Goal: Task Accomplishment & Management: Manage account settings

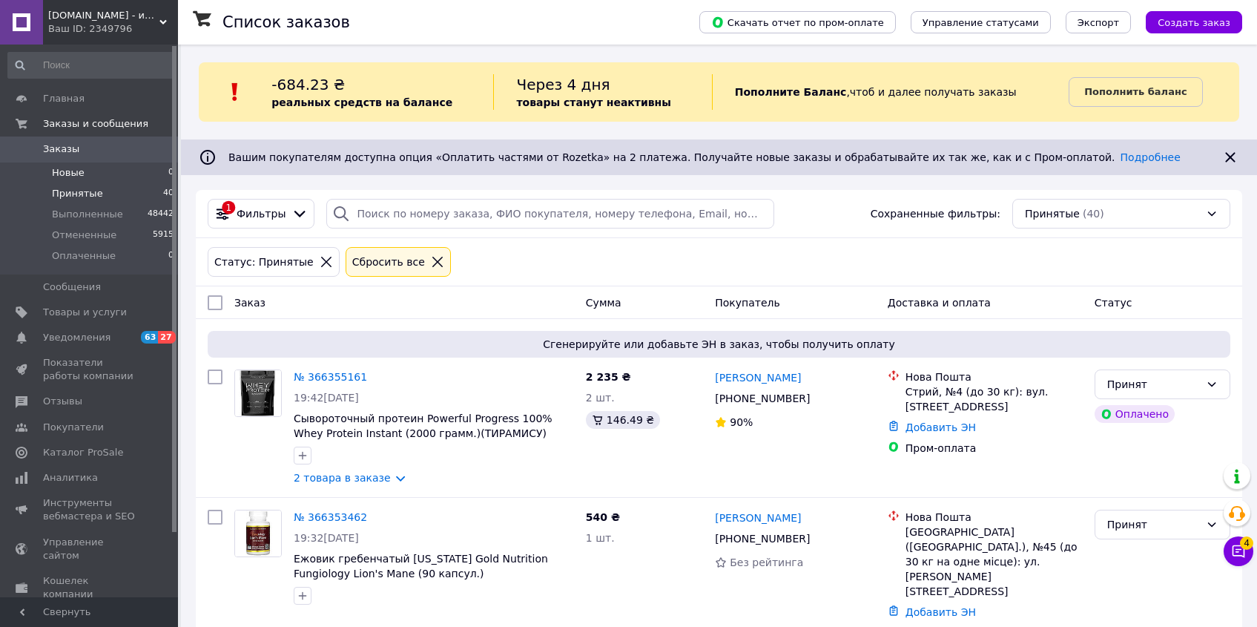
click at [105, 172] on li "Новые 0" at bounding box center [91, 172] width 182 height 21
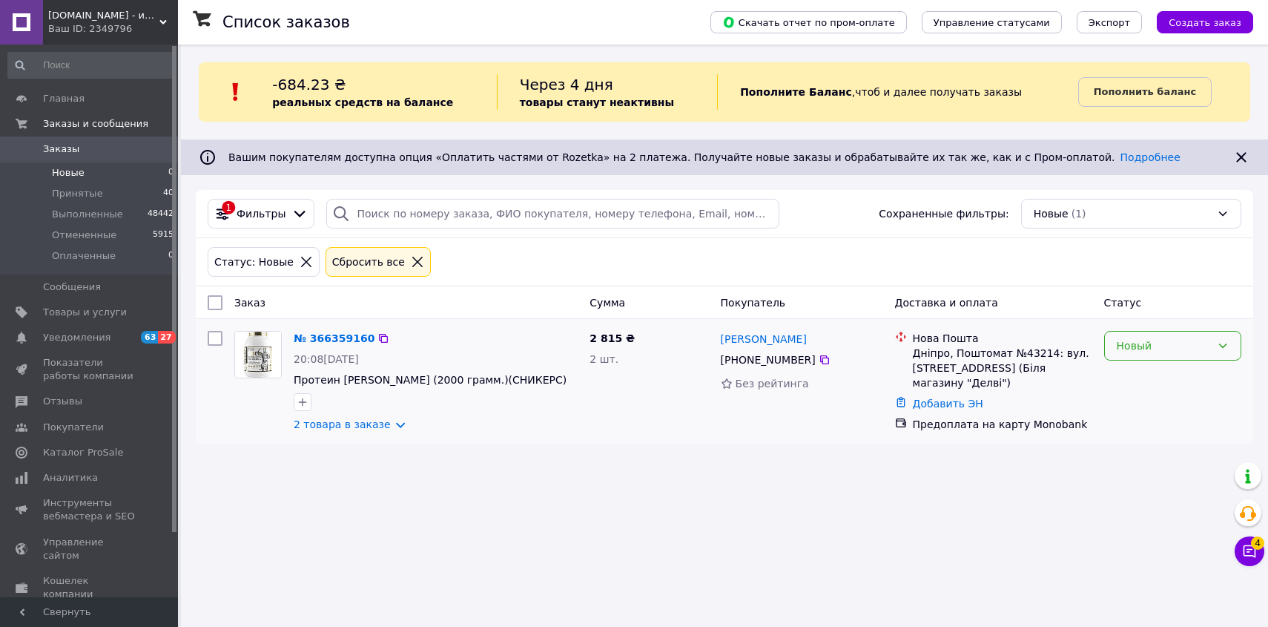
click at [1129, 348] on div "Новый" at bounding box center [1164, 345] width 94 height 16
click at [1128, 380] on li "Принят" at bounding box center [1173, 377] width 136 height 27
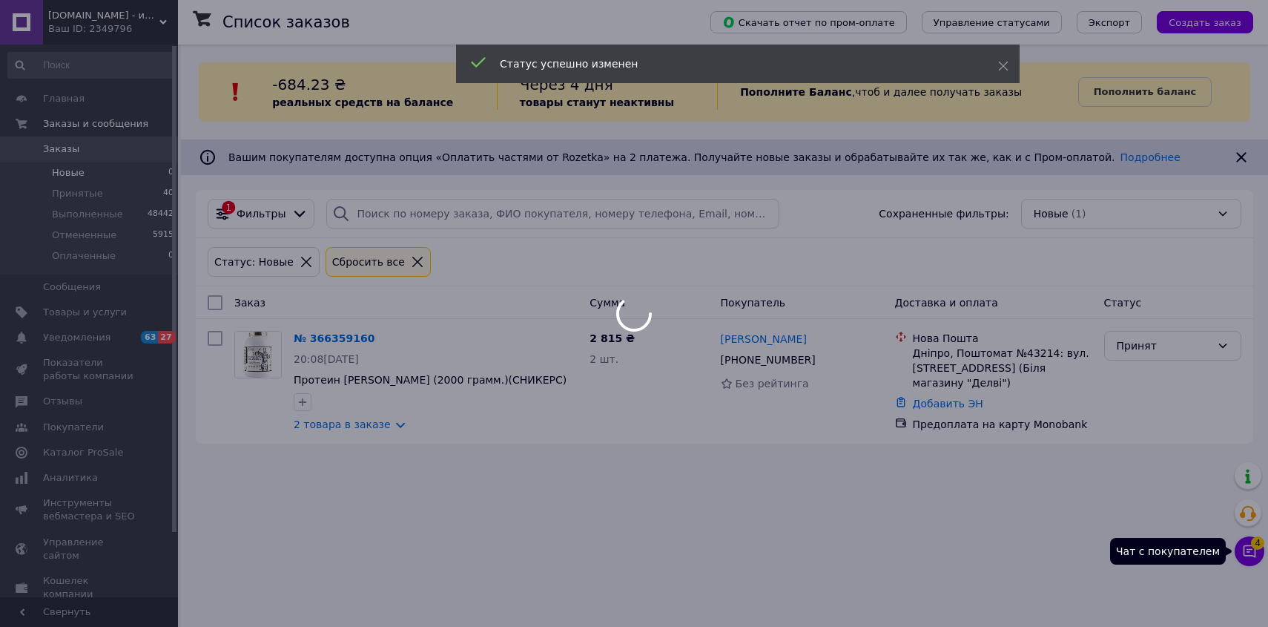
click at [1250, 553] on icon at bounding box center [1249, 551] width 15 height 15
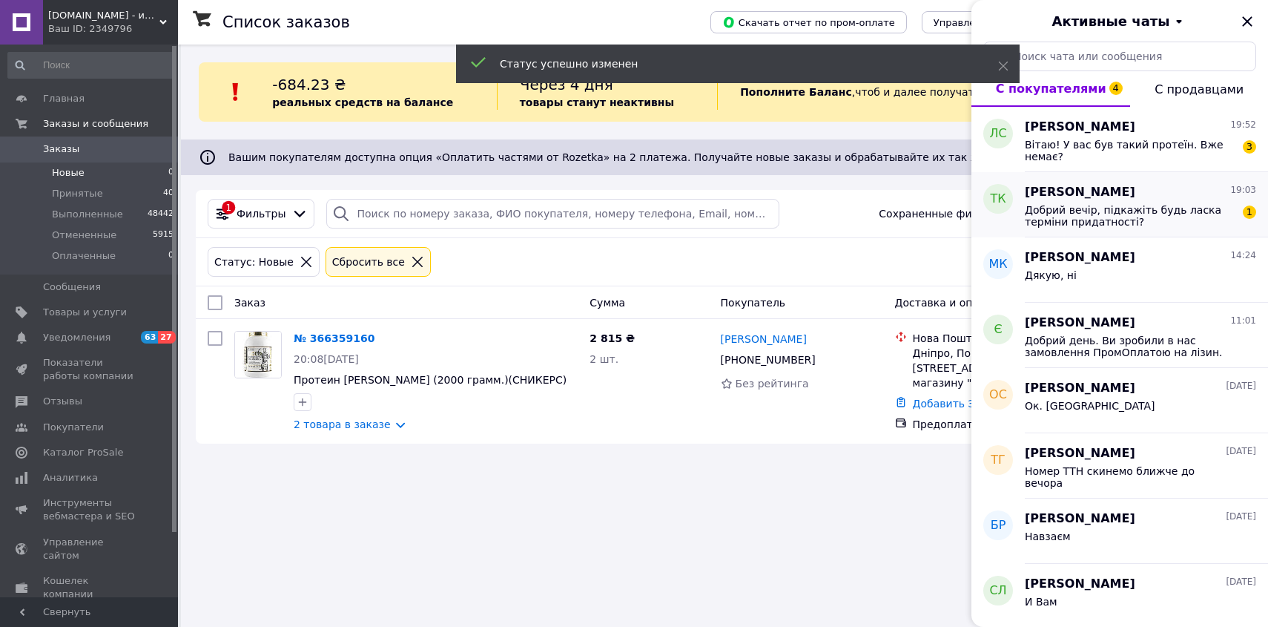
click at [1058, 219] on span "Добрий вечір, підкажіть будь ласка терміни придатності?" at bounding box center [1130, 216] width 211 height 24
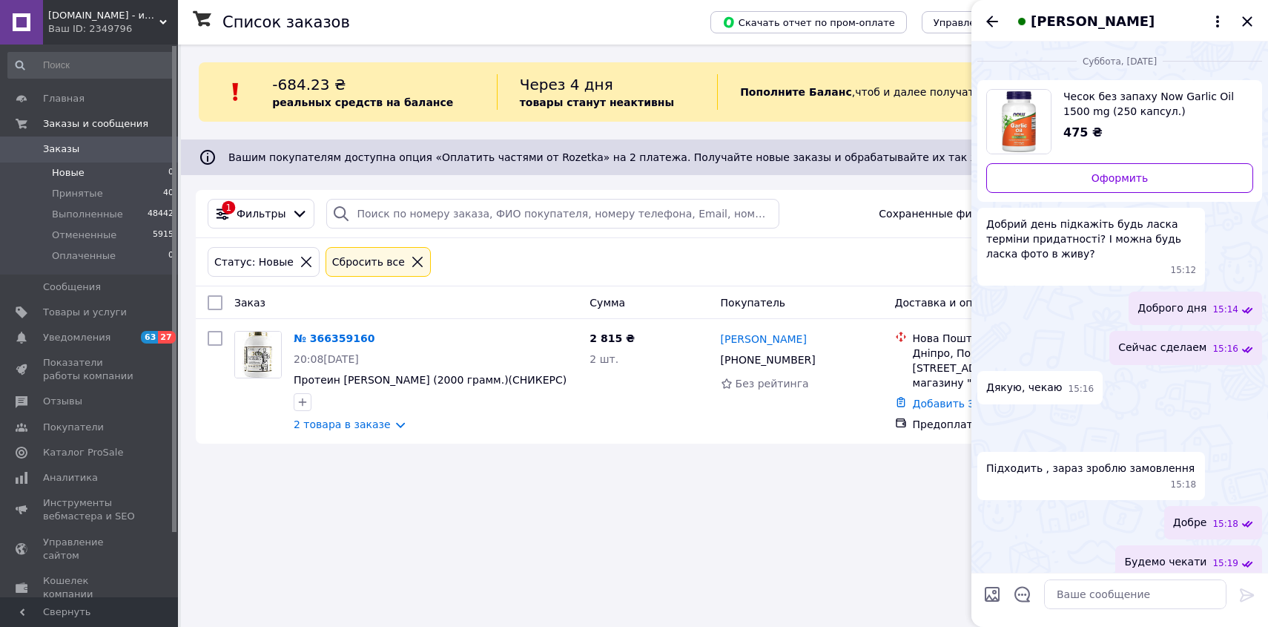
scroll to position [521, 0]
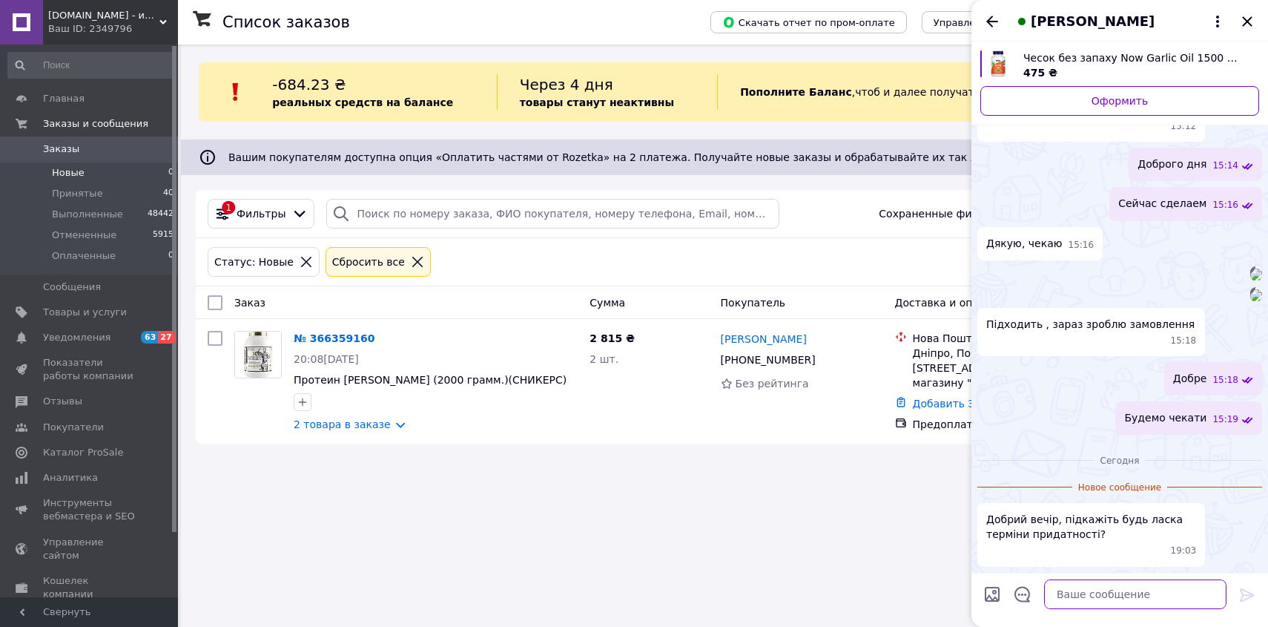
click at [1118, 595] on textarea at bounding box center [1135, 594] width 182 height 30
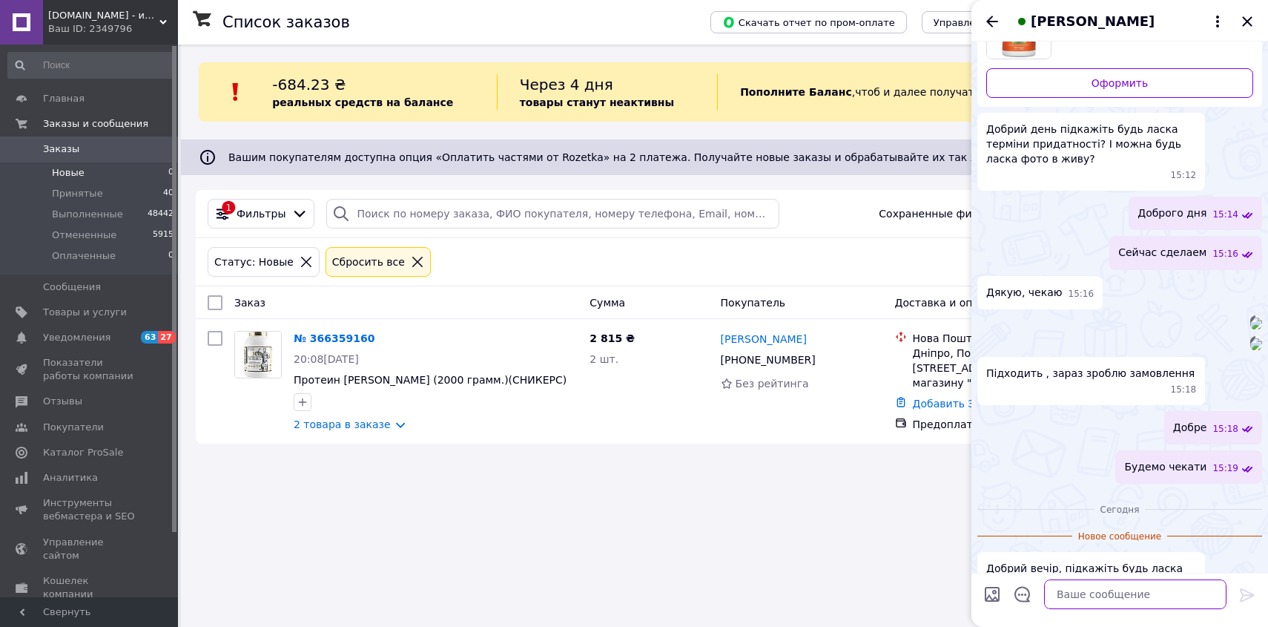
scroll to position [131, 0]
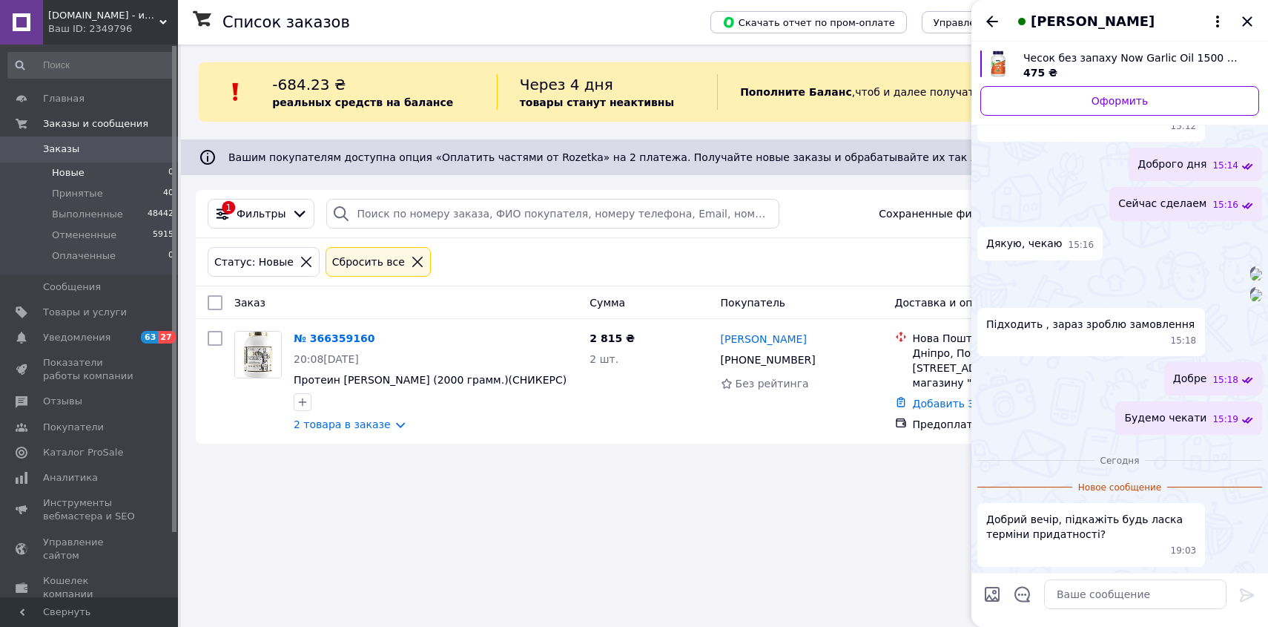
click at [1250, 280] on img at bounding box center [1256, 274] width 12 height 12
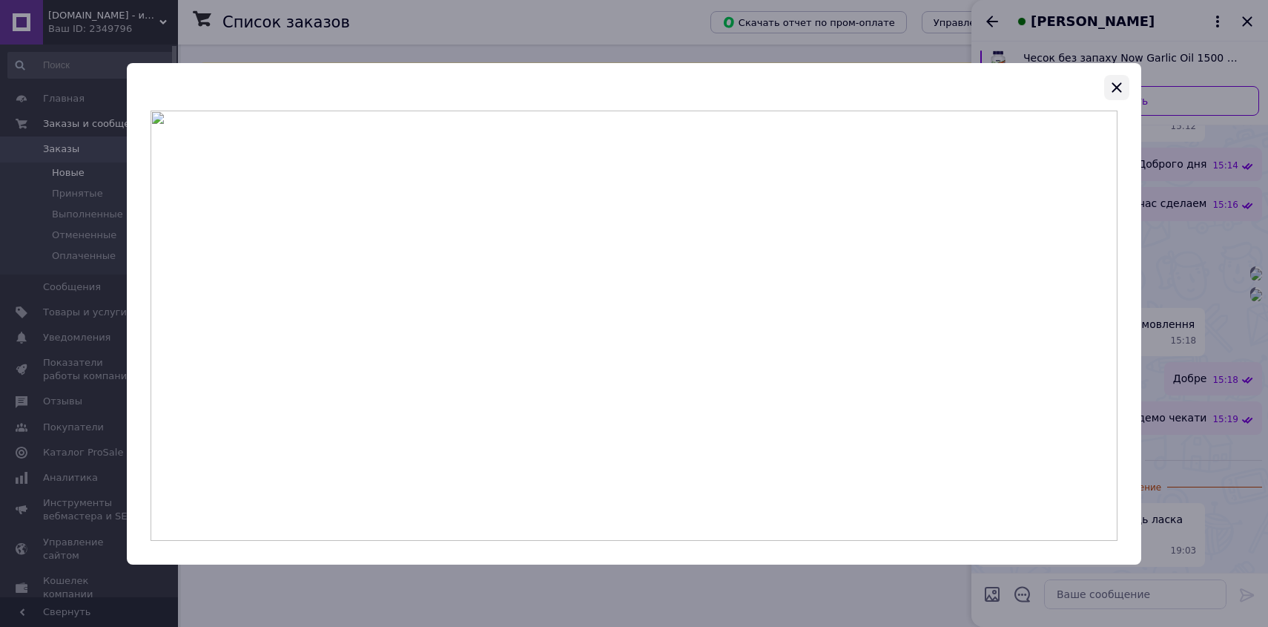
click at [1112, 87] on icon "button" at bounding box center [1117, 88] width 18 height 18
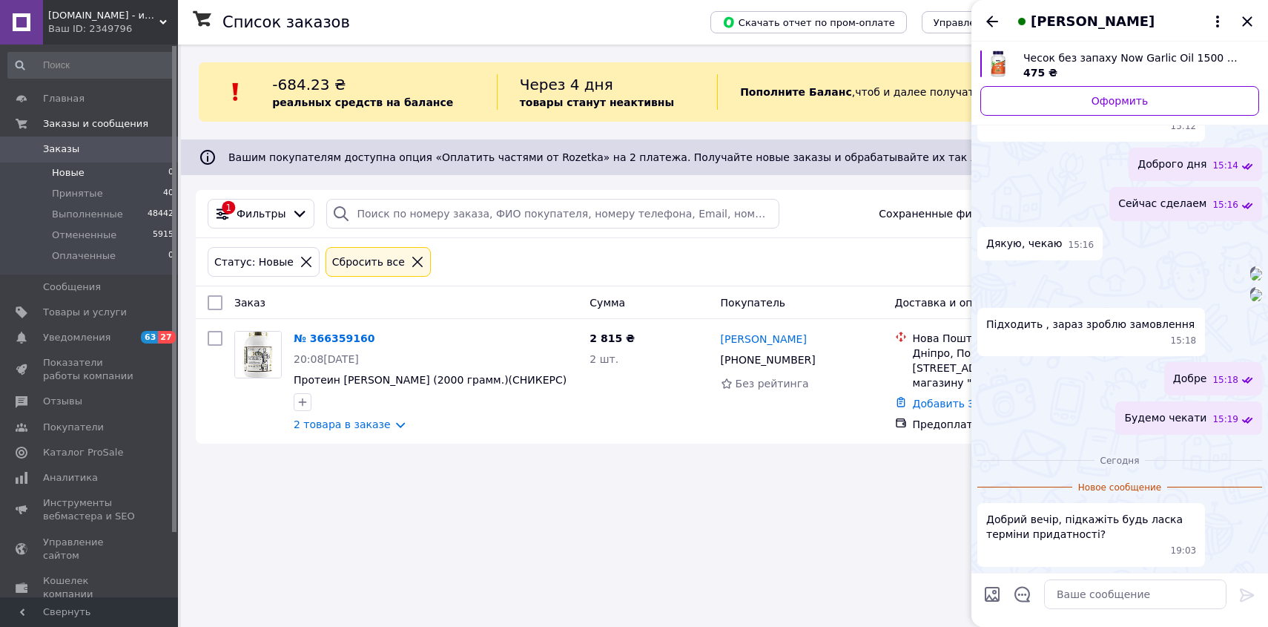
scroll to position [521, 0]
click at [1126, 599] on textarea at bounding box center [1135, 594] width 182 height 30
type textarea "Добрий вечір. До 03/2028"
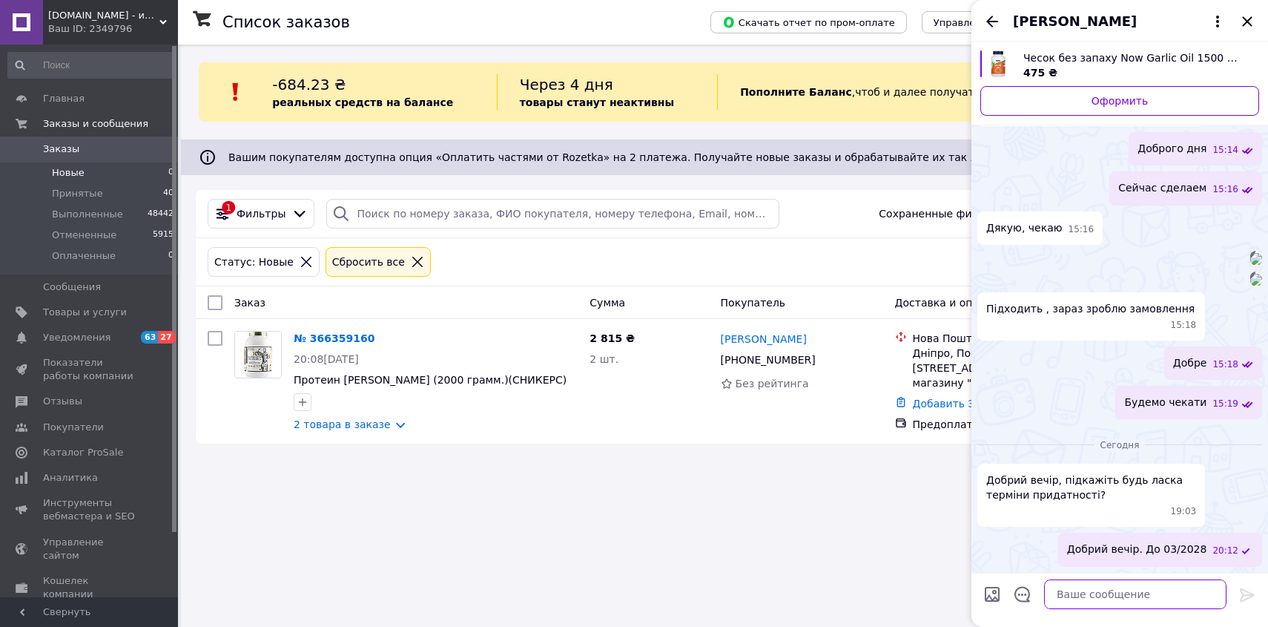
scroll to position [536, 0]
click at [1250, 274] on img at bounding box center [1256, 280] width 12 height 12
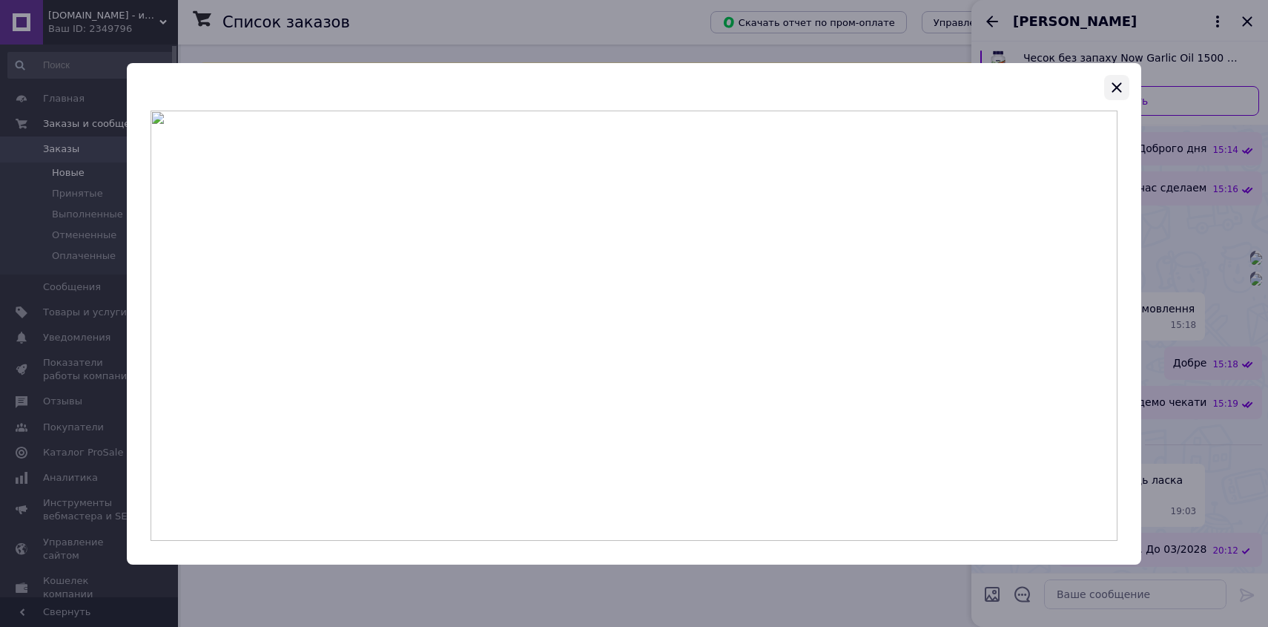
click at [1117, 88] on icon "button" at bounding box center [1117, 88] width 18 height 18
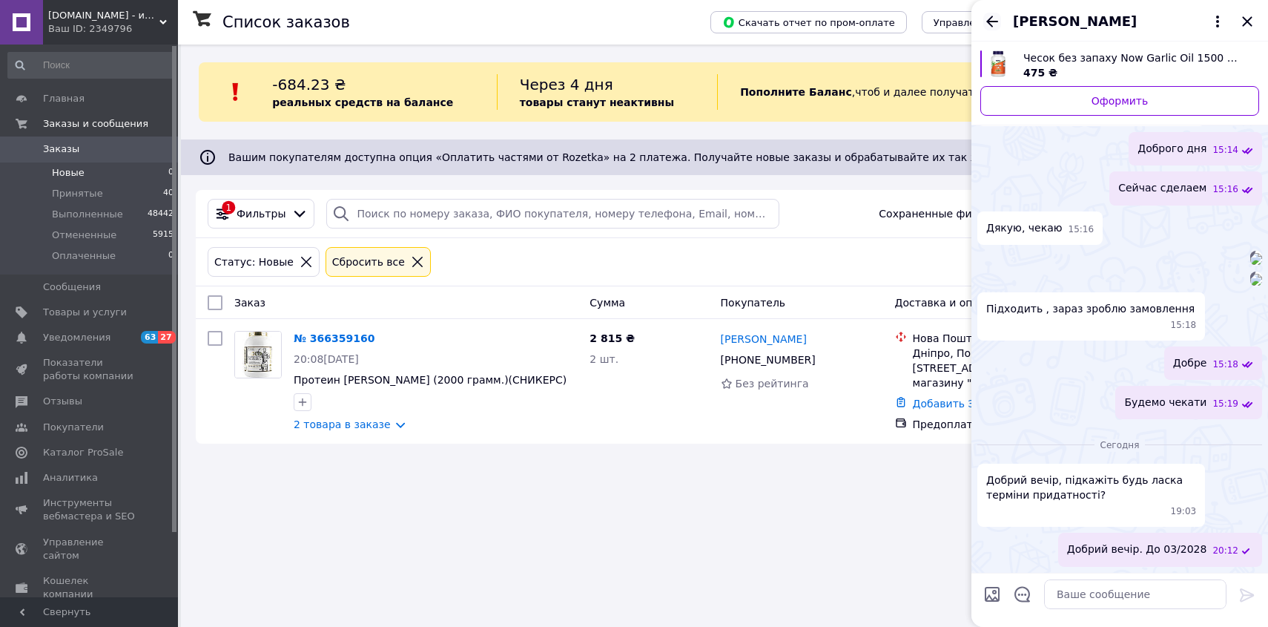
click at [988, 20] on icon "Назад" at bounding box center [992, 21] width 12 height 11
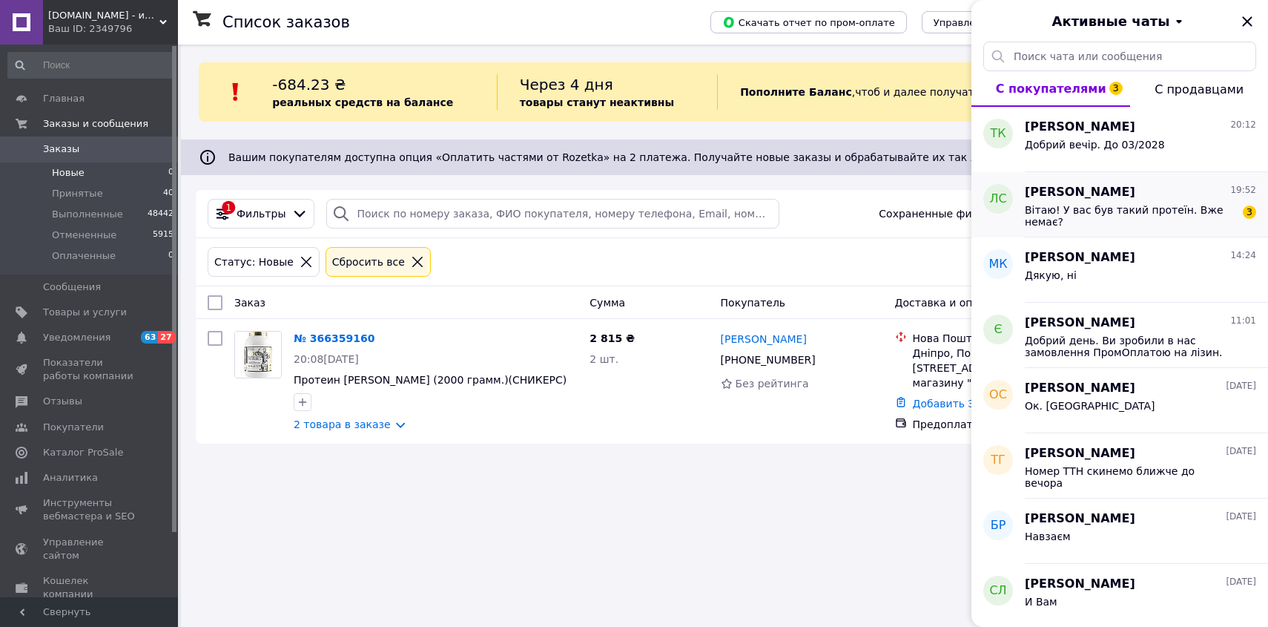
click at [1143, 202] on div "Вітаю! У вас був такий протеїн. Вже немає? 3" at bounding box center [1140, 214] width 231 height 27
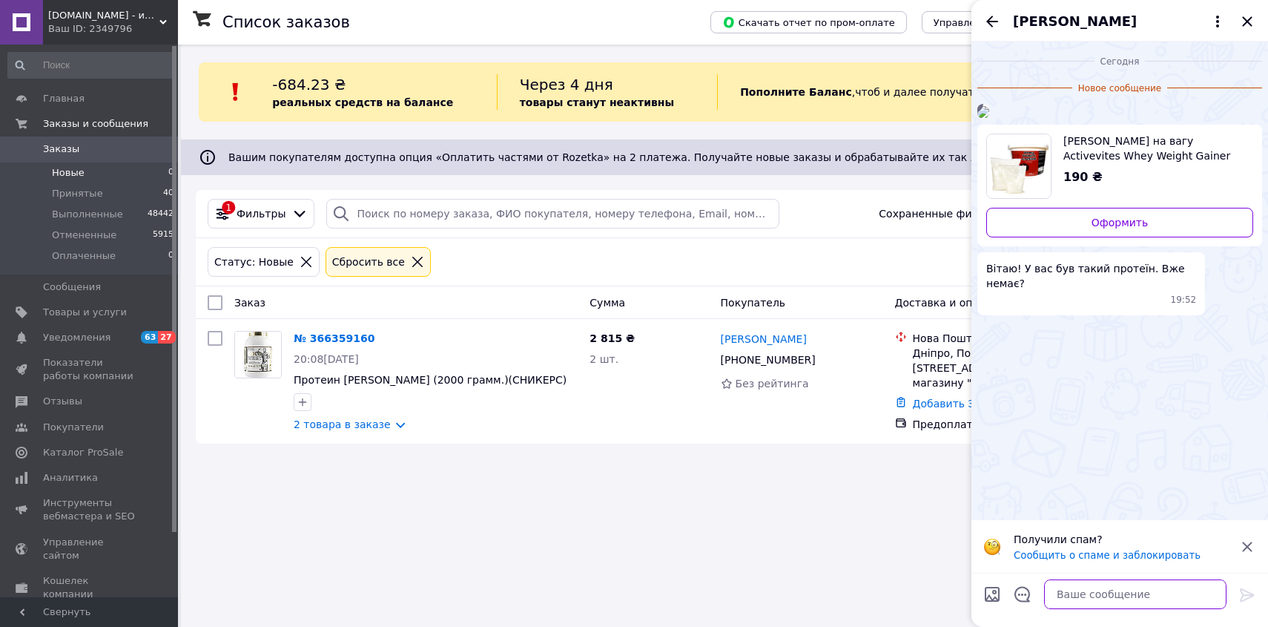
click at [1087, 590] on textarea at bounding box center [1135, 594] width 182 height 30
type textarea "В"
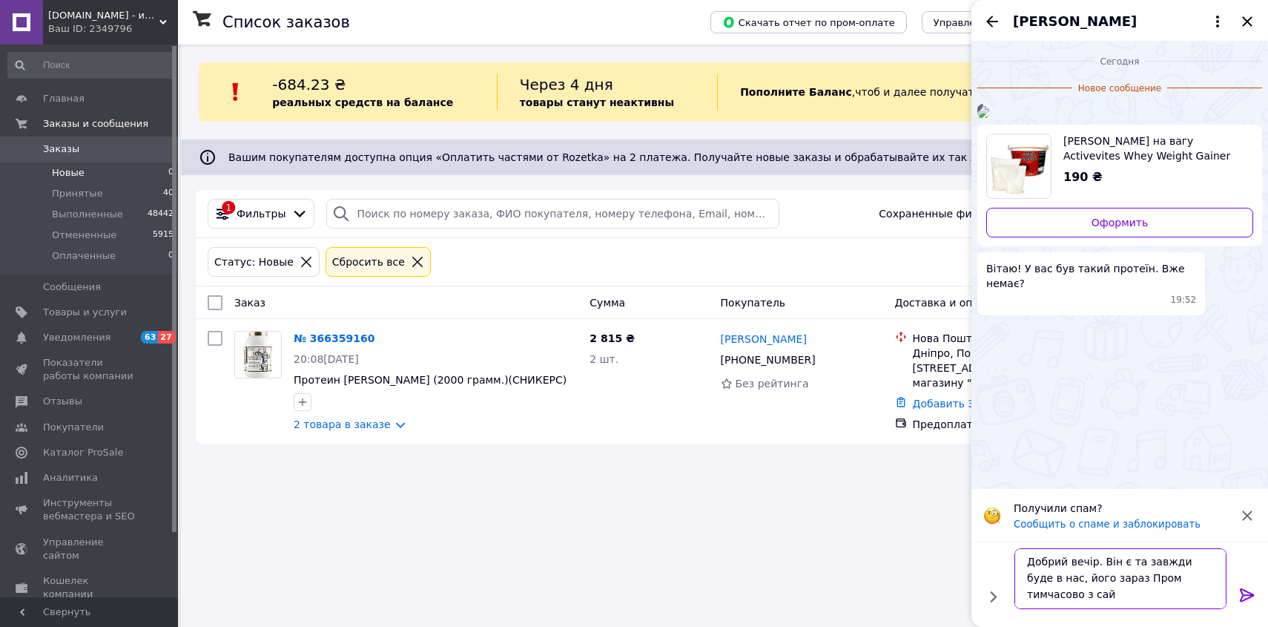
scroll to position [1, 0]
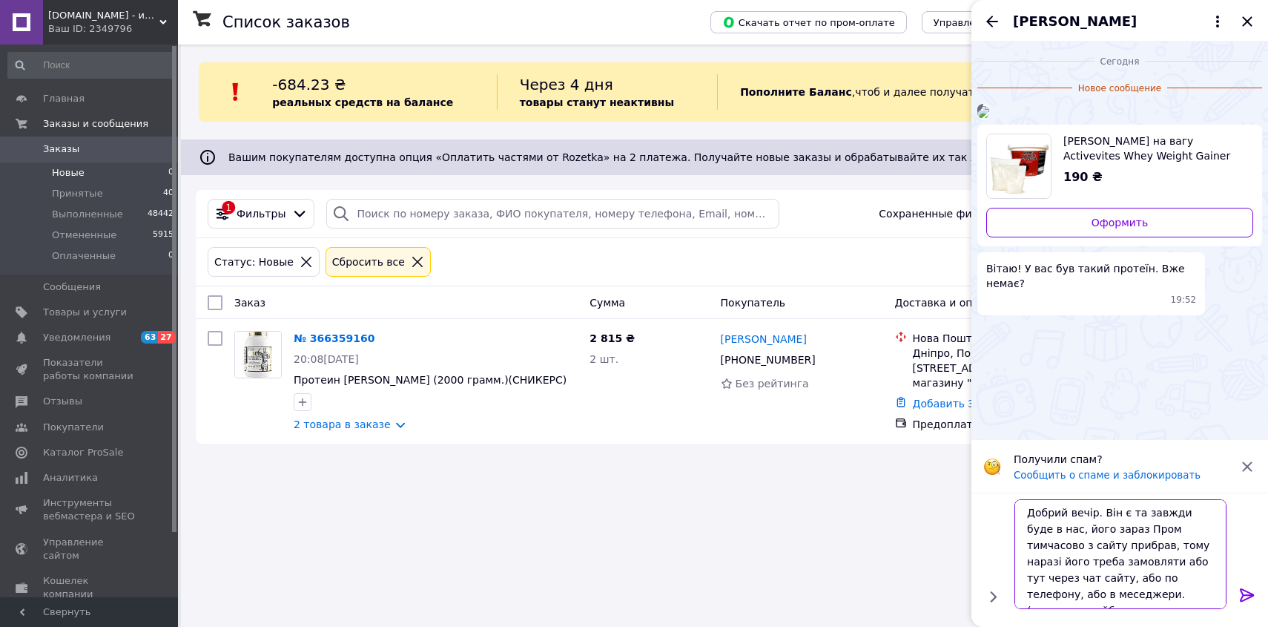
type textarea "Добрий вечір. Він є та завжди буде в нас, його зараз Пром тимчасово з сайту при…"
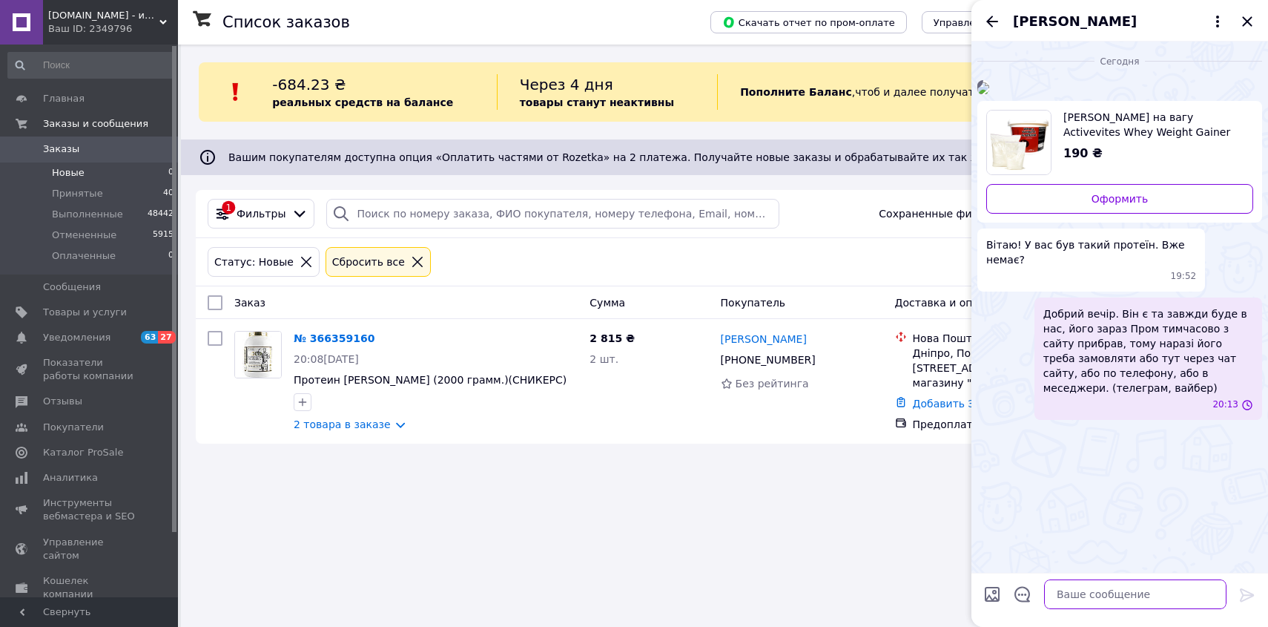
scroll to position [0, 0]
type textarea "Можете написати Ваші дані для відправки, завтра відправимо"
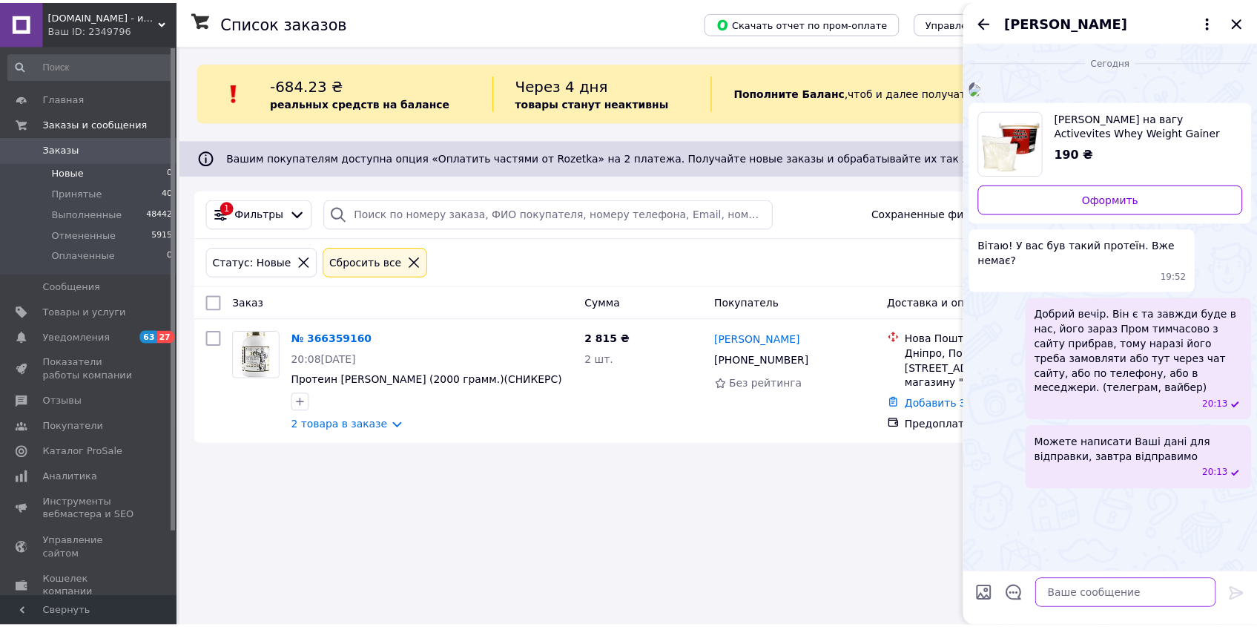
scroll to position [55, 0]
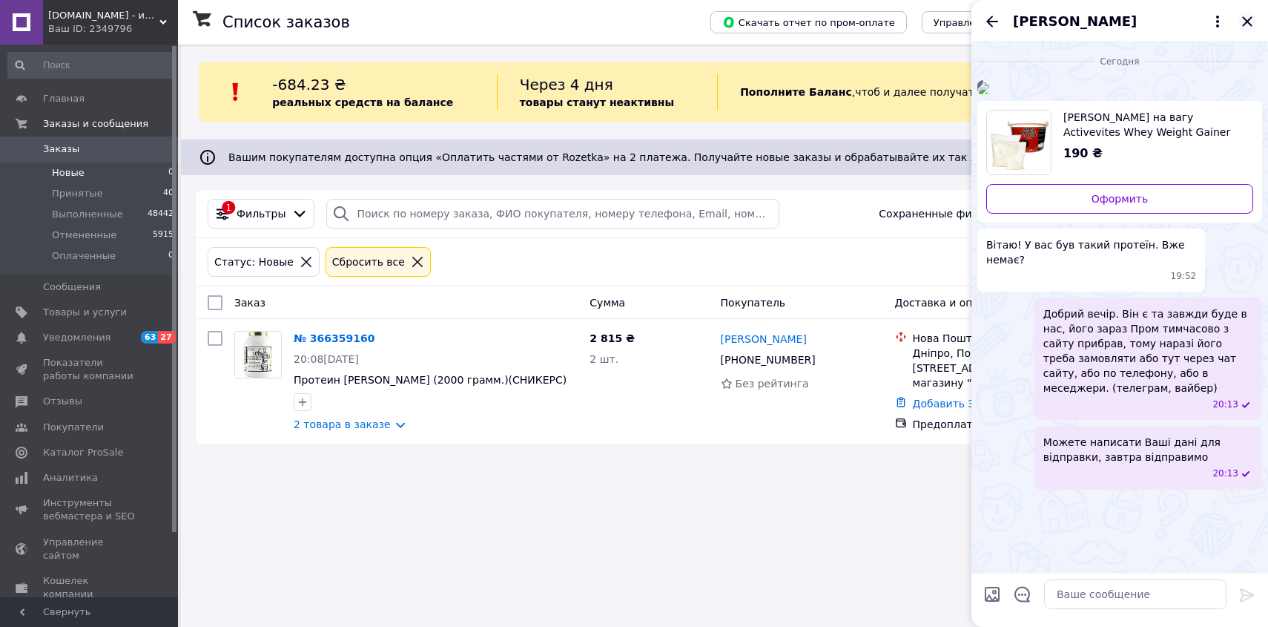
click at [1244, 13] on icon "Закрыть" at bounding box center [1248, 22] width 18 height 18
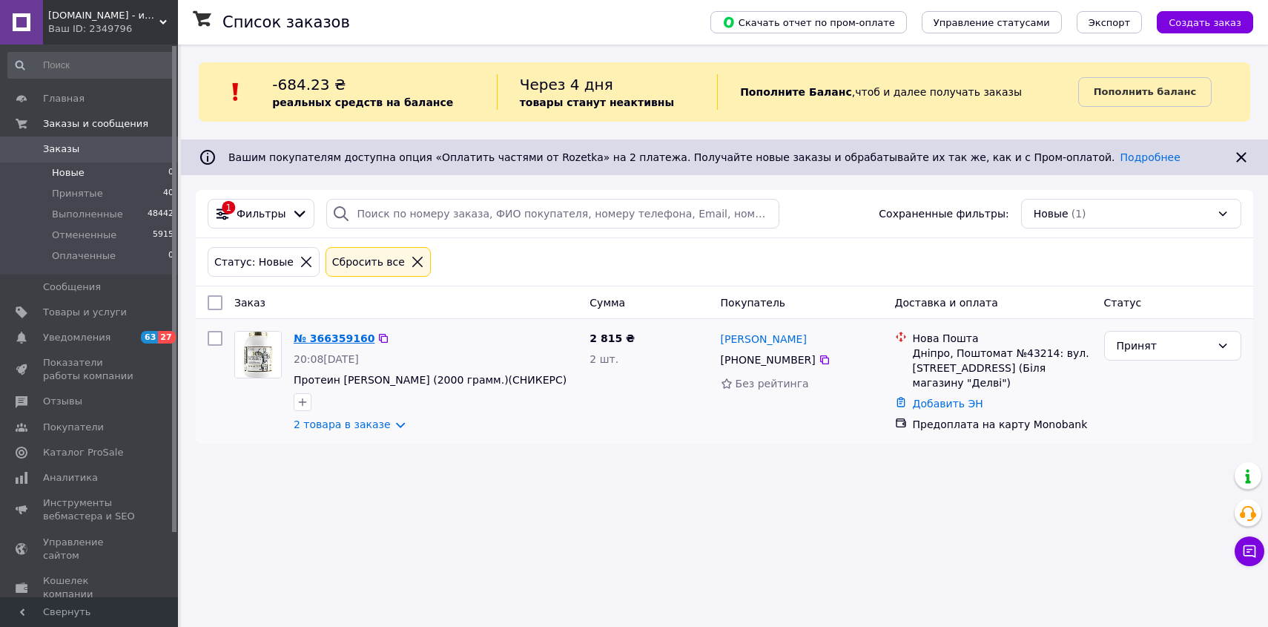
click at [344, 343] on link "№ 366359160" at bounding box center [334, 338] width 81 height 12
click at [107, 199] on li "Принятые 40" at bounding box center [91, 193] width 182 height 21
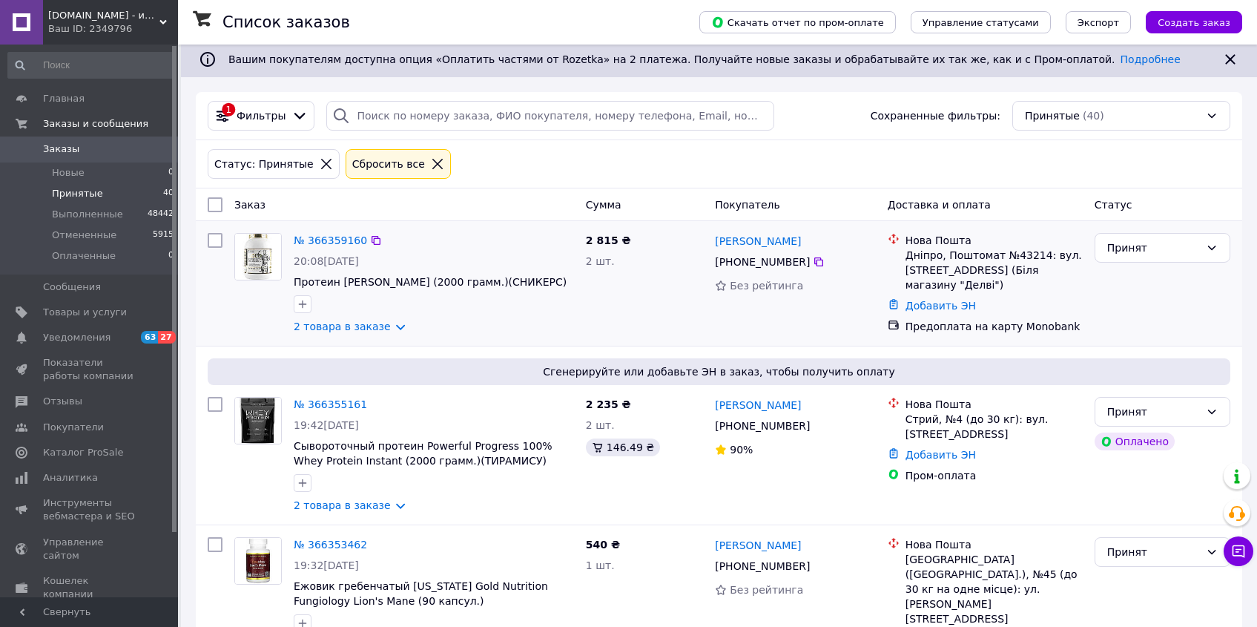
scroll to position [148, 0]
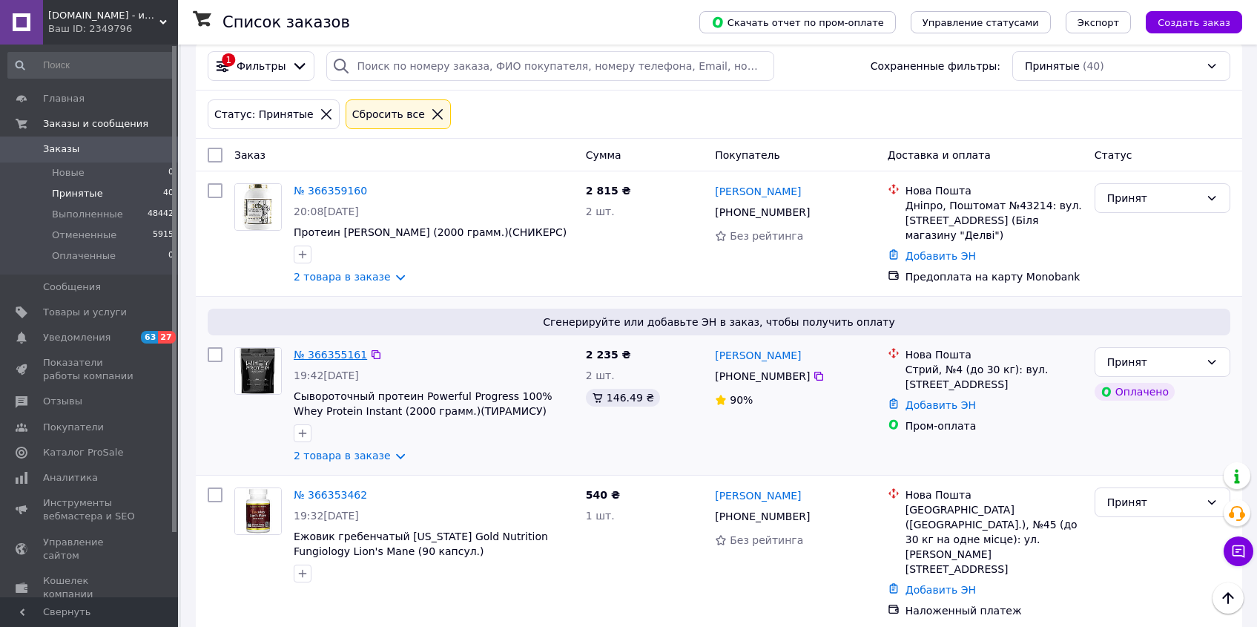
click at [340, 360] on link "№ 366355161" at bounding box center [330, 355] width 73 height 12
click at [322, 501] on link "№ 366353462" at bounding box center [330, 495] width 73 height 12
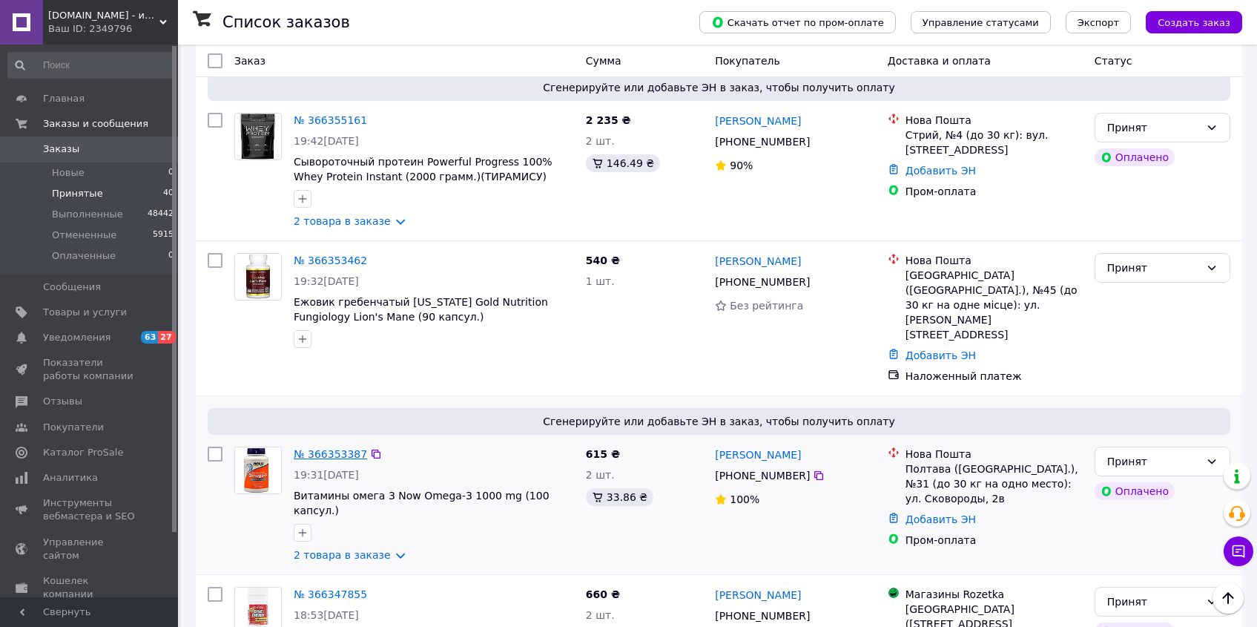
click at [331, 448] on link "№ 366353387" at bounding box center [330, 454] width 73 height 12
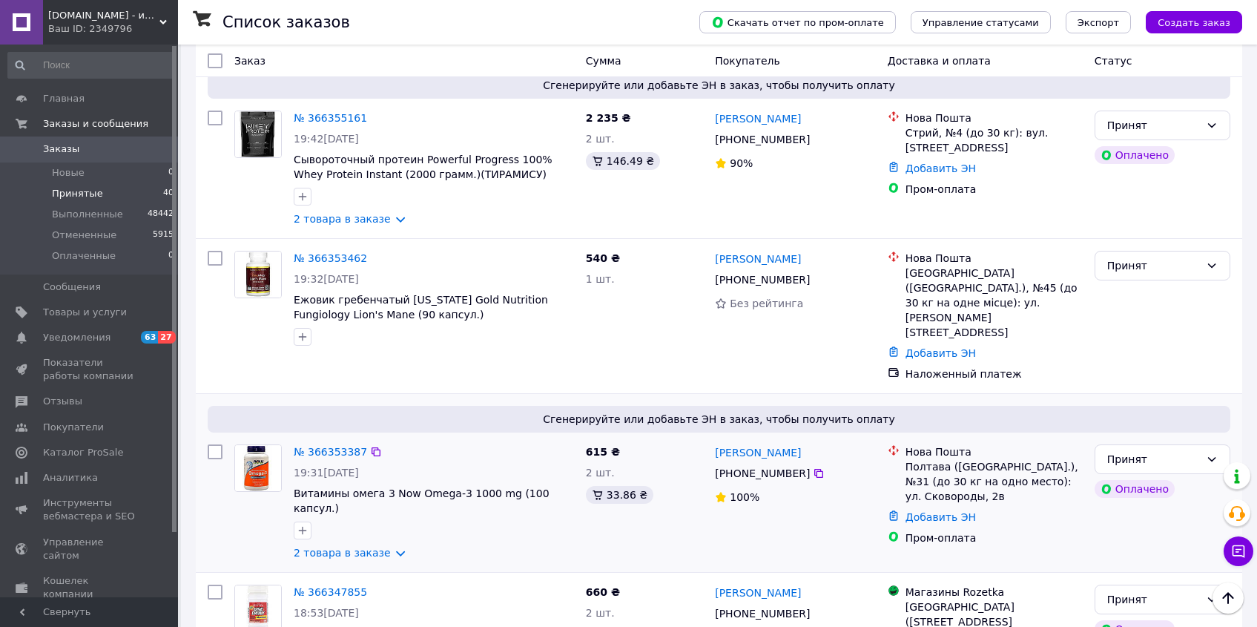
scroll to position [495, 0]
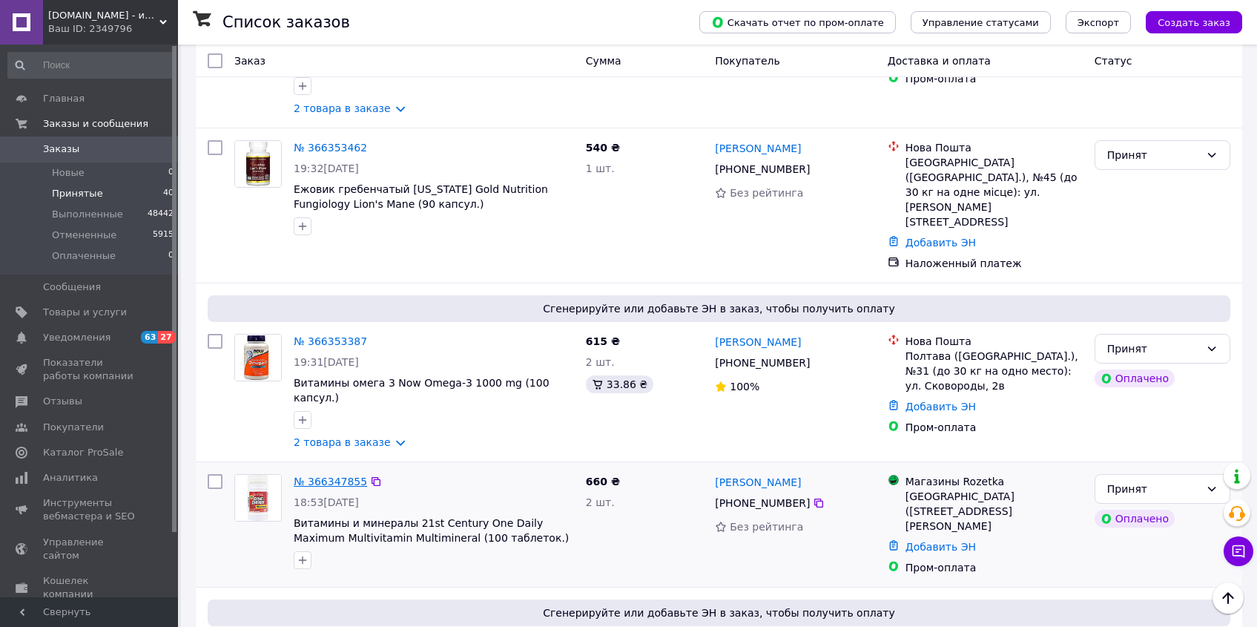
click at [332, 475] on link "№ 366347855" at bounding box center [330, 481] width 73 height 12
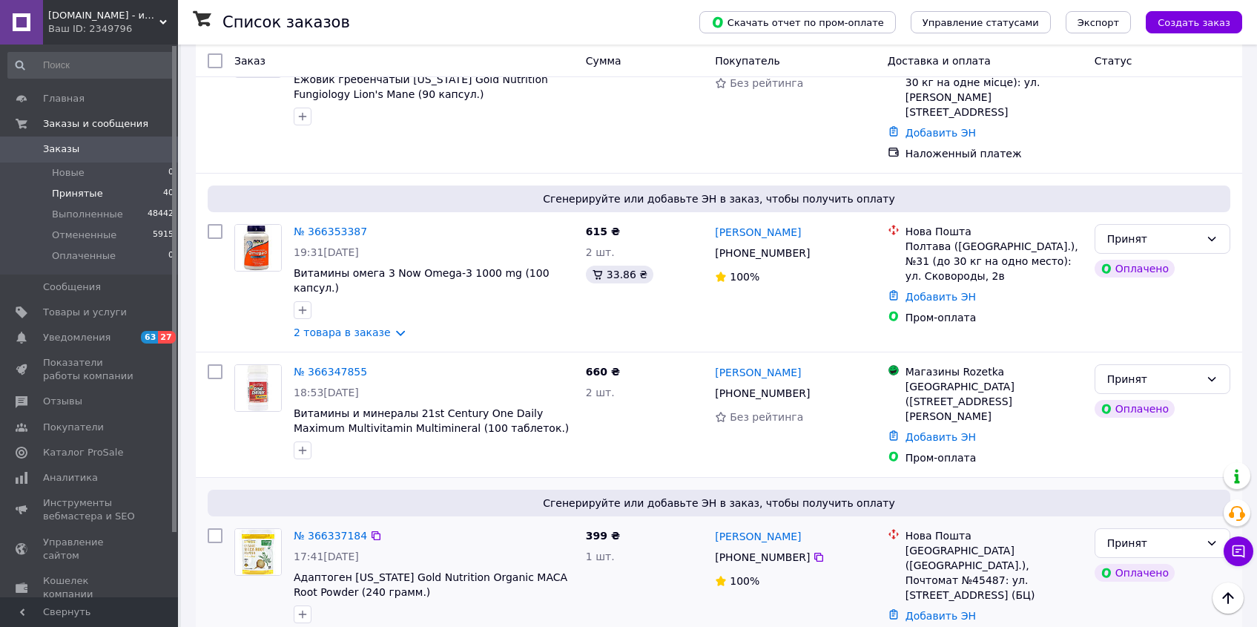
scroll to position [630, 0]
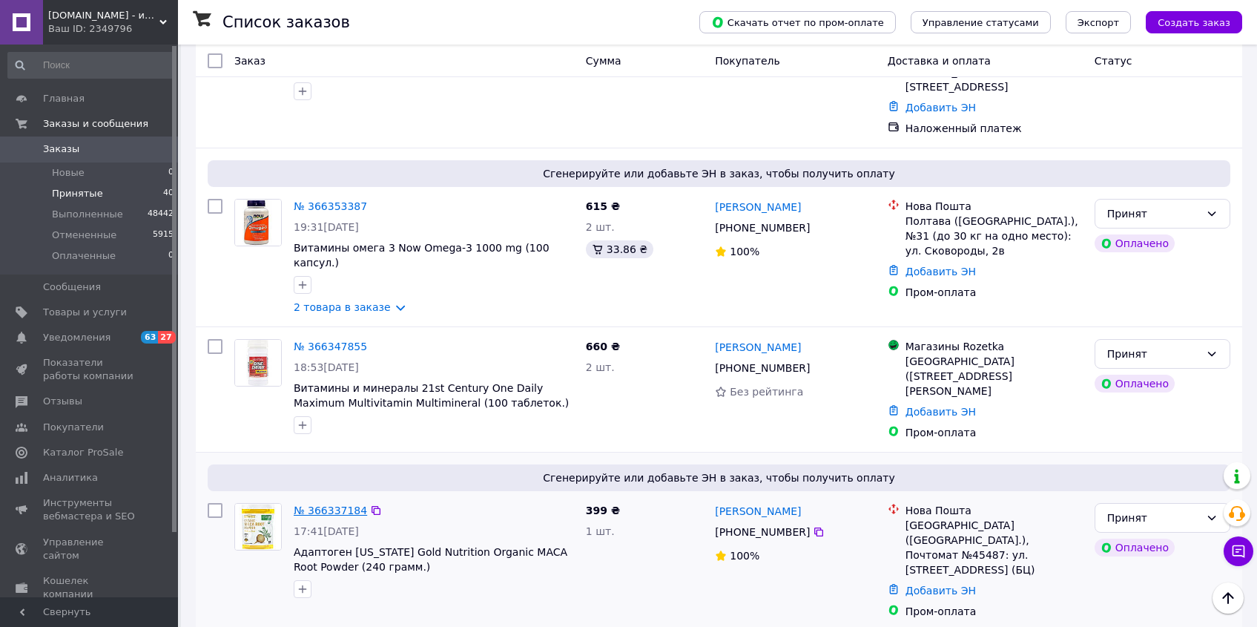
click at [326, 504] on link "№ 366337184" at bounding box center [330, 510] width 73 height 12
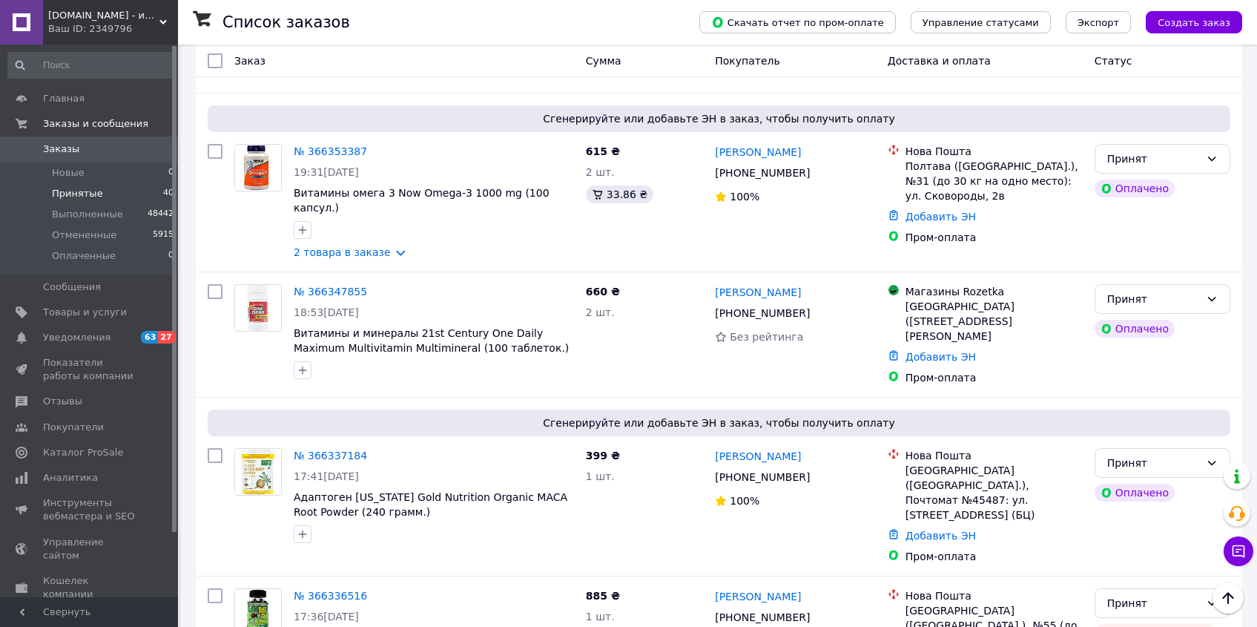
scroll to position [880, 0]
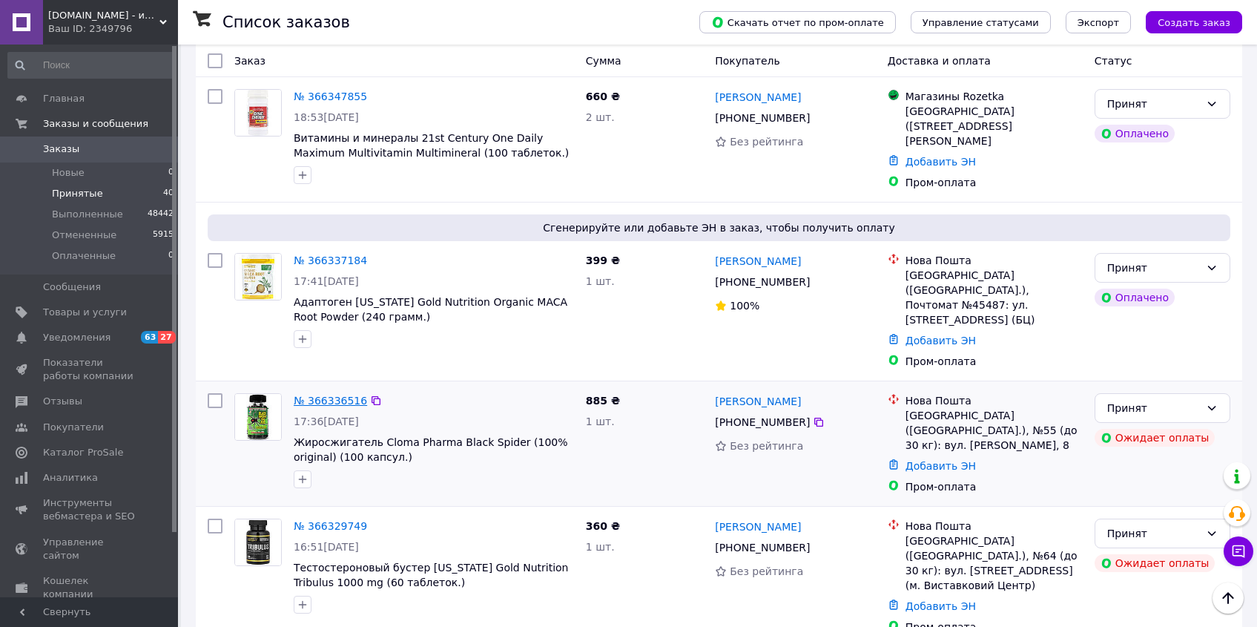
click at [344, 395] on link "№ 366336516" at bounding box center [330, 401] width 73 height 12
click at [326, 520] on link "№ 366329749" at bounding box center [330, 526] width 73 height 12
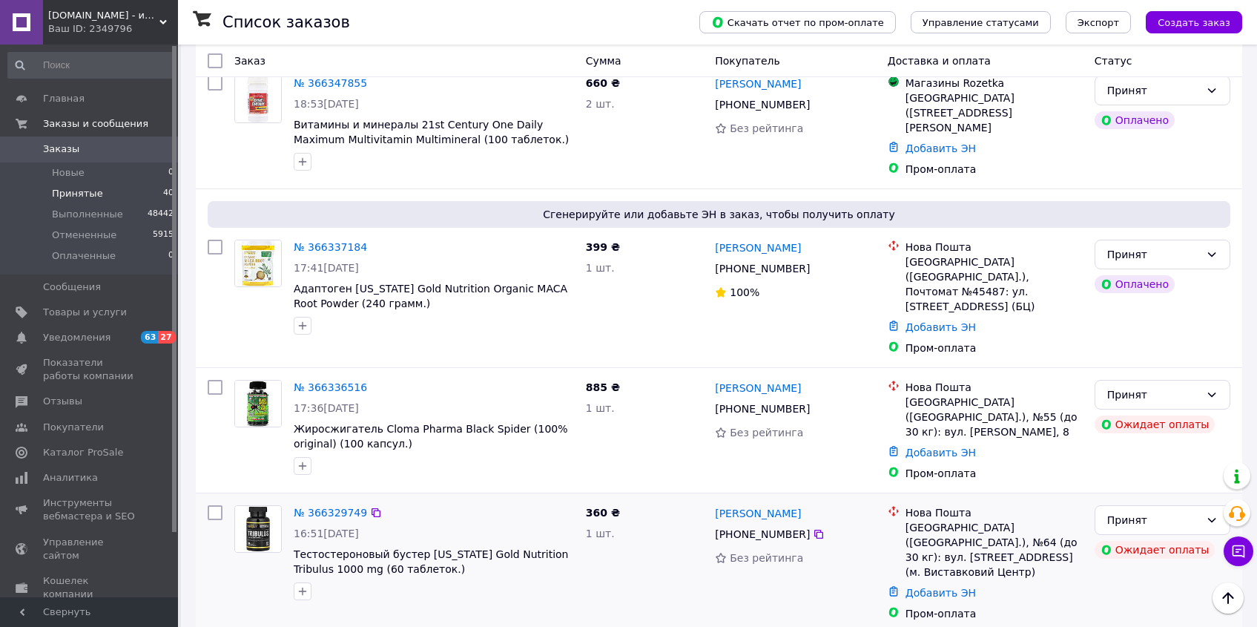
scroll to position [909, 0]
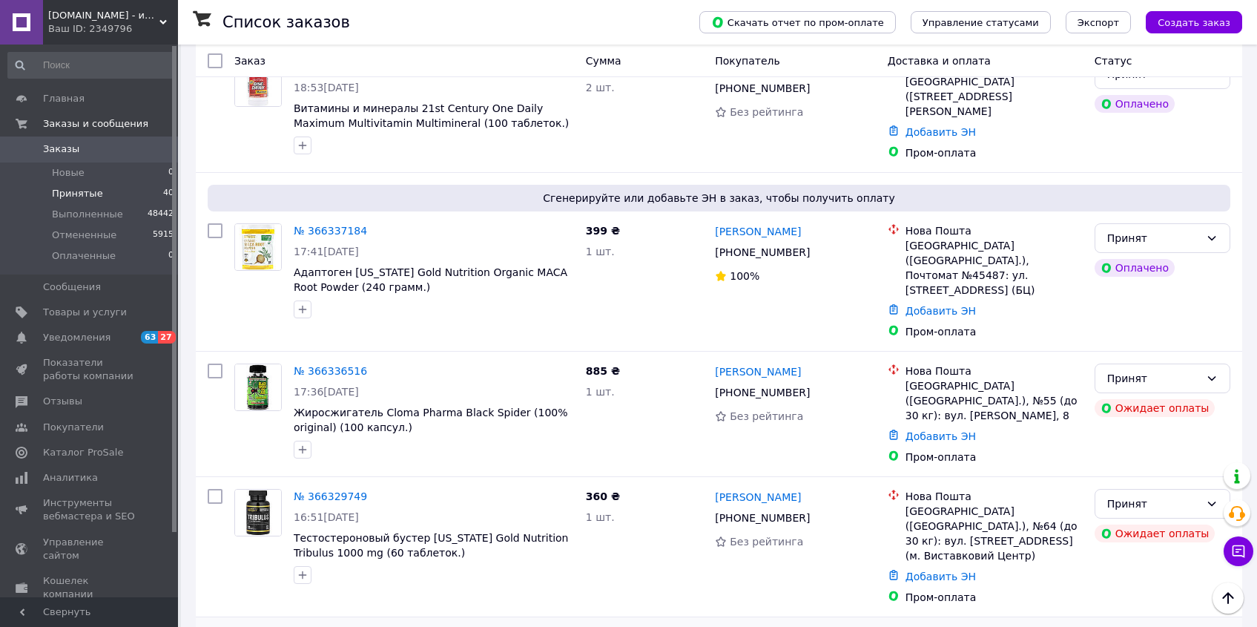
click at [332, 626] on link "№ 366325057" at bounding box center [330, 636] width 73 height 12
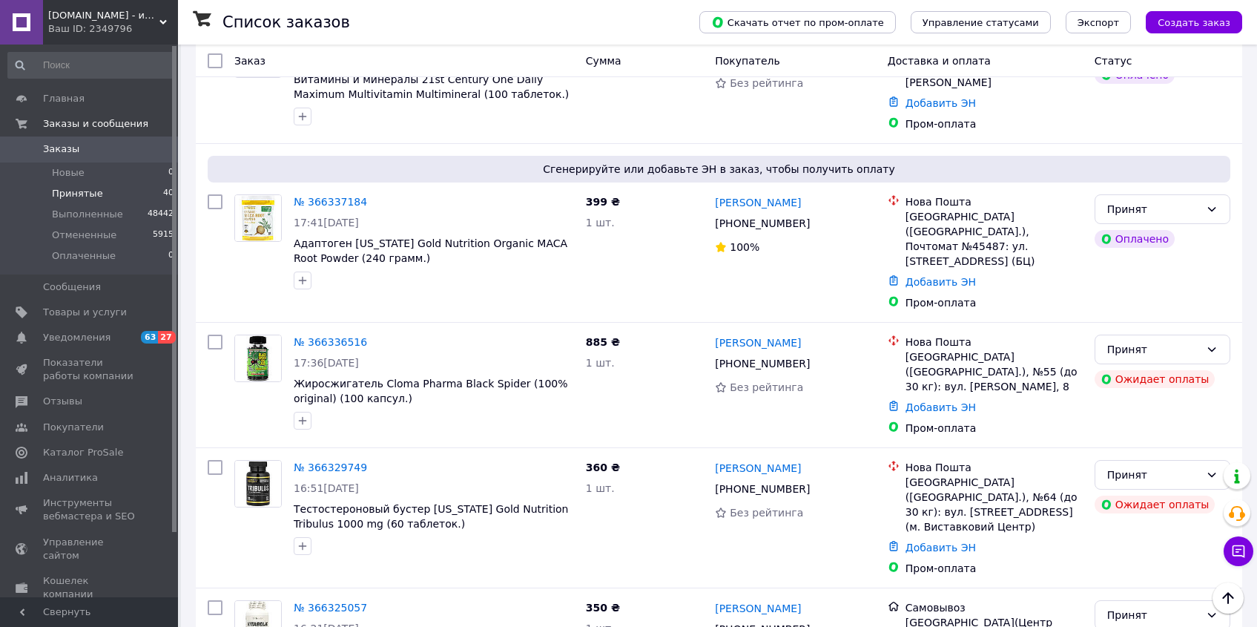
scroll to position [1092, 0]
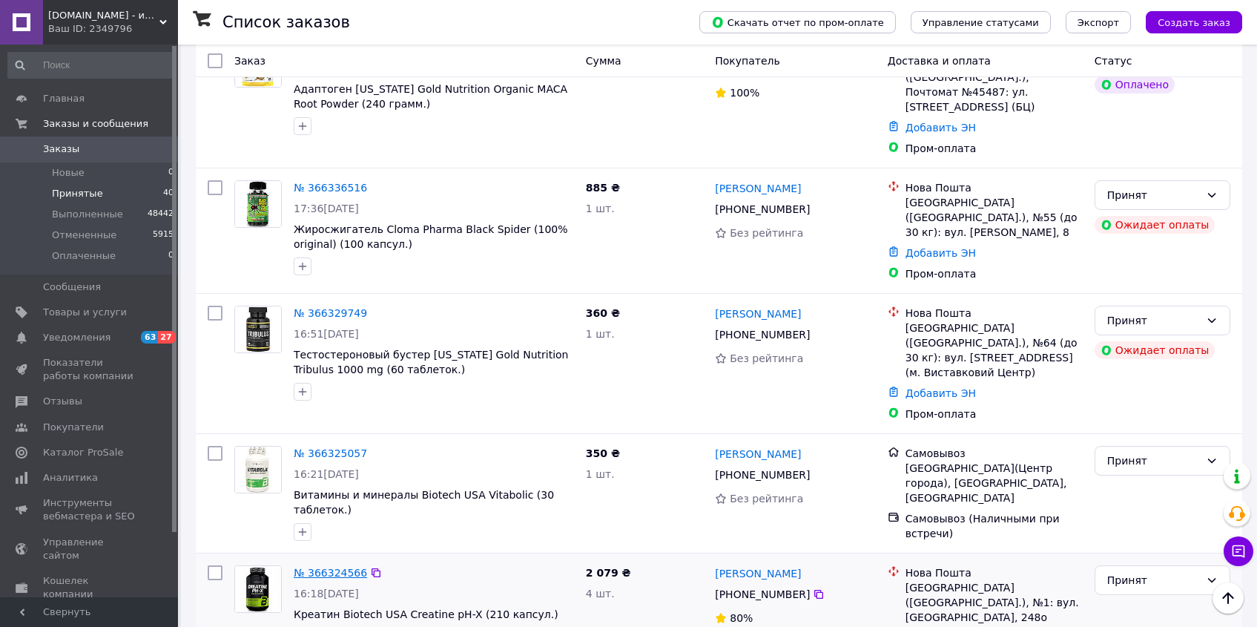
click at [338, 567] on link "№ 366324566" at bounding box center [330, 573] width 73 height 12
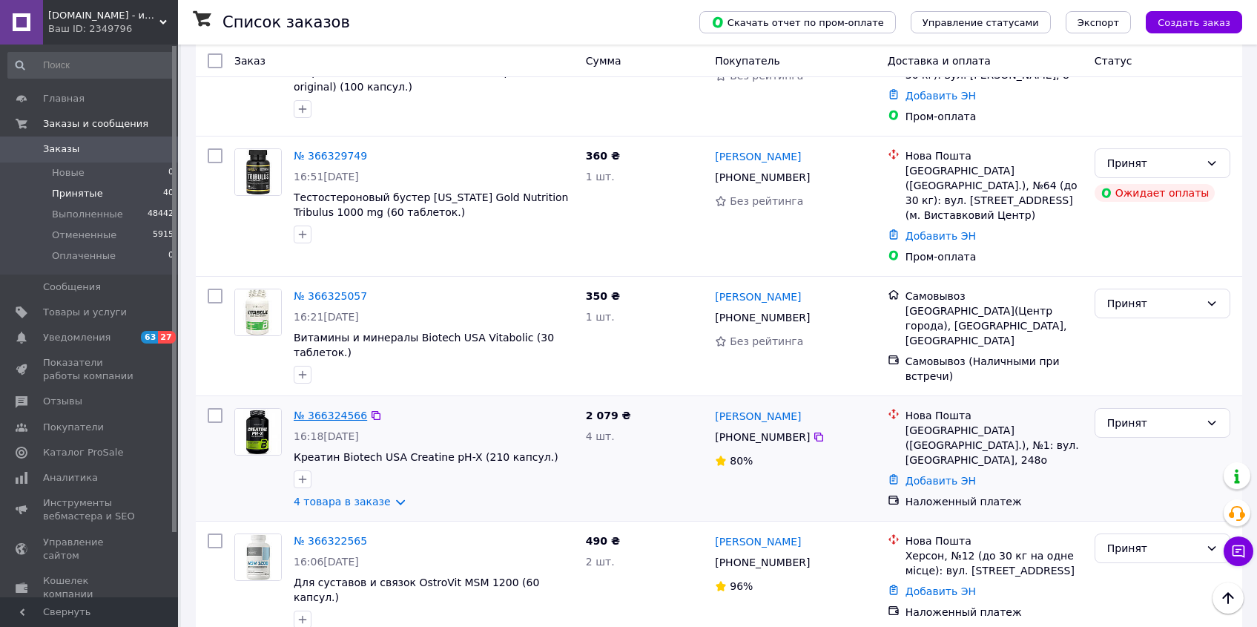
scroll to position [1294, 0]
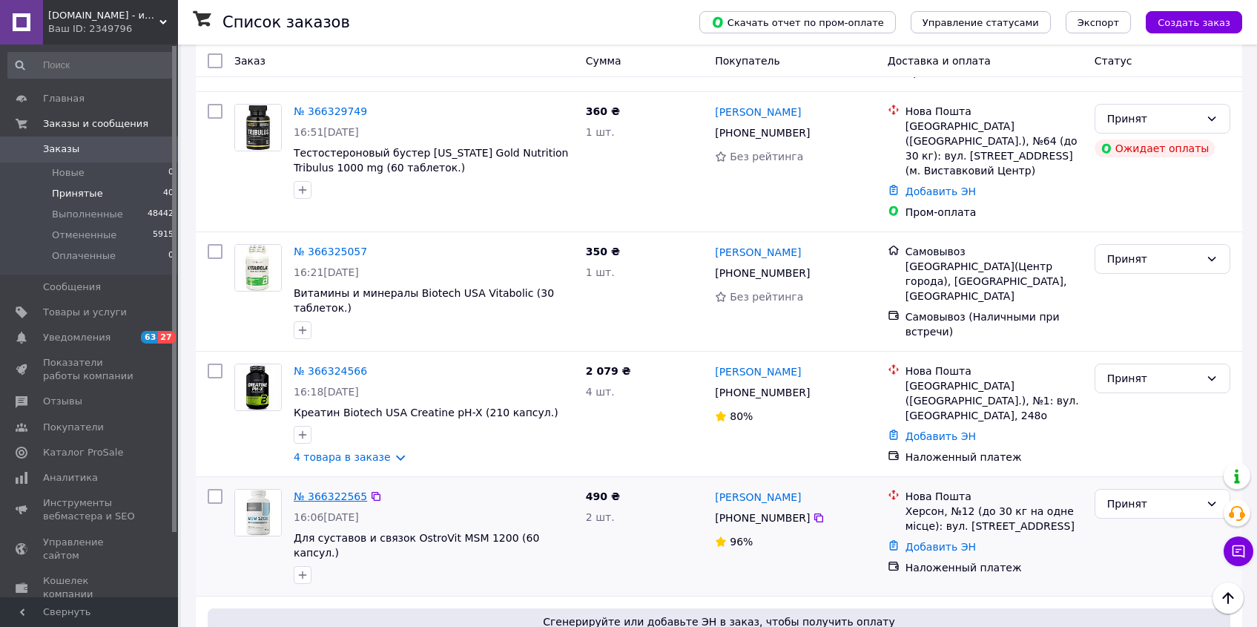
click at [339, 490] on link "№ 366322565" at bounding box center [330, 496] width 73 height 12
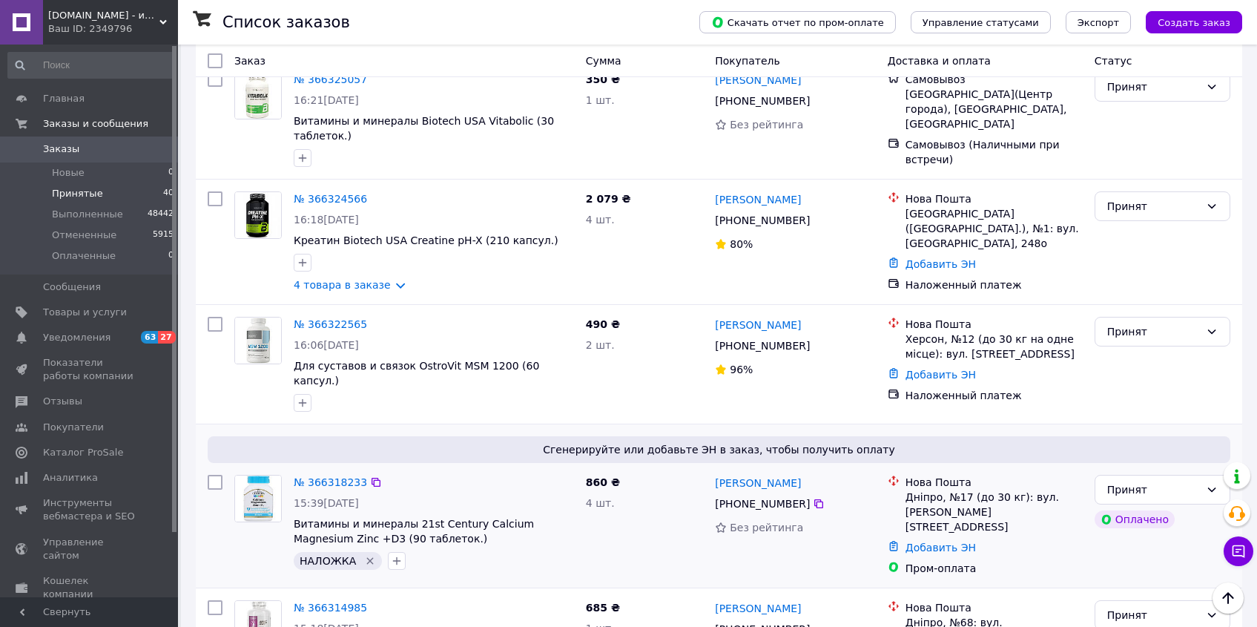
scroll to position [1608, 0]
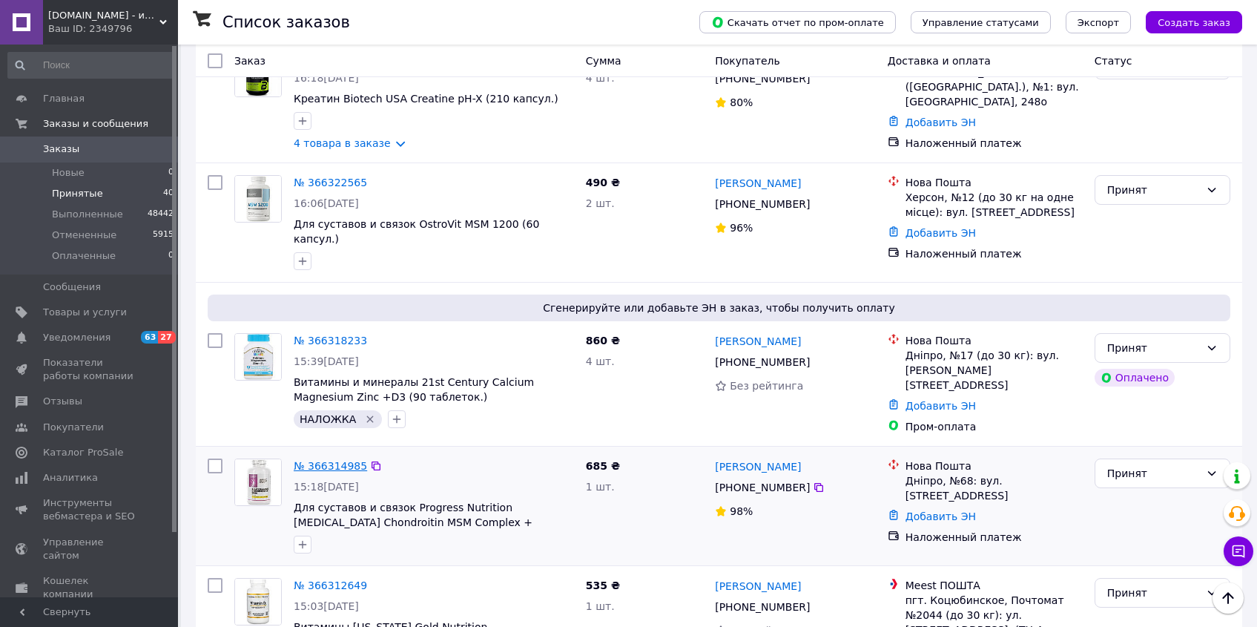
click at [346, 460] on link "№ 366314985" at bounding box center [330, 466] width 73 height 12
click at [340, 579] on link "№ 366312649" at bounding box center [330, 585] width 73 height 12
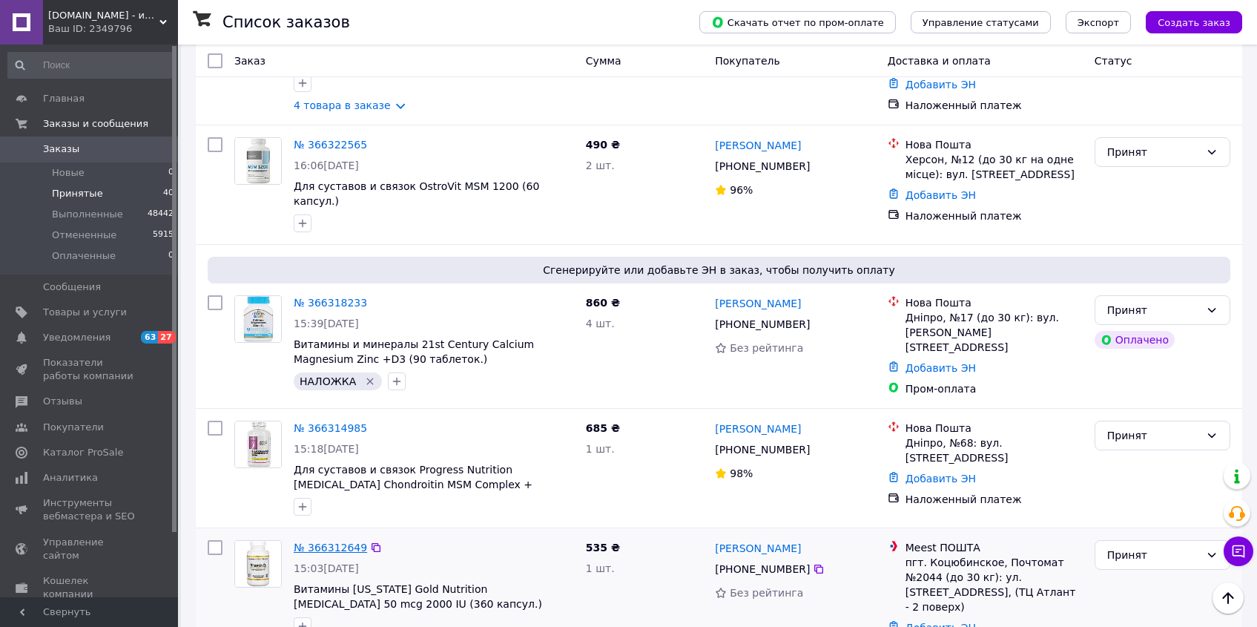
scroll to position [1731, 0]
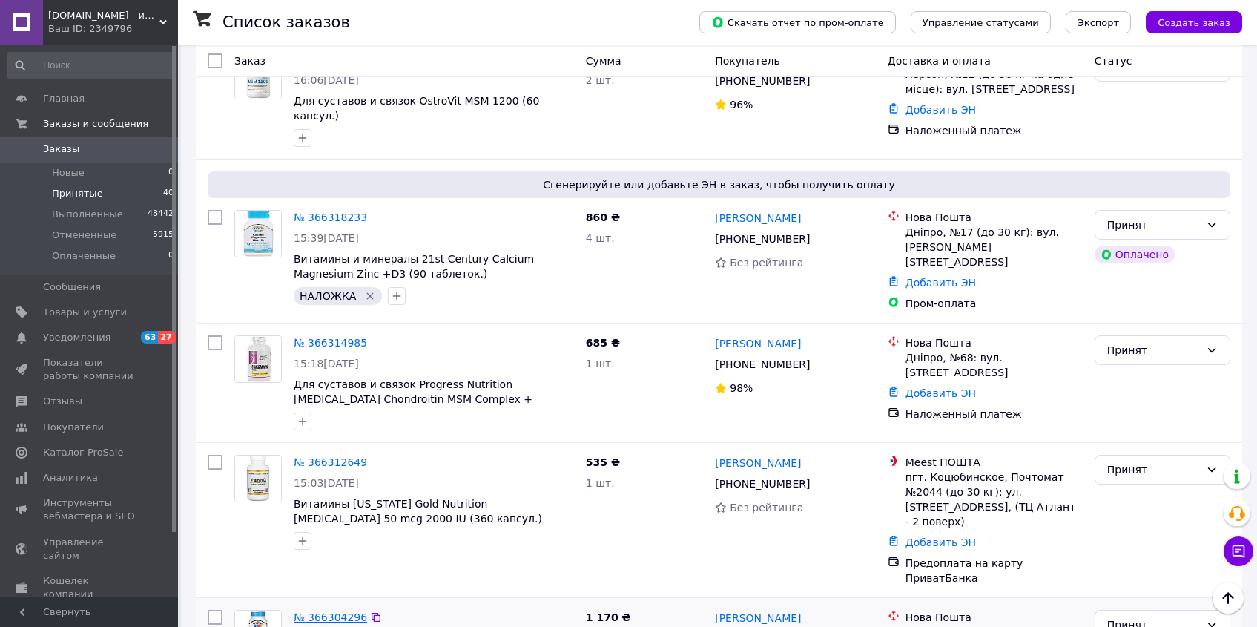
click at [340, 611] on link "№ 366304296" at bounding box center [330, 617] width 73 height 12
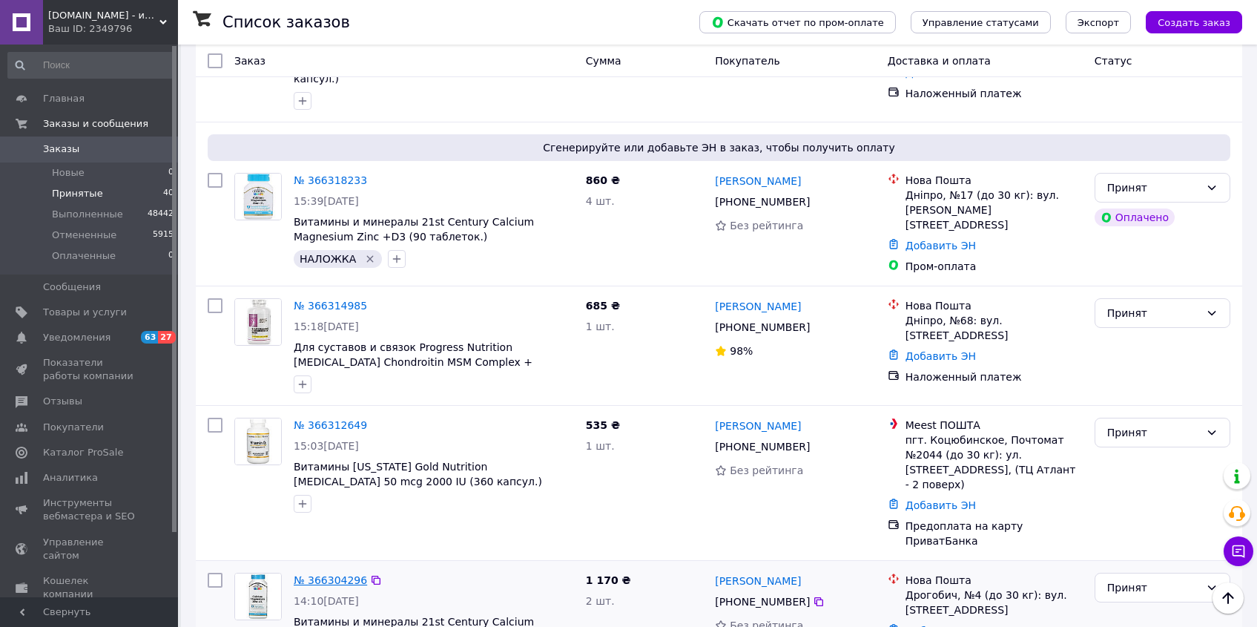
scroll to position [1966, 0]
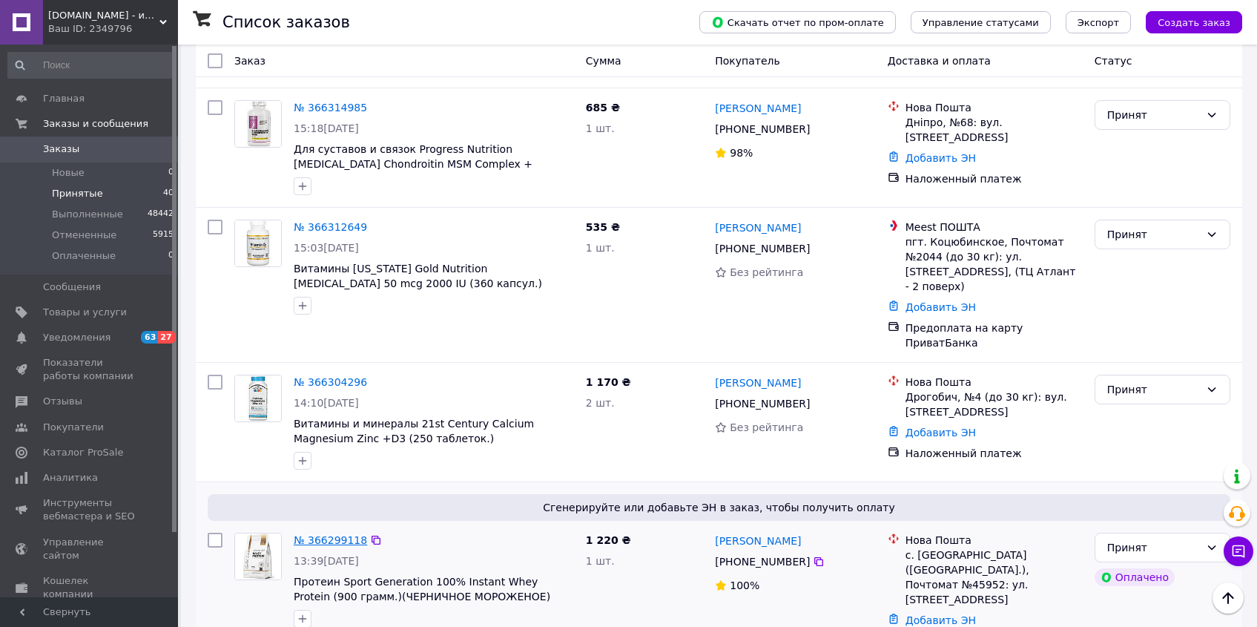
click at [345, 534] on link "№ 366299118" at bounding box center [330, 540] width 73 height 12
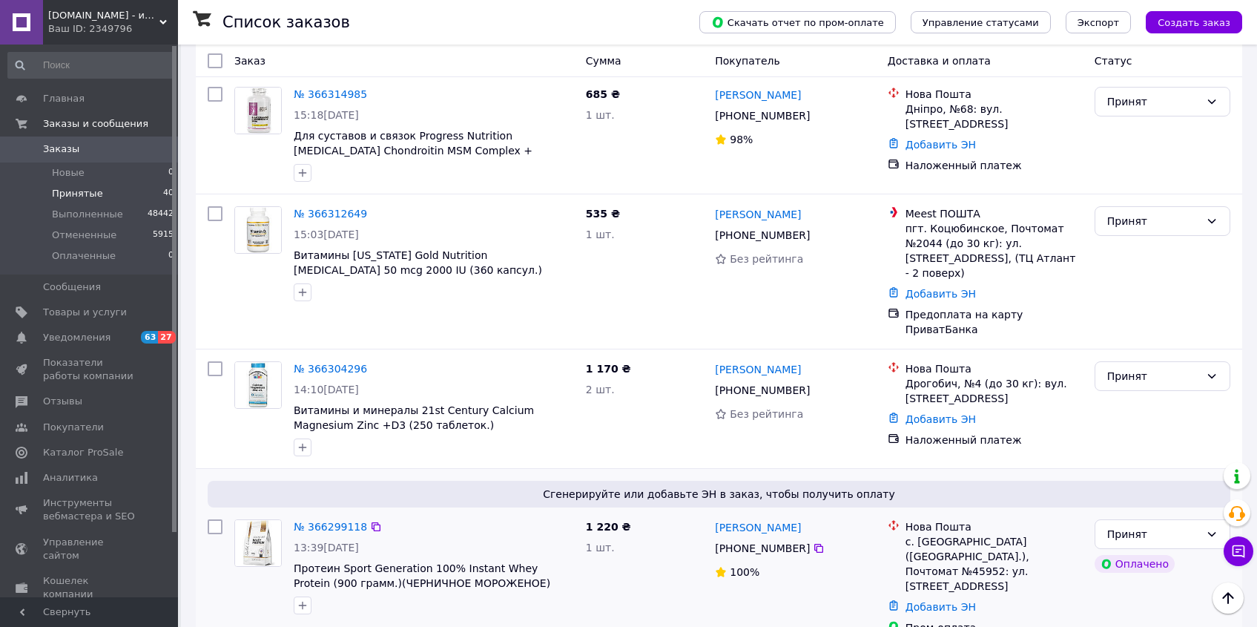
scroll to position [1991, 0]
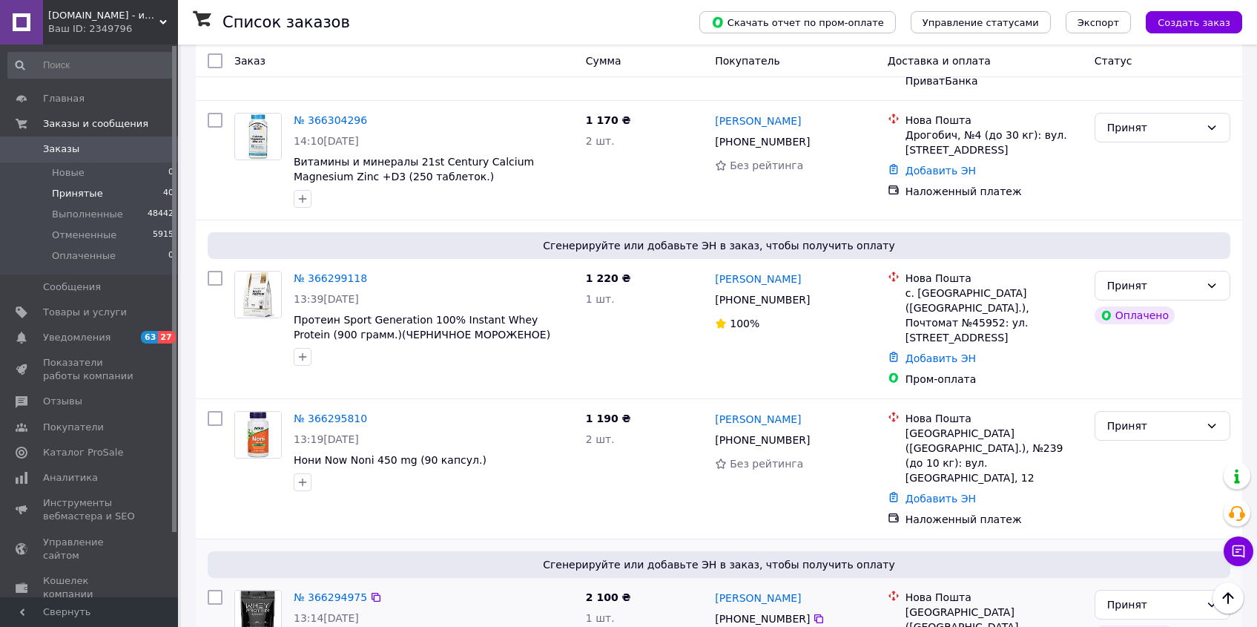
click at [350, 588] on div "№ 366294975" at bounding box center [330, 597] width 76 height 18
click at [347, 591] on link "№ 366294975" at bounding box center [330, 597] width 73 height 12
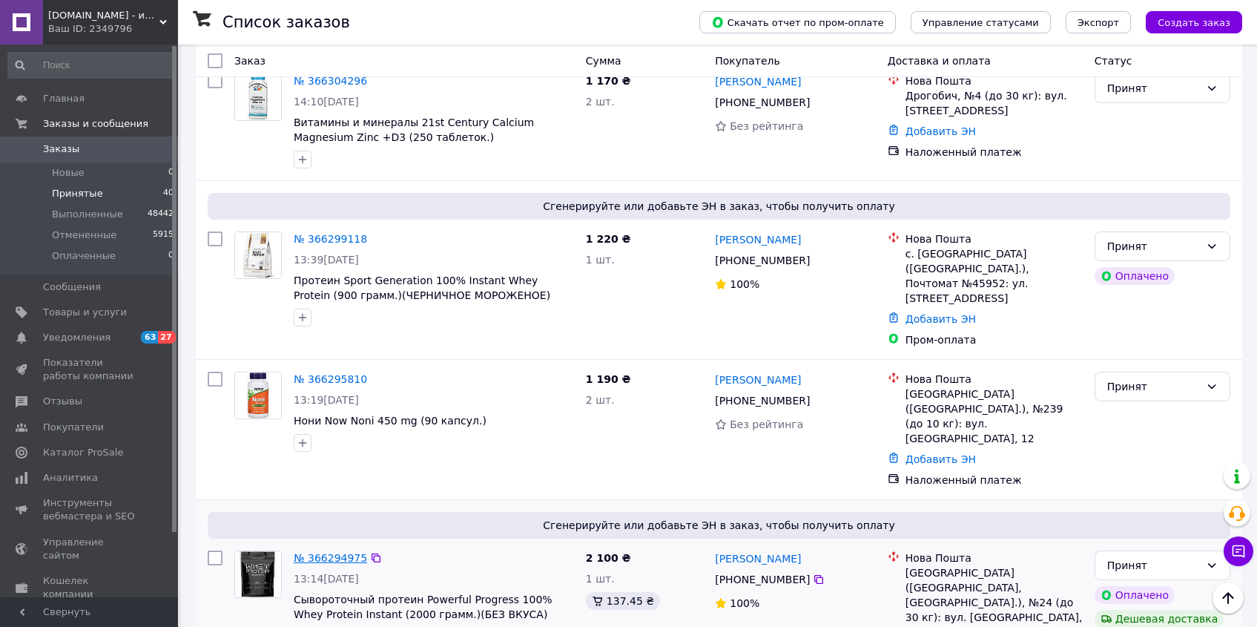
scroll to position [2383, 0]
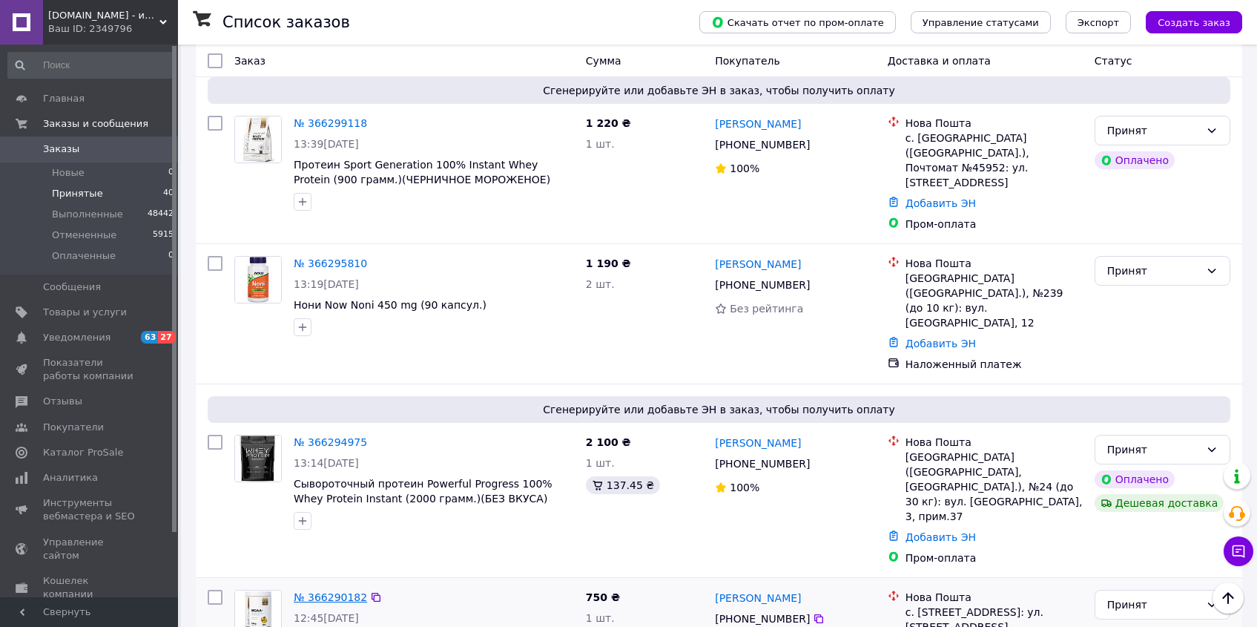
click at [349, 591] on link "№ 366290182" at bounding box center [330, 597] width 73 height 12
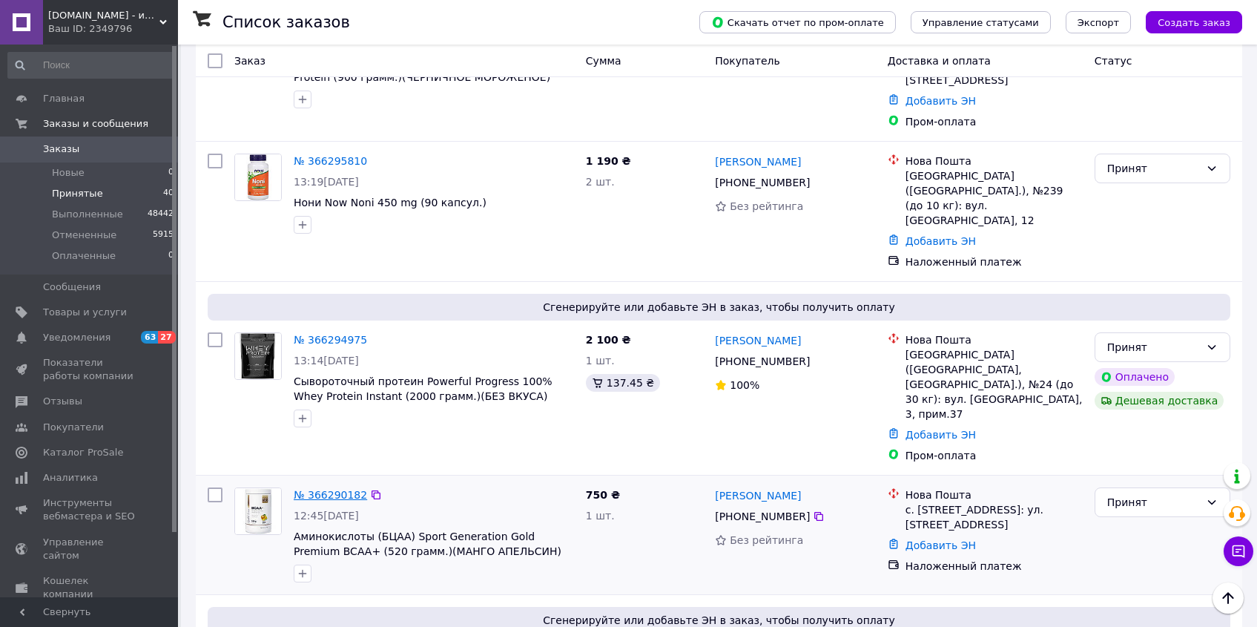
scroll to position [2660, 0]
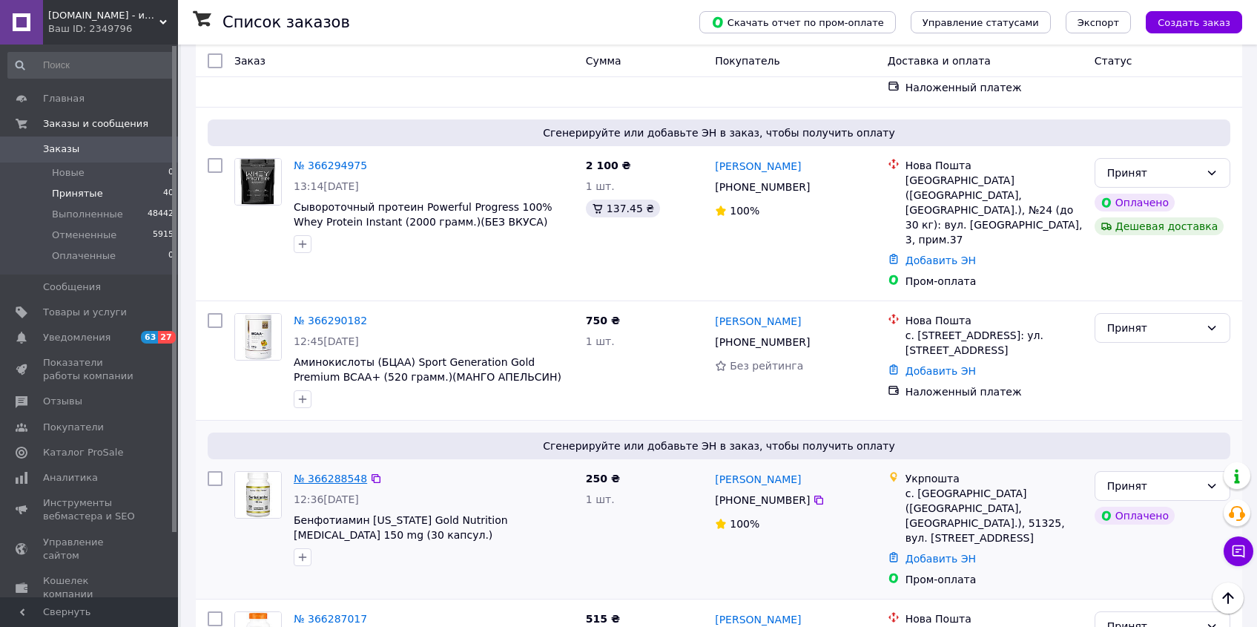
click at [313, 472] on link "№ 366288548" at bounding box center [330, 478] width 73 height 12
click at [343, 613] on link "№ 366287017" at bounding box center [330, 619] width 73 height 12
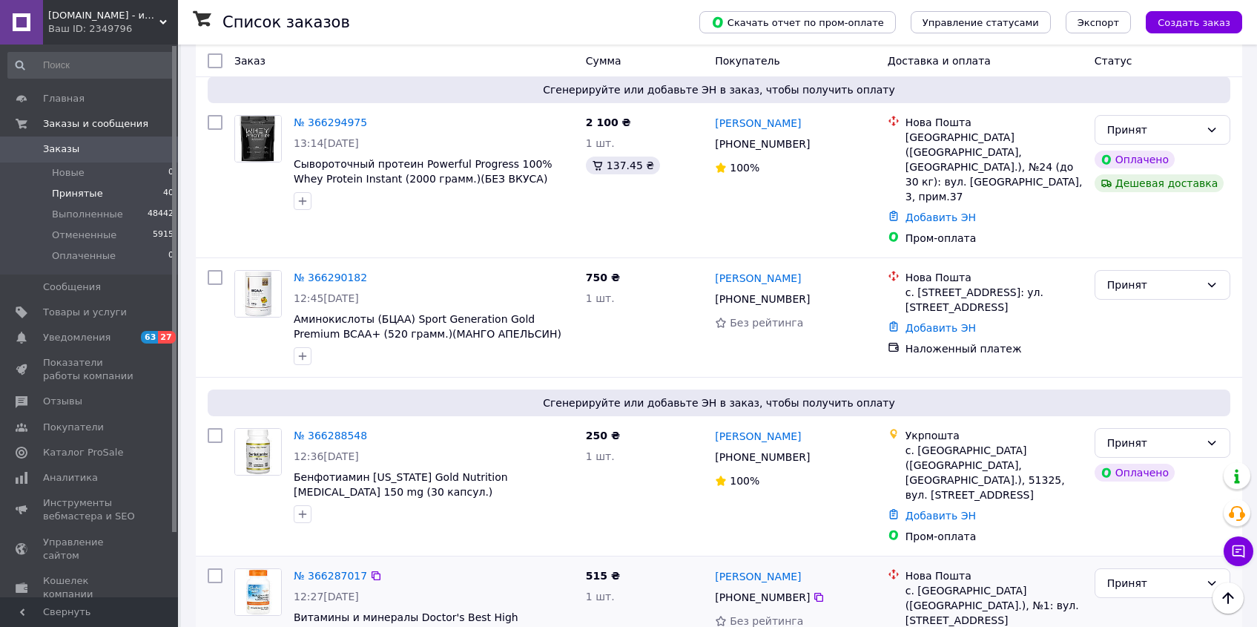
scroll to position [2780, 0]
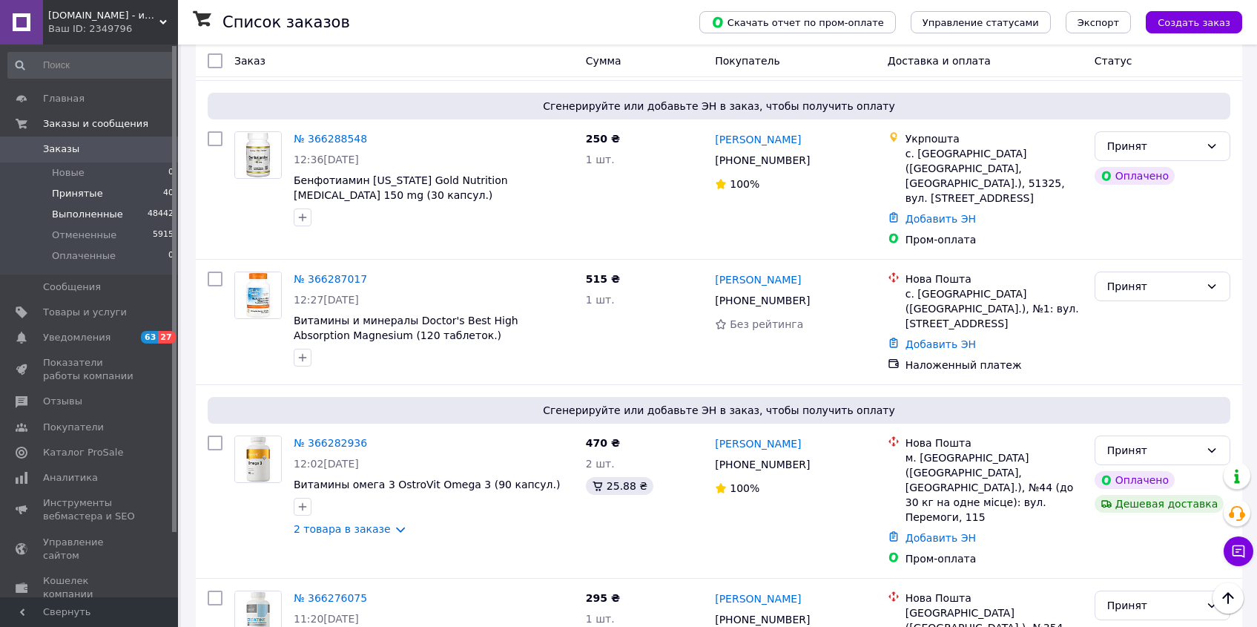
click at [111, 258] on li "Оплаченные 0" at bounding box center [91, 259] width 182 height 28
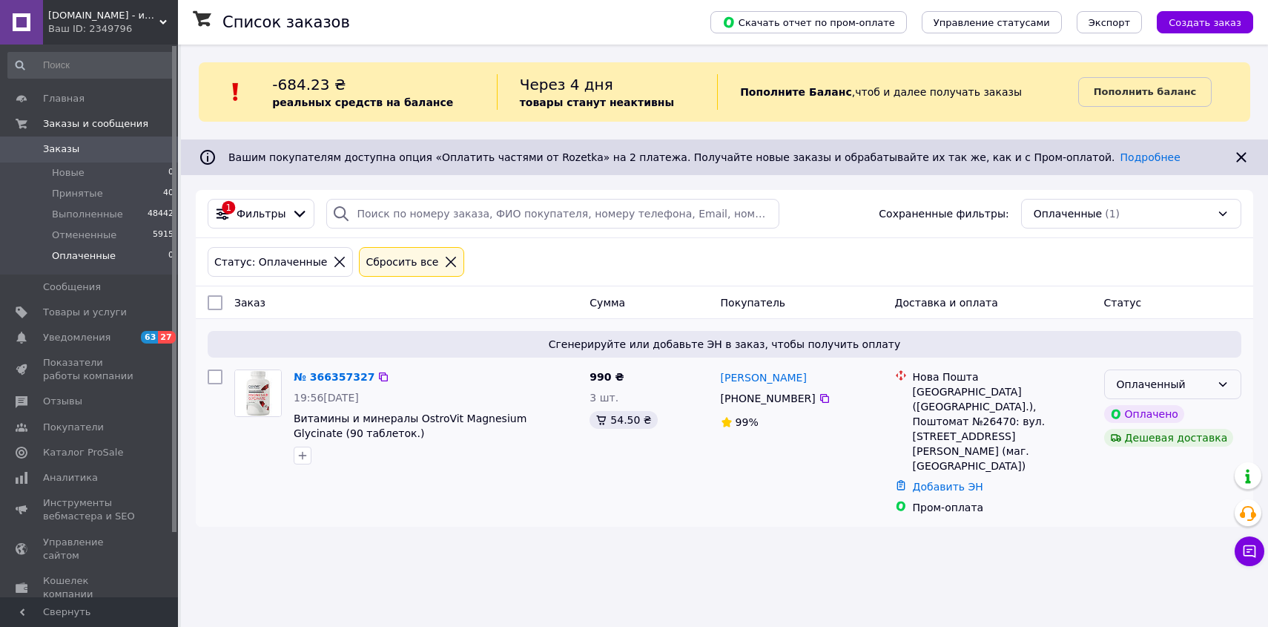
click at [1196, 383] on div "Оплаченный" at bounding box center [1164, 384] width 94 height 16
click at [1174, 412] on li "Принят" at bounding box center [1173, 416] width 136 height 27
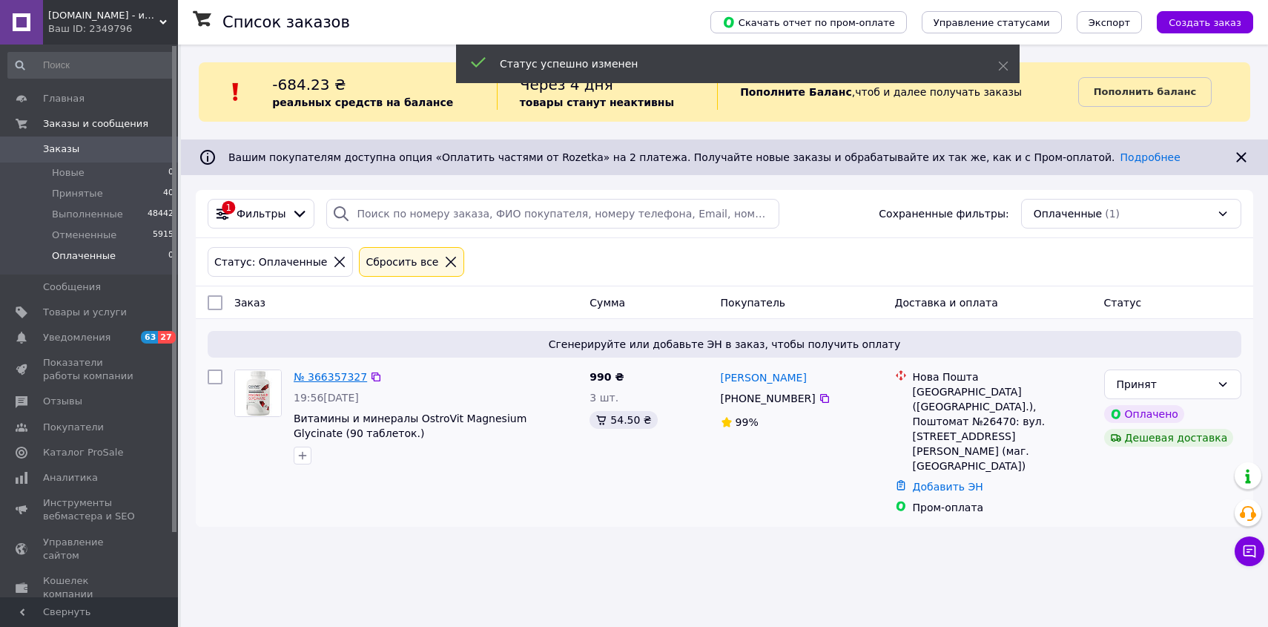
click at [335, 375] on link "№ 366357327" at bounding box center [330, 377] width 73 height 12
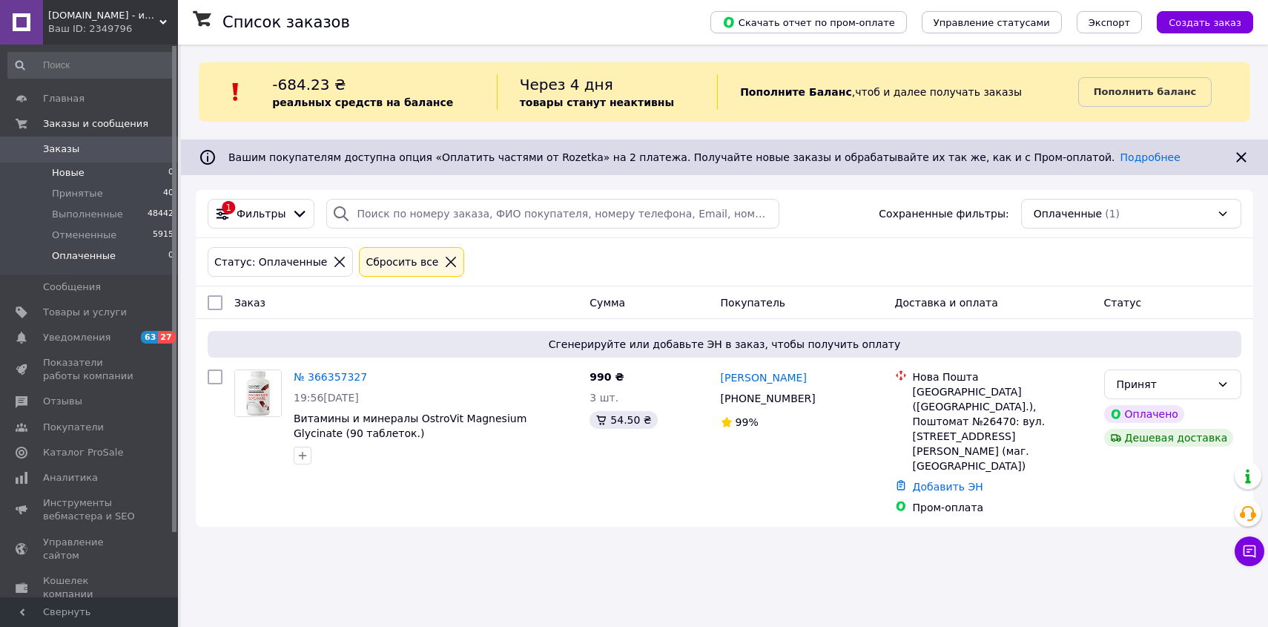
click at [91, 182] on li "Новые 0" at bounding box center [91, 172] width 182 height 21
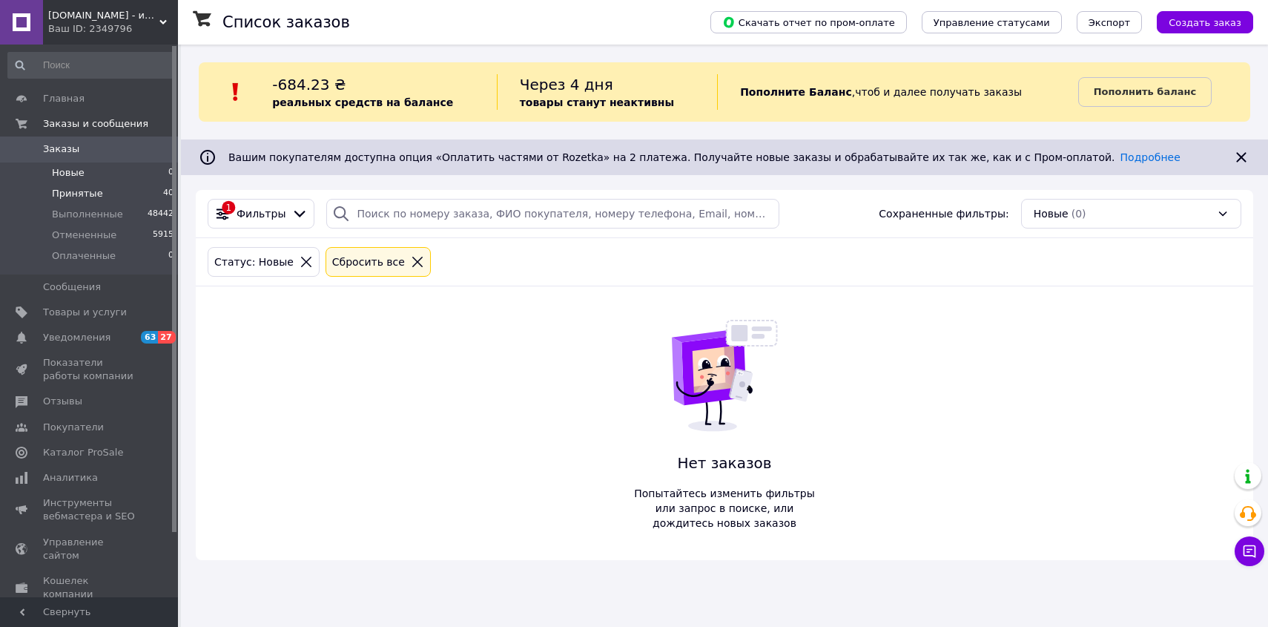
click at [88, 194] on span "Принятые" at bounding box center [77, 193] width 51 height 13
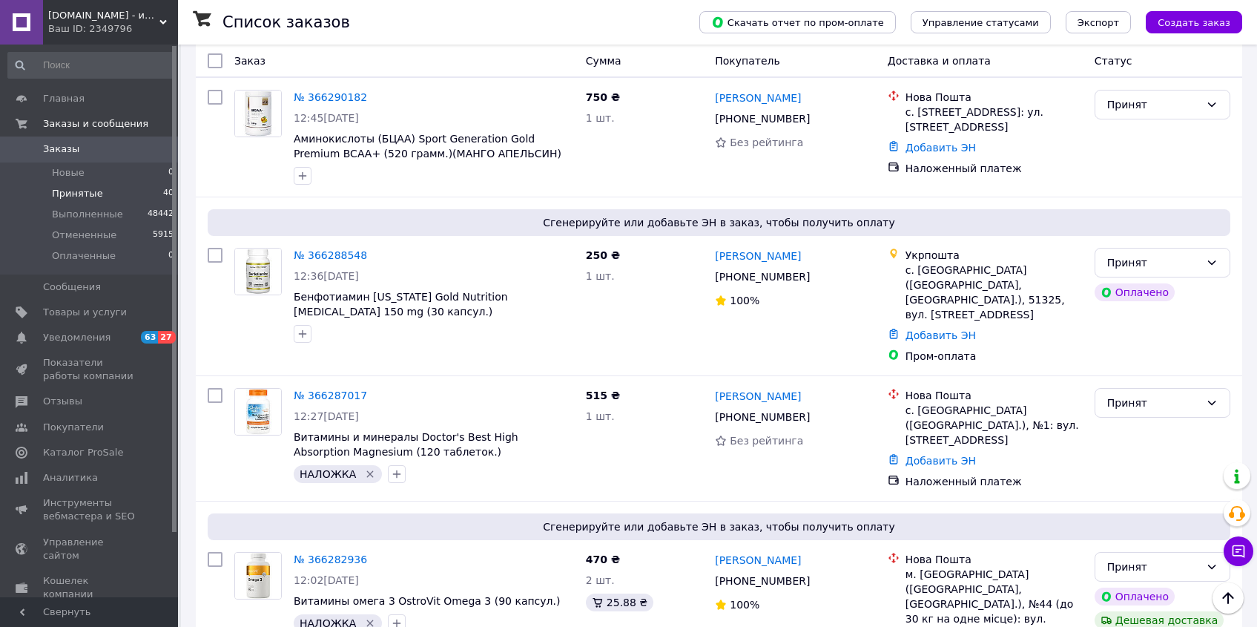
scroll to position [2593, 0]
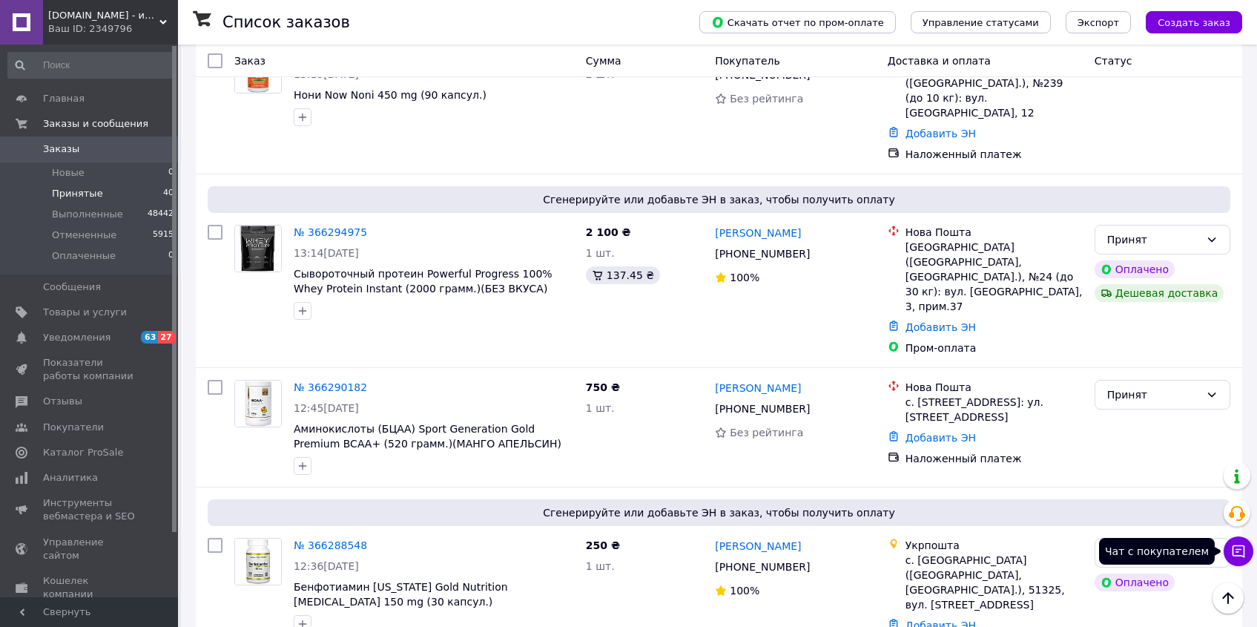
click at [1236, 554] on icon at bounding box center [1238, 551] width 15 height 15
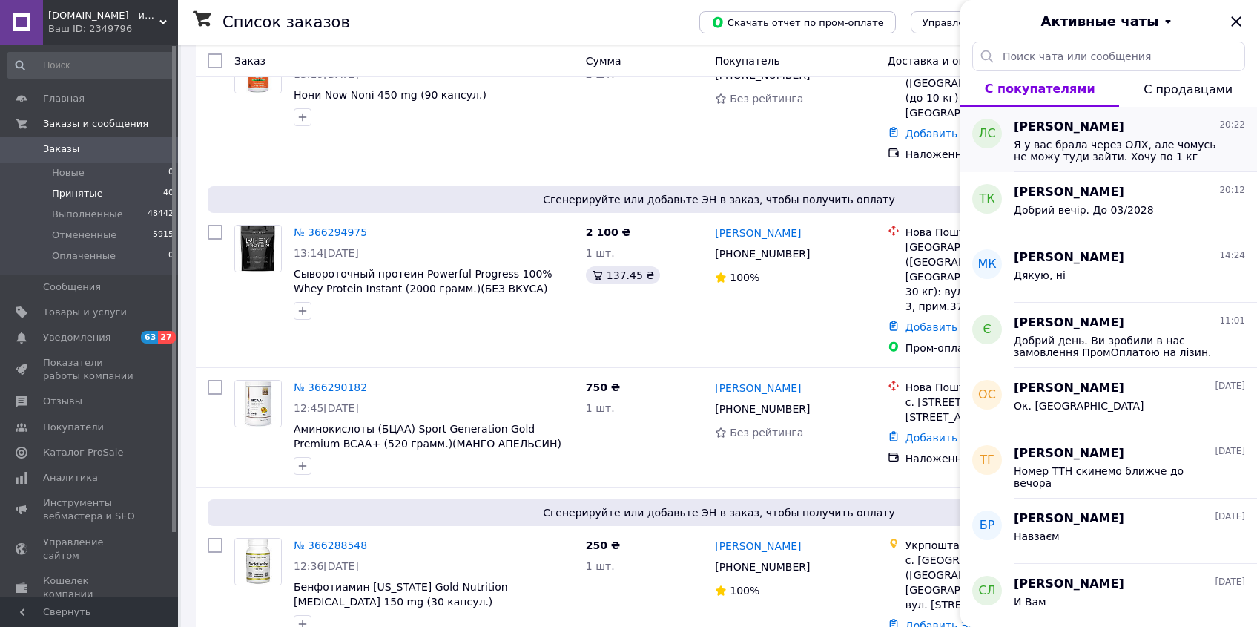
click at [1140, 153] on span "Я у вас брала через ОЛХ, але чомусь не можу туди зайти. Хочу по 1 кг шоколад і …" at bounding box center [1119, 151] width 211 height 24
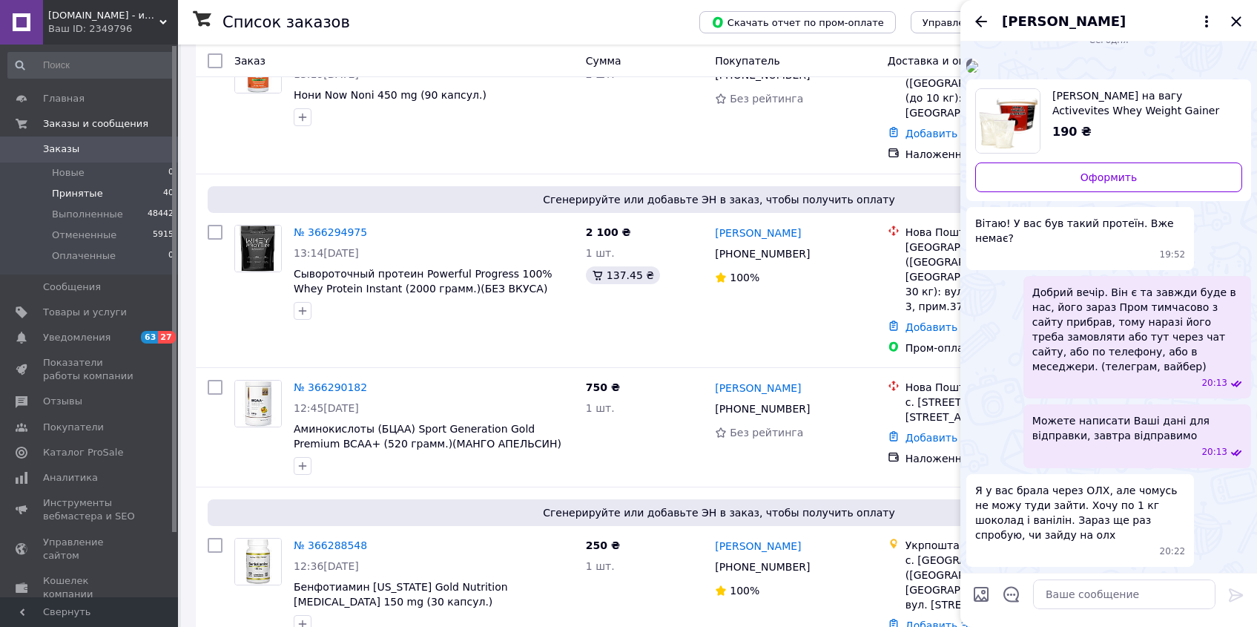
scroll to position [3205, 0]
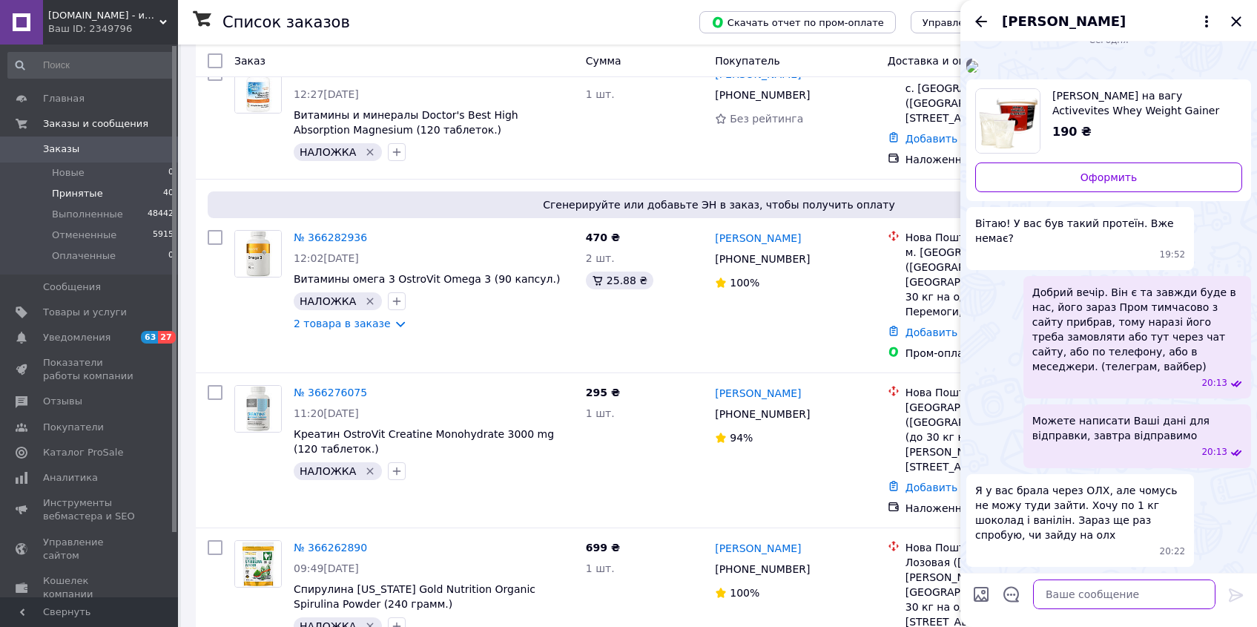
click at [1112, 586] on textarea at bounding box center [1124, 594] width 182 height 30
type textarea "На ОЛХ так і є наше оголошення"
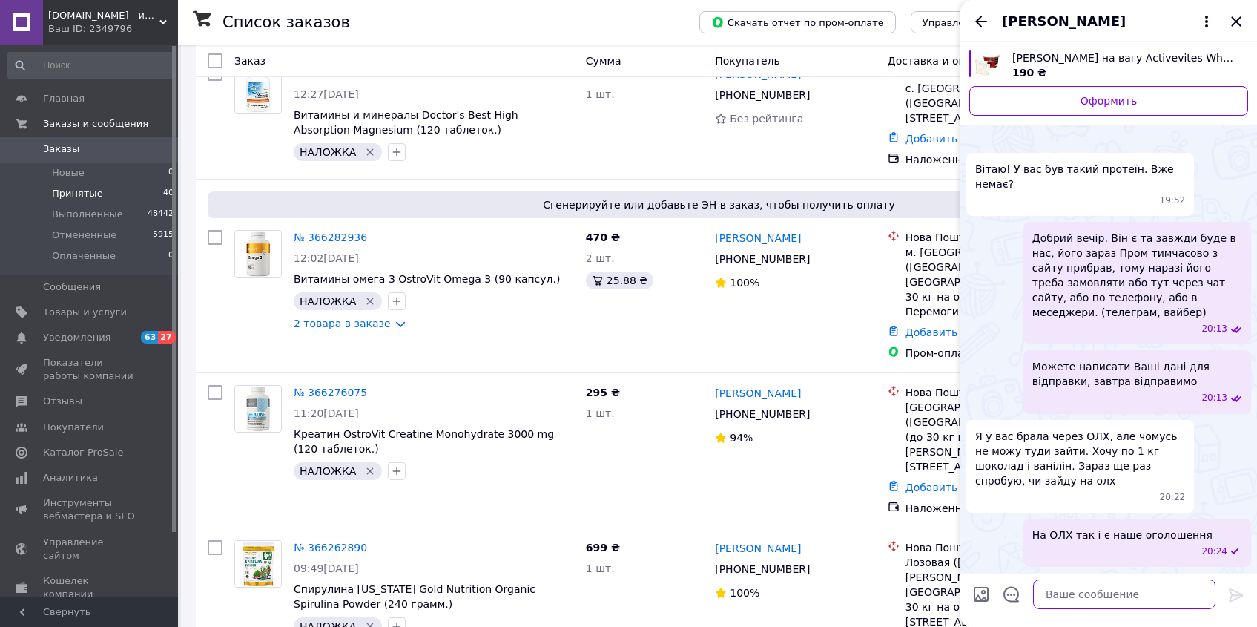
paste textarea "https://www.olx.ua/d/uk/obyavlenie/protein-na-razves-activevites-whey-protein-9…"
type textarea "https://www.olx.ua/d/uk/obyavlenie/protein-na-razves-activevites-whey-protein-9…"
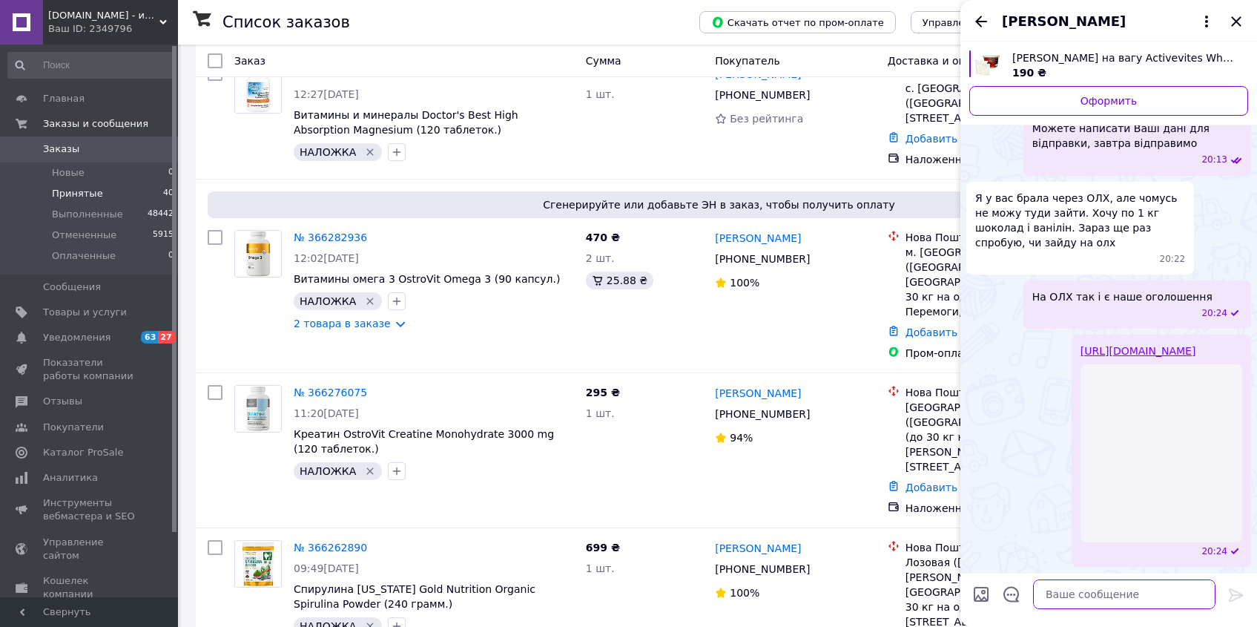
scroll to position [320, 0]
click at [1242, 23] on icon "Закрыть" at bounding box center [1236, 22] width 18 height 18
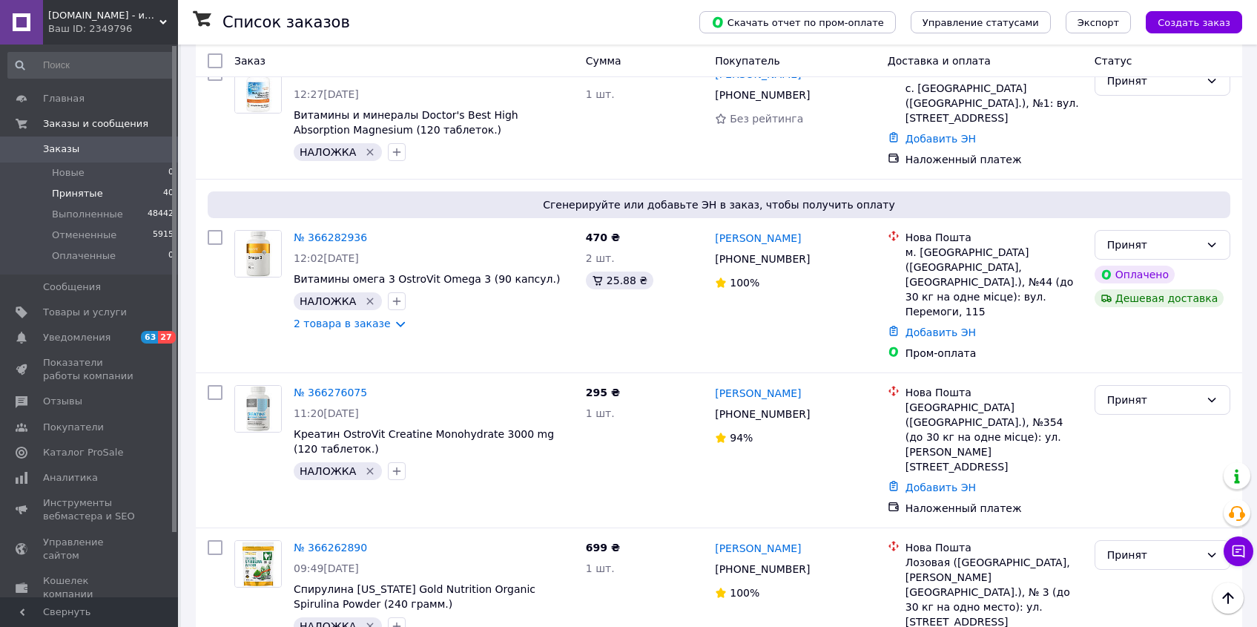
drag, startPoint x: 76, startPoint y: 174, endPoint x: 76, endPoint y: 194, distance: 20.0
click at [76, 175] on span "Новые" at bounding box center [68, 172] width 33 height 13
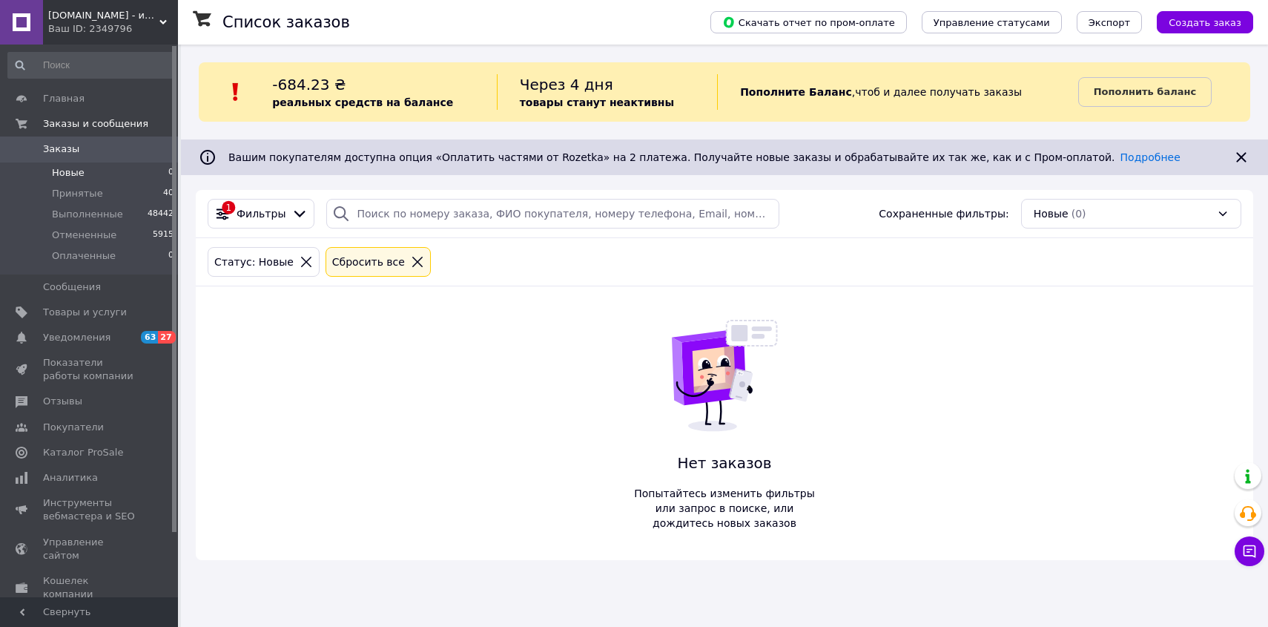
click at [76, 259] on span "Оплаченные" at bounding box center [84, 255] width 64 height 13
click at [86, 185] on li "Принятые 40" at bounding box center [91, 193] width 182 height 21
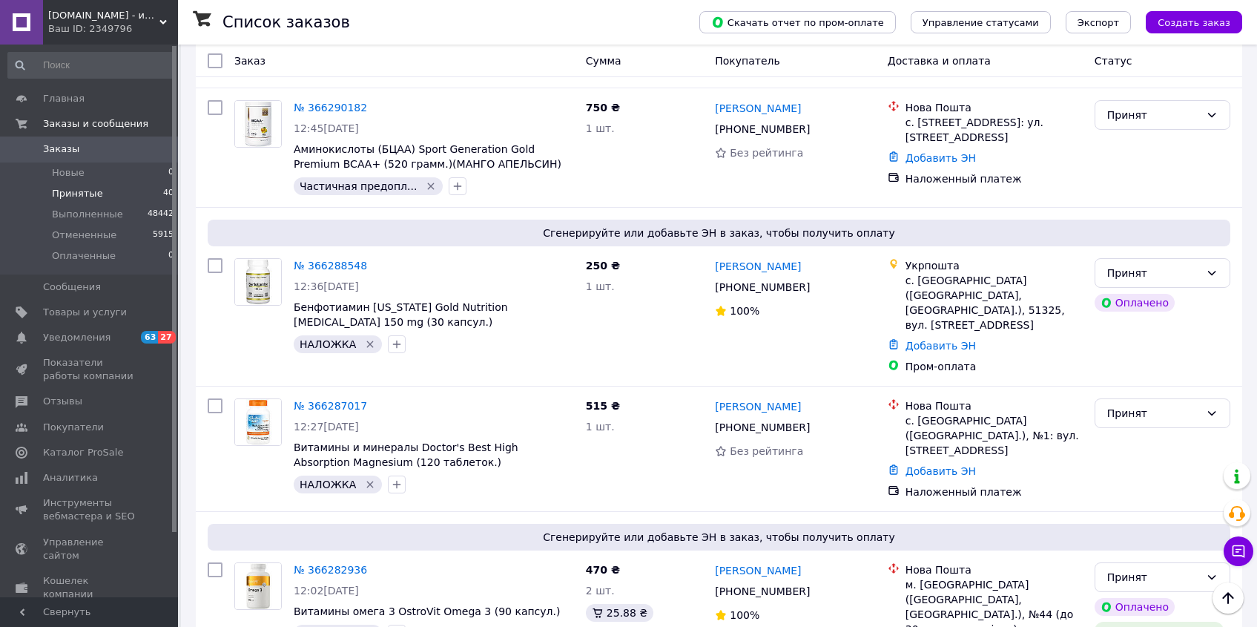
scroll to position [3053, 0]
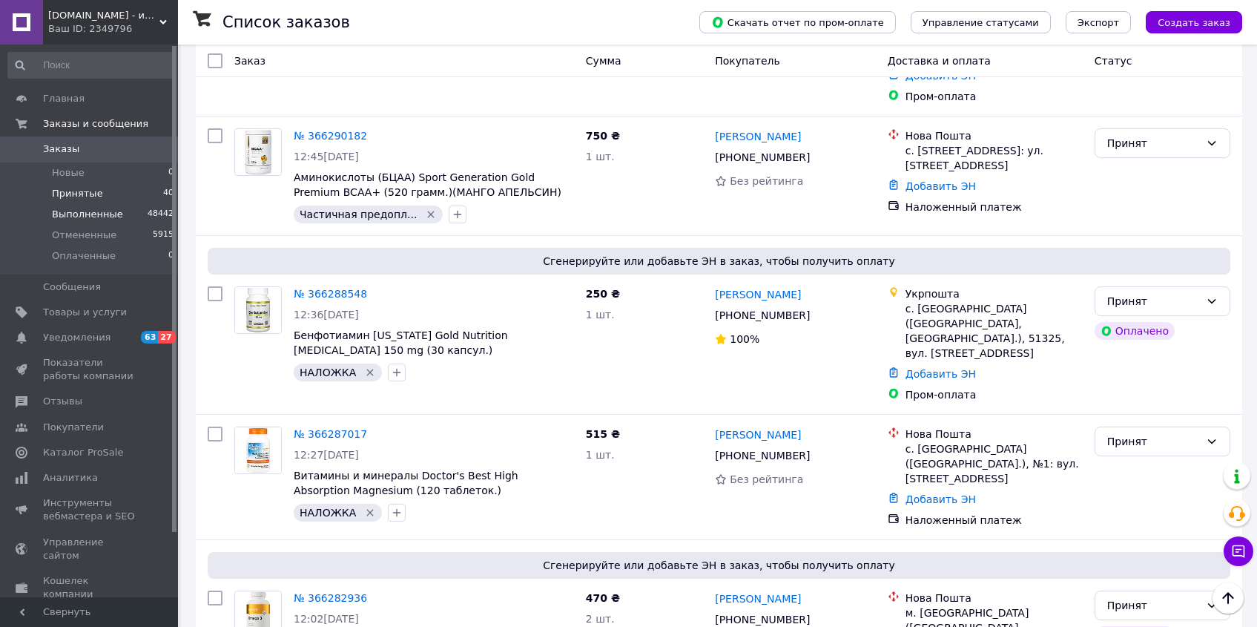
click at [88, 174] on li "Новые 0" at bounding box center [91, 172] width 182 height 21
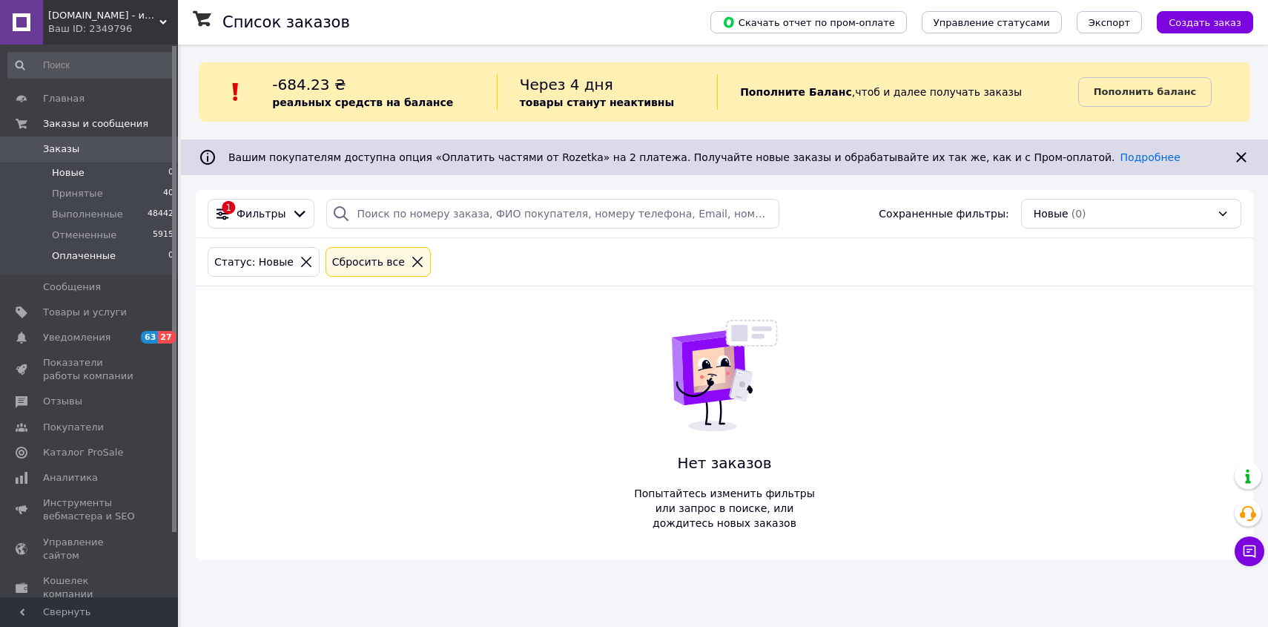
click at [90, 260] on span "Оплаченные" at bounding box center [84, 255] width 64 height 13
click at [89, 197] on span "Принятые" at bounding box center [77, 193] width 51 height 13
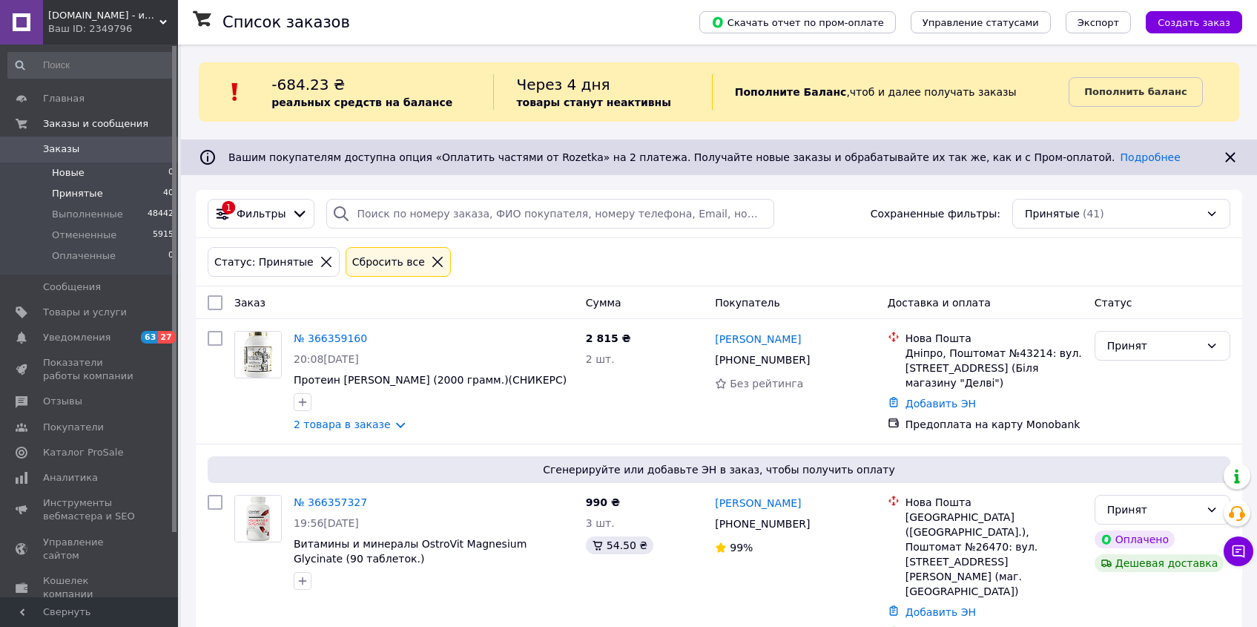
click at [88, 167] on li "Новые 0" at bounding box center [91, 172] width 182 height 21
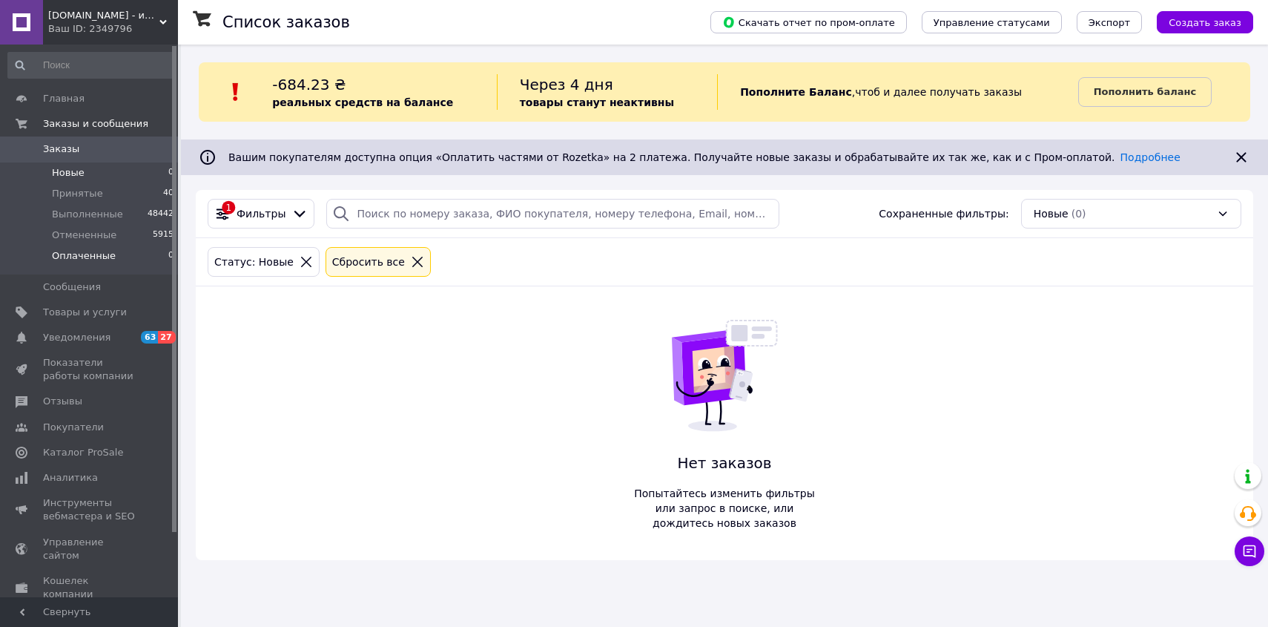
click at [110, 255] on span "Оплаченные" at bounding box center [84, 255] width 64 height 13
click at [93, 195] on span "Принятые" at bounding box center [77, 193] width 51 height 13
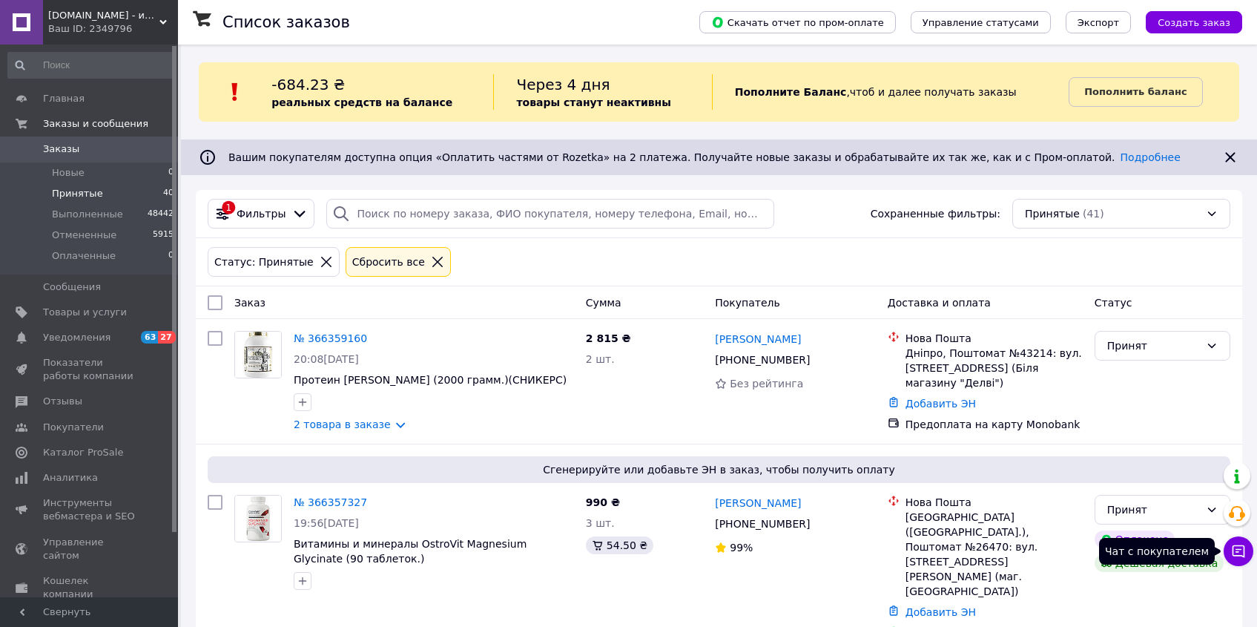
click at [1237, 554] on icon at bounding box center [1238, 551] width 15 height 15
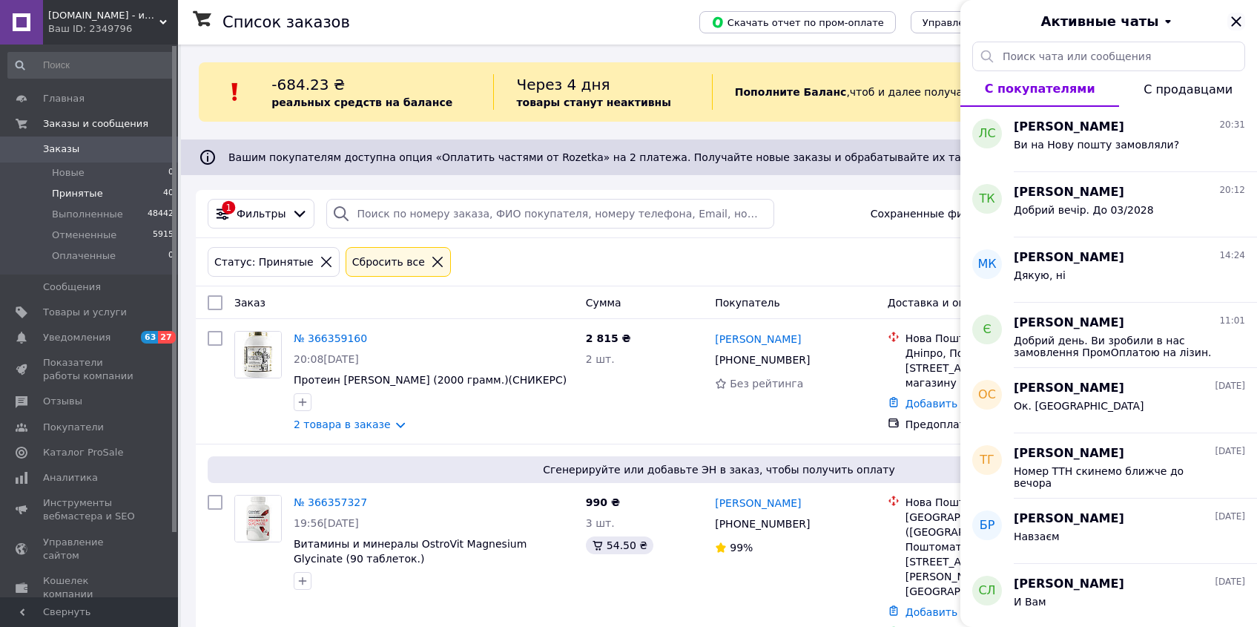
click at [1235, 17] on icon "Закрыть" at bounding box center [1236, 22] width 18 height 18
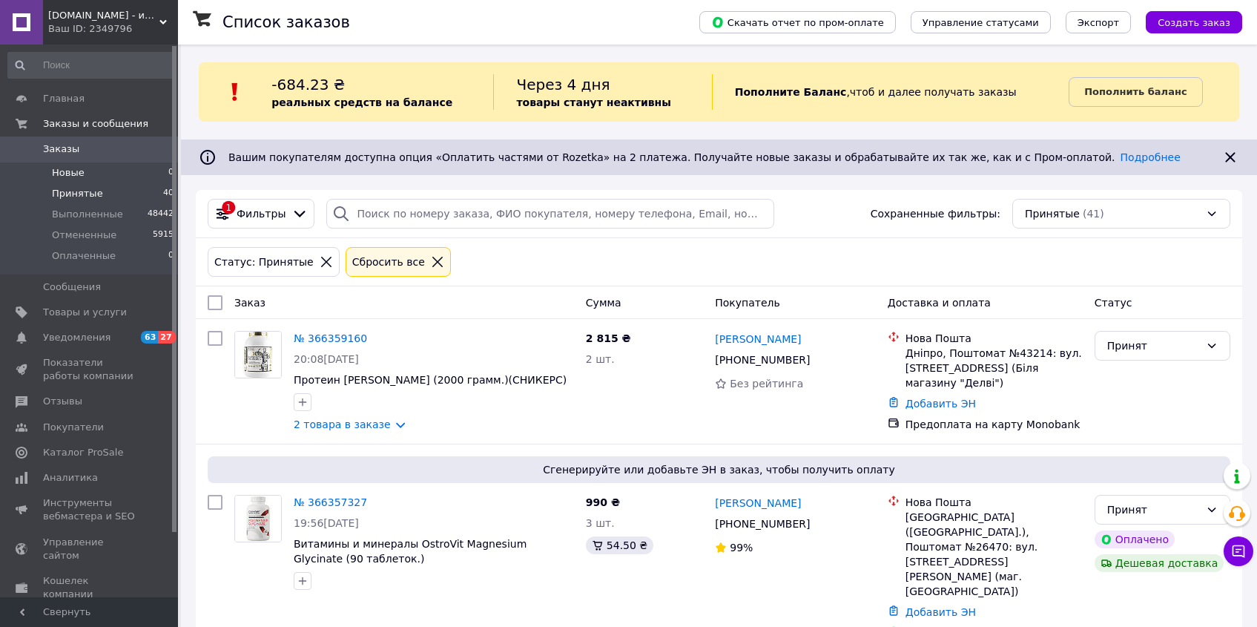
click at [71, 172] on span "Новые" at bounding box center [68, 172] width 33 height 13
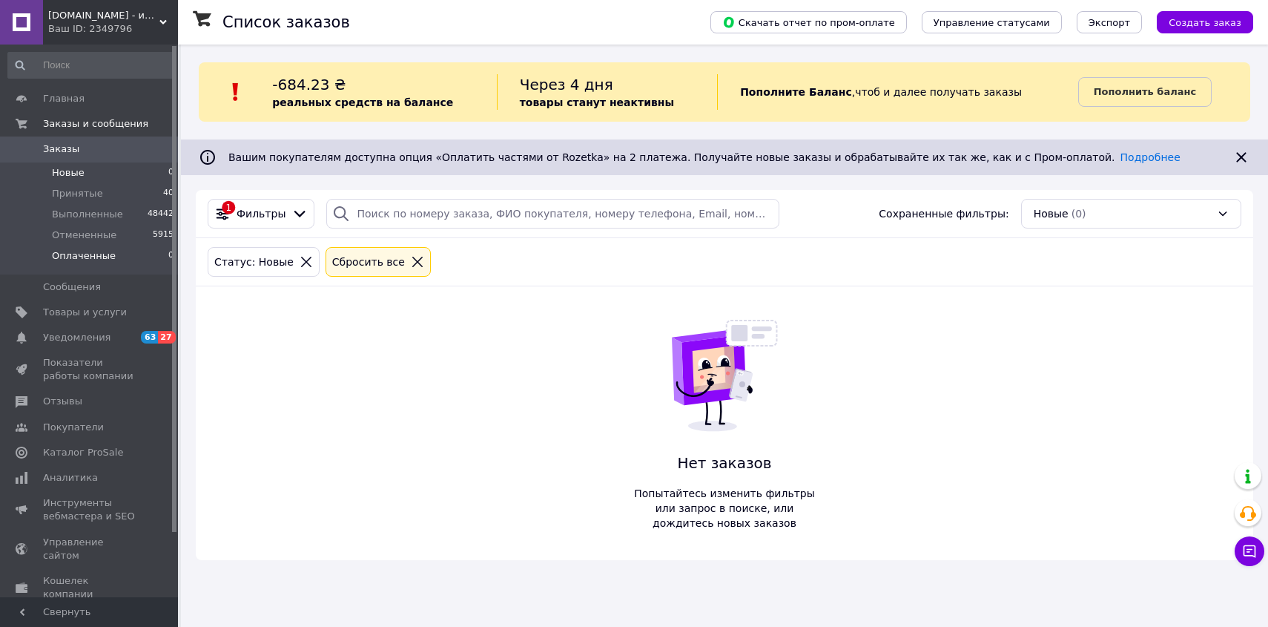
click at [83, 257] on span "Оплаченные" at bounding box center [84, 255] width 64 height 13
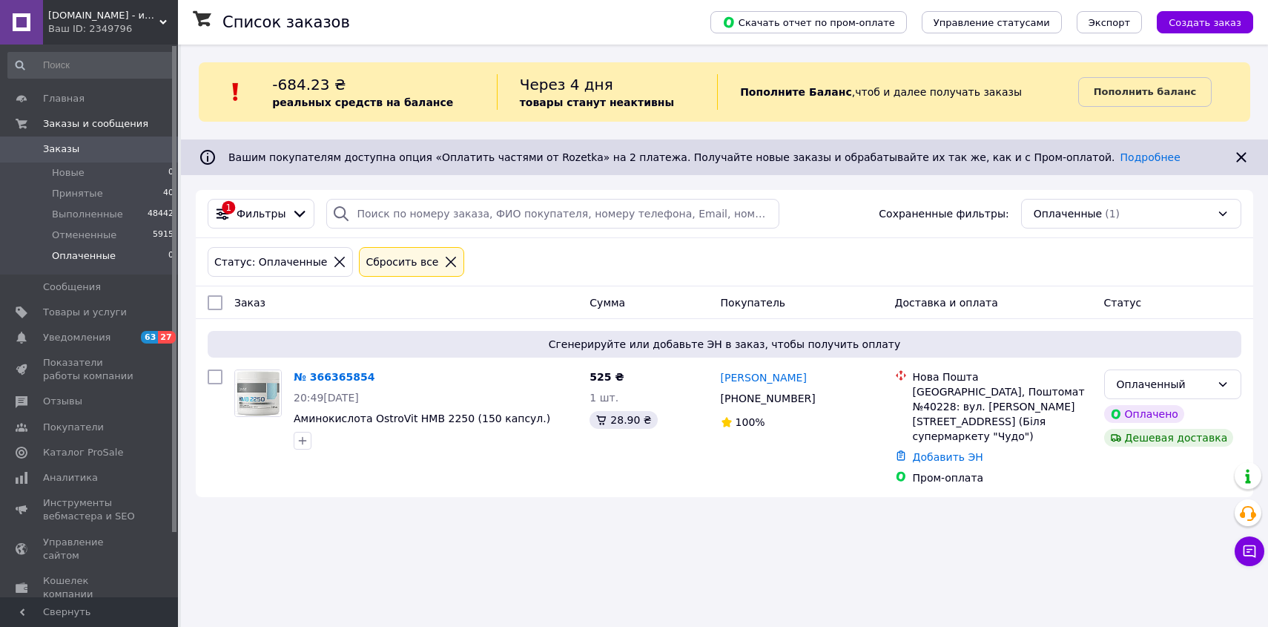
click at [90, 197] on span "Принятые" at bounding box center [77, 193] width 51 height 13
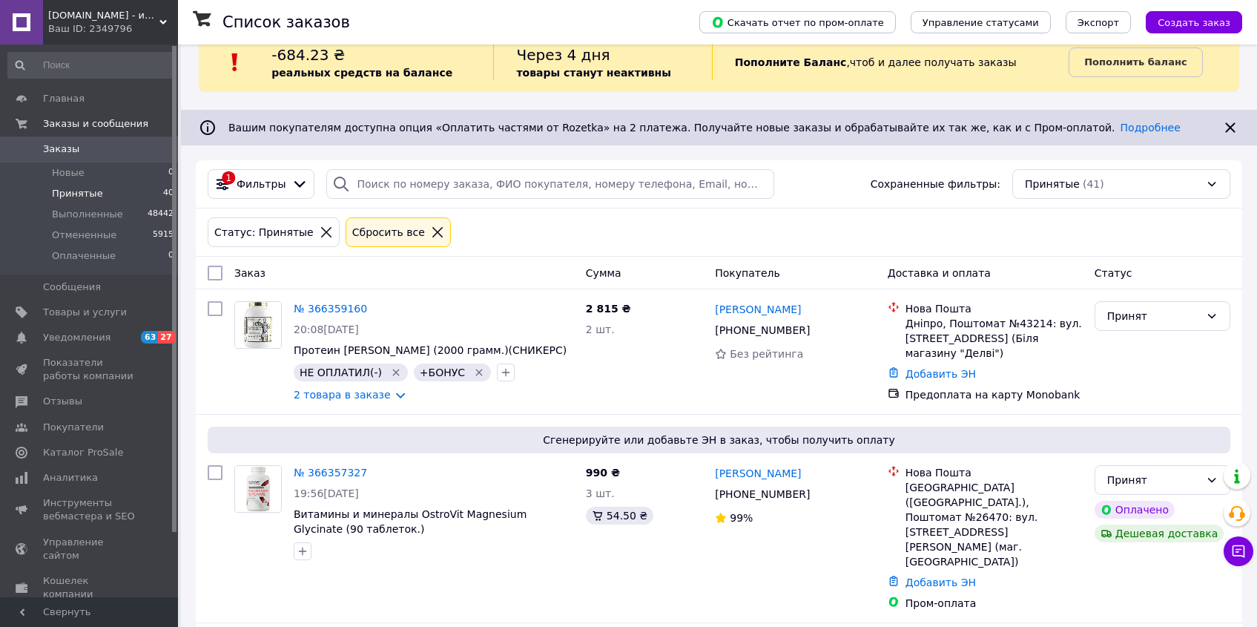
scroll to position [108, 0]
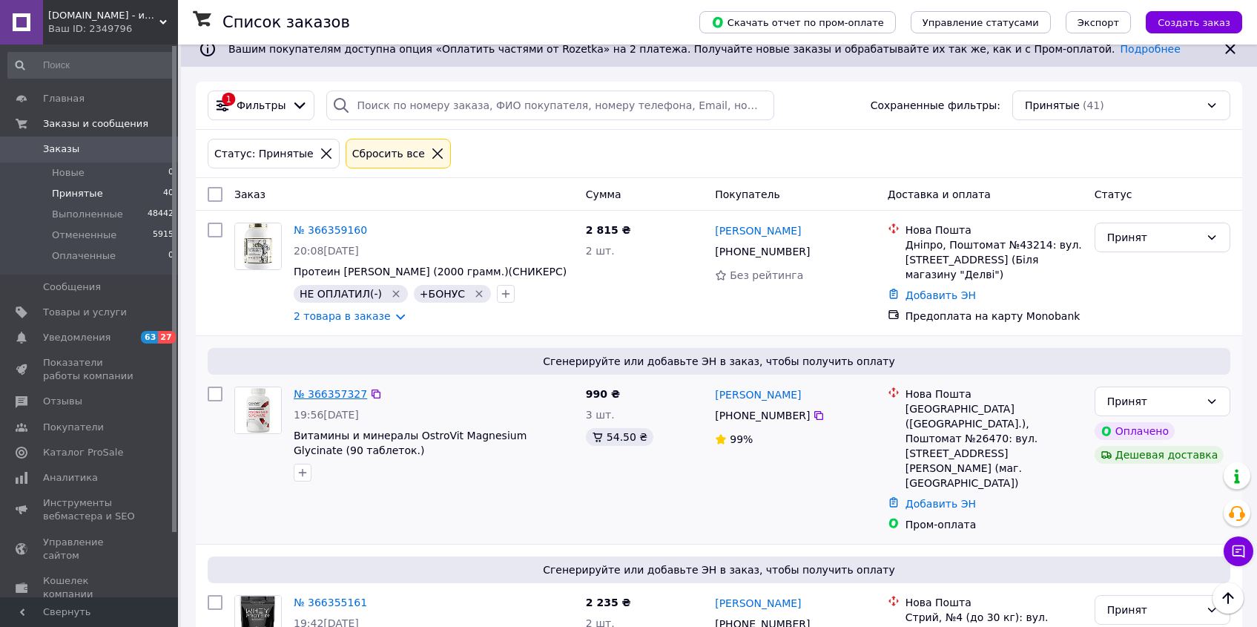
click at [344, 400] on link "№ 366357327" at bounding box center [330, 394] width 73 height 12
click at [102, 175] on li "Новые 0" at bounding box center [91, 172] width 182 height 21
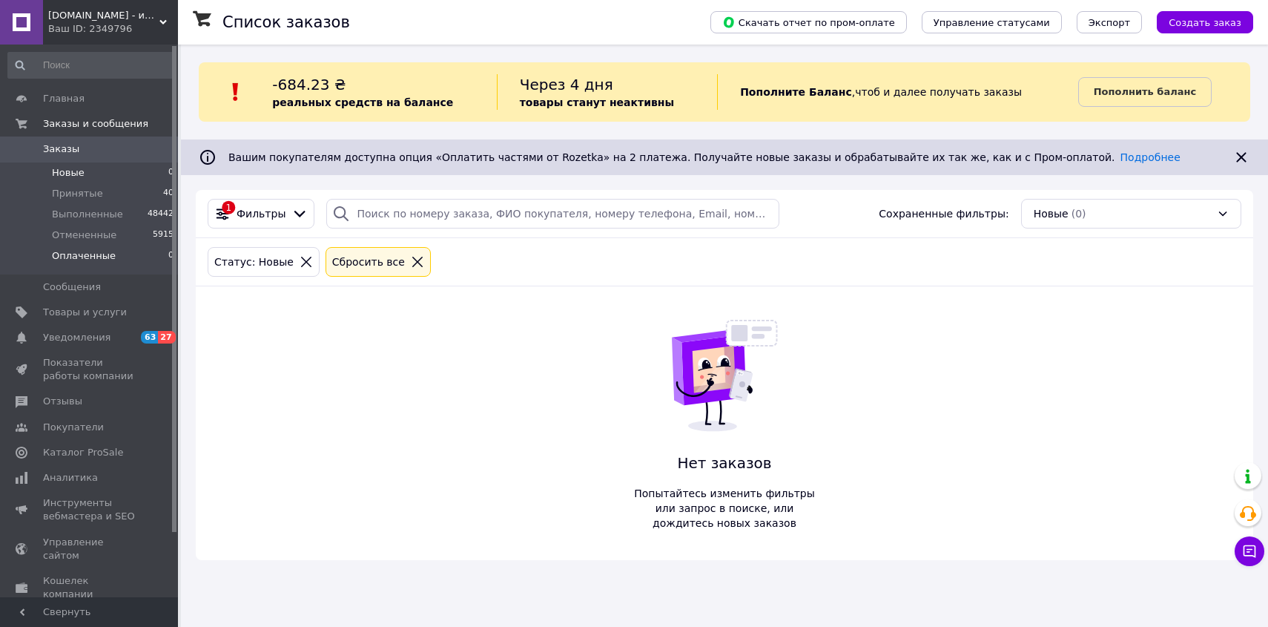
click at [77, 263] on span "Оплаченные" at bounding box center [84, 255] width 64 height 13
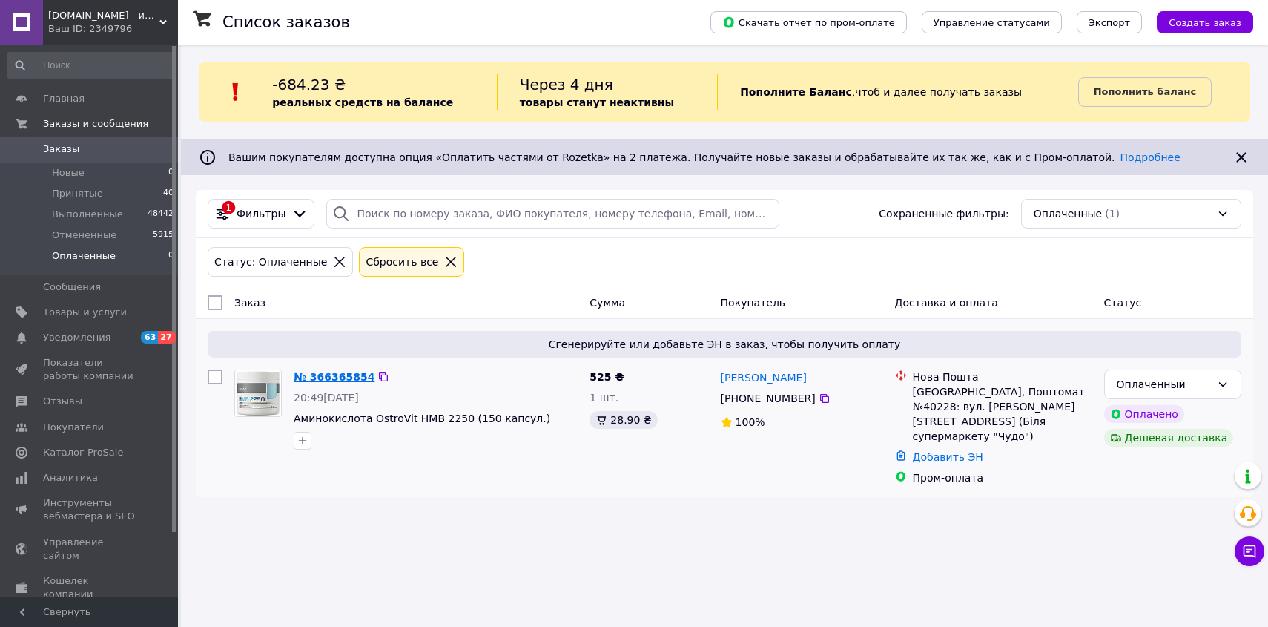
click at [337, 375] on link "№ 366365854" at bounding box center [334, 377] width 81 height 12
click at [76, 168] on span "Новые" at bounding box center [68, 172] width 33 height 13
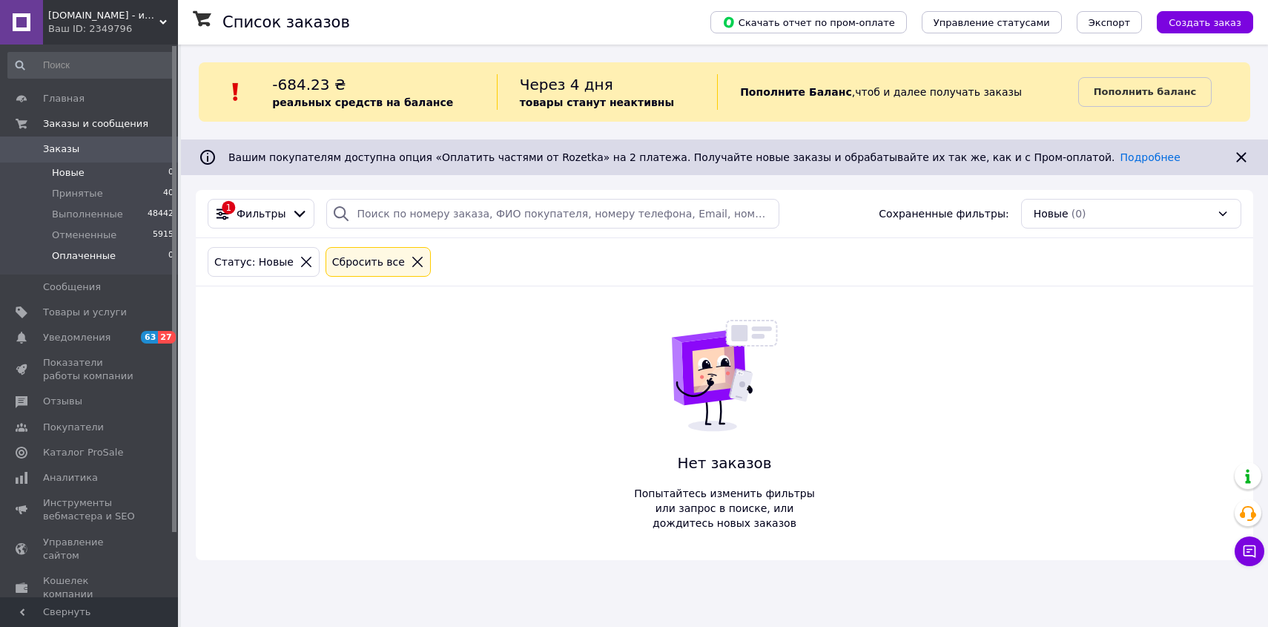
click at [89, 255] on span "Оплаченные" at bounding box center [84, 255] width 64 height 13
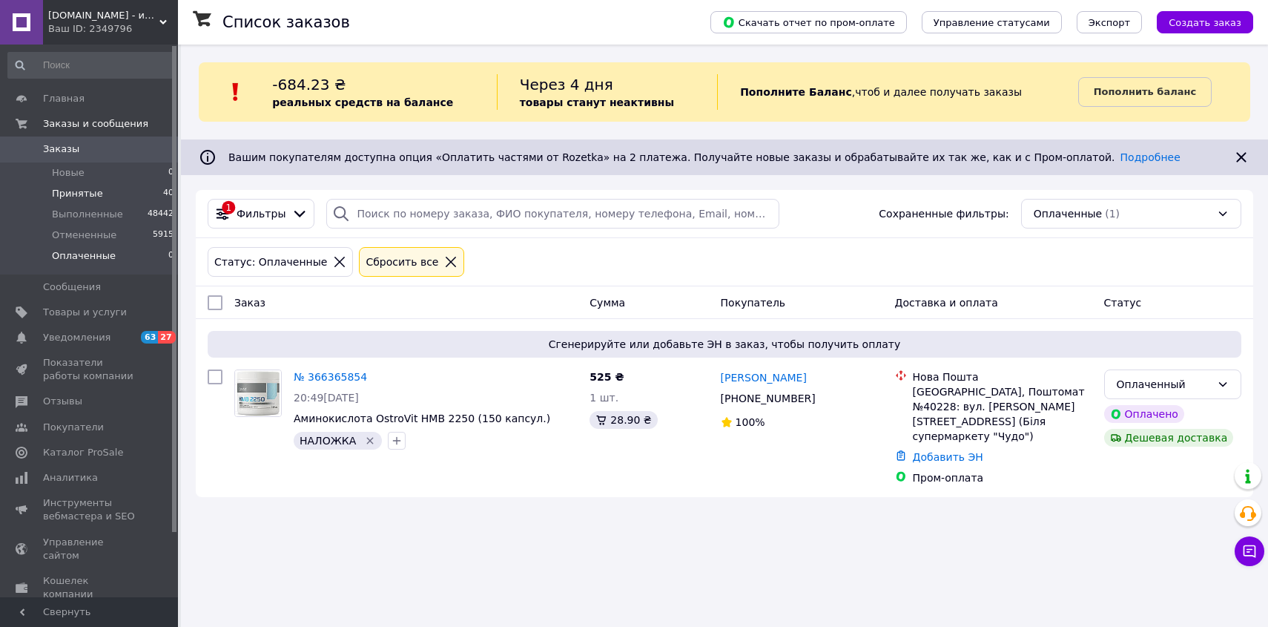
click at [85, 195] on span "Принятые" at bounding box center [77, 193] width 51 height 13
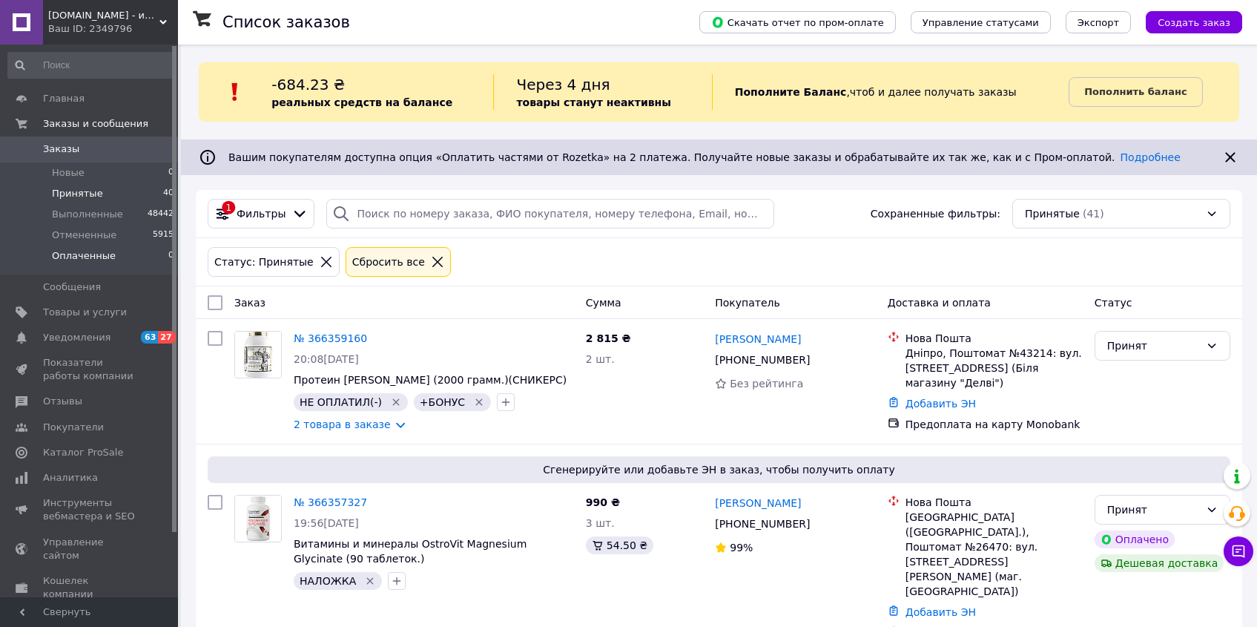
click at [105, 260] on span "Оплаченные" at bounding box center [84, 255] width 64 height 13
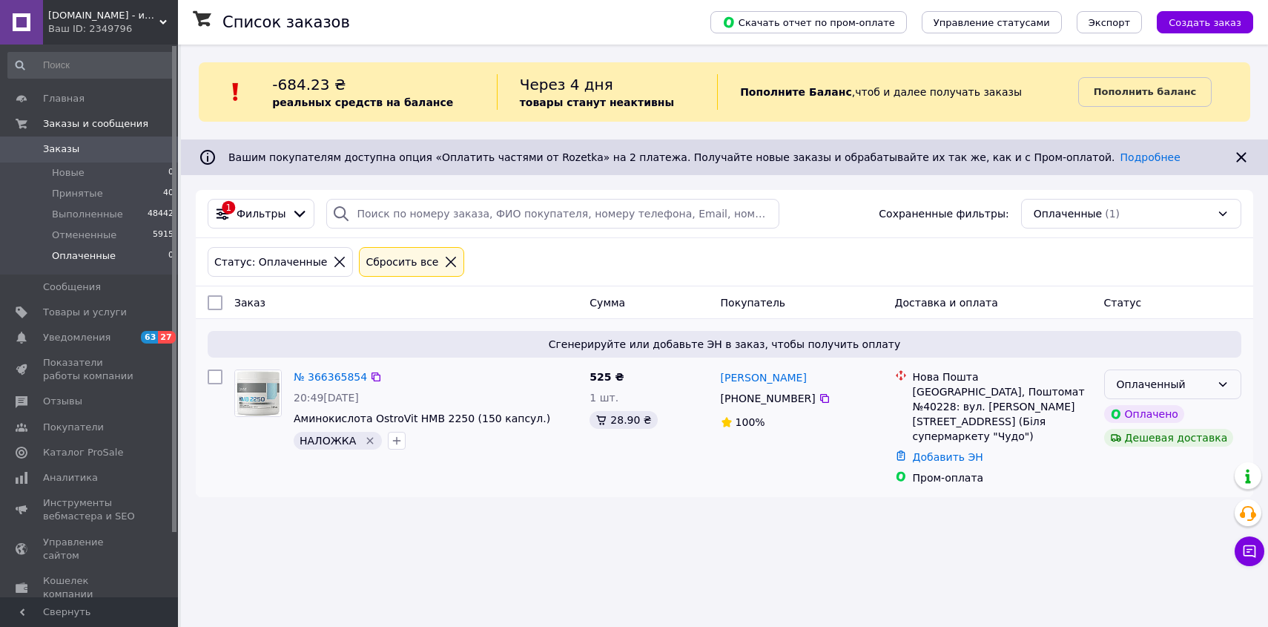
click at [1182, 395] on div "Оплаченный" at bounding box center [1172, 384] width 137 height 30
click at [1173, 413] on li "Принят" at bounding box center [1173, 416] width 136 height 27
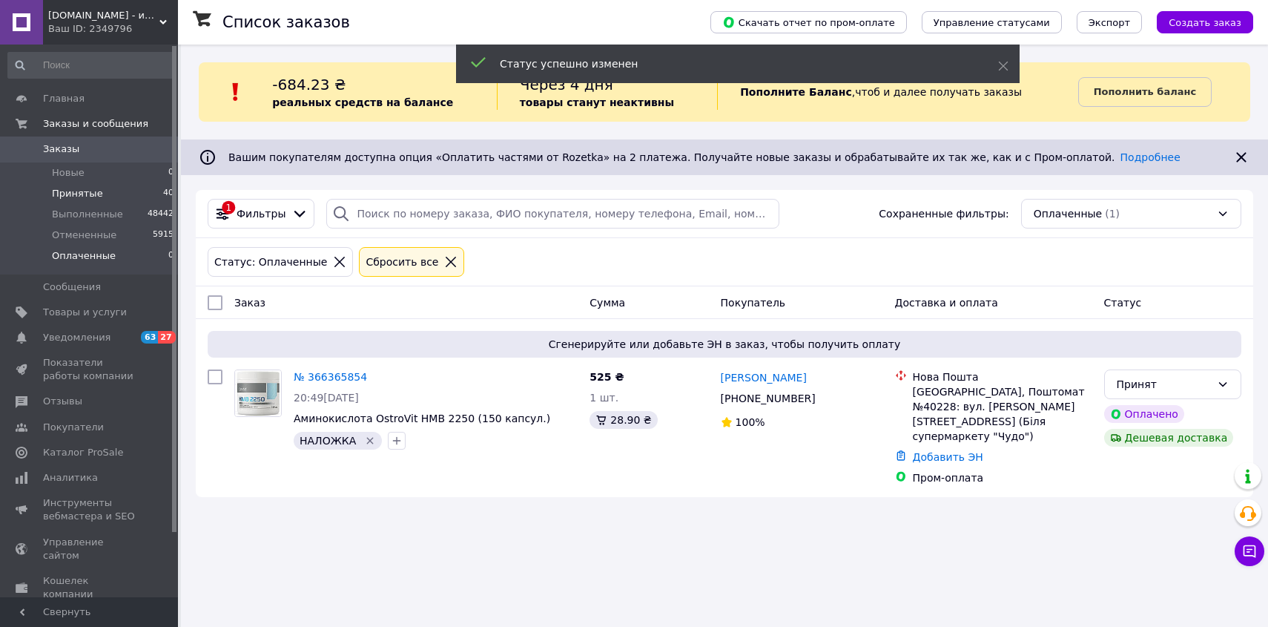
click at [88, 195] on span "Принятые" at bounding box center [77, 193] width 51 height 13
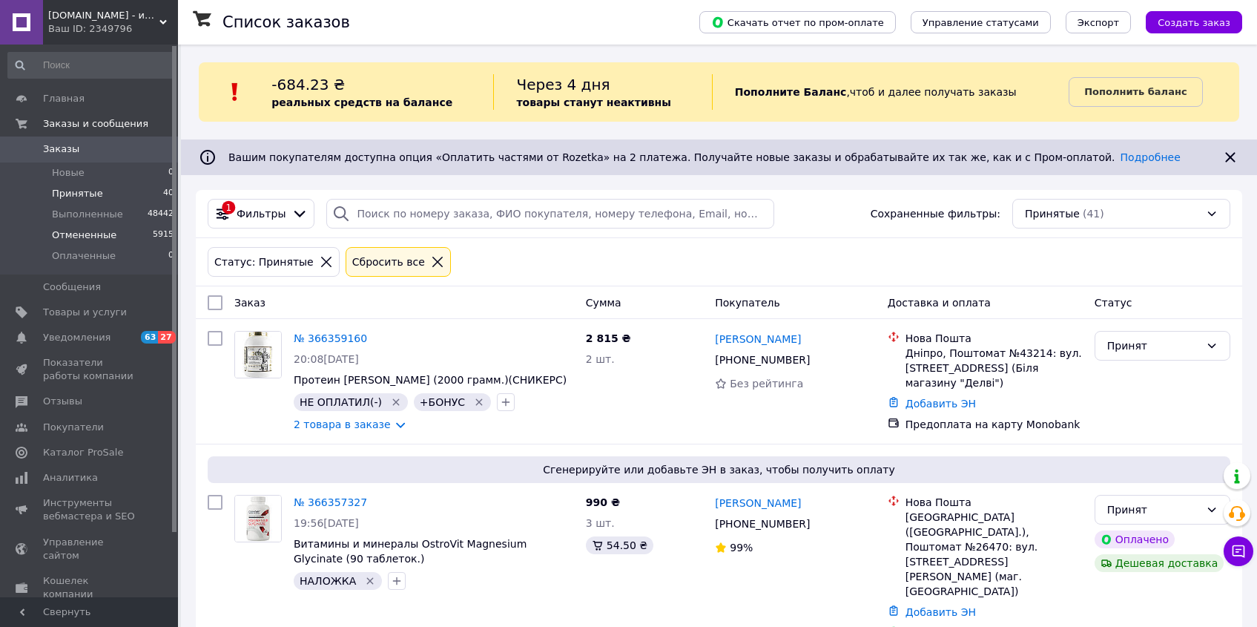
click at [69, 259] on span "Оплаченные" at bounding box center [84, 255] width 64 height 13
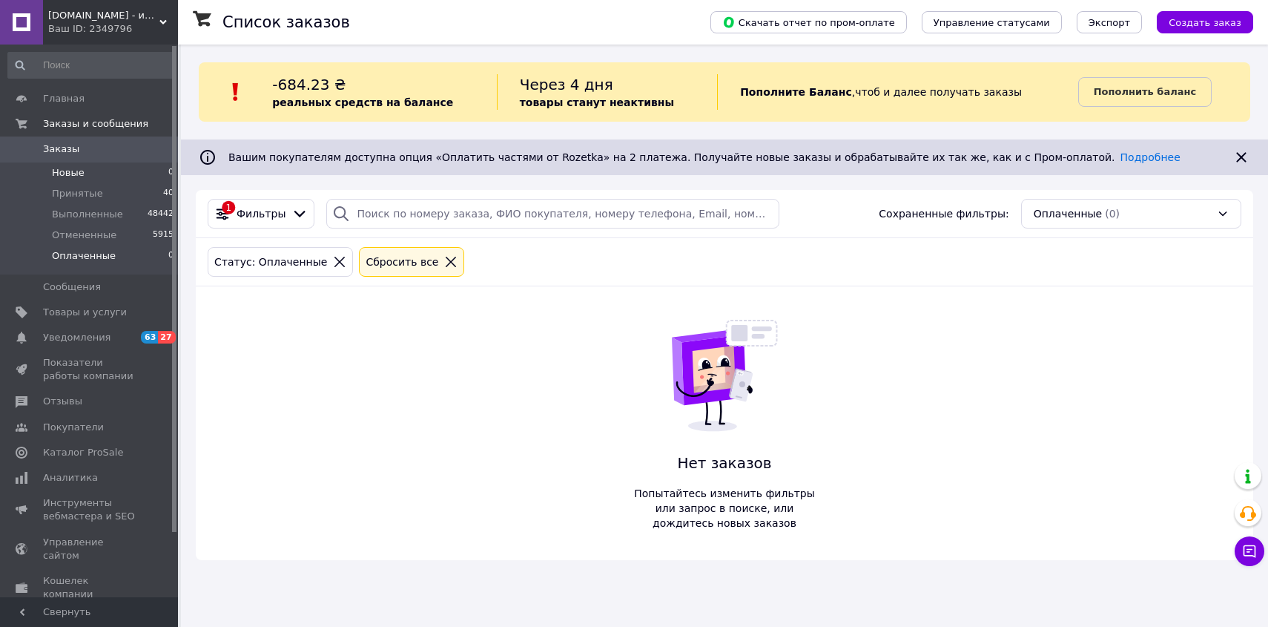
click at [85, 177] on li "Новые 0" at bounding box center [91, 172] width 182 height 21
click at [89, 192] on span "Принятые" at bounding box center [77, 193] width 51 height 13
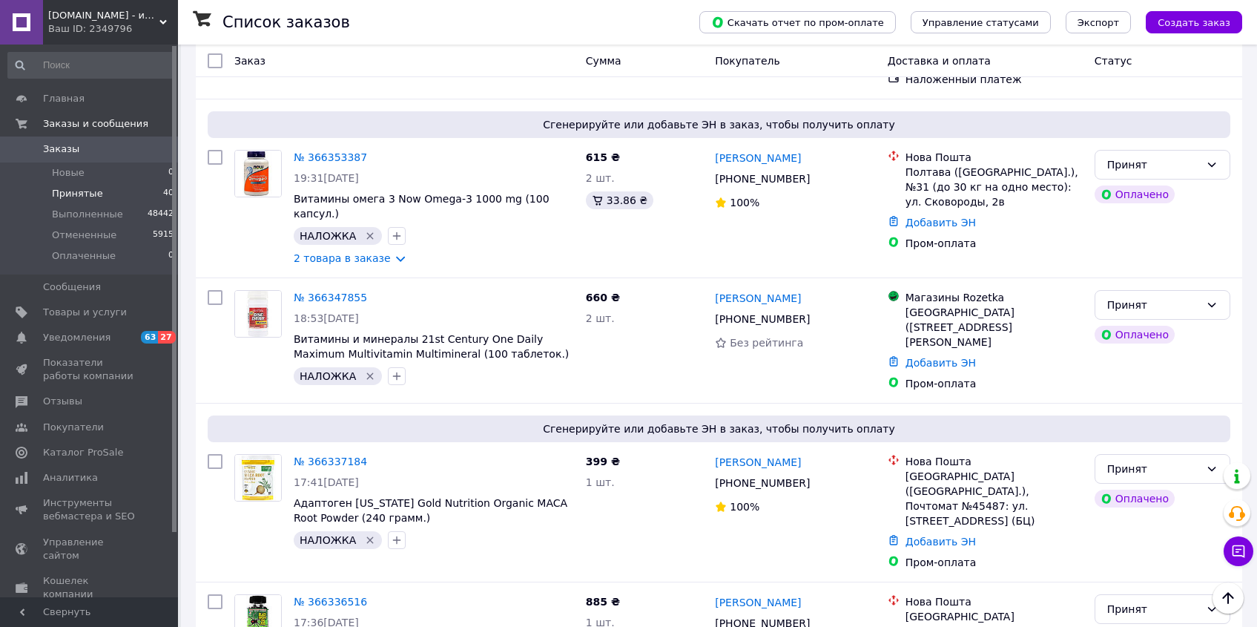
scroll to position [176, 0]
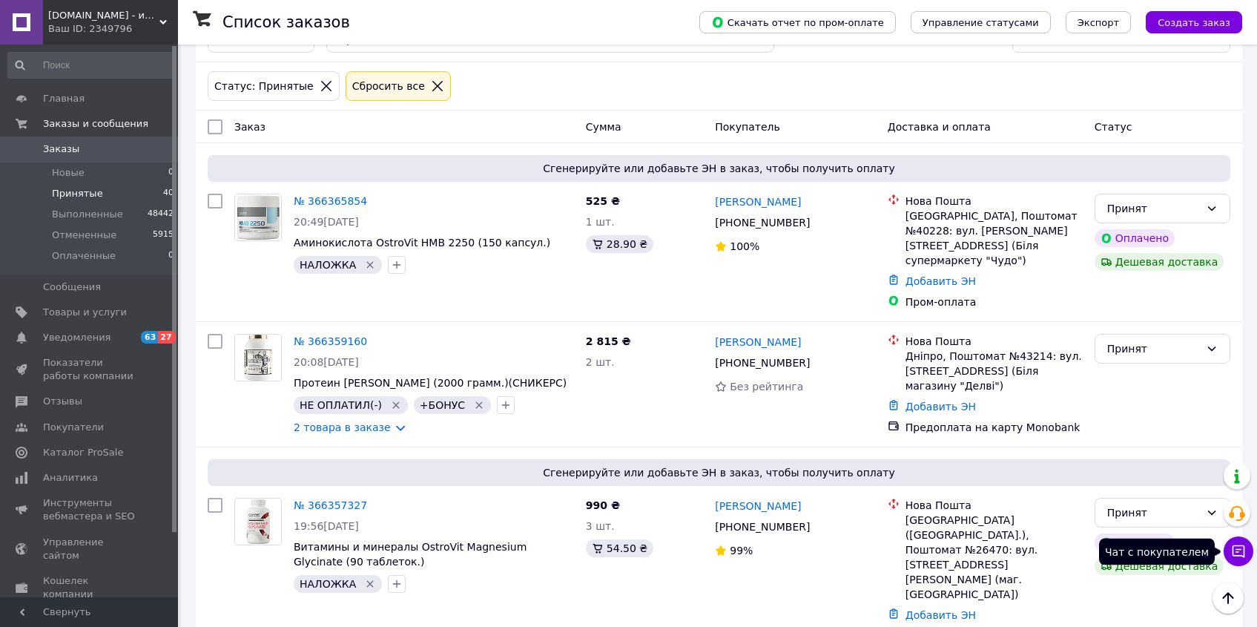
click at [1239, 544] on icon at bounding box center [1238, 551] width 15 height 15
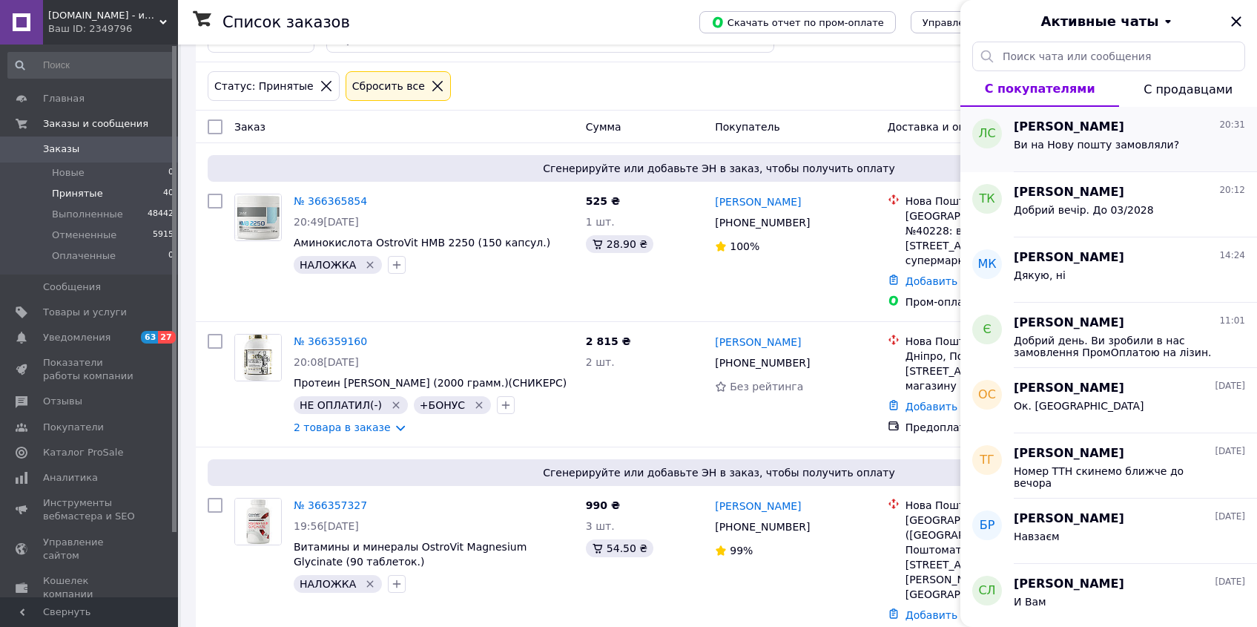
click at [1158, 159] on div "Любов Стефанишин 20:31 Ви на Нову пошту замовляли?" at bounding box center [1135, 139] width 243 height 65
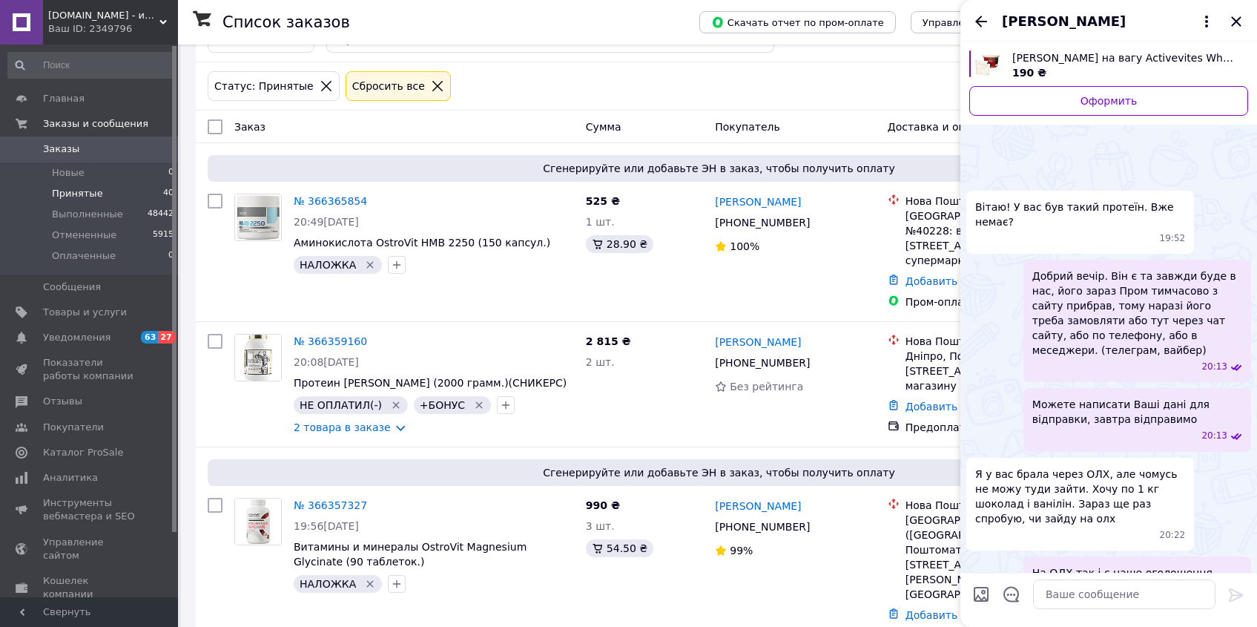
scroll to position [698, 0]
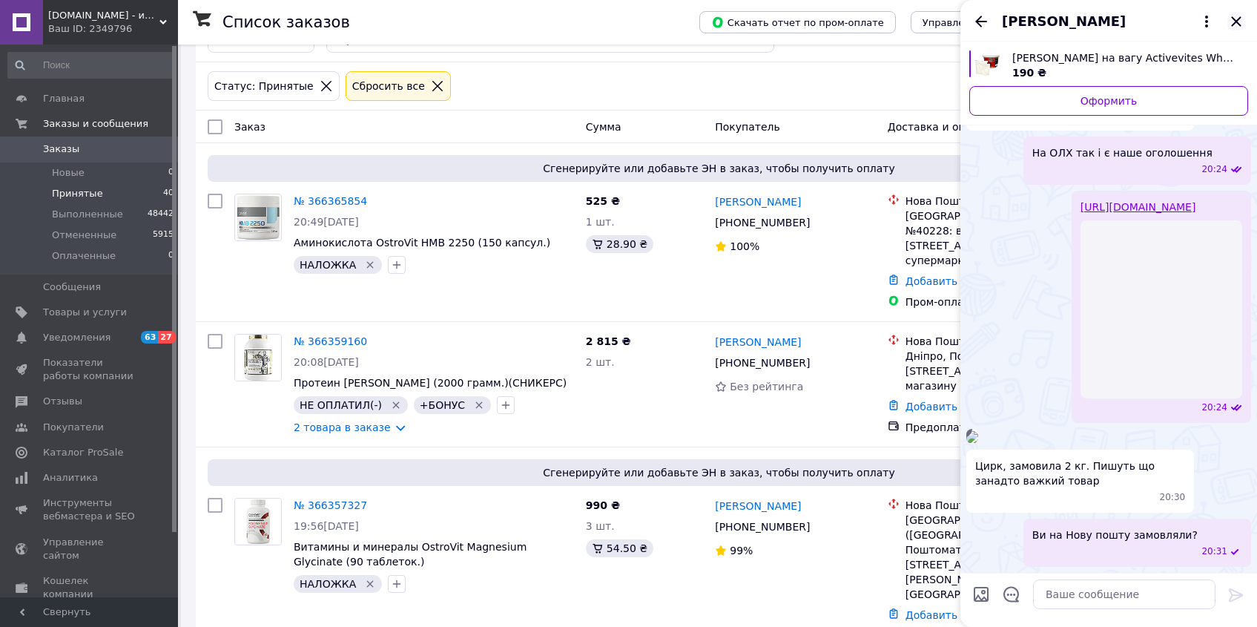
click at [1239, 20] on icon "Закрыть" at bounding box center [1236, 22] width 18 height 18
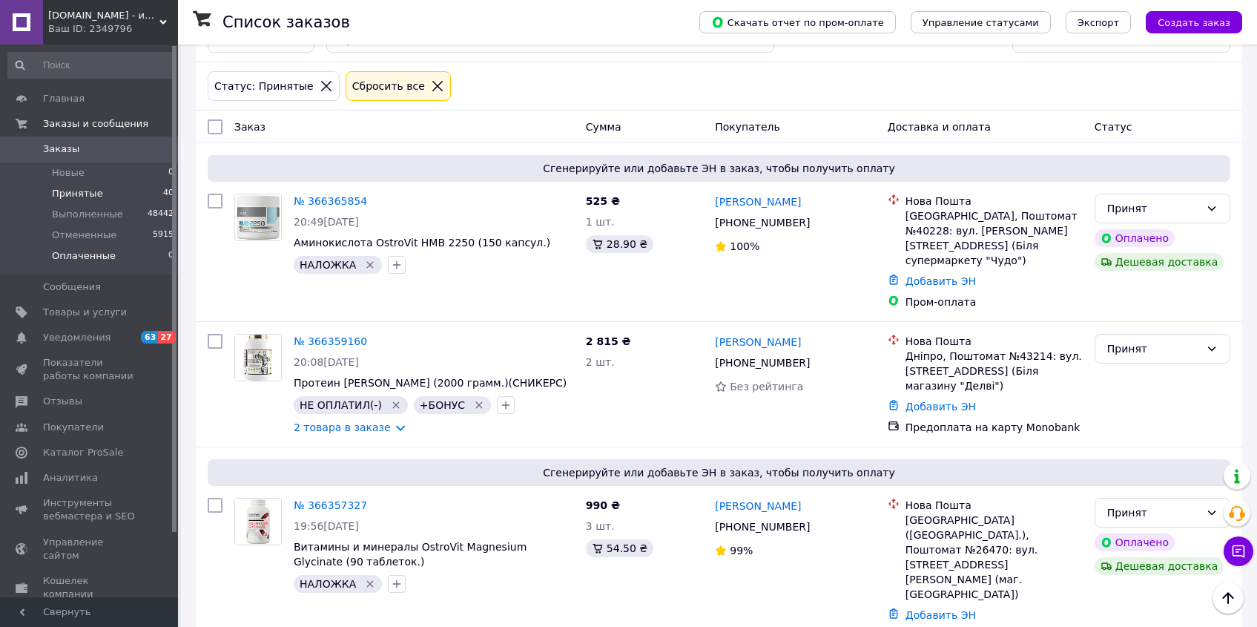
click at [67, 270] on li "Оплаченные 0" at bounding box center [91, 259] width 182 height 28
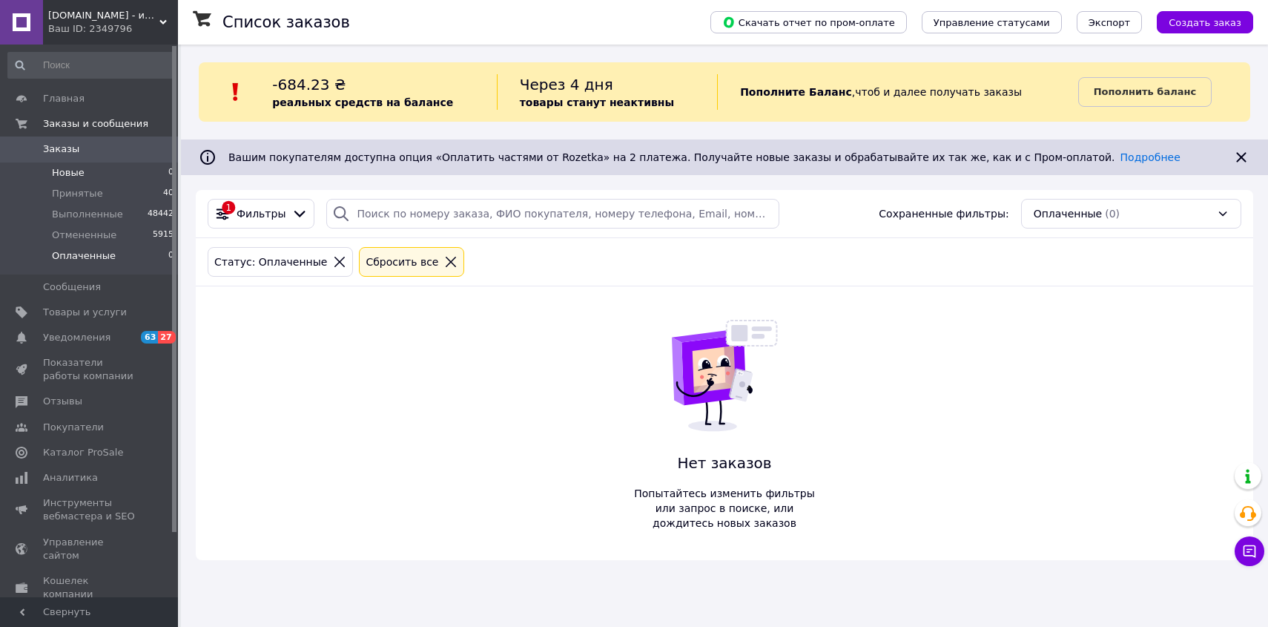
click at [80, 166] on span "Новые" at bounding box center [68, 172] width 33 height 13
click at [83, 195] on span "Принятые" at bounding box center [77, 193] width 51 height 13
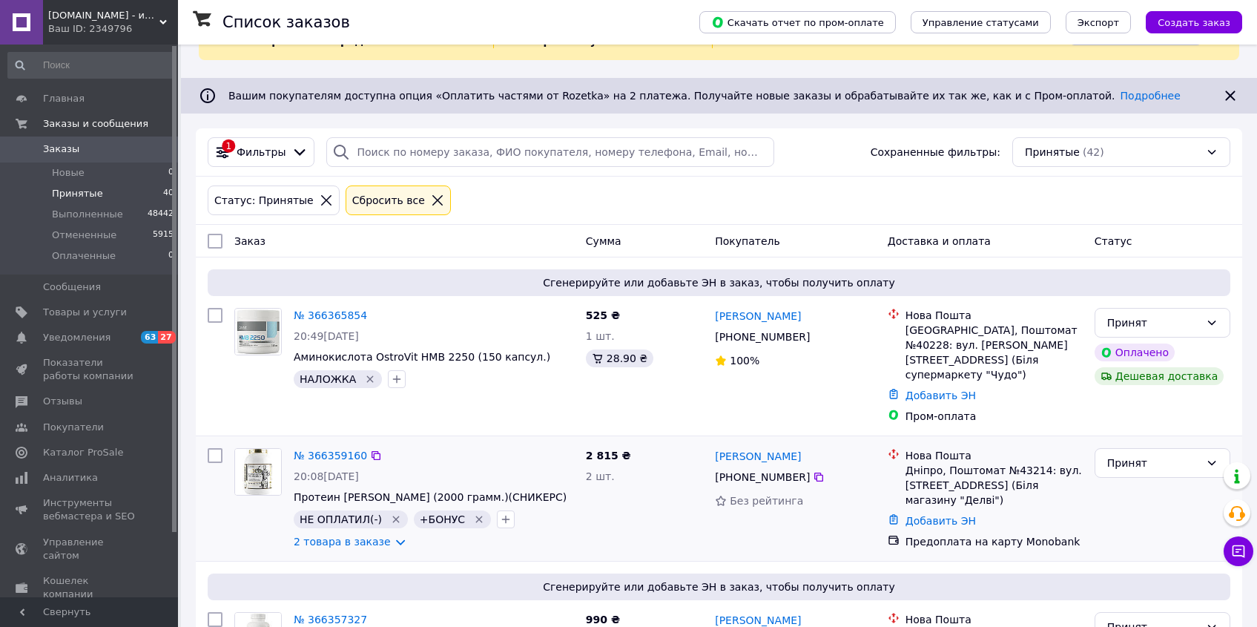
scroll to position [146, 0]
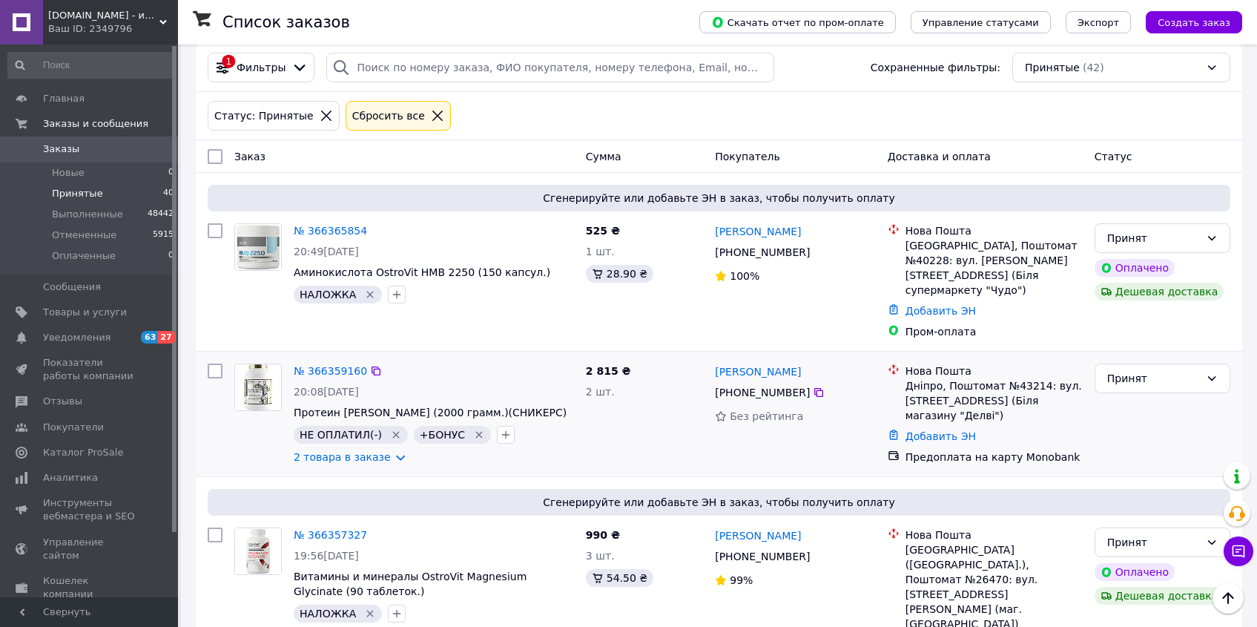
click at [392, 434] on icon "Удалить метку" at bounding box center [395, 435] width 7 height 7
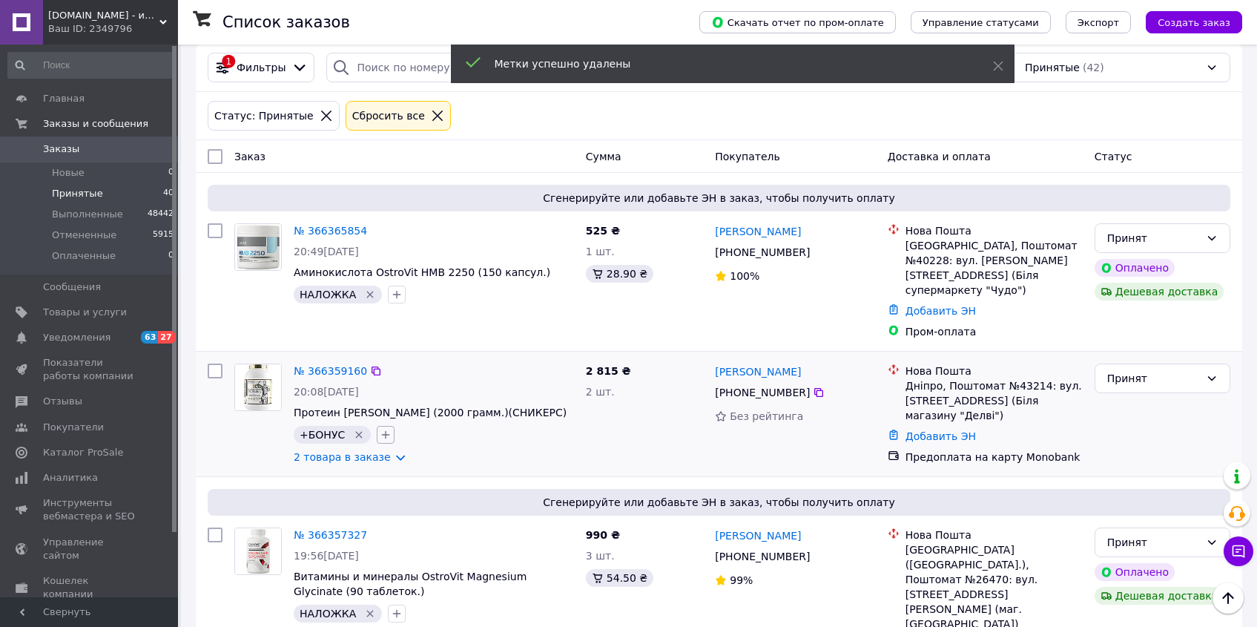
click at [388, 432] on button "button" at bounding box center [386, 435] width 18 height 18
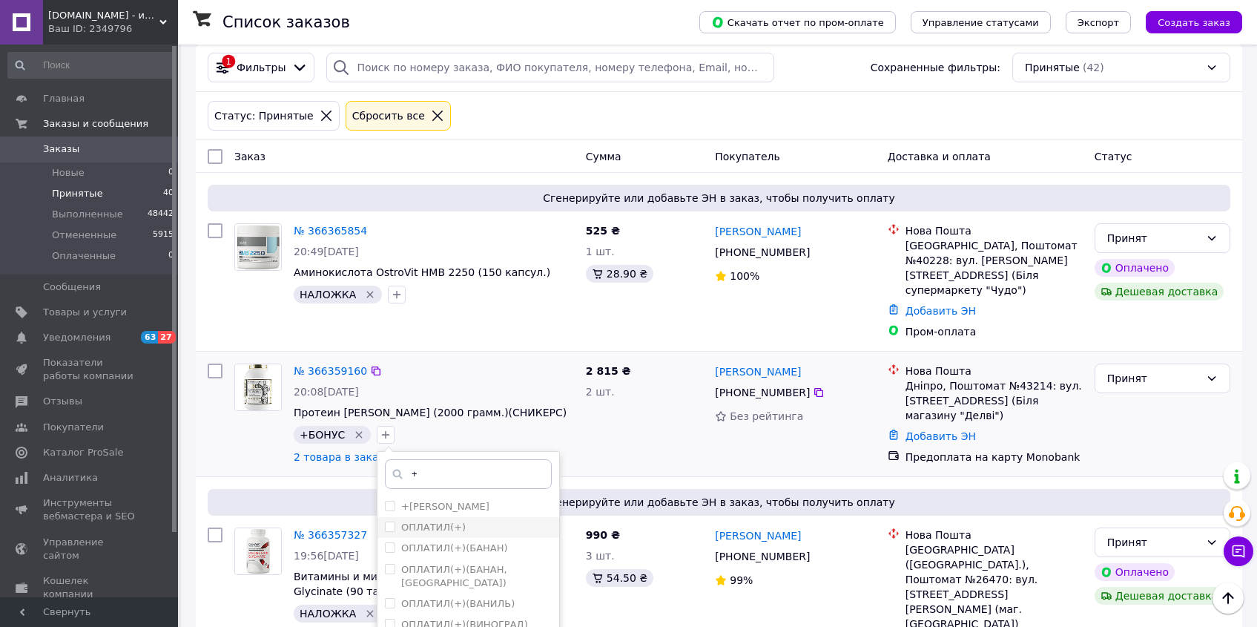
type input "+"
click at [385, 524] on input "ОПЛАТИЛ(+)" at bounding box center [390, 526] width 10 height 10
checkbox input "true"
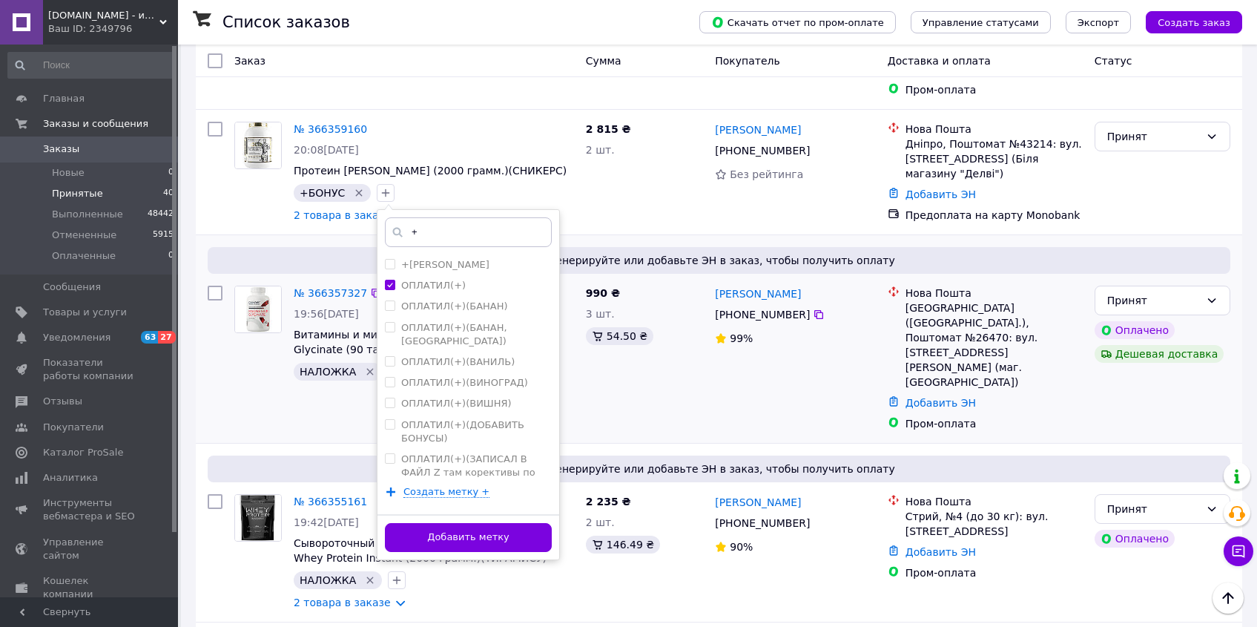
scroll to position [389, 0]
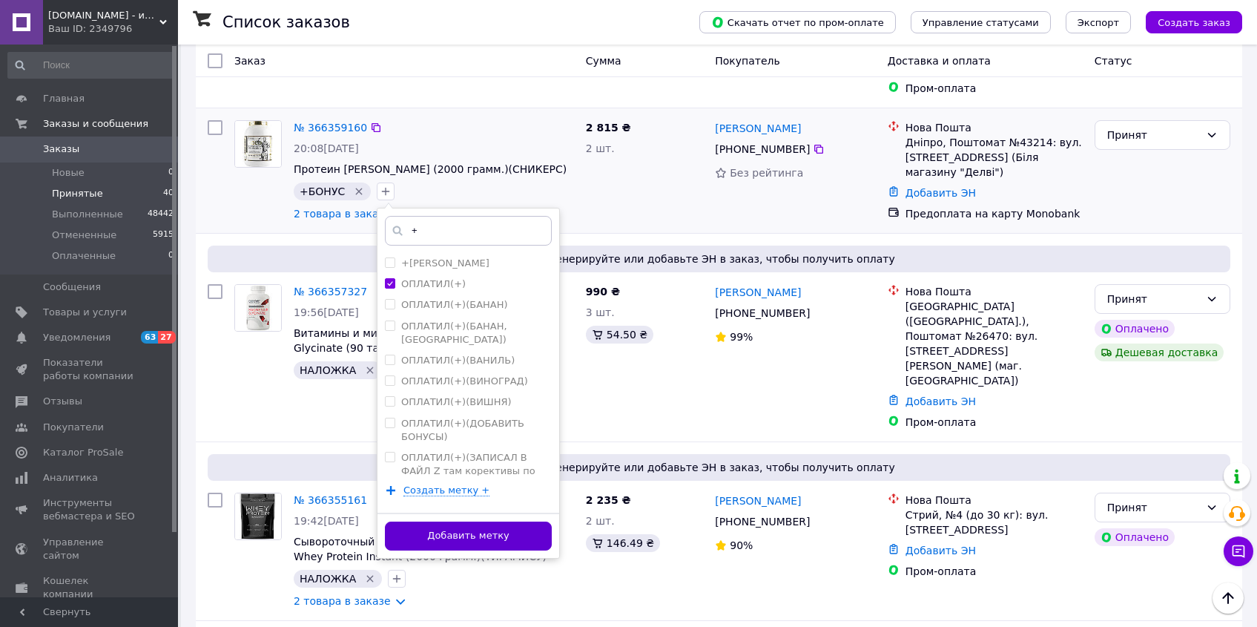
click at [534, 538] on button "Добавить метку" at bounding box center [468, 535] width 167 height 29
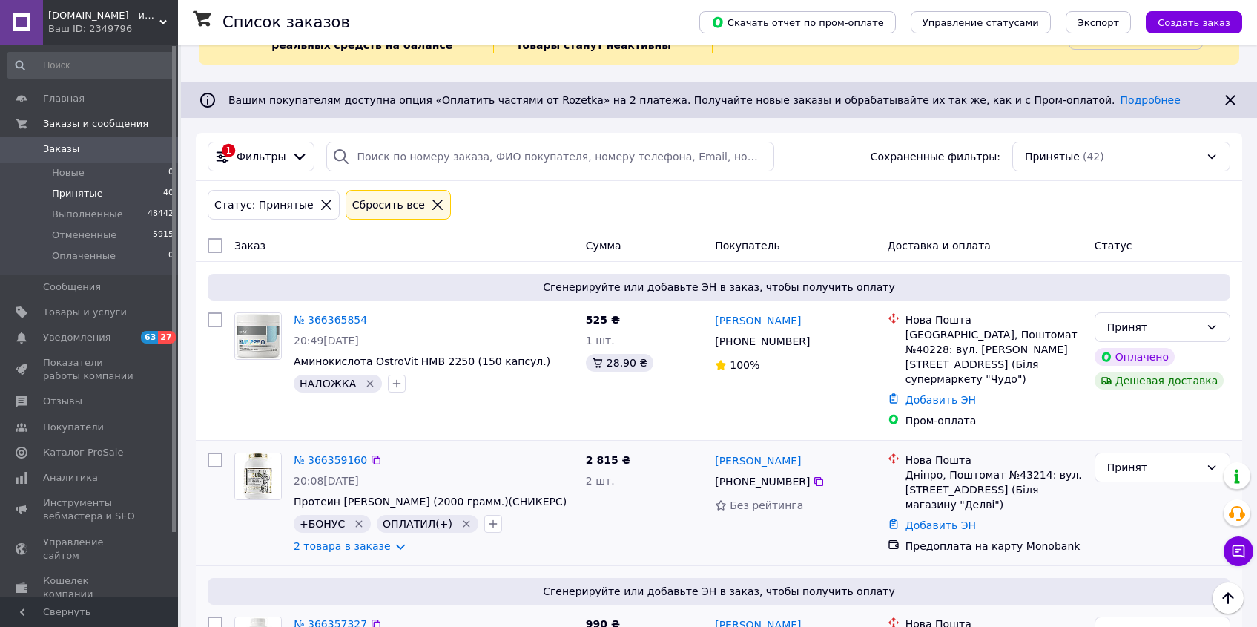
scroll to position [0, 0]
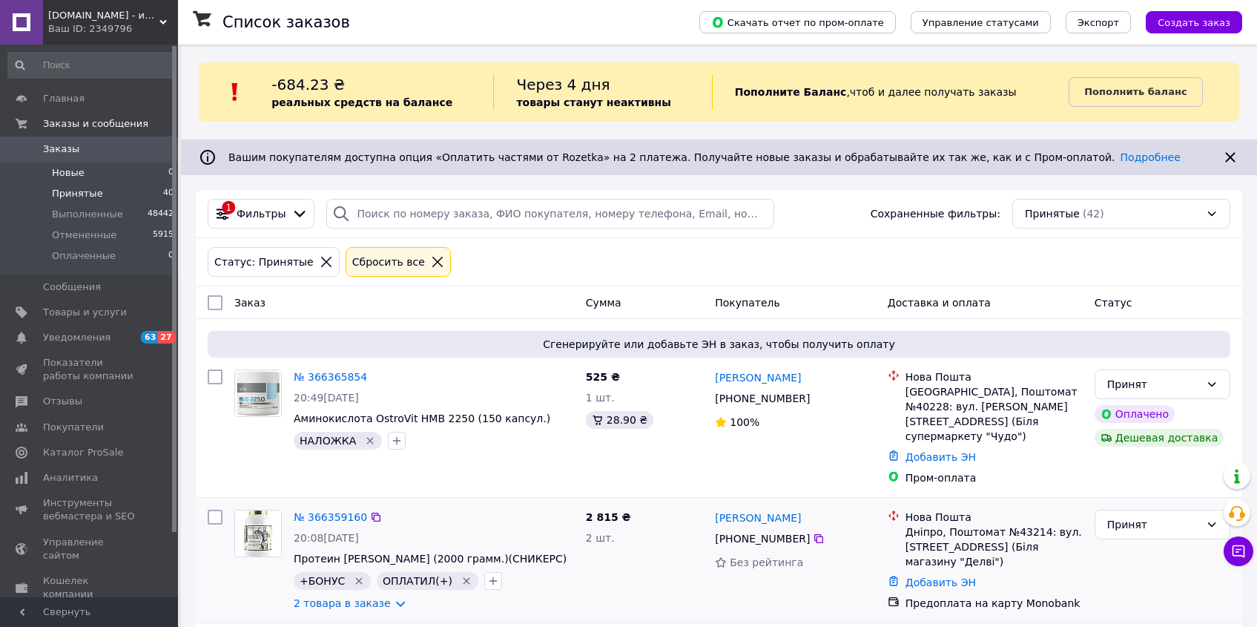
click at [127, 174] on li "Новые 0" at bounding box center [91, 172] width 182 height 21
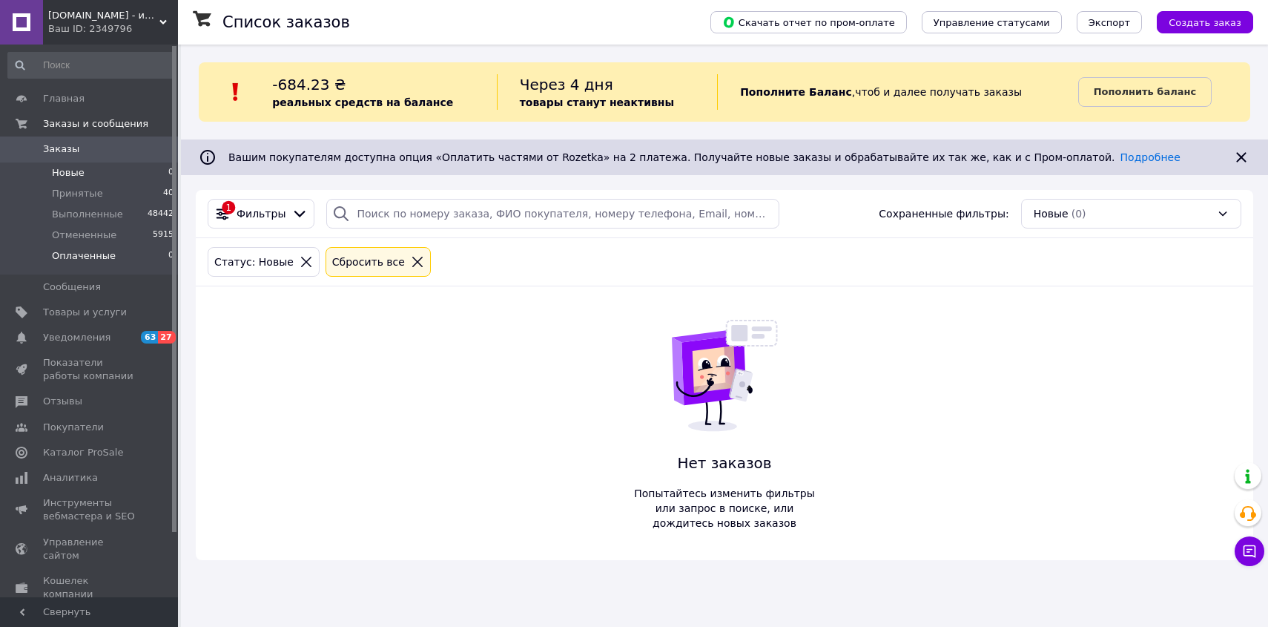
click at [99, 258] on span "Оплаченные" at bounding box center [84, 255] width 64 height 13
click at [92, 199] on span "Принятые" at bounding box center [77, 193] width 51 height 13
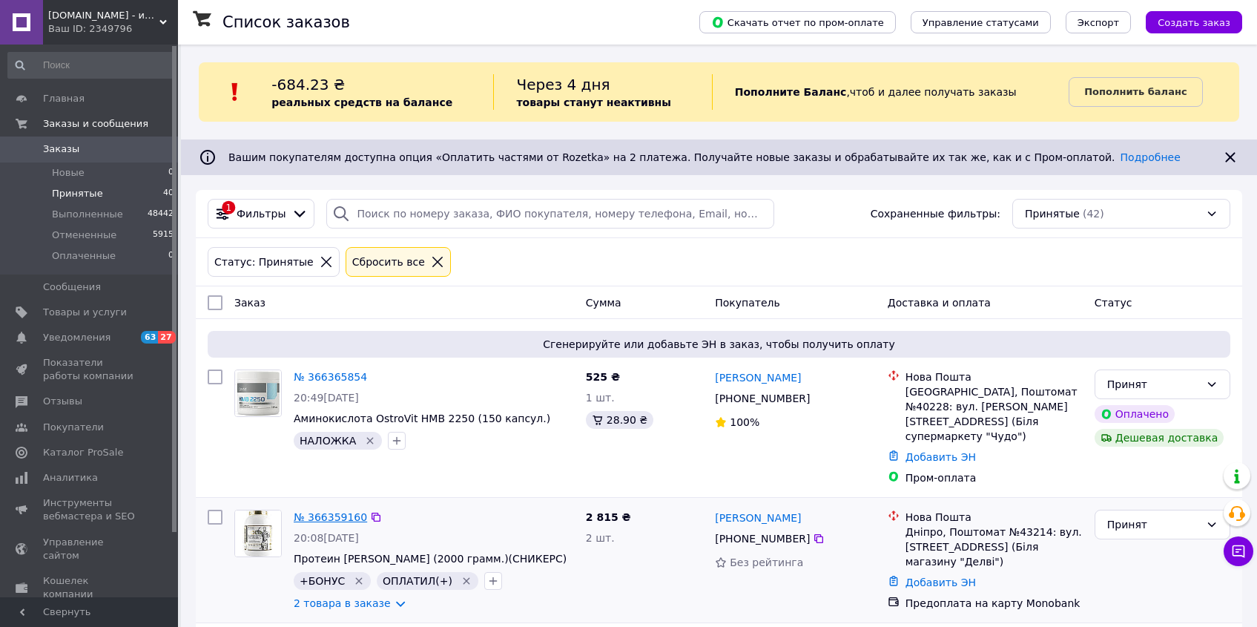
click at [349, 511] on link "№ 366359160" at bounding box center [330, 517] width 73 height 12
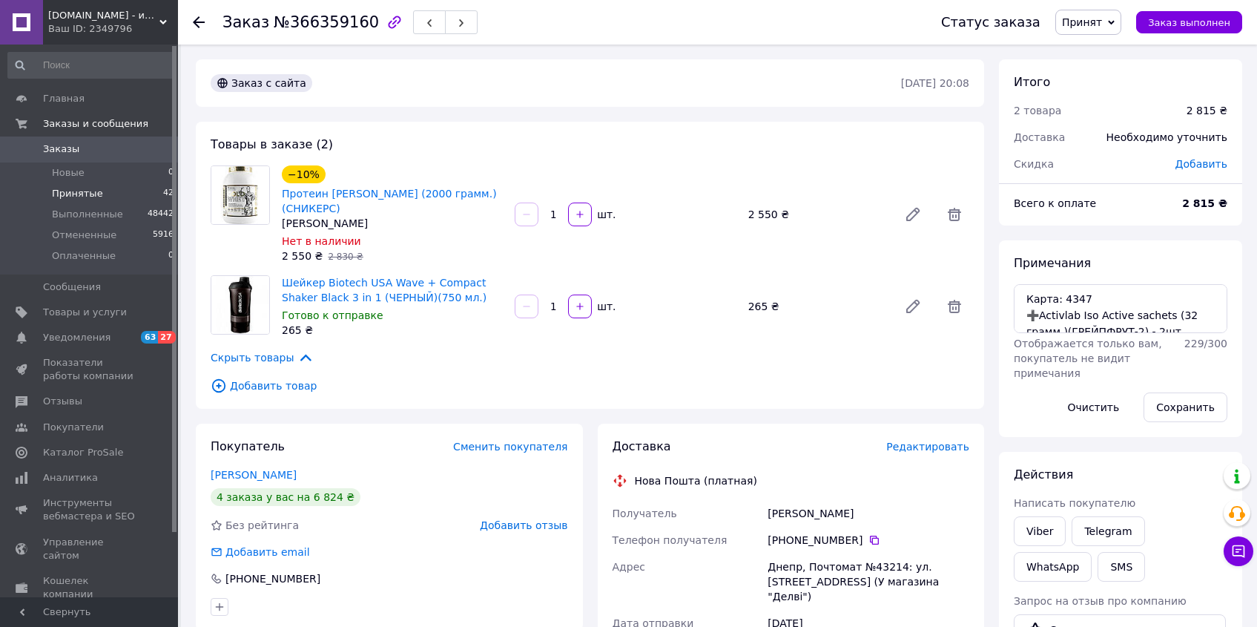
click at [81, 193] on span "Принятые" at bounding box center [77, 193] width 51 height 13
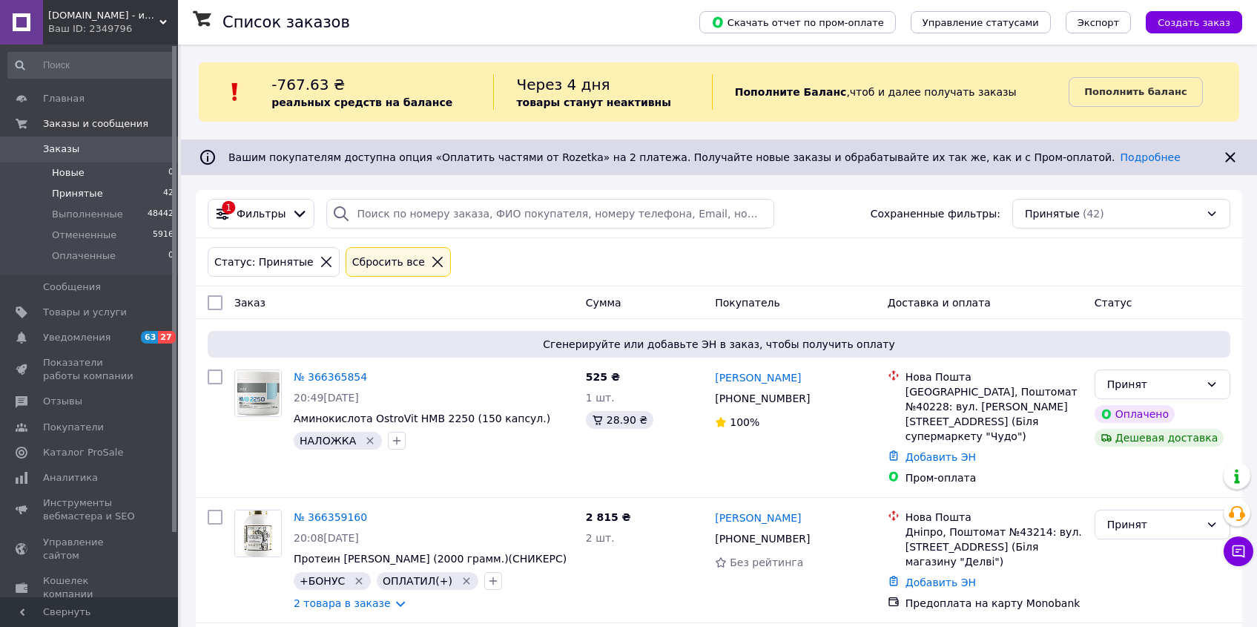
click at [100, 179] on li "Новые 0" at bounding box center [91, 172] width 182 height 21
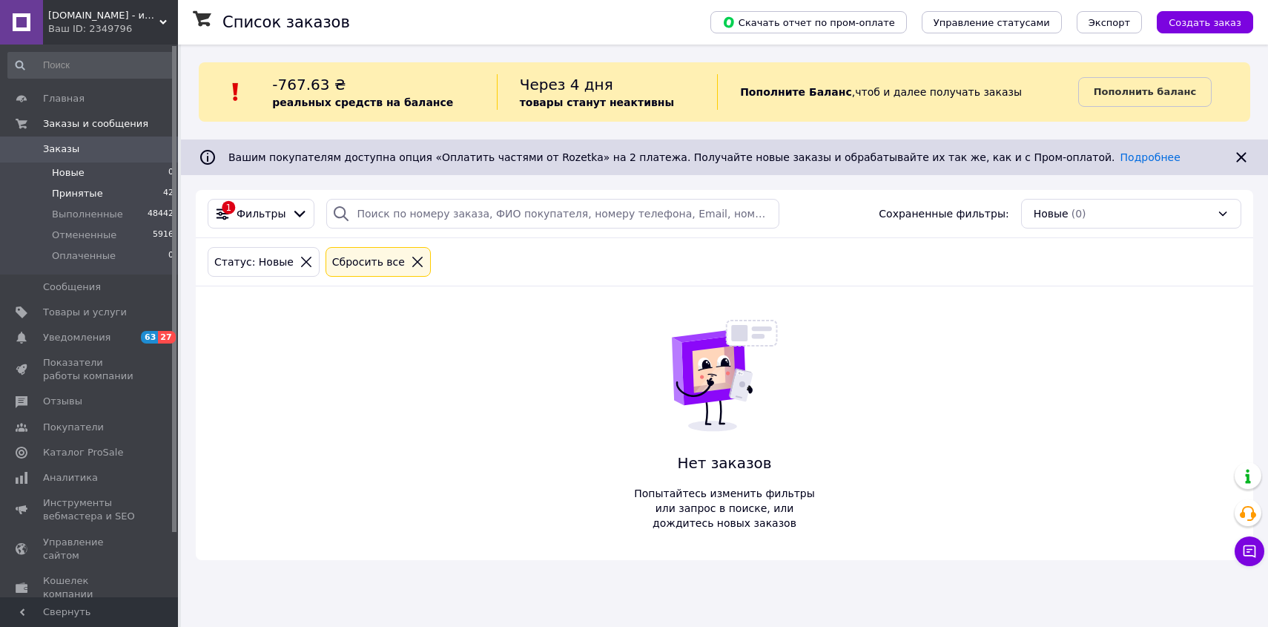
click at [99, 194] on li "Принятые 42" at bounding box center [91, 193] width 182 height 21
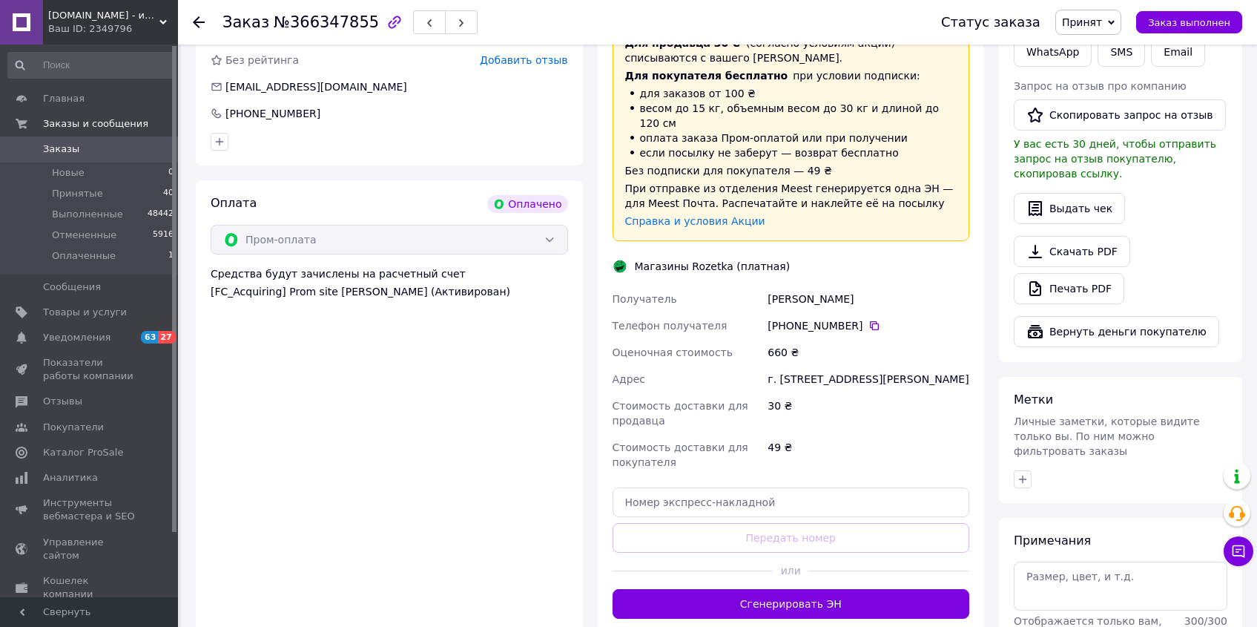
scroll to position [589, 0]
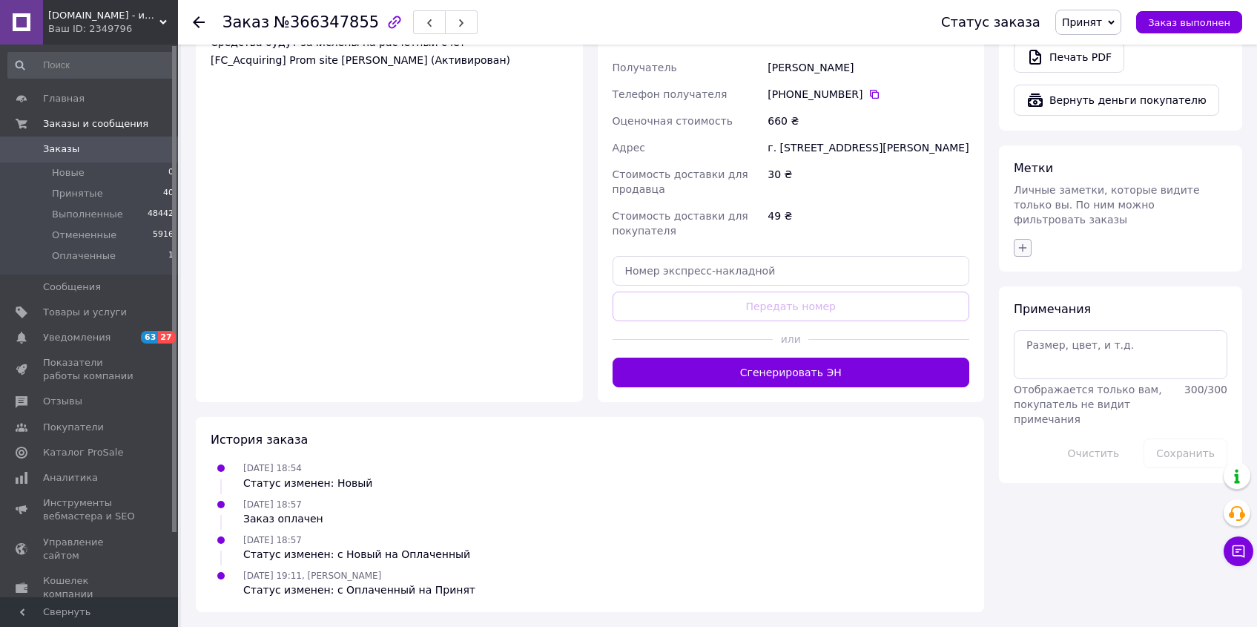
click at [1025, 242] on icon "button" at bounding box center [1023, 248] width 12 height 12
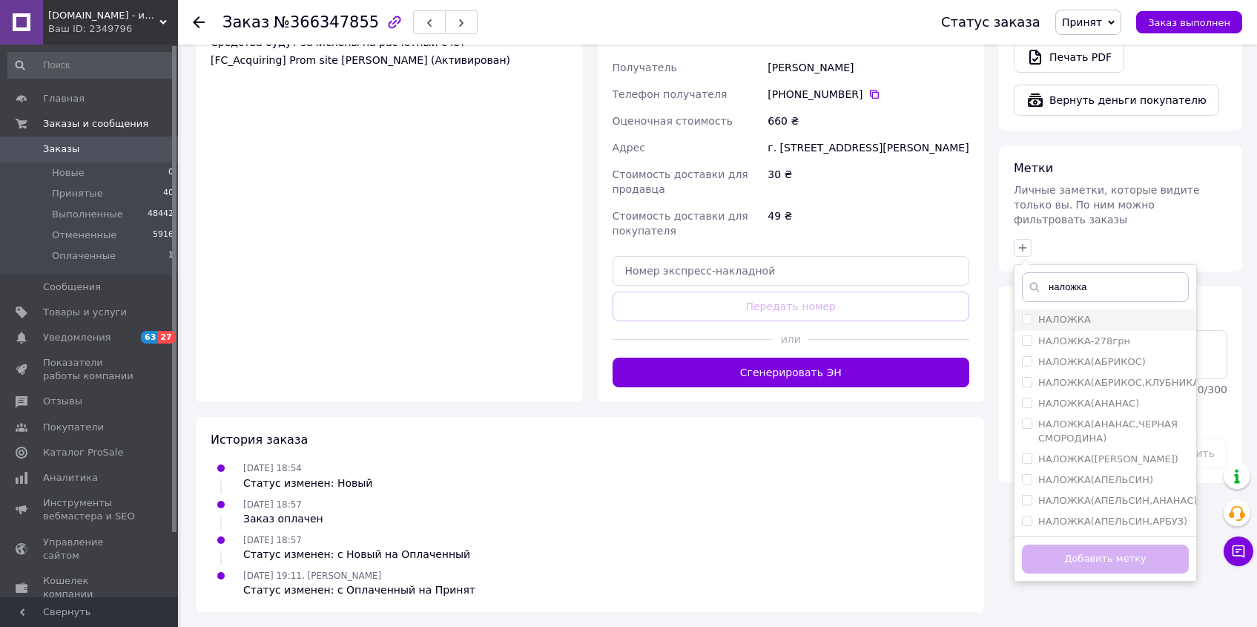
type input "наложка"
click at [1026, 314] on input "НАЛОЖКА" at bounding box center [1027, 319] width 10 height 10
checkbox input "true"
click at [1130, 548] on button "Добавить метку" at bounding box center [1105, 558] width 167 height 29
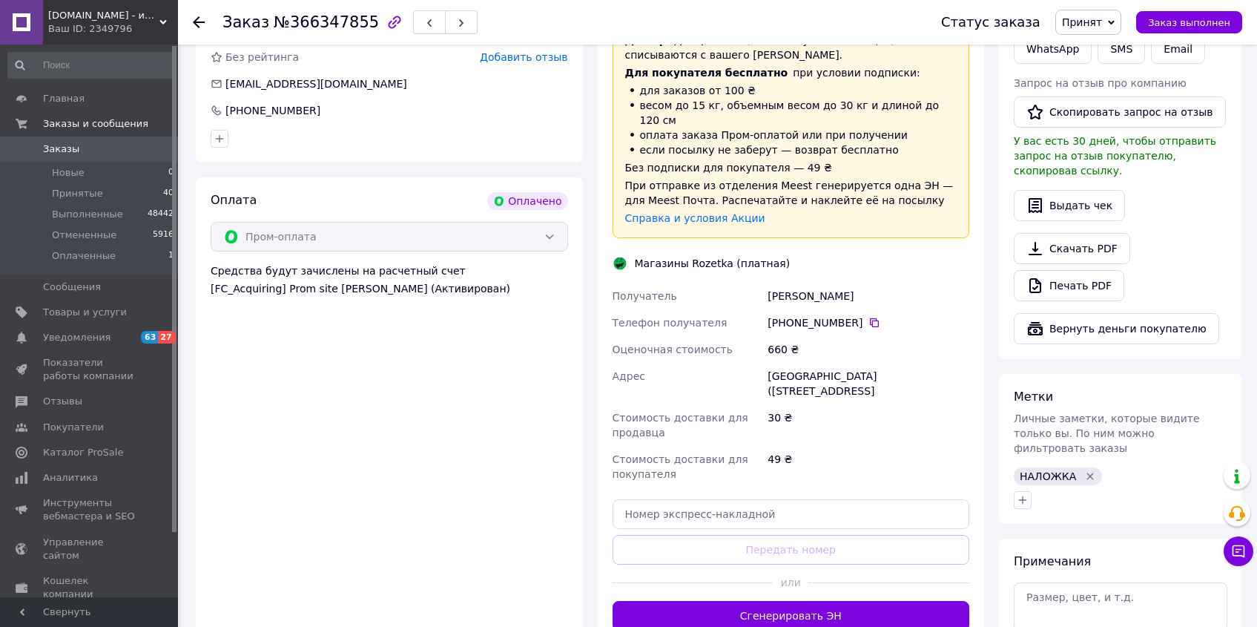
scroll to position [624, 0]
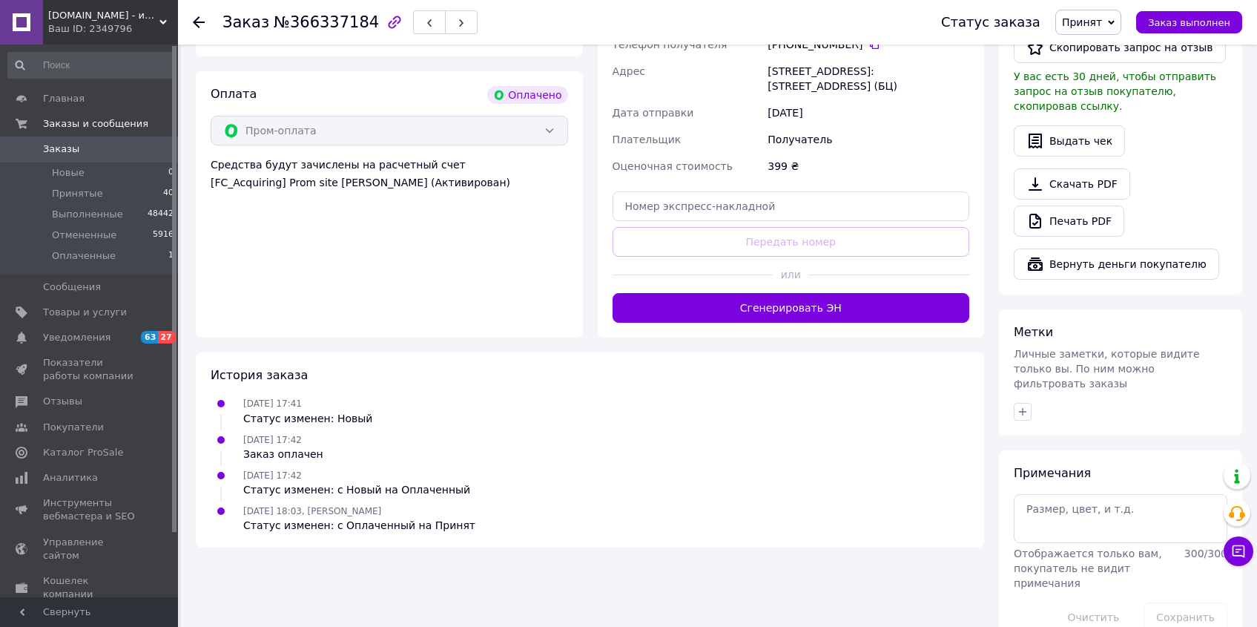
scroll to position [445, 0]
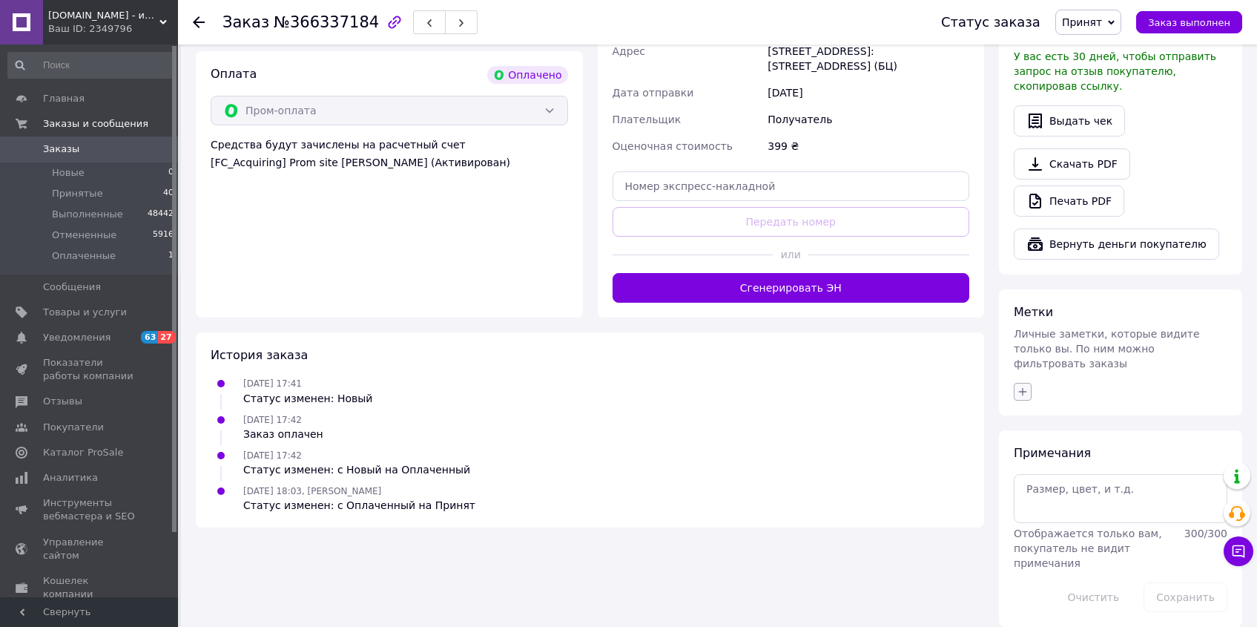
click at [1027, 386] on icon "button" at bounding box center [1023, 392] width 12 height 12
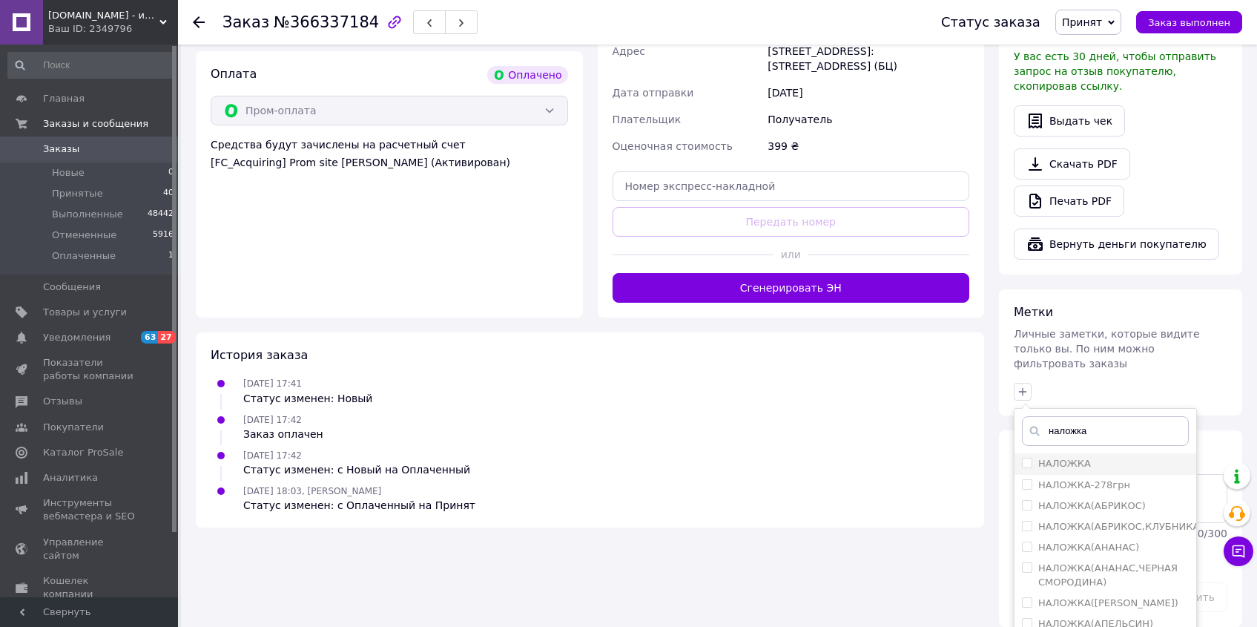
type input "наложка"
click at [1028, 458] on span at bounding box center [1027, 463] width 10 height 10
click at [1028, 458] on input "НАЛОЖКА" at bounding box center [1027, 463] width 10 height 10
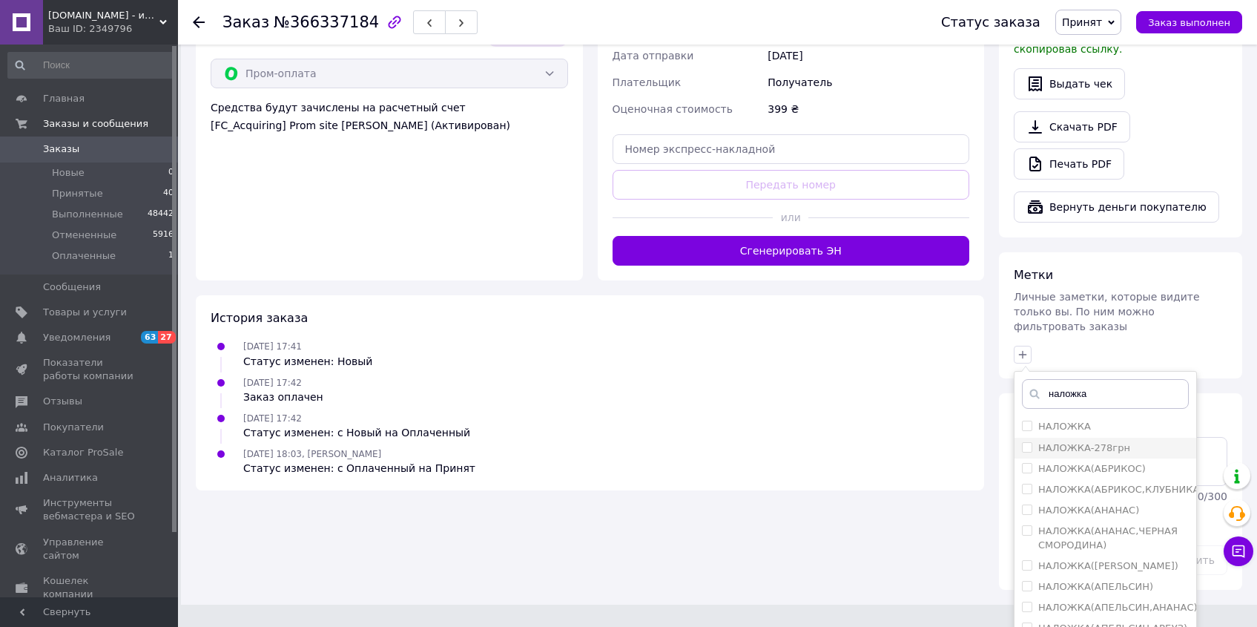
scroll to position [529, 0]
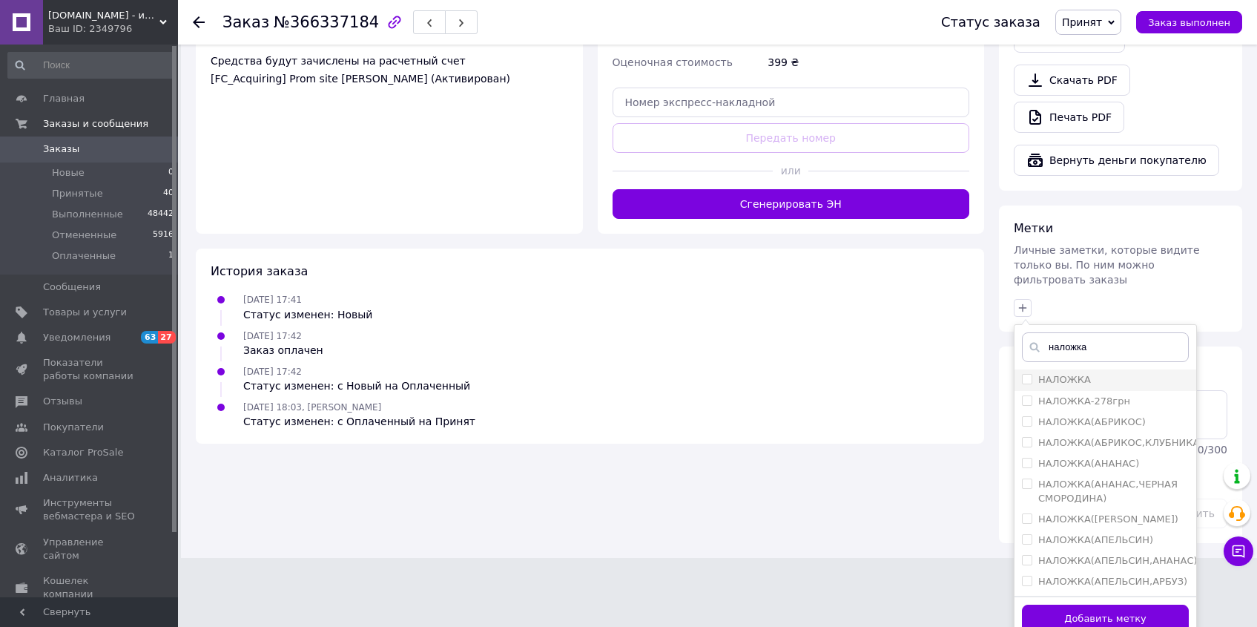
click at [1027, 369] on li "НАЛОЖКА" at bounding box center [1106, 379] width 182 height 21
checkbox input "true"
click at [1113, 604] on button "Добавить метку" at bounding box center [1105, 618] width 167 height 29
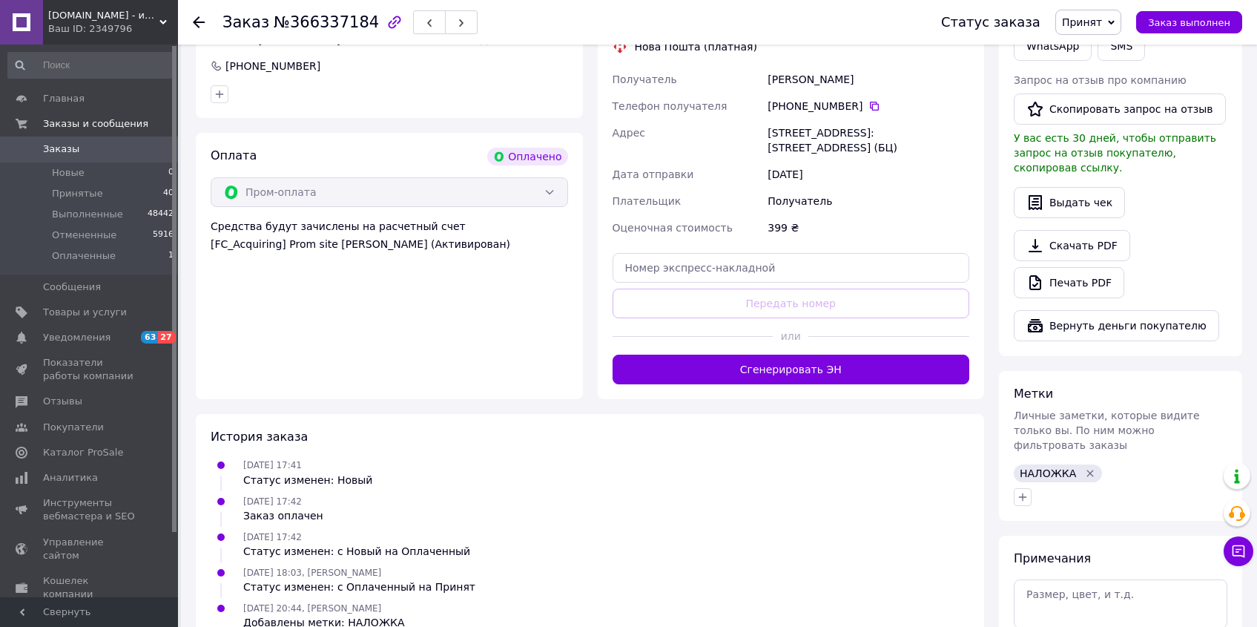
scroll to position [469, 0]
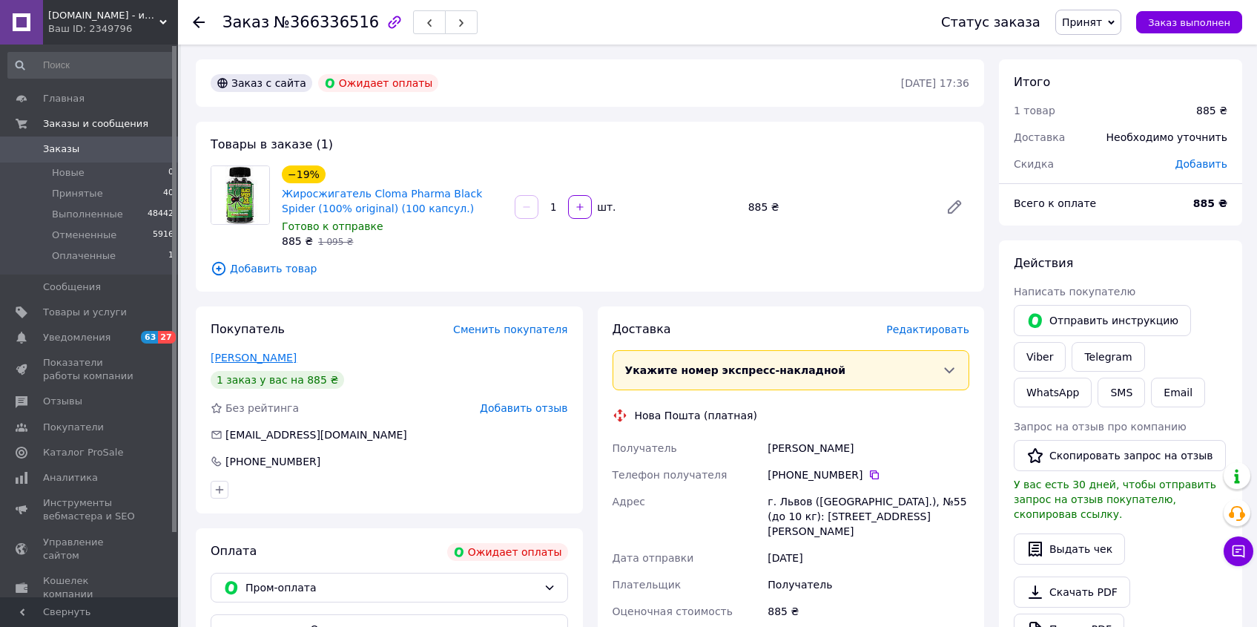
click at [257, 357] on link "Притула Оксана" at bounding box center [254, 358] width 86 height 12
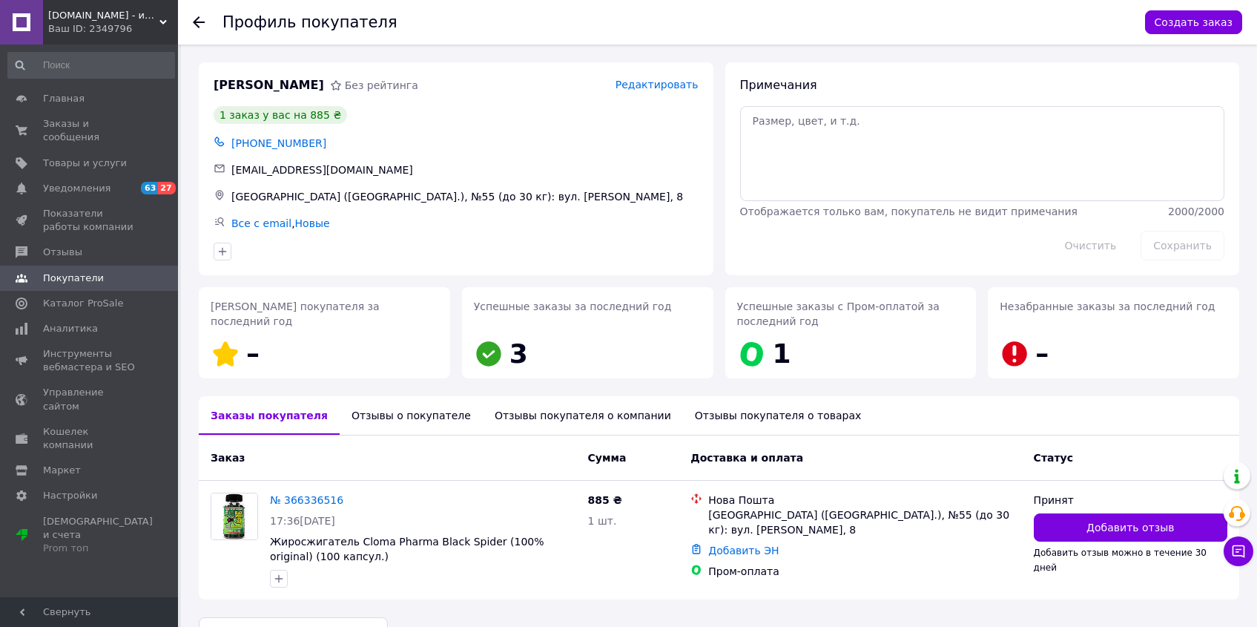
click at [387, 429] on div "Отзывы о покупателе" at bounding box center [411, 415] width 143 height 39
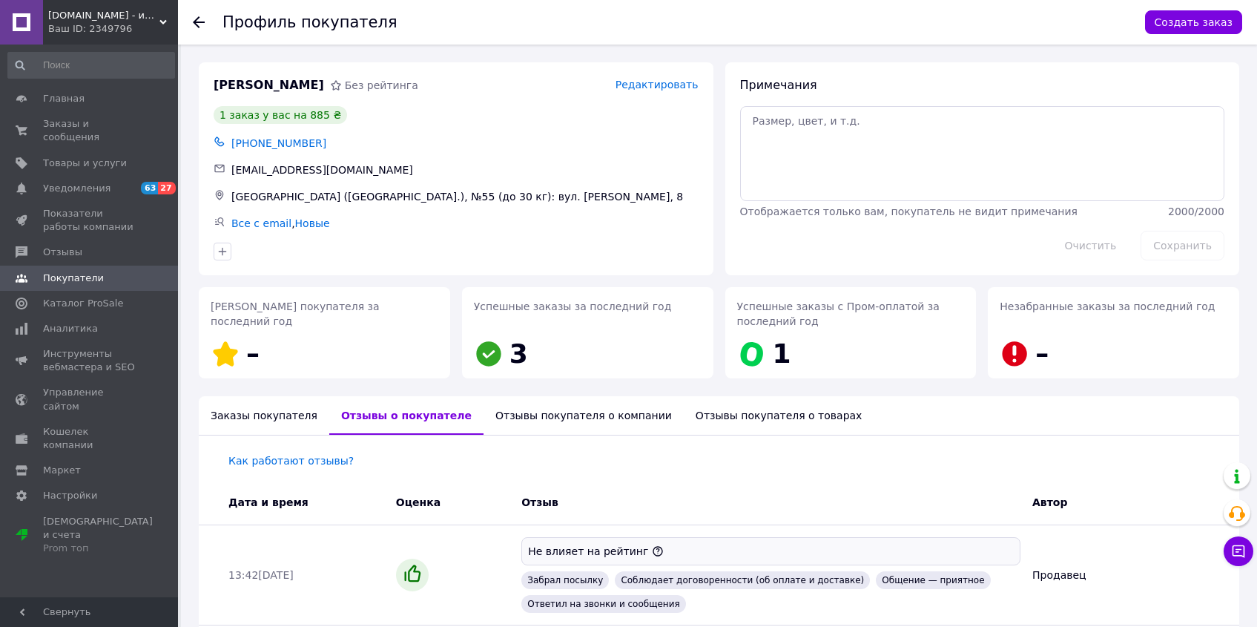
click at [197, 22] on use at bounding box center [199, 22] width 12 height 12
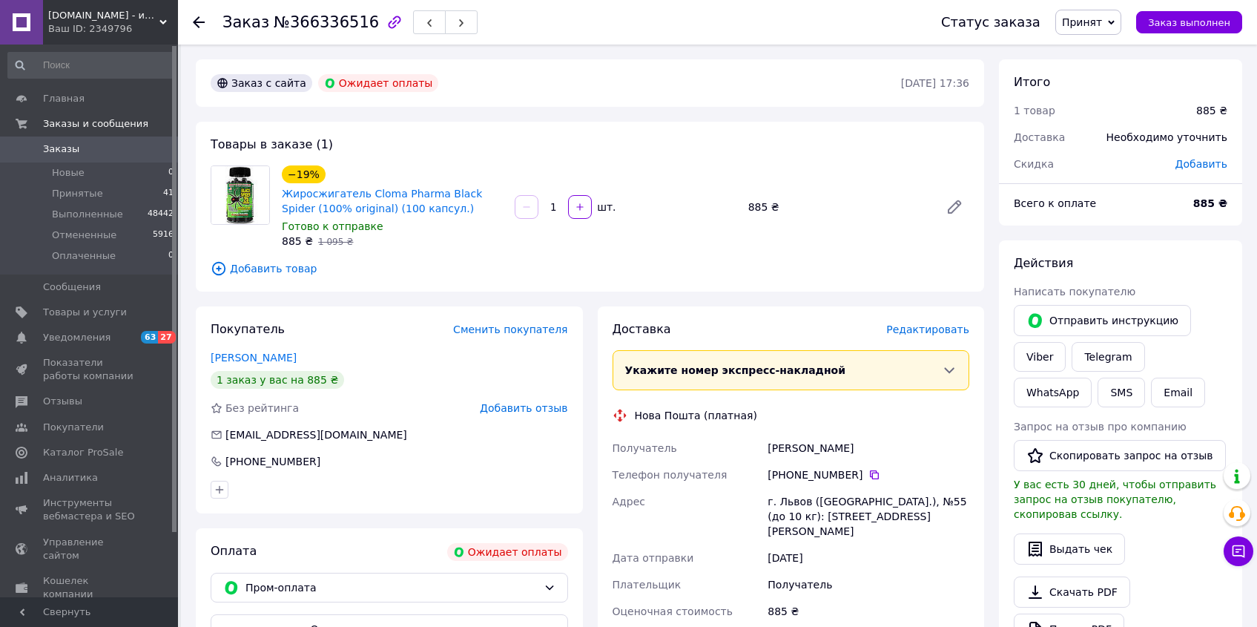
scroll to position [24, 0]
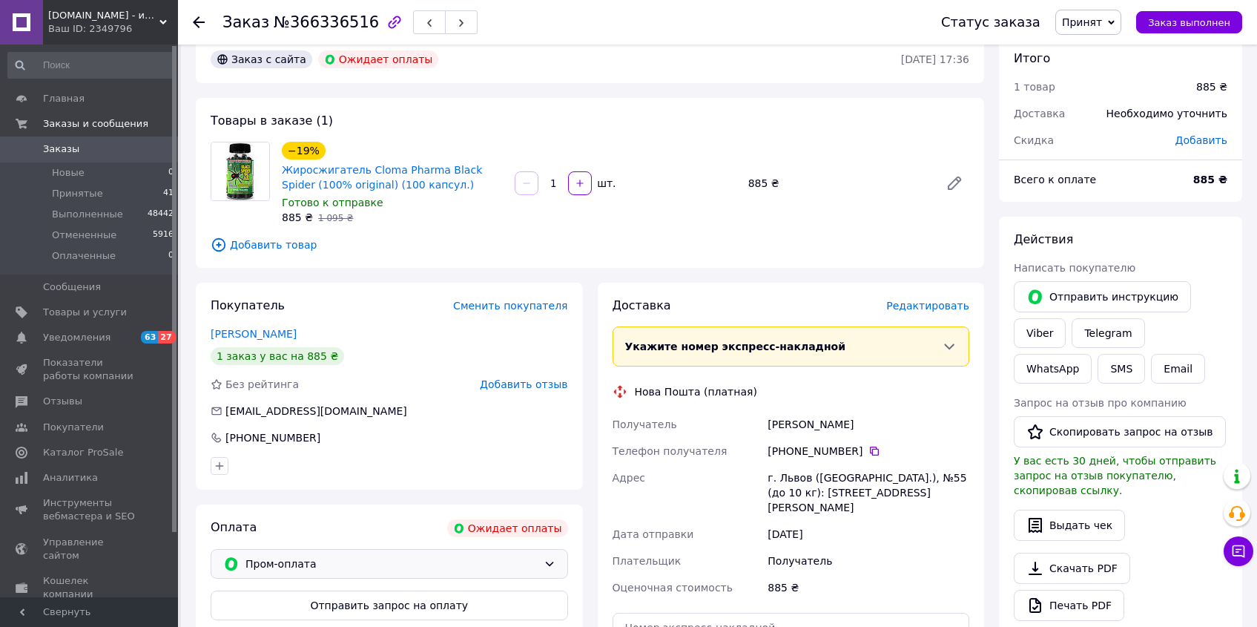
click at [455, 562] on span "Пром-оплата" at bounding box center [391, 563] width 292 height 16
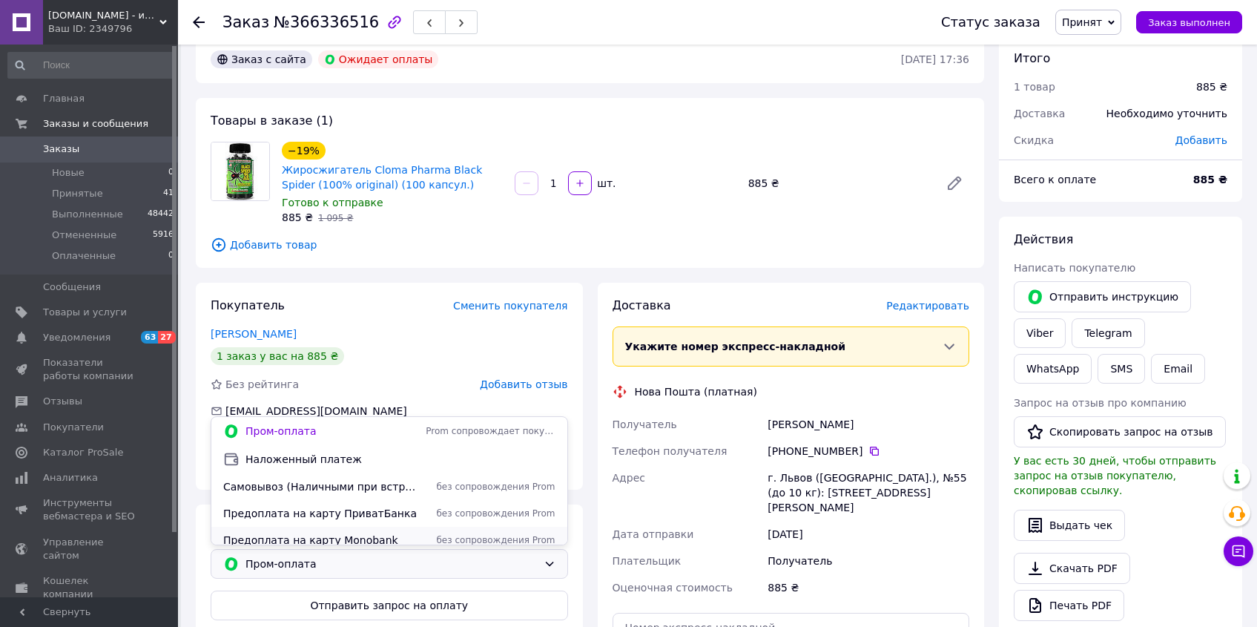
click at [344, 542] on span "Предоплата на карту Monobank" at bounding box center [321, 540] width 197 height 15
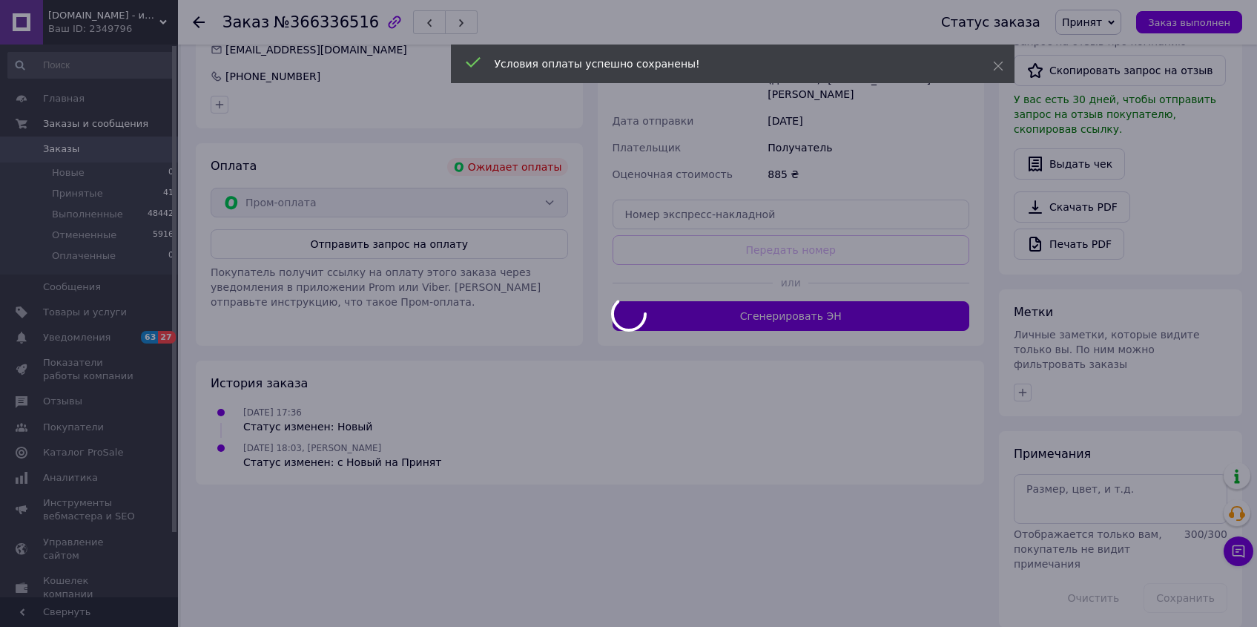
scroll to position [358, 0]
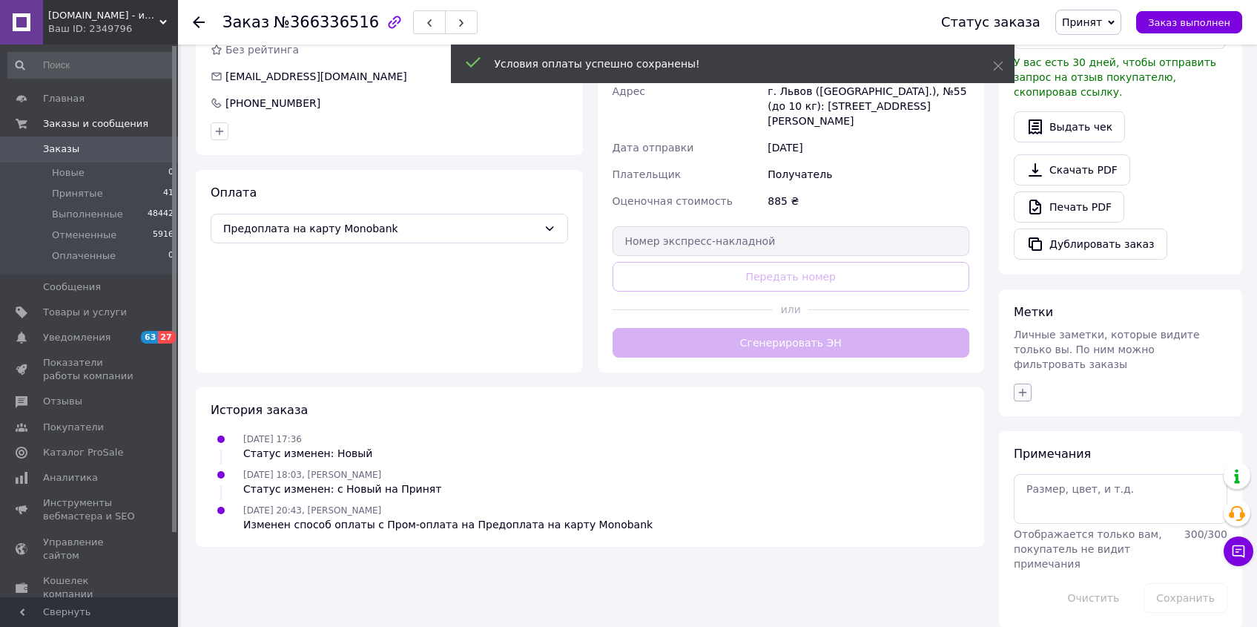
click at [1027, 386] on icon "button" at bounding box center [1023, 392] width 12 height 12
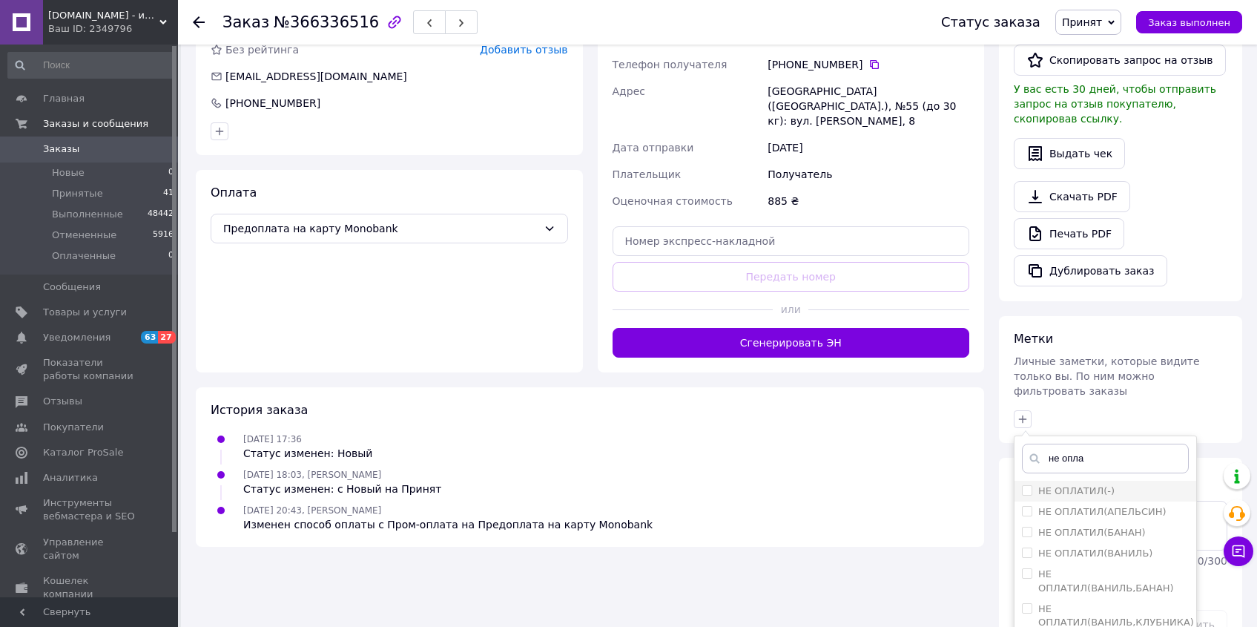
type input "не опла"
click at [1026, 485] on input "НЕ ОПЛАТИЛ(-)" at bounding box center [1027, 490] width 10 height 10
checkbox input "true"
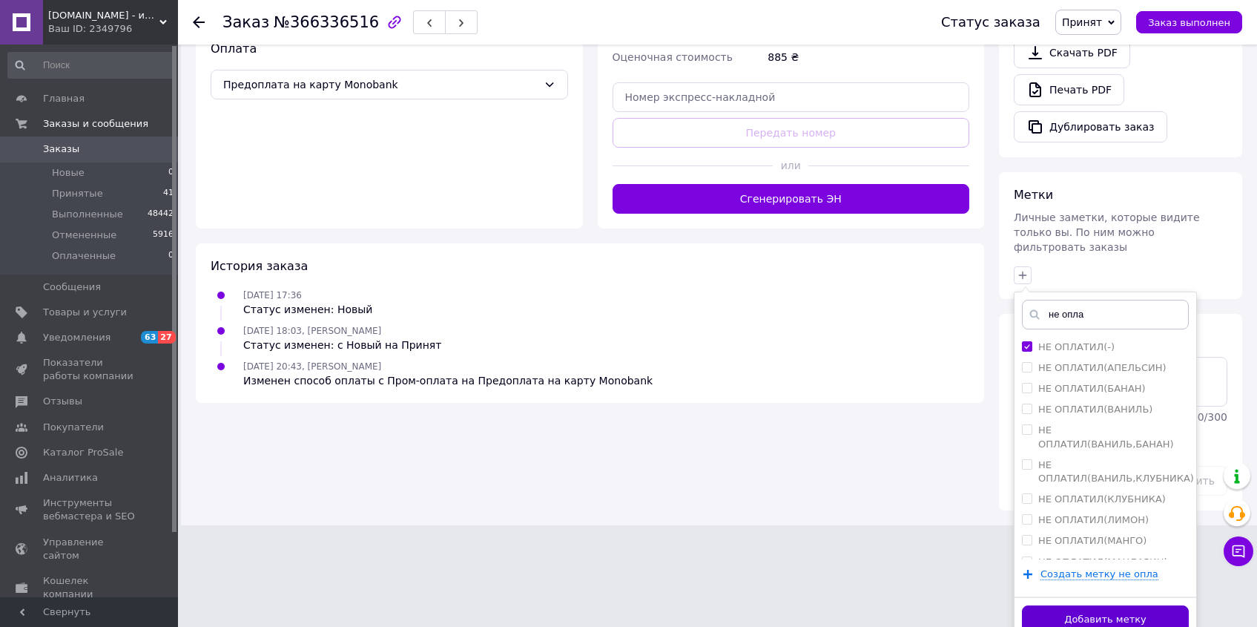
click at [1095, 605] on button "Добавить метку" at bounding box center [1105, 619] width 167 height 29
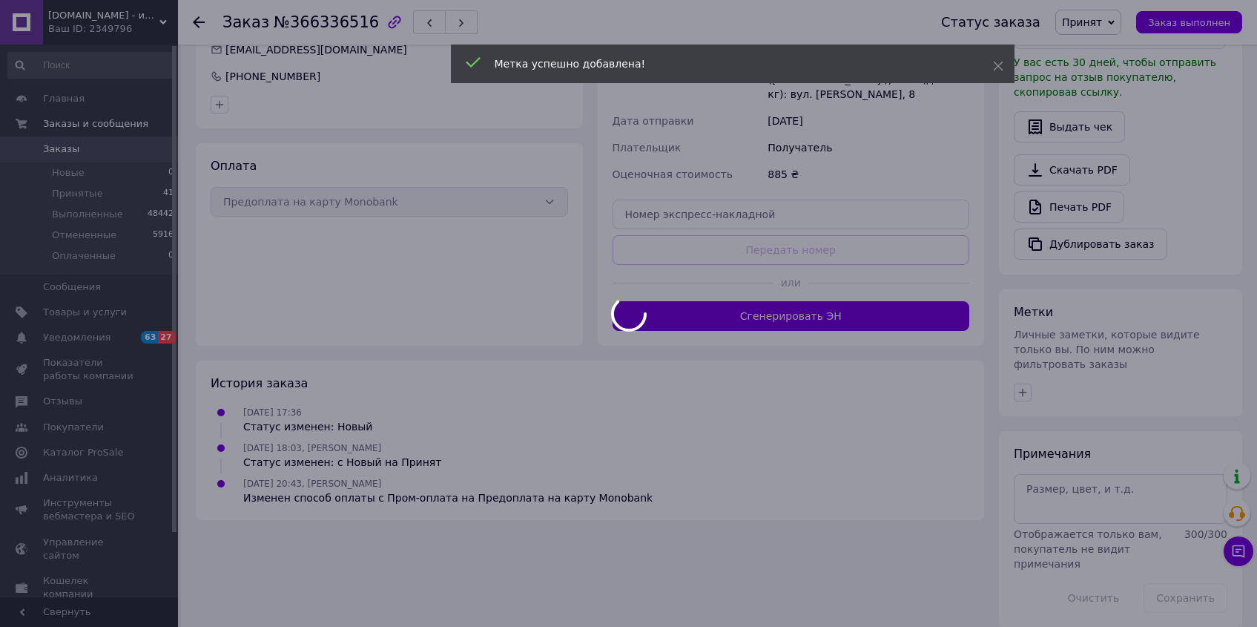
scroll to position [382, 0]
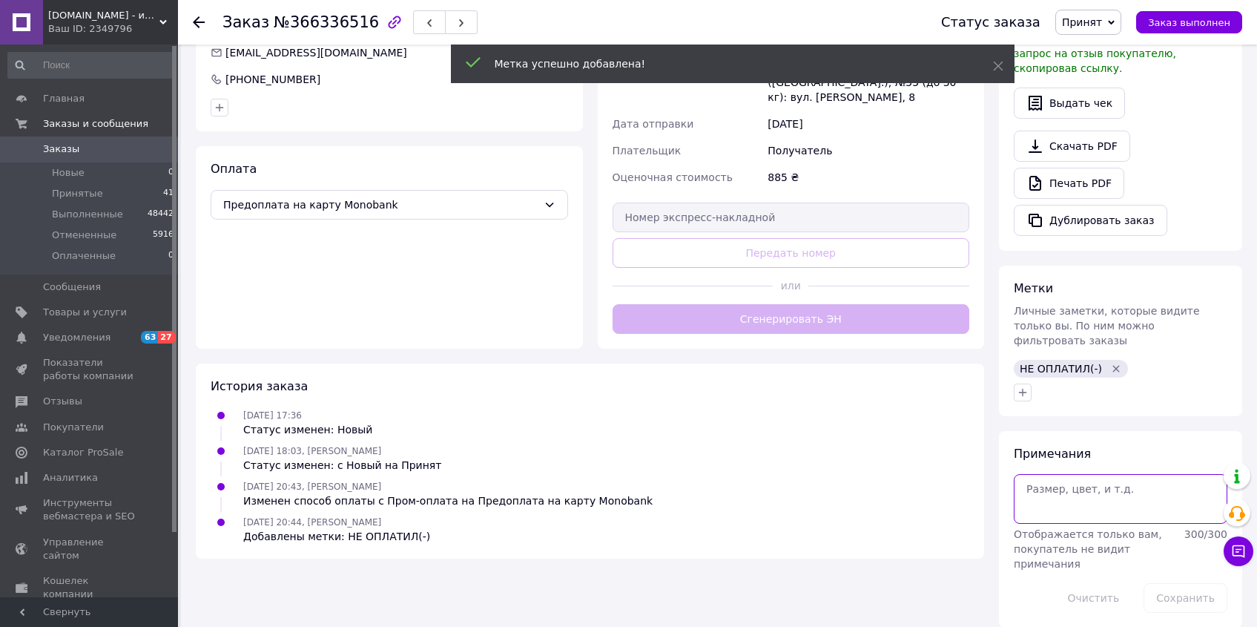
click at [1061, 495] on textarea at bounding box center [1121, 498] width 214 height 49
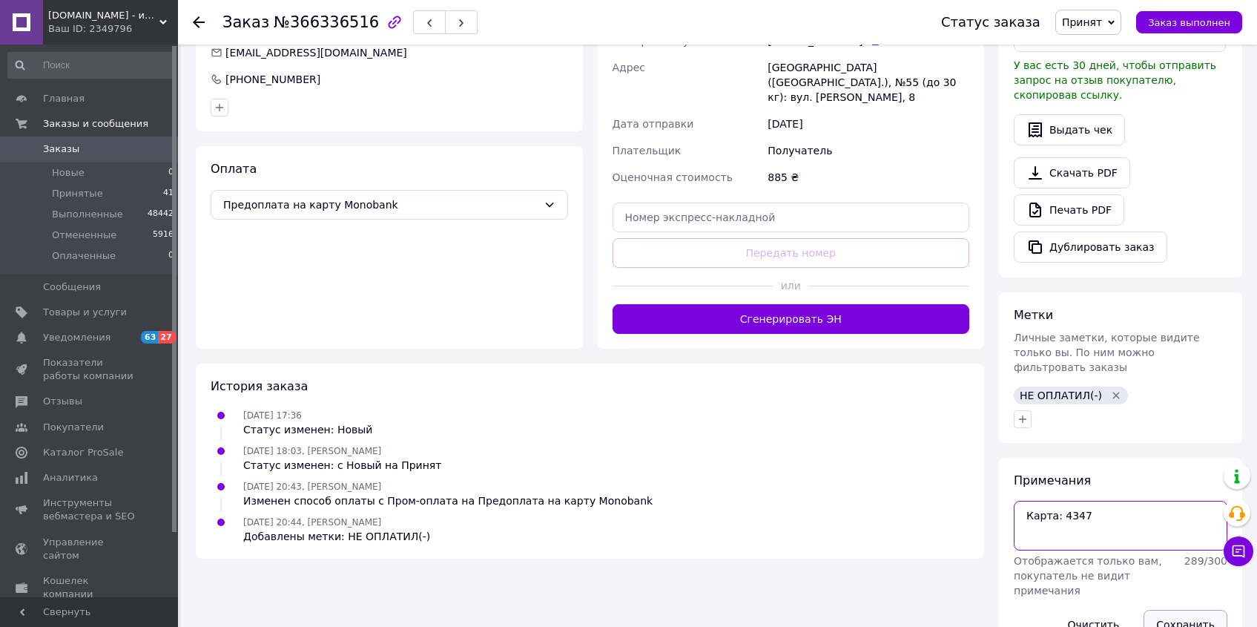
type textarea "Карта: 4347"
click at [1174, 610] on button "Сохранить" at bounding box center [1186, 625] width 84 height 30
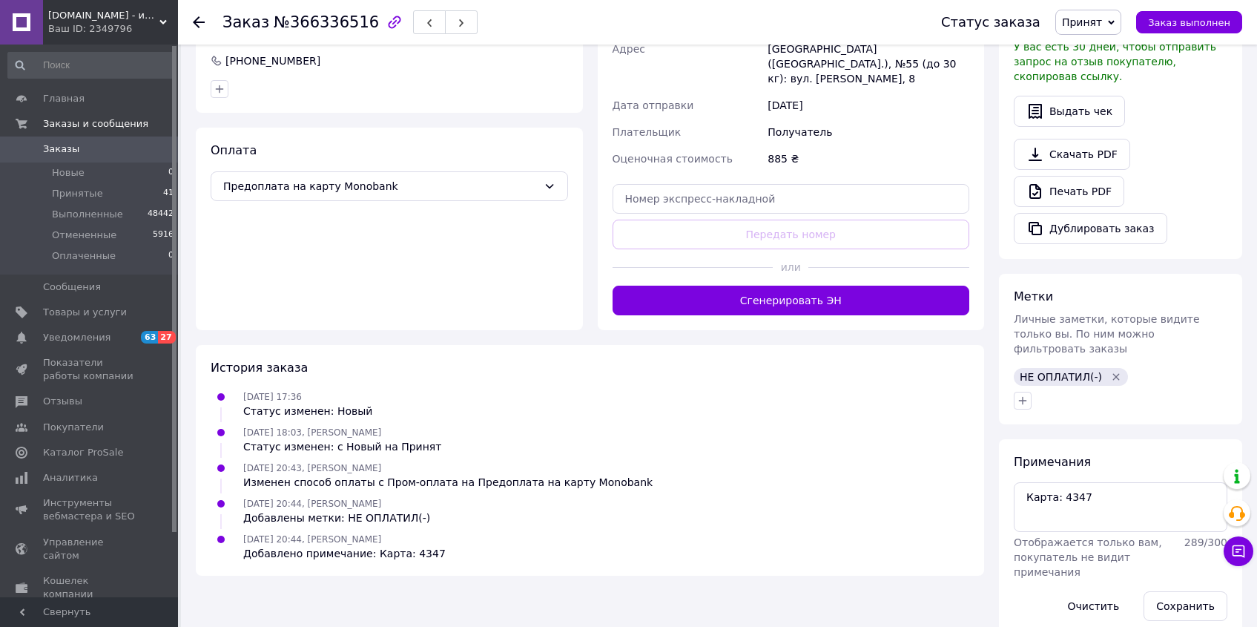
scroll to position [409, 0]
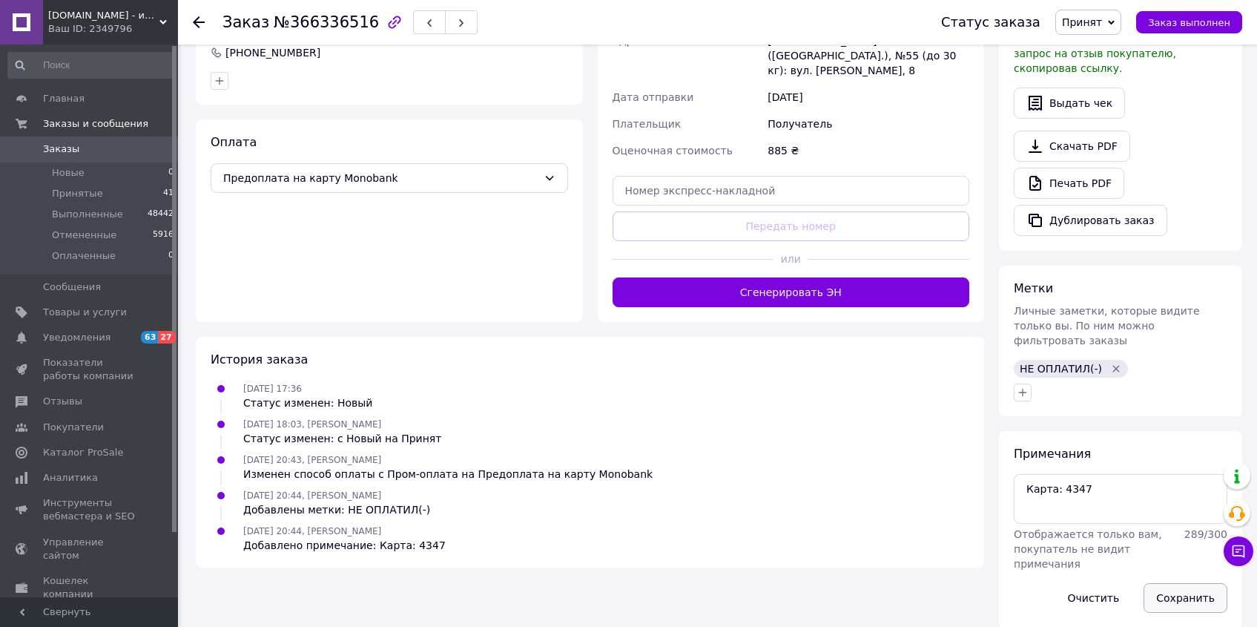
click at [1174, 585] on button "Сохранить" at bounding box center [1186, 598] width 84 height 30
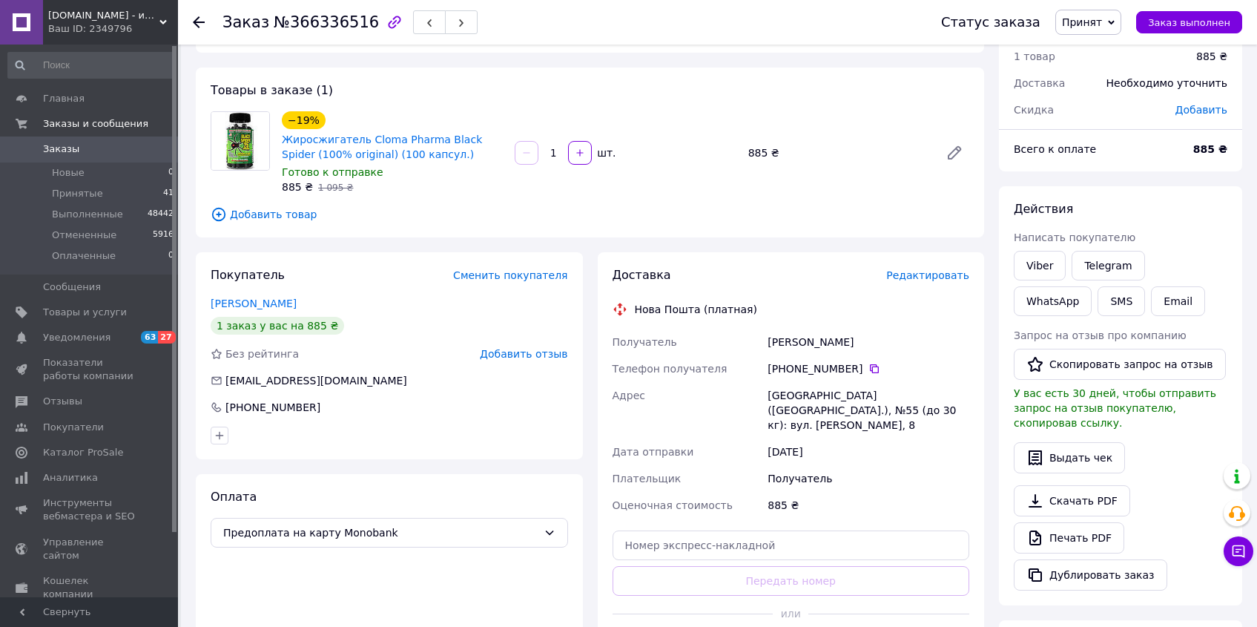
scroll to position [0, 0]
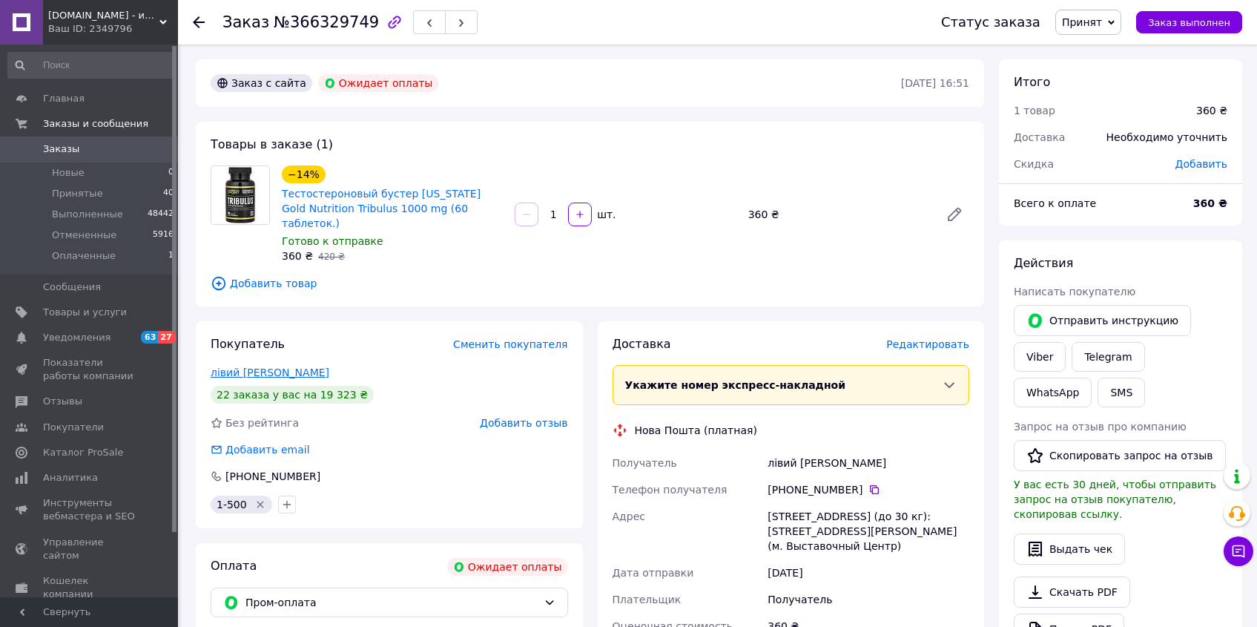
click at [221, 366] on link "лівий [PERSON_NAME]" at bounding box center [270, 372] width 119 height 12
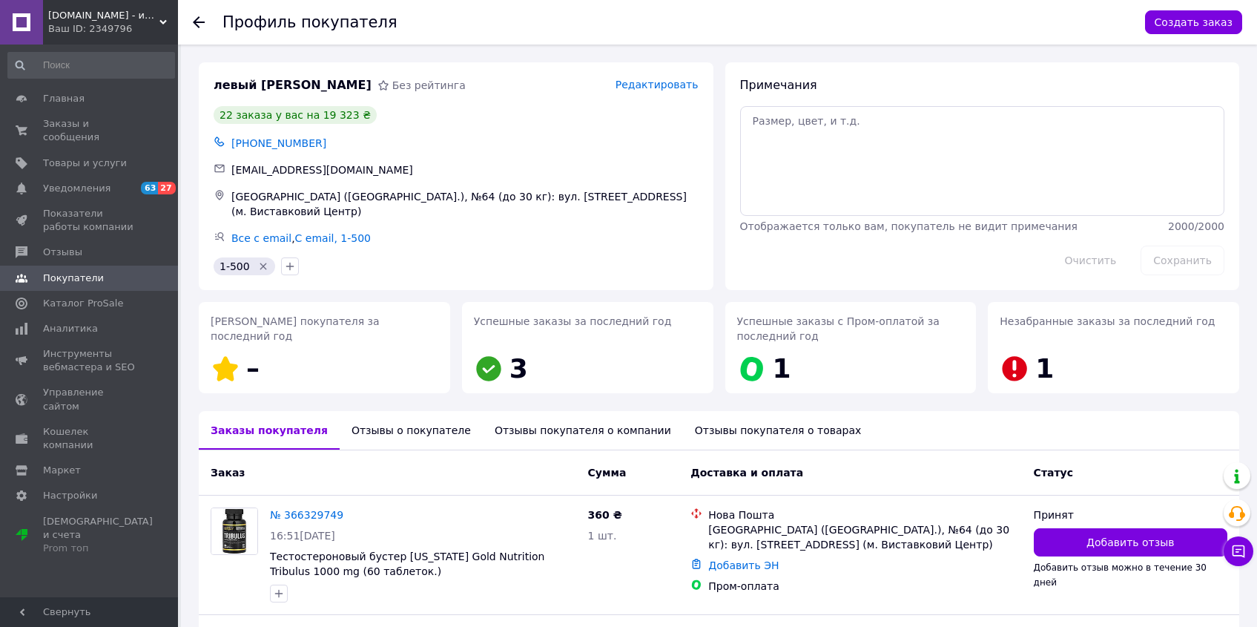
click at [203, 20] on icon at bounding box center [199, 22] width 12 height 12
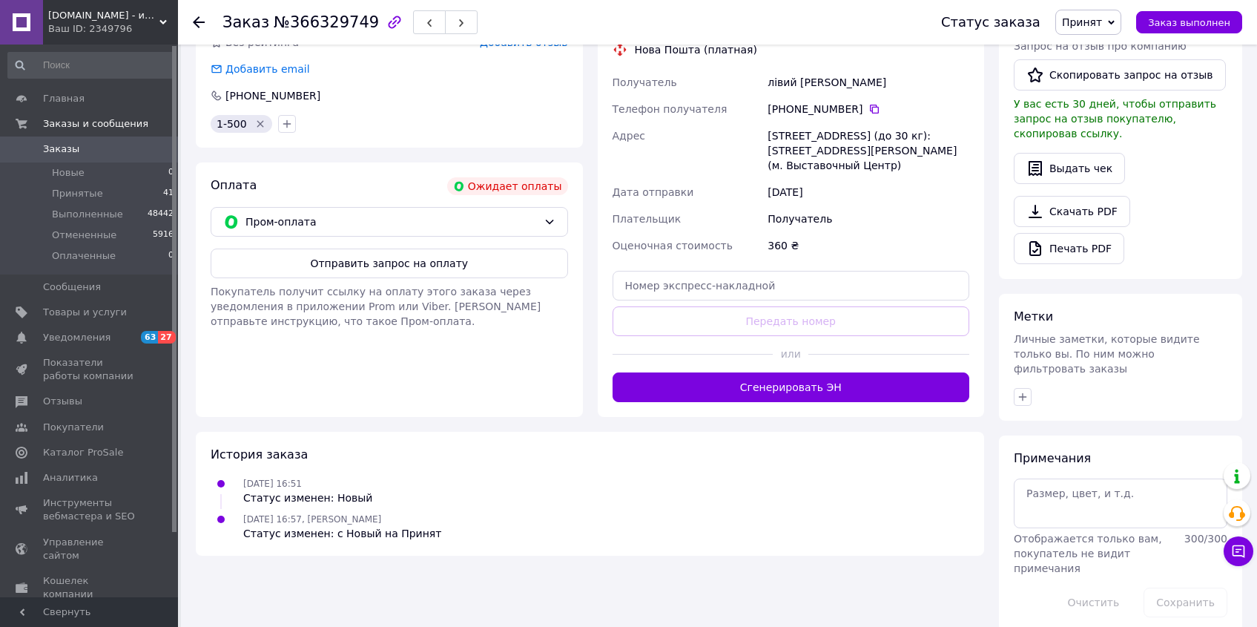
scroll to position [385, 0]
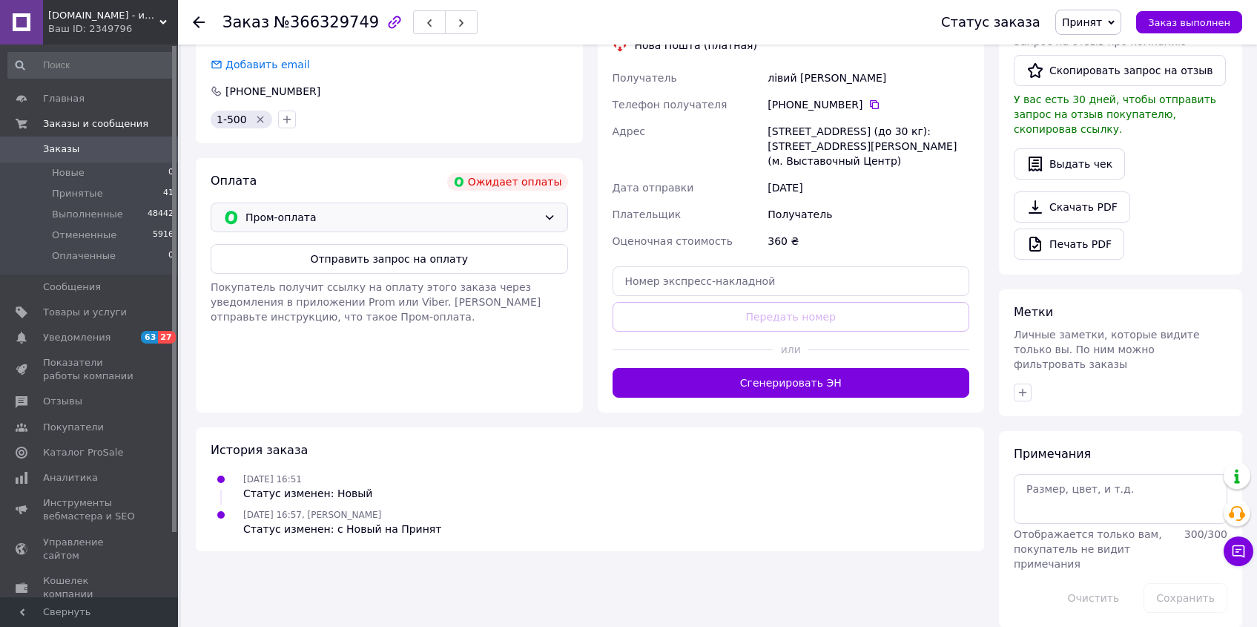
click at [423, 211] on div "Пром-оплата" at bounding box center [389, 217] width 357 height 30
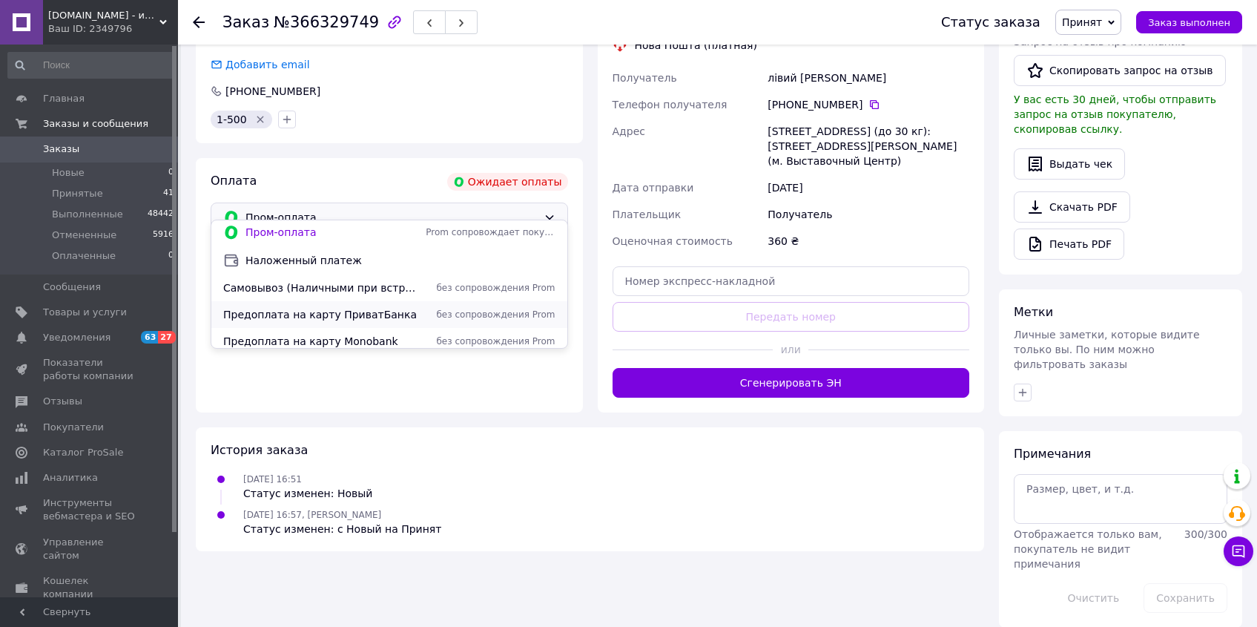
scroll to position [3, 0]
click at [445, 308] on span "без сопровождения Prom" at bounding box center [490, 314] width 129 height 13
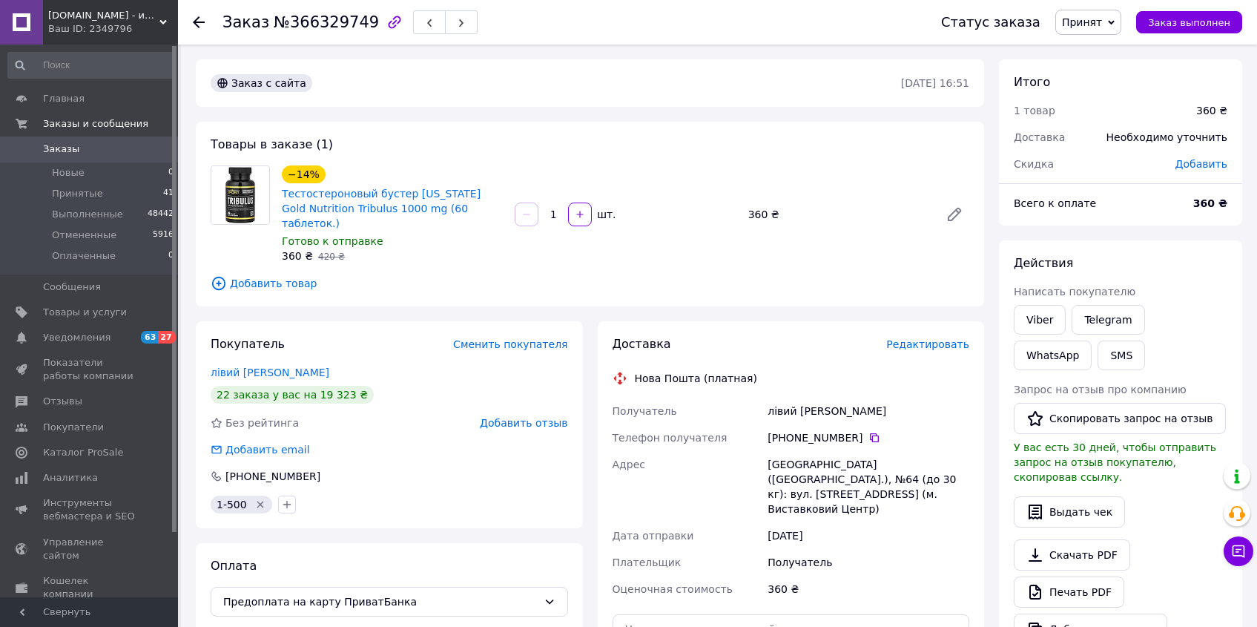
scroll to position [385, 0]
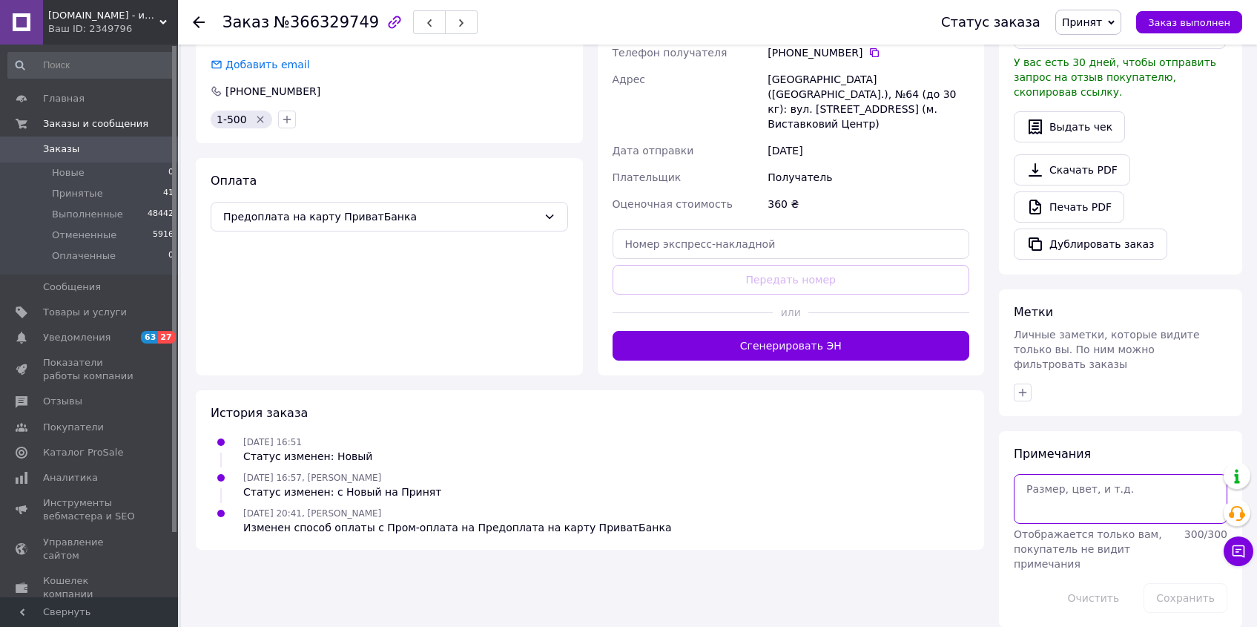
click at [1115, 498] on textarea at bounding box center [1121, 498] width 214 height 49
type textarea "Карта: 7046"
click at [1204, 588] on button "Сохранить" at bounding box center [1186, 598] width 84 height 30
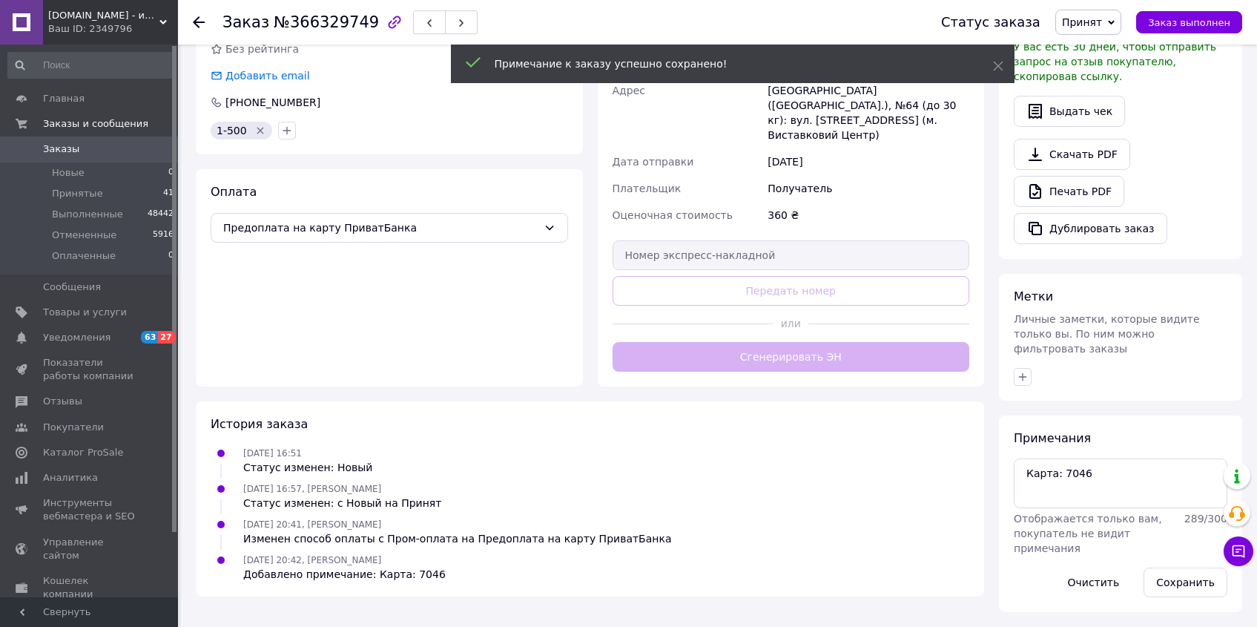
click at [1022, 376] on icon "button" at bounding box center [1023, 376] width 8 height 8
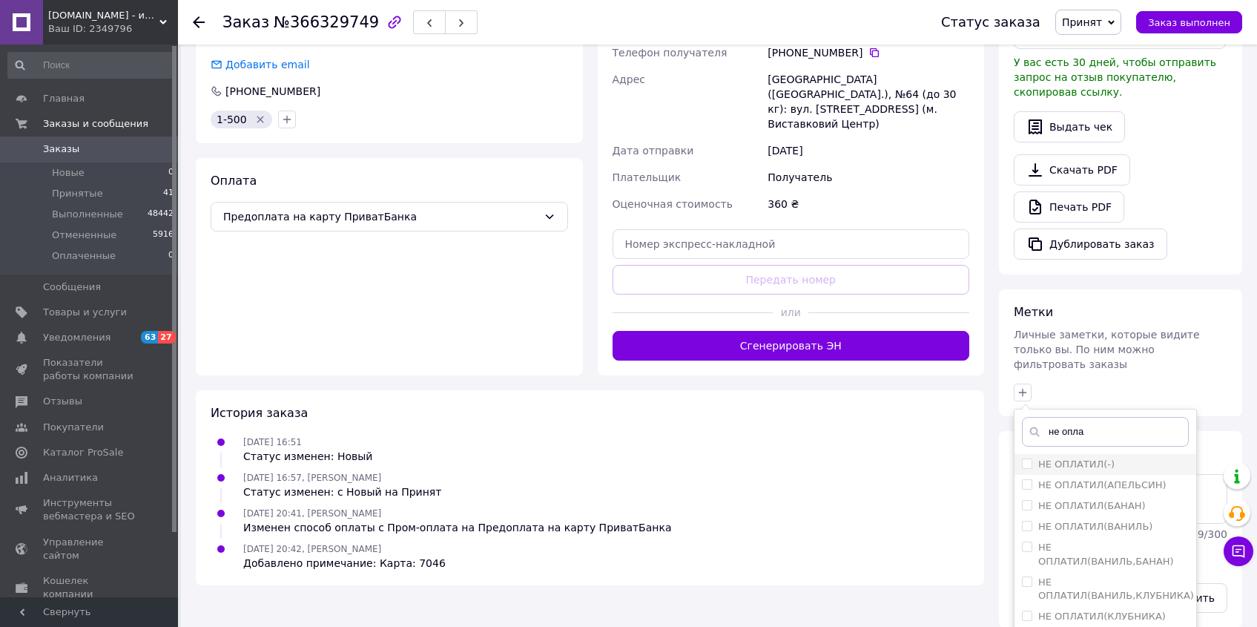
type input "не опла"
drag, startPoint x: 1025, startPoint y: 446, endPoint x: 1043, endPoint y: 421, distance: 31.5
click at [1025, 458] on input "НЕ ОПЛАТИЛ(-)" at bounding box center [1027, 463] width 10 height 10
checkbox input "true"
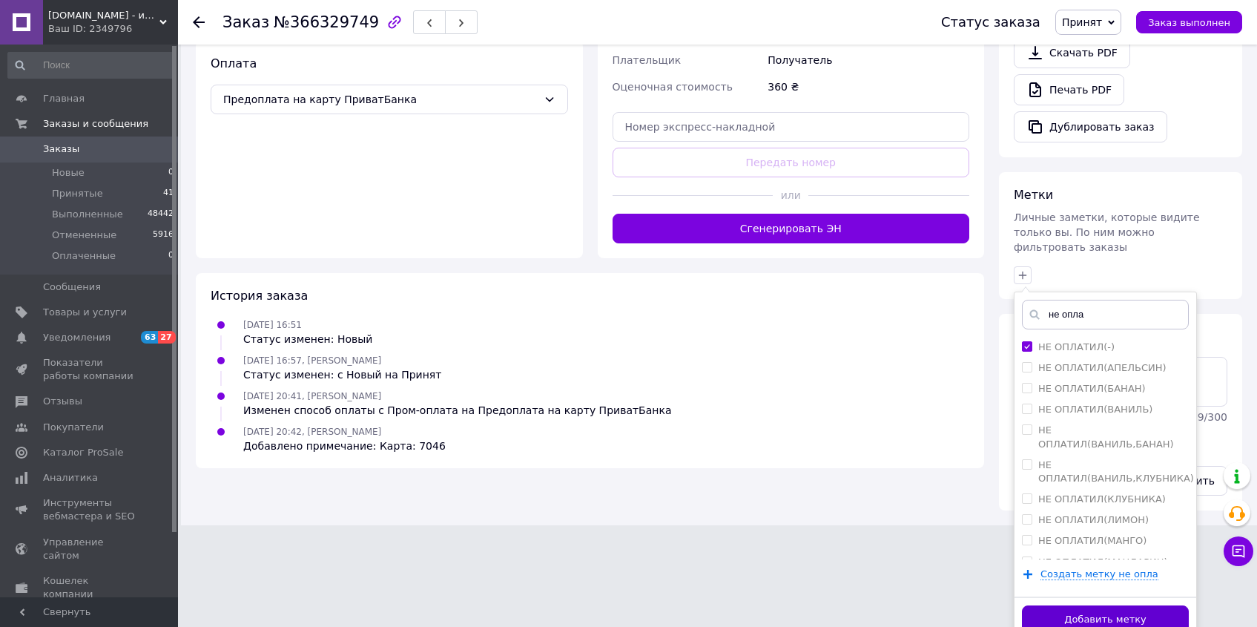
click at [1149, 605] on button "Добавить метку" at bounding box center [1105, 619] width 167 height 29
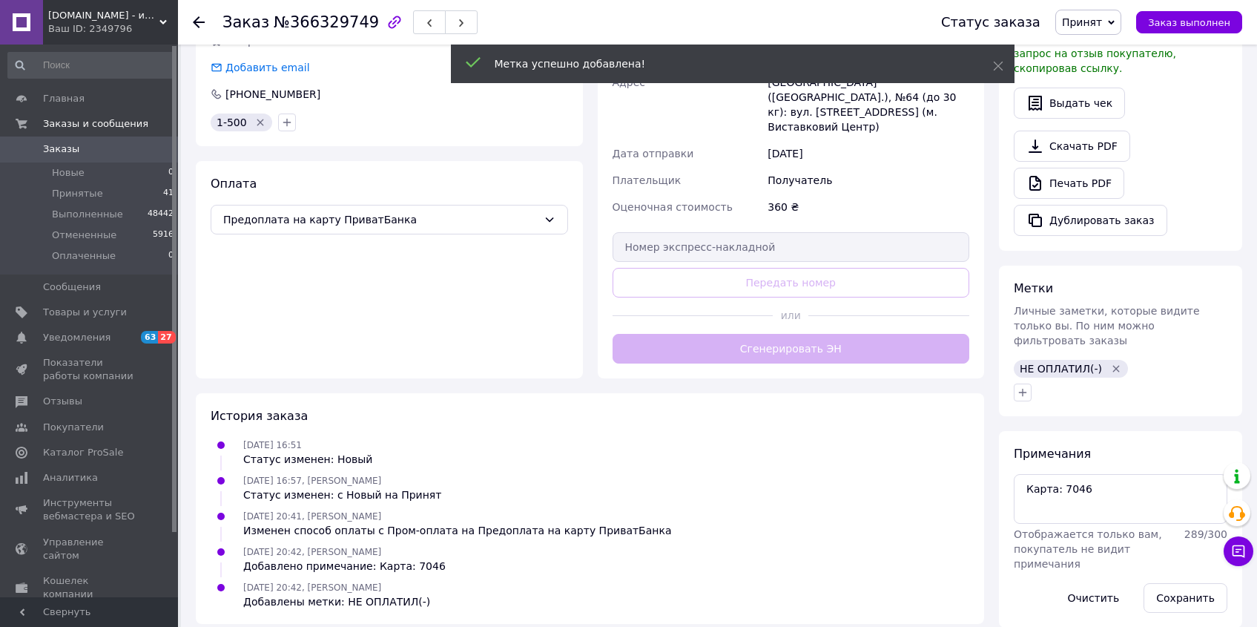
scroll to position [409, 0]
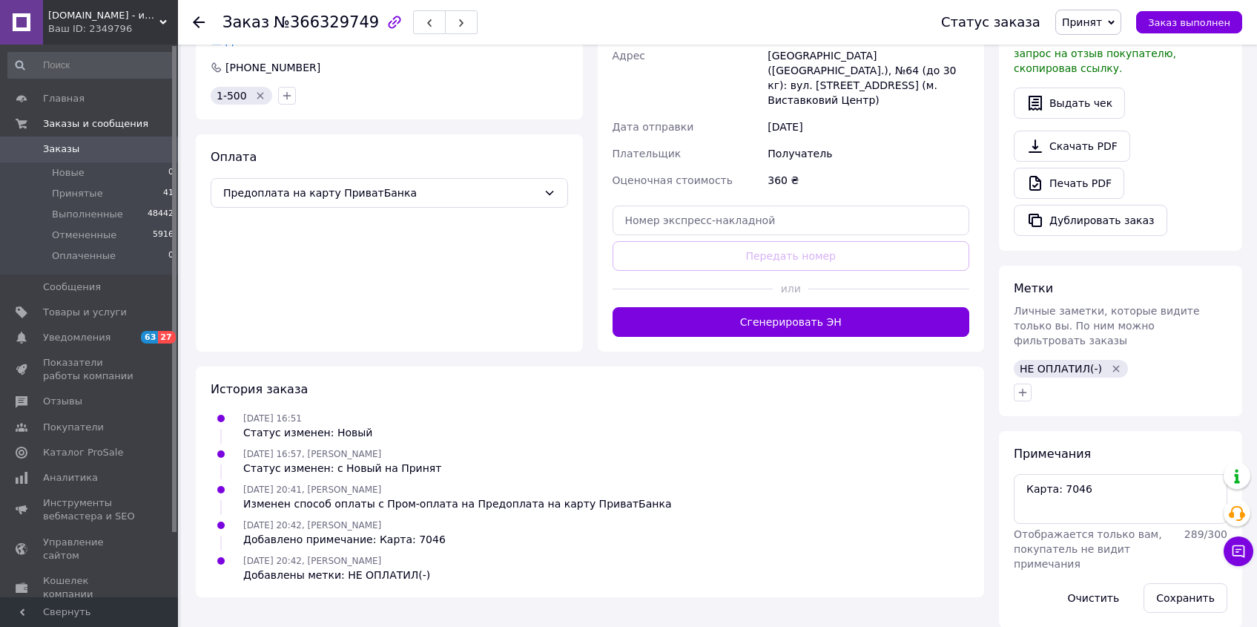
click at [1196, 583] on button "Сохранить" at bounding box center [1186, 598] width 84 height 30
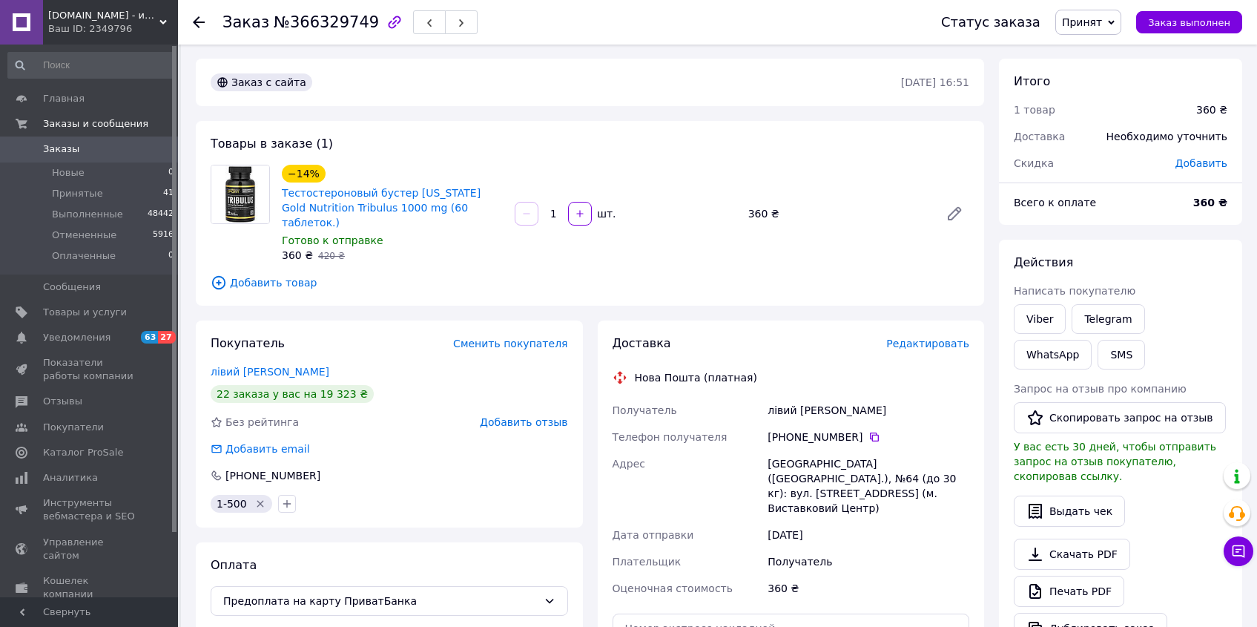
scroll to position [0, 0]
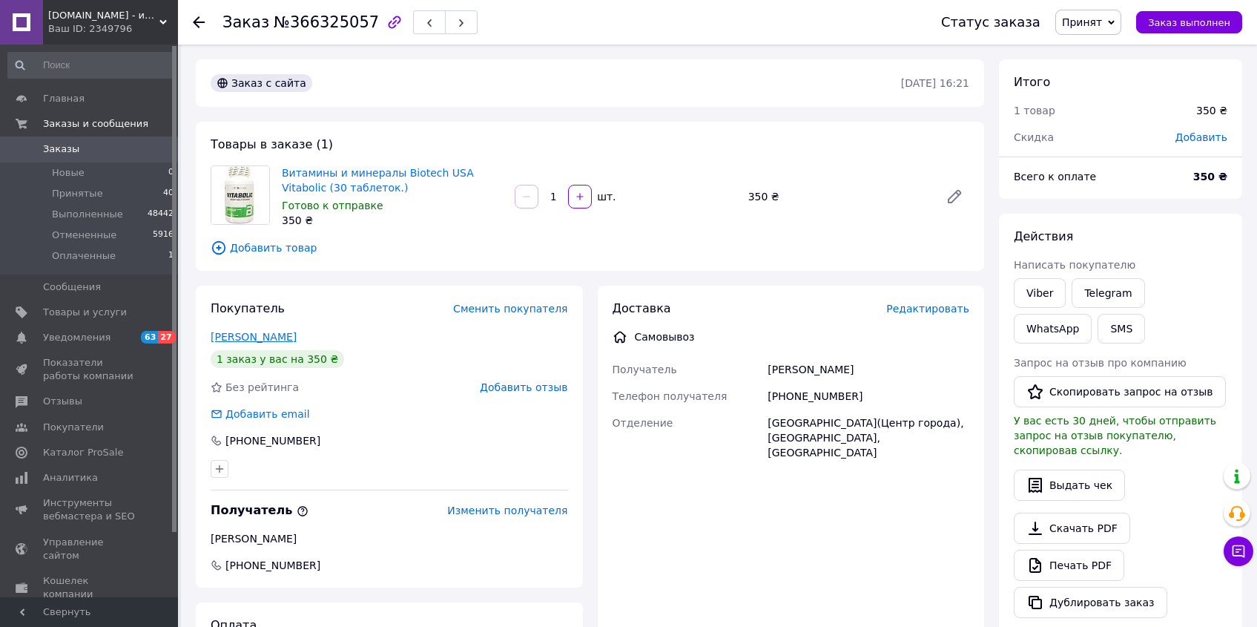
click at [266, 332] on link "Бутякова Наталія" at bounding box center [254, 337] width 86 height 12
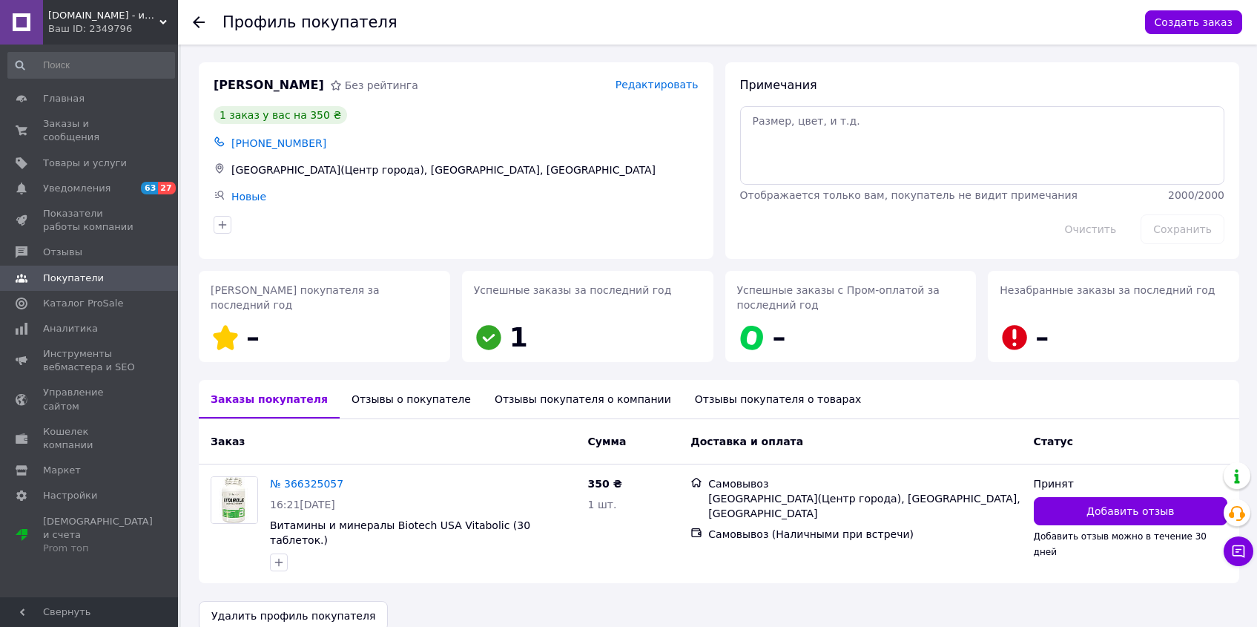
click at [411, 392] on div "Отзывы о покупателе" at bounding box center [411, 399] width 143 height 39
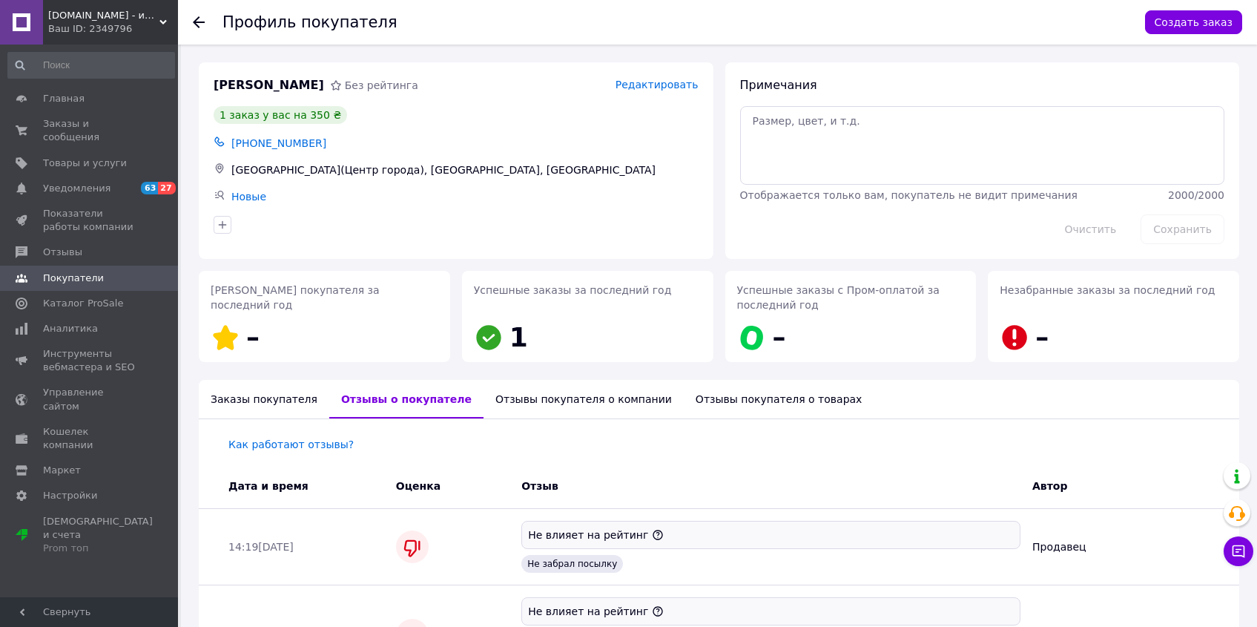
click at [200, 22] on use at bounding box center [199, 22] width 12 height 12
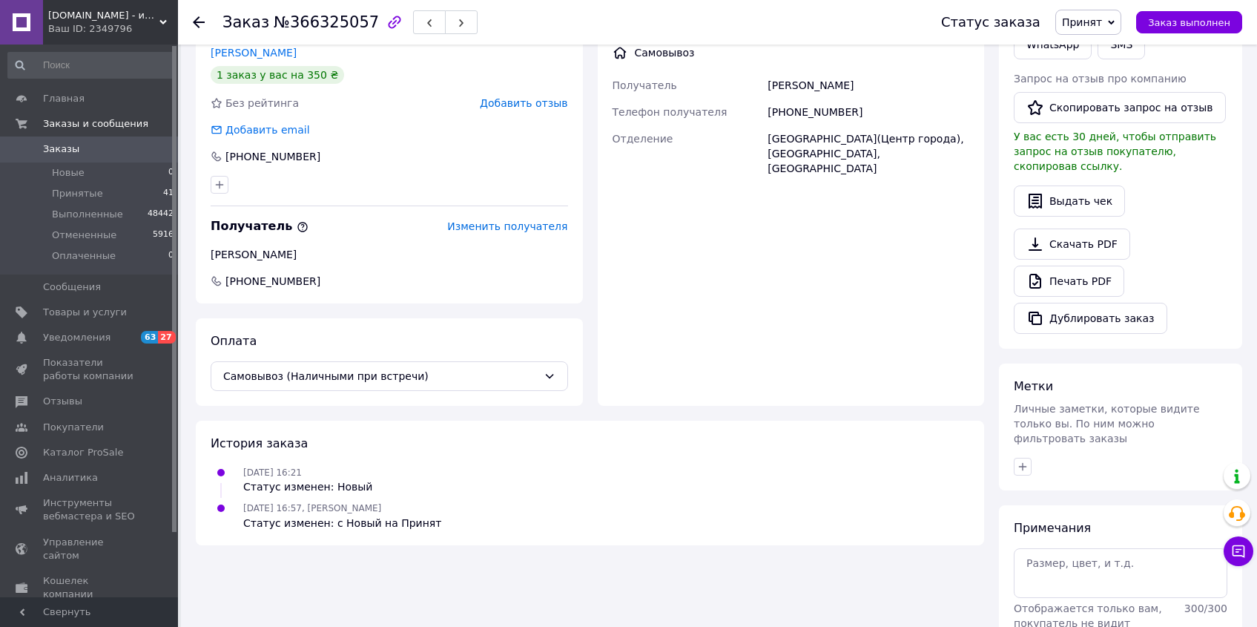
scroll to position [358, 0]
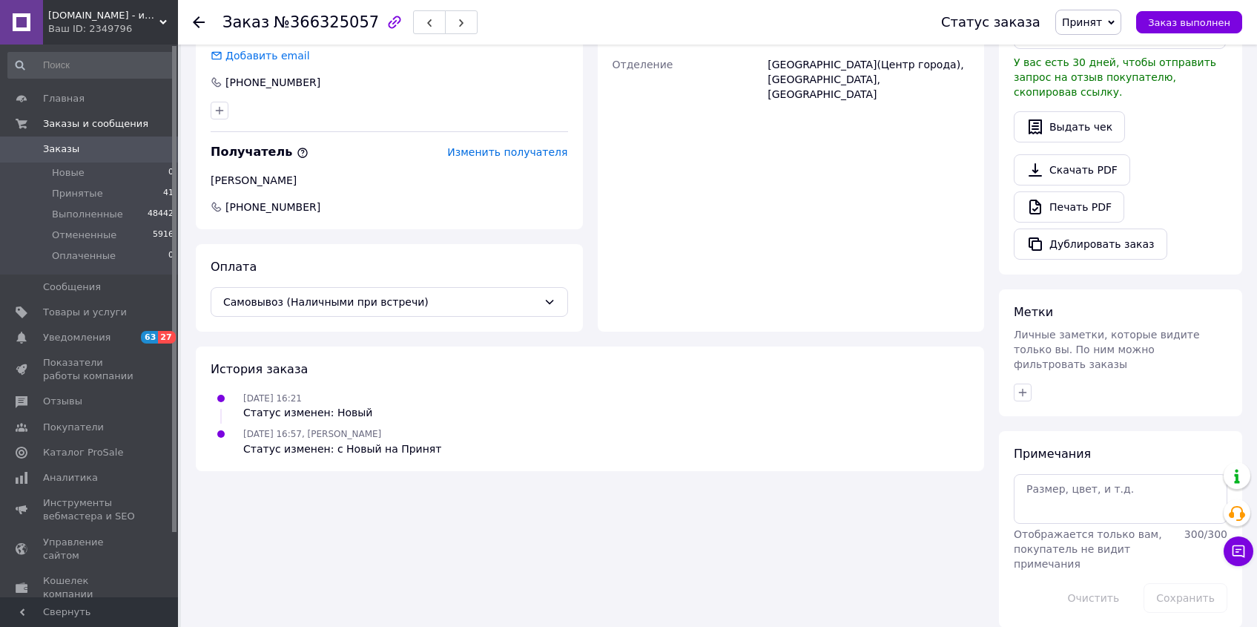
click at [1028, 380] on div at bounding box center [1121, 392] width 220 height 24
click at [1028, 386] on icon "button" at bounding box center [1023, 392] width 12 height 12
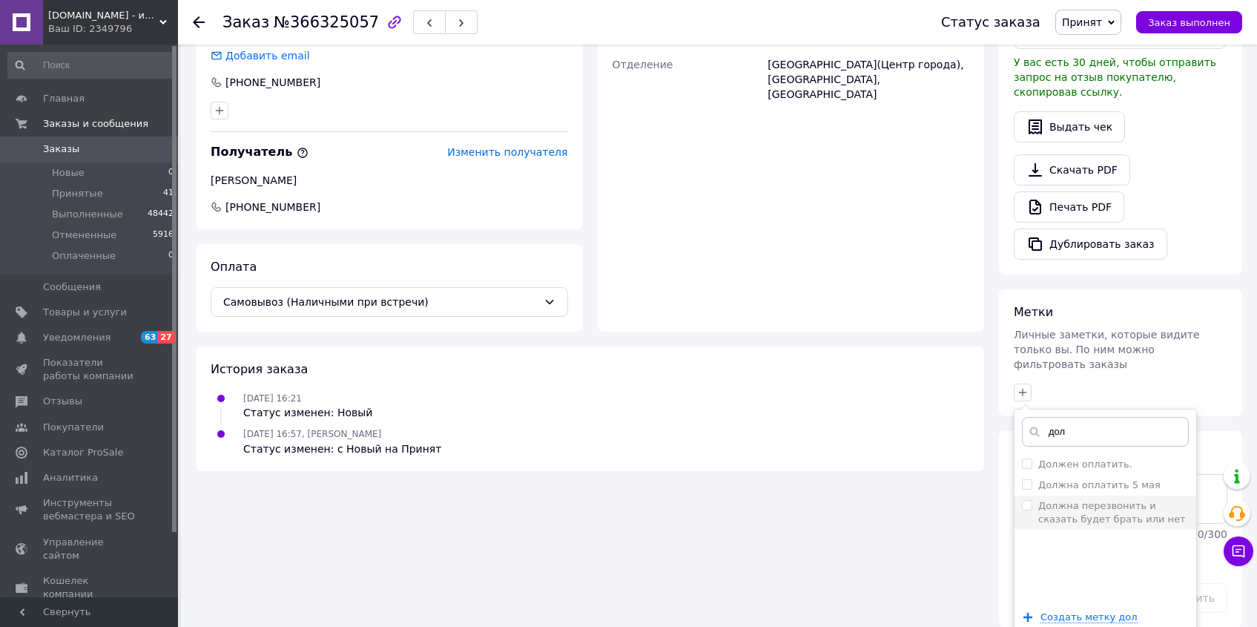
type input "дол"
click at [1029, 500] on input "Должна перезвонить и сказать будет брать или нет" at bounding box center [1027, 505] width 10 height 10
checkbox input "true"
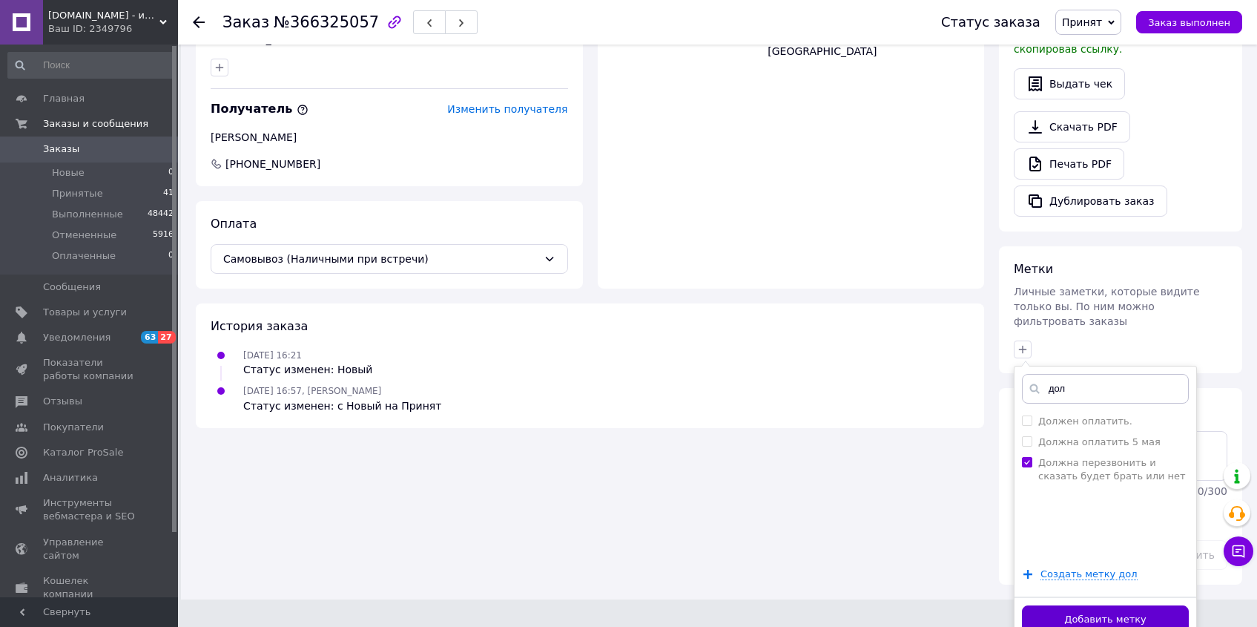
click at [1124, 612] on button "Добавить метку" at bounding box center [1105, 619] width 167 height 29
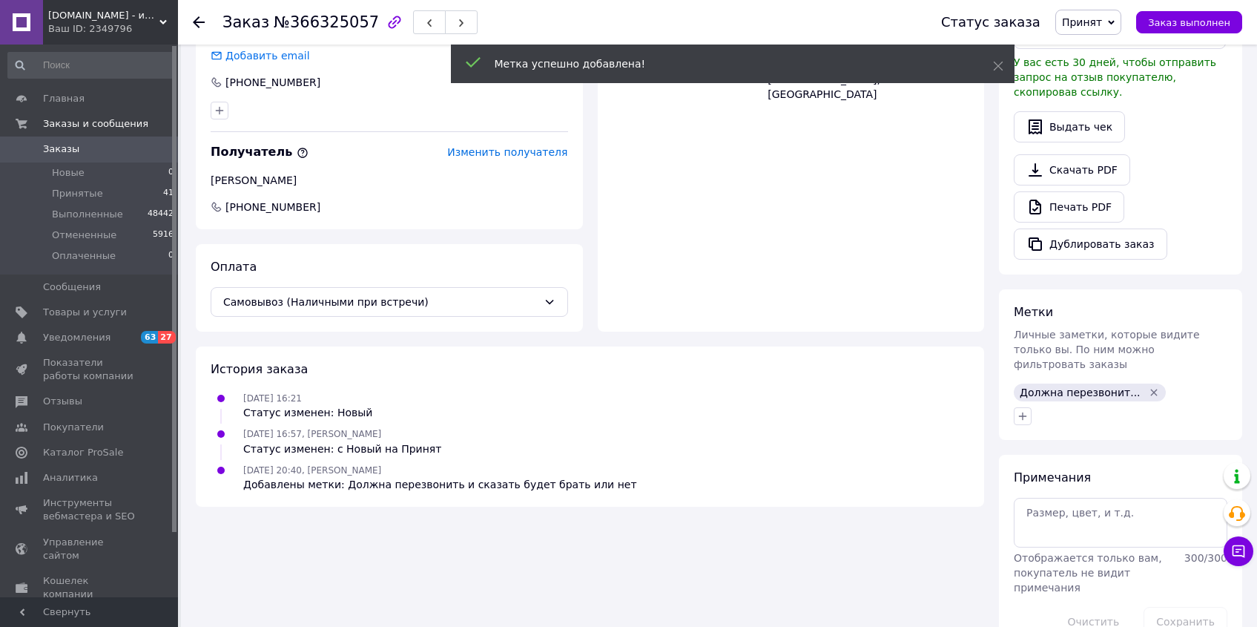
scroll to position [382, 0]
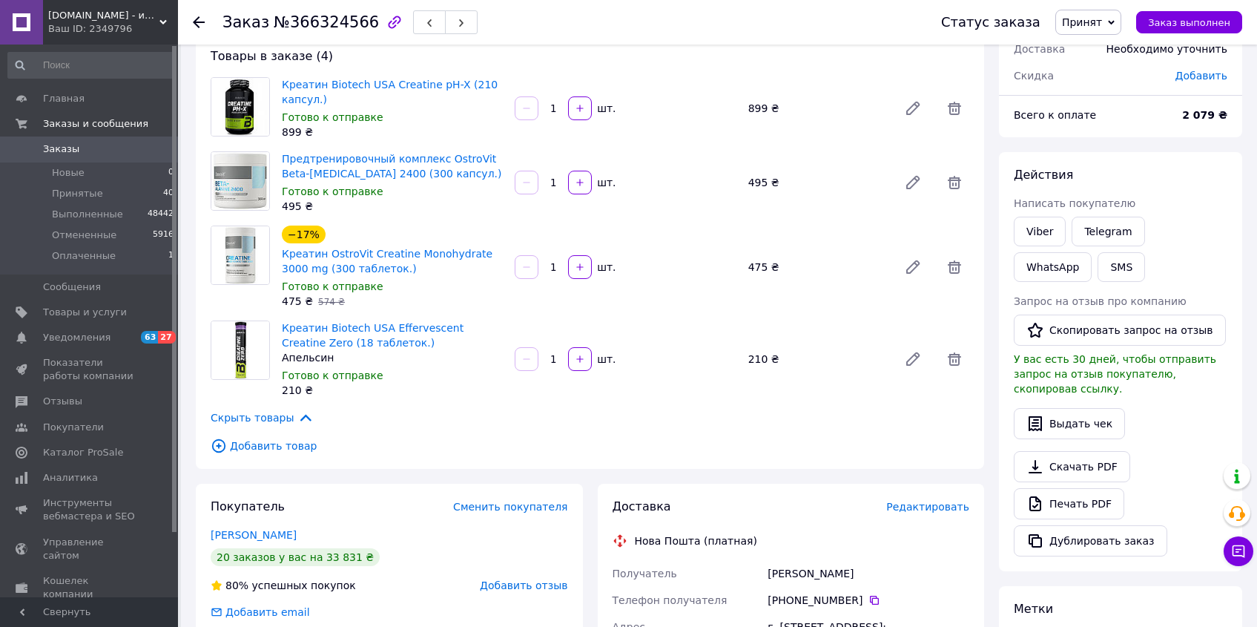
scroll to position [147, 0]
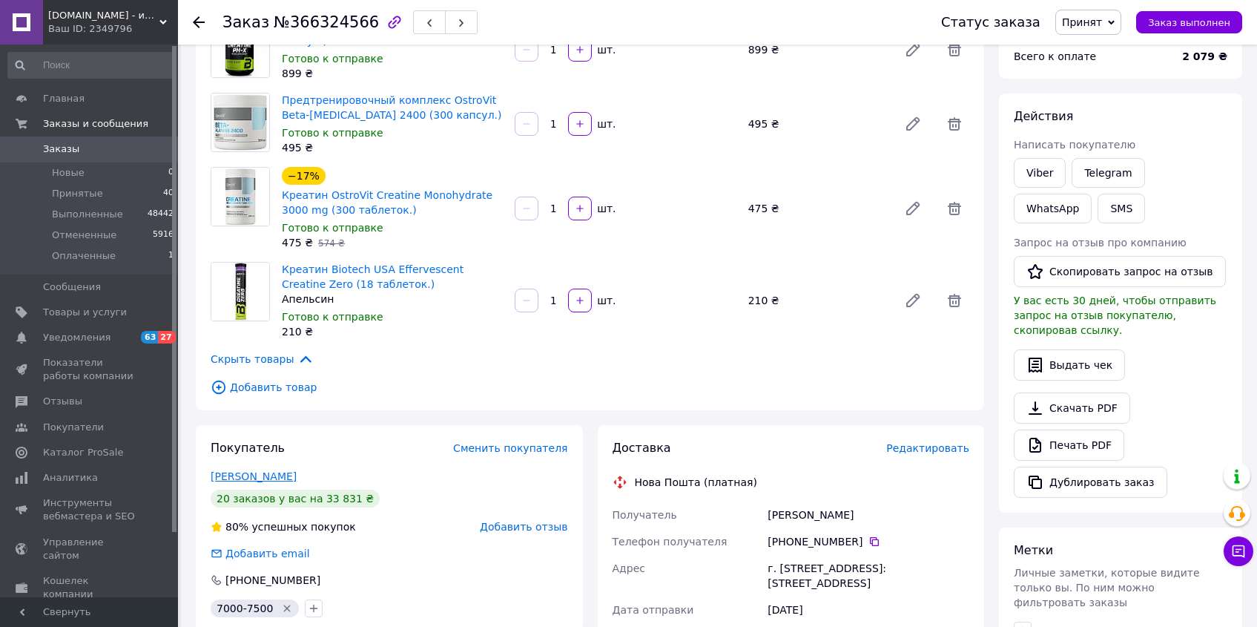
click at [258, 474] on link "Куликовський Андрій" at bounding box center [254, 476] width 86 height 12
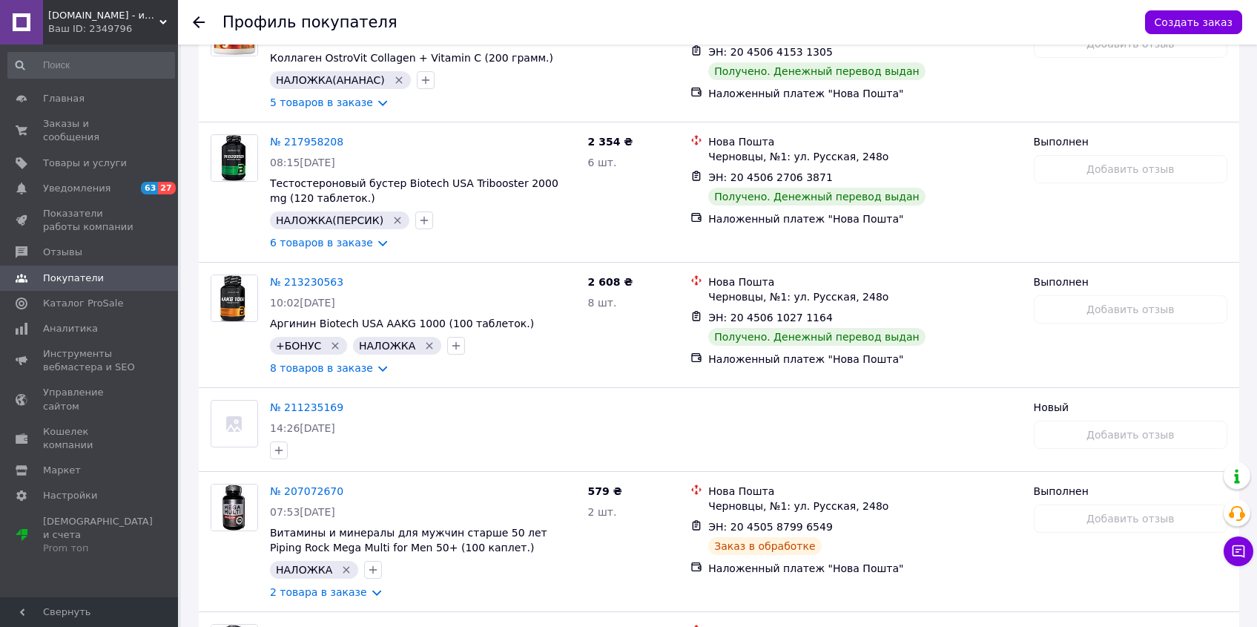
scroll to position [2569, 0]
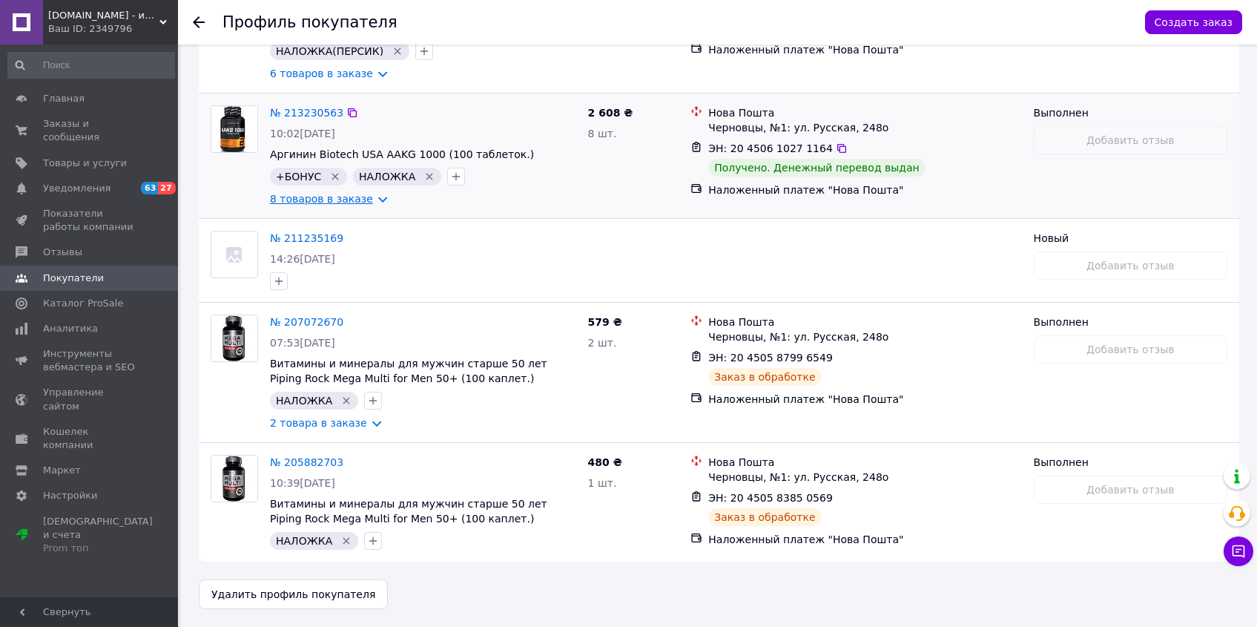
click at [323, 201] on link "8 товаров в заказе" at bounding box center [321, 199] width 103 height 12
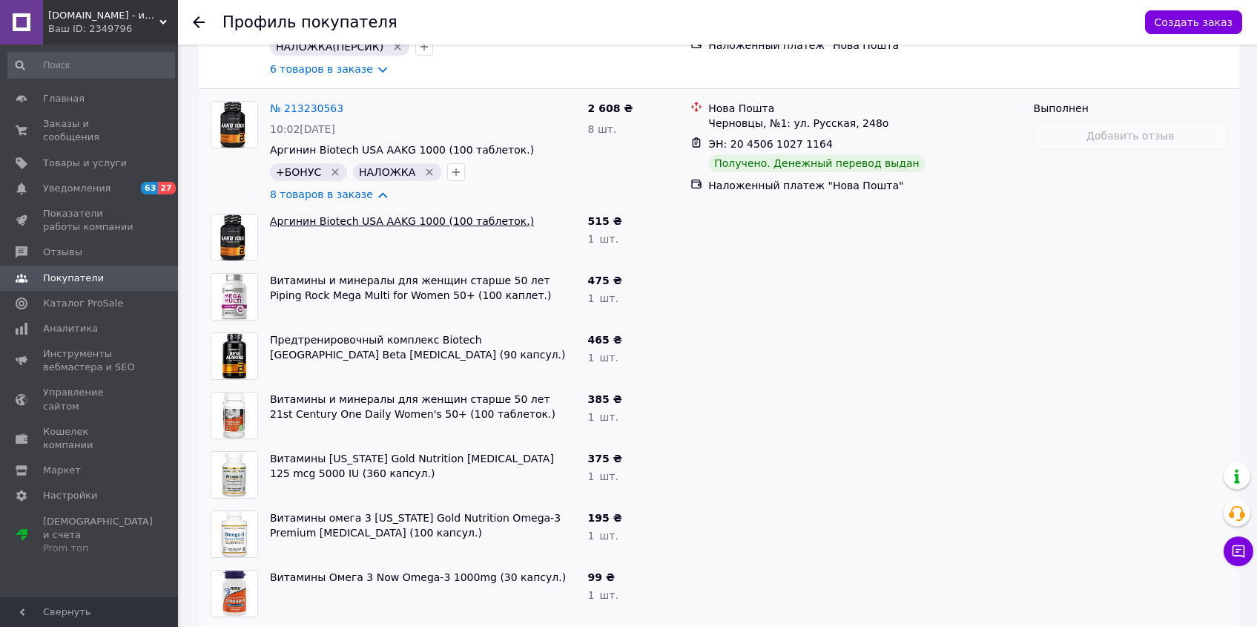
scroll to position [1356, 0]
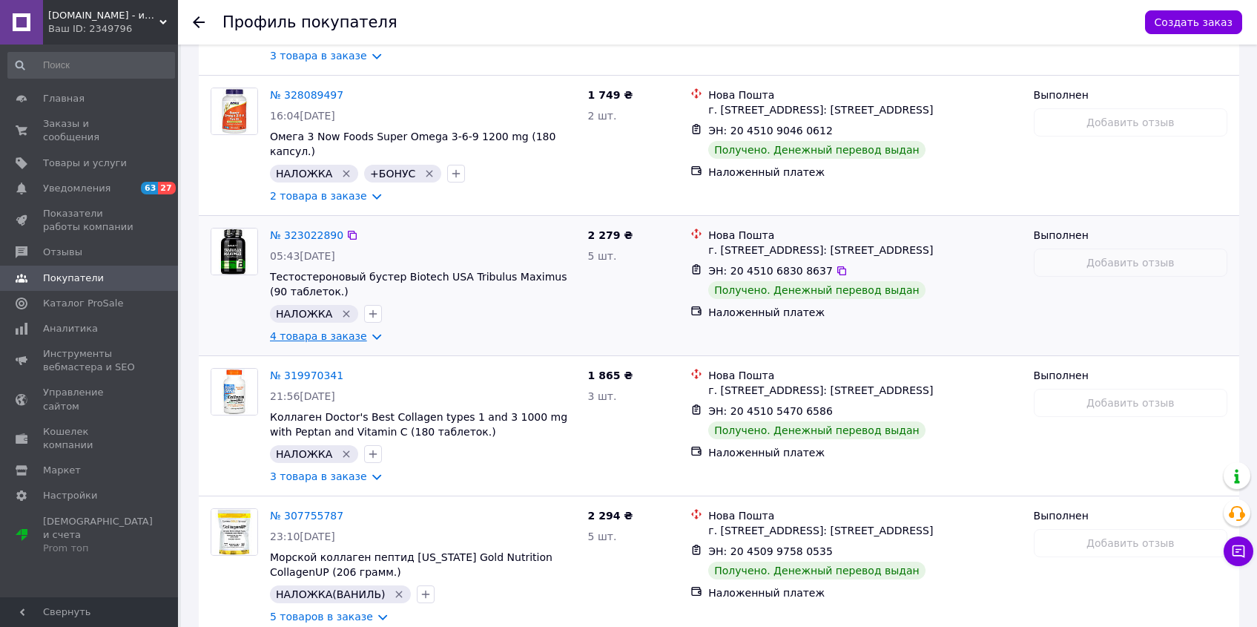
click at [326, 340] on link "4 товара в заказе" at bounding box center [318, 336] width 97 height 12
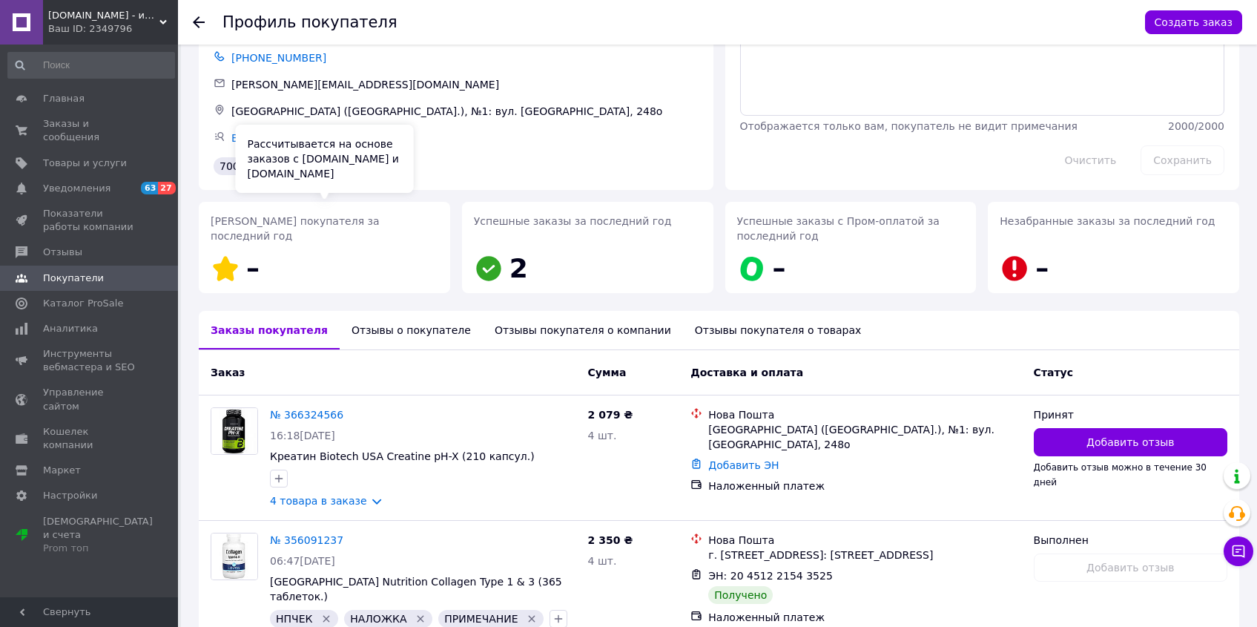
scroll to position [0, 0]
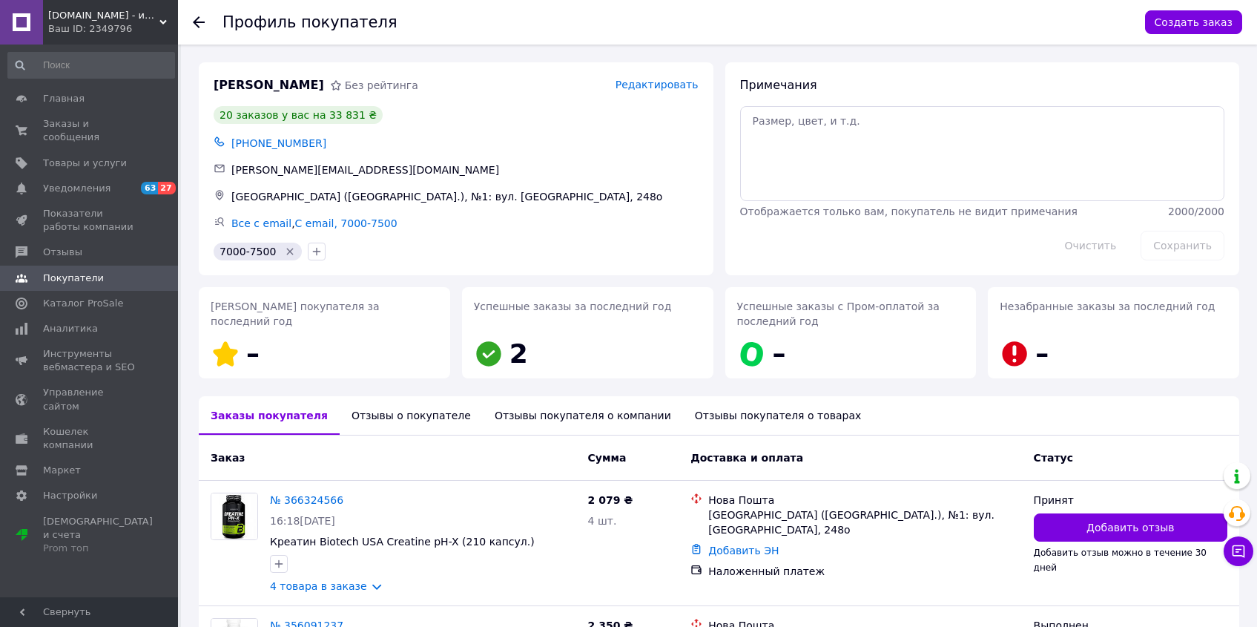
click at [197, 25] on icon at bounding box center [199, 22] width 12 height 12
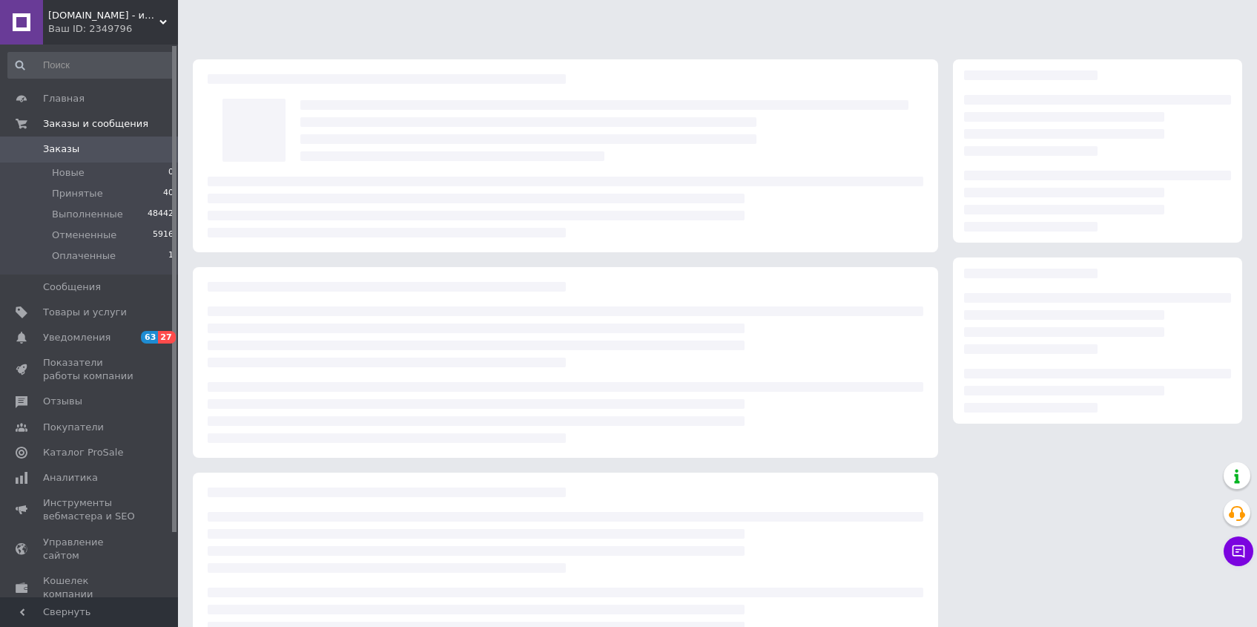
scroll to position [51, 0]
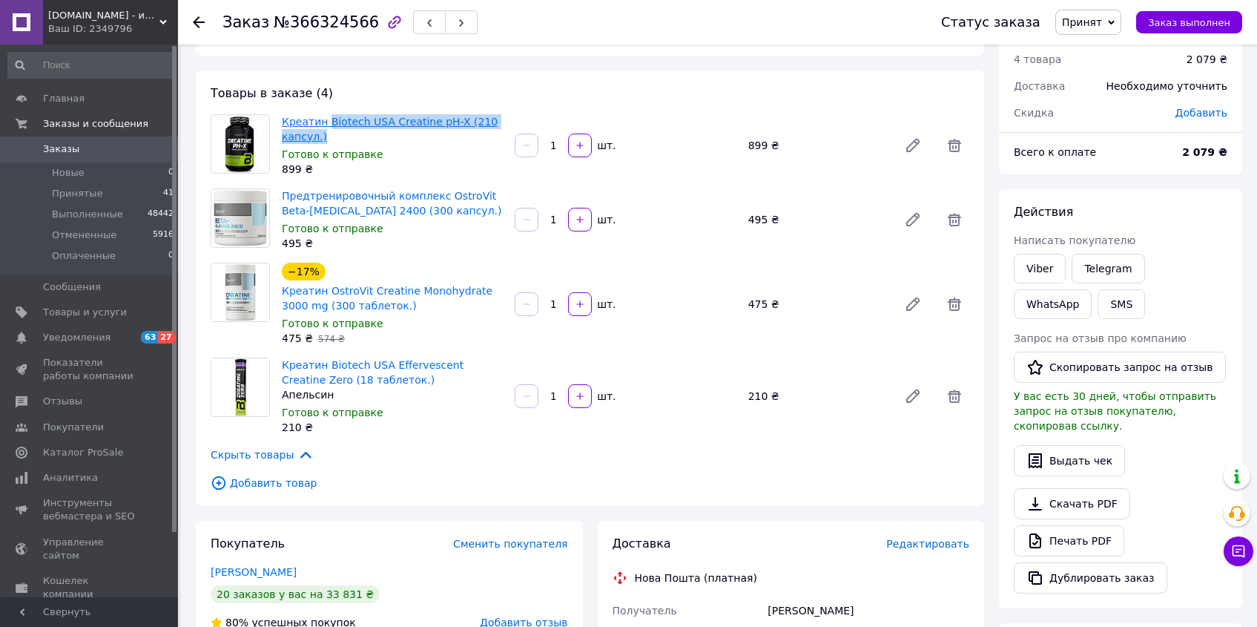
drag, startPoint x: 346, startPoint y: 132, endPoint x: 329, endPoint y: 122, distance: 19.6
click at [329, 122] on span "Креатин Biotech USA Creatine pH-X (210 капсул.)" at bounding box center [392, 129] width 221 height 30
copy link "Biotech USA Creatine pH-X (210 капсул.)"
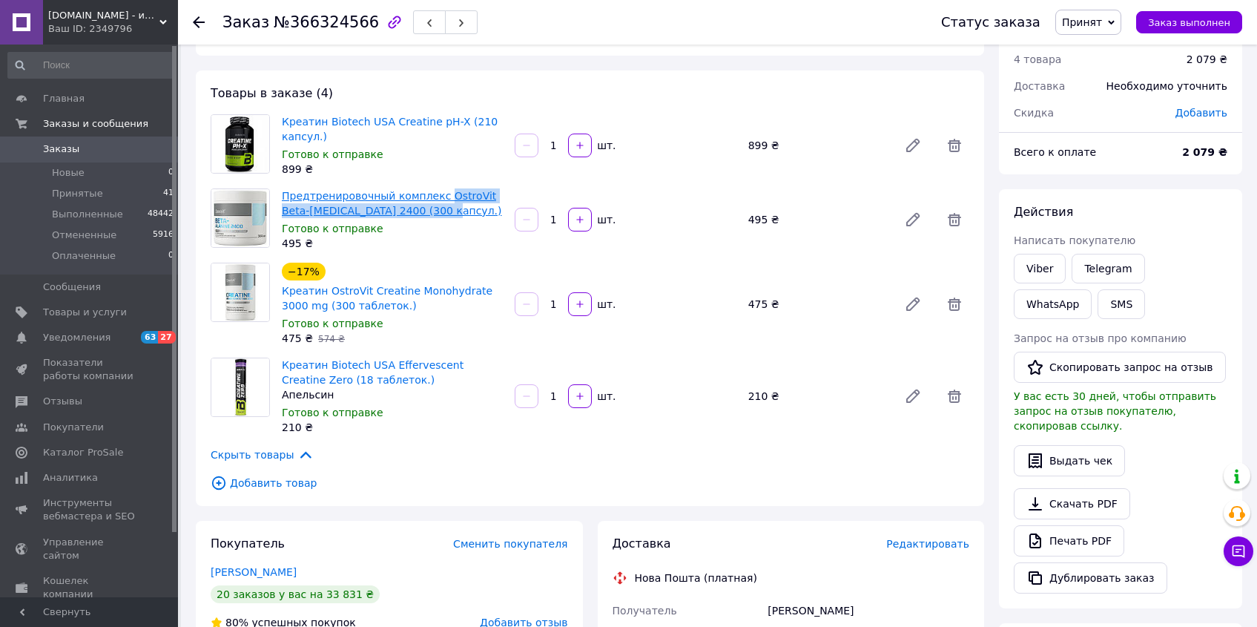
drag, startPoint x: 458, startPoint y: 209, endPoint x: 443, endPoint y: 193, distance: 22.1
click at [443, 193] on span "Предтренировочный комплекс OstroVit Beta-Alanine 2400 (300 капсул.)" at bounding box center [392, 203] width 221 height 30
copy link "OstroVit Beta-Alanine 2400 (300 капсул.)"
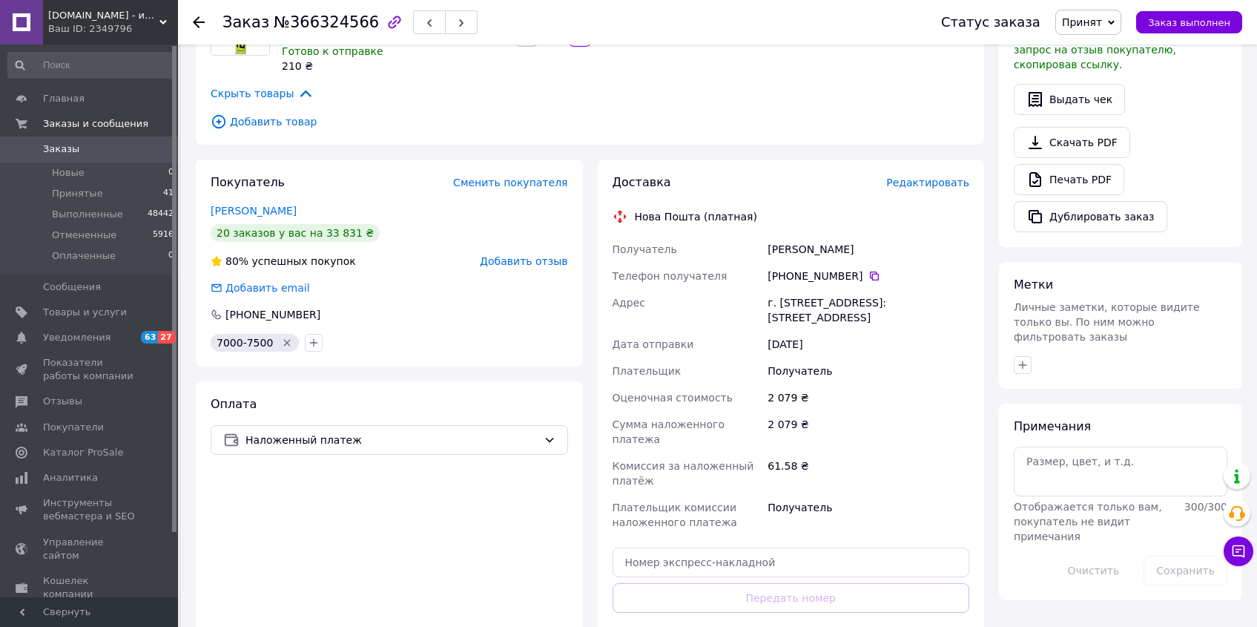
scroll to position [572, 0]
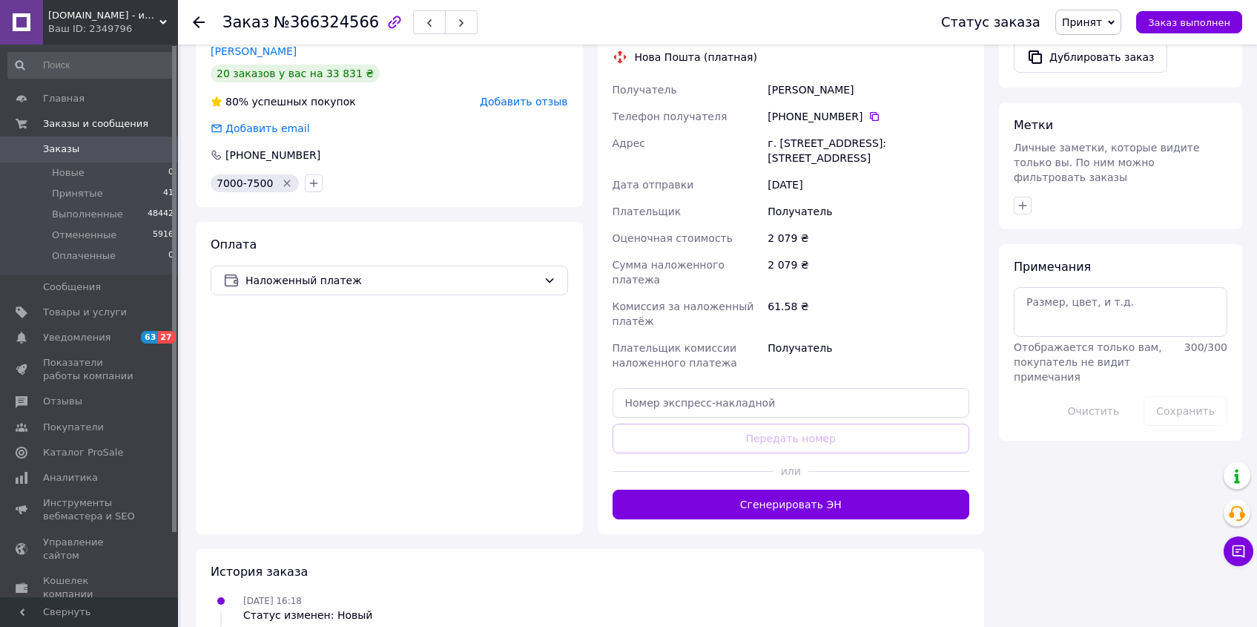
click at [1030, 197] on button "button" at bounding box center [1023, 206] width 18 height 18
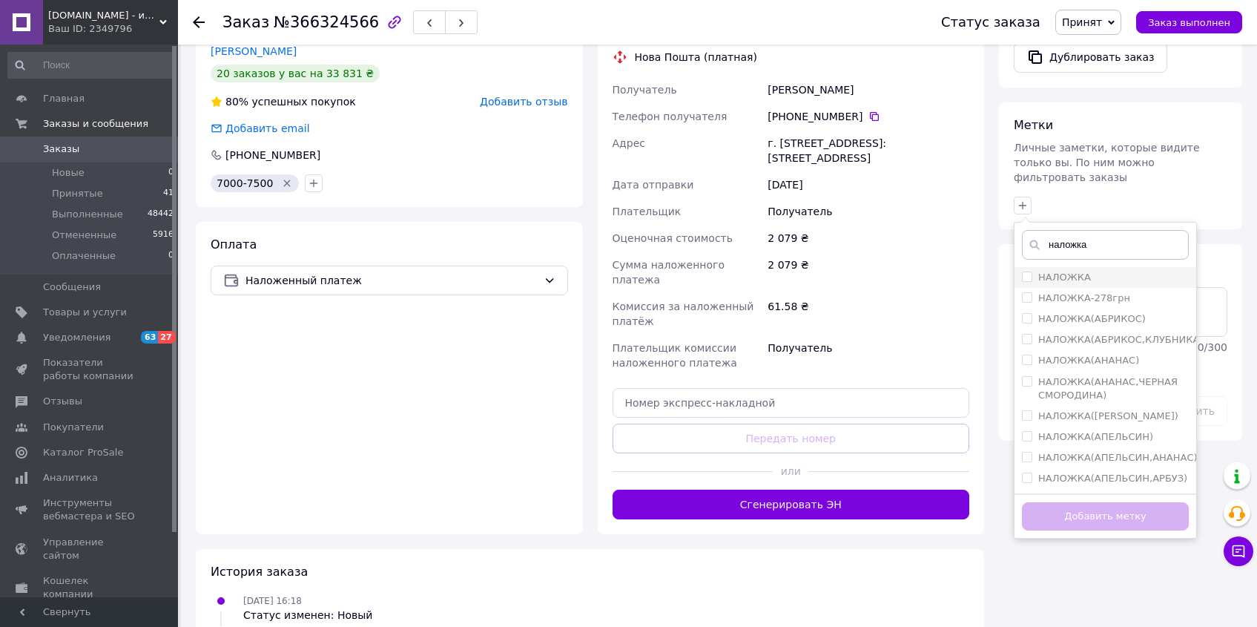
type input "наложка"
click at [1029, 271] on input "НАЛОЖКА" at bounding box center [1027, 276] width 10 height 10
checkbox input "true"
click at [1132, 502] on button "Добавить метку" at bounding box center [1105, 516] width 167 height 29
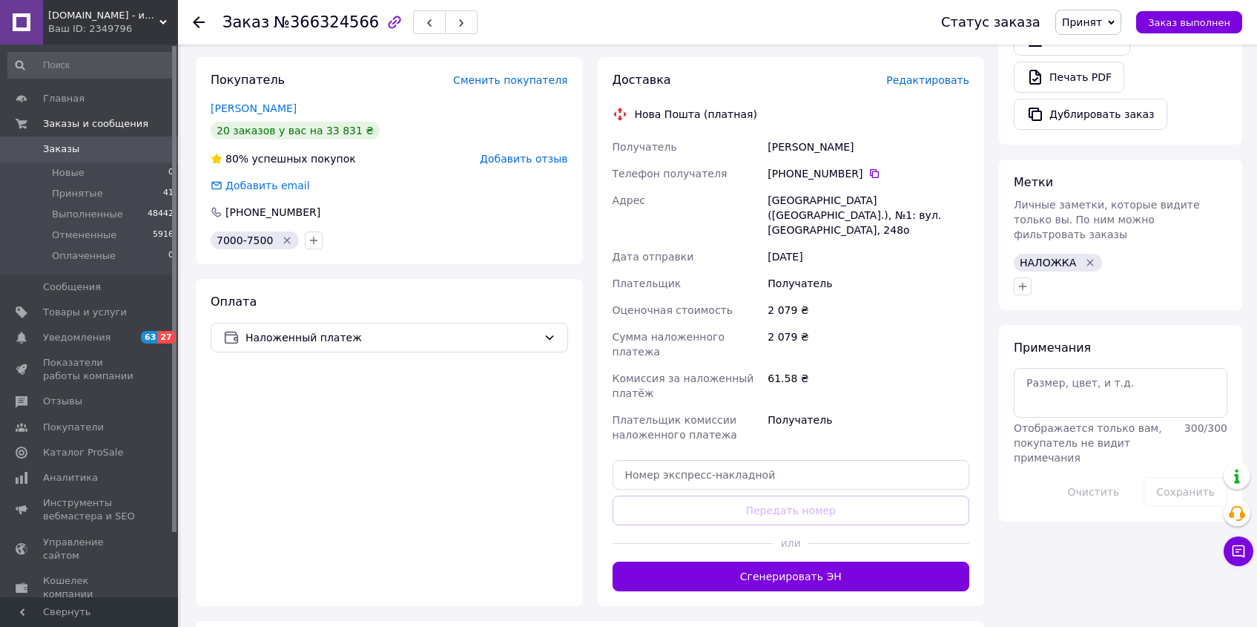
scroll to position [653, 0]
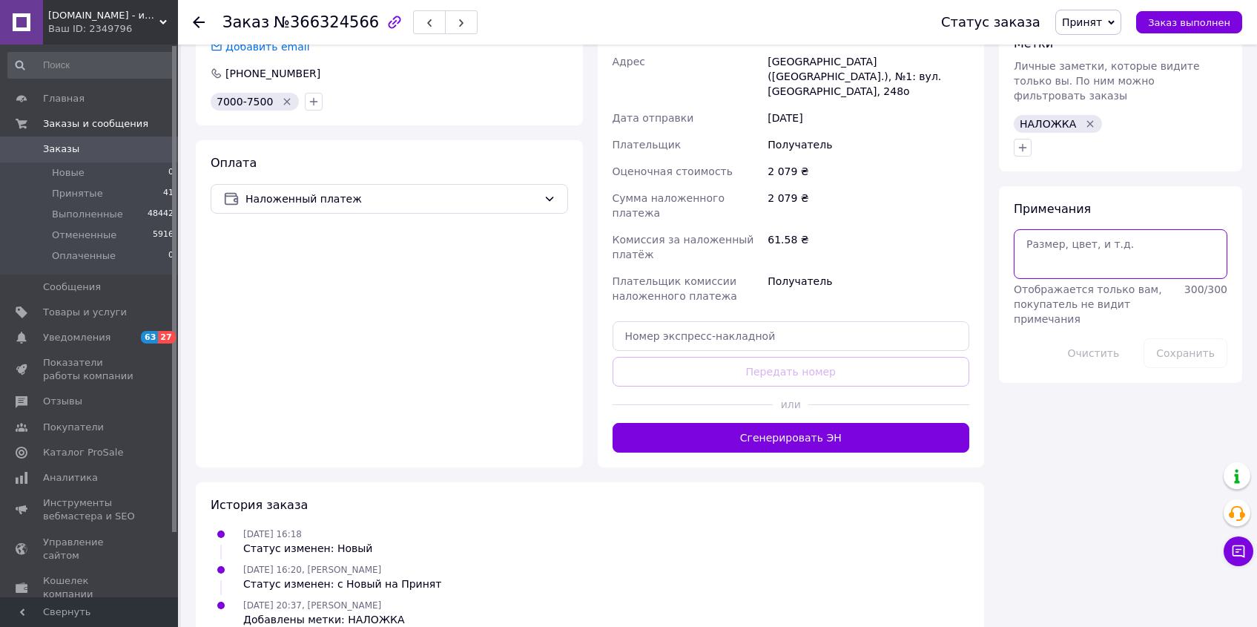
click at [1096, 231] on textarea at bounding box center [1121, 253] width 214 height 49
paste textarea "➕Пробник Powerful Progress 100% Whey Protein (32 грамм.)(ЧЕРНИЧНЫЙ ЧИЗКЕЙК-2) -…"
click at [1133, 257] on textarea "➕Пробник Powerful Progress 100% Whey Protein (32 грамм.)(ЧЕРНИЧНЫЙ ЧИЗКЕЙК-2) -…" at bounding box center [1121, 253] width 214 height 49
click at [1133, 260] on textarea "➕Пробник Powerful Progress 100% Whey Protein (32 грамм.)(ЧЕРНИЧНЫЙ ЧИЗКЕЙК-2) -…" at bounding box center [1121, 253] width 214 height 49
drag, startPoint x: 1158, startPoint y: 266, endPoint x: 1032, endPoint y: 263, distance: 126.8
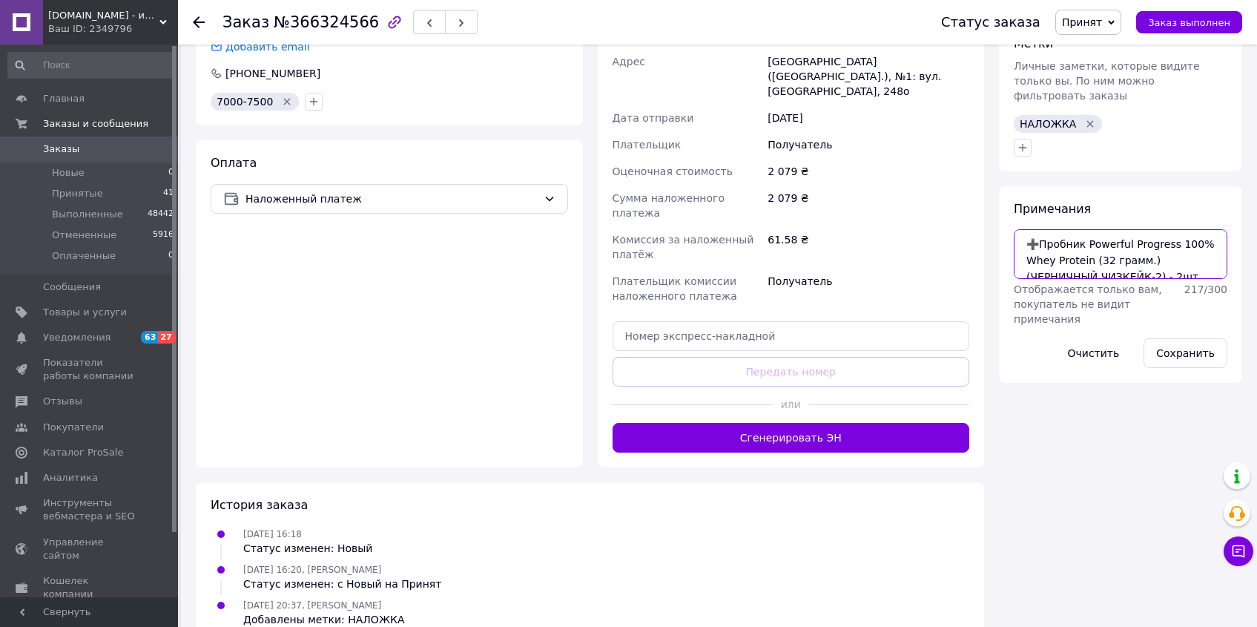
click at [1032, 263] on textarea "➕Пробник Powerful Progress 100% Whey Protein (32 грамм.)(ЧЕРНИЧНЫЙ ЧИЗКЕЙК-2) -…" at bounding box center [1121, 253] width 214 height 49
type textarea "➕Пробник Powerful Progress 100% Whey Protein (32 грамм.)(КОКОС,КАПУЧИНО) - 2шт"
click at [1179, 338] on button "Сохранить" at bounding box center [1186, 353] width 84 height 30
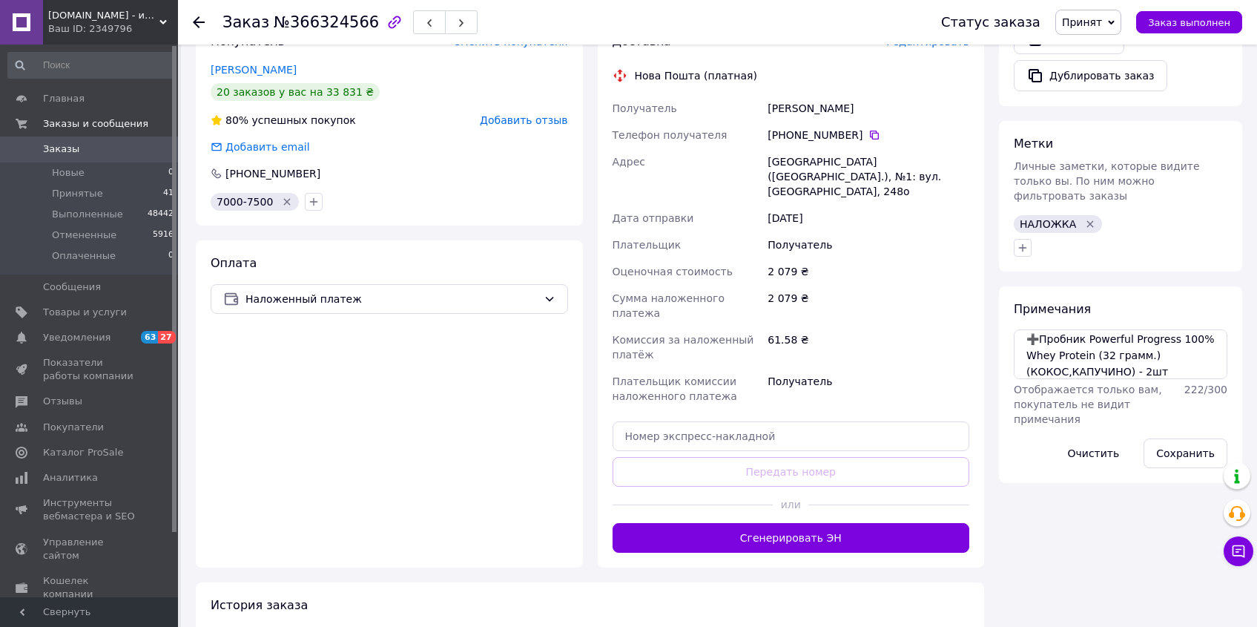
scroll to position [689, 0]
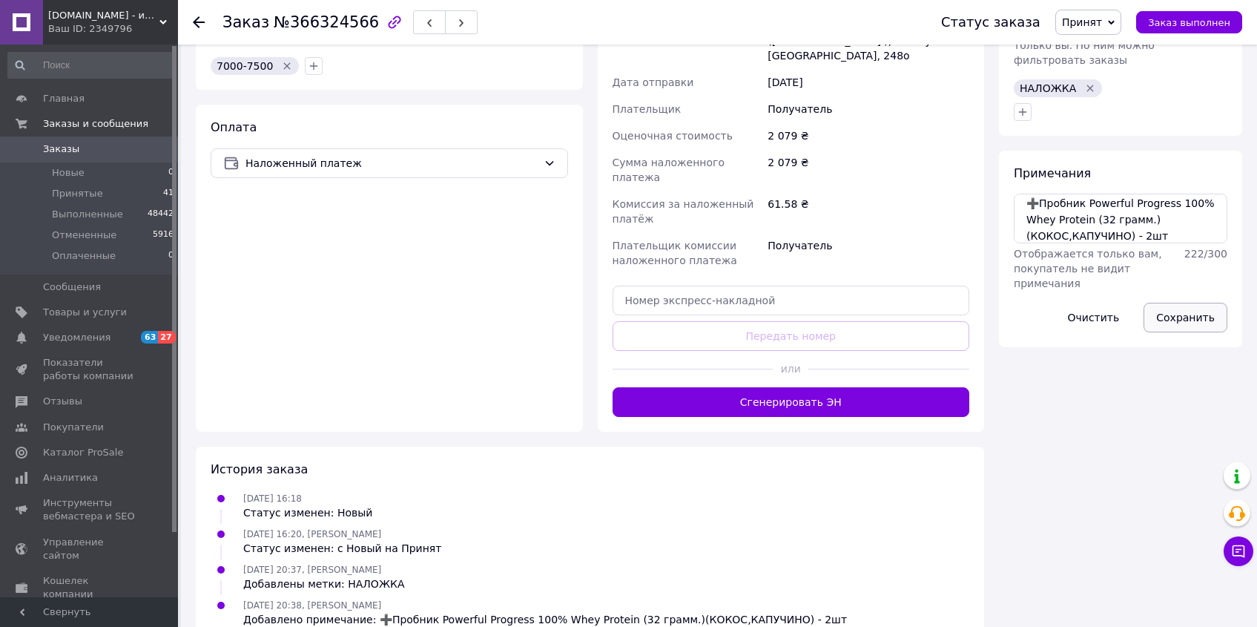
click at [1196, 308] on button "Сохранить" at bounding box center [1186, 318] width 84 height 30
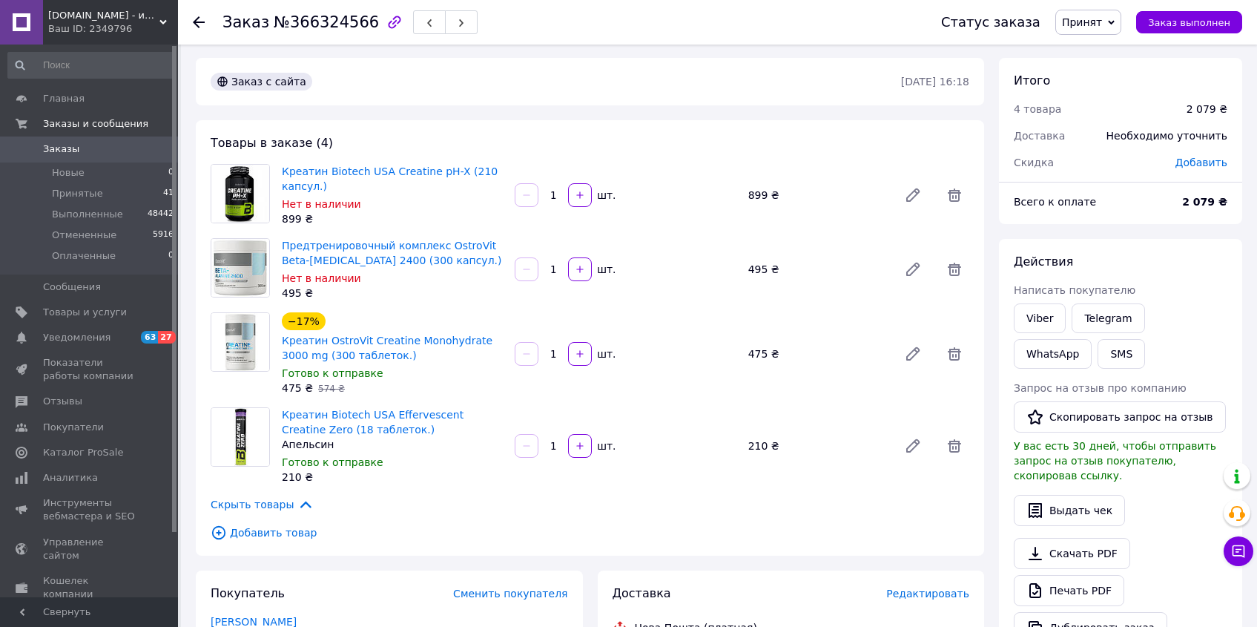
scroll to position [0, 0]
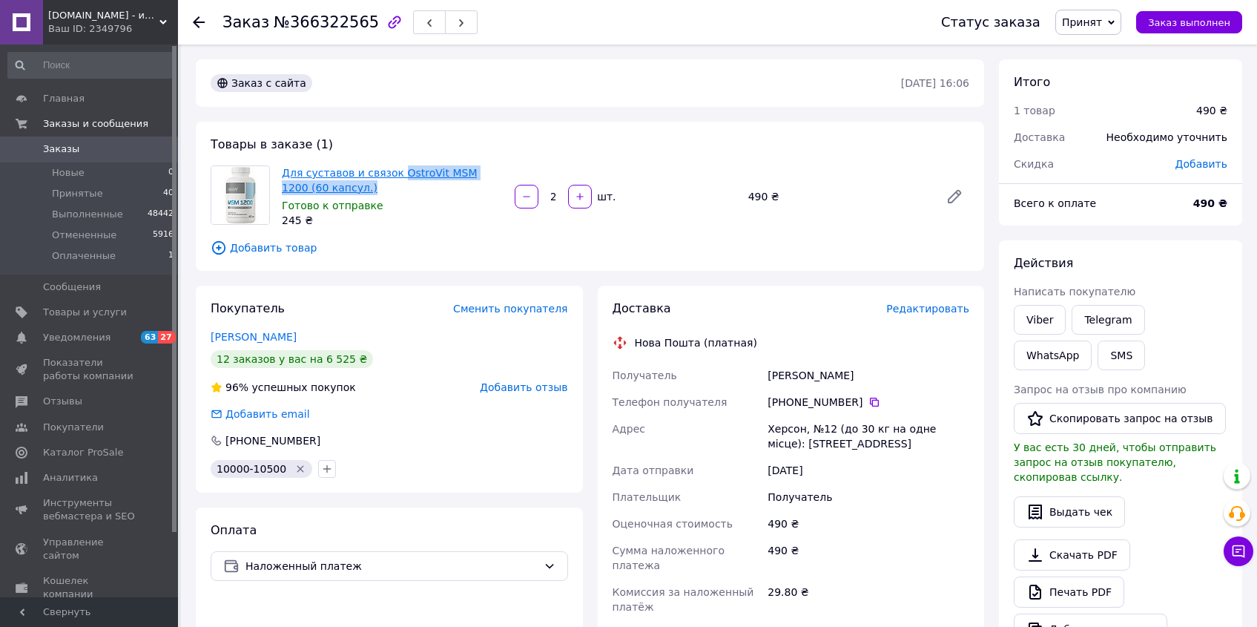
drag, startPoint x: 387, startPoint y: 188, endPoint x: 397, endPoint y: 176, distance: 15.3
click at [397, 176] on span "Для суставов и связок OstroVit MSM 1200 (60 капсул.)" at bounding box center [392, 180] width 221 height 30
copy link "OstroVit MSM 1200 (60 капсул.)"
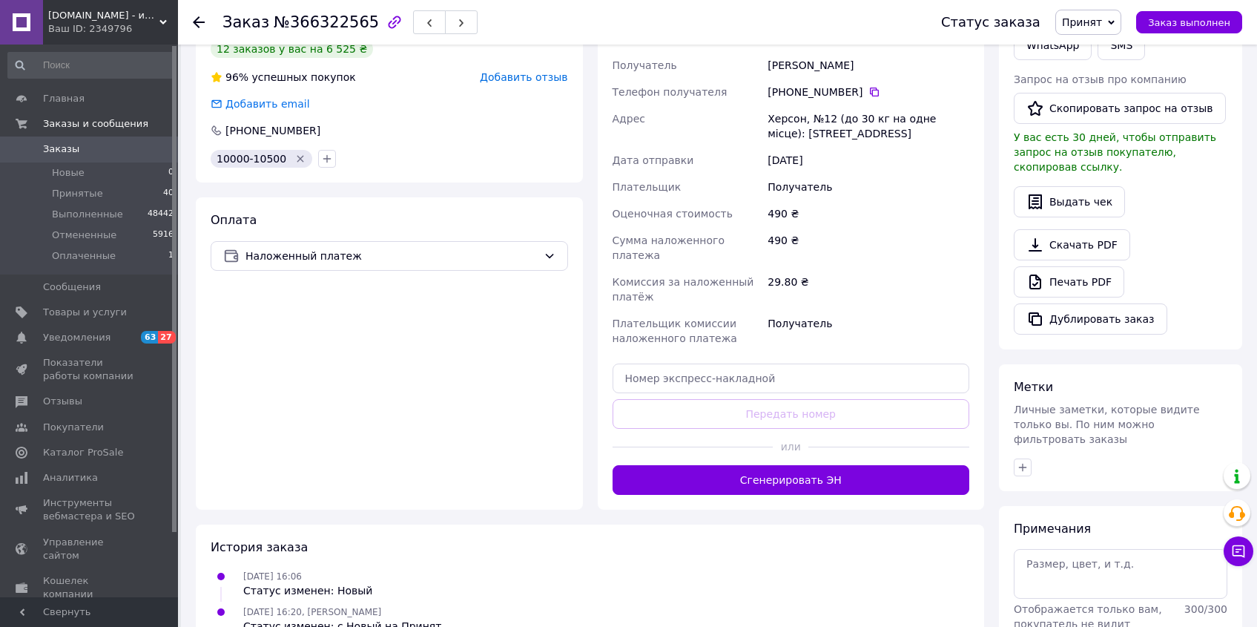
scroll to position [321, 0]
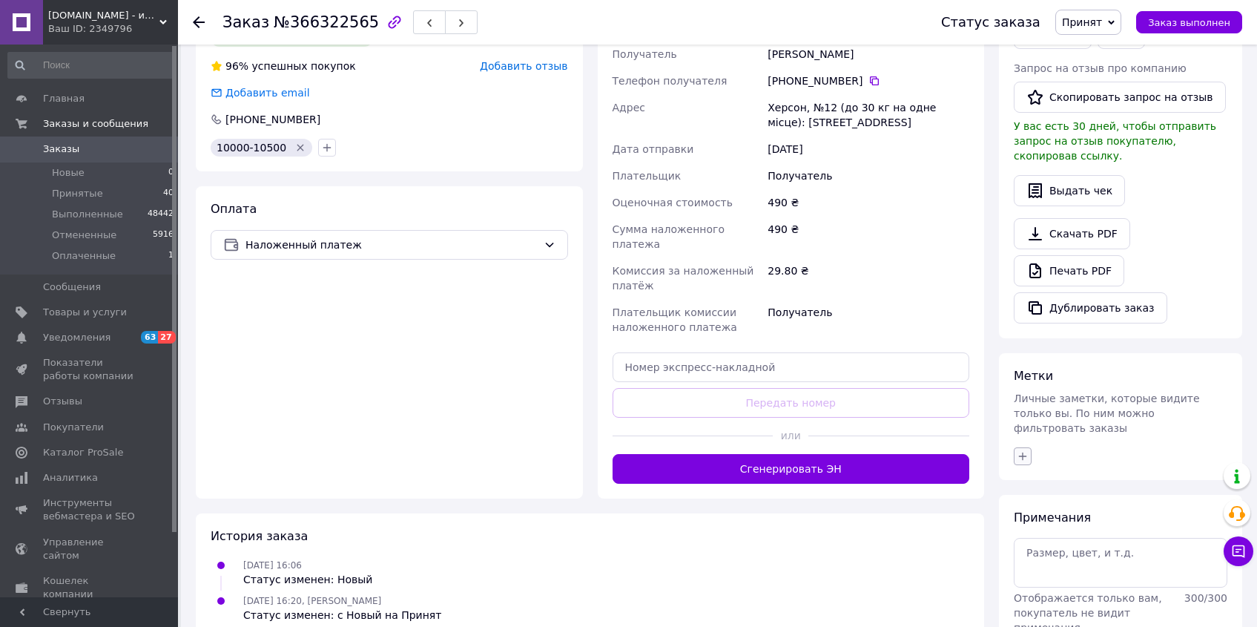
click at [1019, 450] on icon "button" at bounding box center [1023, 456] width 12 height 12
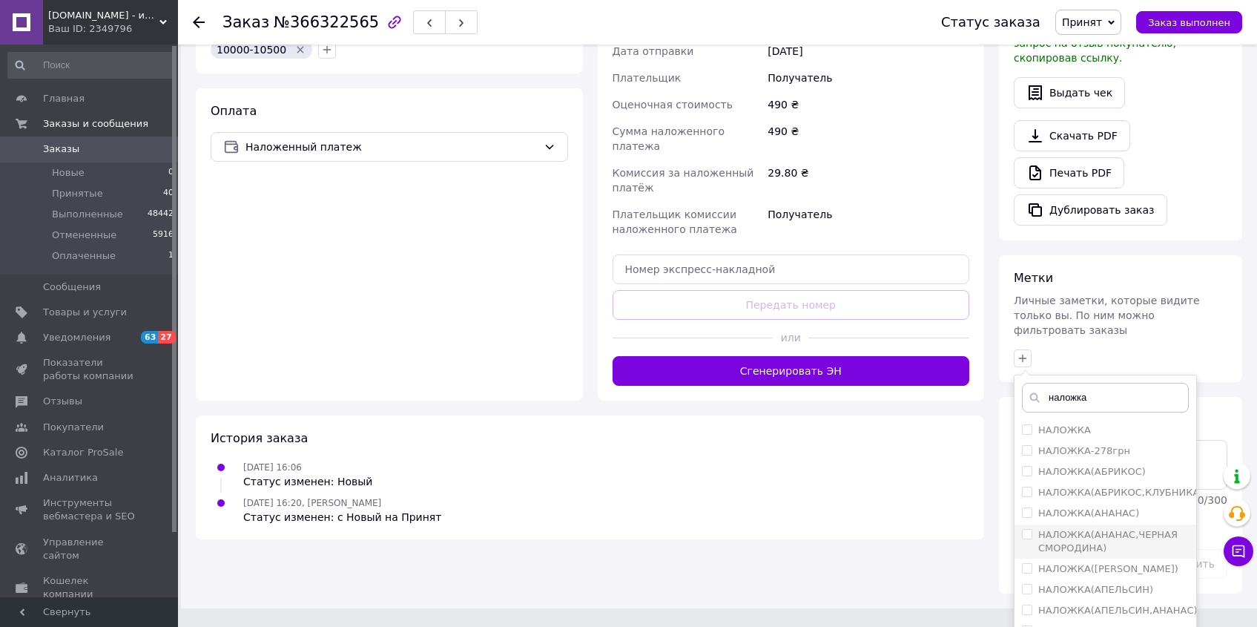
scroll to position [469, 0]
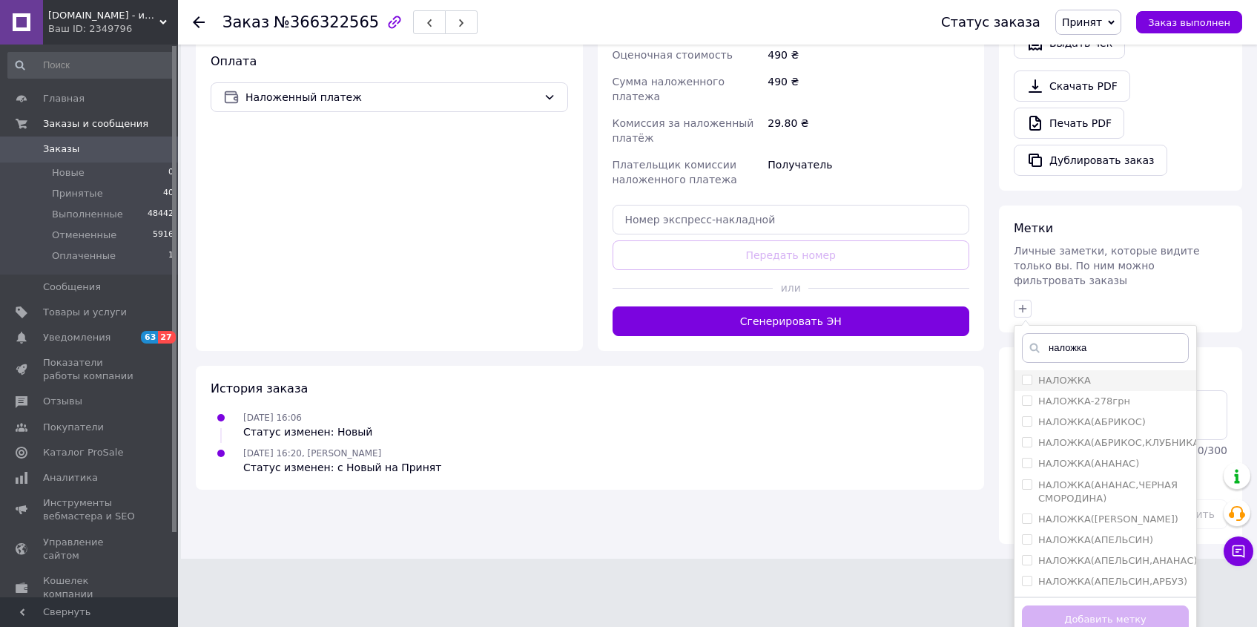
type input "наложка"
click at [1026, 375] on input "НАЛОЖКА" at bounding box center [1027, 380] width 10 height 10
checkbox input "true"
click at [1097, 605] on button "Добавить метку" at bounding box center [1105, 619] width 167 height 29
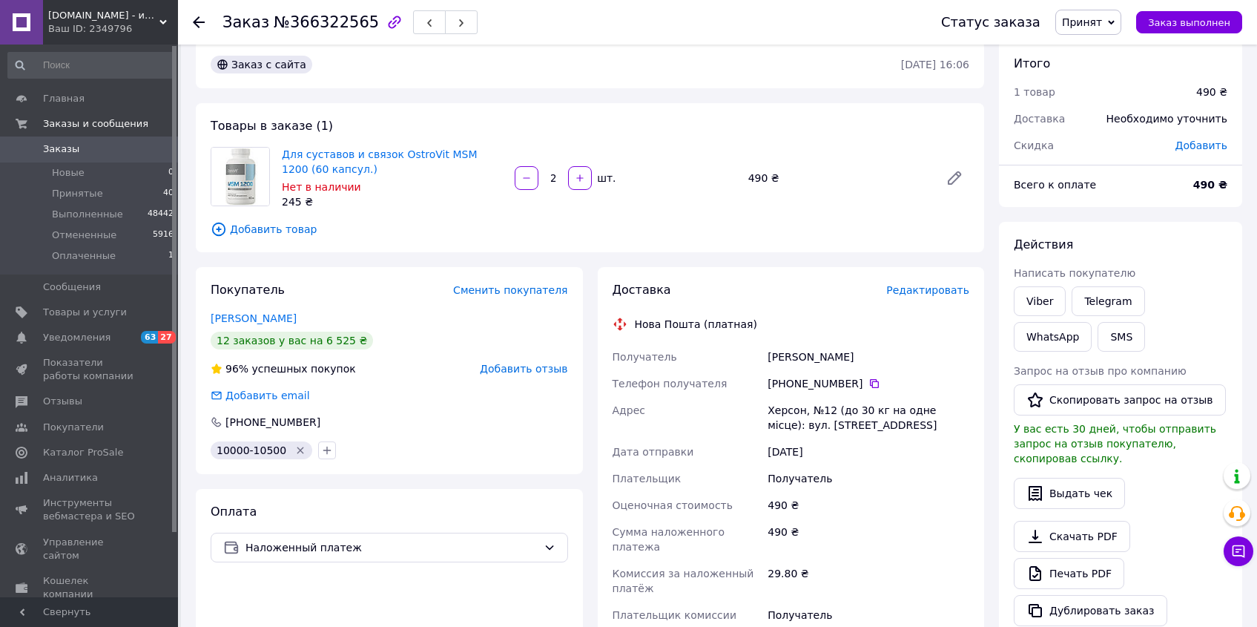
scroll to position [0, 0]
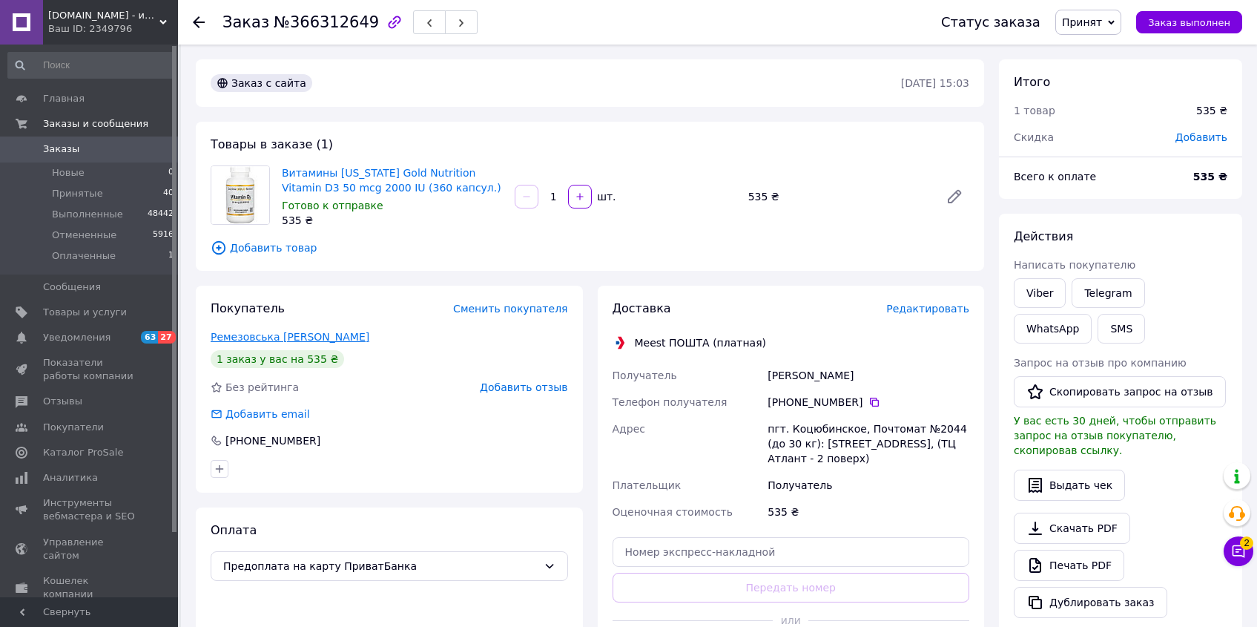
click at [297, 339] on link "Ремезовська [PERSON_NAME]" at bounding box center [290, 337] width 159 height 12
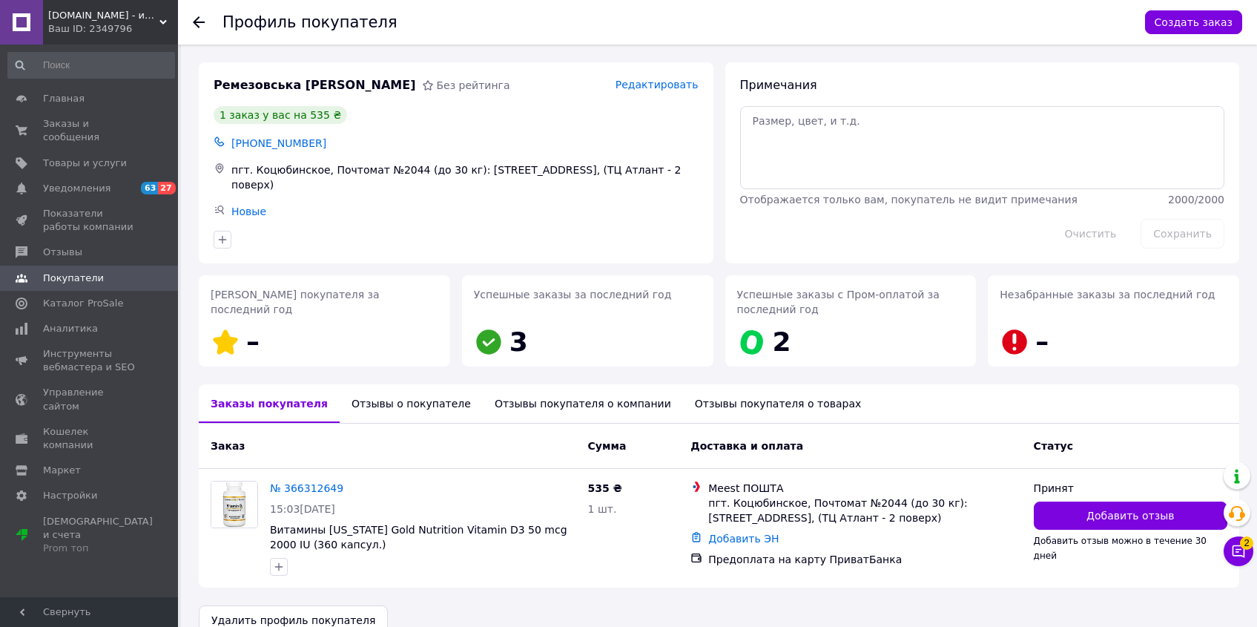
click at [202, 19] on icon at bounding box center [199, 22] width 12 height 12
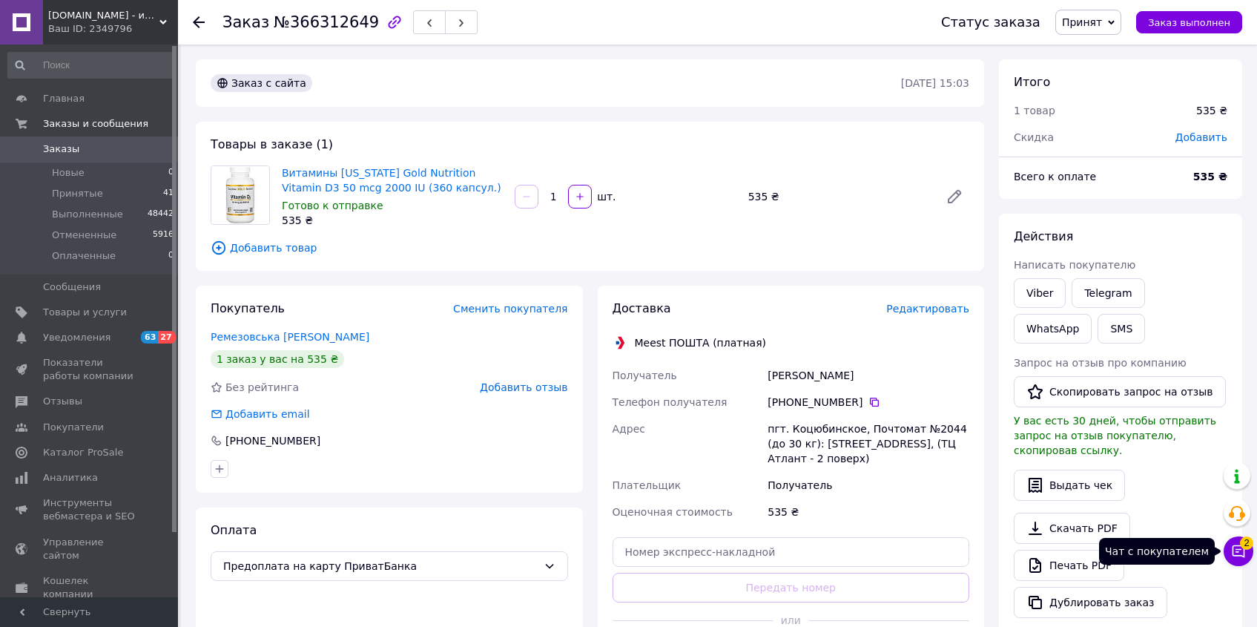
click at [1230, 553] on button "Чат с покупателем 2" at bounding box center [1239, 551] width 30 height 30
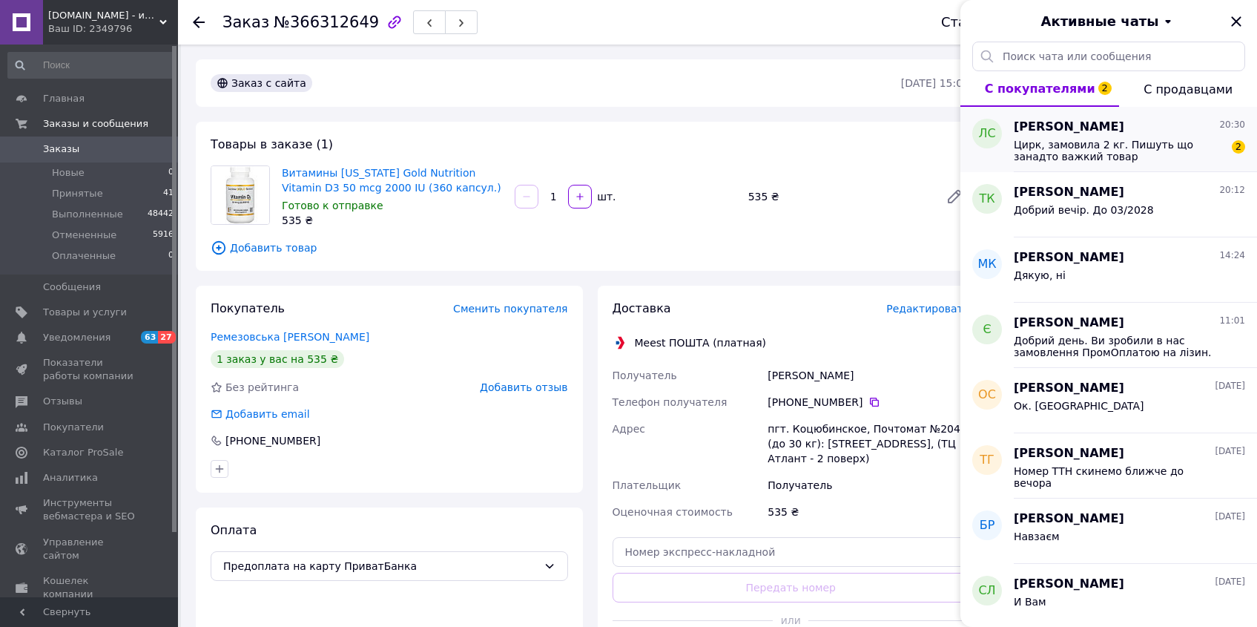
click at [1102, 152] on span "Цирк, замовила 2 кг. Пишуть що занадто важкий товар" at bounding box center [1119, 151] width 211 height 24
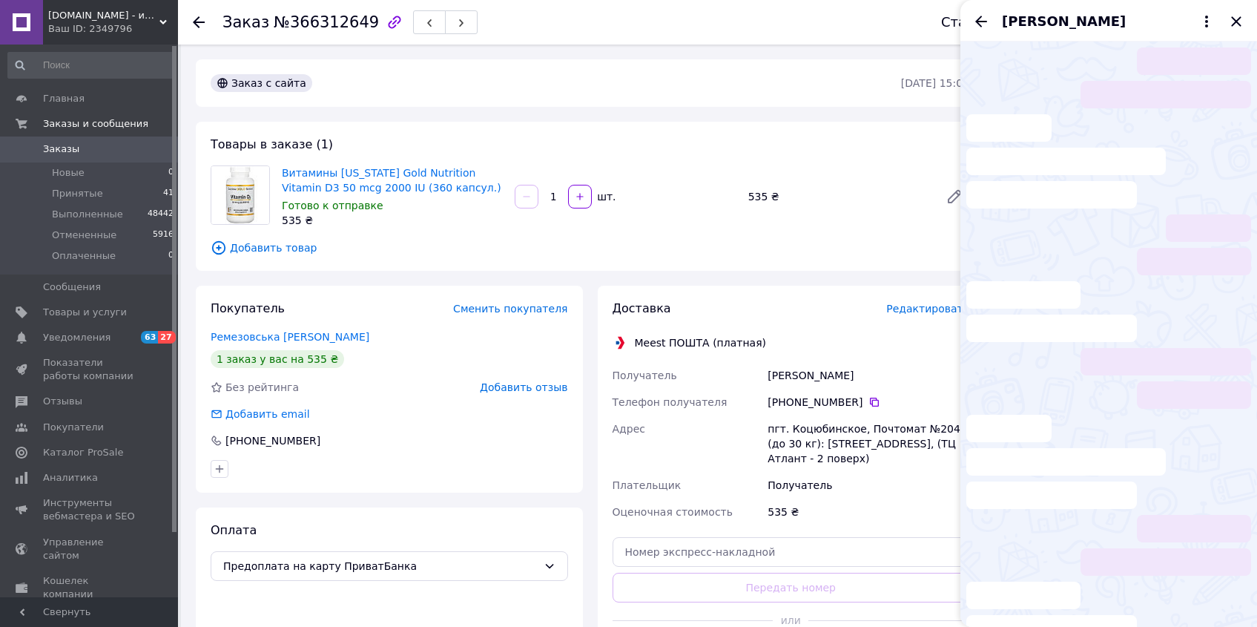
scroll to position [685, 0]
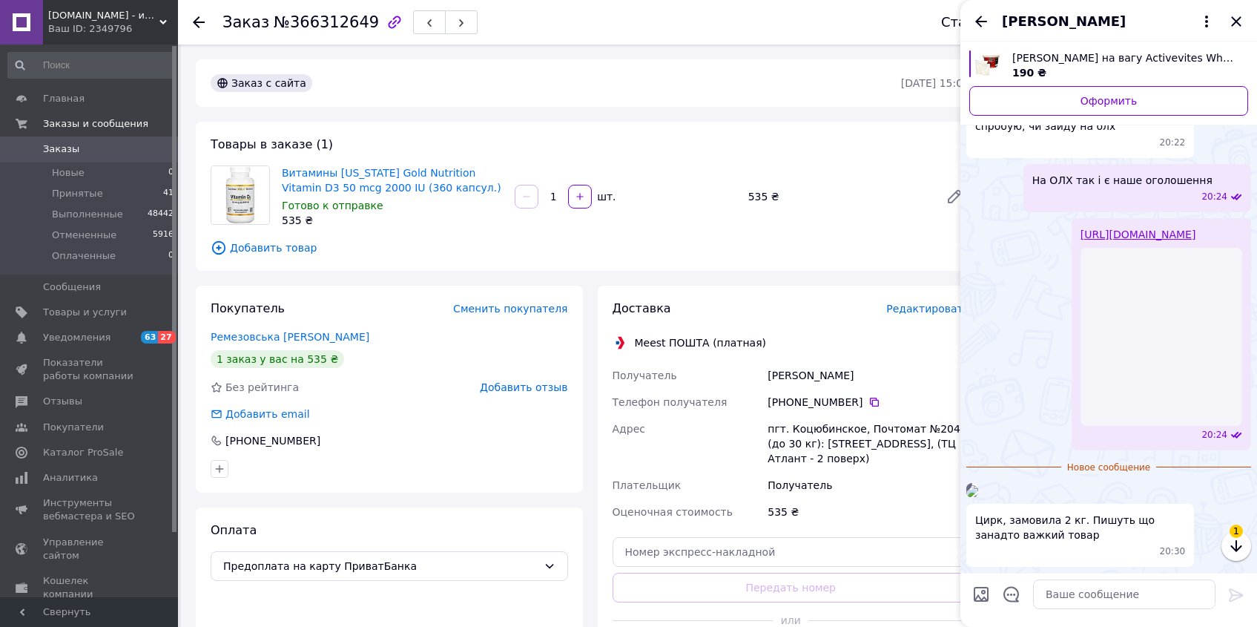
drag, startPoint x: 1015, startPoint y: 478, endPoint x: 1028, endPoint y: 472, distance: 14.6
click at [978, 485] on img at bounding box center [972, 491] width 12 height 12
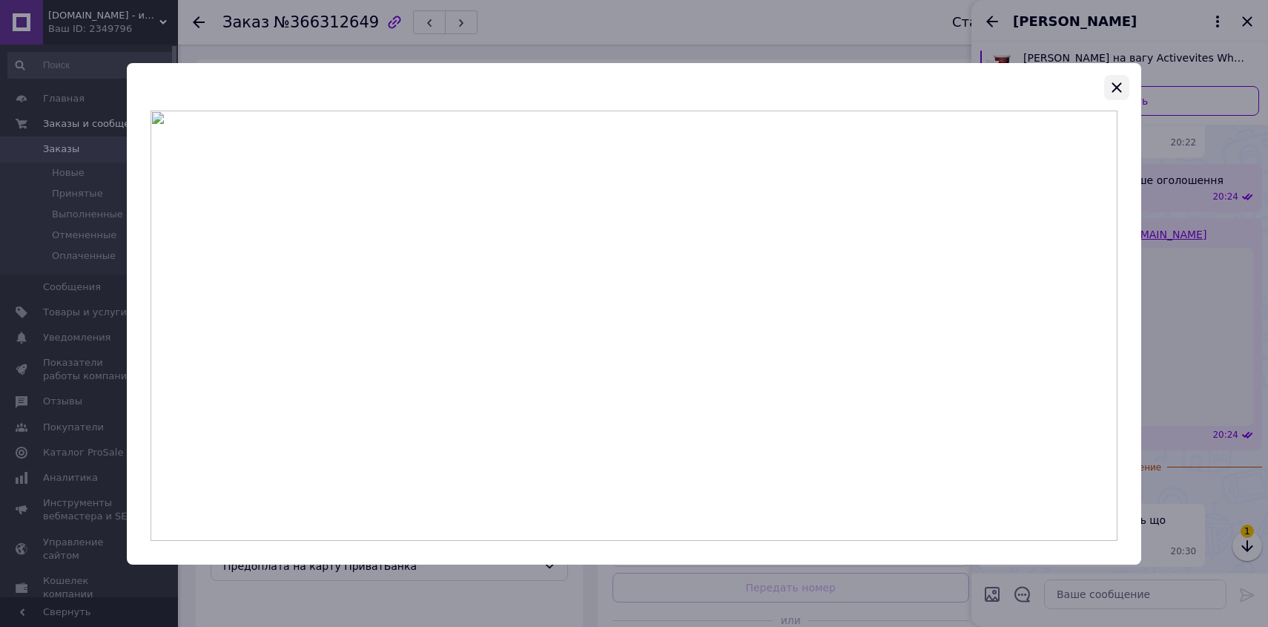
click at [1114, 93] on icon "button" at bounding box center [1117, 88] width 18 height 18
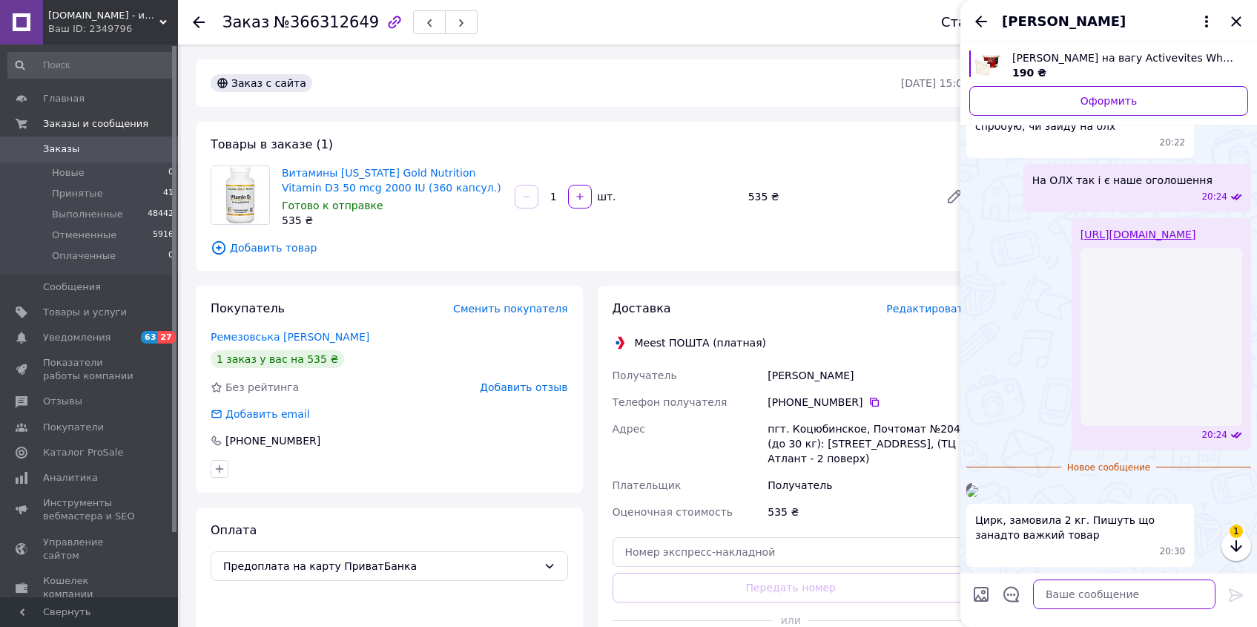
click at [1084, 596] on textarea at bounding box center [1124, 594] width 182 height 30
type textarea "Ви на Нову пошту замовляли?"
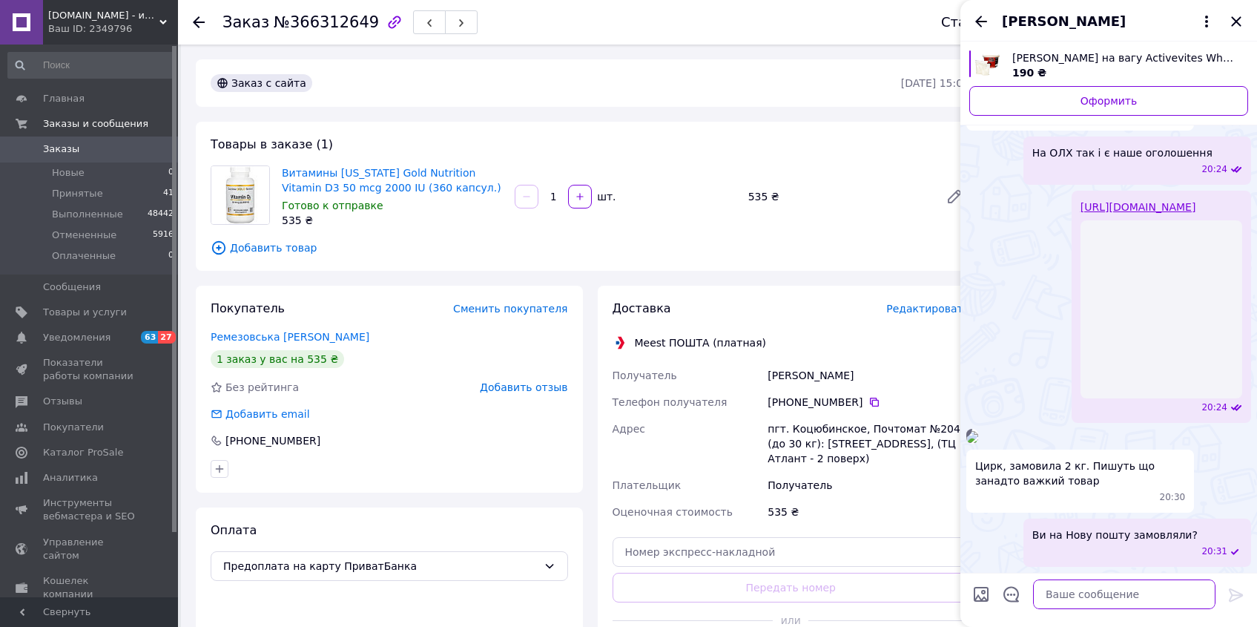
scroll to position [790, 0]
click at [1233, 20] on icon "Закрыть" at bounding box center [1236, 22] width 18 height 18
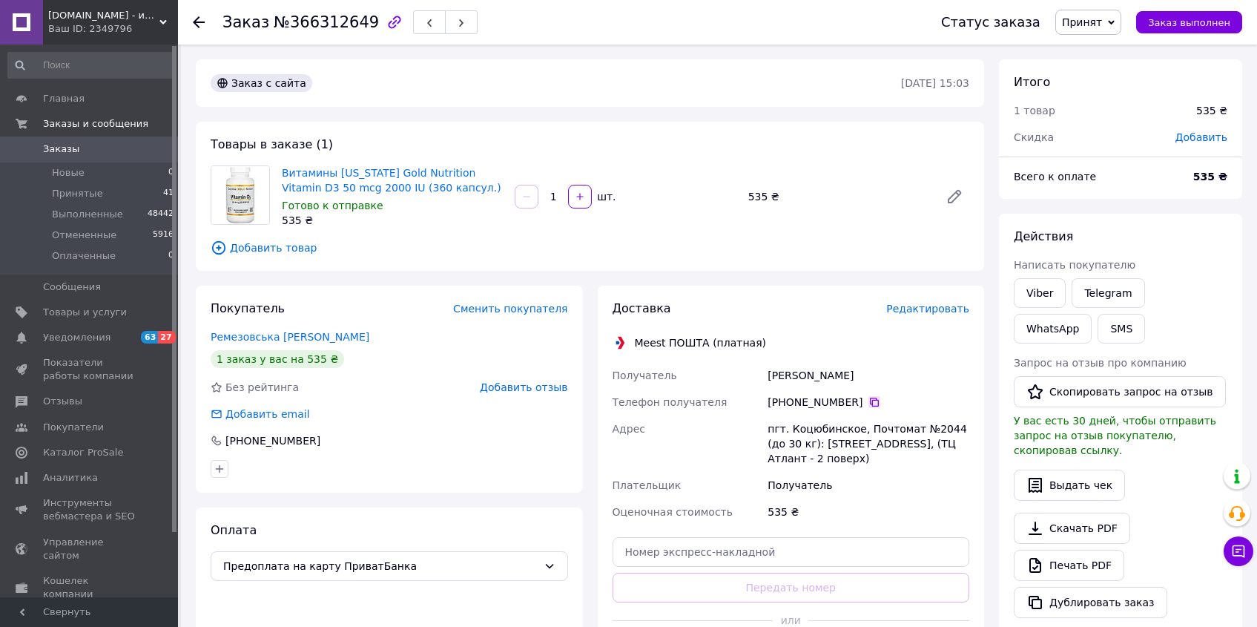
click at [875, 398] on icon at bounding box center [874, 402] width 12 height 12
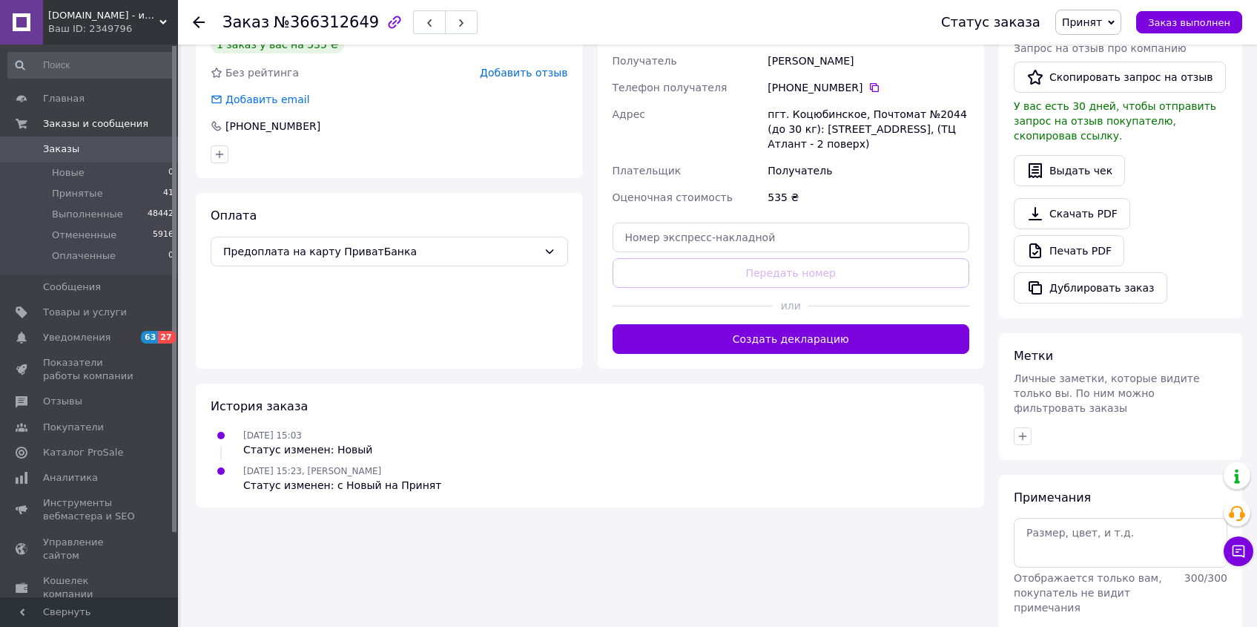
scroll to position [358, 0]
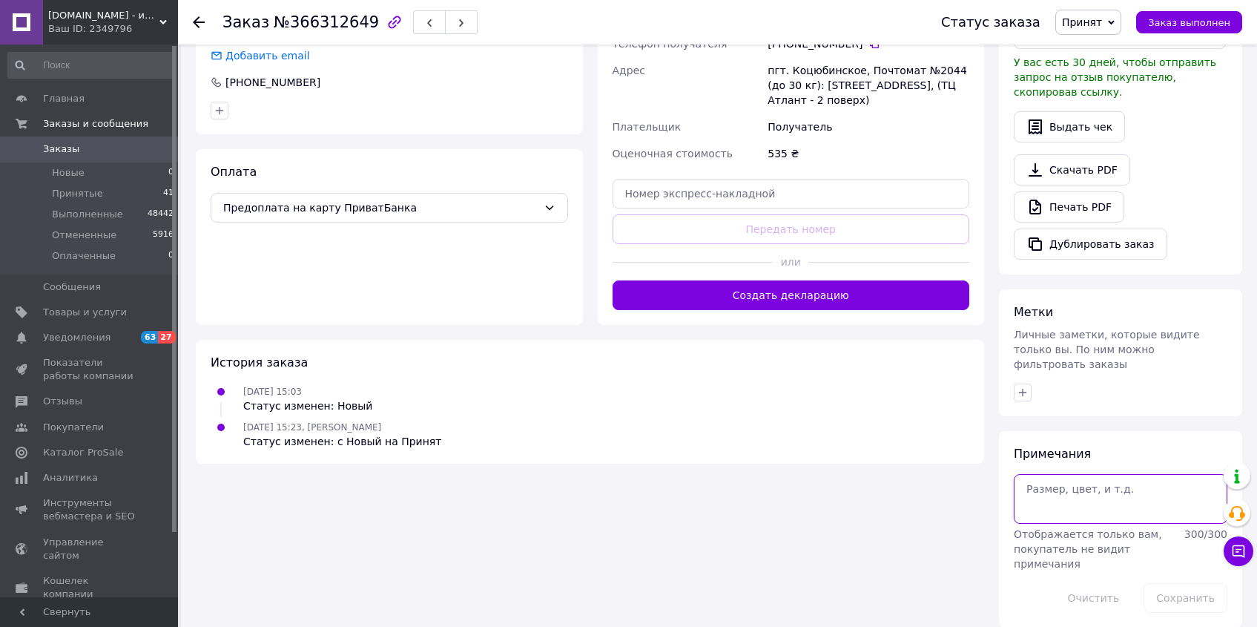
click at [1111, 478] on textarea at bounding box center [1121, 498] width 214 height 49
type textarea "Карта: 7046"
click at [1187, 584] on button "Сохранить" at bounding box center [1186, 598] width 84 height 30
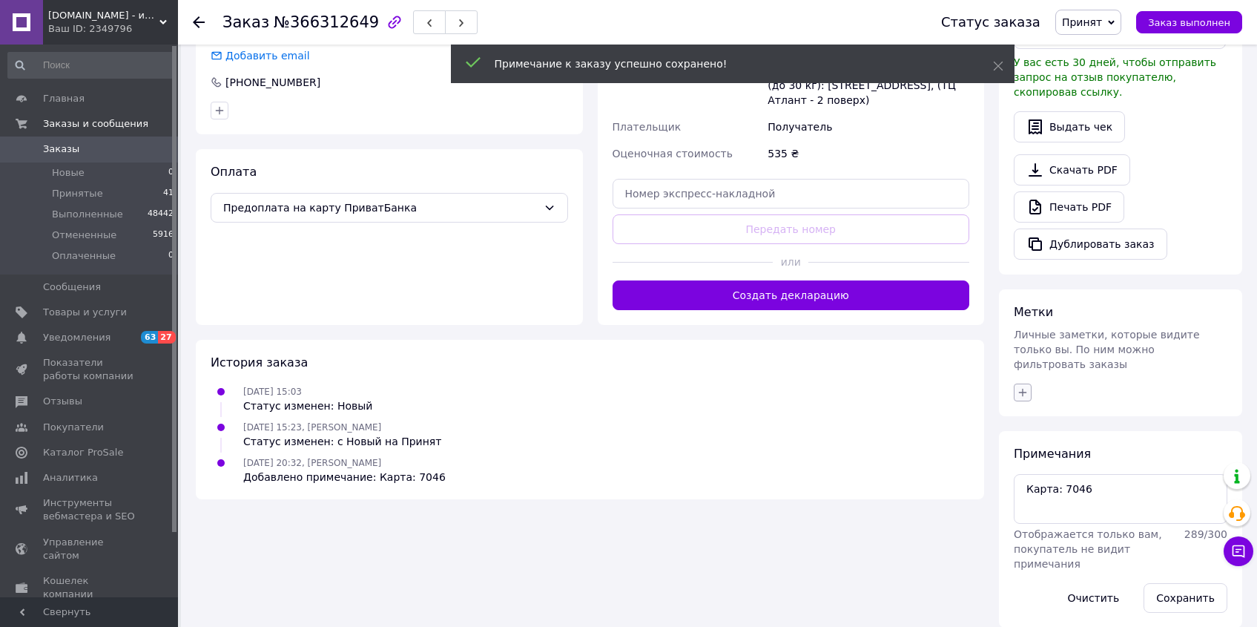
click at [1024, 388] on icon "button" at bounding box center [1023, 392] width 8 height 8
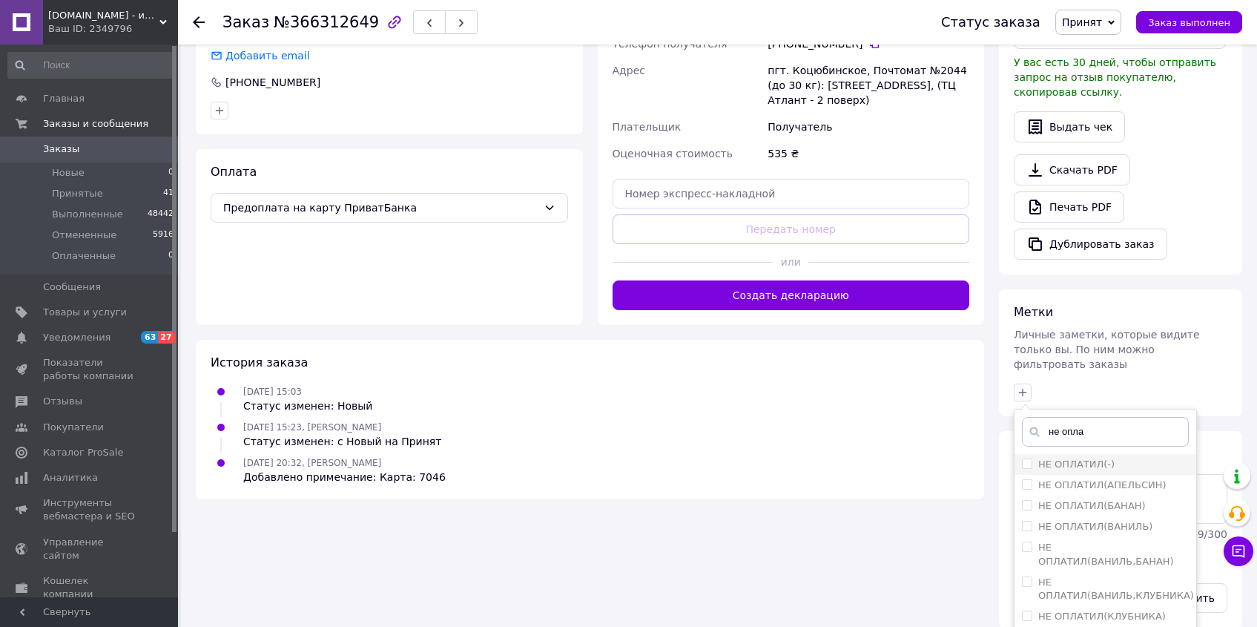
type input "не опла"
click at [1023, 458] on input "НЕ ОПЛАТИЛ(-)" at bounding box center [1027, 463] width 10 height 10
checkbox input "true"
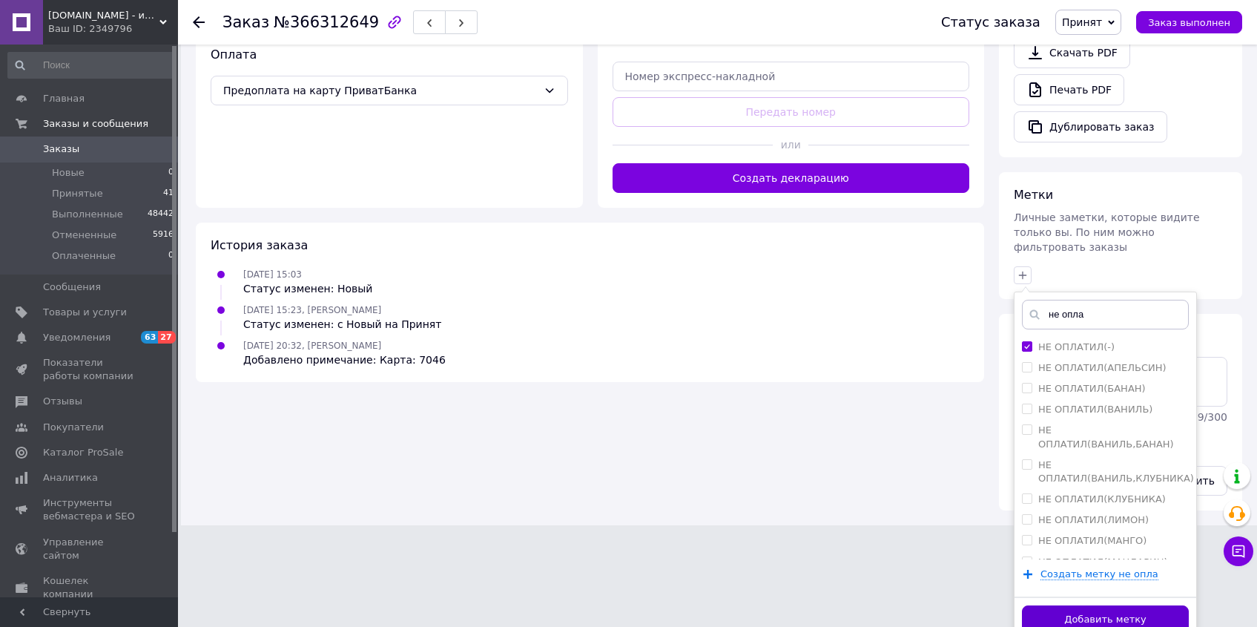
click at [1153, 605] on button "Добавить метку" at bounding box center [1105, 619] width 167 height 29
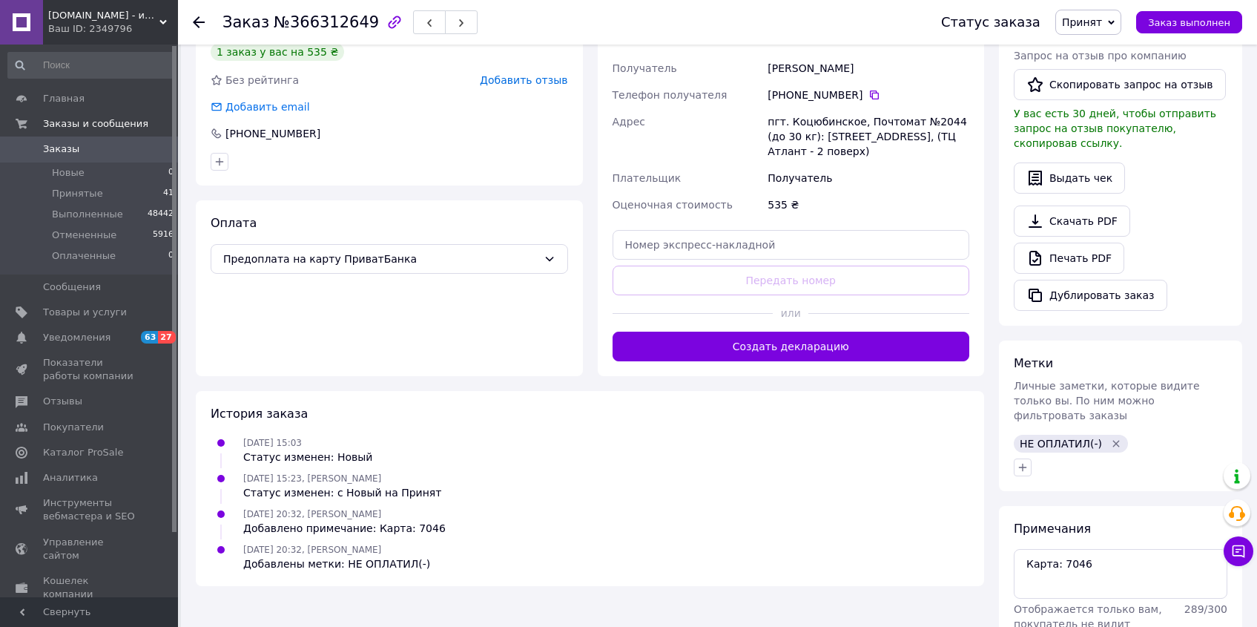
scroll to position [382, 0]
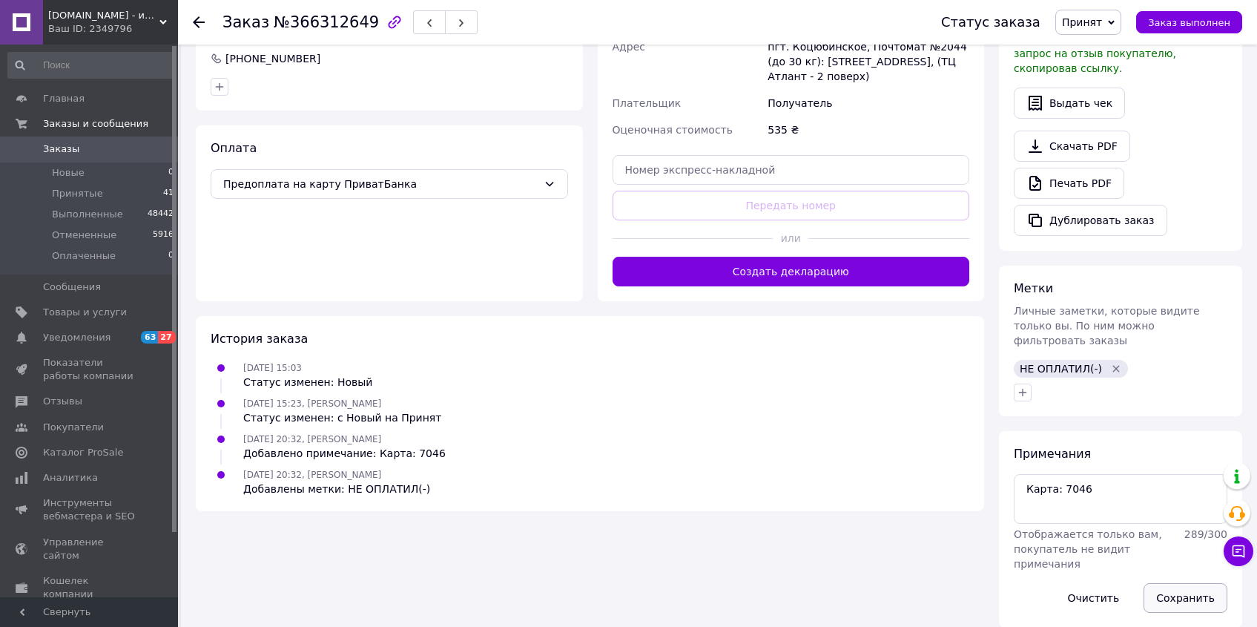
click at [1174, 583] on button "Сохранить" at bounding box center [1186, 598] width 84 height 30
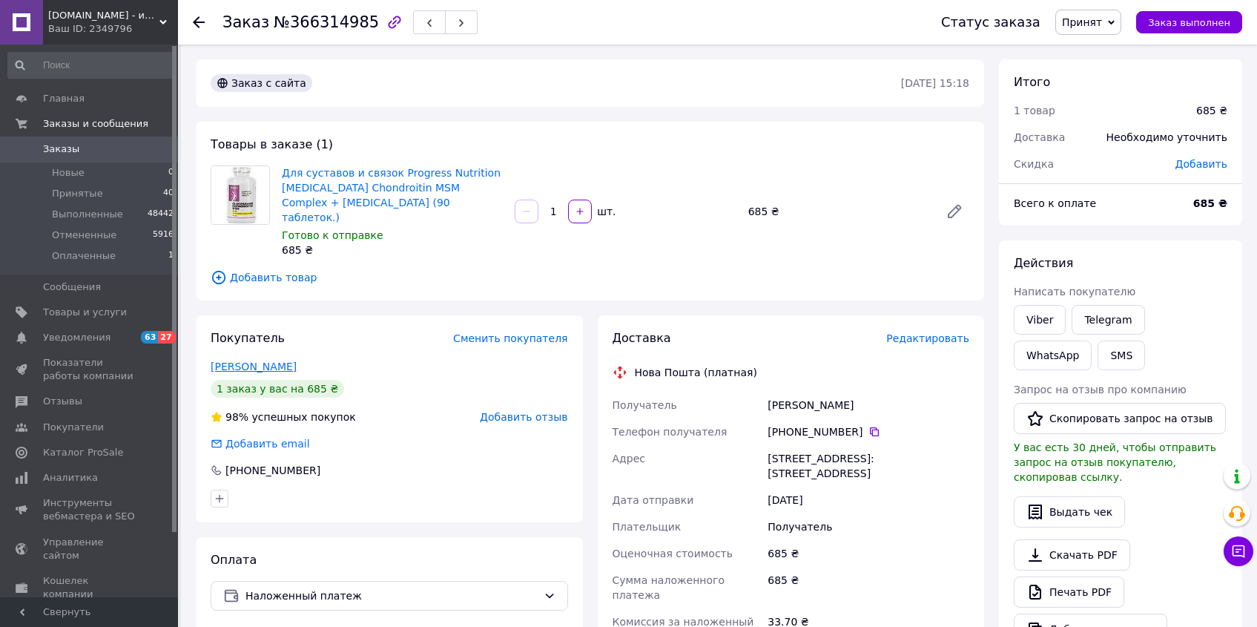
click at [291, 360] on link "[PERSON_NAME]" at bounding box center [254, 366] width 86 height 12
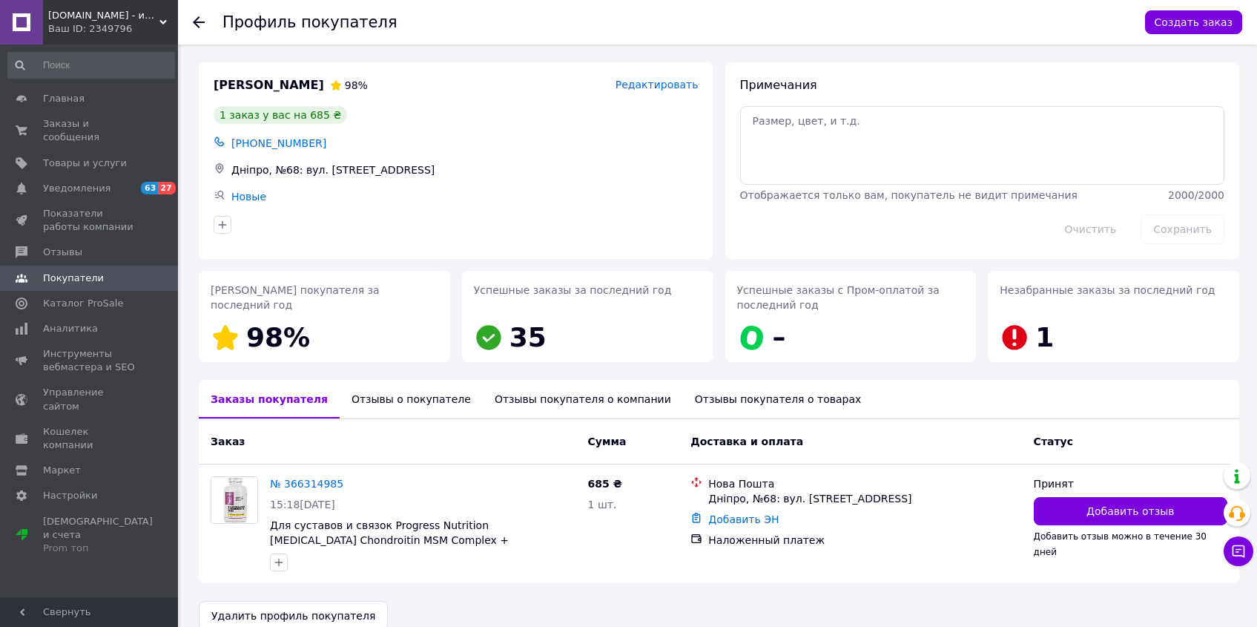
click at [355, 410] on div "Отзывы о покупателе" at bounding box center [411, 399] width 143 height 39
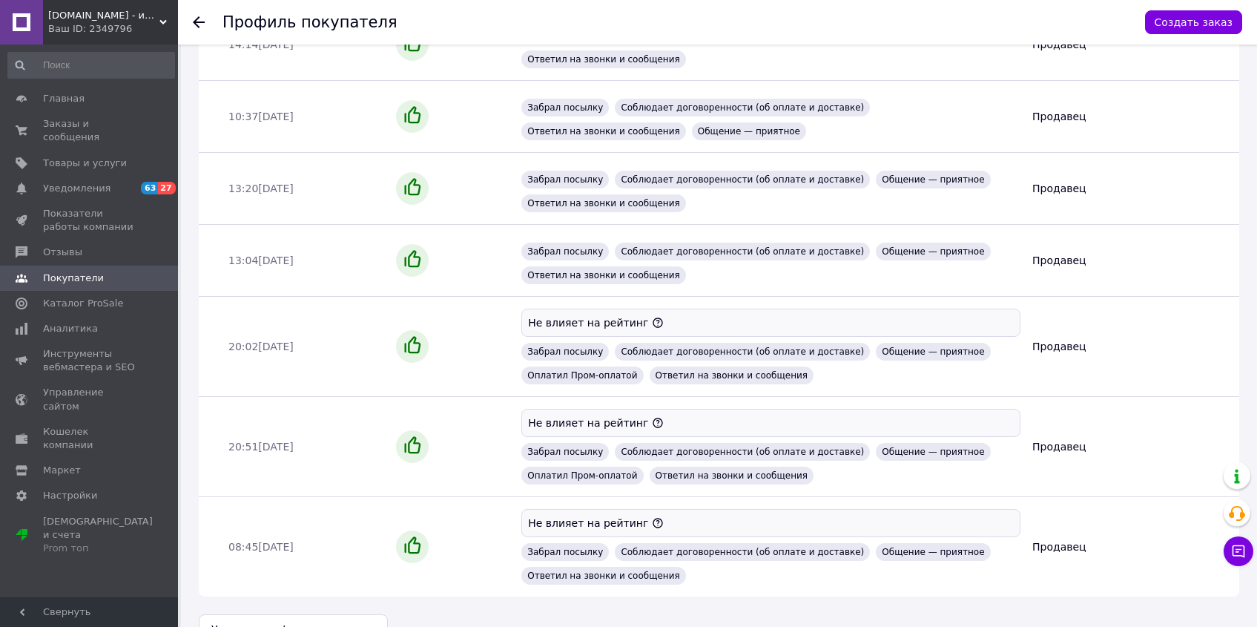
scroll to position [788, 0]
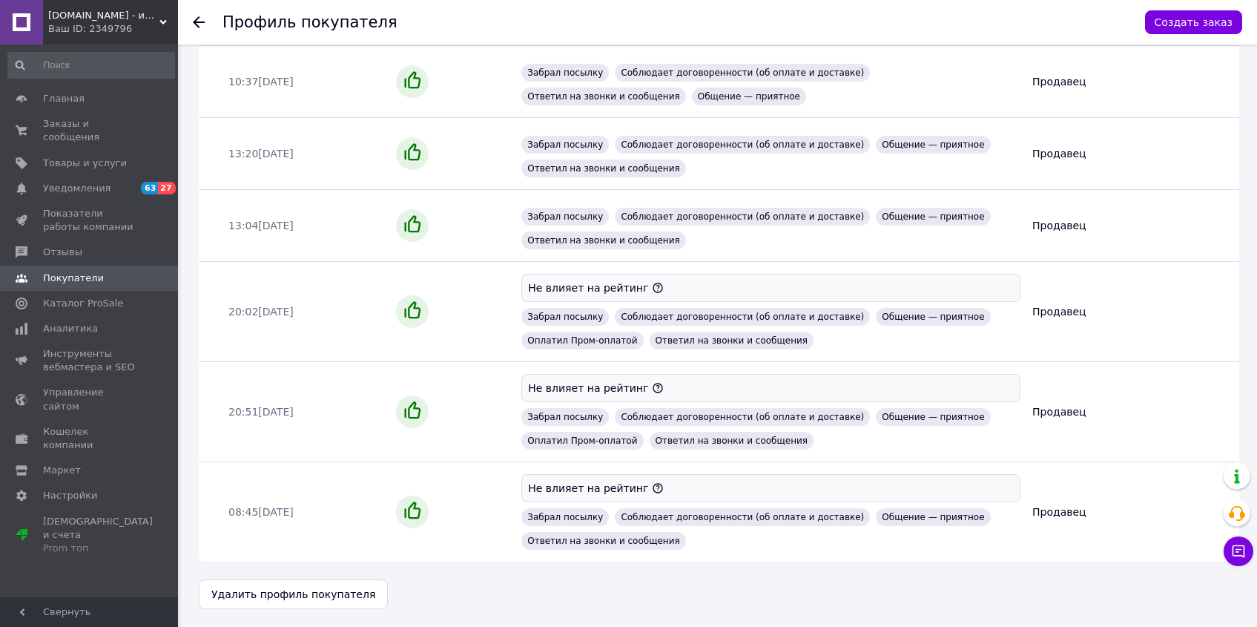
click at [191, 14] on div "Профиль покупателя Создать заказ" at bounding box center [717, 22] width 1079 height 44
click at [196, 26] on icon at bounding box center [199, 22] width 12 height 12
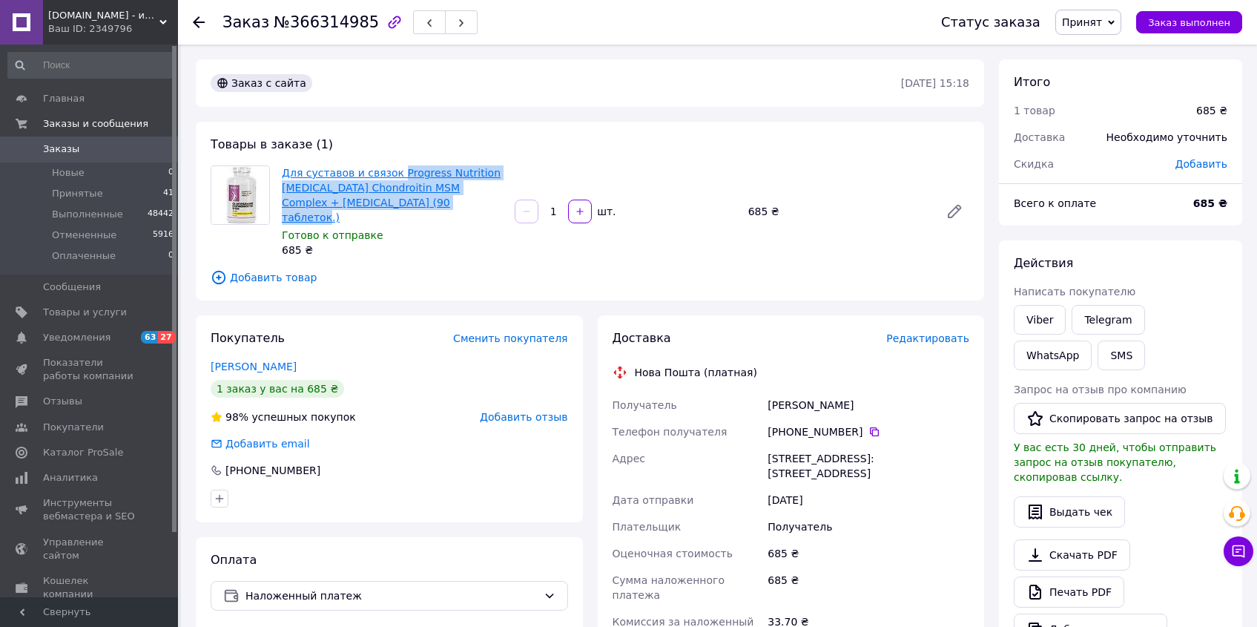
drag, startPoint x: 440, startPoint y: 204, endPoint x: 398, endPoint y: 169, distance: 54.8
click at [398, 169] on span "Для суставов и связок Progress Nutrition Glucosamine Chondroitin MSM Complex + …" at bounding box center [392, 194] width 221 height 59
copy link "Progress Nutrition Glucosamine Chondroitin MSM Complex + Hyaluronic Acid (90 та…"
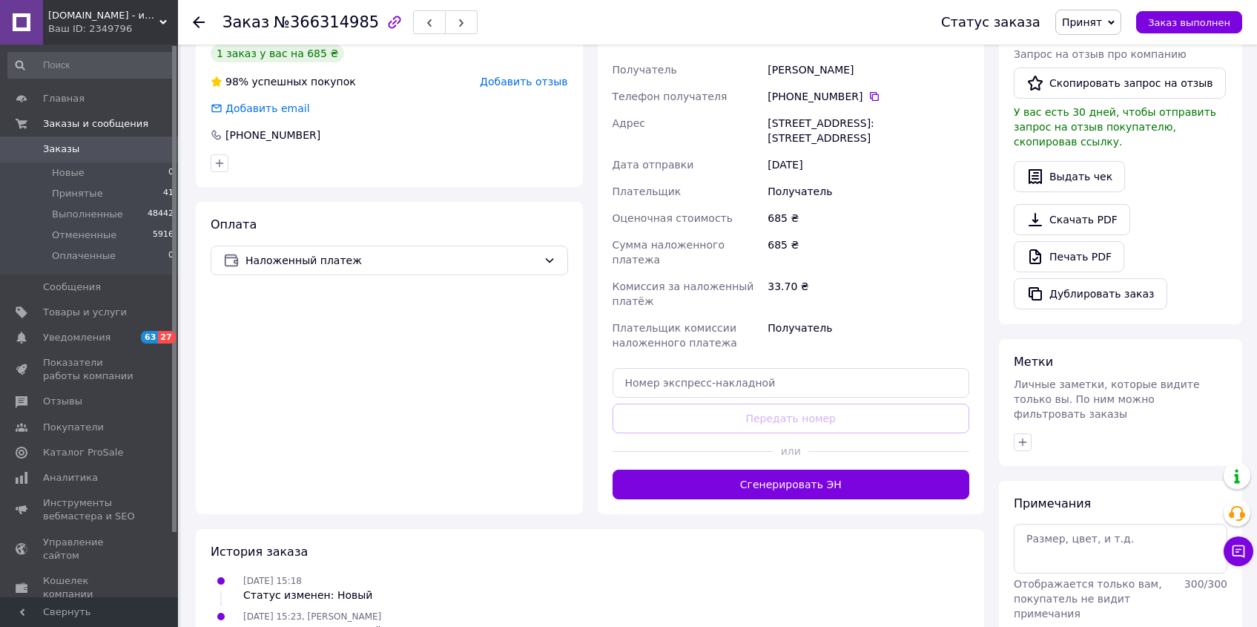
scroll to position [385, 0]
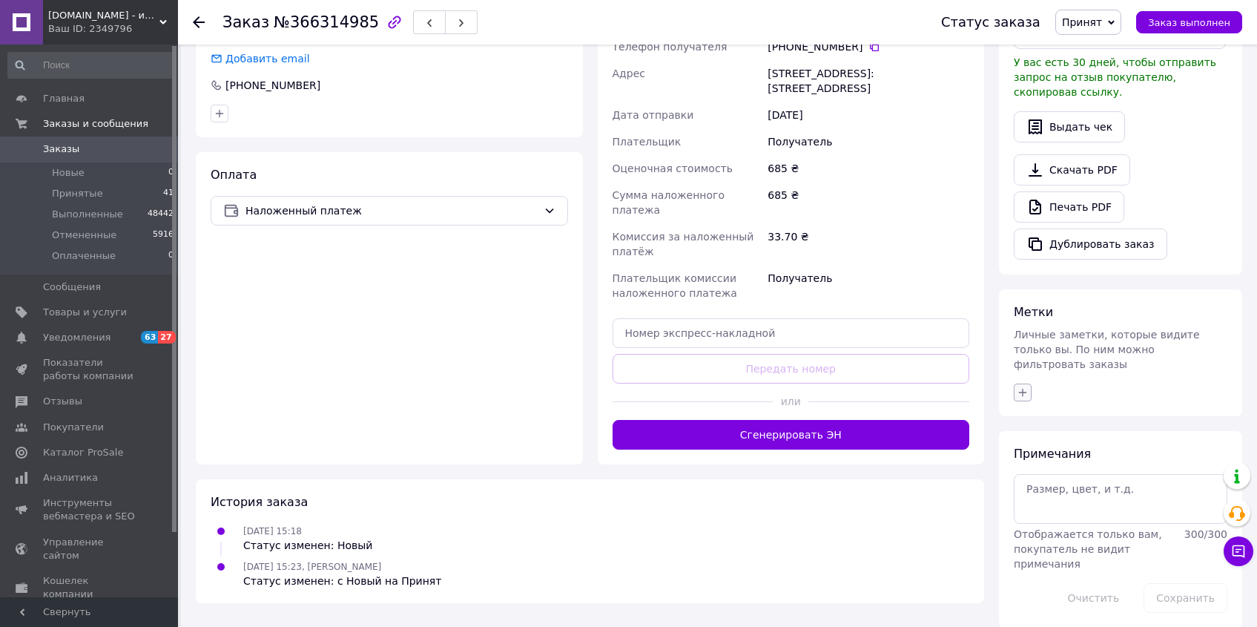
click at [1018, 386] on icon "button" at bounding box center [1023, 392] width 12 height 12
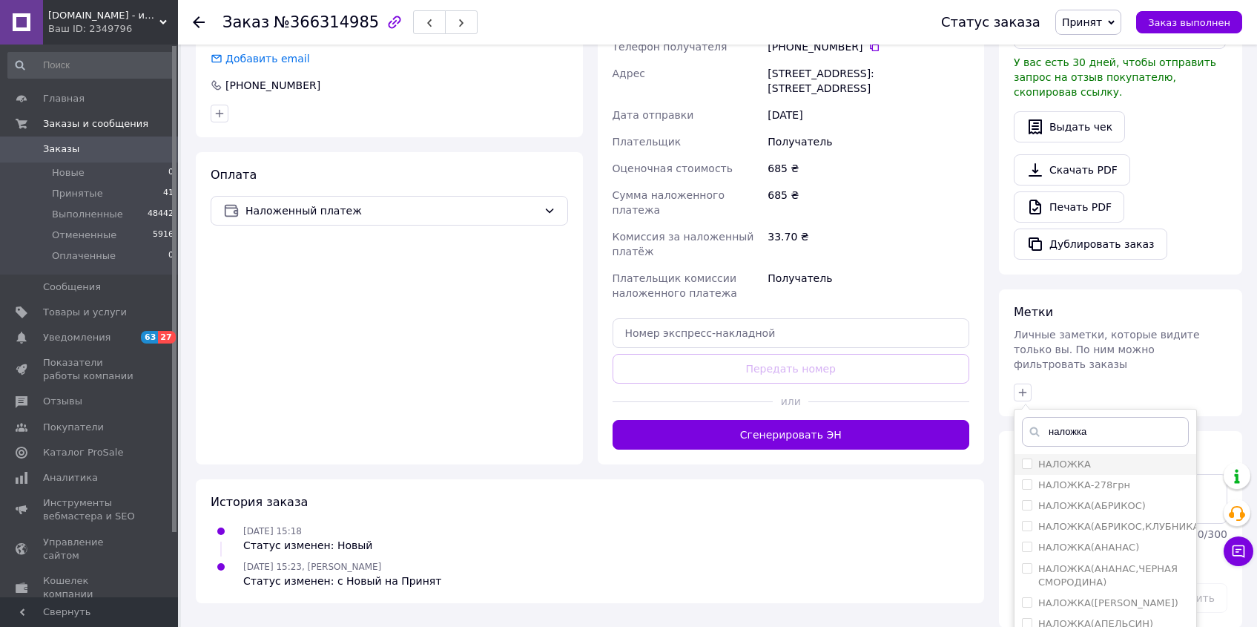
type input "наложка"
click at [1030, 458] on input "НАЛОЖКА" at bounding box center [1027, 463] width 10 height 10
checkbox input "true"
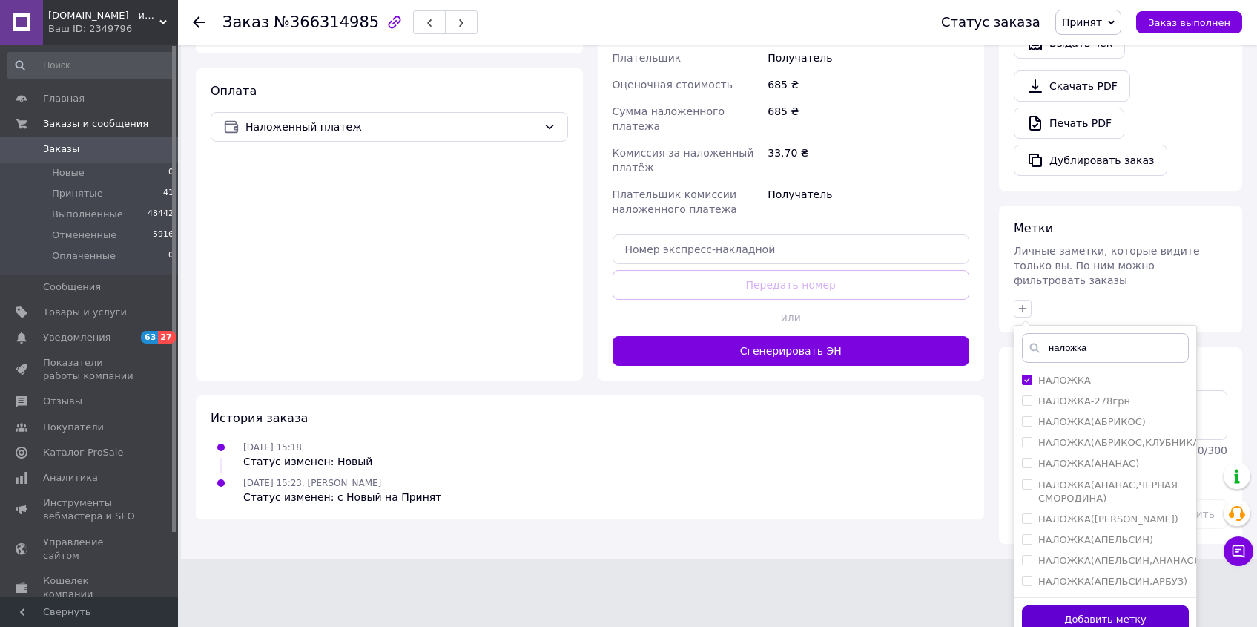
click at [1156, 605] on button "Добавить метку" at bounding box center [1105, 619] width 167 height 29
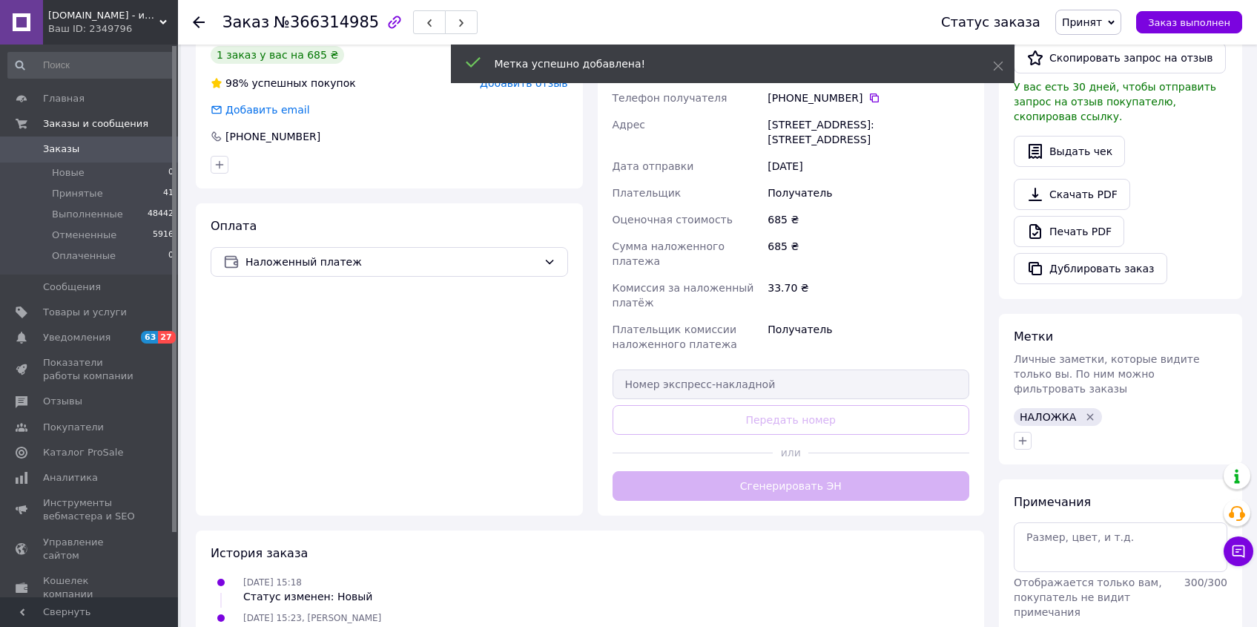
scroll to position [0, 0]
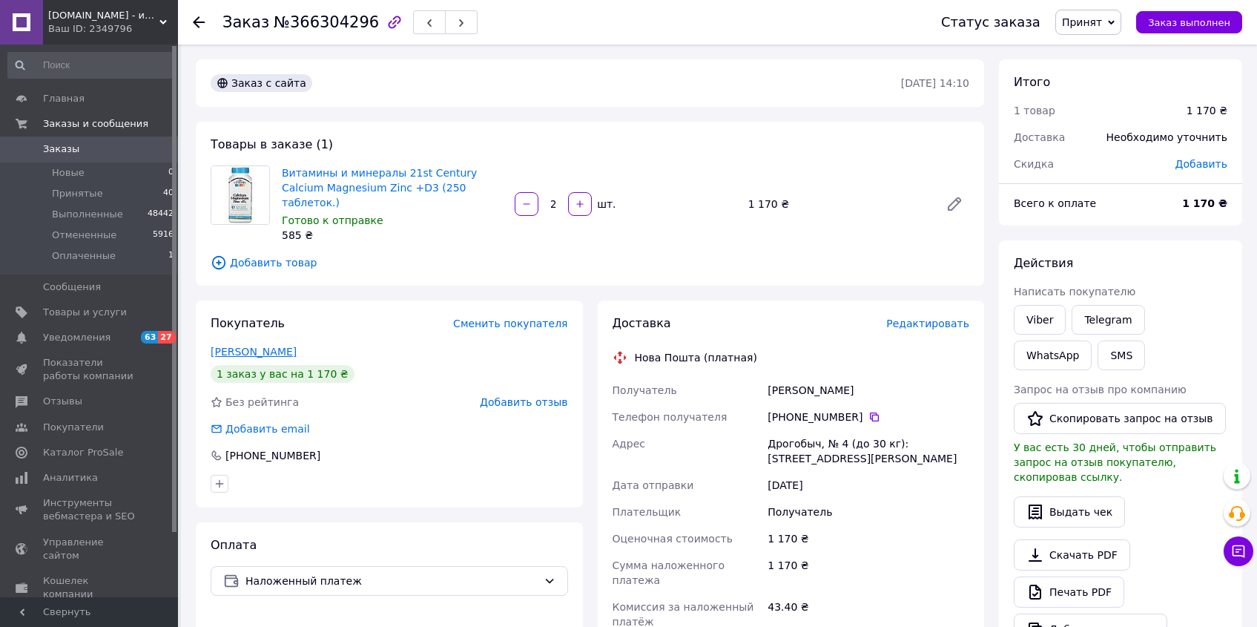
click at [245, 346] on link "[PERSON_NAME]" at bounding box center [254, 352] width 86 height 12
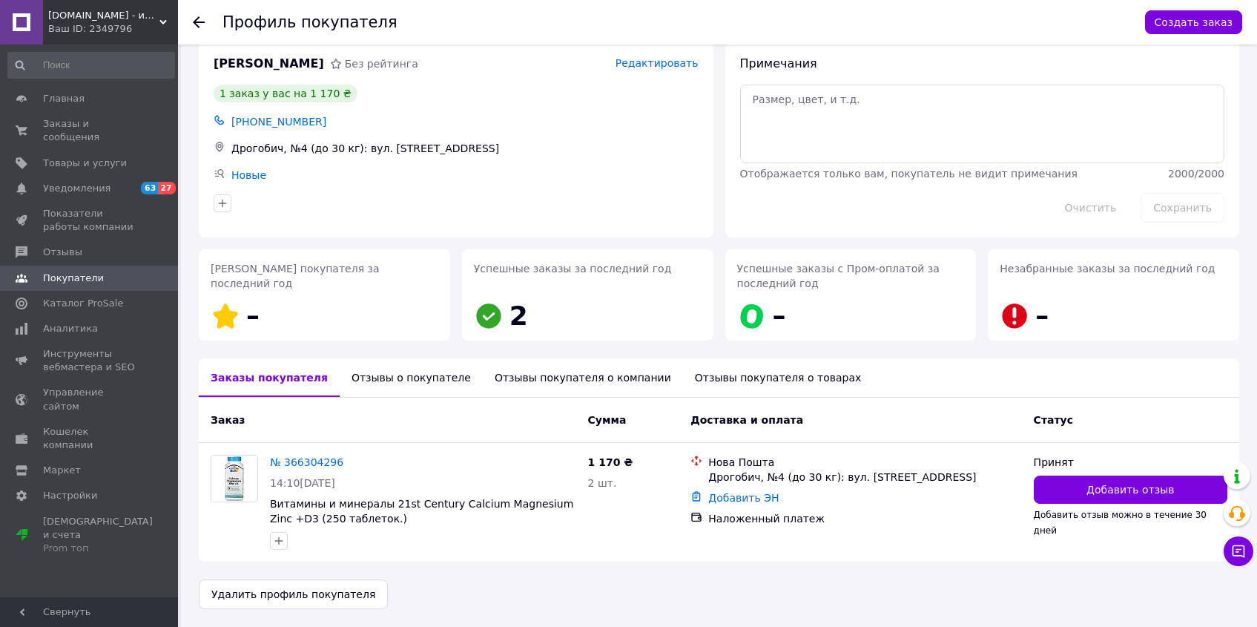
click at [386, 378] on div "Отзывы о покупателе" at bounding box center [411, 377] width 143 height 39
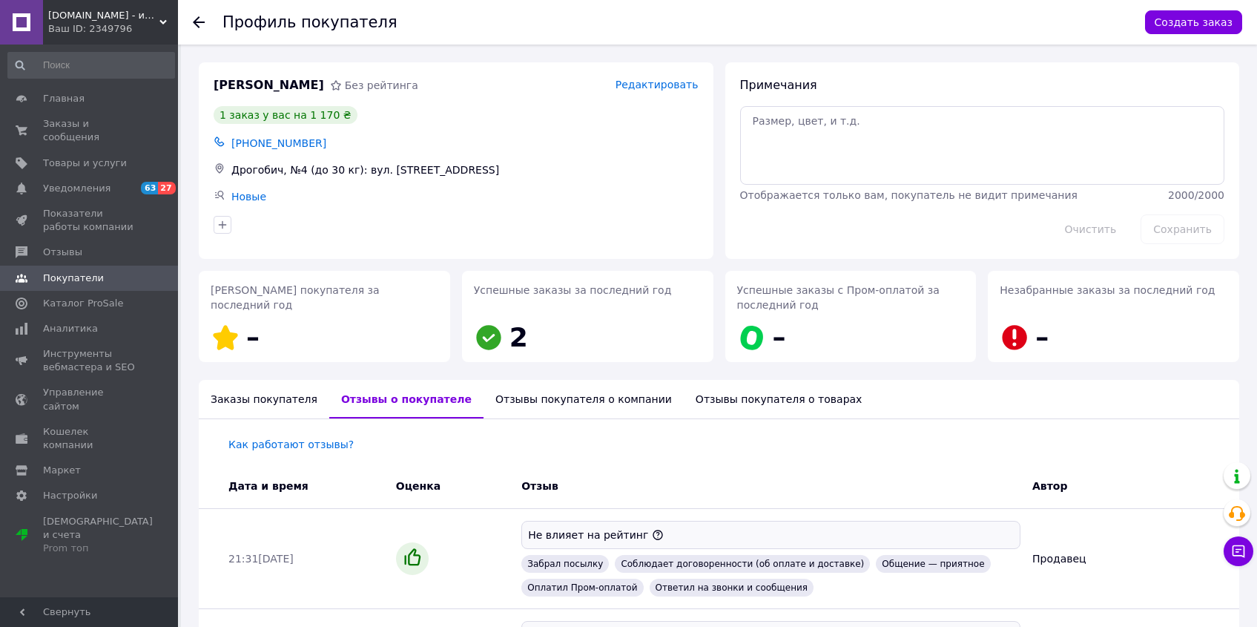
click at [197, 21] on icon at bounding box center [199, 22] width 12 height 12
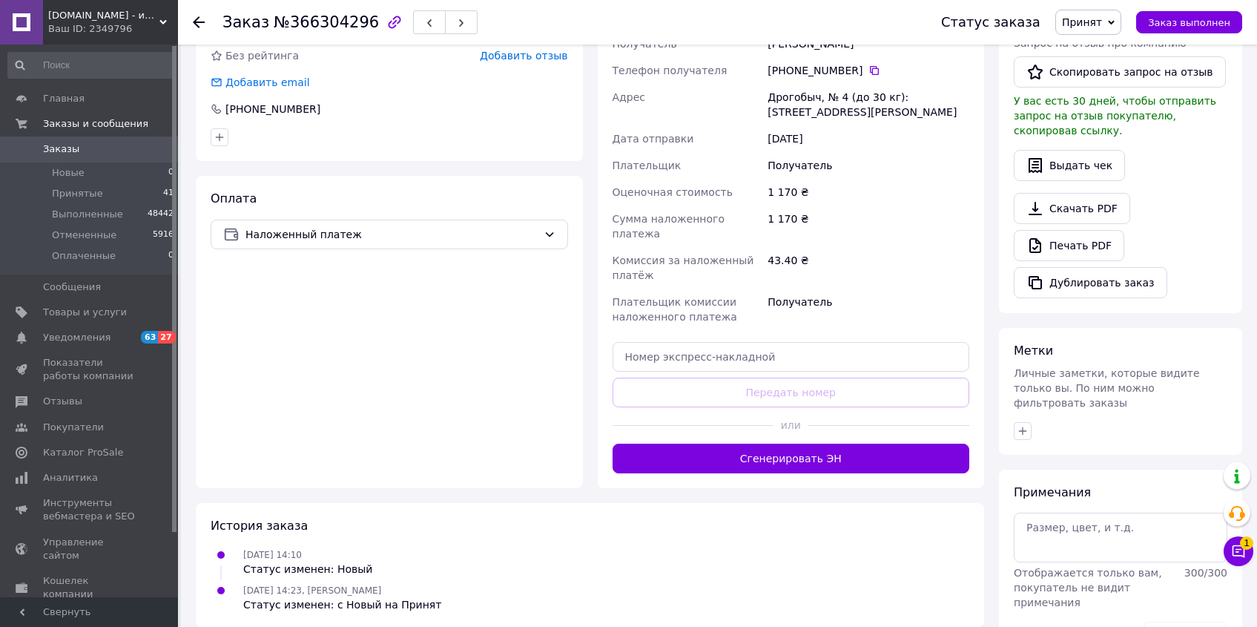
scroll to position [385, 0]
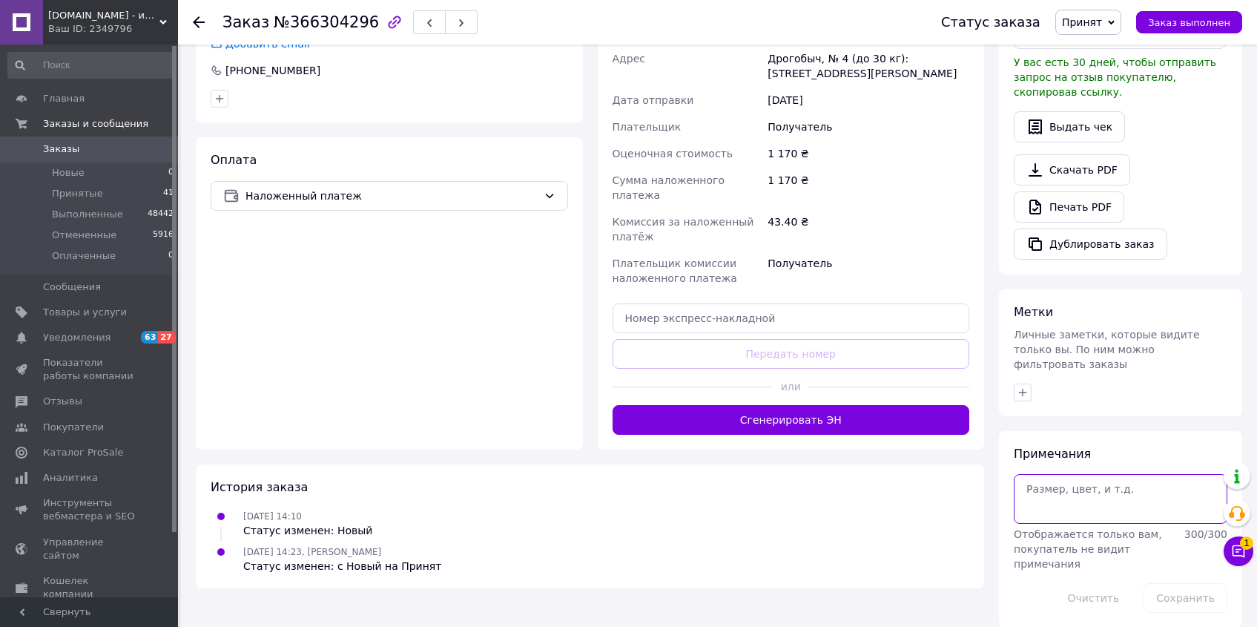
click at [1068, 479] on textarea at bounding box center [1121, 498] width 214 height 49
paste textarea "*Примечание:"
click at [1159, 474] on textarea "*Примечание: сроком 01ё/2028" at bounding box center [1121, 498] width 214 height 49
type textarea "*Примечание: сроком 01/2028"
click at [1206, 583] on button "Сохранить" at bounding box center [1186, 598] width 84 height 30
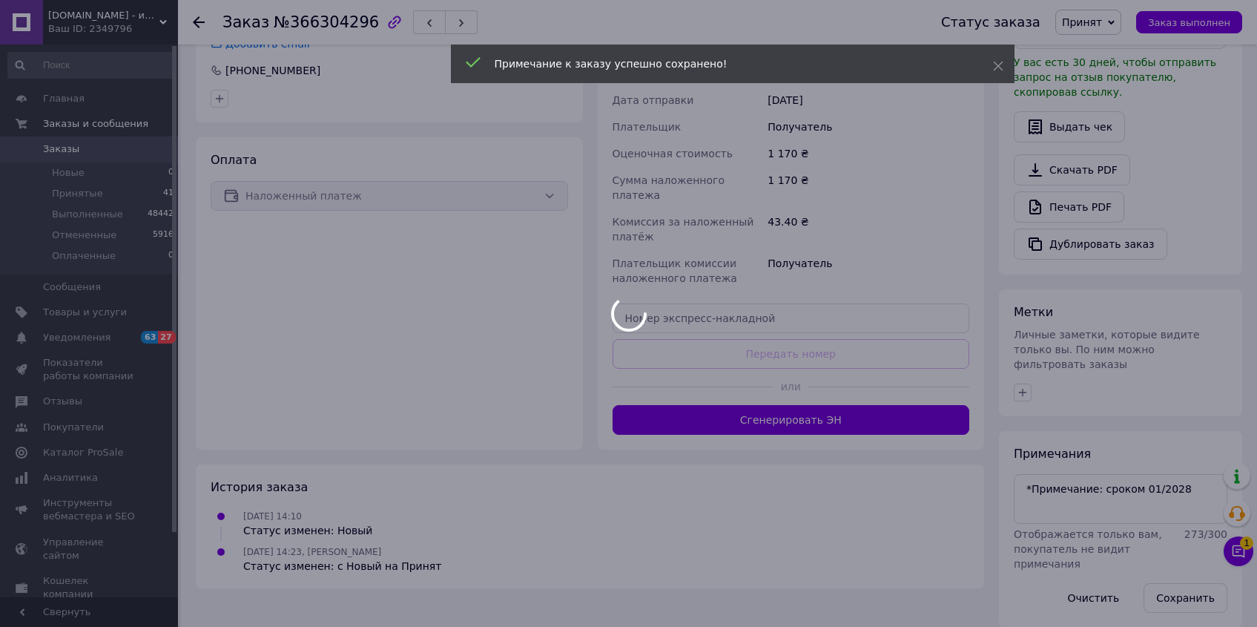
scroll to position [367, 0]
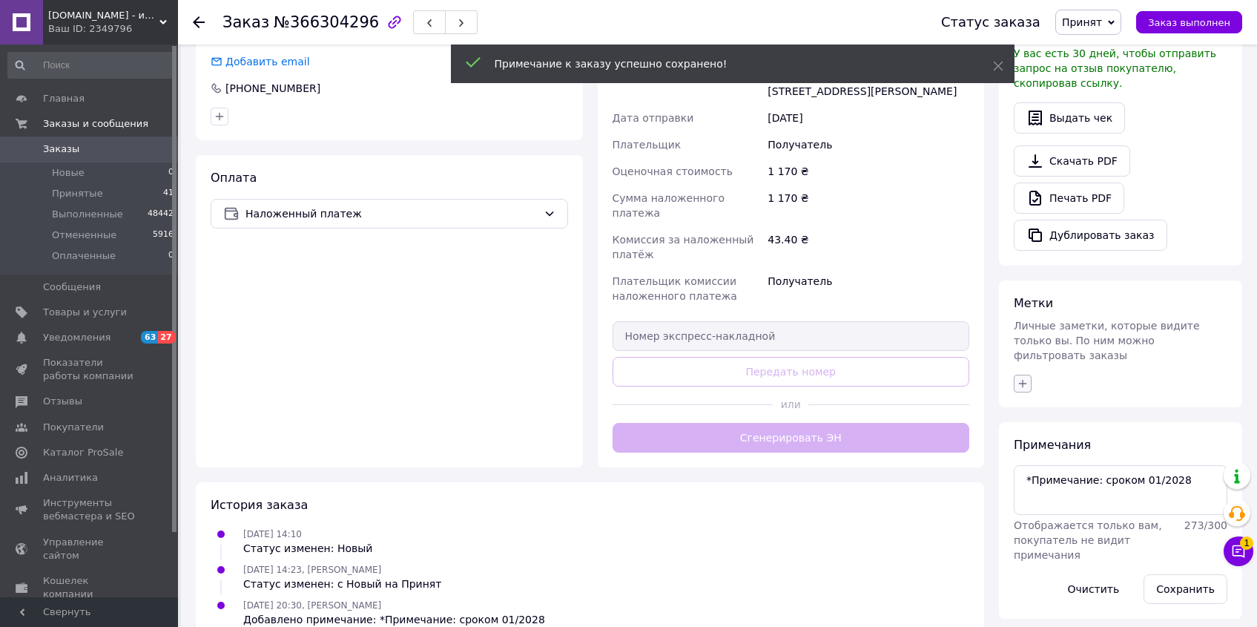
click at [1024, 377] on icon "button" at bounding box center [1023, 383] width 12 height 12
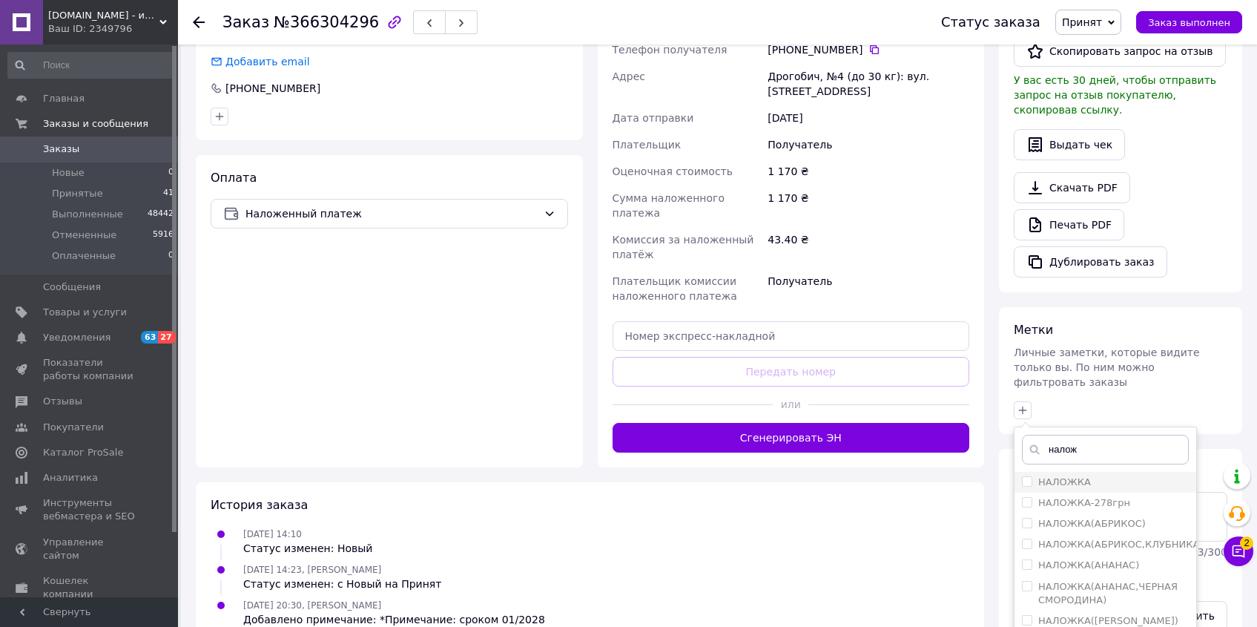
type input "налож"
click at [1032, 475] on label "НАЛОЖКА" at bounding box center [1056, 481] width 69 height 13
click at [1032, 476] on input "НАЛОЖКА" at bounding box center [1027, 481] width 10 height 10
click at [1026, 476] on input "НАЛОЖКА" at bounding box center [1027, 481] width 10 height 10
checkbox input "true"
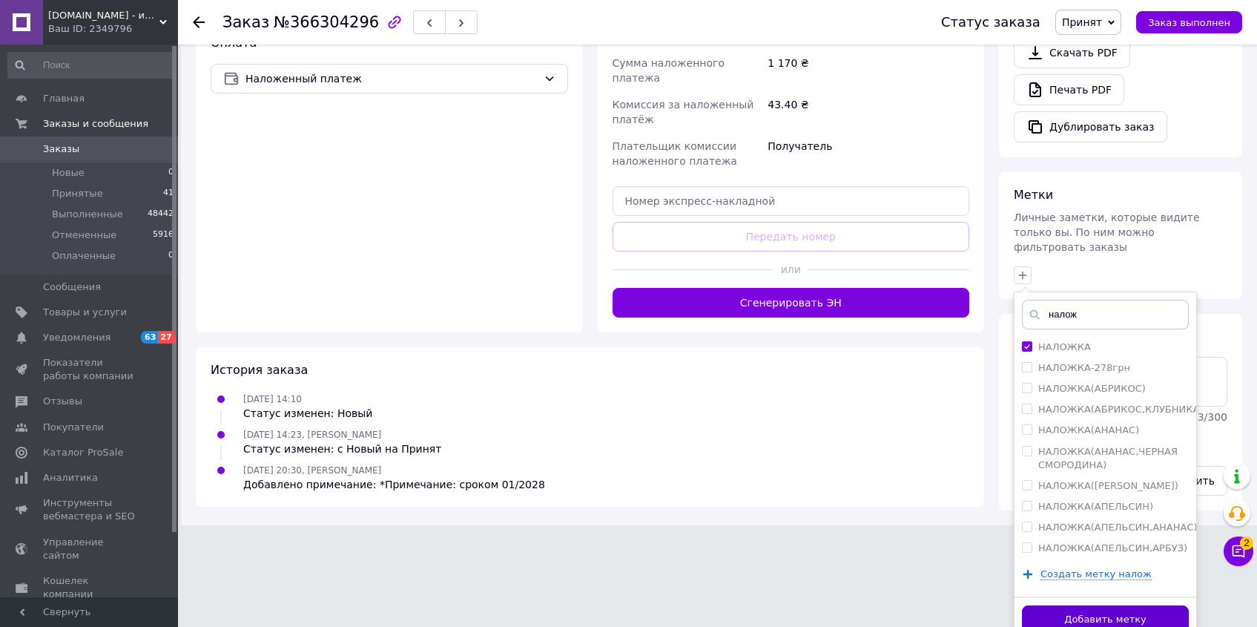
click at [1159, 605] on button "Добавить метку" at bounding box center [1105, 619] width 167 height 29
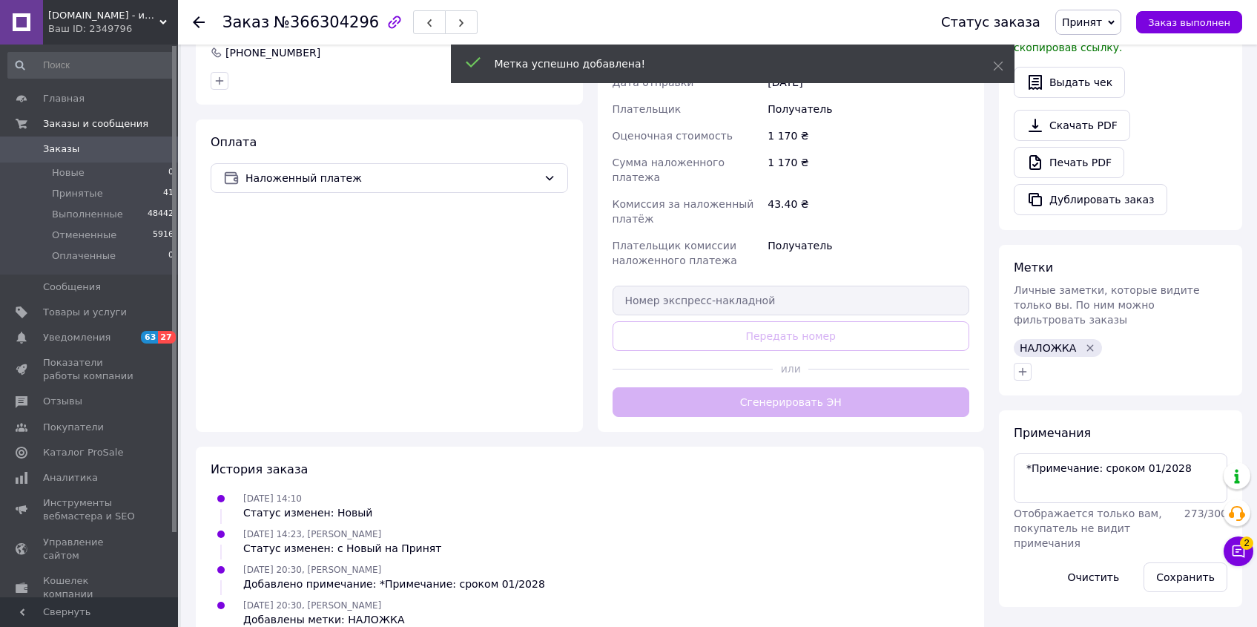
scroll to position [409, 0]
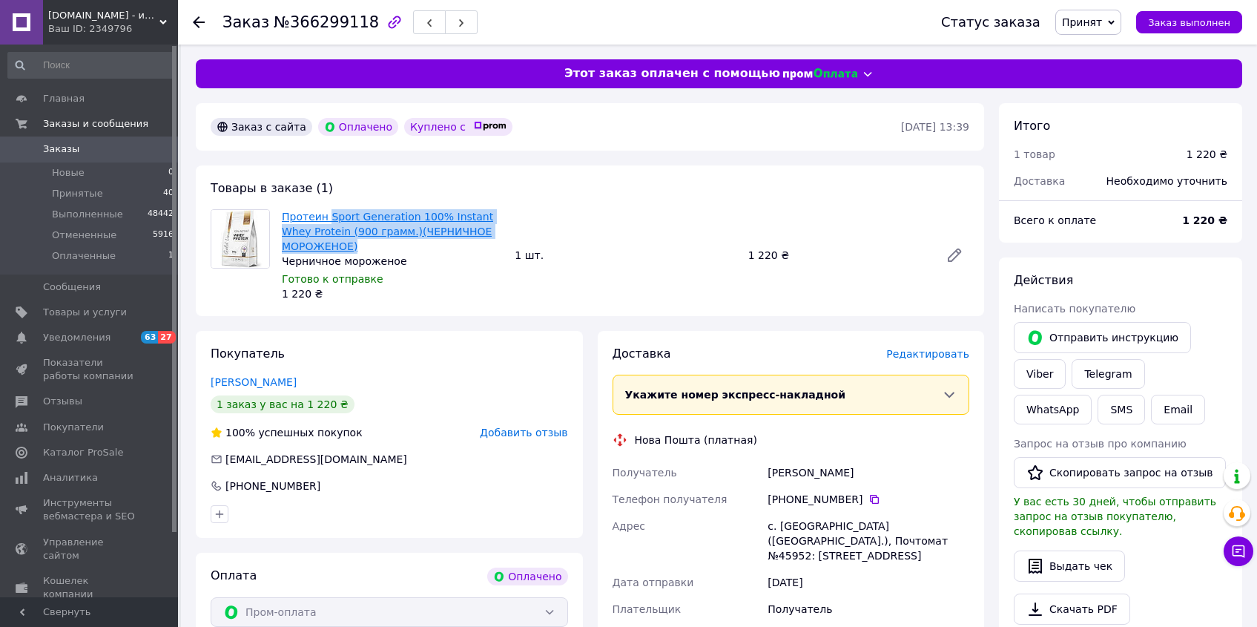
drag, startPoint x: 416, startPoint y: 248, endPoint x: 330, endPoint y: 220, distance: 90.5
click at [330, 220] on span "Протеин Sport Generation 100% Instant Whey Protein (900 грамм.)(ЧЕРНИЧНОЕ МОРОЖ…" at bounding box center [392, 231] width 221 height 44
copy link "Sport Generation 100% Instant Whey Protein (900 грамм.)(ЧЕРНИЧНОЕ МОРОЖЕНОЕ)"
click at [871, 501] on icon at bounding box center [874, 499] width 12 height 12
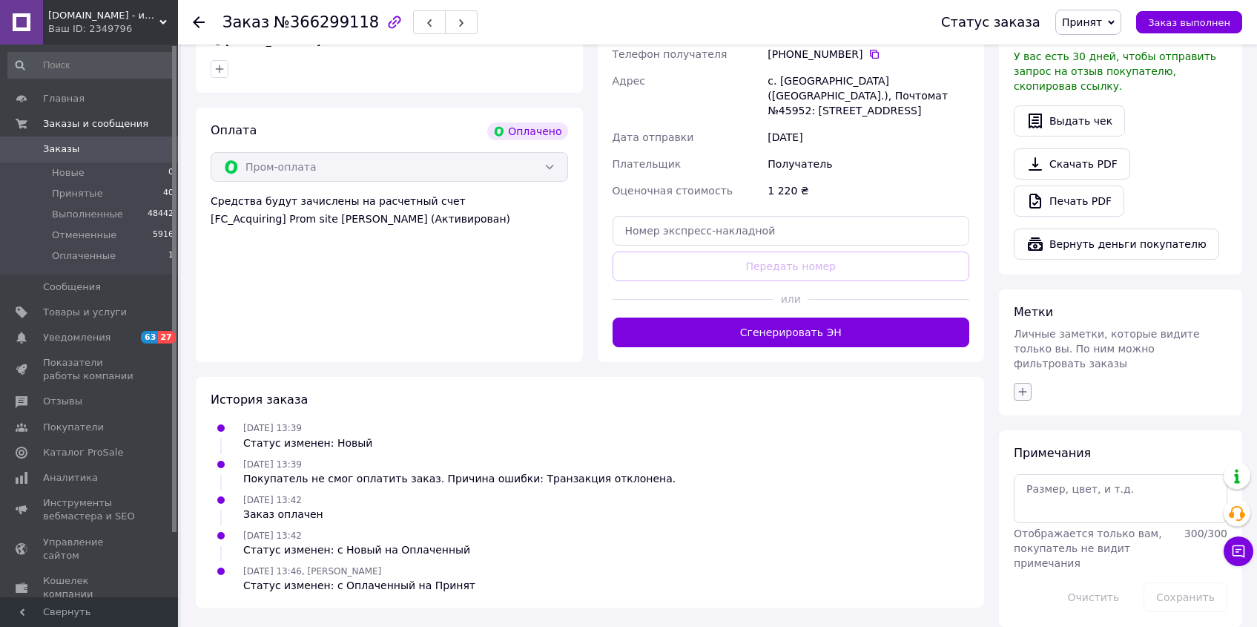
click at [1019, 386] on icon "button" at bounding box center [1023, 392] width 12 height 12
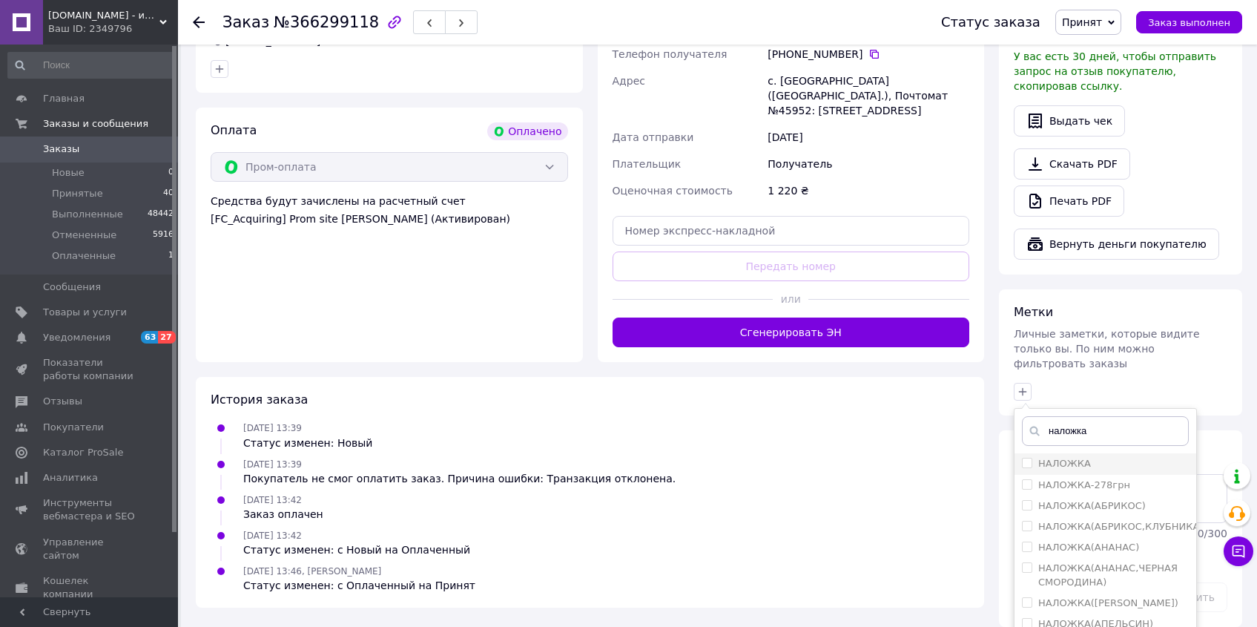
type input "наложка"
click at [1025, 458] on span at bounding box center [1027, 463] width 10 height 10
click at [1025, 458] on input "НАЛОЖКА" at bounding box center [1027, 463] width 10 height 10
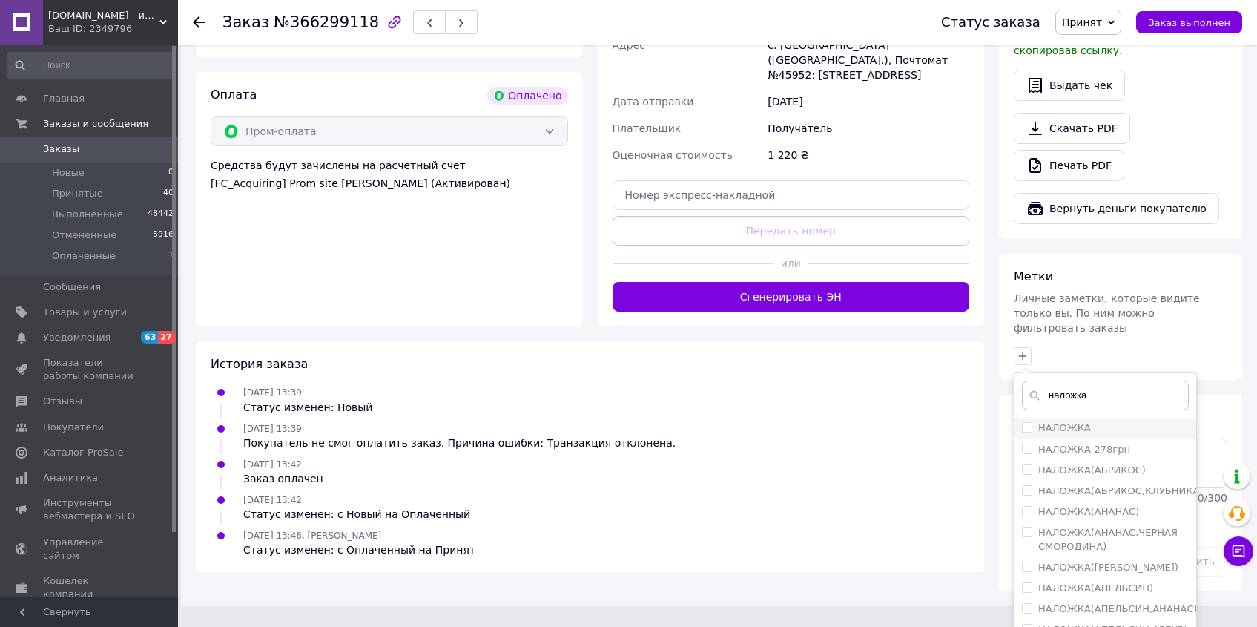
click at [1024, 422] on input "НАЛОЖКА" at bounding box center [1027, 427] width 10 height 10
checkbox input "true"
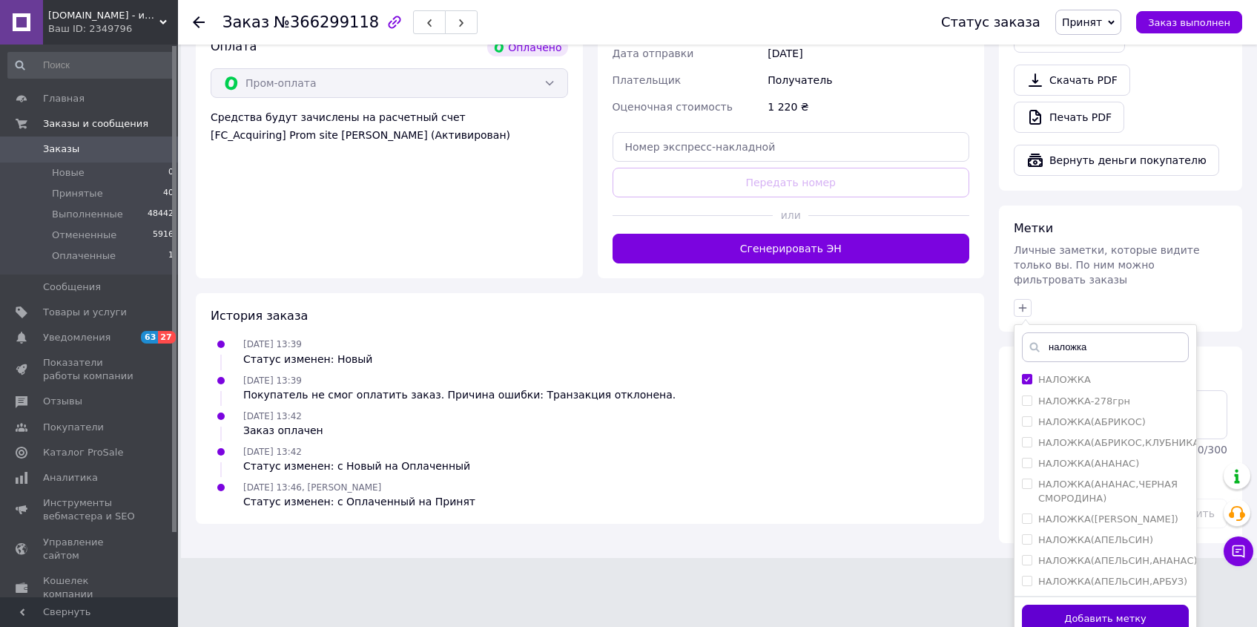
click at [1152, 606] on button "Добавить метку" at bounding box center [1105, 618] width 167 height 29
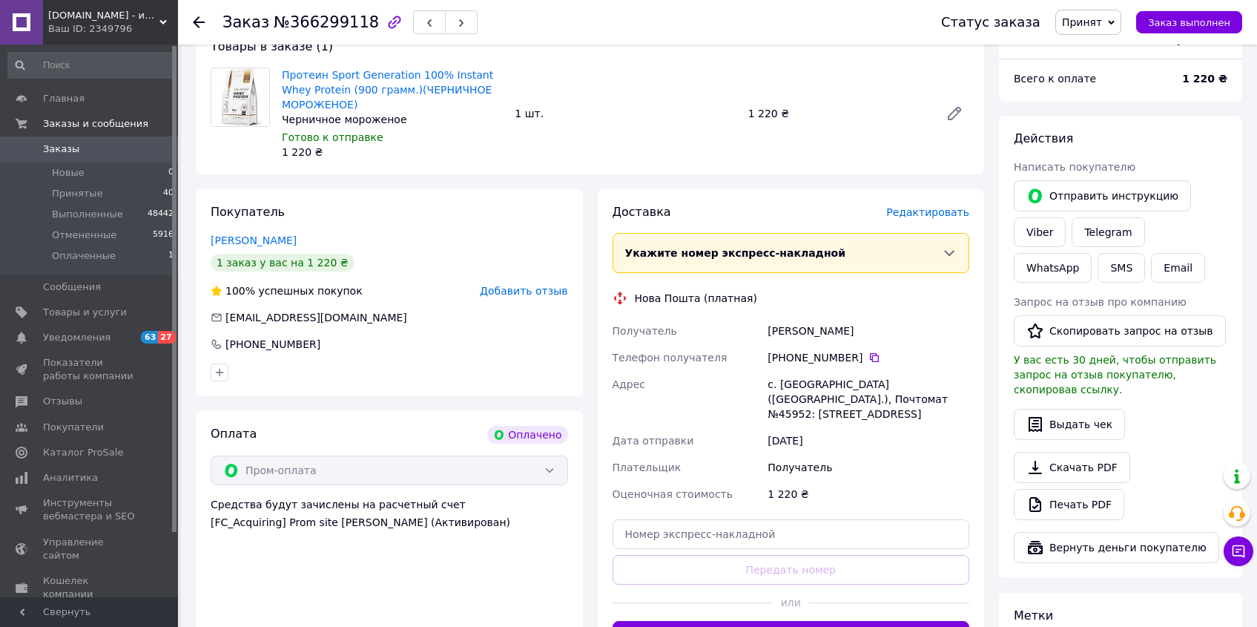
scroll to position [0, 0]
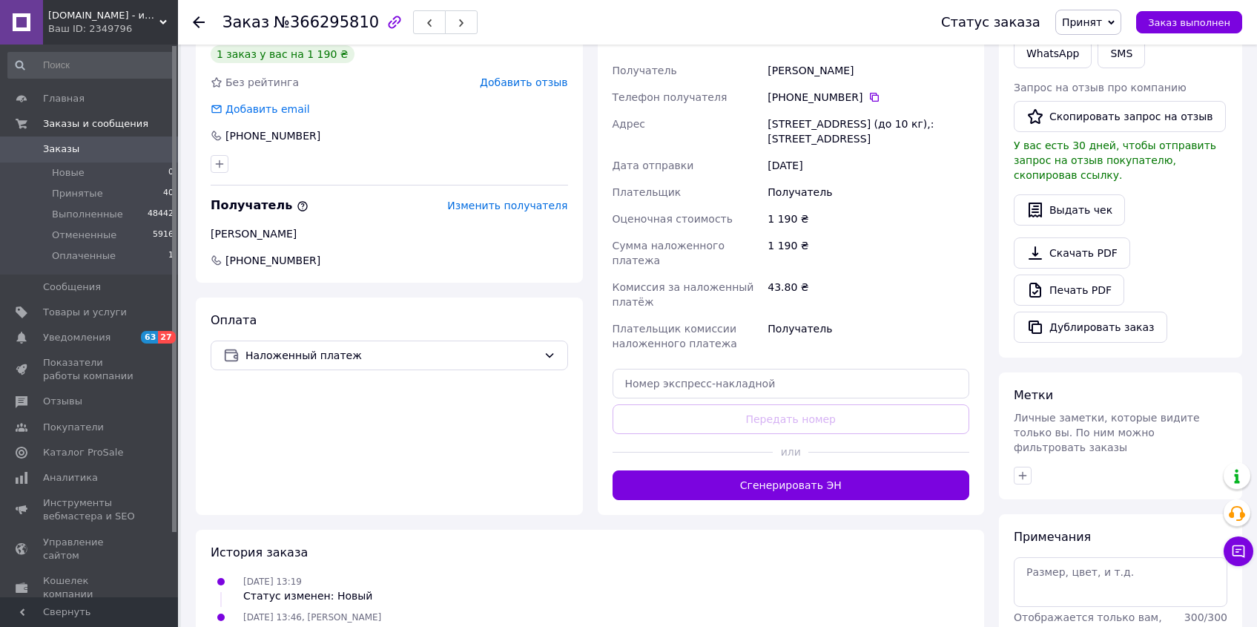
scroll to position [340, 0]
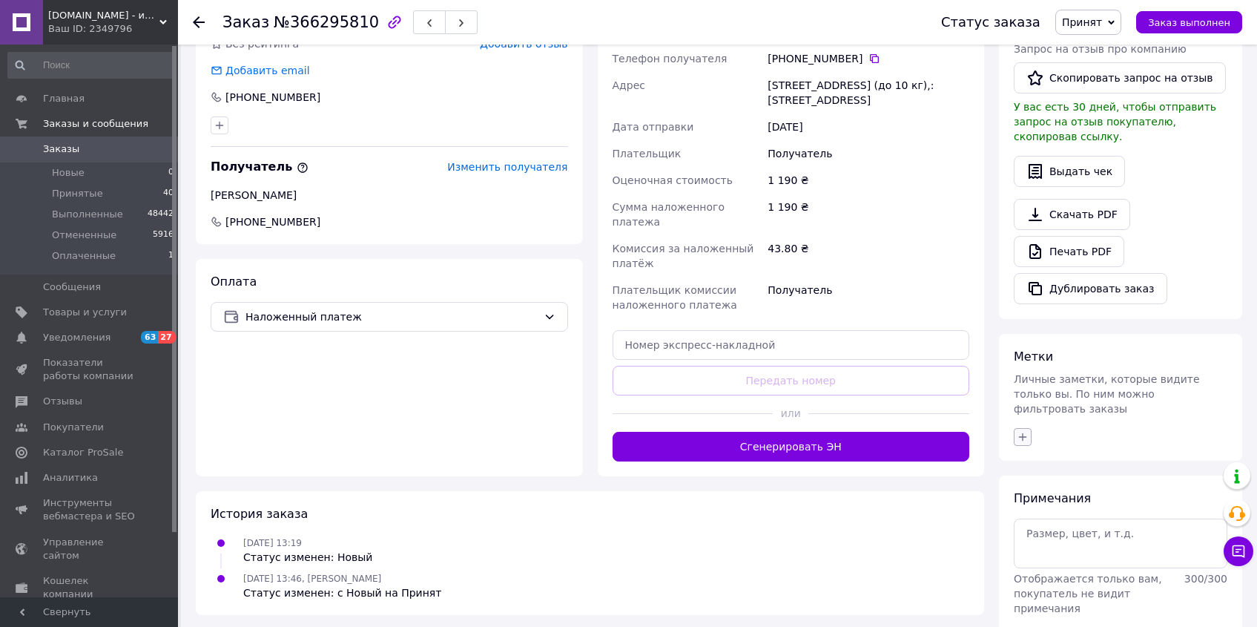
click at [1028, 431] on icon "button" at bounding box center [1023, 437] width 12 height 12
type input "не берет"
click at [1031, 503] on input "НЕ БЕРЕТ ТРУБКУ" at bounding box center [1027, 508] width 10 height 10
checkbox input "true"
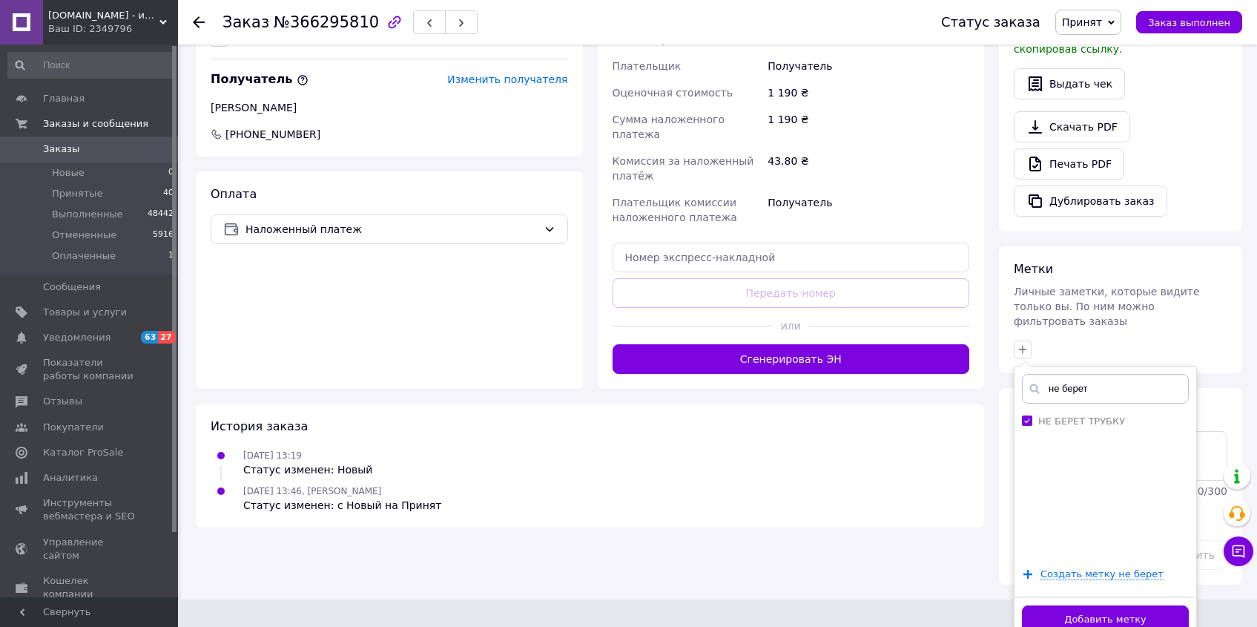
click at [1113, 605] on button "Добавить метку" at bounding box center [1105, 619] width 167 height 29
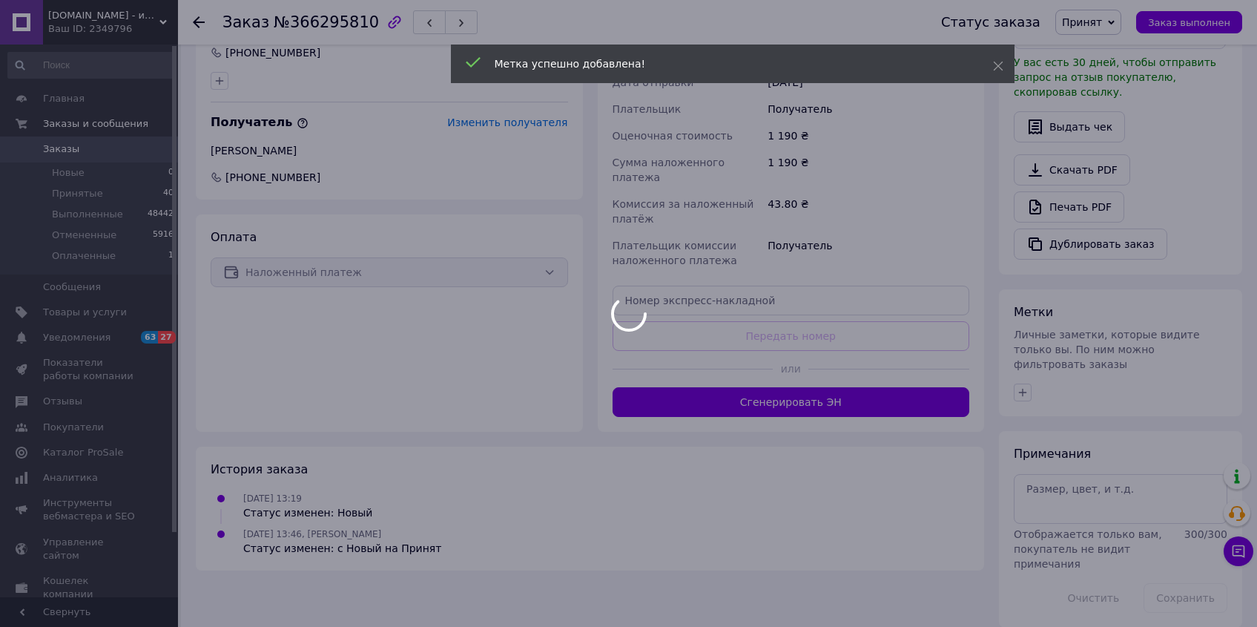
scroll to position [382, 0]
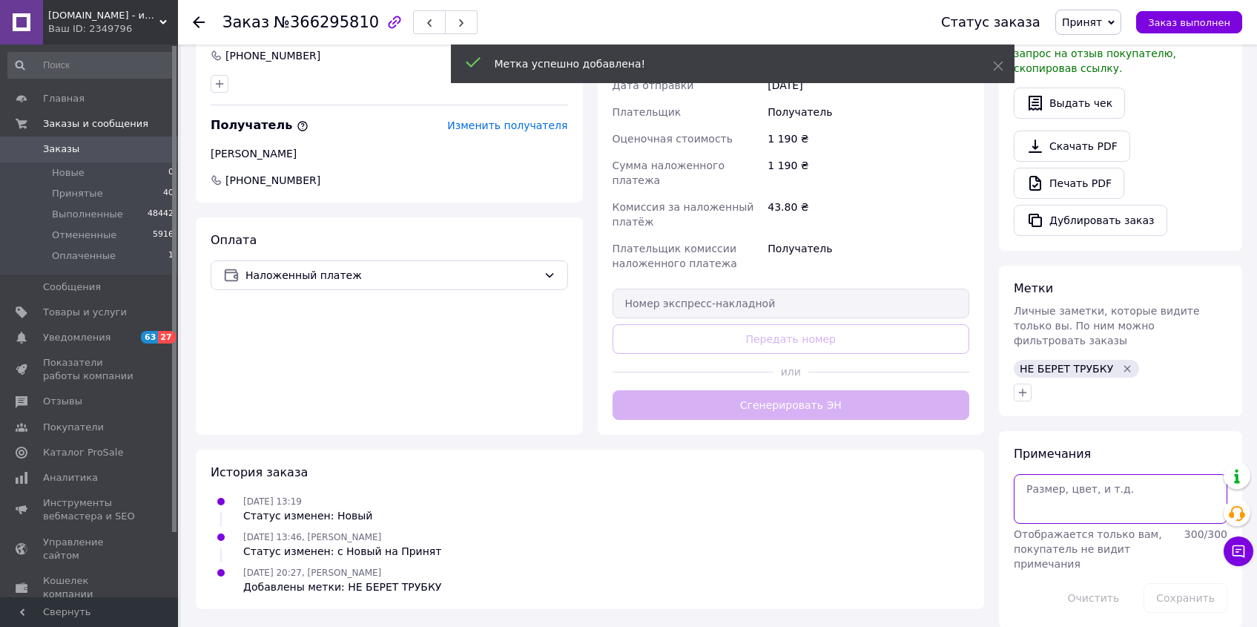
click at [1081, 487] on textarea at bounding box center [1121, 498] width 214 height 49
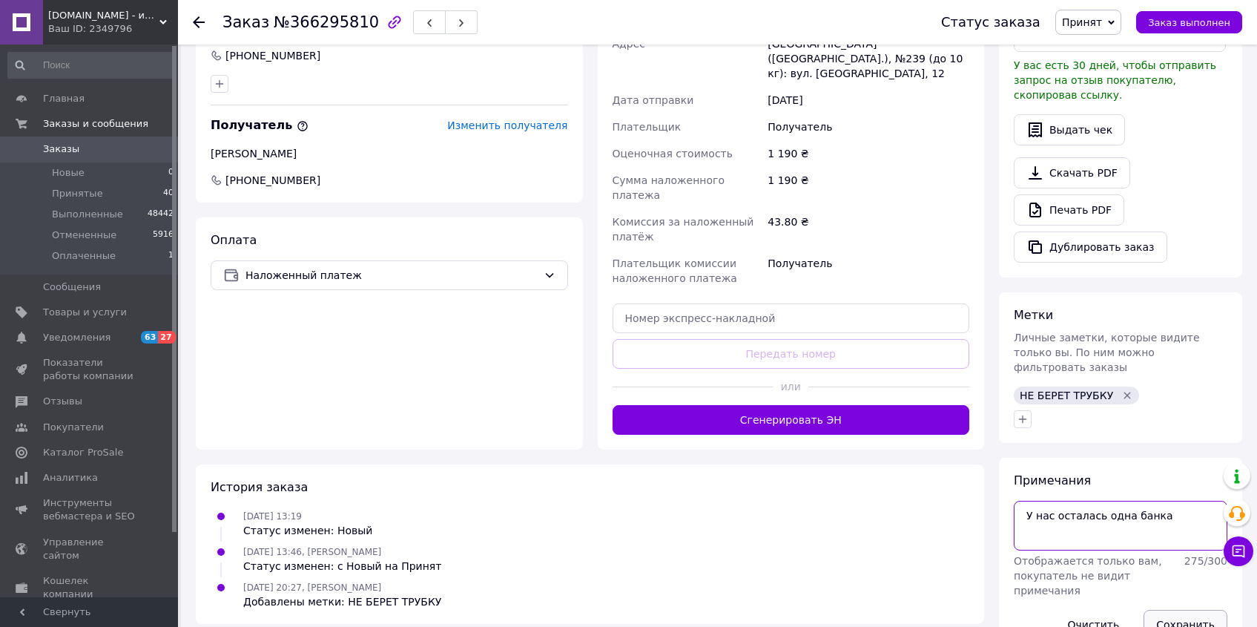
type textarea "У нас осталась одна банка"
drag, startPoint x: 1177, startPoint y: 609, endPoint x: 909, endPoint y: 452, distance: 310.1
click at [1177, 610] on button "Сохранить" at bounding box center [1186, 625] width 84 height 30
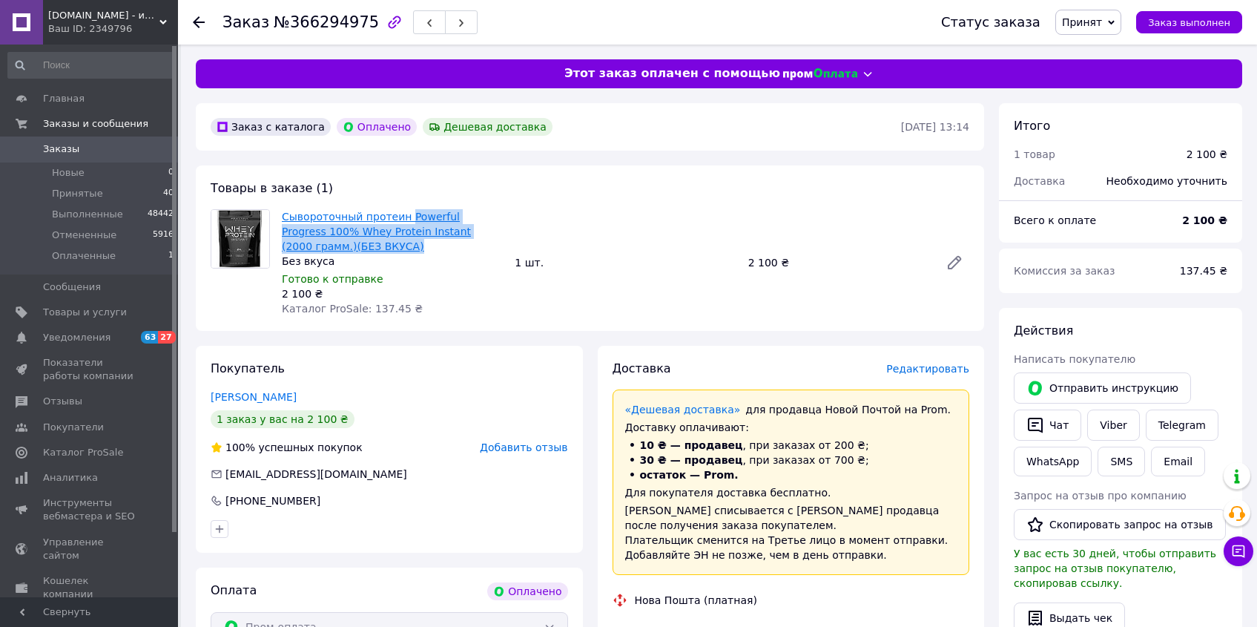
drag, startPoint x: 389, startPoint y: 248, endPoint x: 407, endPoint y: 214, distance: 39.5
click at [405, 214] on span "Сывороточный протеин Powerful Progress 100% Whey Protein Instant (2000 грамм.)(…" at bounding box center [392, 231] width 221 height 44
copy link "Powerful Progress 100% Whey Protein Instant (2000 грамм.)(БЕЗ ВКУСА)"
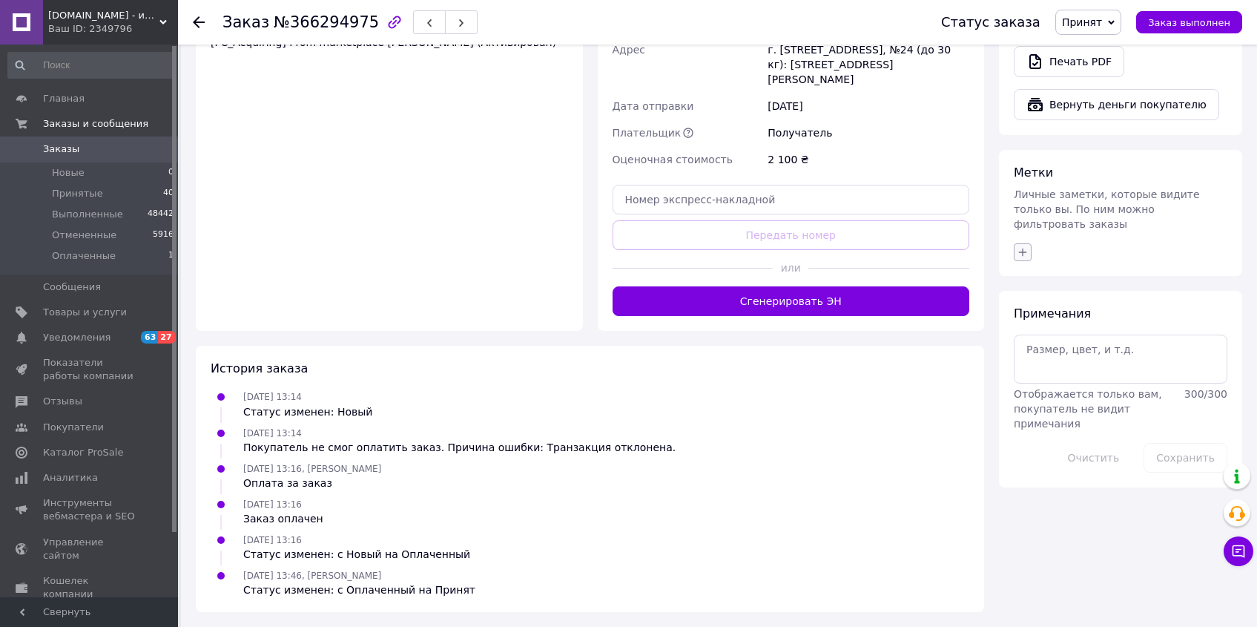
click at [1023, 246] on icon "button" at bounding box center [1023, 252] width 12 height 12
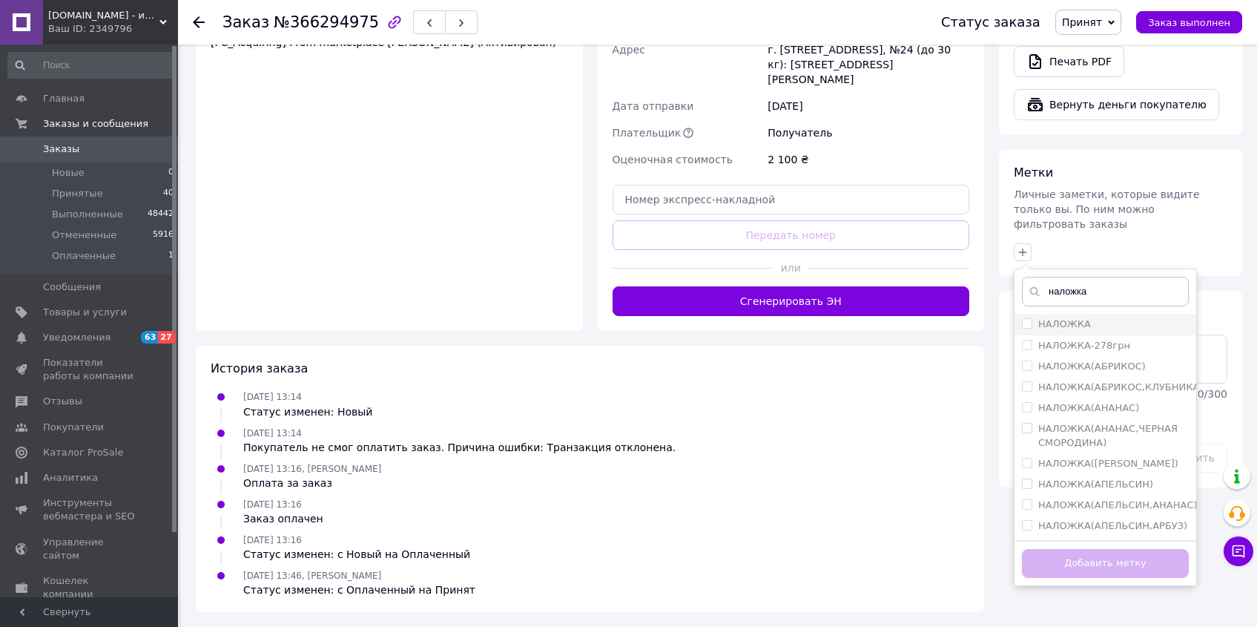
type input "наложка"
click at [1026, 318] on input "НАЛОЖКА" at bounding box center [1027, 323] width 10 height 10
checkbox input "true"
click at [1087, 561] on button "Добавить метку" at bounding box center [1105, 563] width 167 height 29
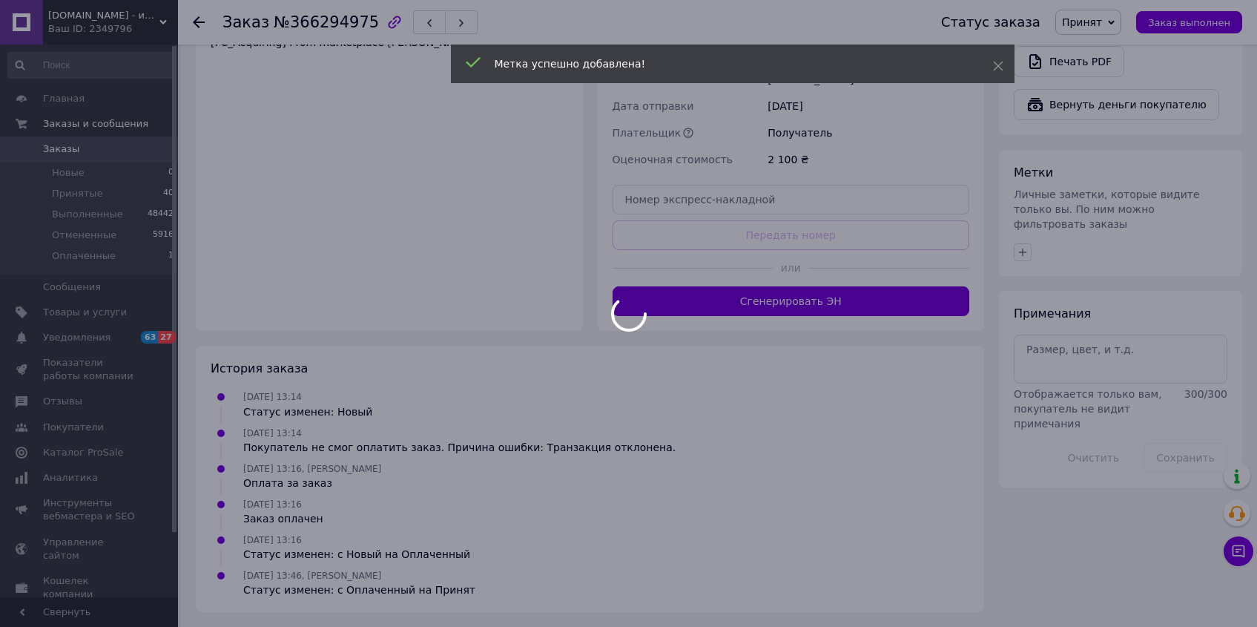
scroll to position [0, 0]
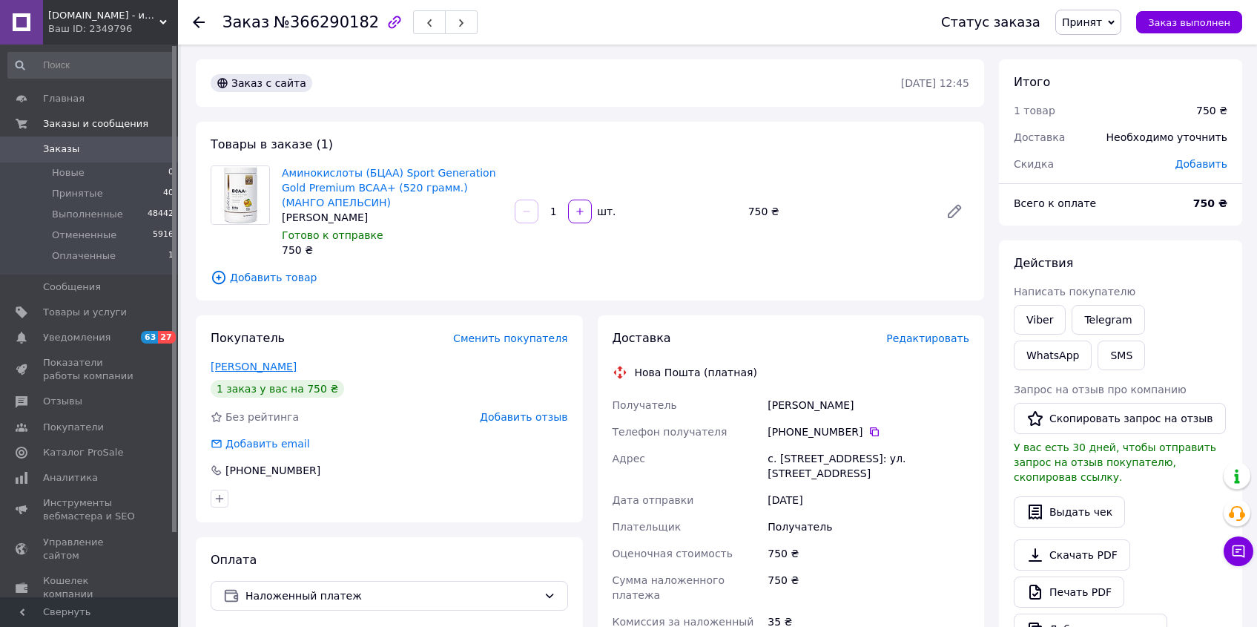
click at [254, 362] on link "Бурдюг Данііл" at bounding box center [254, 366] width 86 height 12
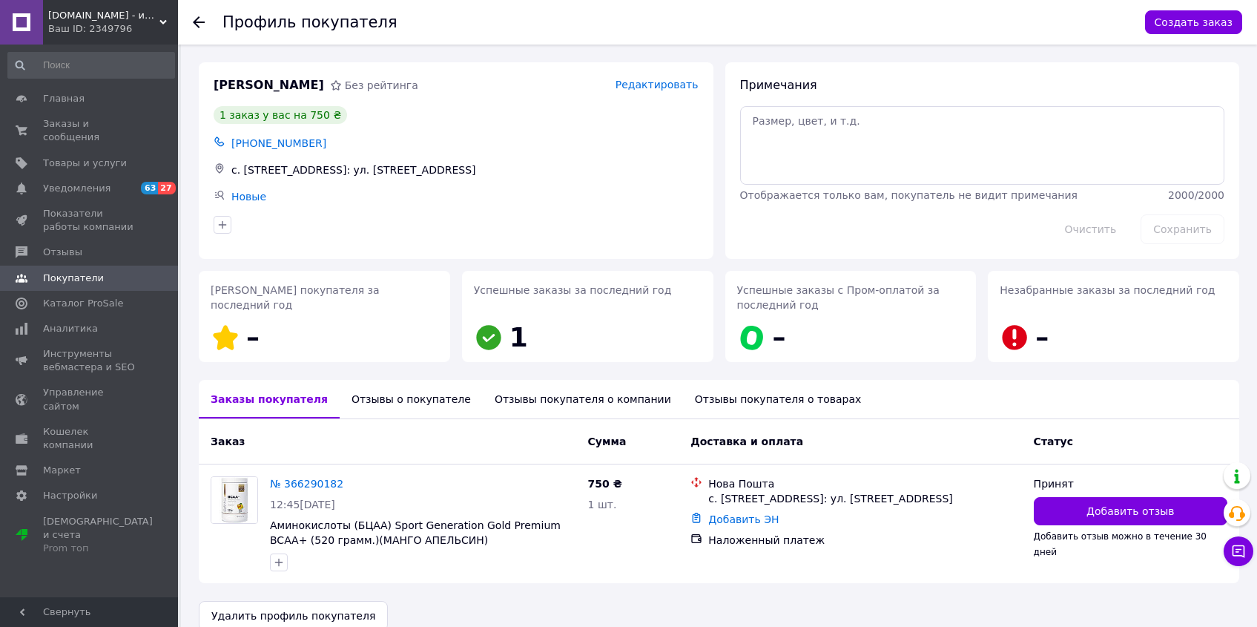
click at [376, 381] on div "Отзывы о покупателе" at bounding box center [411, 399] width 143 height 39
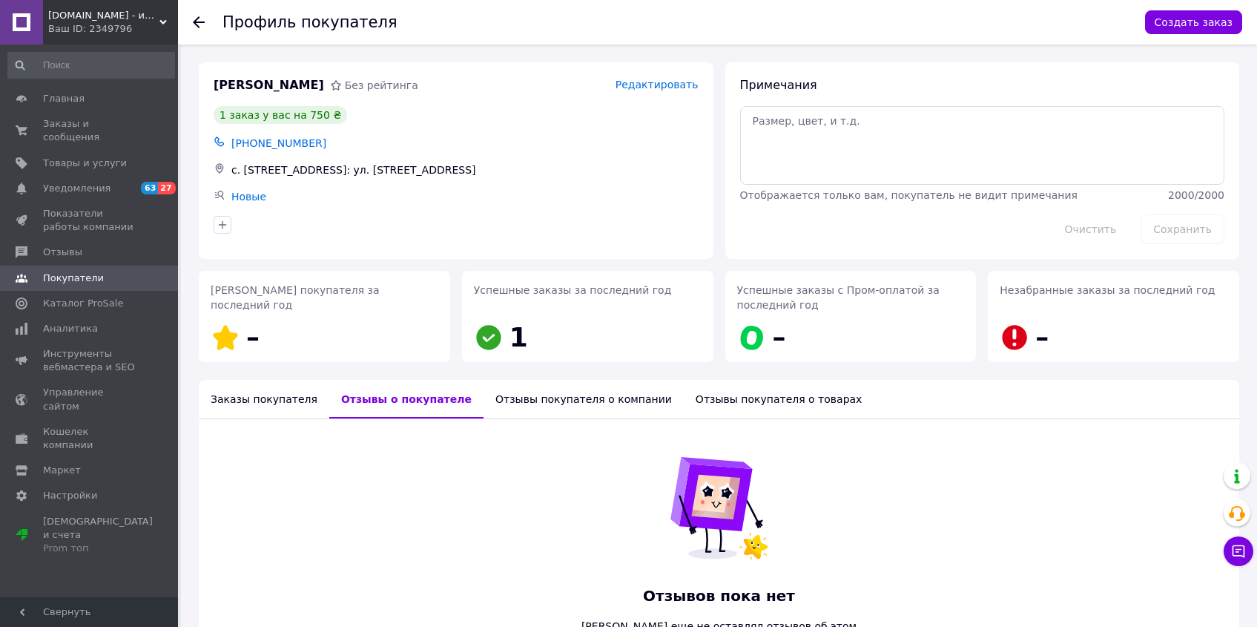
click at [198, 26] on use at bounding box center [199, 22] width 12 height 12
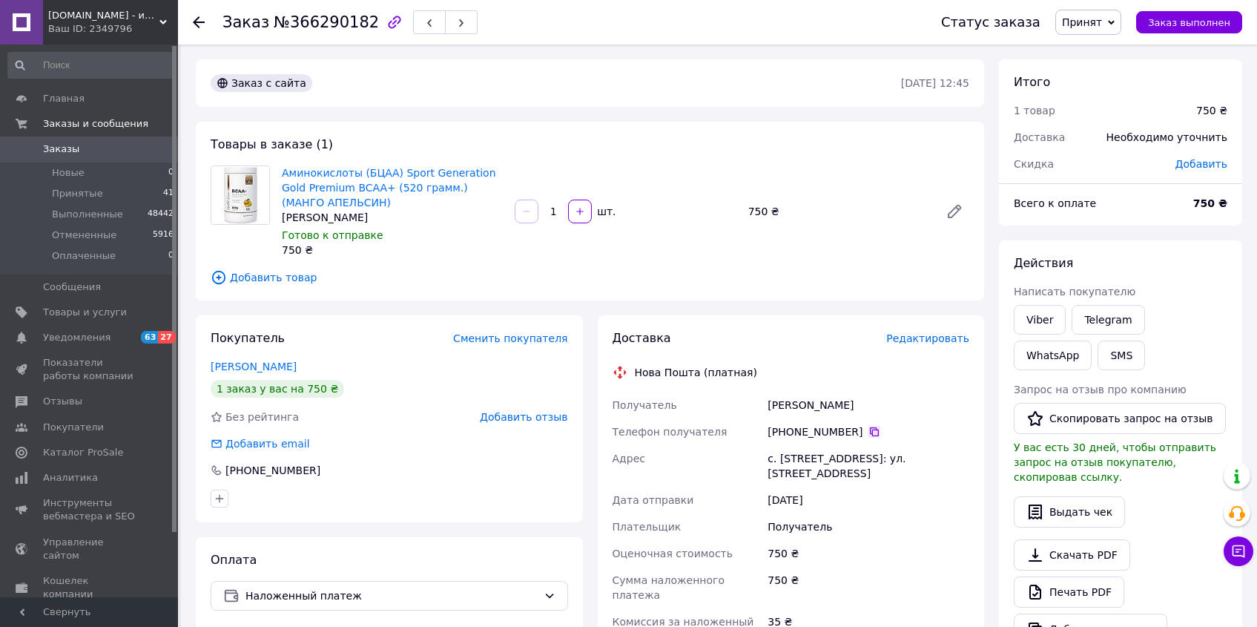
click at [871, 434] on icon at bounding box center [874, 432] width 12 height 12
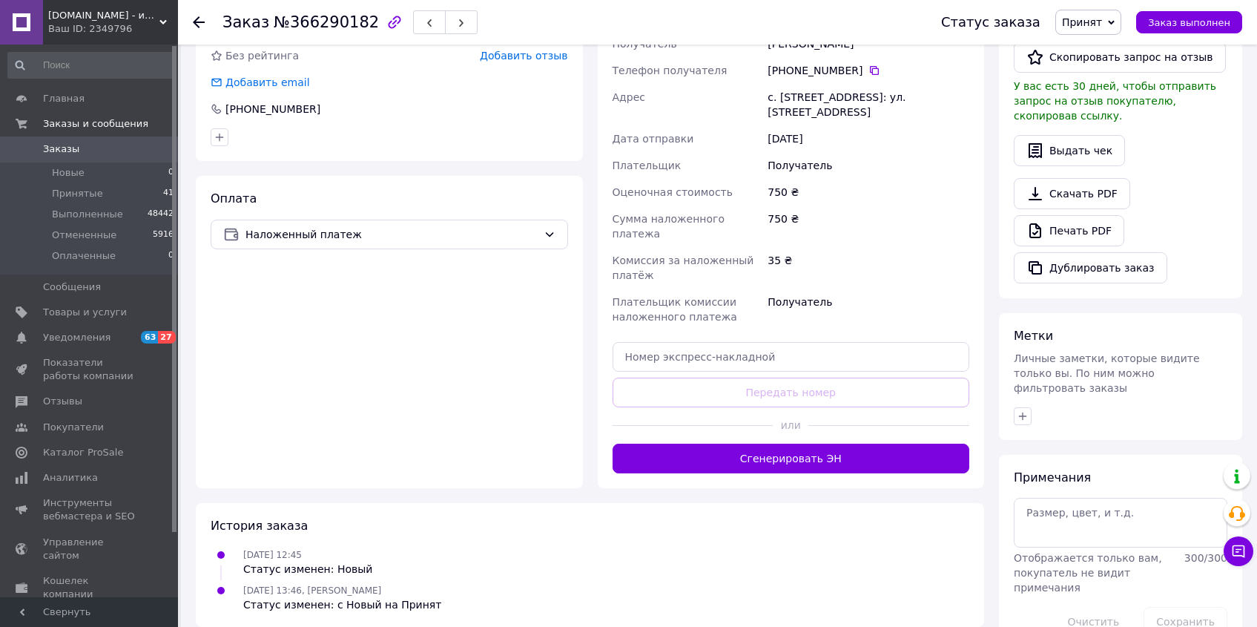
scroll to position [385, 0]
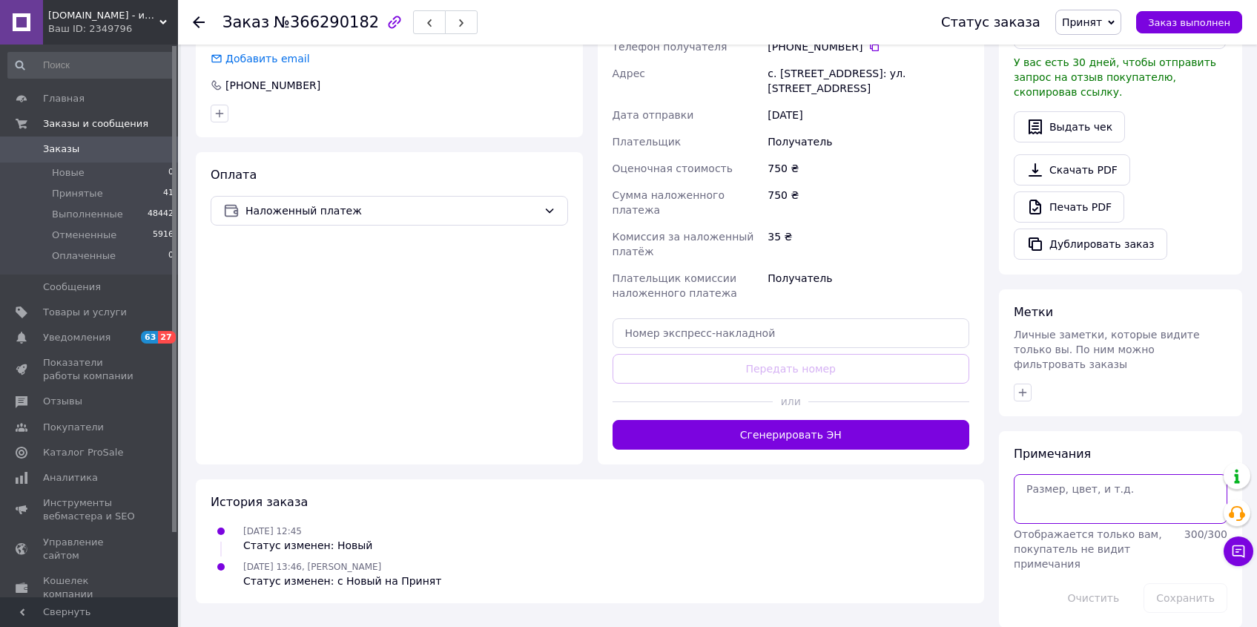
click at [1108, 489] on textarea at bounding box center [1121, 498] width 214 height 49
type textarea "Карта: 7046"
click at [1172, 593] on button "Сохранить" at bounding box center [1186, 598] width 84 height 30
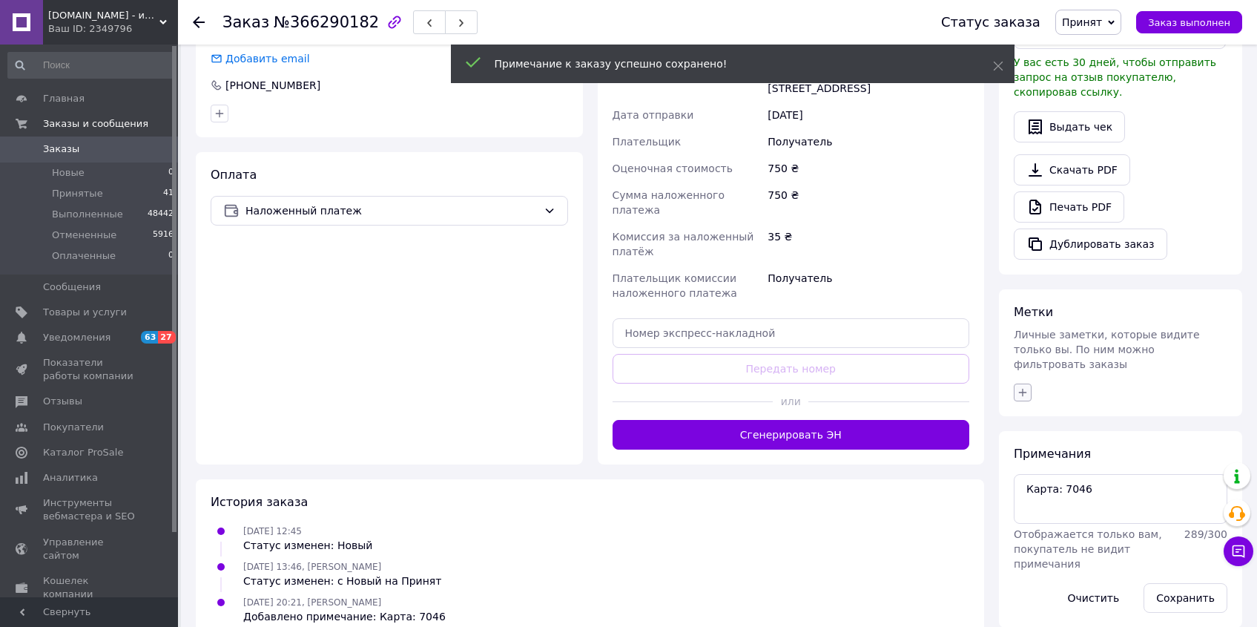
click at [1028, 386] on icon "button" at bounding box center [1023, 392] width 12 height 12
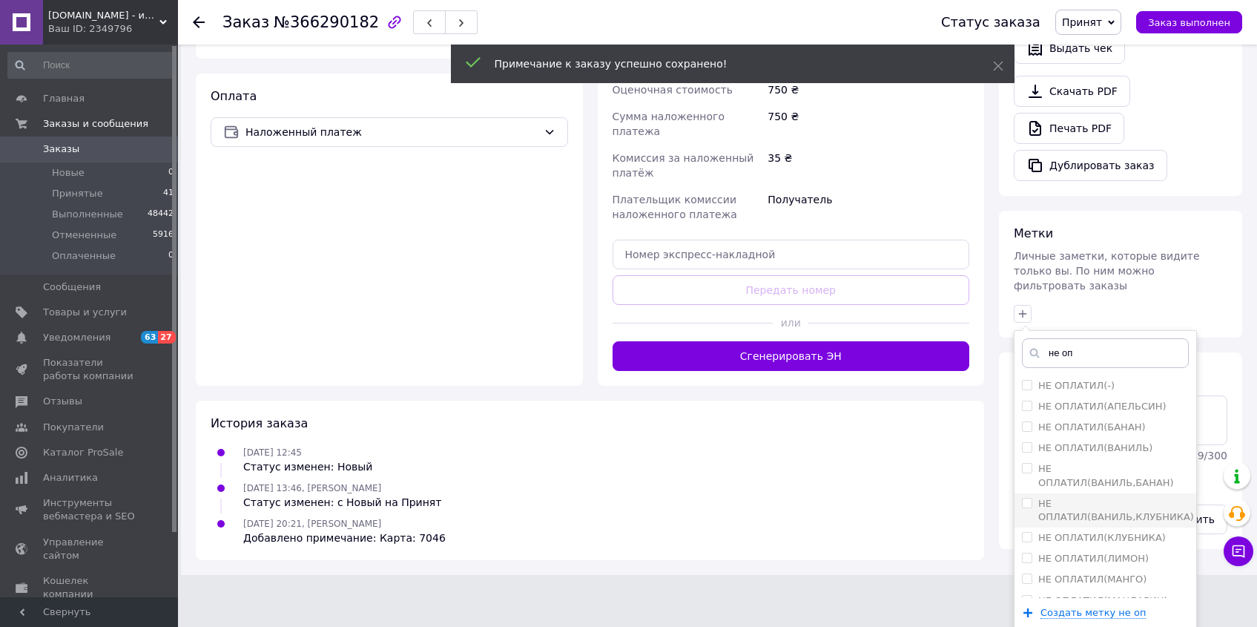
scroll to position [502, 0]
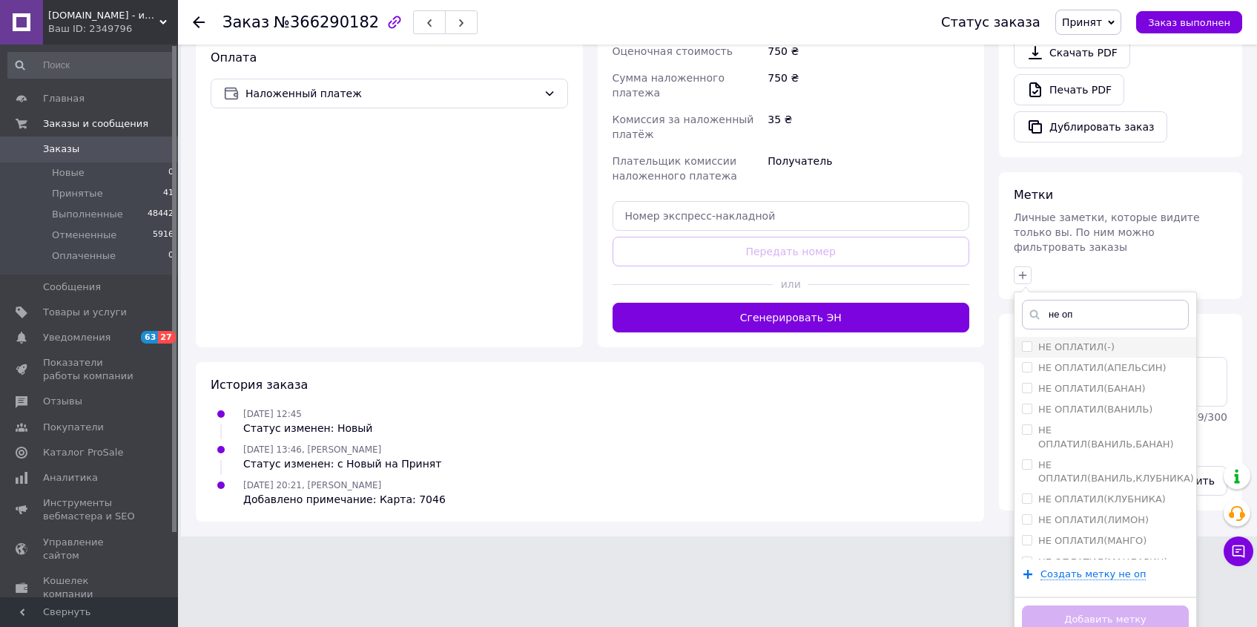
type input "не оп"
click at [1024, 341] on input "НЕ ОПЛАТИЛ(-)" at bounding box center [1027, 346] width 10 height 10
checkbox input "true"
click at [1104, 610] on button "Добавить метку" at bounding box center [1105, 619] width 167 height 29
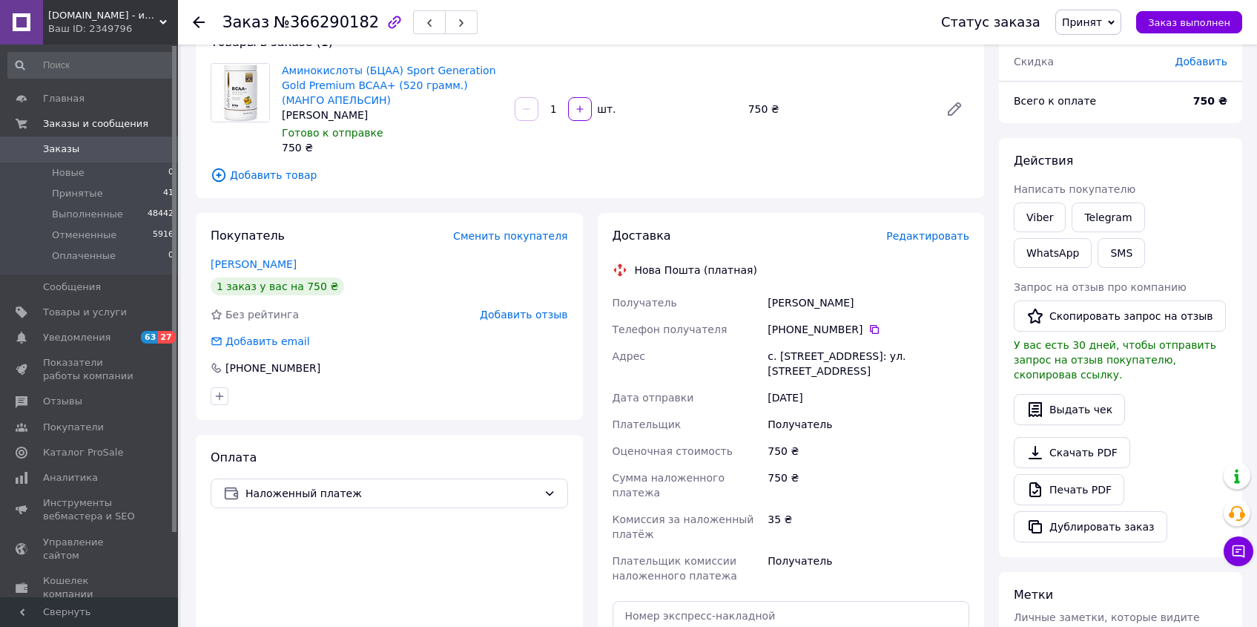
scroll to position [0, 0]
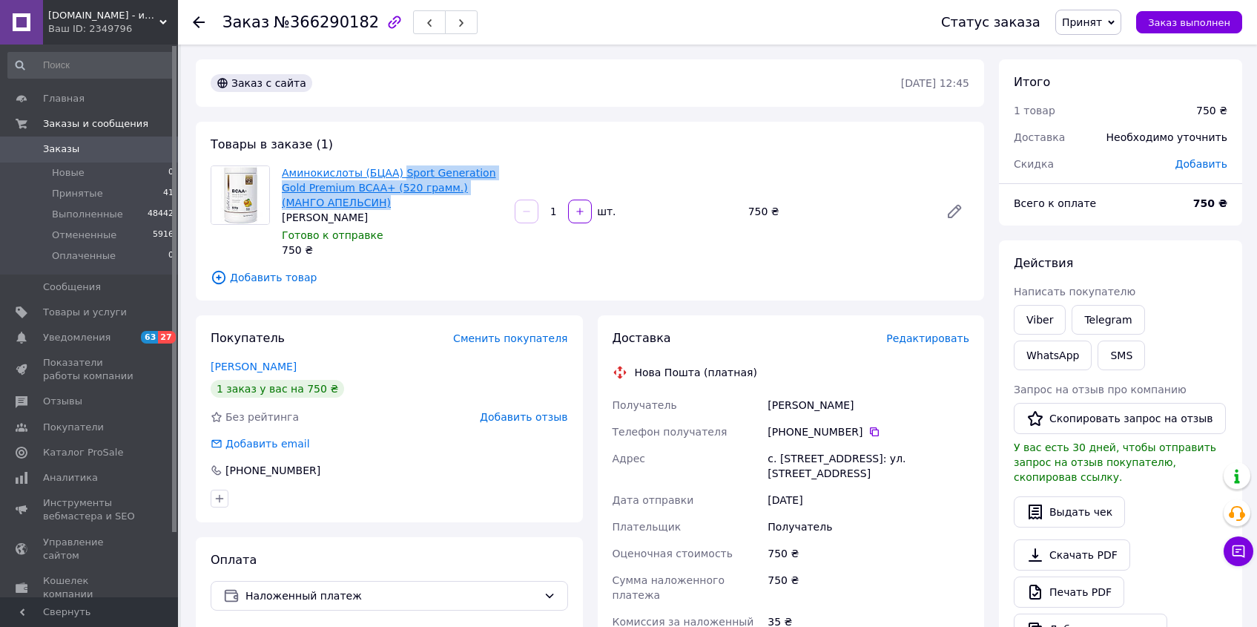
drag, startPoint x: 394, startPoint y: 201, endPoint x: 400, endPoint y: 173, distance: 29.0
click at [400, 173] on span "Аминокислоты (БЦАА) Sport Generation Gold Premium BCAA+ (520 грамм.)(МАНГО АПЕЛ…" at bounding box center [392, 187] width 221 height 44
copy link "Sport Generation Gold Premium BCAA+ (520 грамм.)(МАНГО АПЕЛЬСИН)"
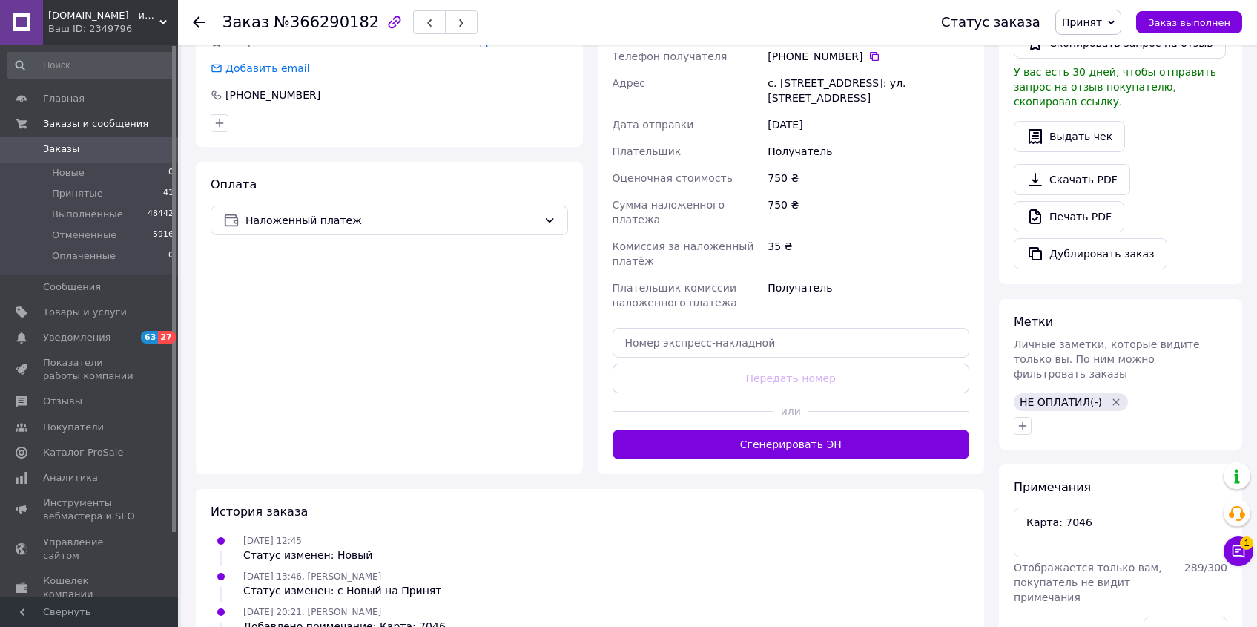
scroll to position [432, 0]
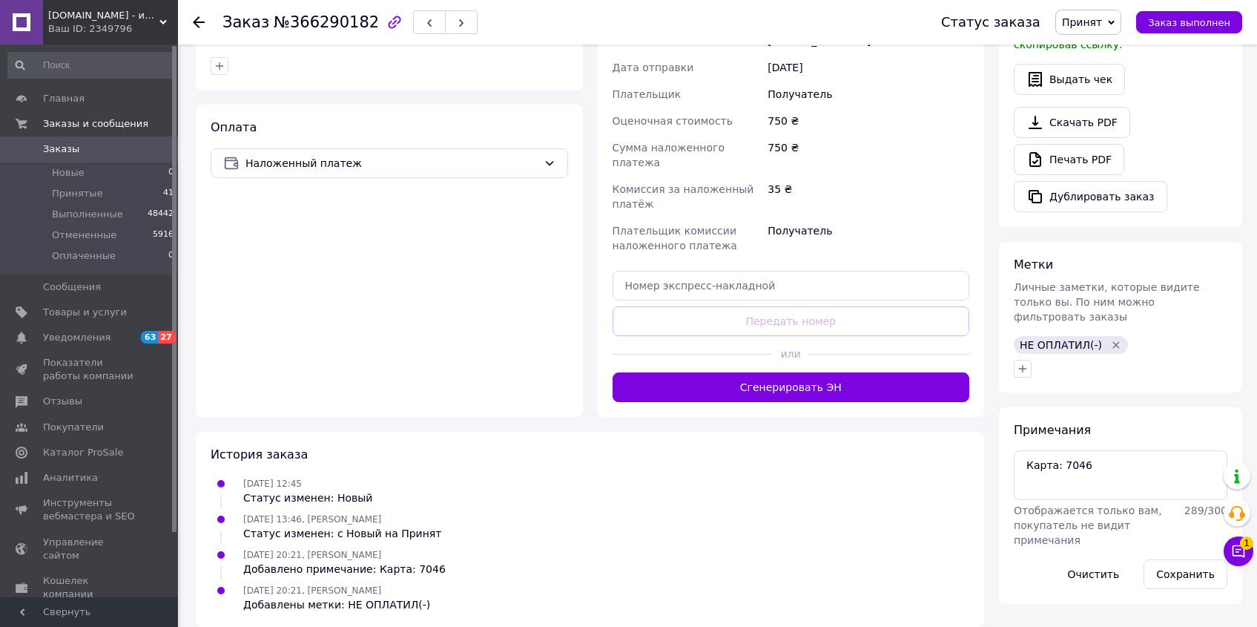
click at [1113, 339] on icon "Удалить метку" at bounding box center [1116, 345] width 12 height 12
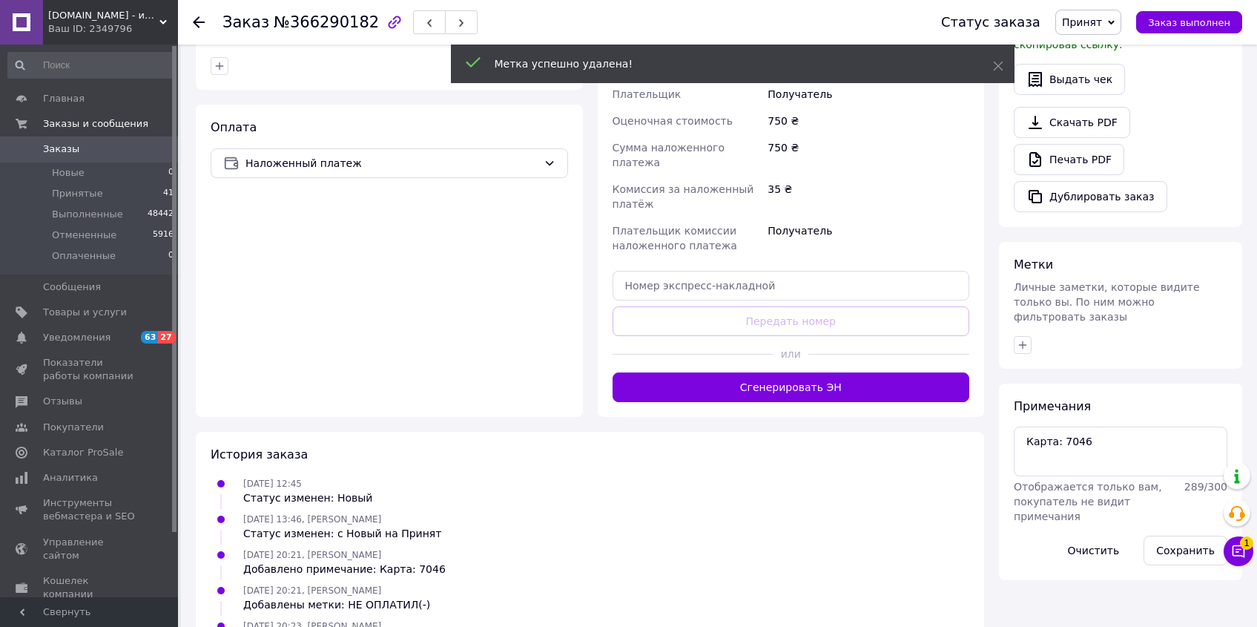
click at [1024, 340] on div at bounding box center [1121, 345] width 220 height 24
click at [1025, 339] on icon "button" at bounding box center [1023, 345] width 12 height 12
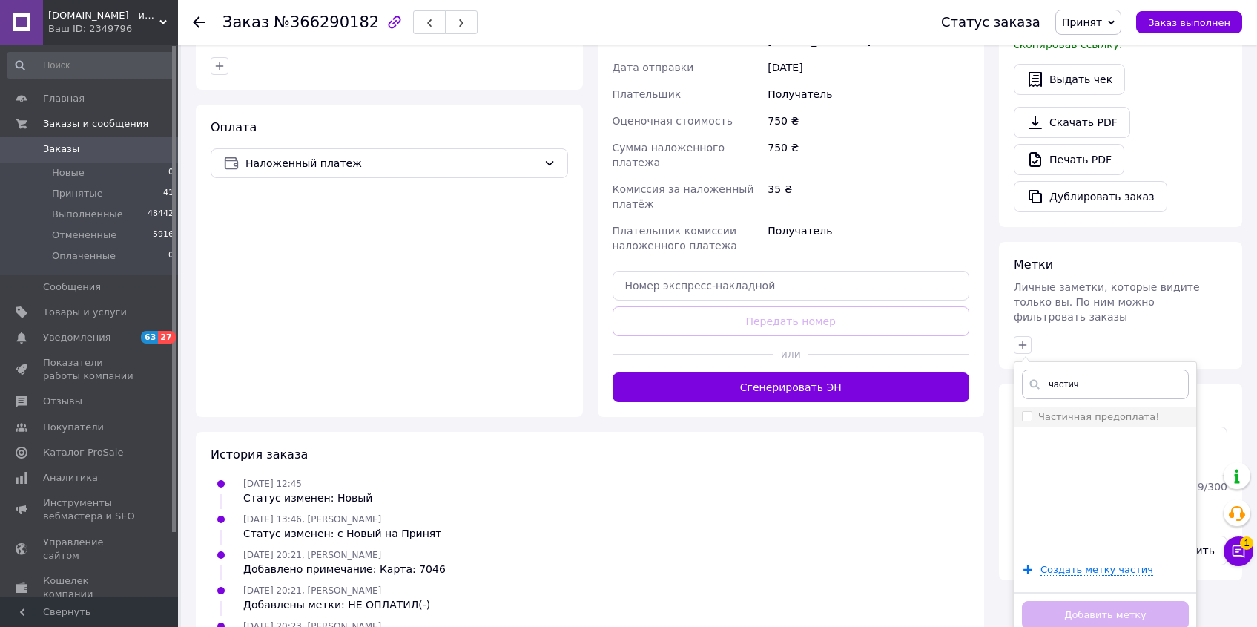
type input "частич"
click at [1025, 411] on input "Частичная предоплата!" at bounding box center [1027, 416] width 10 height 10
checkbox input "true"
click at [1094, 601] on button "Добавить метку" at bounding box center [1105, 615] width 167 height 29
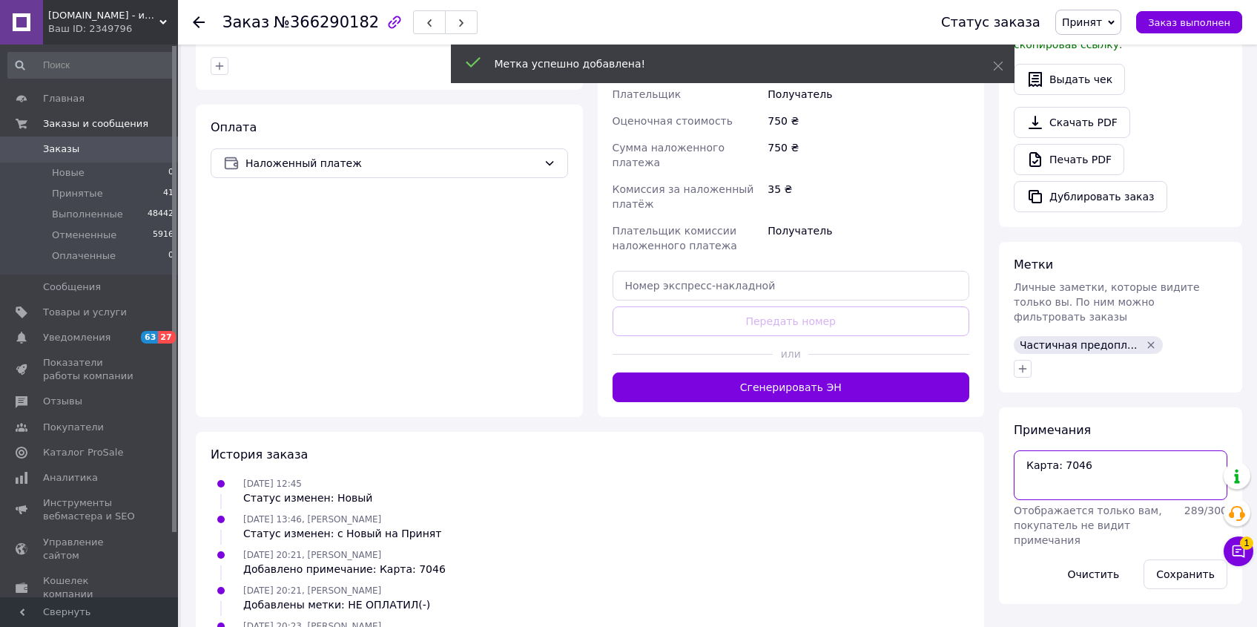
drag, startPoint x: 1052, startPoint y: 453, endPoint x: 1019, endPoint y: 452, distance: 33.4
click at [1019, 452] on textarea "Карта: 7046" at bounding box center [1121, 474] width 214 height 49
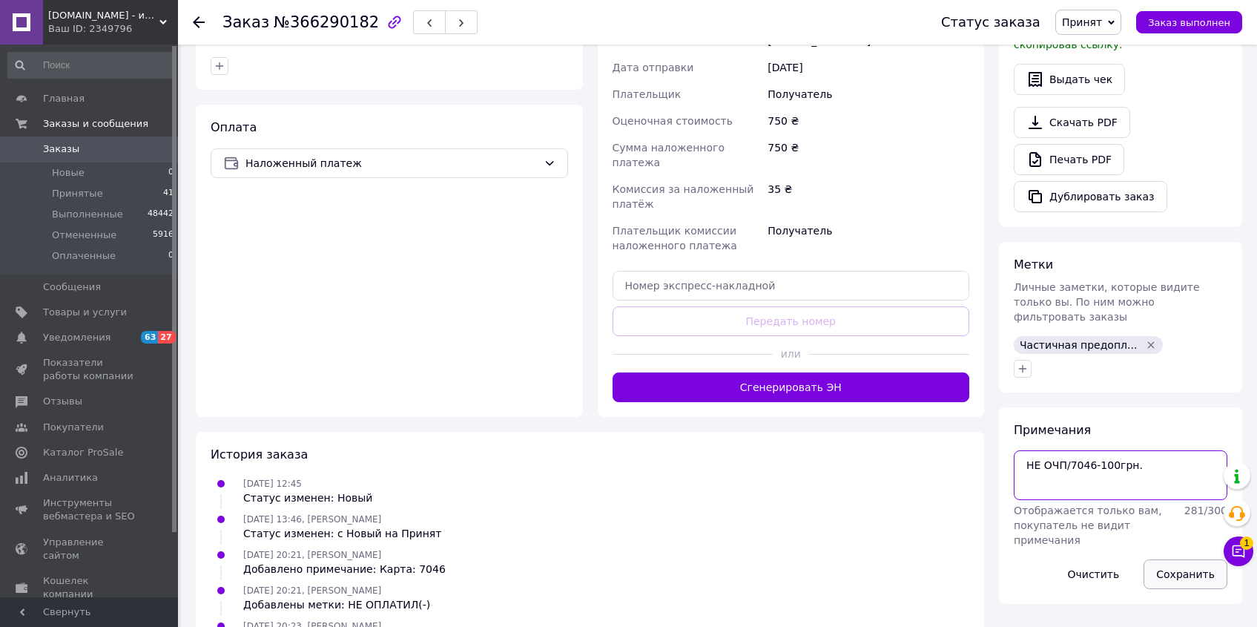
type textarea "НЕ ОЧП/7046-100грн."
click at [1184, 563] on button "Сохранить" at bounding box center [1186, 574] width 84 height 30
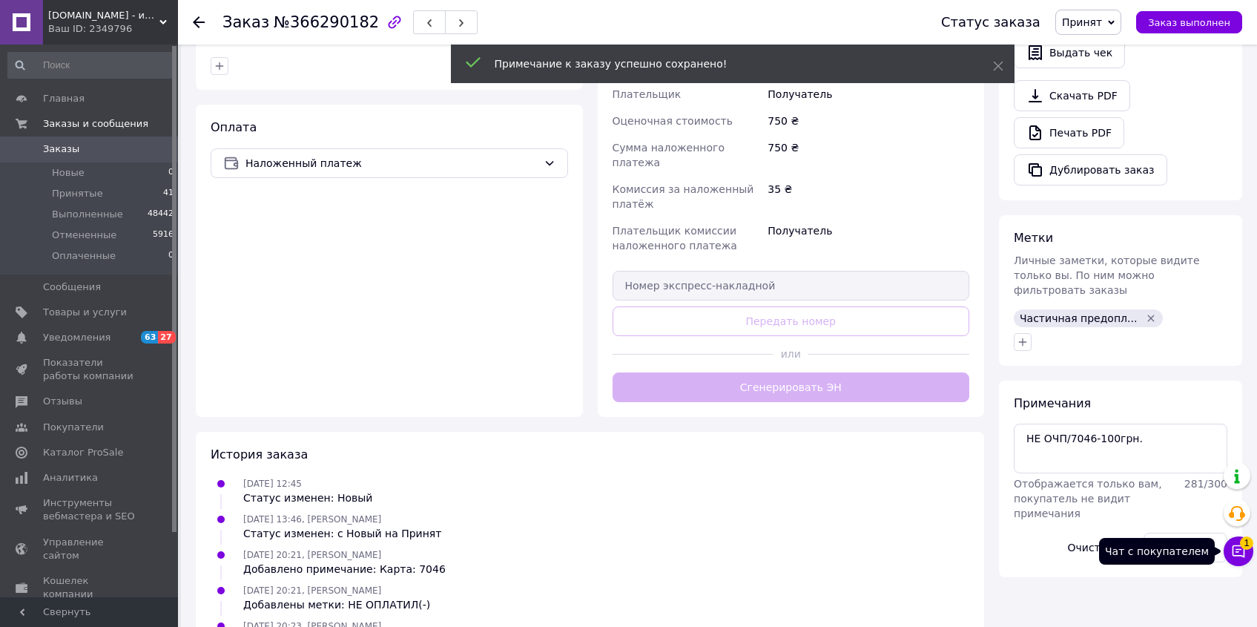
click at [1243, 556] on icon at bounding box center [1239, 551] width 13 height 13
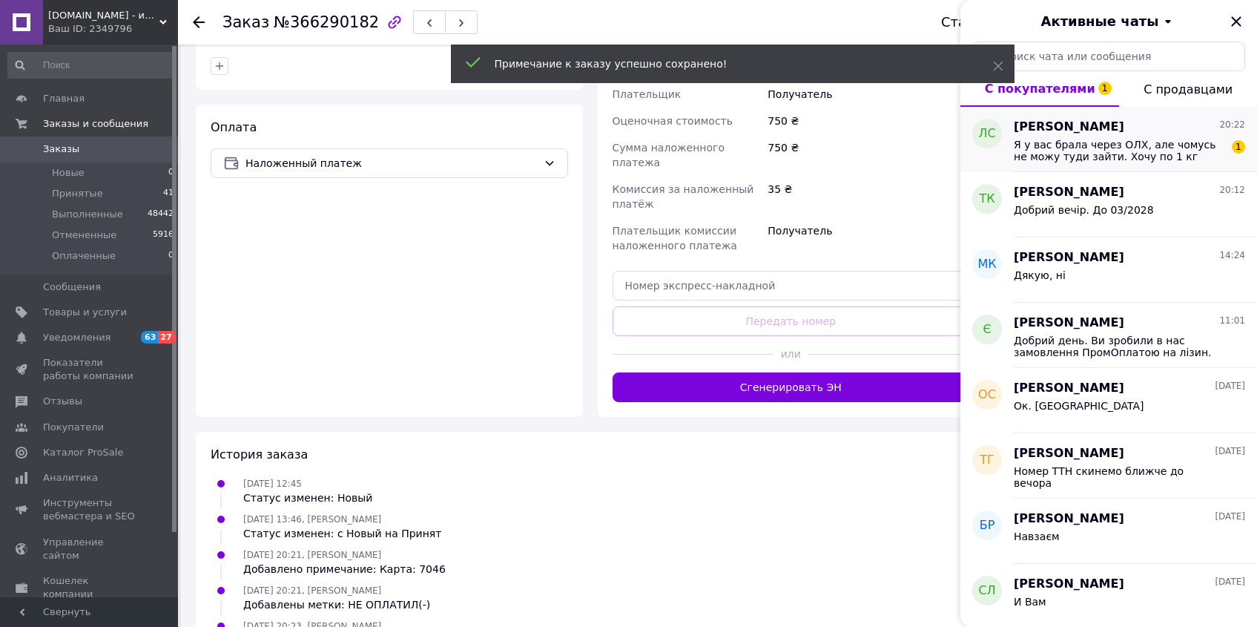
click at [1127, 150] on span "Я у вас брала через ОЛХ, але чомусь не можу туди зайти. Хочу по 1 кг шоколад і …" at bounding box center [1119, 151] width 211 height 24
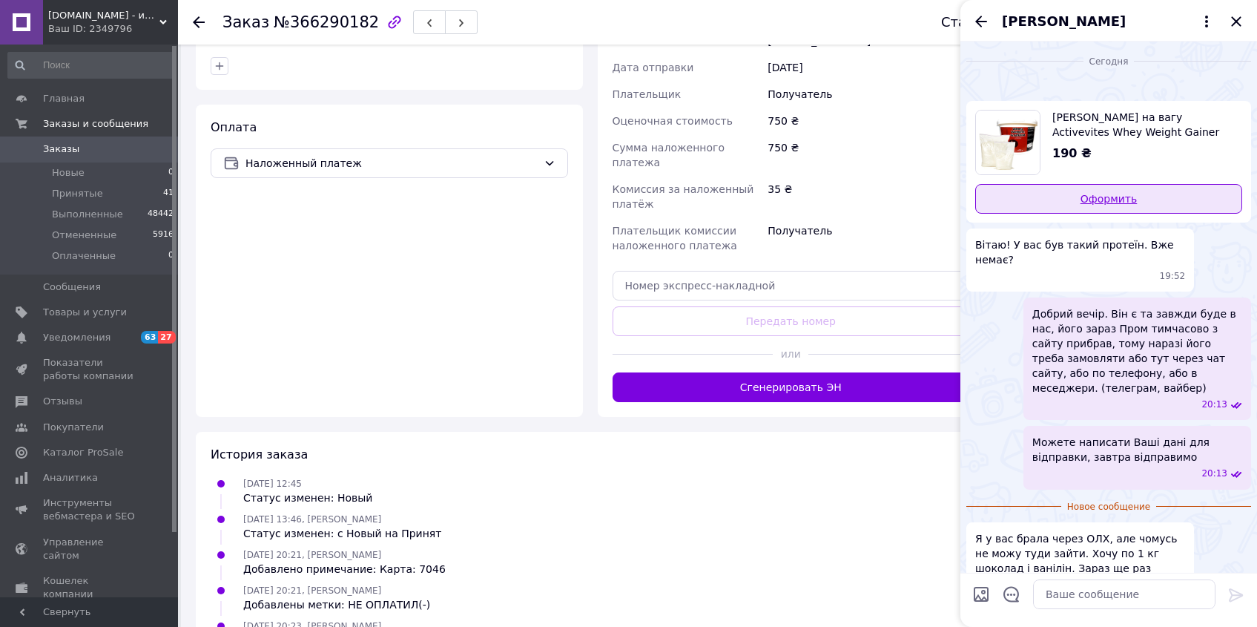
scroll to position [180, 0]
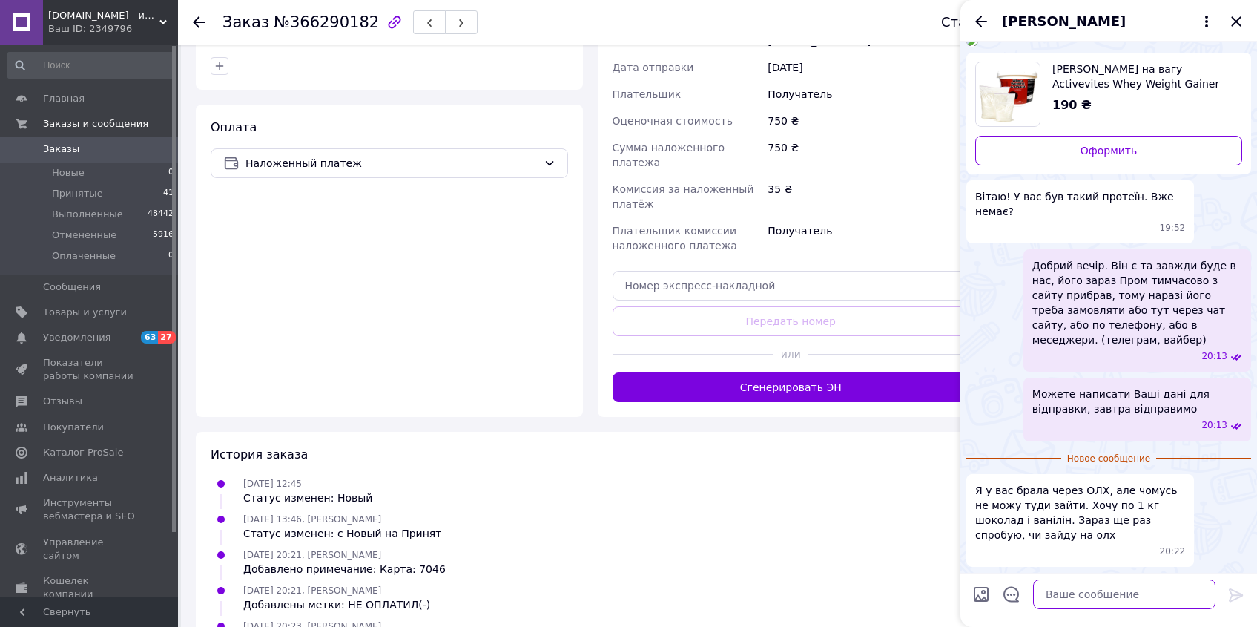
click at [1089, 594] on textarea at bounding box center [1124, 594] width 182 height 30
type textarea "На ОЛХ так і є наші оголошення"
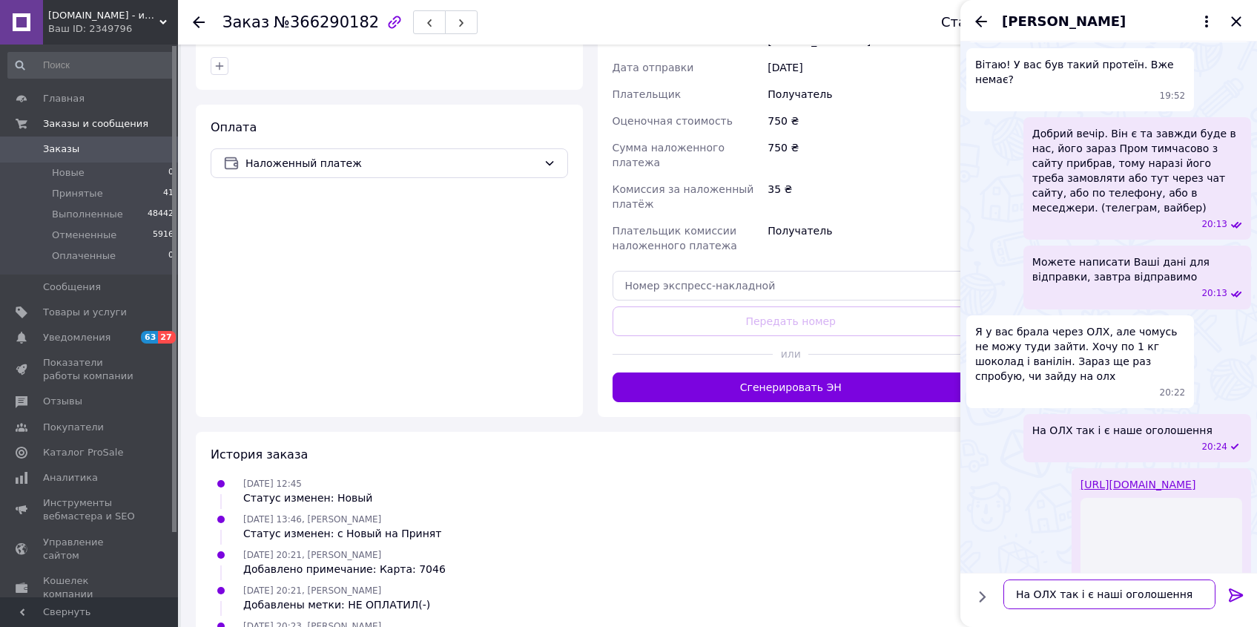
scroll to position [0, 0]
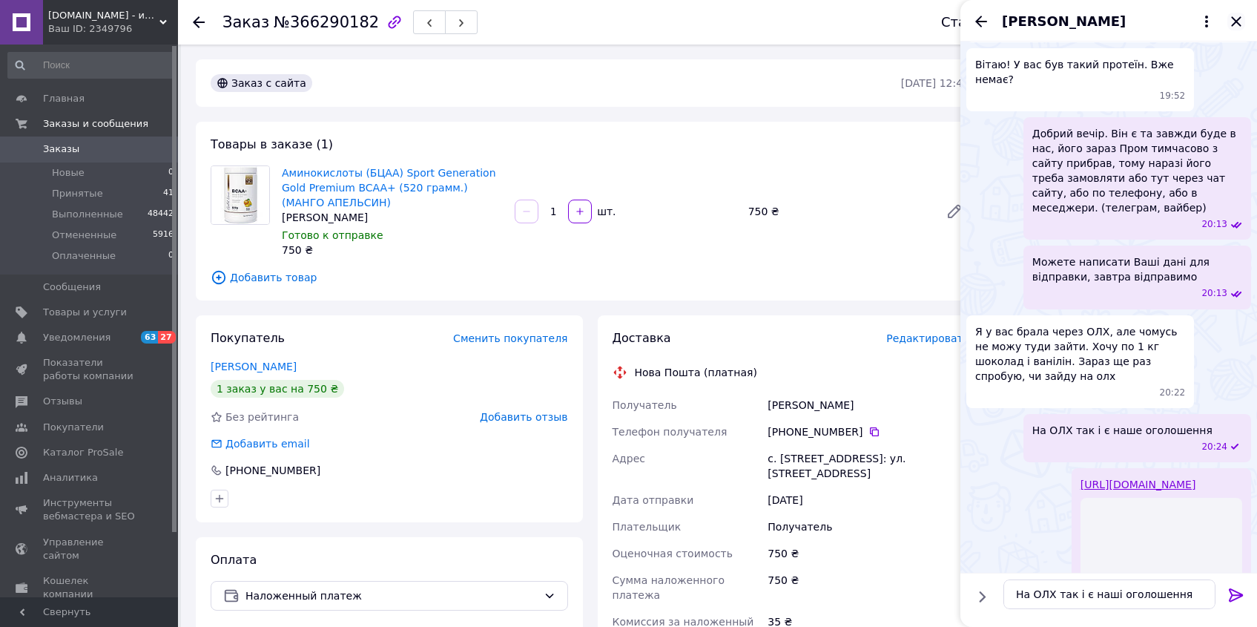
click at [1237, 27] on icon "Закрыть" at bounding box center [1236, 22] width 18 height 18
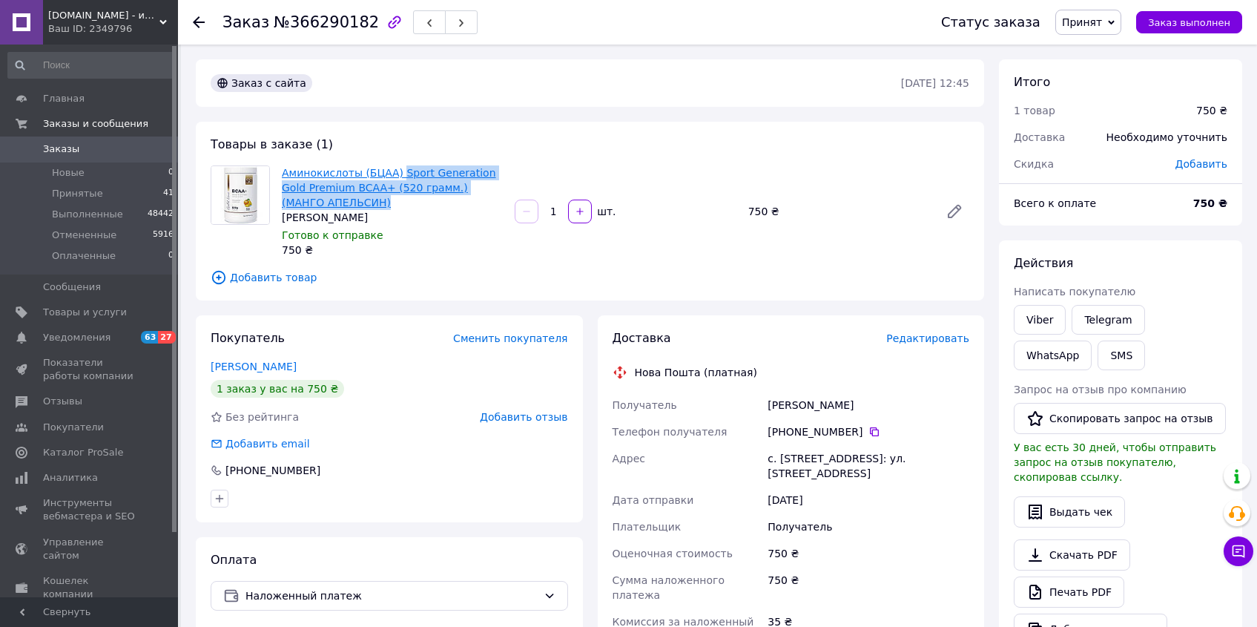
drag, startPoint x: 399, startPoint y: 201, endPoint x: 399, endPoint y: 176, distance: 25.2
click at [399, 176] on span "Аминокислоты (БЦАА) Sport Generation Gold Premium BCAA+ (520 грамм.)(МАНГО АПЕЛ…" at bounding box center [392, 187] width 221 height 44
copy link "Sport Generation Gold Premium BCAA+ (520 грамм.)(МАНГО АПЕЛЬСИН)"
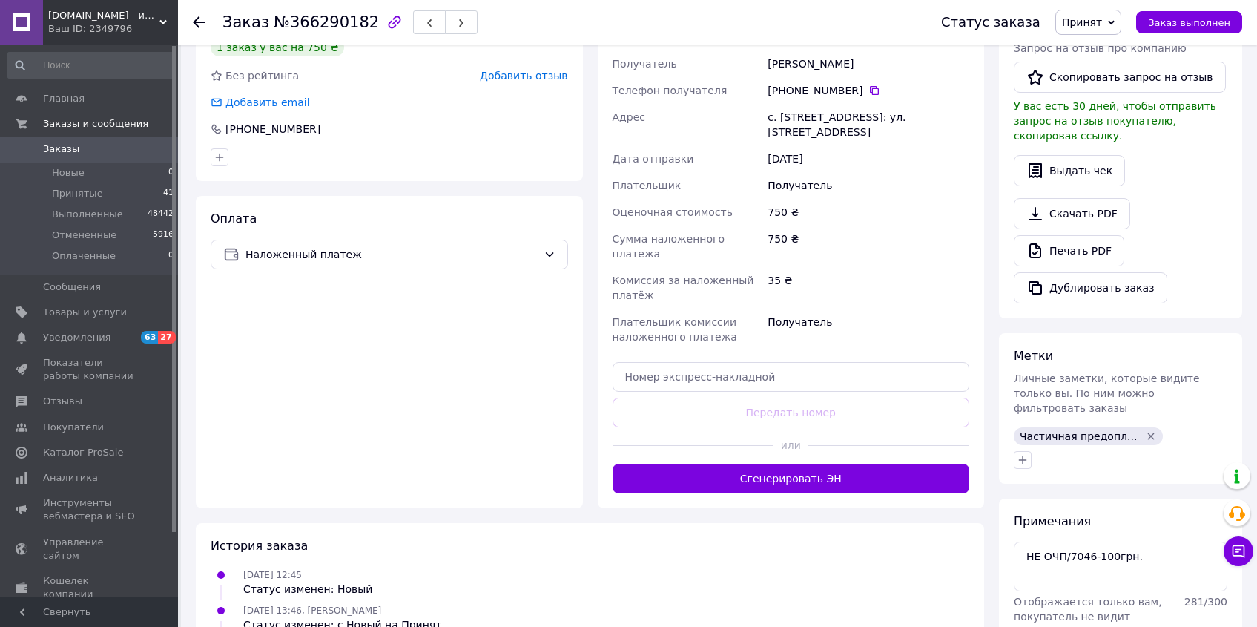
scroll to position [523, 0]
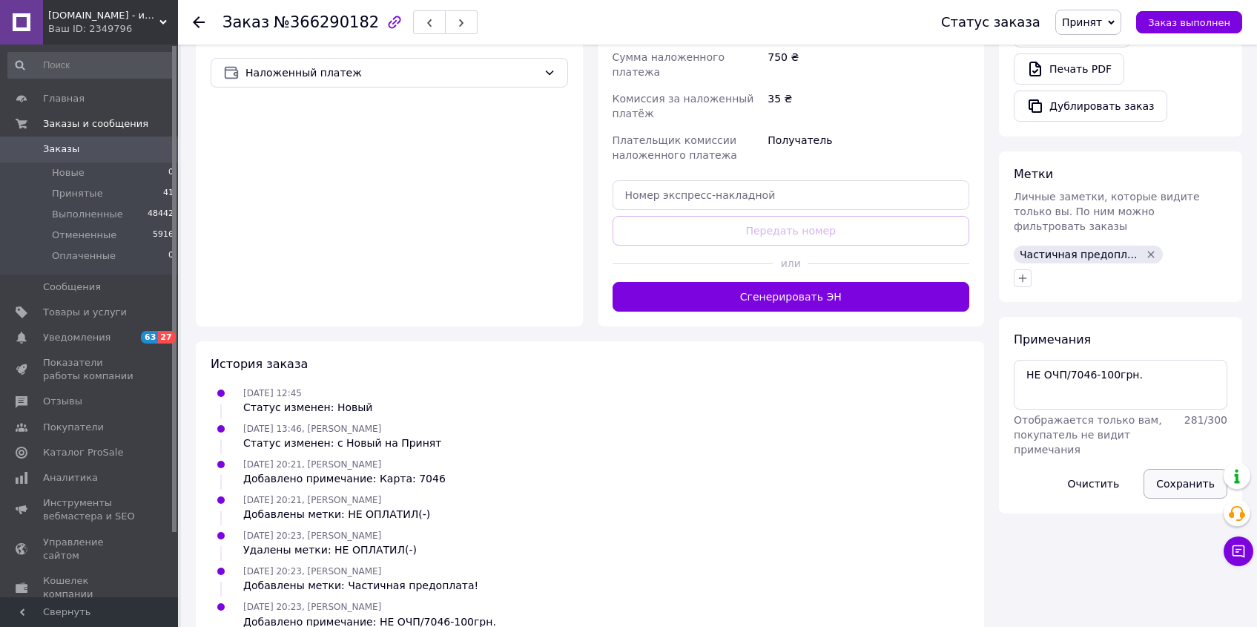
click at [1195, 473] on button "Сохранить" at bounding box center [1186, 484] width 84 height 30
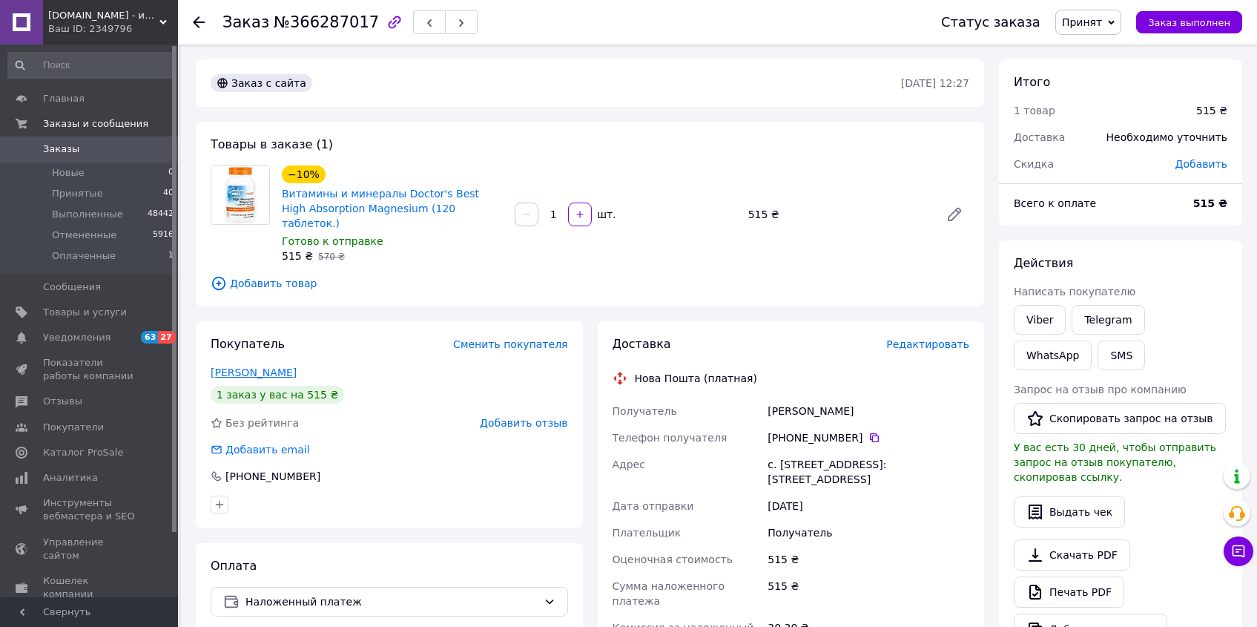
click at [266, 366] on link "[PERSON_NAME]" at bounding box center [254, 372] width 86 height 12
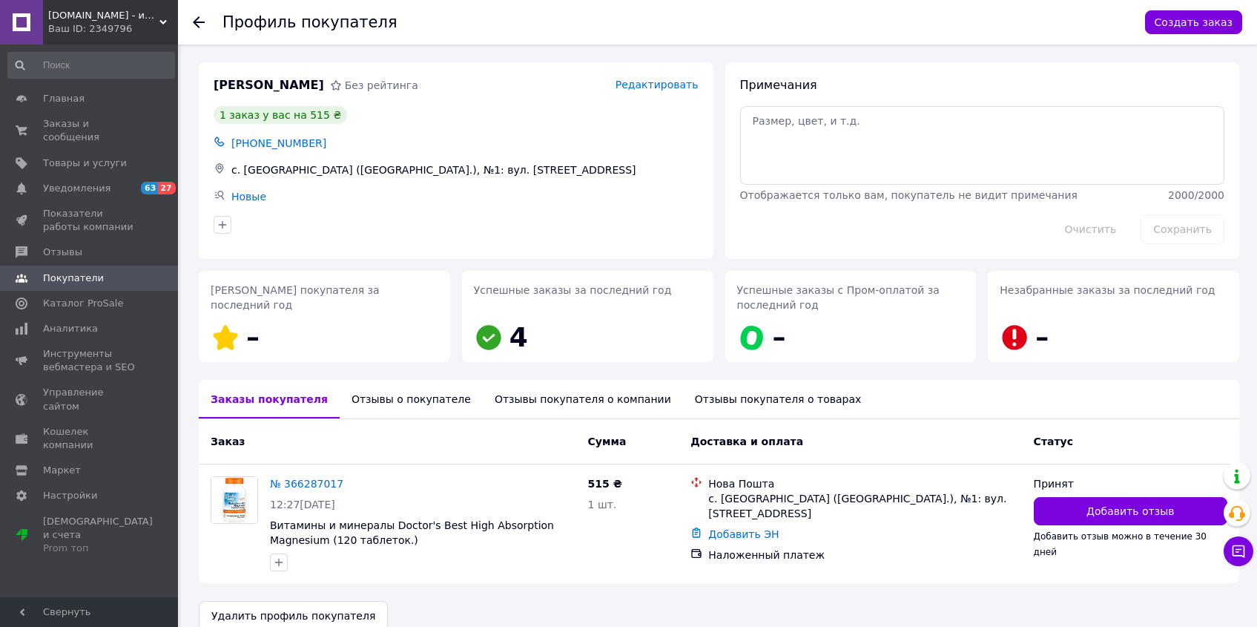
click at [378, 397] on div "Отзывы о покупателе" at bounding box center [411, 399] width 143 height 39
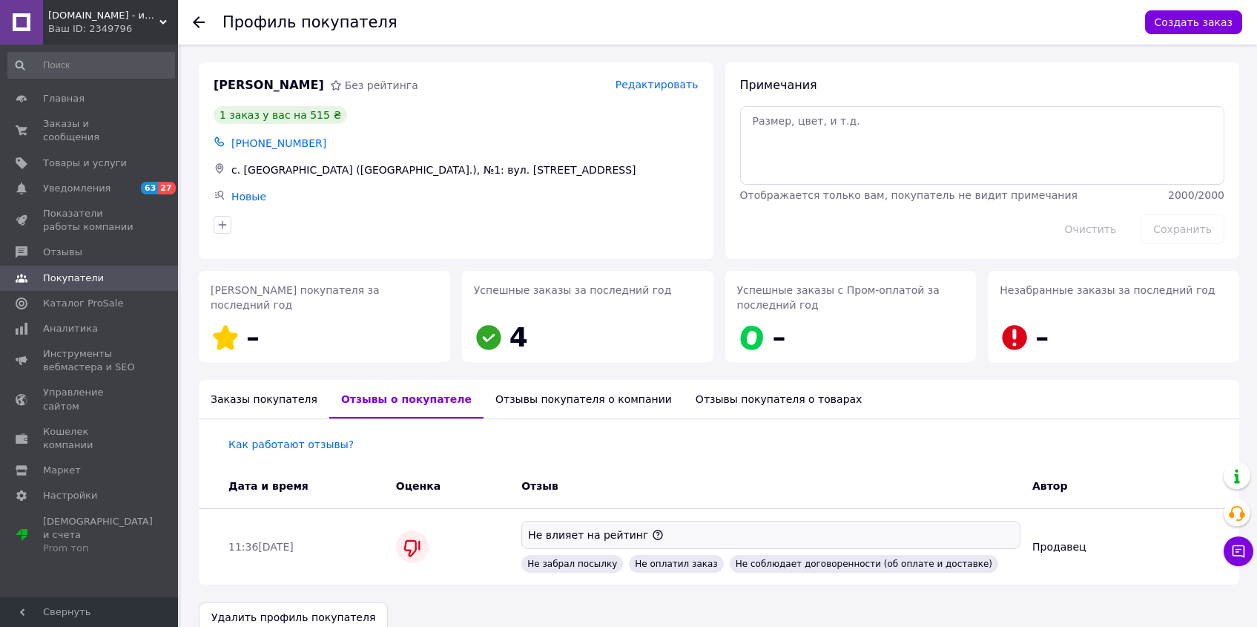
click at [202, 26] on icon at bounding box center [199, 22] width 12 height 12
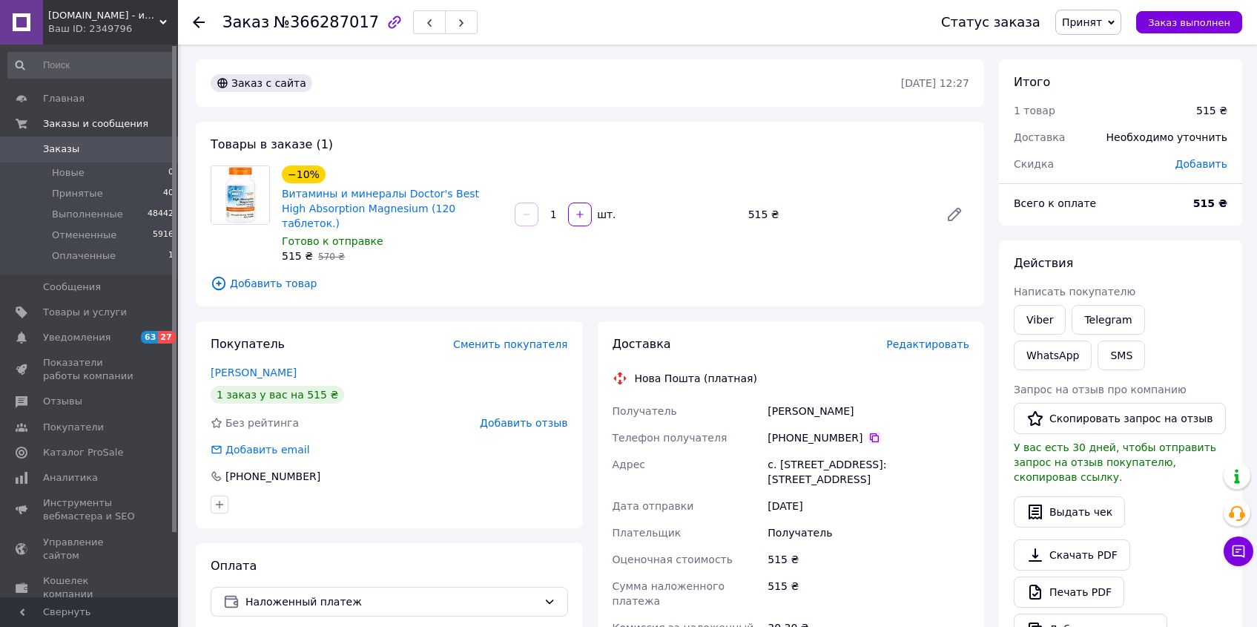
click at [868, 432] on icon at bounding box center [874, 438] width 12 height 12
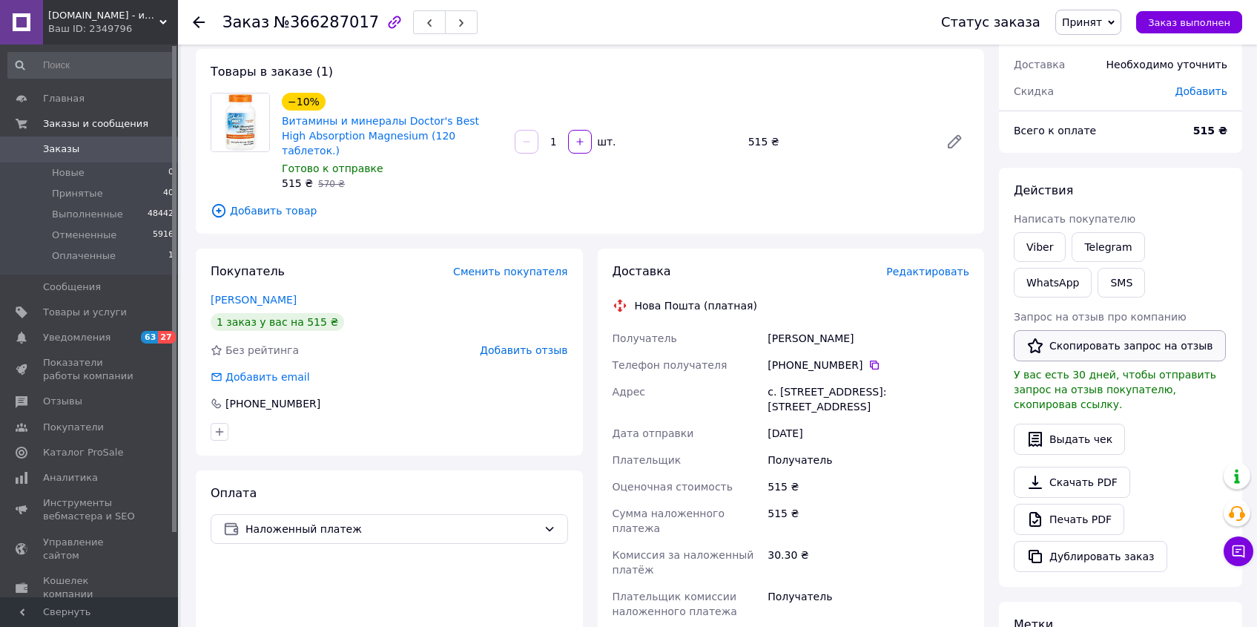
scroll to position [333, 0]
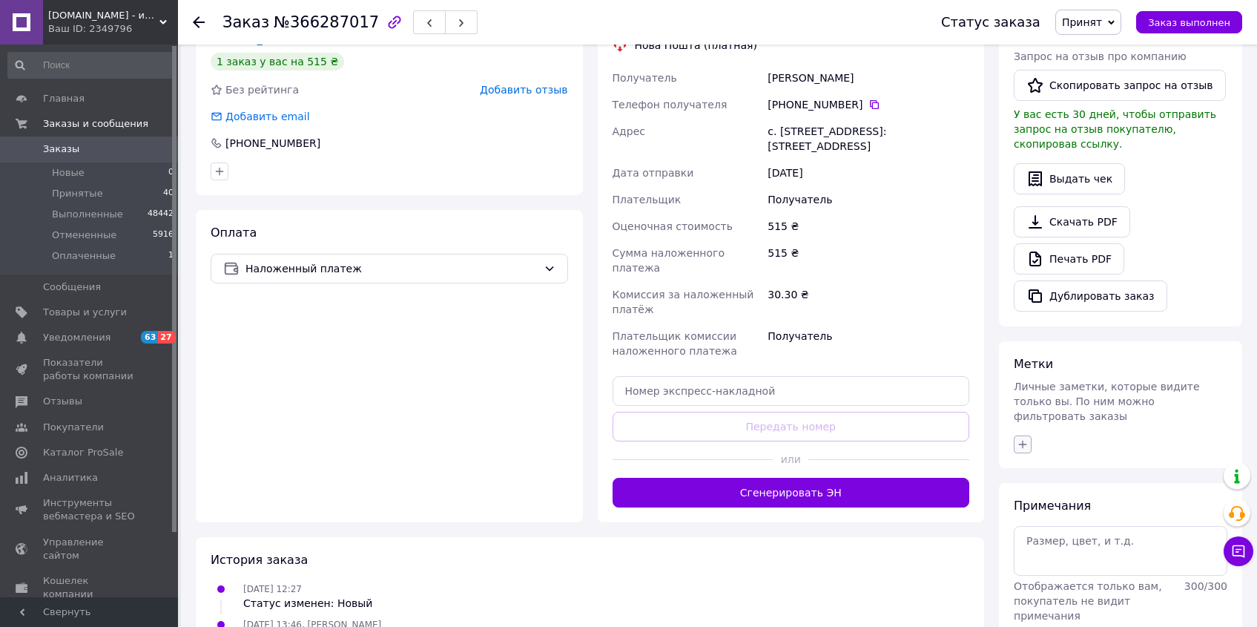
click at [1031, 435] on button "button" at bounding box center [1023, 444] width 18 height 18
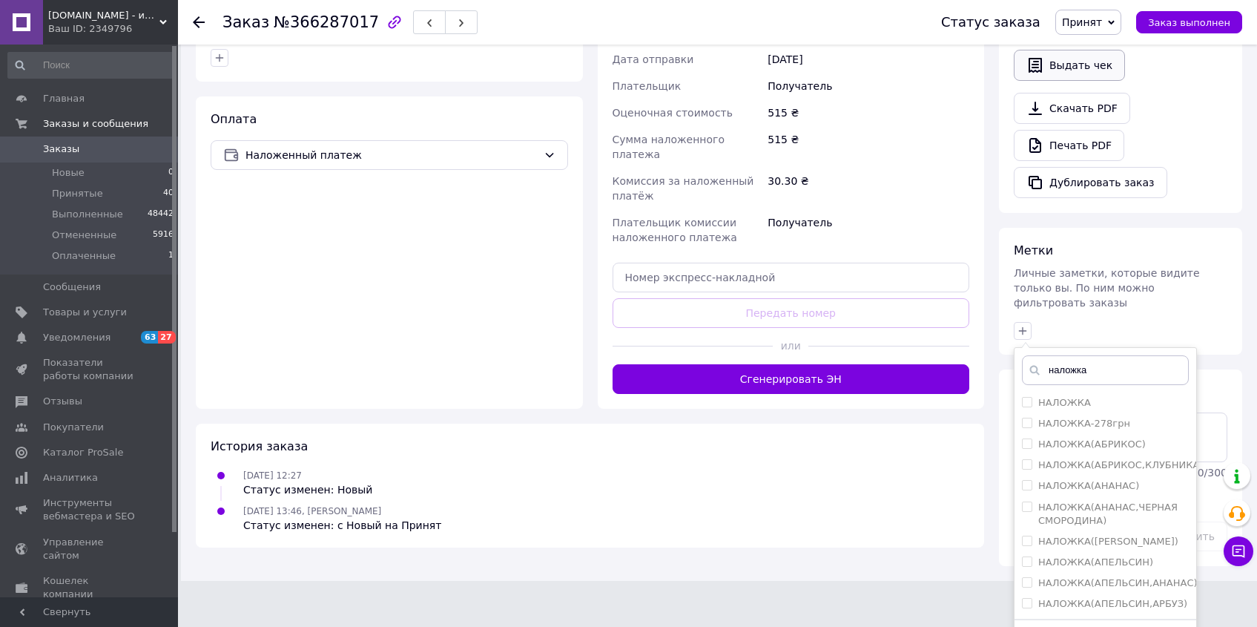
scroll to position [469, 0]
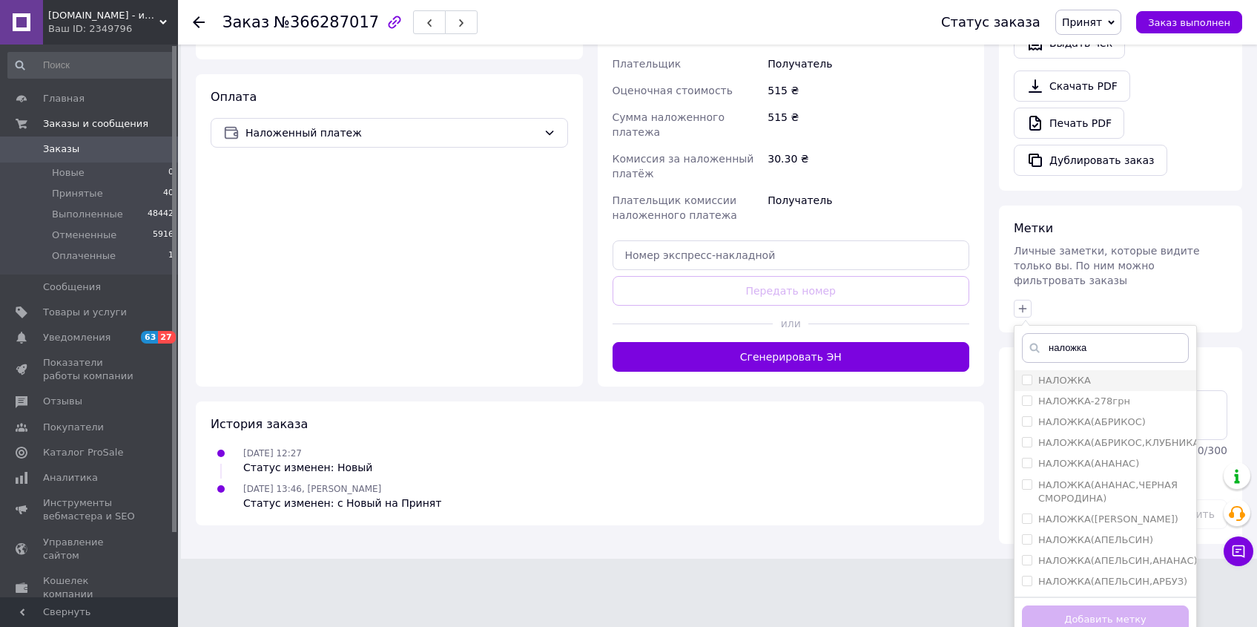
type input "наложка"
click at [1028, 375] on input "НАЛОЖКА" at bounding box center [1027, 380] width 10 height 10
checkbox input "true"
click at [1081, 605] on button "Добавить метку" at bounding box center [1105, 619] width 167 height 29
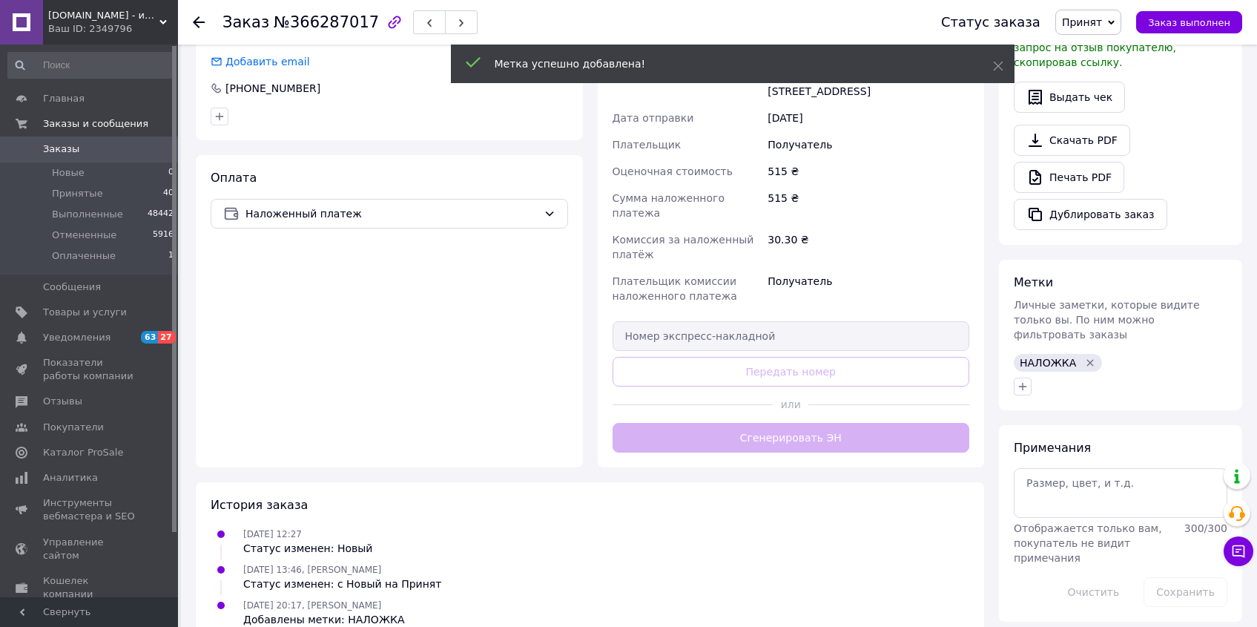
scroll to position [409, 0]
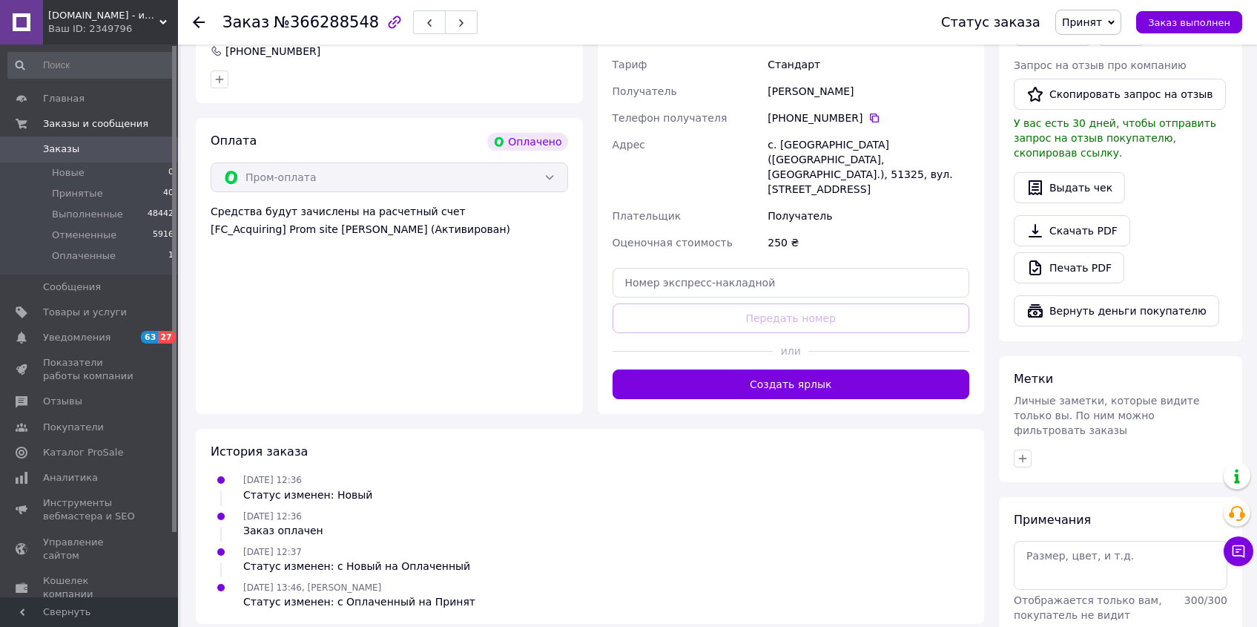
scroll to position [445, 0]
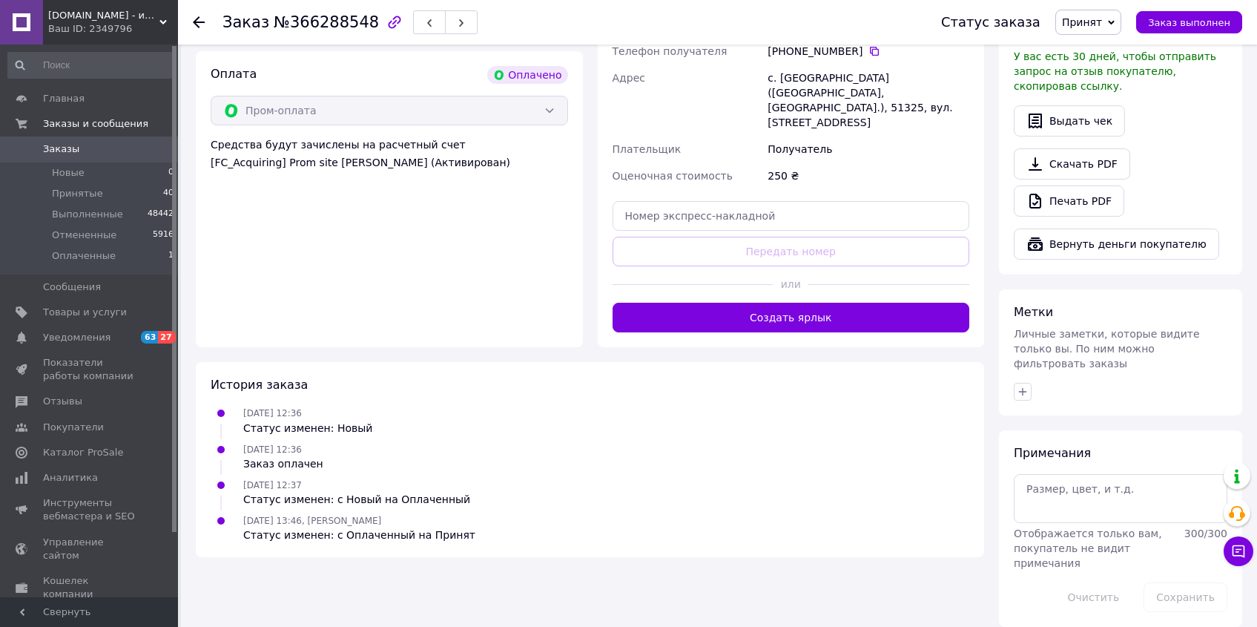
click at [1026, 386] on icon "button" at bounding box center [1023, 392] width 12 height 12
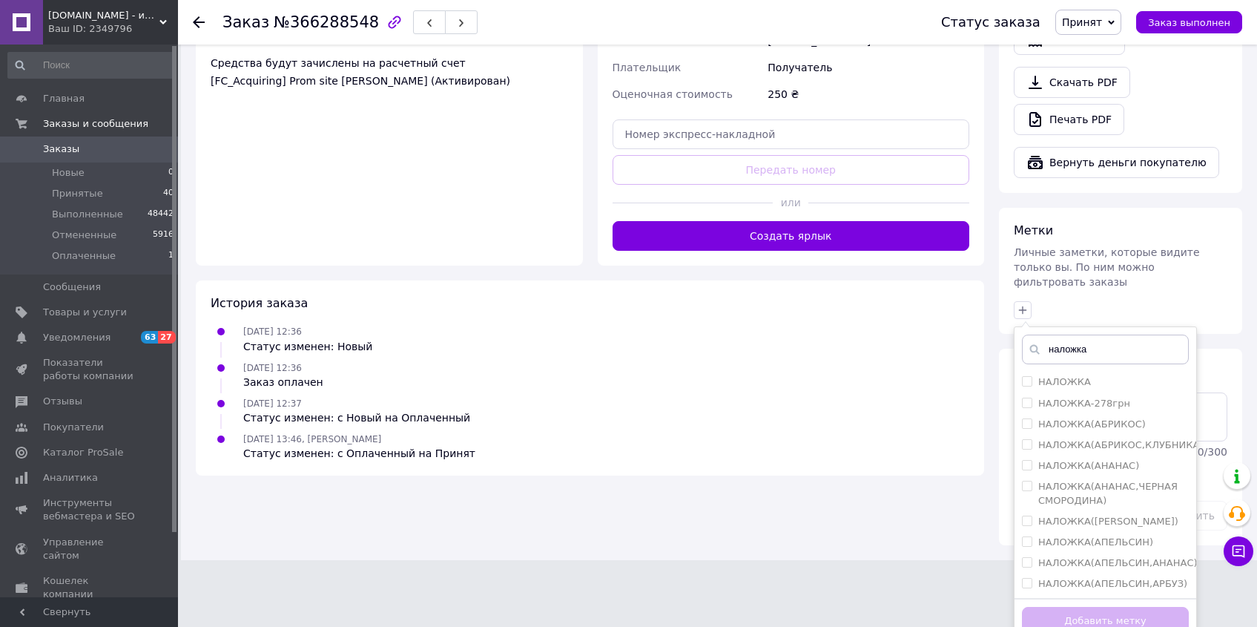
scroll to position [529, 0]
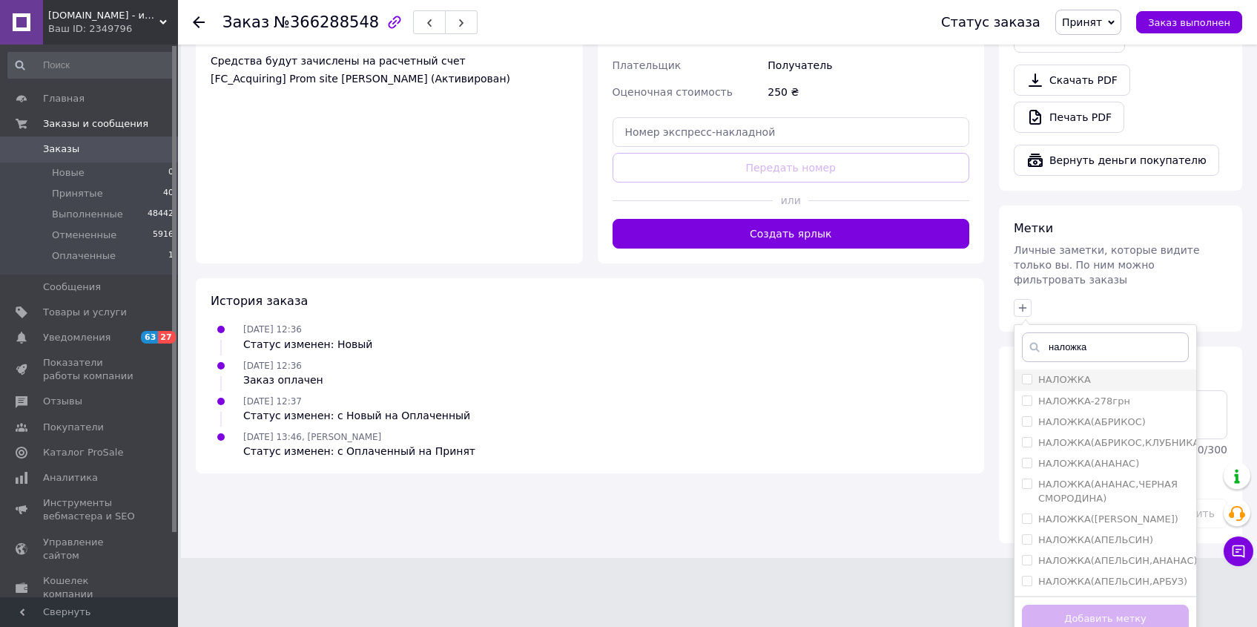
type input "наложка"
click at [1029, 374] on input "НАЛОЖКА" at bounding box center [1027, 379] width 10 height 10
checkbox input "true"
click at [1112, 604] on button "Добавить метку" at bounding box center [1105, 618] width 167 height 29
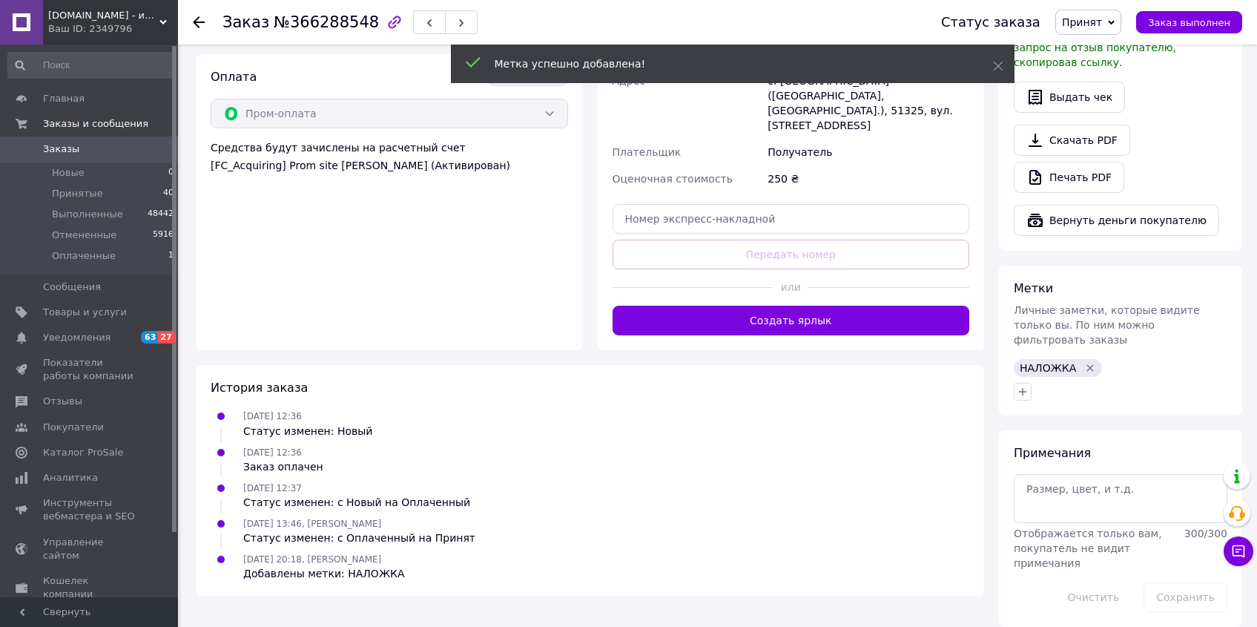
scroll to position [469, 0]
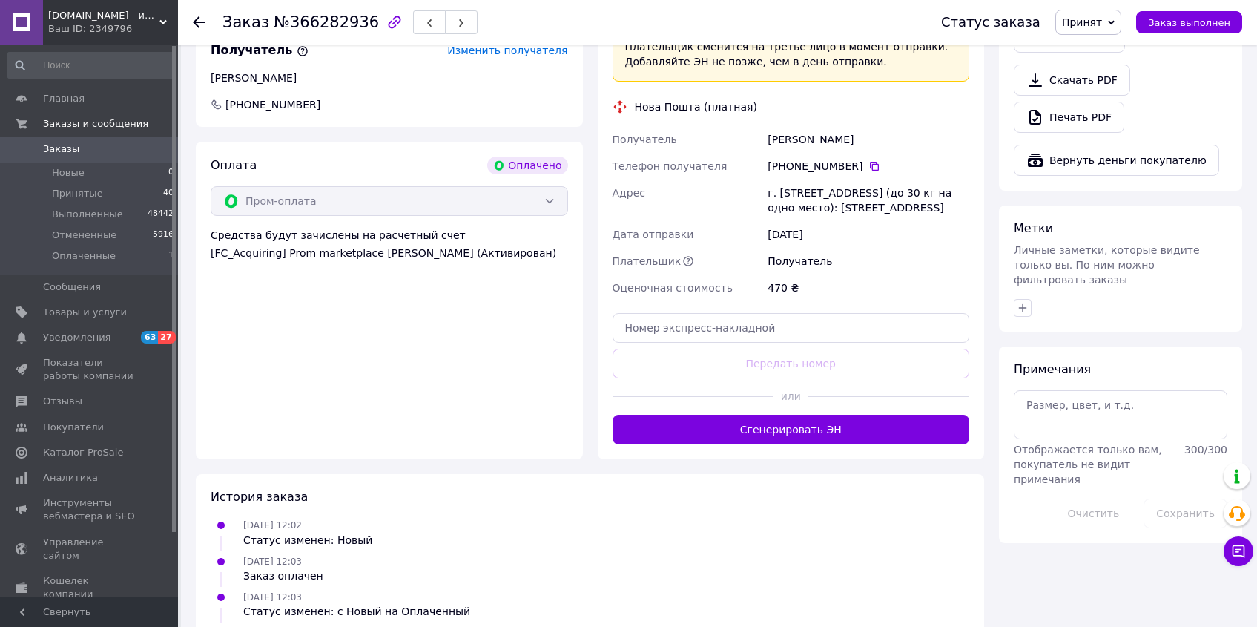
scroll to position [653, 0]
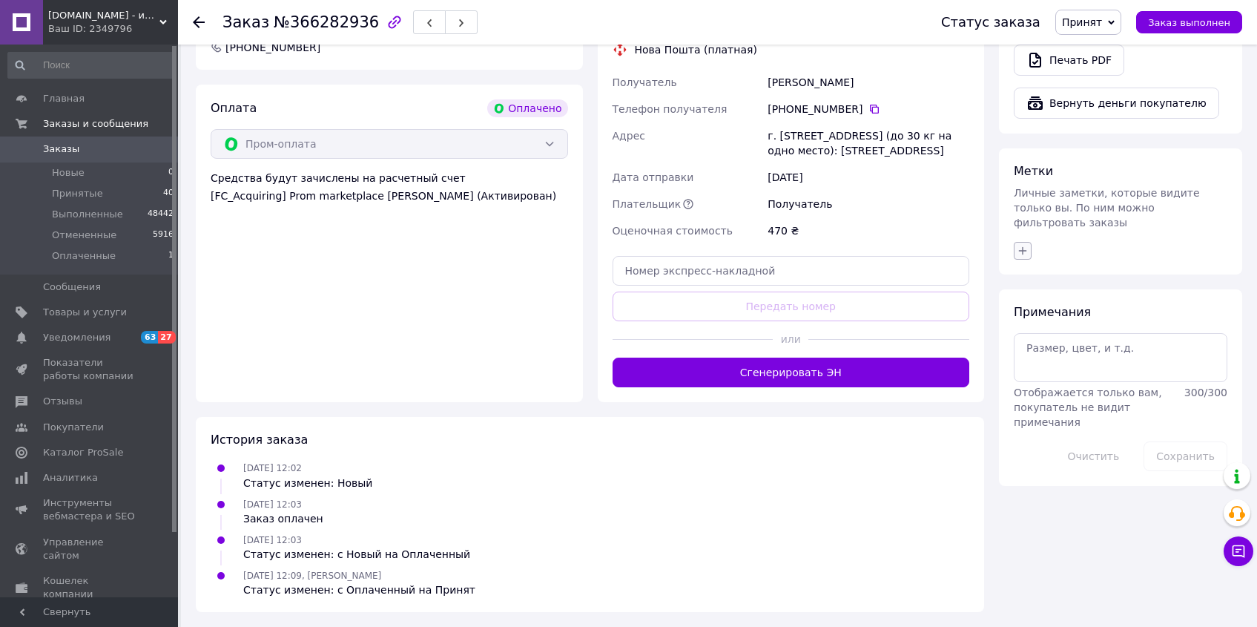
click at [1019, 242] on button "button" at bounding box center [1023, 251] width 18 height 18
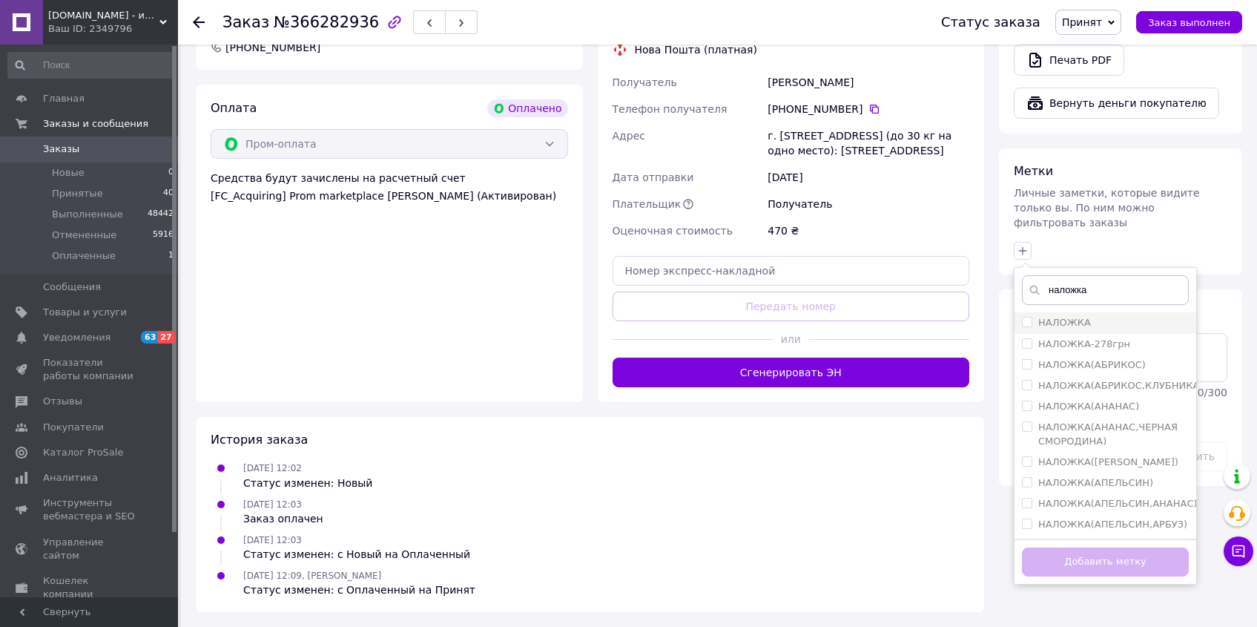
type input "наложка"
click at [1026, 317] on input "НАЛОЖКА" at bounding box center [1027, 322] width 10 height 10
checkbox input "true"
click at [1086, 547] on button "Добавить метку" at bounding box center [1105, 561] width 167 height 29
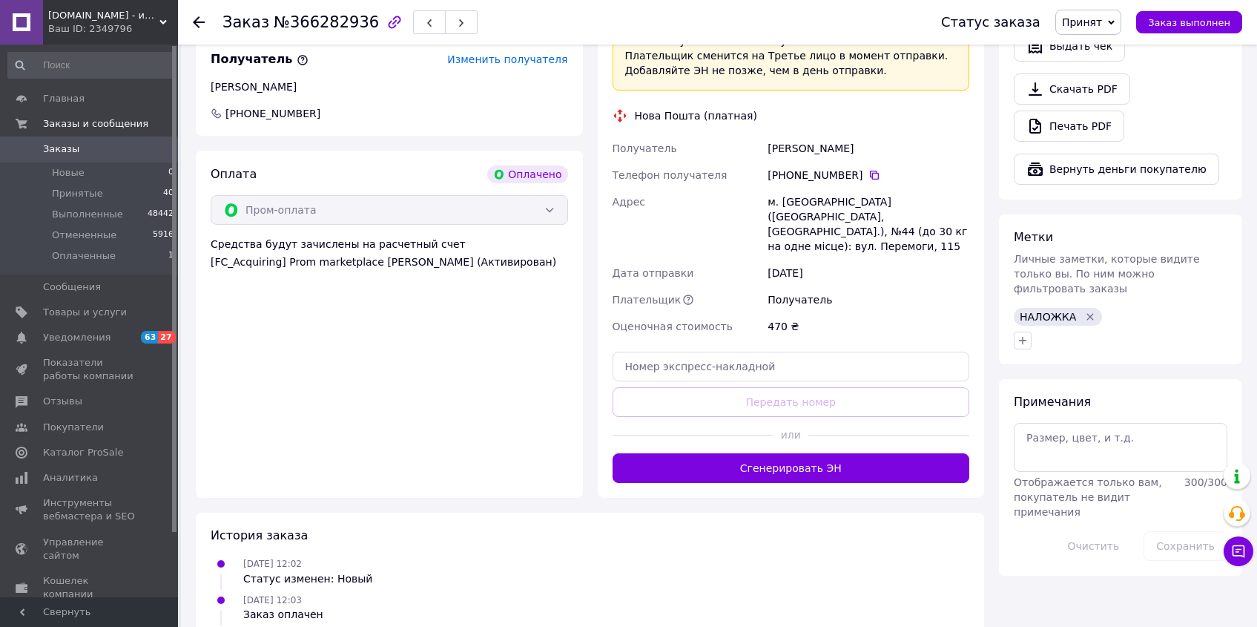
scroll to position [0, 0]
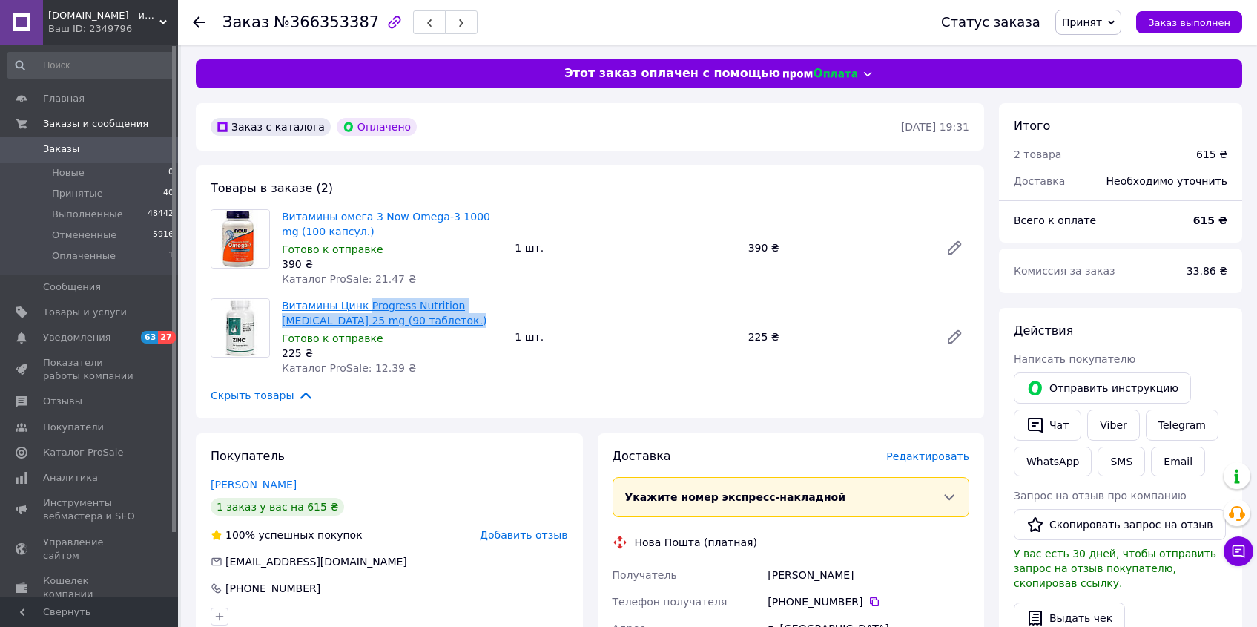
drag, startPoint x: 465, startPoint y: 320, endPoint x: 367, endPoint y: 300, distance: 100.1
click at [367, 300] on span "Витамины Цинк Progress Nutrition Zinc Gluconate 25 mg (90 таблеток.)" at bounding box center [392, 313] width 221 height 30
copy link "Progress Nutrition Zinc Gluconate 25 mg (90 таблеток.)"
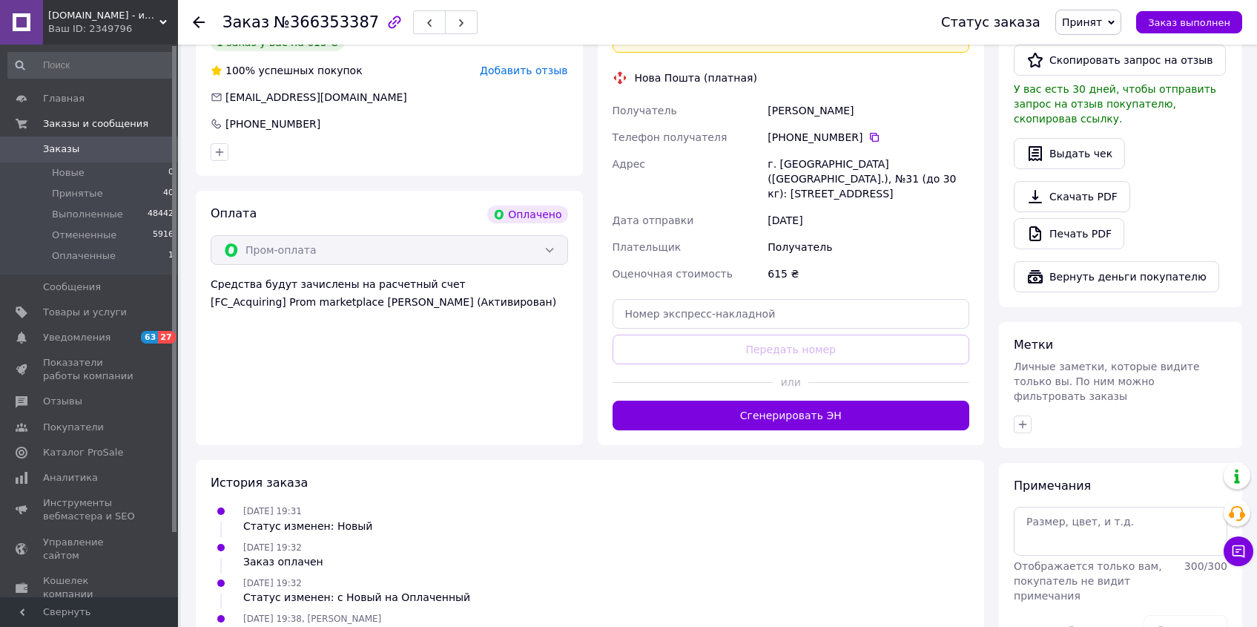
scroll to position [497, 0]
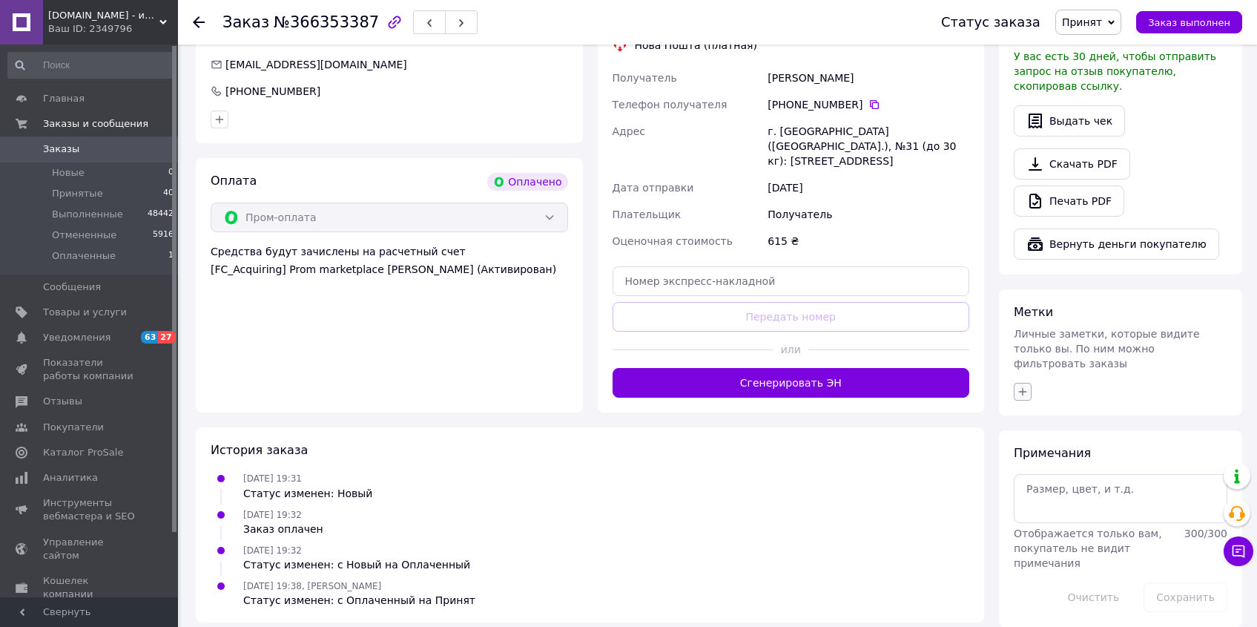
click at [1026, 386] on icon "button" at bounding box center [1023, 392] width 12 height 12
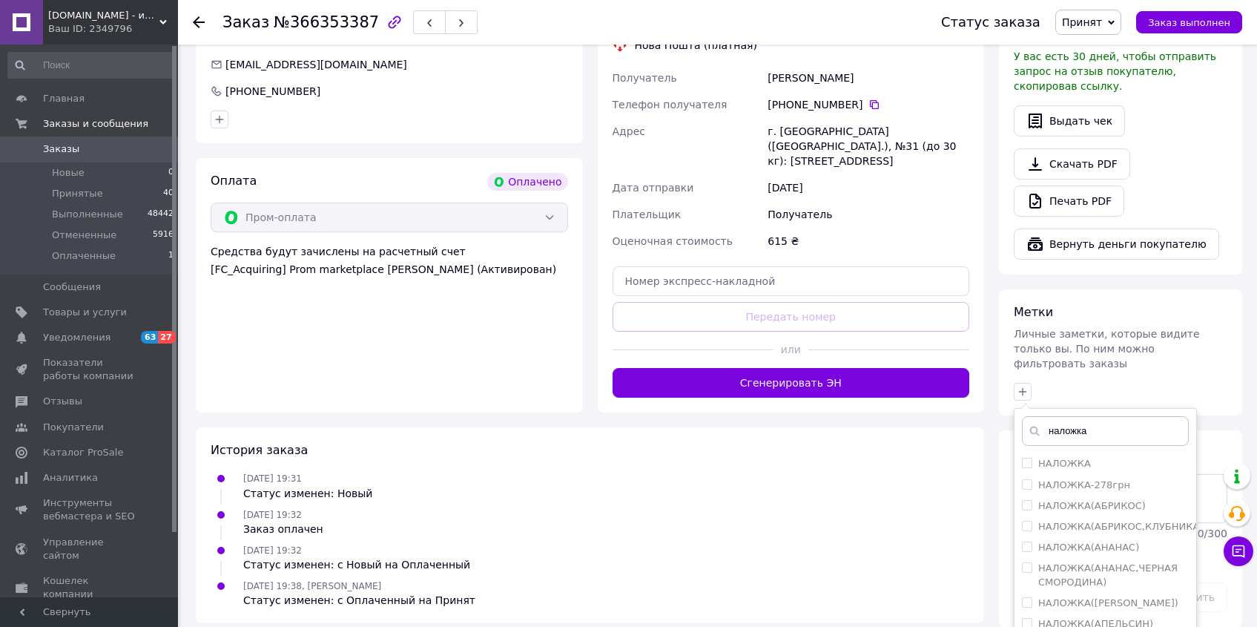
type input "наложка"
click at [1010, 453] on div "Примечания Отображается только вам, покупатель не видит примечания 300 / 300 Оч…" at bounding box center [1120, 528] width 243 height 197
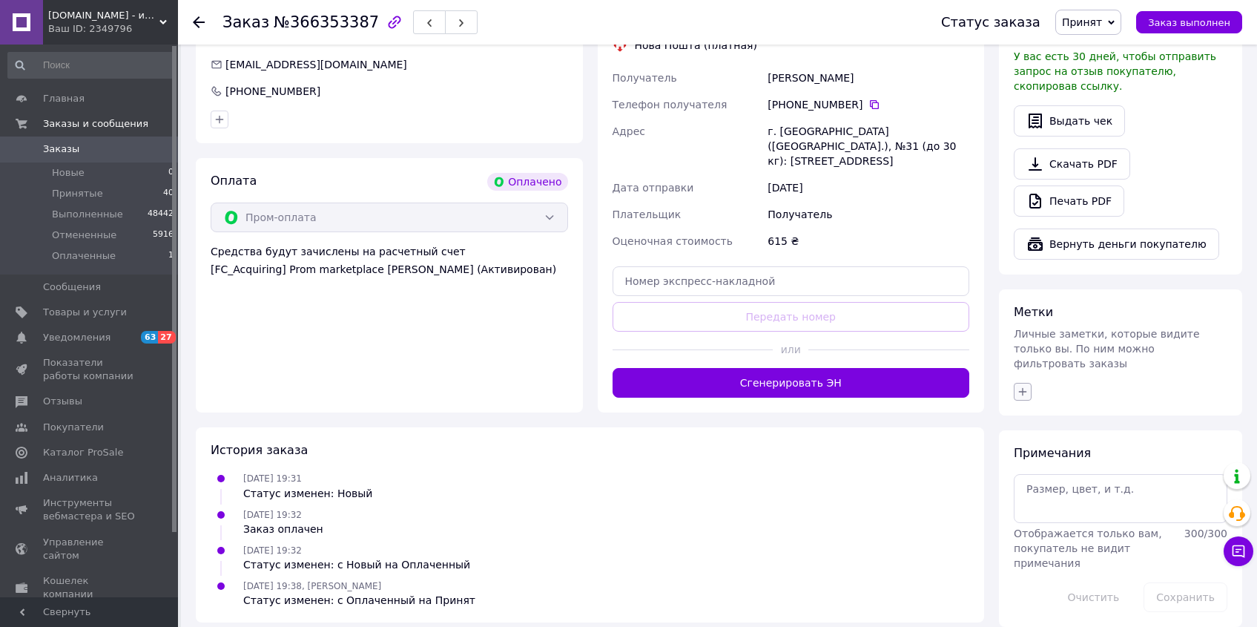
click at [1019, 386] on icon "button" at bounding box center [1023, 392] width 12 height 12
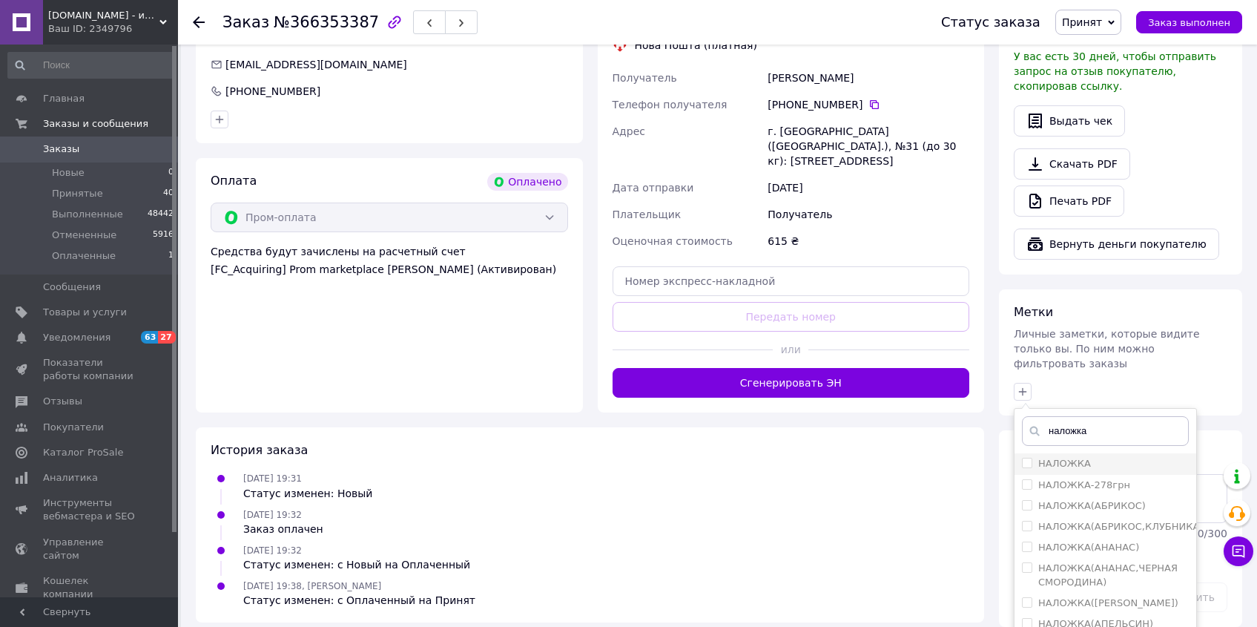
type input "наложка"
click at [1027, 458] on input "НАЛОЖКА" at bounding box center [1027, 463] width 10 height 10
checkbox input "true"
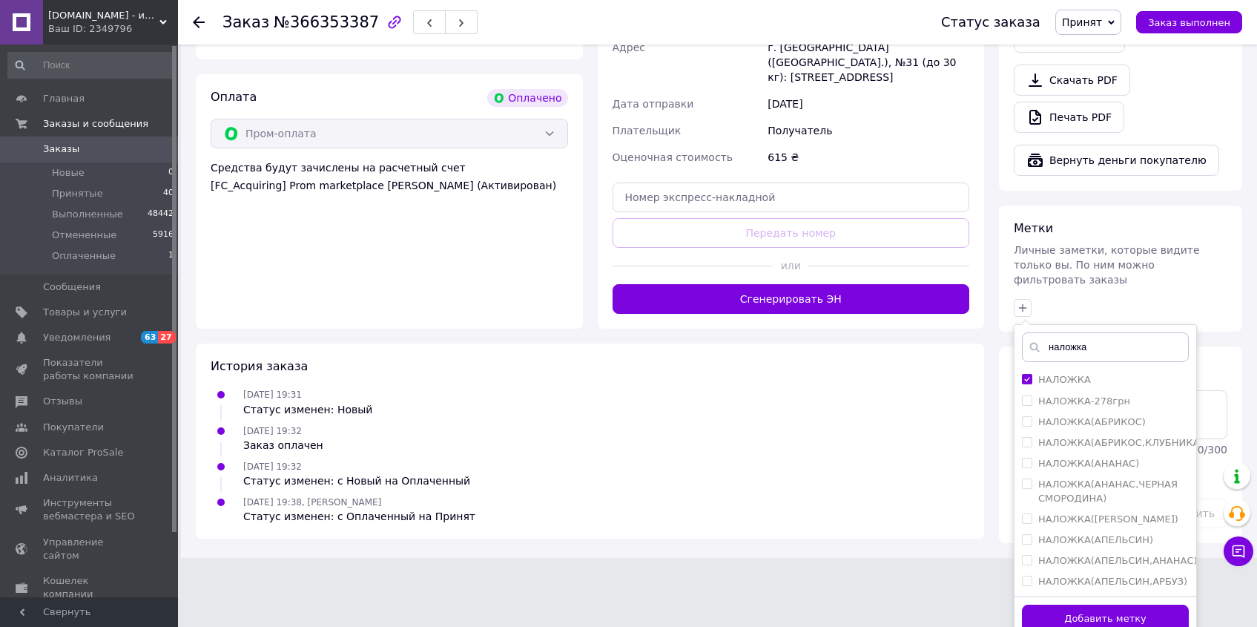
click at [1177, 604] on button "Добавить метку" at bounding box center [1105, 618] width 167 height 29
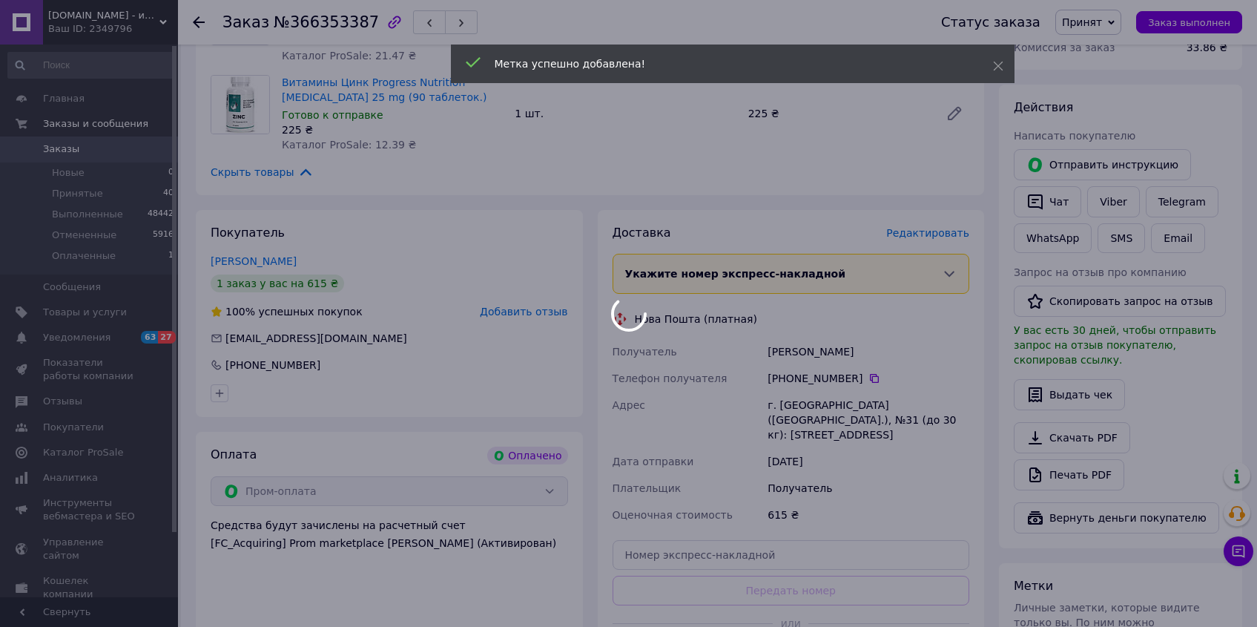
scroll to position [179, 0]
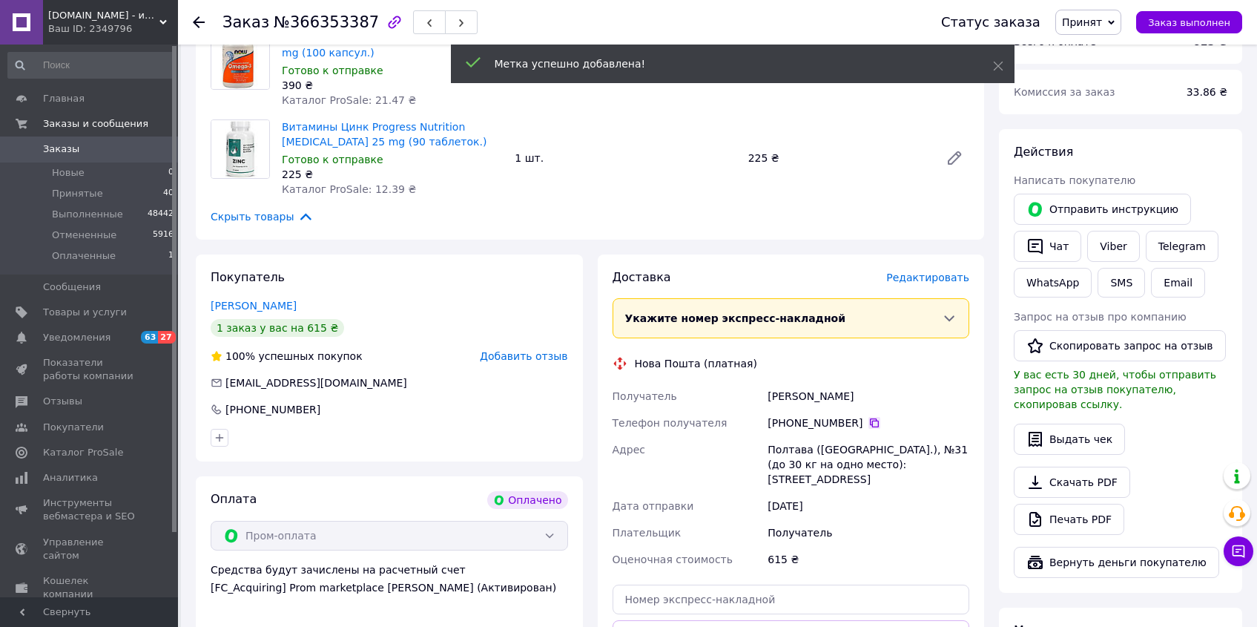
click at [868, 421] on icon at bounding box center [874, 423] width 12 height 12
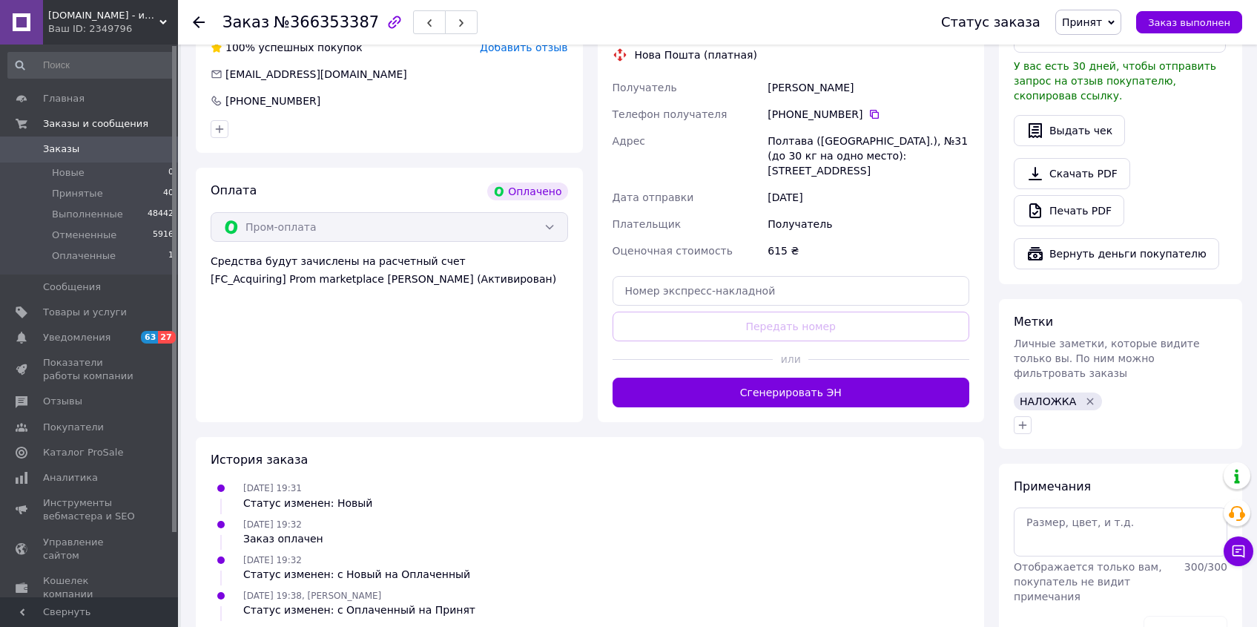
scroll to position [527, 0]
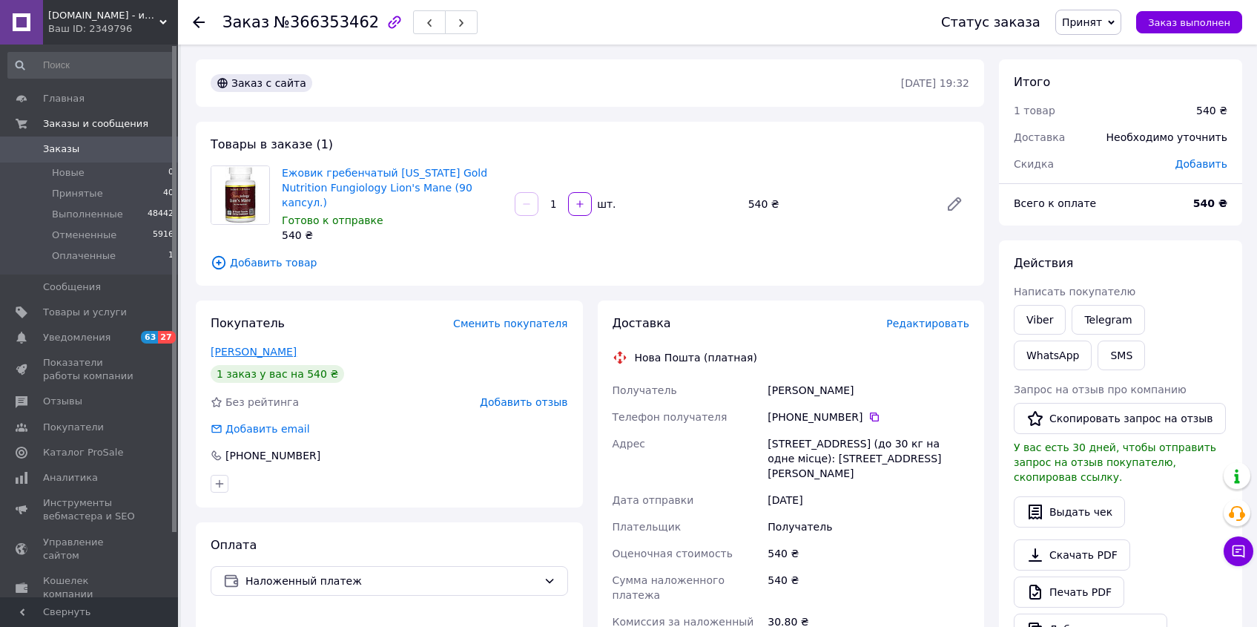
click at [261, 346] on link "[PERSON_NAME]" at bounding box center [254, 352] width 86 height 12
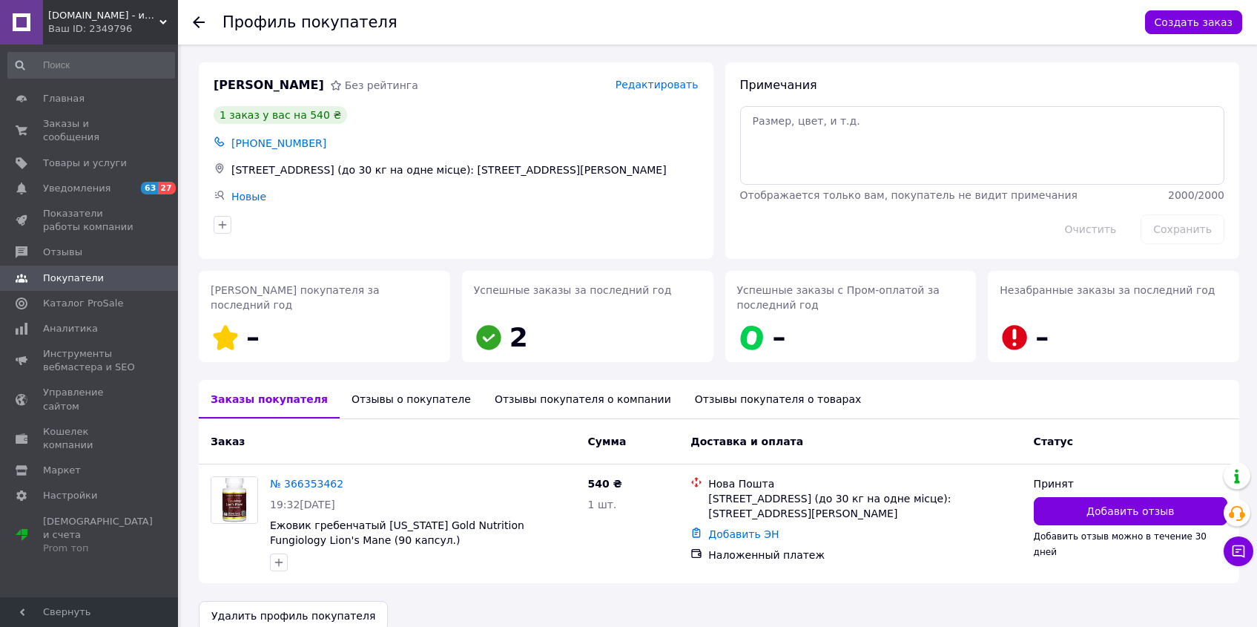
click at [371, 398] on div "Отзывы о покупателе" at bounding box center [411, 399] width 143 height 39
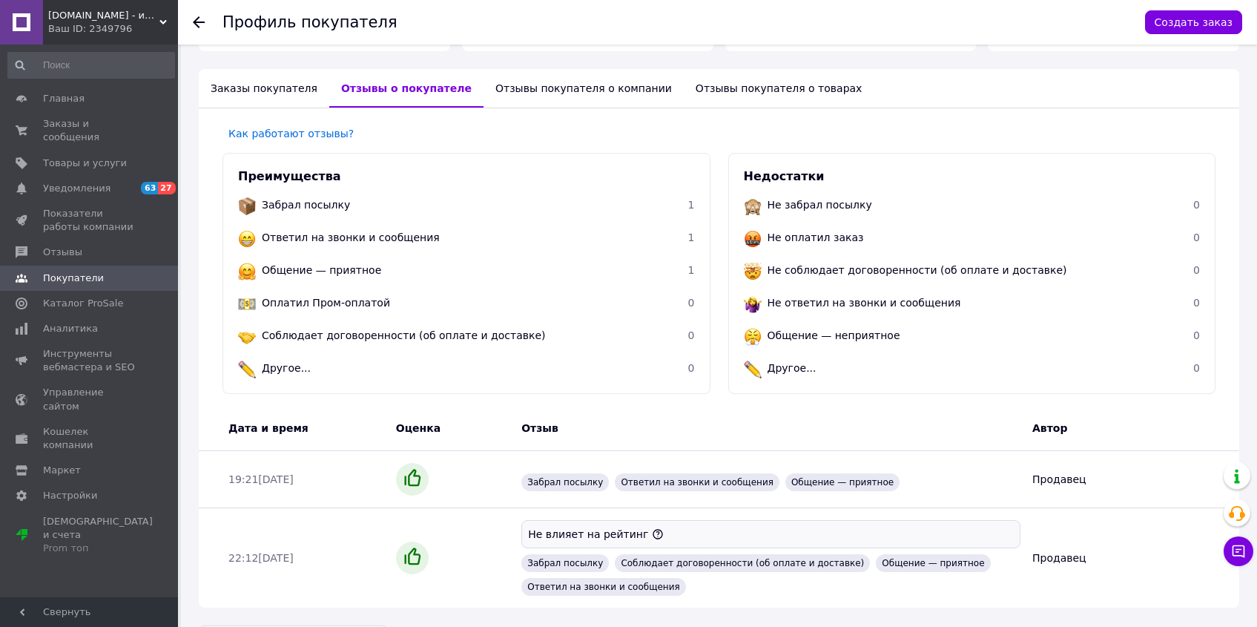
scroll to position [311, 0]
click at [200, 19] on icon at bounding box center [199, 22] width 12 height 12
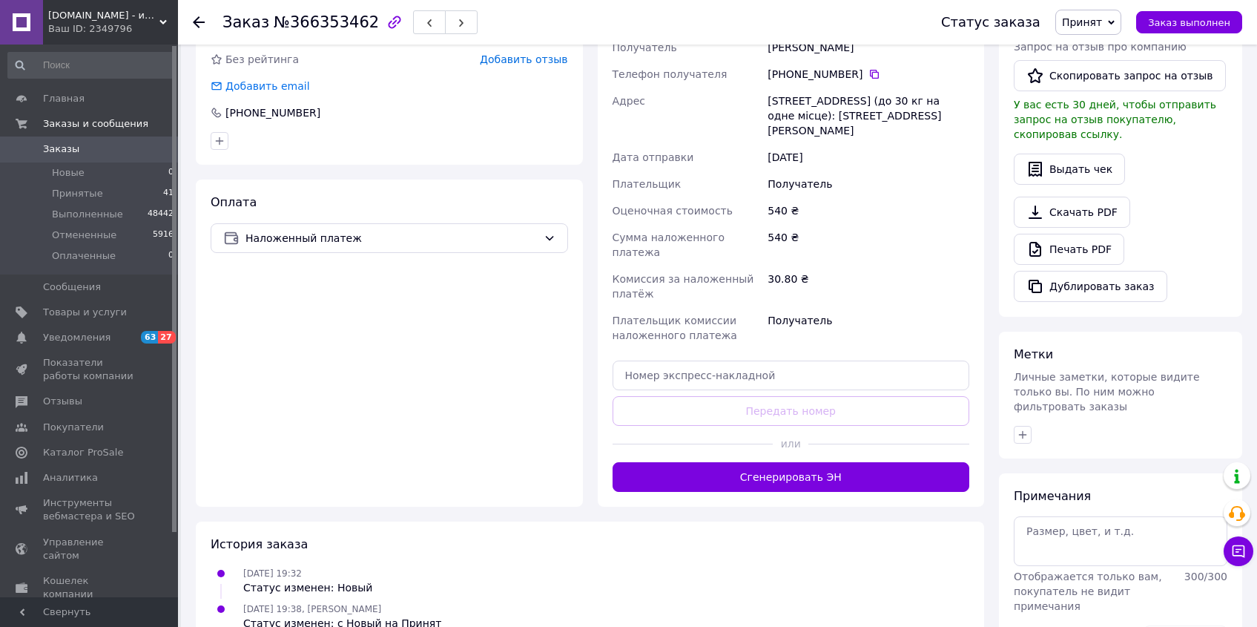
scroll to position [385, 0]
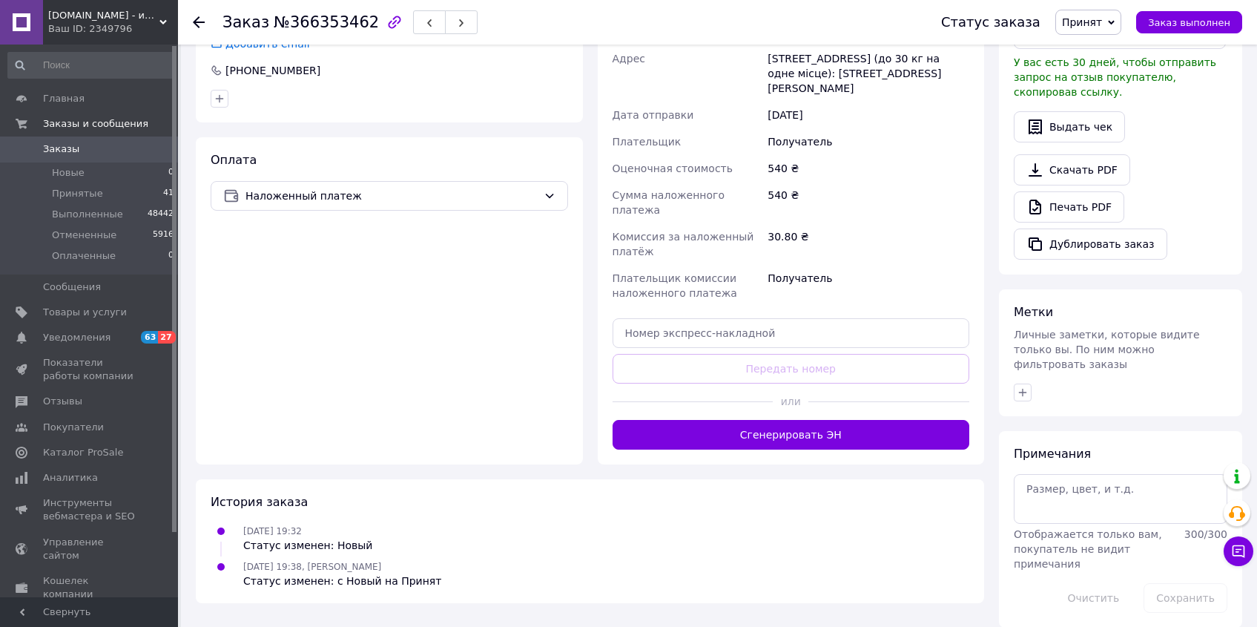
click at [1023, 380] on div at bounding box center [1121, 392] width 220 height 24
click at [1023, 383] on button "button" at bounding box center [1023, 392] width 18 height 18
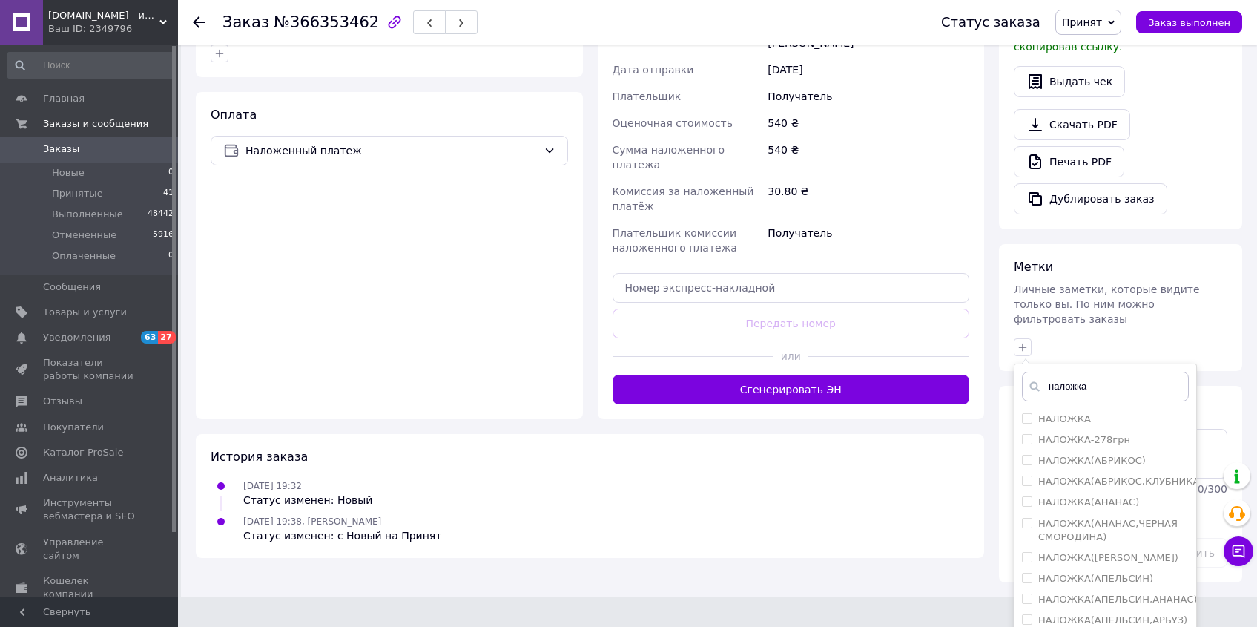
scroll to position [469, 0]
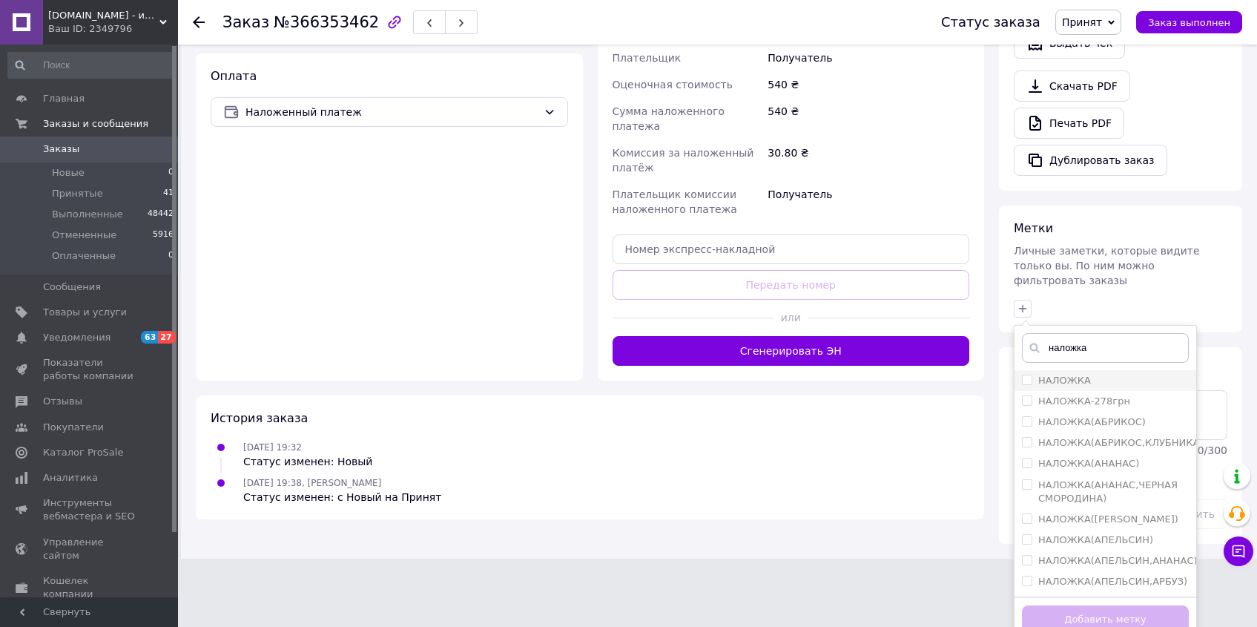
type input "наложка"
click at [1030, 375] on input "НАЛОЖКА" at bounding box center [1027, 380] width 10 height 10
checkbox input "true"
click at [1150, 607] on button "Добавить метку" at bounding box center [1105, 619] width 167 height 29
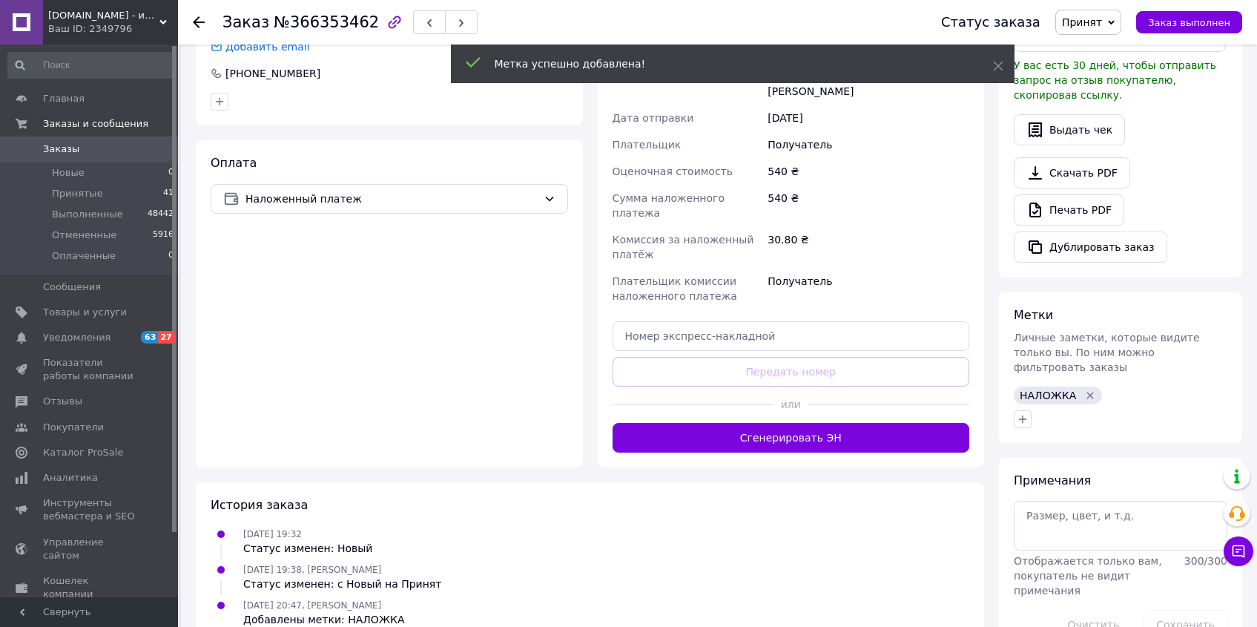
scroll to position [409, 0]
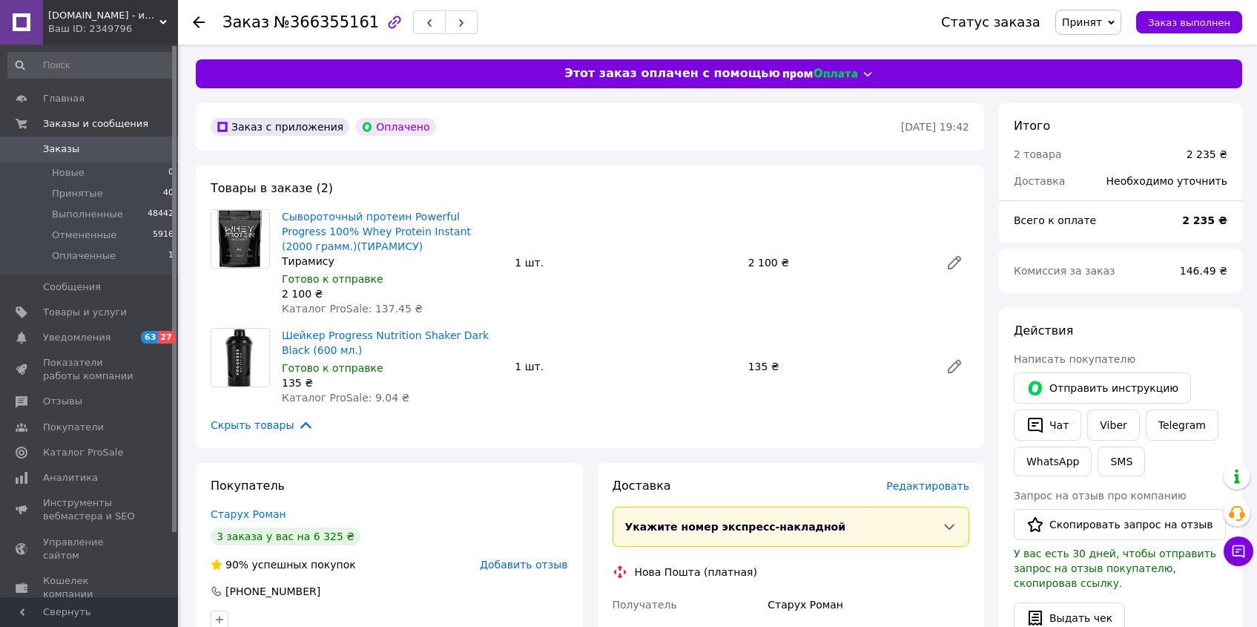
click at [251, 525] on div "Покупатель Старух Роман 3 заказа у вас на 6 325 ₴ 90% успешных покупок Добавить…" at bounding box center [389, 553] width 387 height 180
click at [251, 517] on link "Старух Роман" at bounding box center [249, 514] width 76 height 12
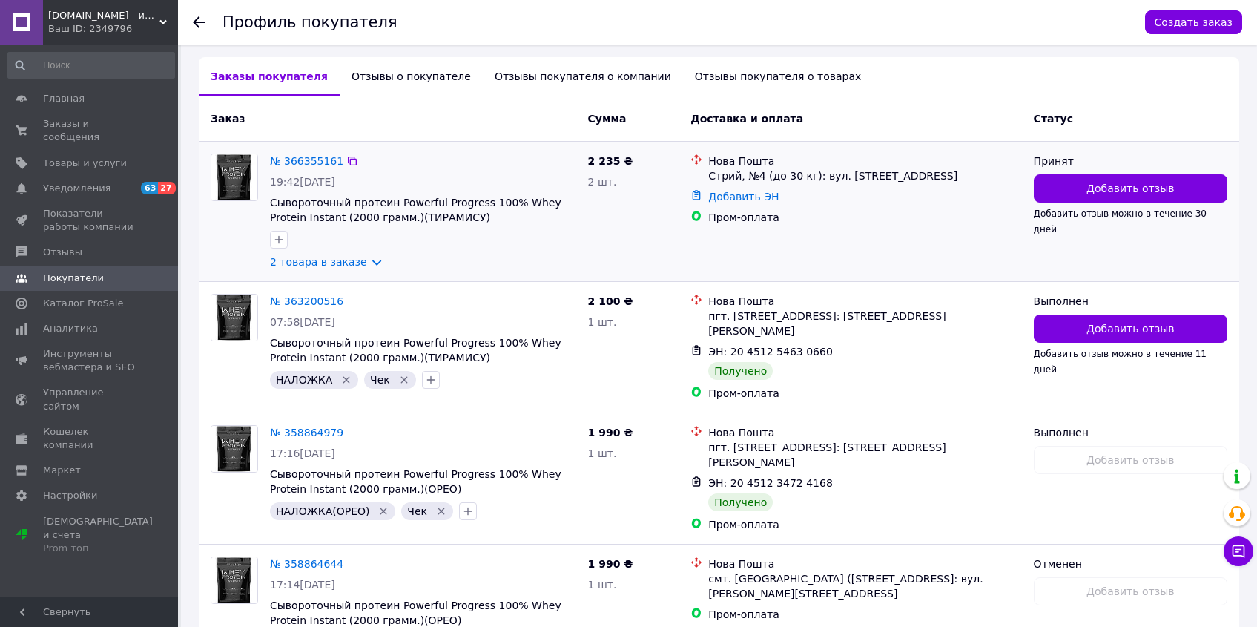
scroll to position [91, 0]
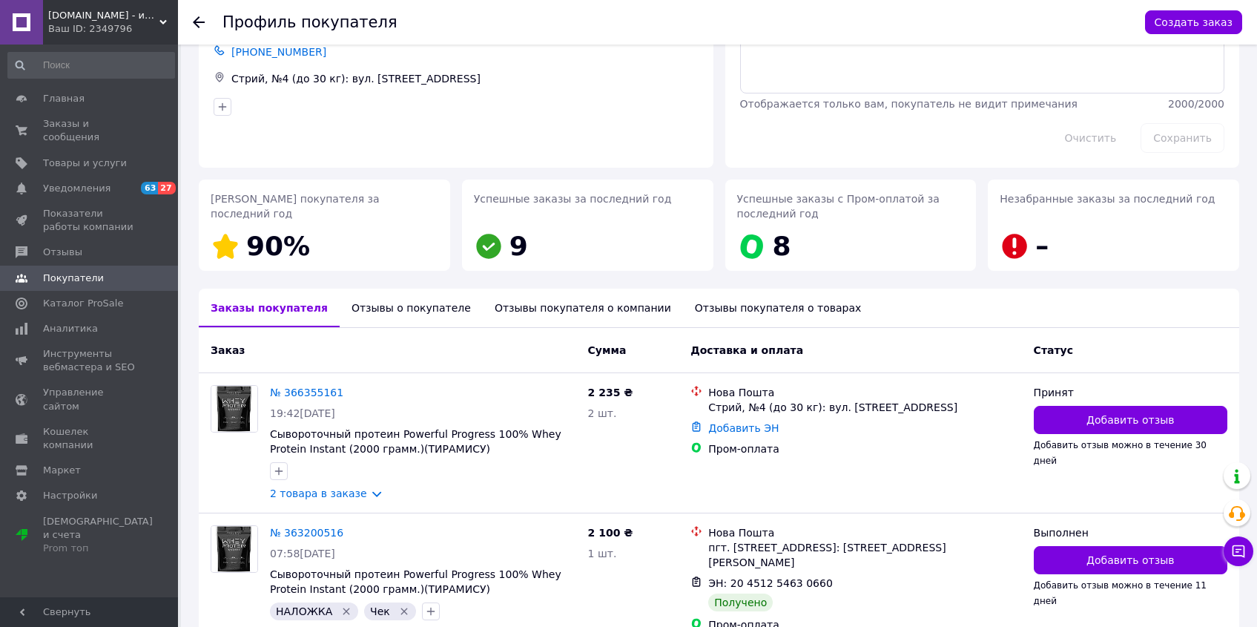
click at [201, 18] on icon at bounding box center [199, 22] width 12 height 12
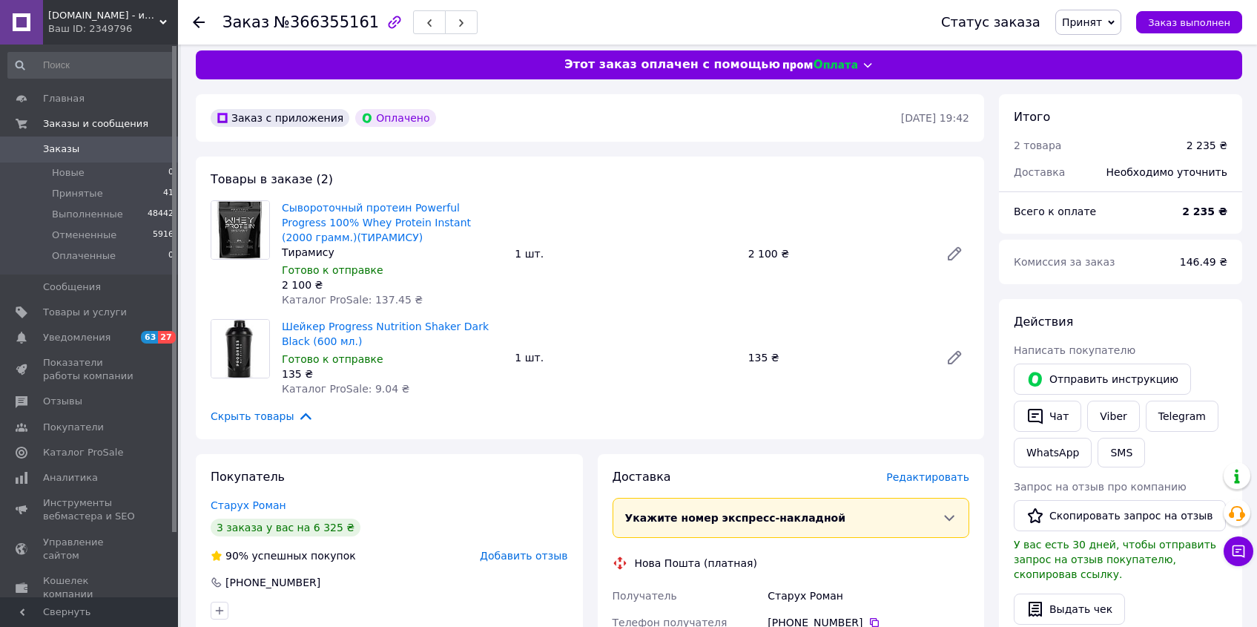
scroll to position [20, 0]
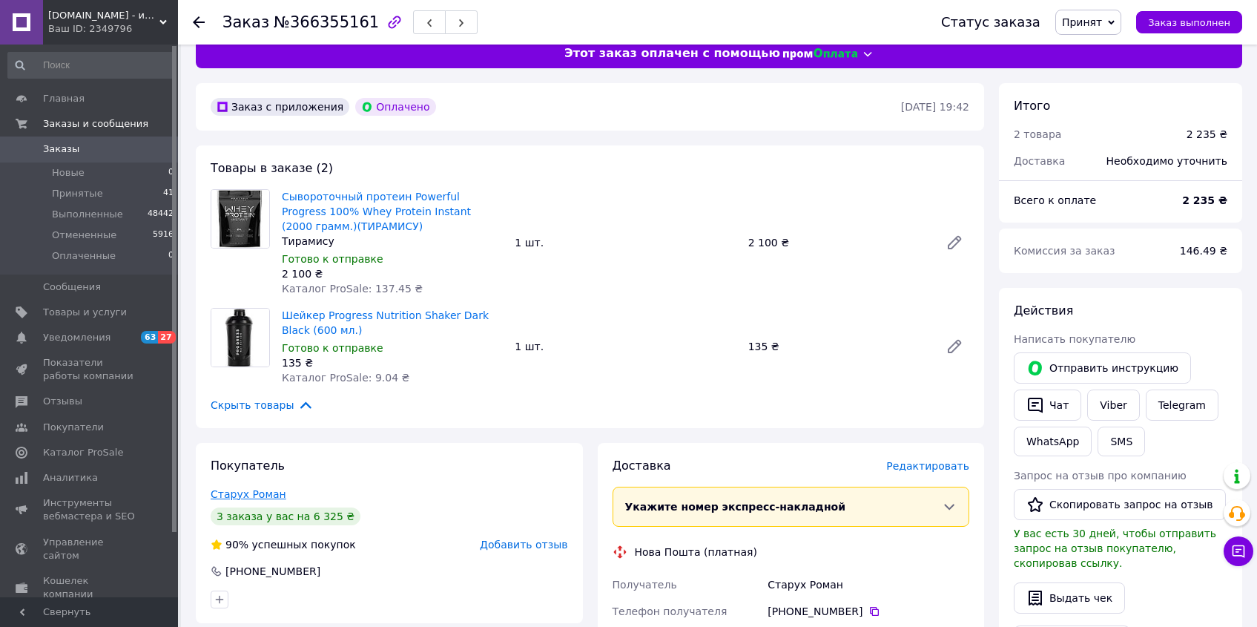
click at [252, 491] on link "Старух Роман" at bounding box center [249, 494] width 76 height 12
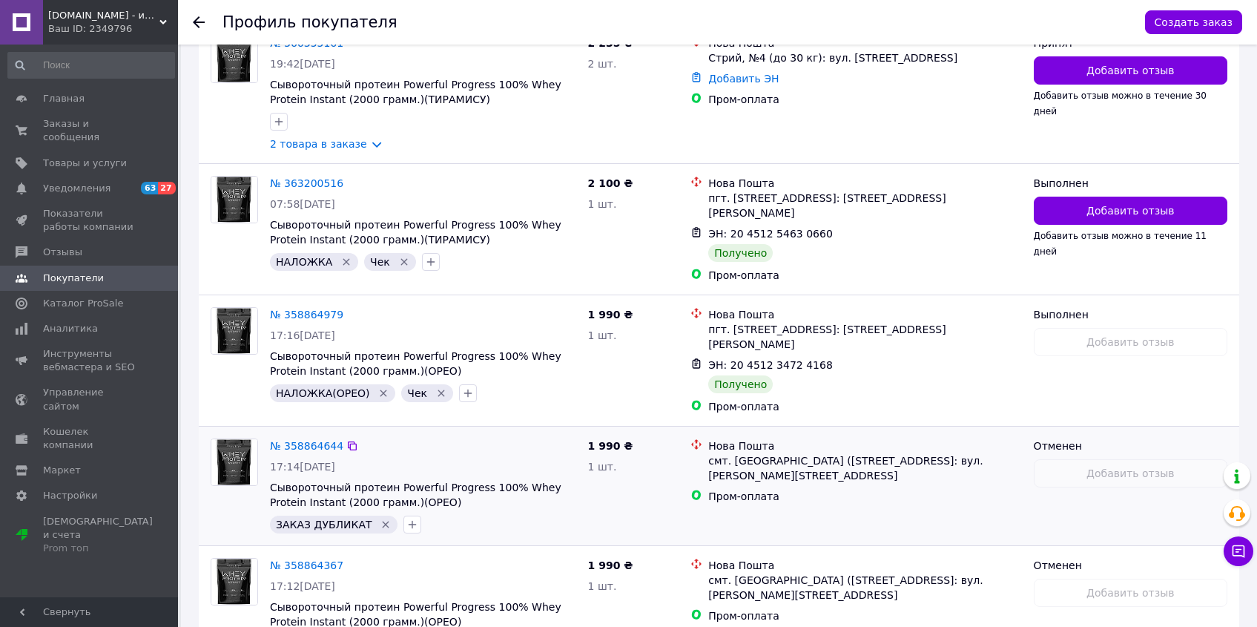
scroll to position [521, 0]
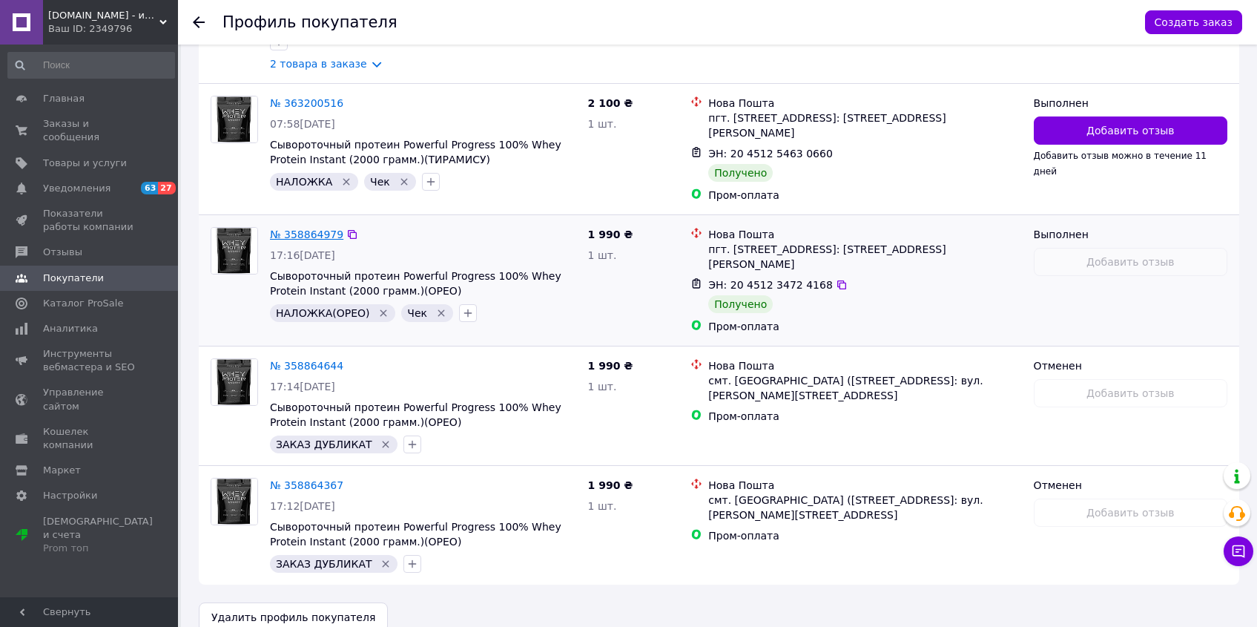
click at [329, 228] on link "№ 358864979" at bounding box center [306, 234] width 73 height 12
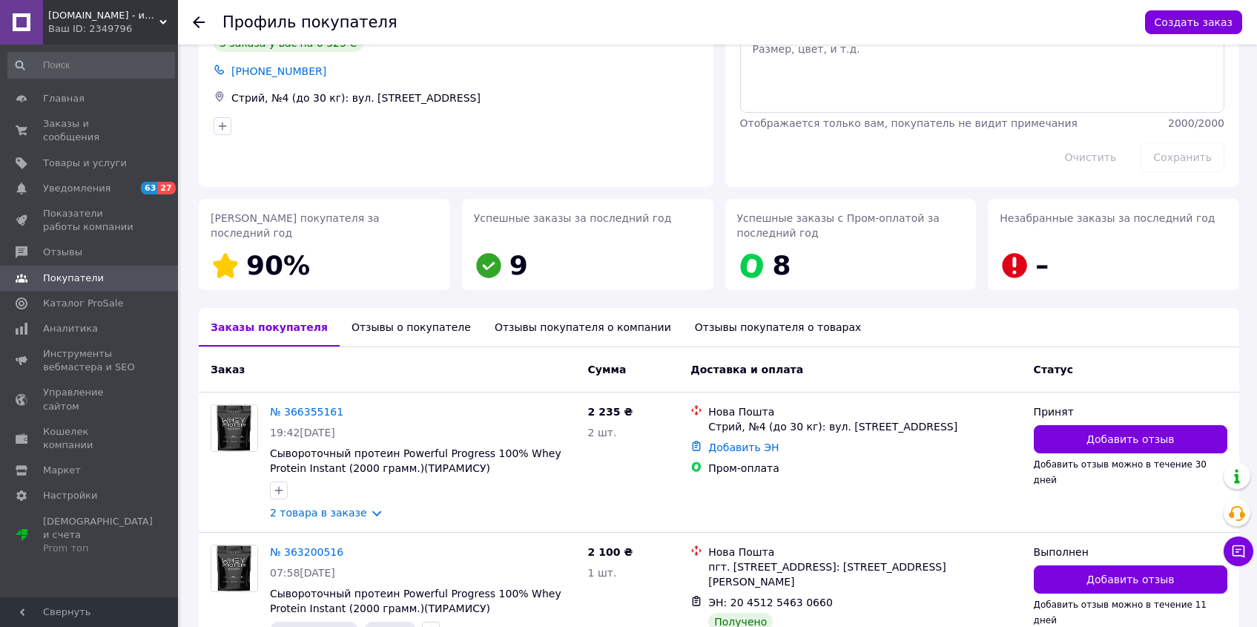
scroll to position [0, 0]
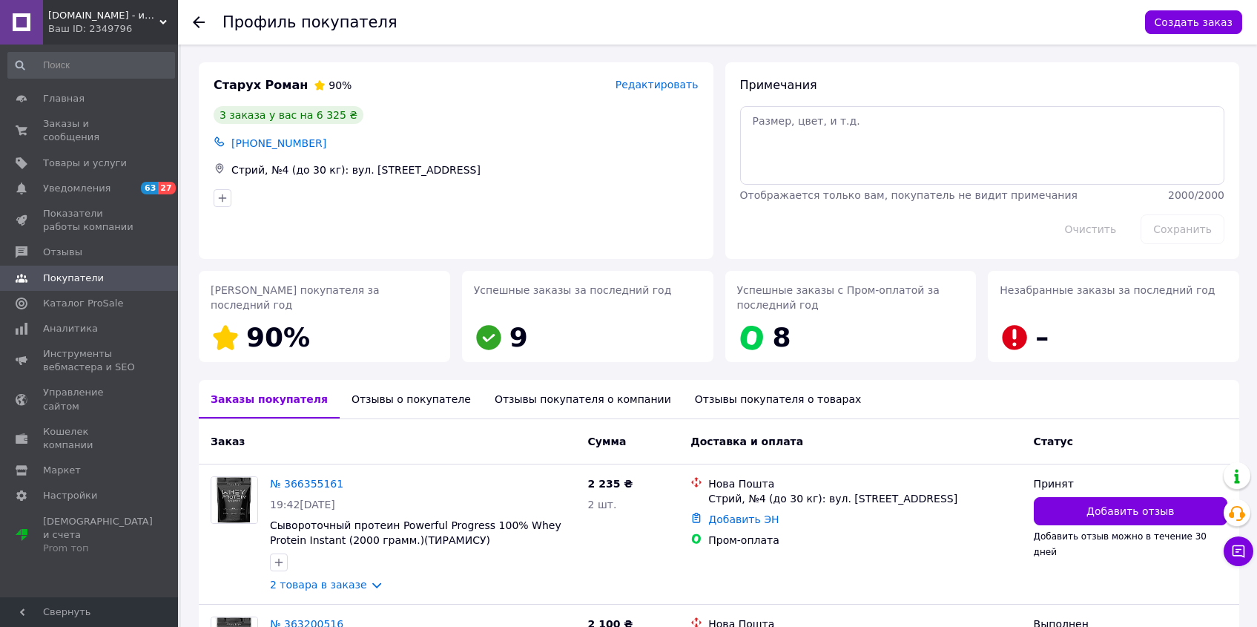
click at [199, 21] on icon at bounding box center [199, 22] width 12 height 12
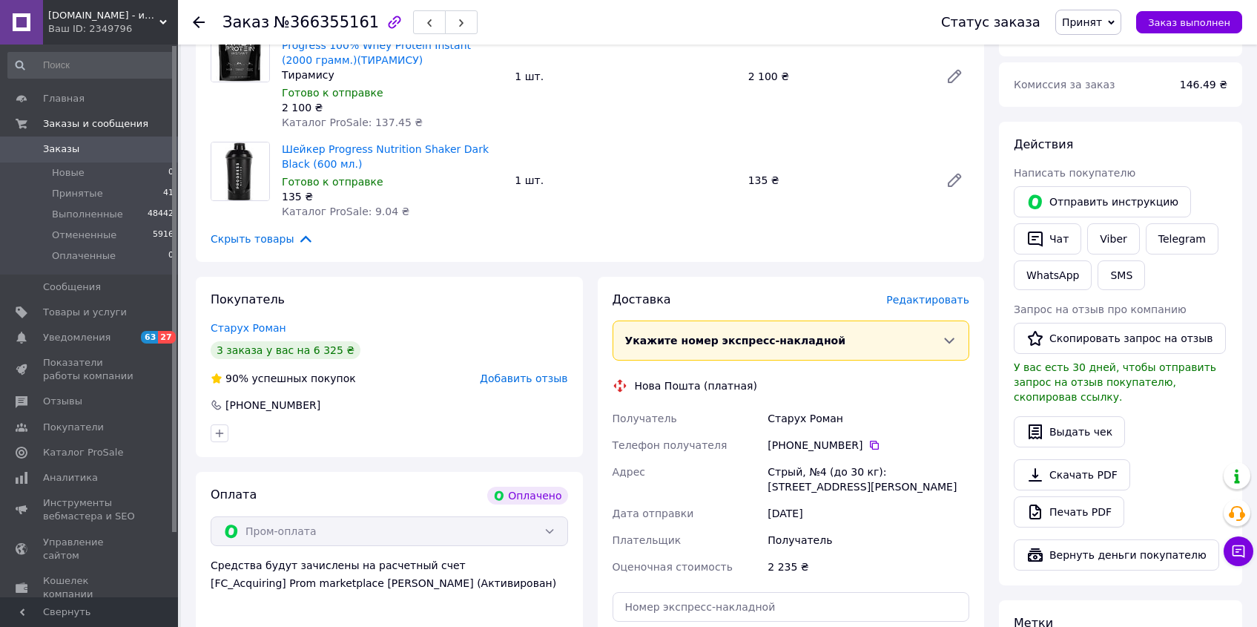
scroll to position [170, 0]
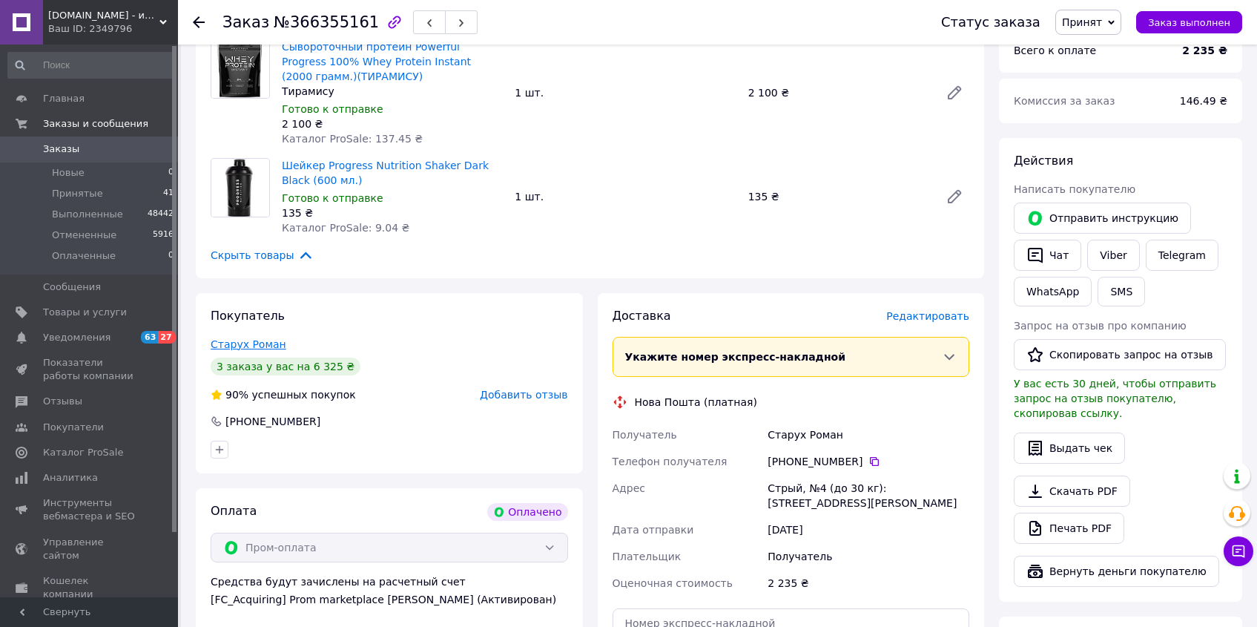
click at [251, 349] on link "Старух Роман" at bounding box center [249, 344] width 76 height 12
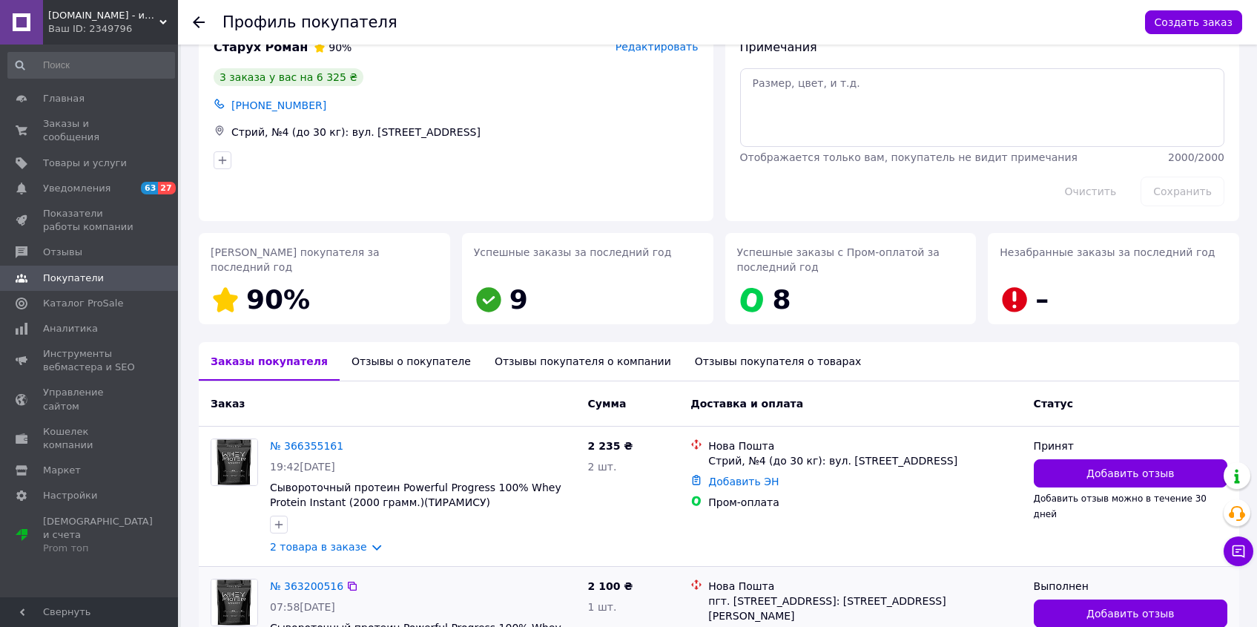
scroll to position [117, 0]
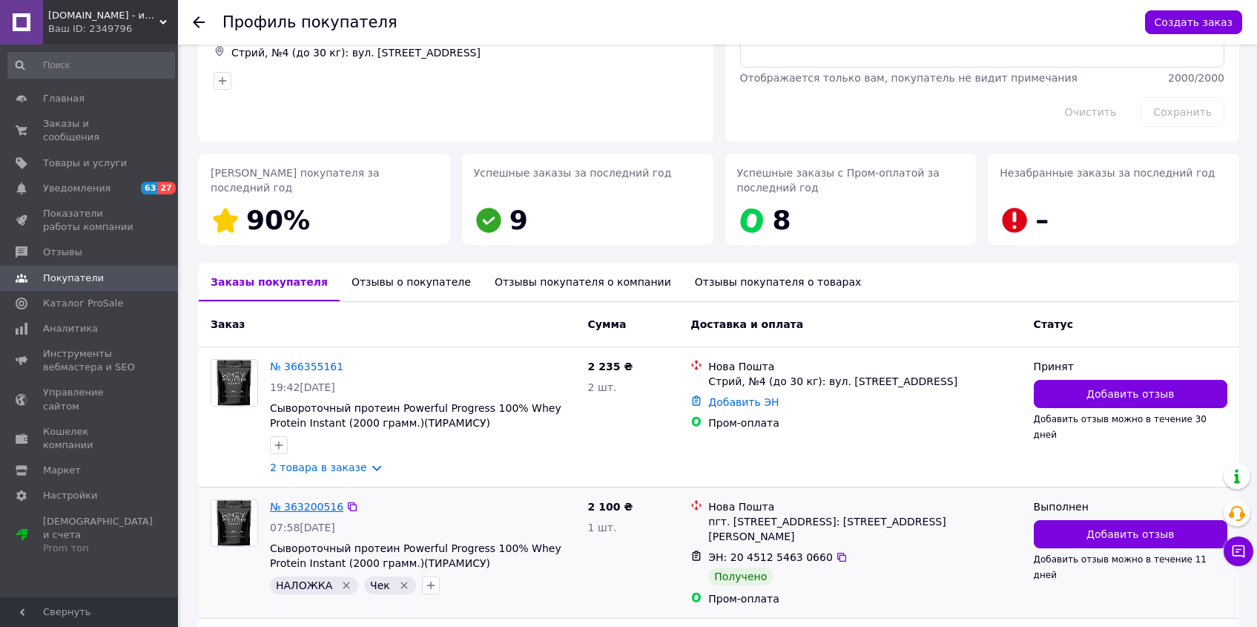
click at [303, 504] on link "№ 363200516" at bounding box center [306, 507] width 73 height 12
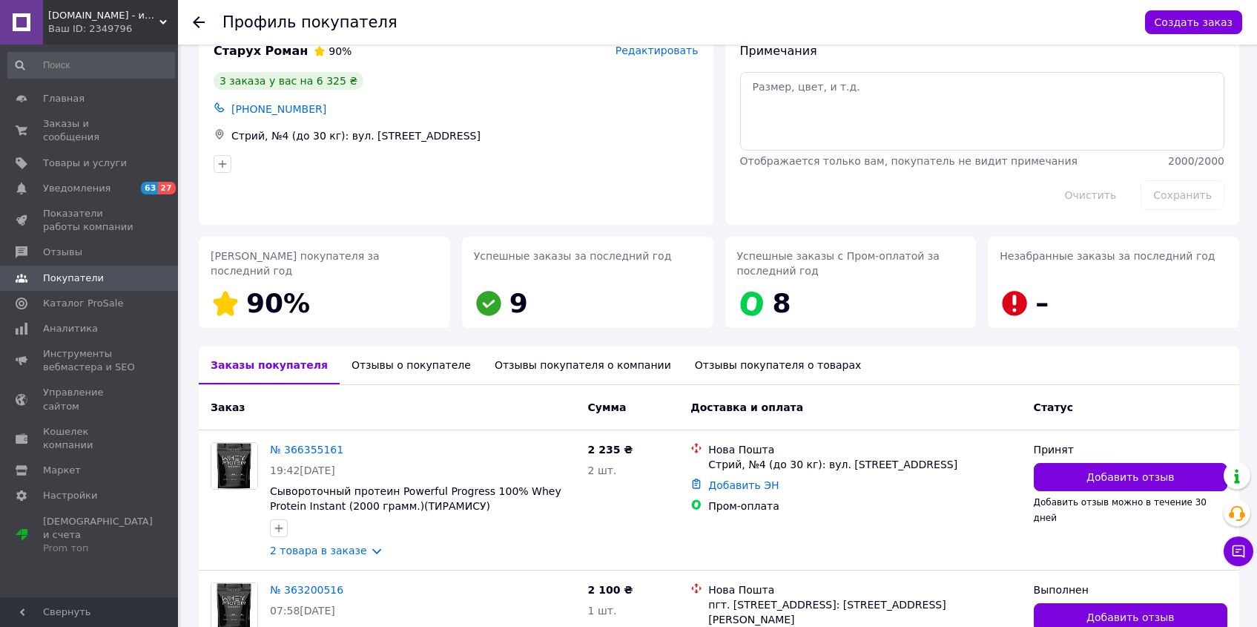
scroll to position [0, 0]
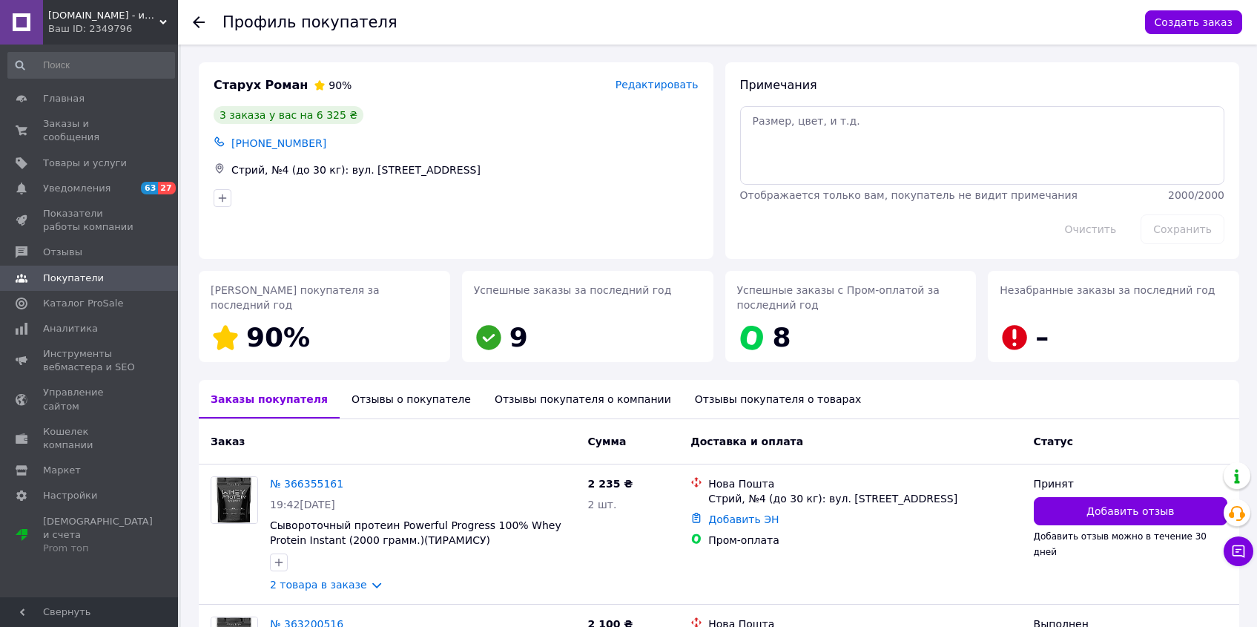
click at [188, 18] on div "Профиль покупателя Создать заказ" at bounding box center [717, 22] width 1079 height 44
click at [191, 24] on div "Профиль покупателя Создать заказ" at bounding box center [717, 22] width 1079 height 44
click at [197, 30] on div at bounding box center [208, 22] width 30 height 44
click at [197, 25] on use at bounding box center [199, 22] width 12 height 12
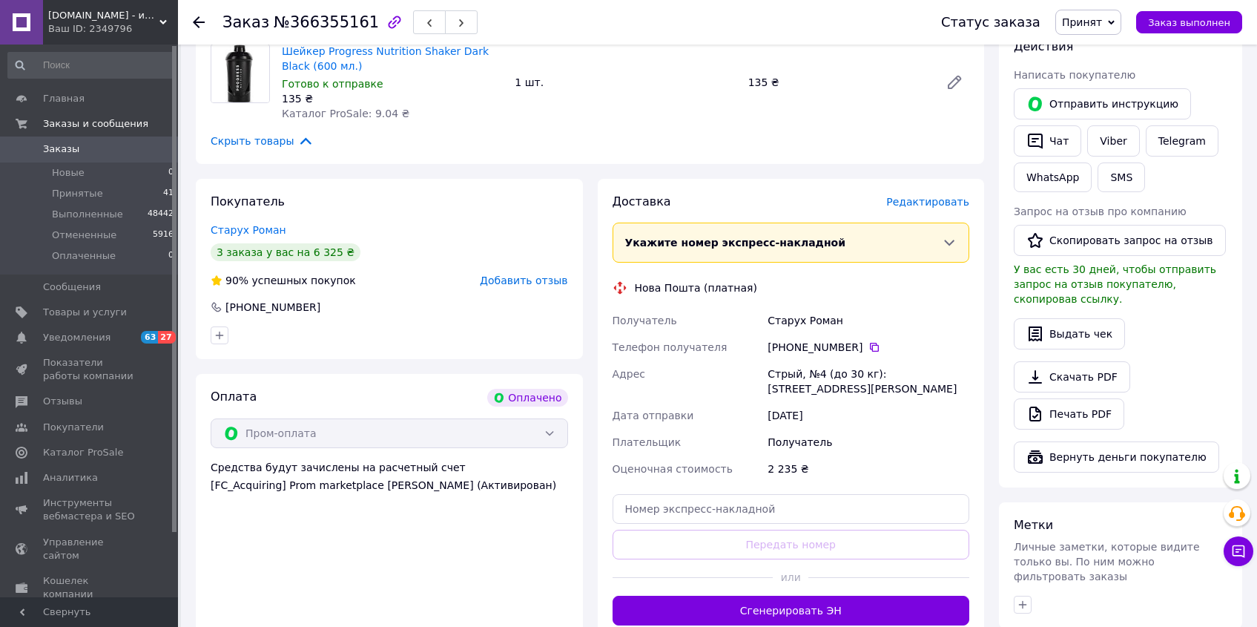
scroll to position [367, 0]
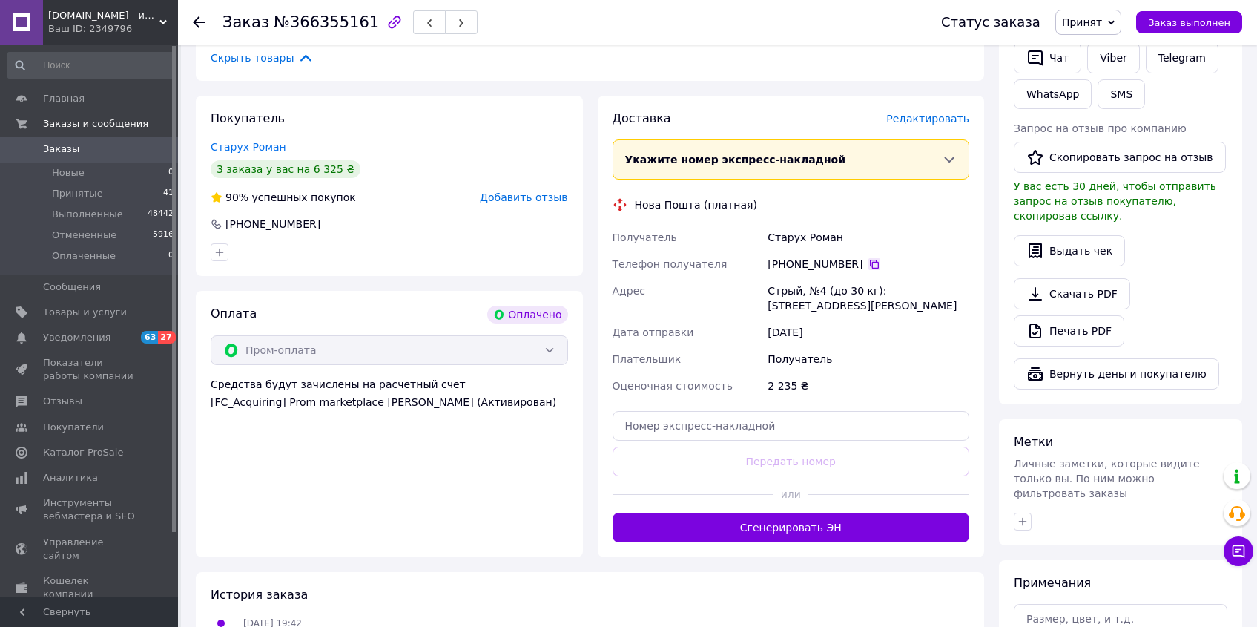
click at [871, 263] on icon at bounding box center [874, 264] width 12 height 12
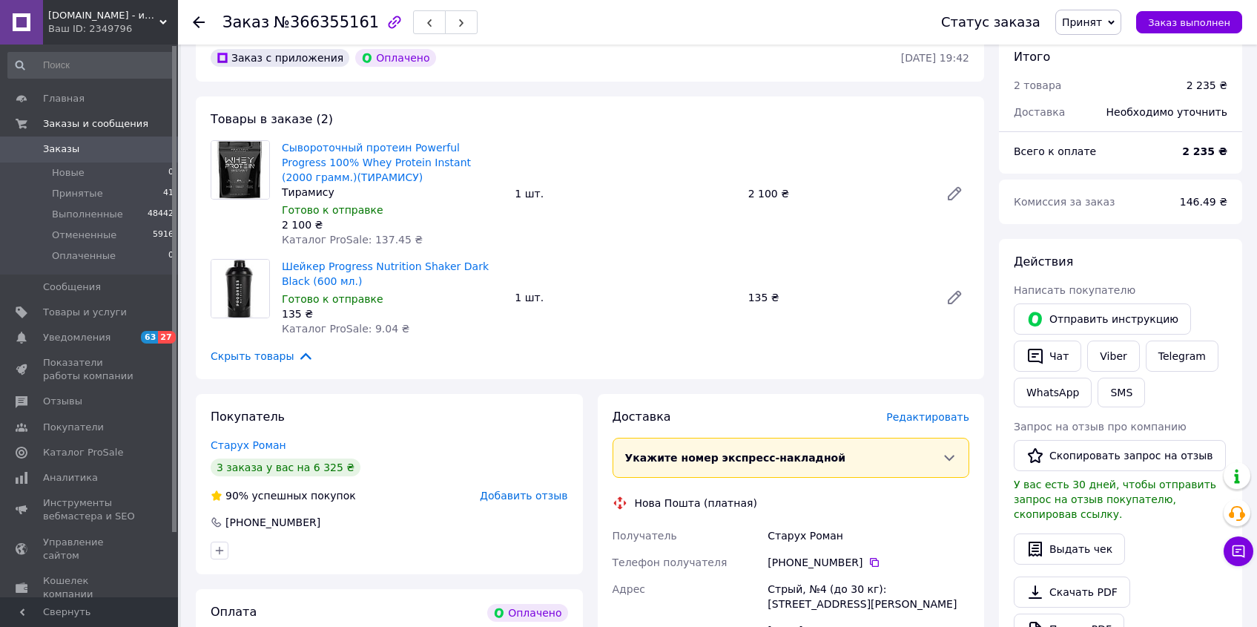
scroll to position [0, 0]
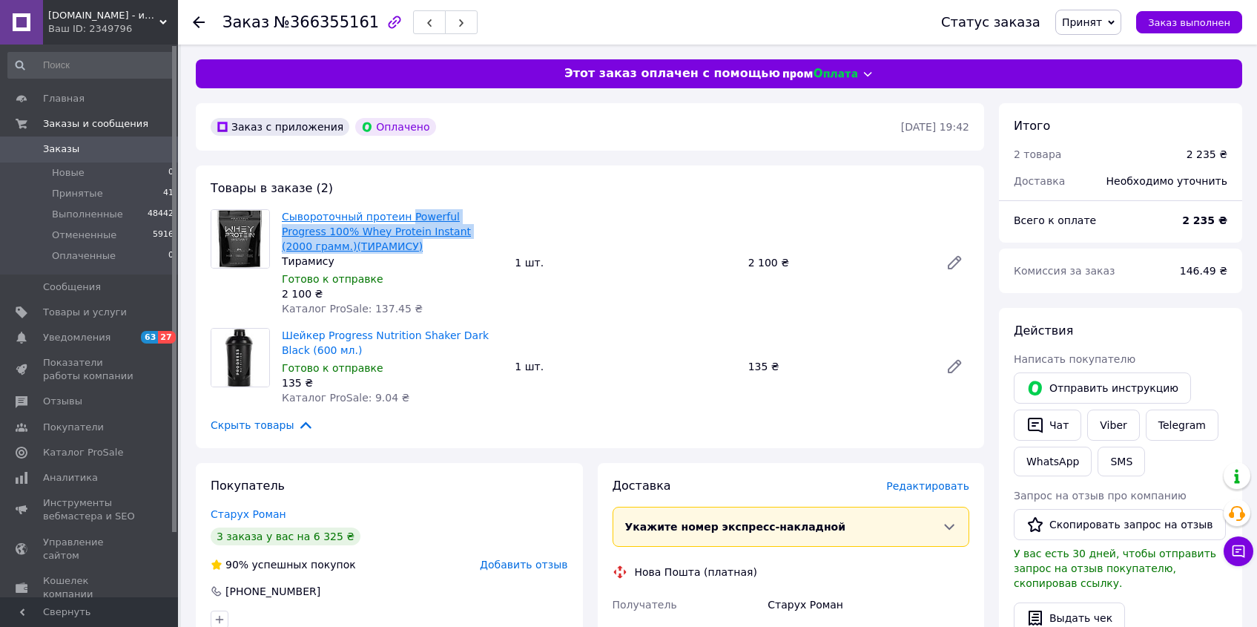
drag, startPoint x: 395, startPoint y: 248, endPoint x: 406, endPoint y: 215, distance: 35.4
click at [406, 215] on span "Сывороточный протеин Powerful Progress 100% Whey Protein Instant (2000 грамм.)(…" at bounding box center [392, 231] width 221 height 44
copy link "Powerful Progress 100% Whey Protein Instant (2000 грамм.)(ТИРАМИСУ)"
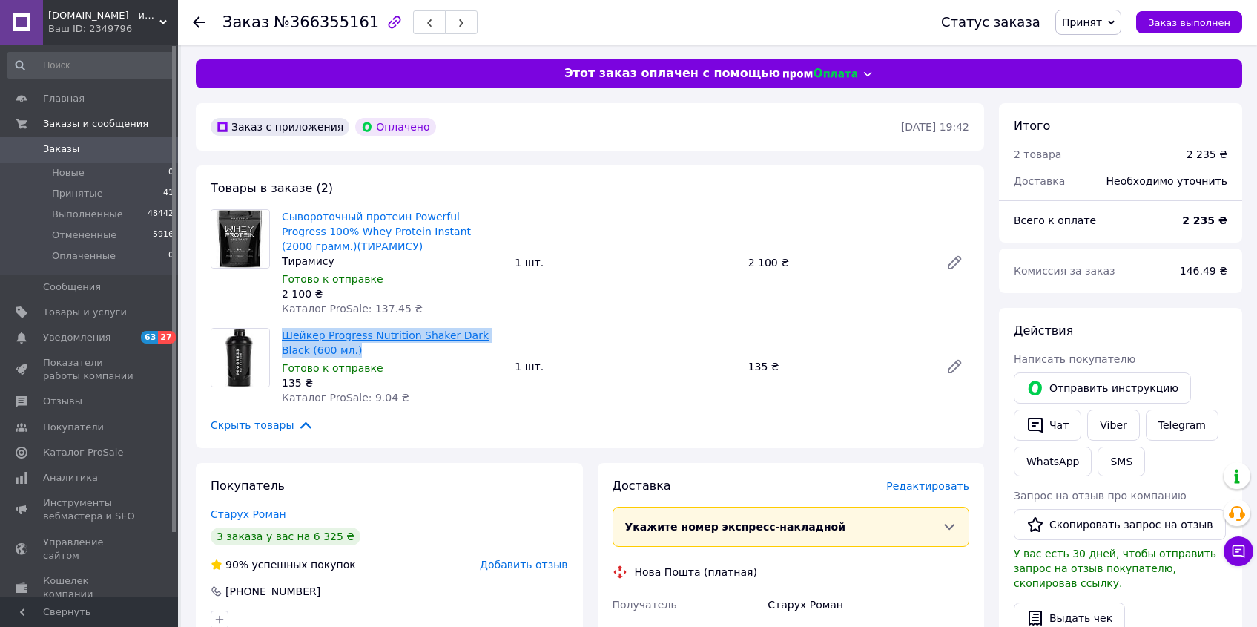
drag, startPoint x: 364, startPoint y: 349, endPoint x: 281, endPoint y: 329, distance: 85.6
click at [282, 329] on span "Шейкер Progress Nutrition Shaker Dark Black (600 мл.)" at bounding box center [392, 343] width 221 height 30
copy link "Шейкер Progress Nutrition Shaker Dark Black (600 мл.)"
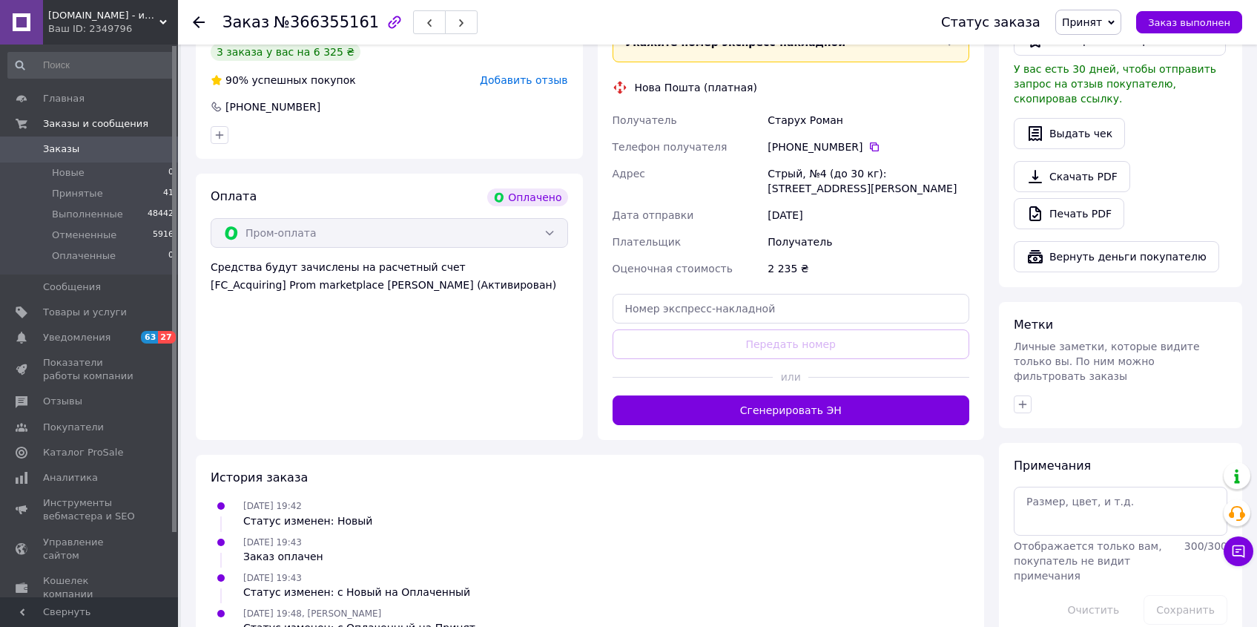
scroll to position [507, 0]
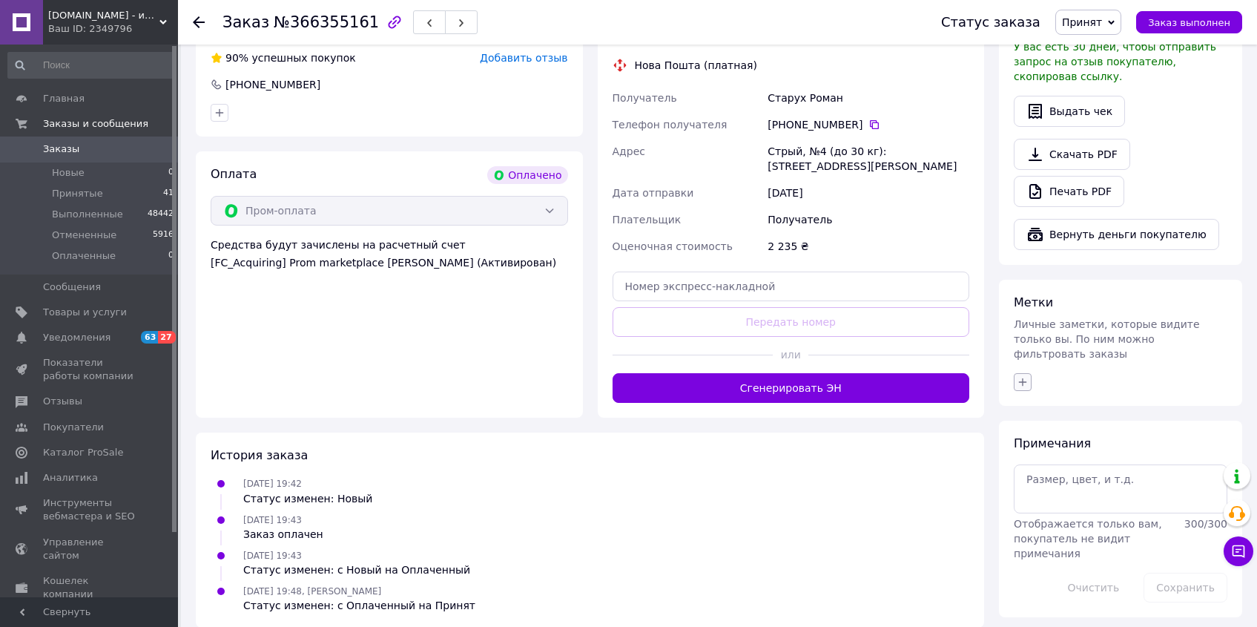
click at [1022, 376] on icon "button" at bounding box center [1023, 382] width 12 height 12
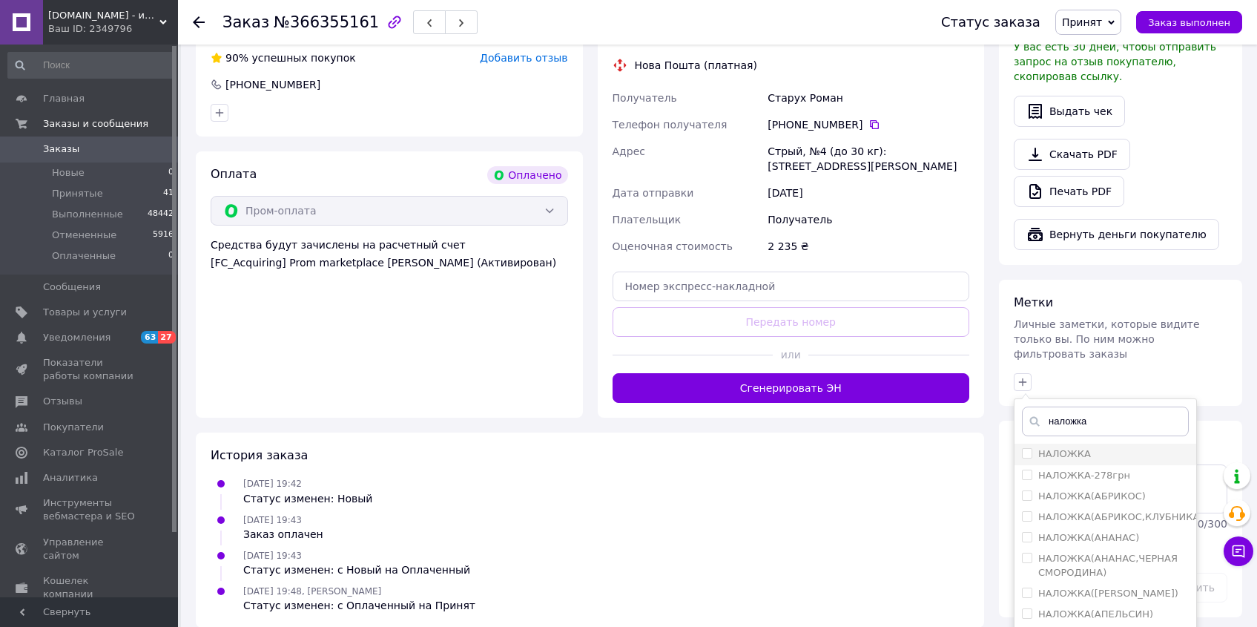
type input "наложка"
click at [1031, 447] on label "НАЛОЖКА" at bounding box center [1056, 453] width 69 height 13
click at [1031, 448] on input "НАЛОЖКА" at bounding box center [1027, 453] width 10 height 10
click at [1029, 448] on input "НАЛОЖКА" at bounding box center [1027, 453] width 10 height 10
checkbox input "true"
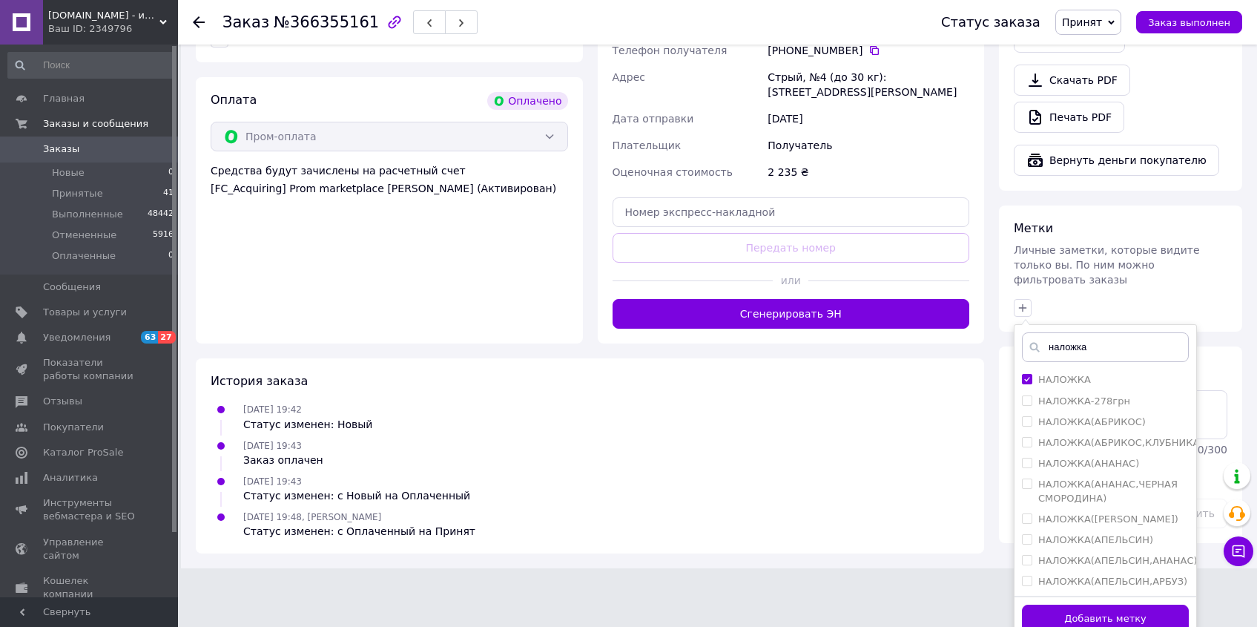
drag, startPoint x: 1118, startPoint y: 610, endPoint x: 1114, endPoint y: 603, distance: 7.6
click at [1118, 610] on button "Добавить метку" at bounding box center [1105, 618] width 167 height 29
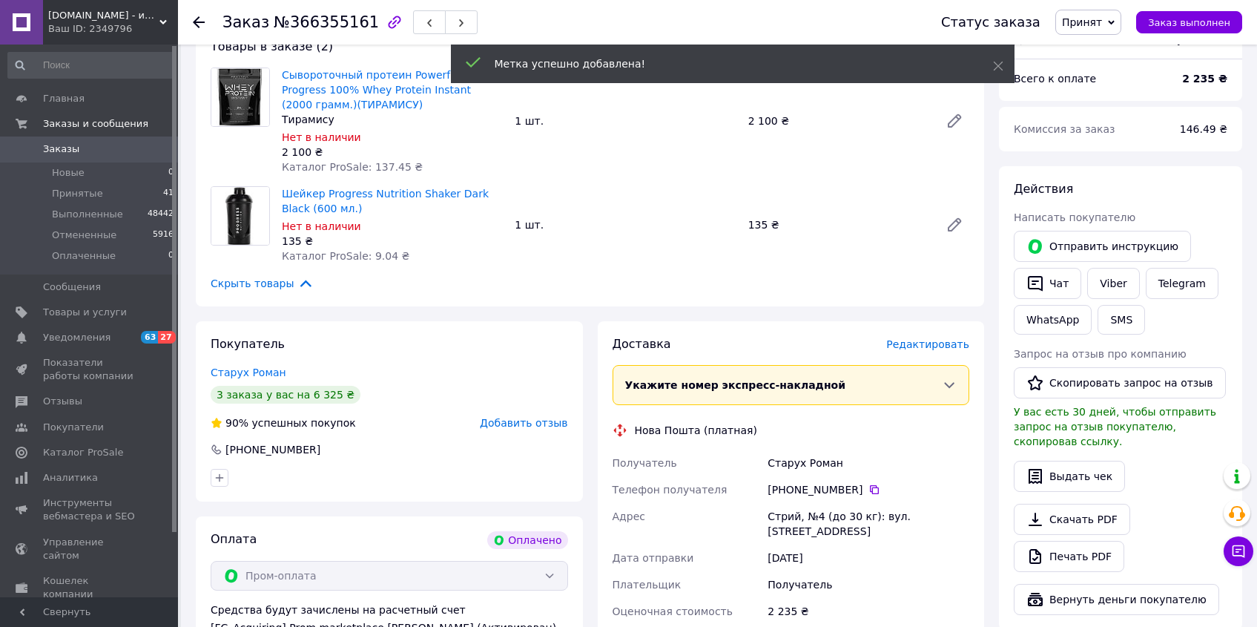
scroll to position [0, 0]
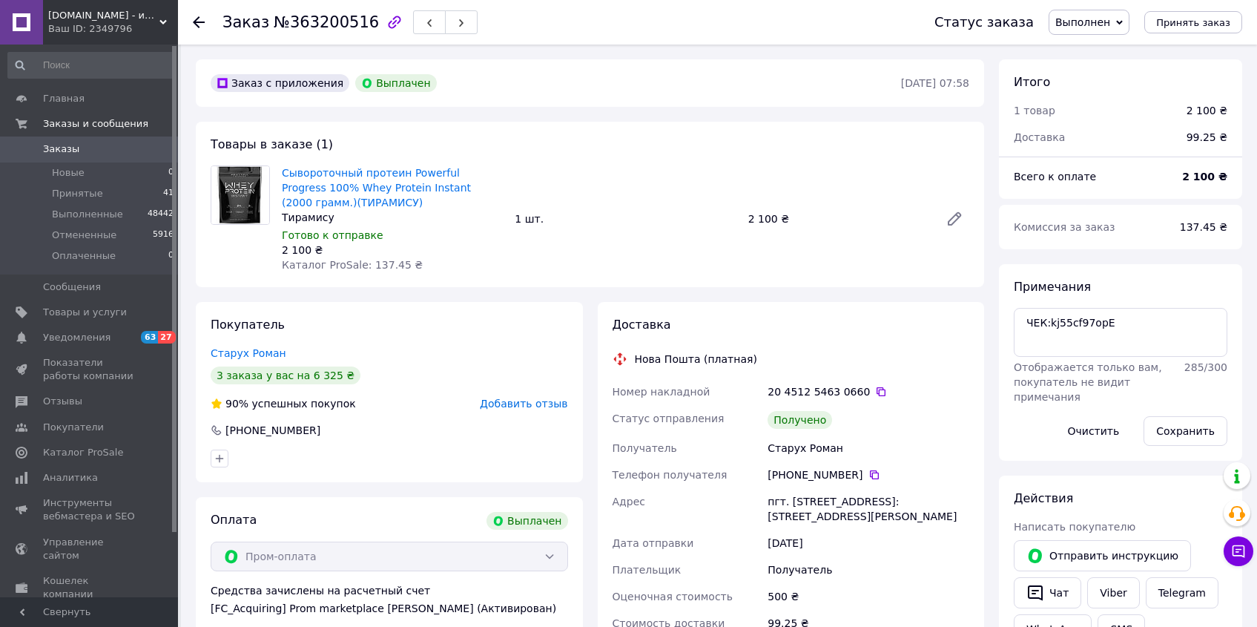
scroll to position [193, 0]
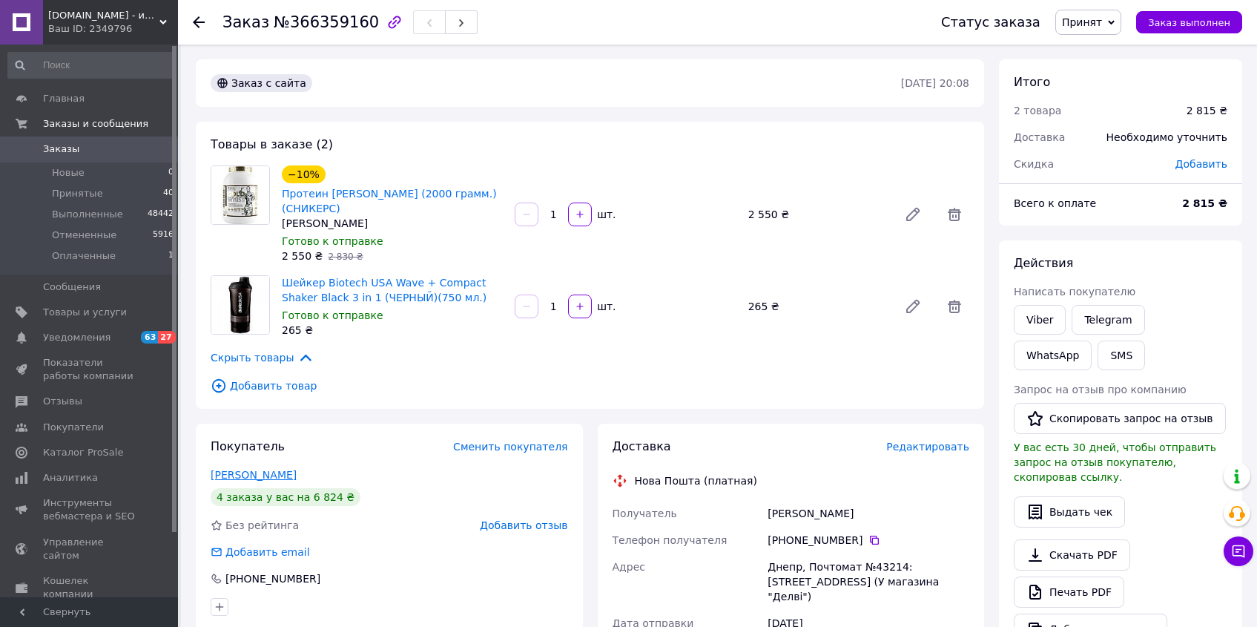
click at [280, 470] on link "Процан Тимофій" at bounding box center [254, 475] width 86 height 12
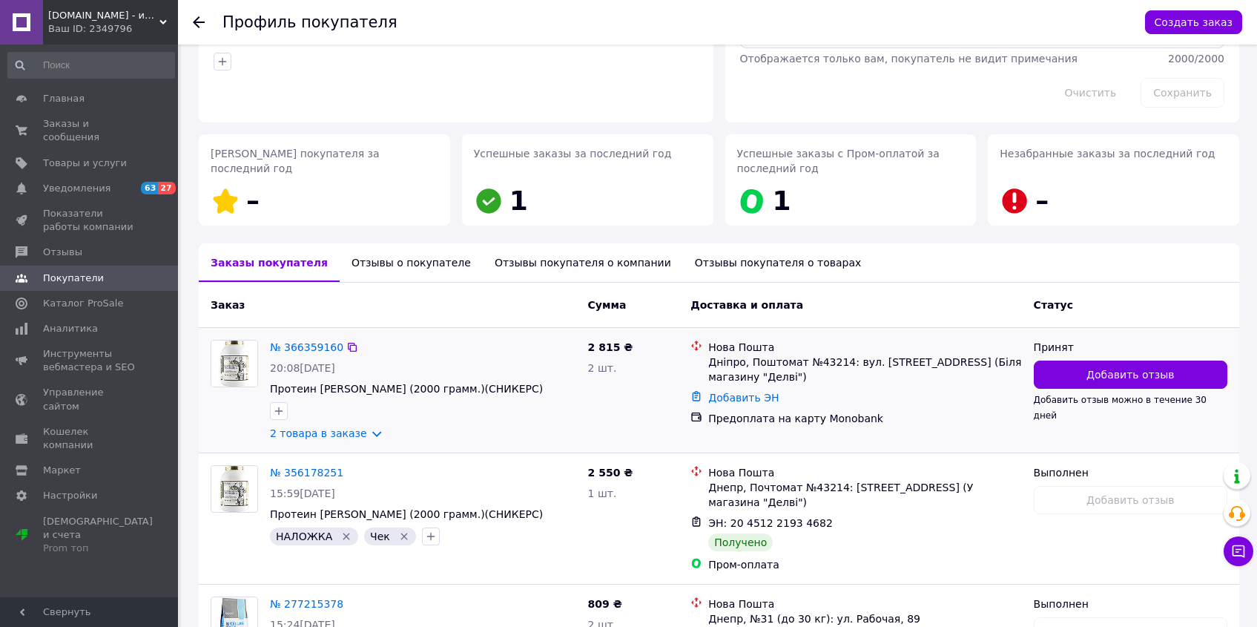
scroll to position [146, 0]
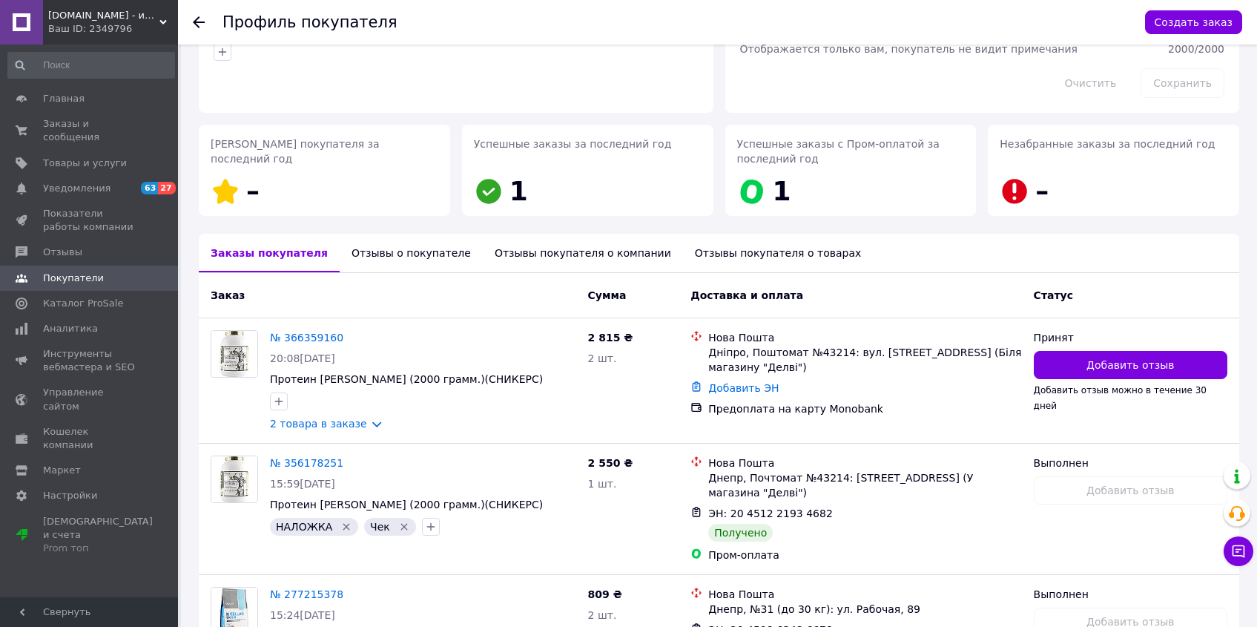
click at [192, 20] on div "Профиль покупателя Создать заказ" at bounding box center [717, 22] width 1079 height 44
click at [197, 24] on icon at bounding box center [199, 22] width 12 height 12
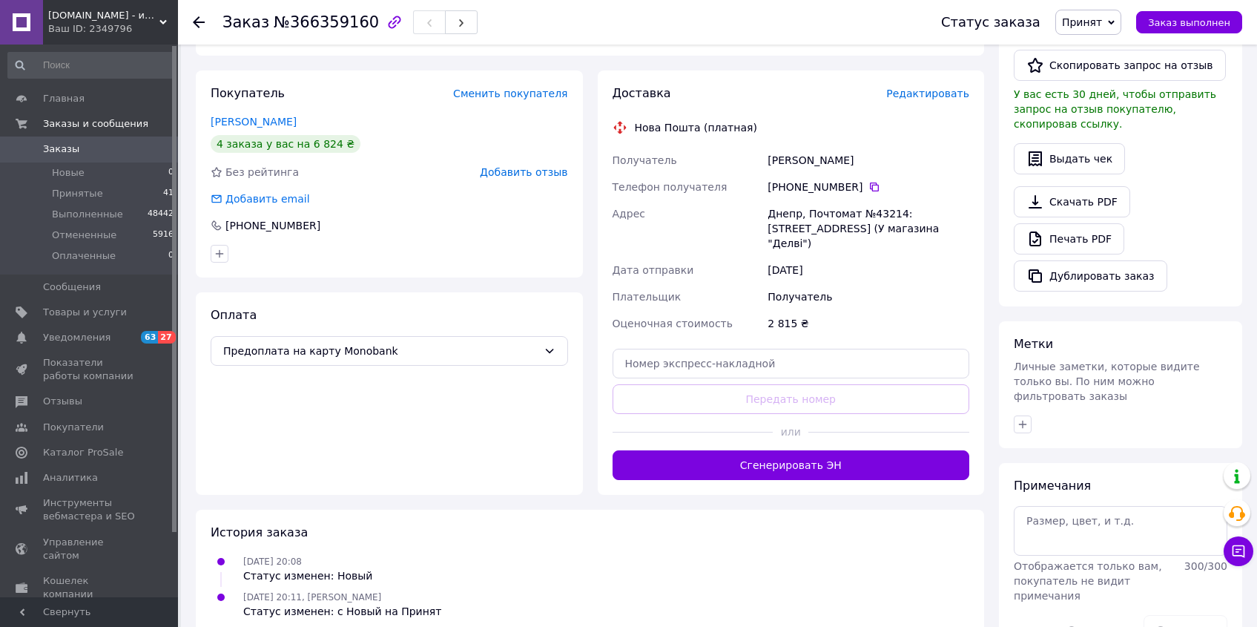
scroll to position [385, 0]
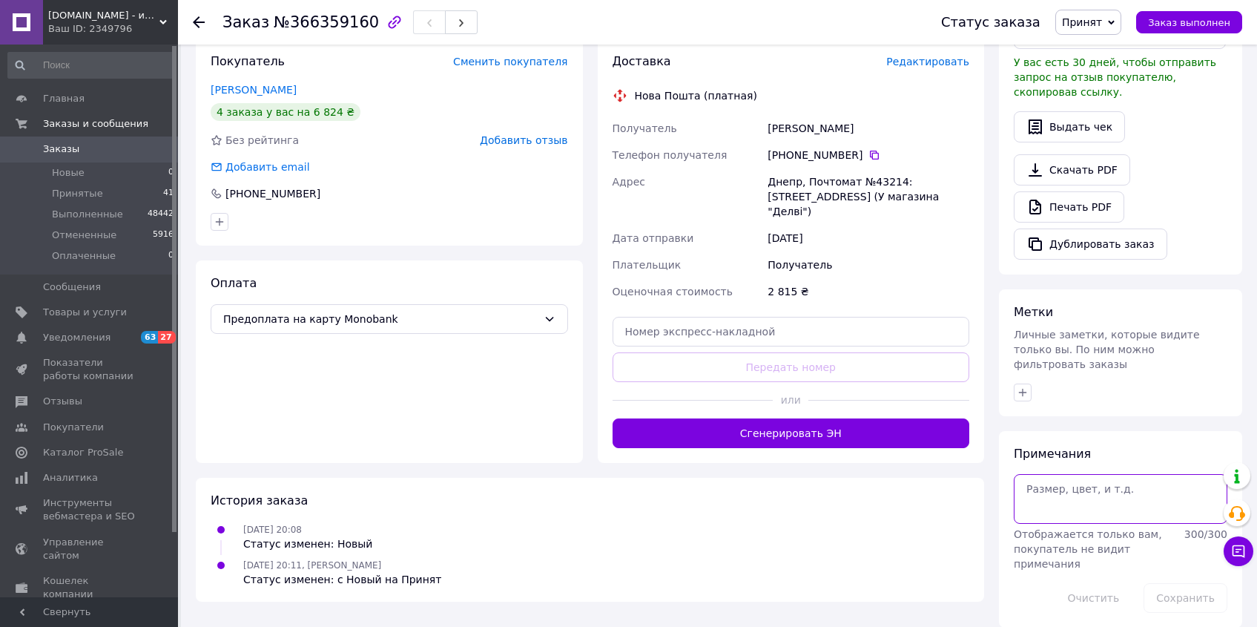
click at [1140, 501] on textarea at bounding box center [1121, 498] width 214 height 49
paste textarea "Activlab Iso Active sachets (32 грамм.)(АНАНАС,АПЕЛЬСИН) - 2шт"
click at [1132, 484] on textarea "Карта: 4347 Activlab Iso Active sachets (32 грамм.)(АНАНАС,АПЕЛЬСИН) - 2шт" at bounding box center [1121, 498] width 214 height 49
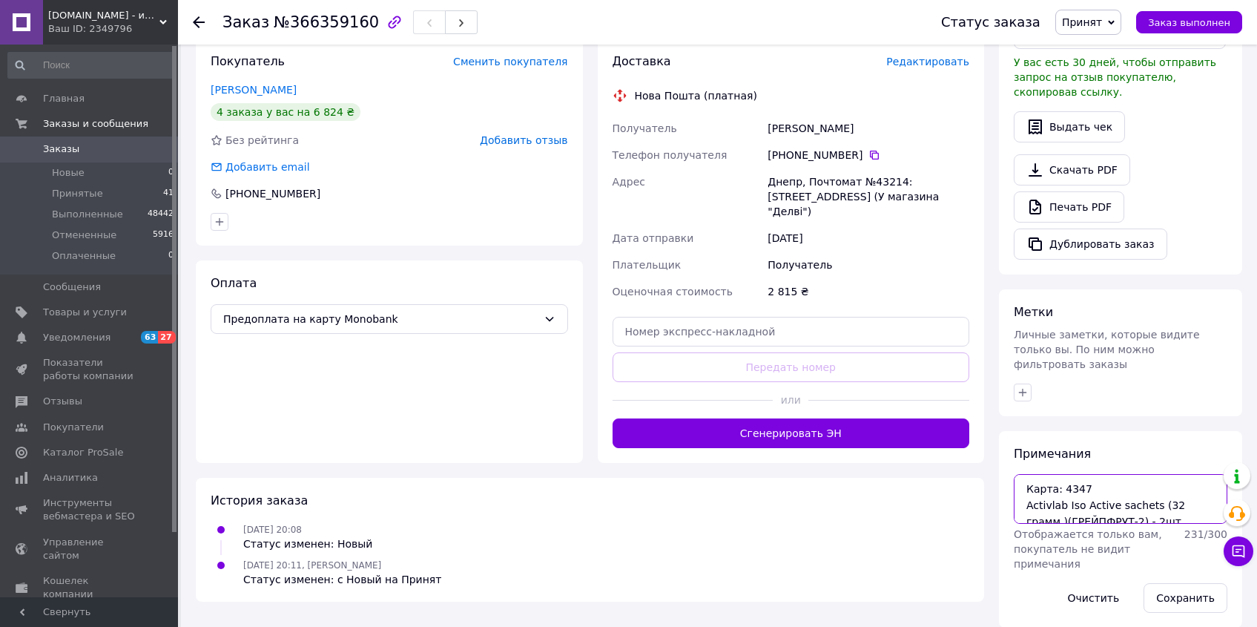
scroll to position [5, 0]
click at [1024, 486] on textarea "Карта: 4347 Activlab Iso Active sachets (32 грамм.)(ГРЕЙПФРУТ-2) - 2шт" at bounding box center [1121, 498] width 214 height 49
paste textarea "➕"
type textarea "Карта: 4347 ➕Activlab Iso Active sachets (32 грамм.)(ГРЕЙПФРУТ-2) - 2шт"
click at [1190, 584] on button "Сохранить" at bounding box center [1186, 598] width 84 height 30
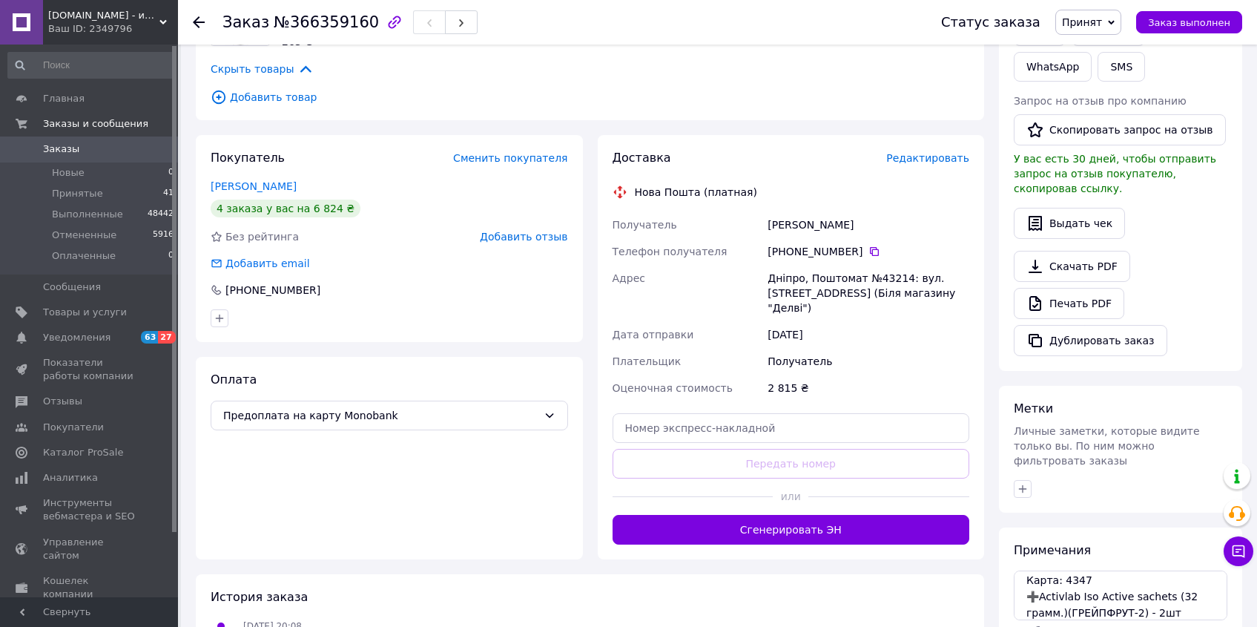
scroll to position [410, 0]
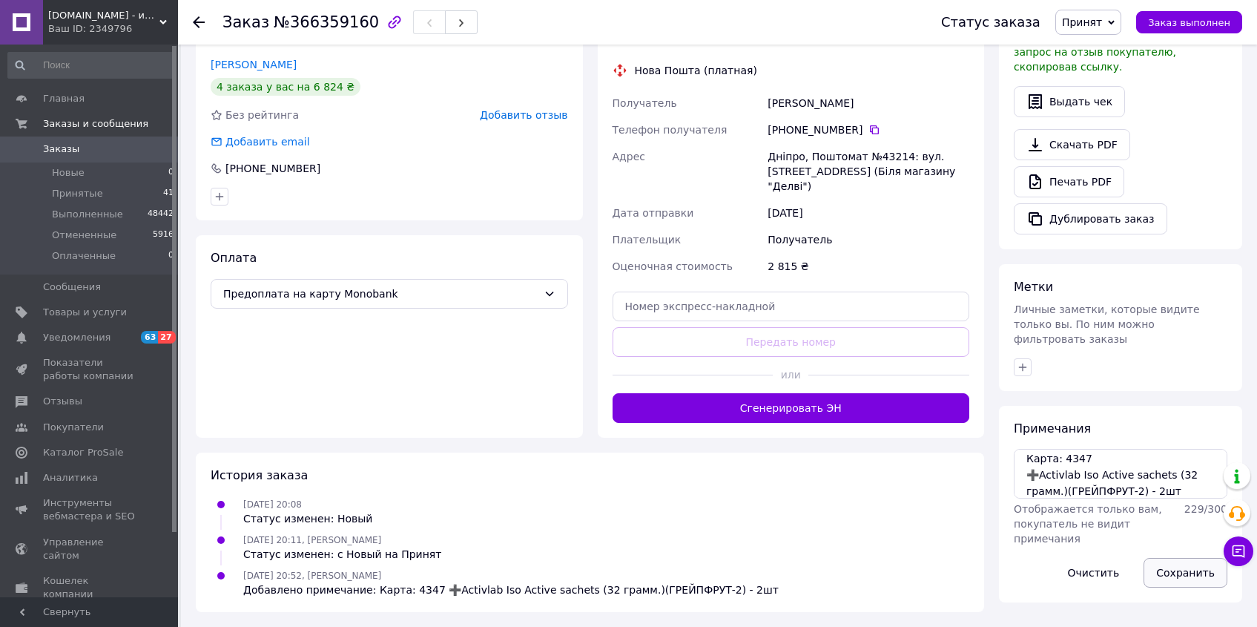
click at [1174, 558] on button "Сохранить" at bounding box center [1186, 573] width 84 height 30
click at [1017, 361] on icon "button" at bounding box center [1023, 367] width 12 height 12
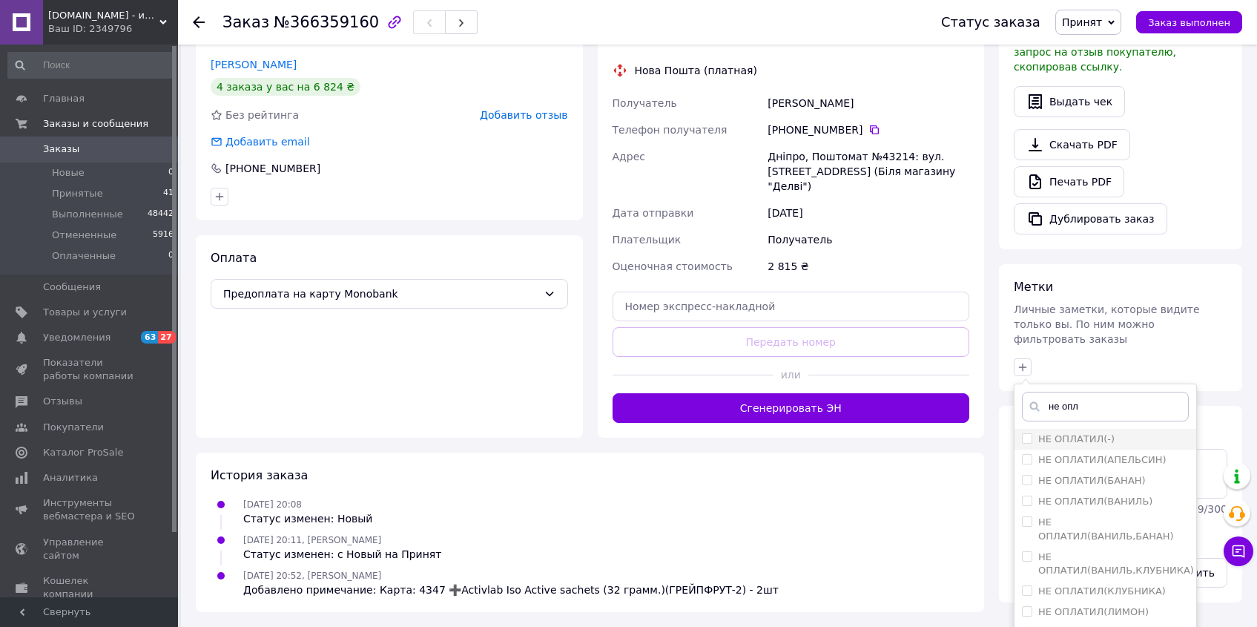
type input "не опл"
click at [1029, 433] on input "НЕ ОПЛАТИЛ(-)" at bounding box center [1027, 438] width 10 height 10
checkbox input "true"
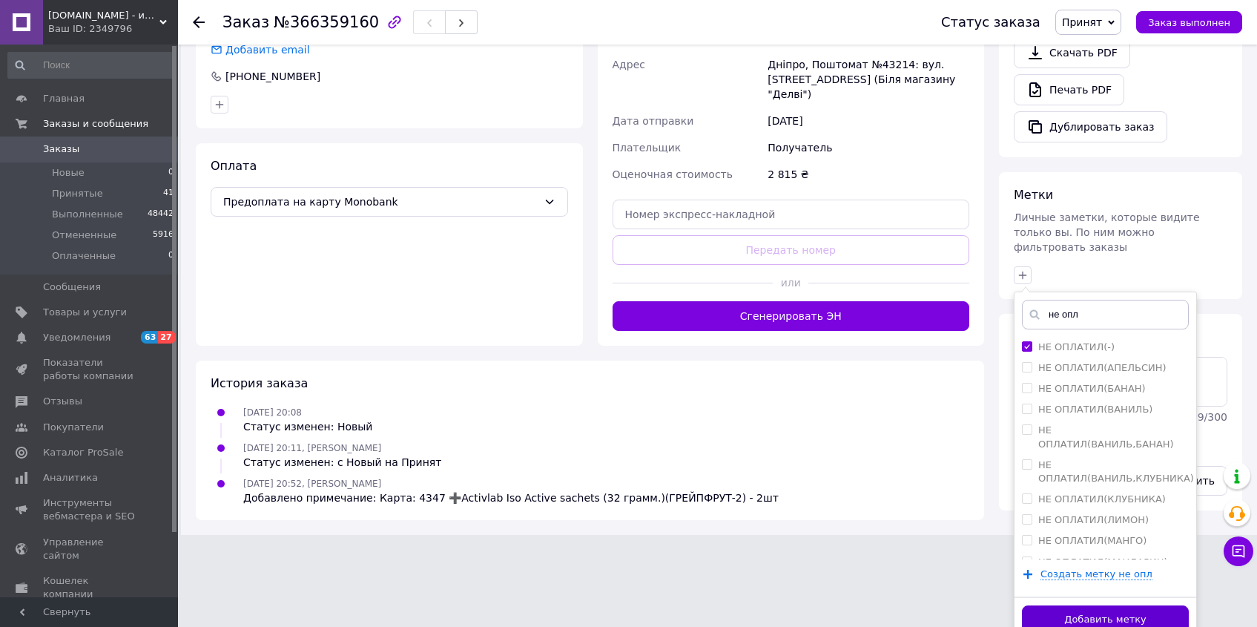
click at [1157, 605] on button "Добавить метку" at bounding box center [1105, 619] width 167 height 29
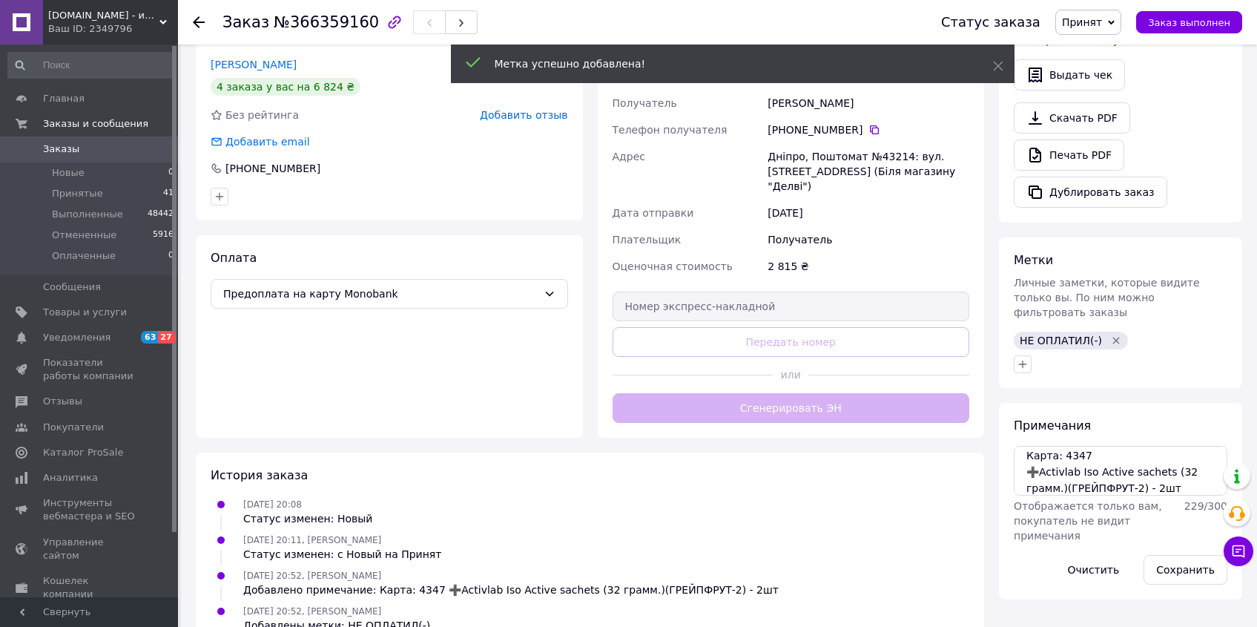
scroll to position [446, 0]
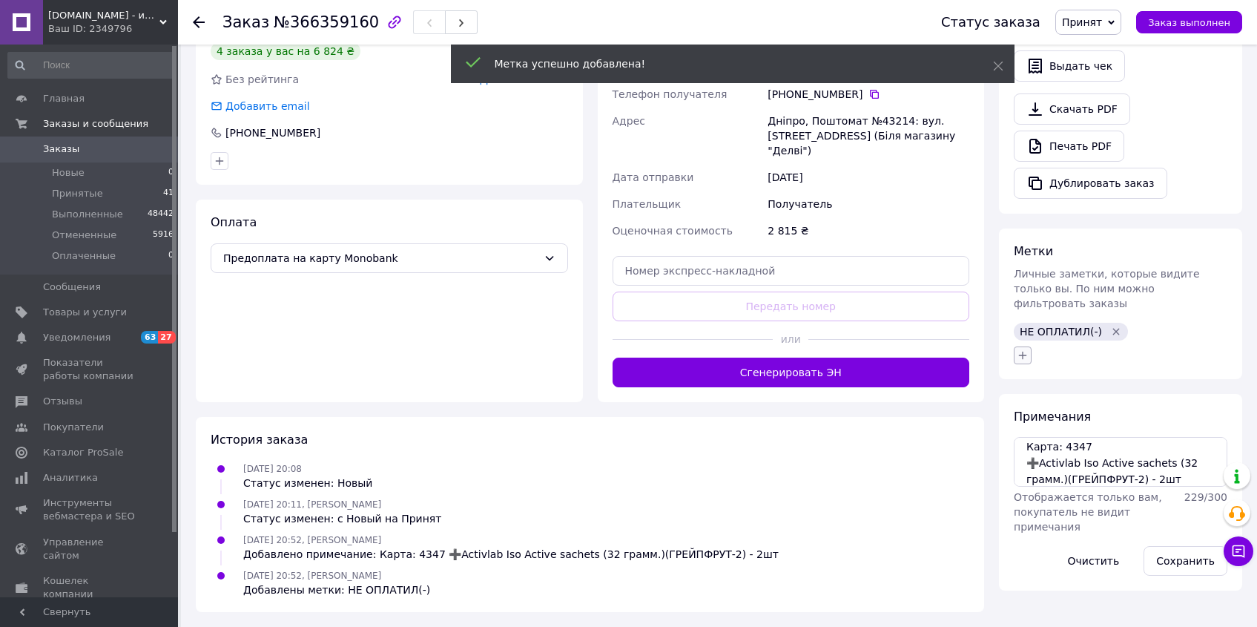
click at [1024, 346] on button "button" at bounding box center [1023, 355] width 18 height 18
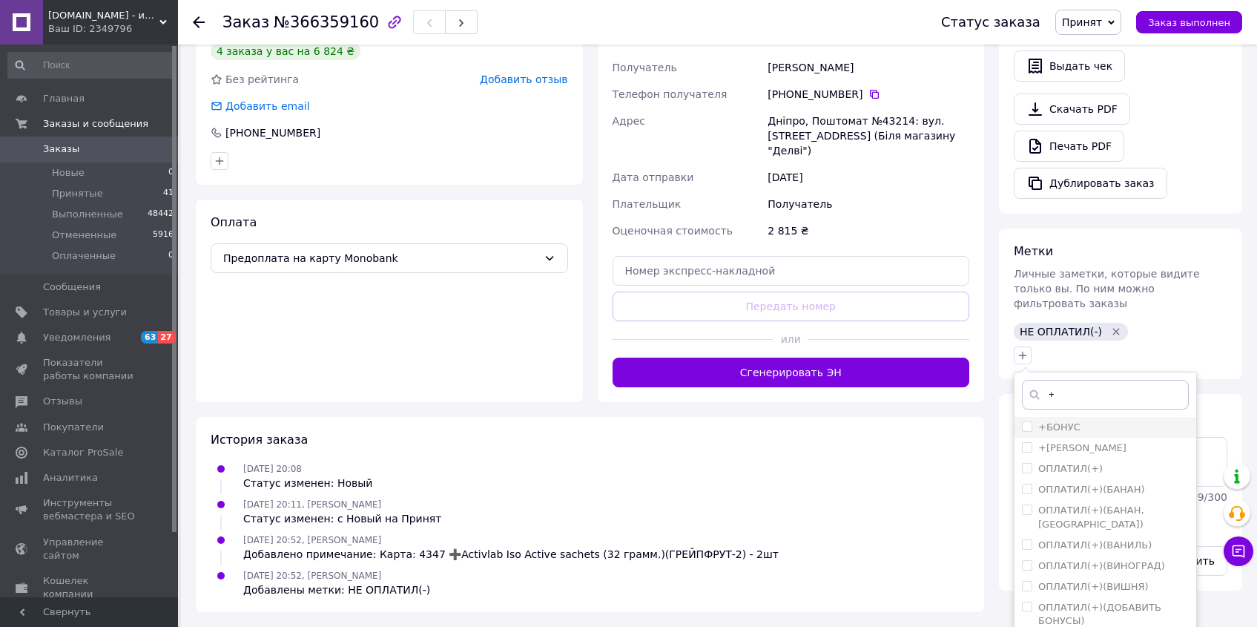
type input "+"
click at [1024, 421] on input "+БОНУС" at bounding box center [1027, 426] width 10 height 10
checkbox input "true"
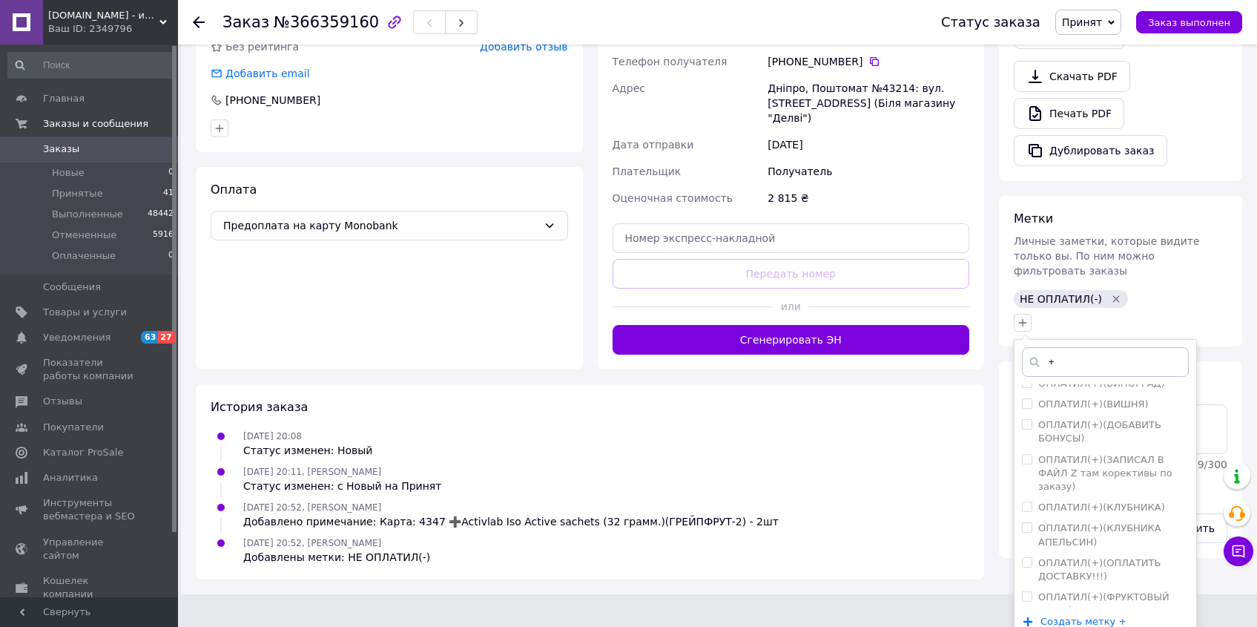
scroll to position [167, 0]
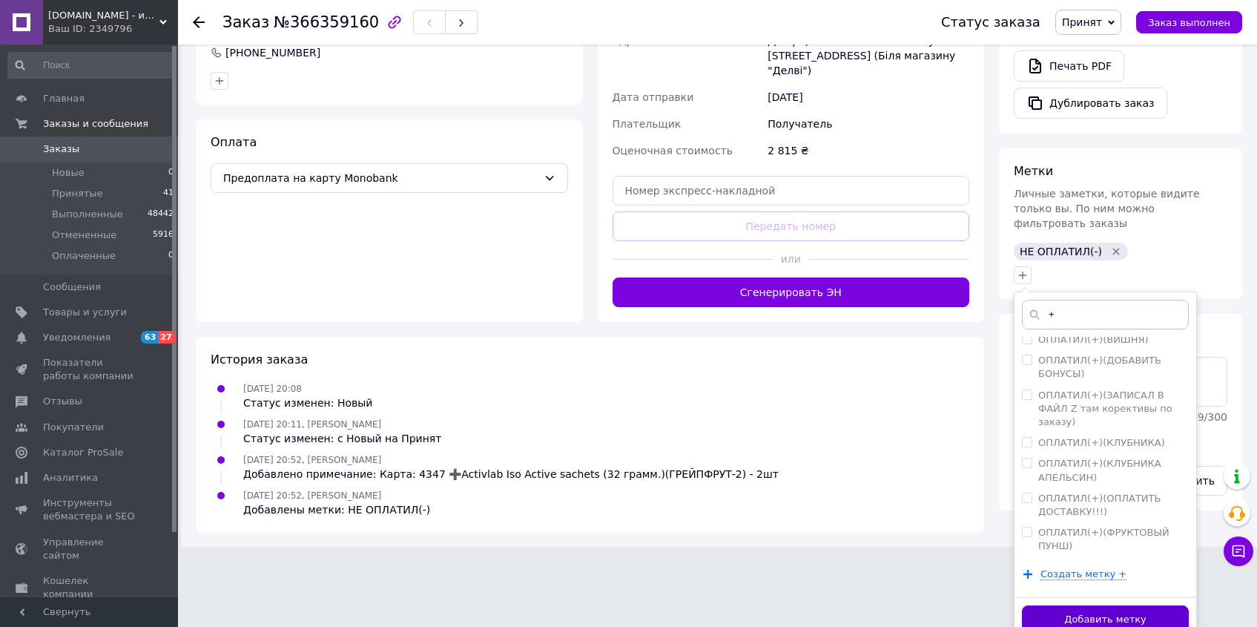
click at [1134, 605] on button "Добавить метку" at bounding box center [1105, 619] width 167 height 29
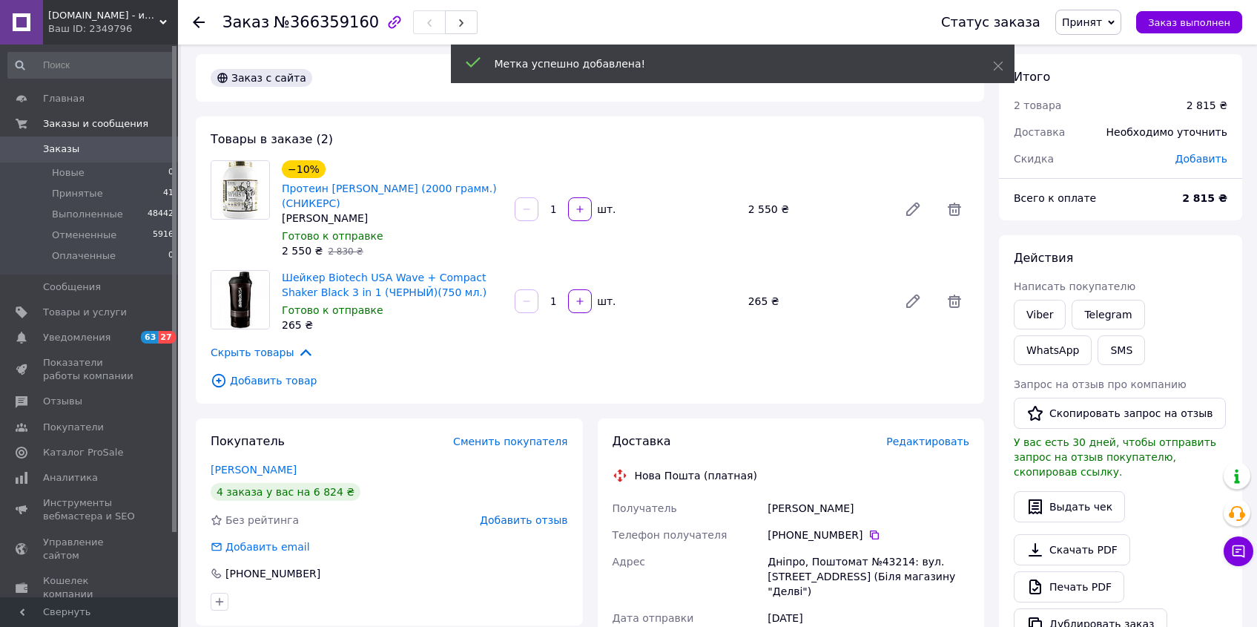
scroll to position [0, 0]
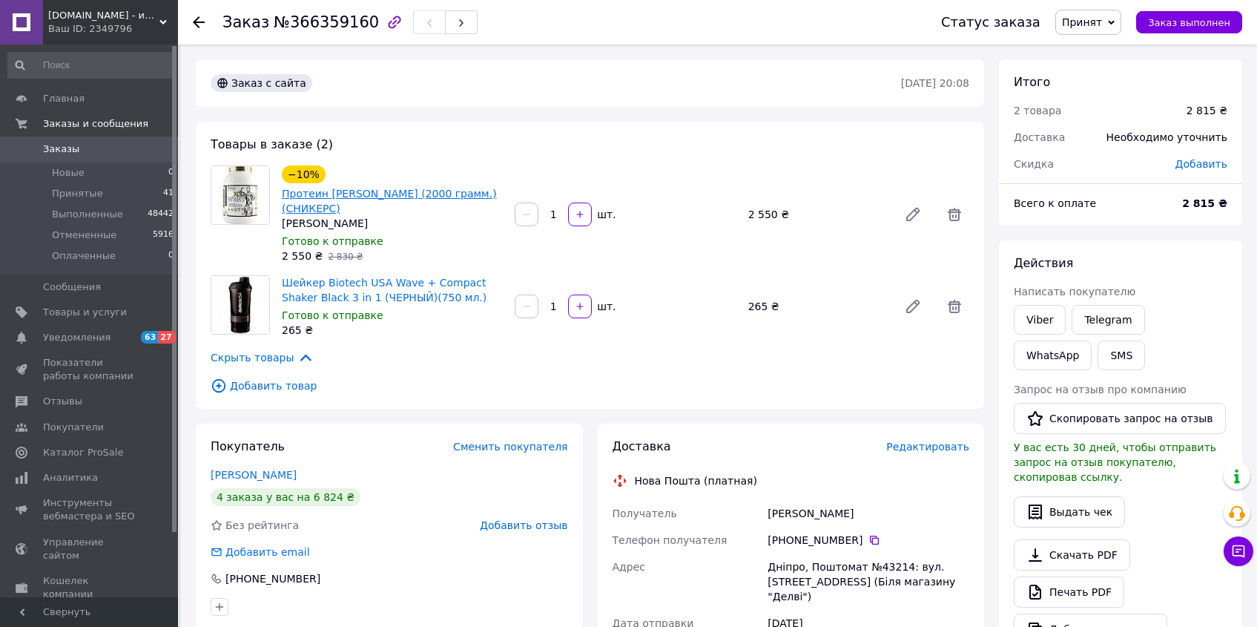
drag, startPoint x: 385, startPoint y: 214, endPoint x: 329, endPoint y: 197, distance: 58.7
click at [329, 197] on span "Протеин Kevin Levrone Gold Whey (2000 грамм.)(СНИКЕРС)" at bounding box center [392, 201] width 221 height 30
copy link "Kevin Levrone Gold Whey (2000 грамм.)(СНИКЕРС)"
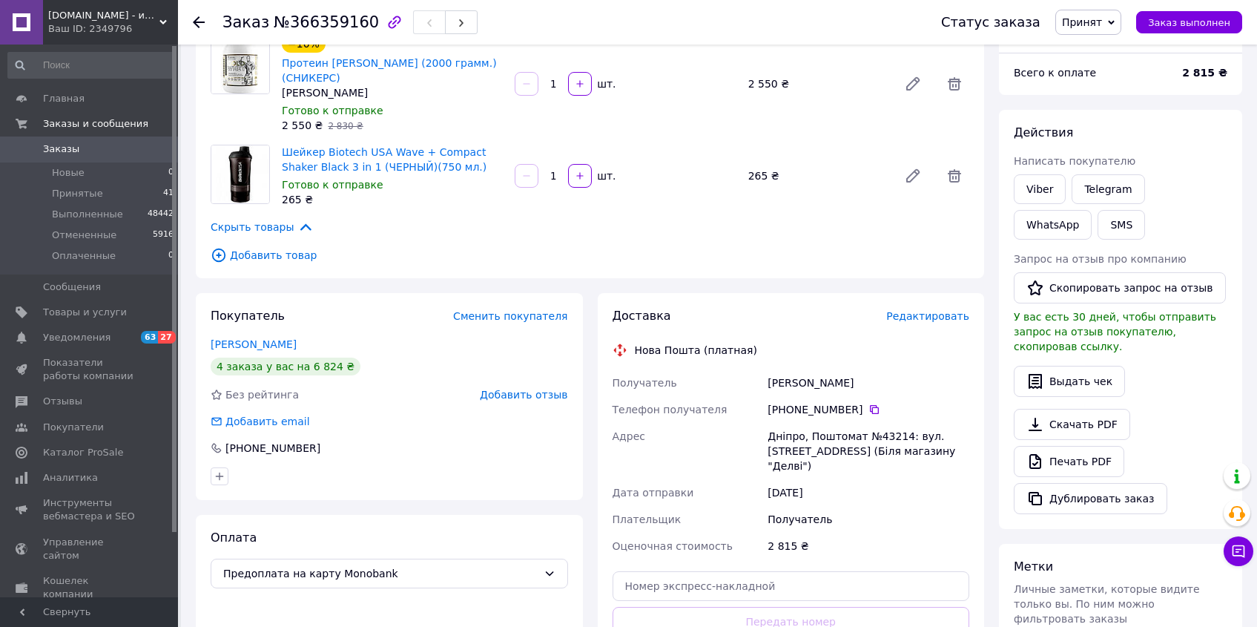
scroll to position [481, 0]
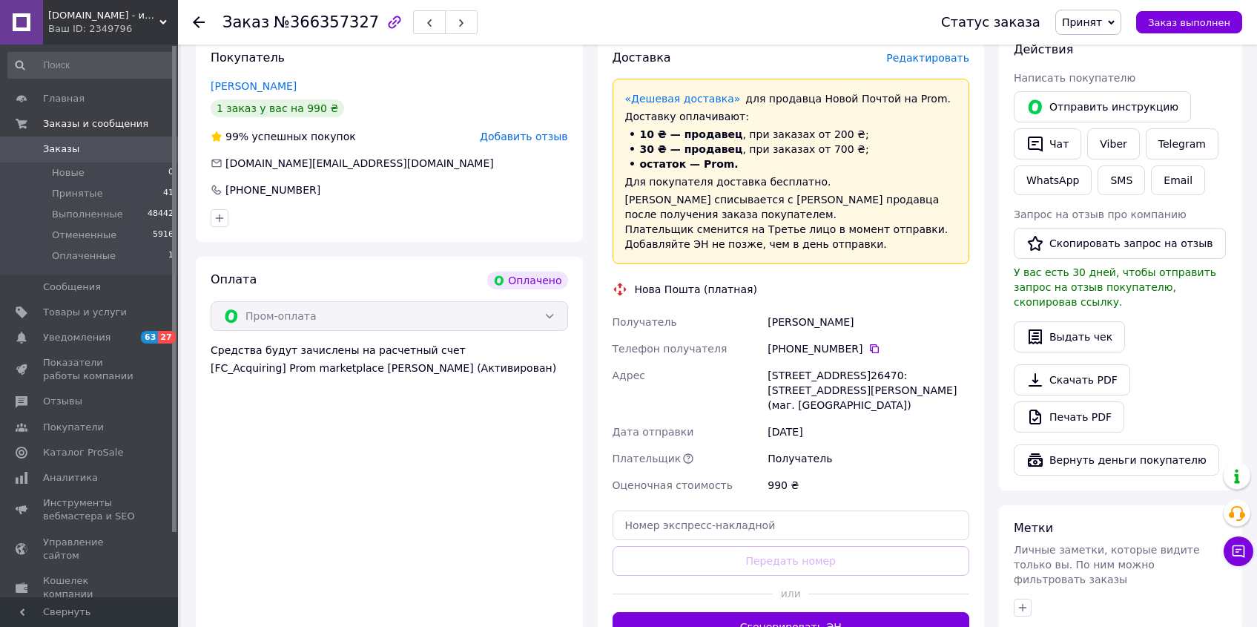
scroll to position [446, 0]
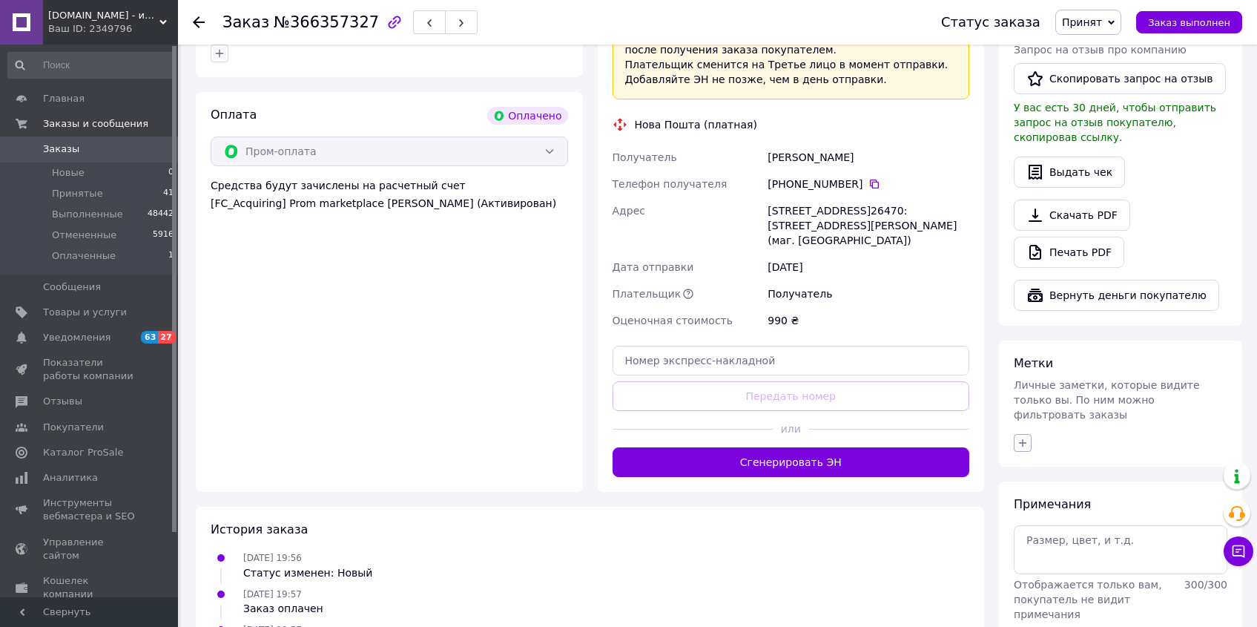
click at [1029, 434] on button "button" at bounding box center [1023, 443] width 18 height 18
type input "наложка"
click at [1028, 509] on input "НАЛОЖКА" at bounding box center [1027, 514] width 10 height 10
checkbox input "true"
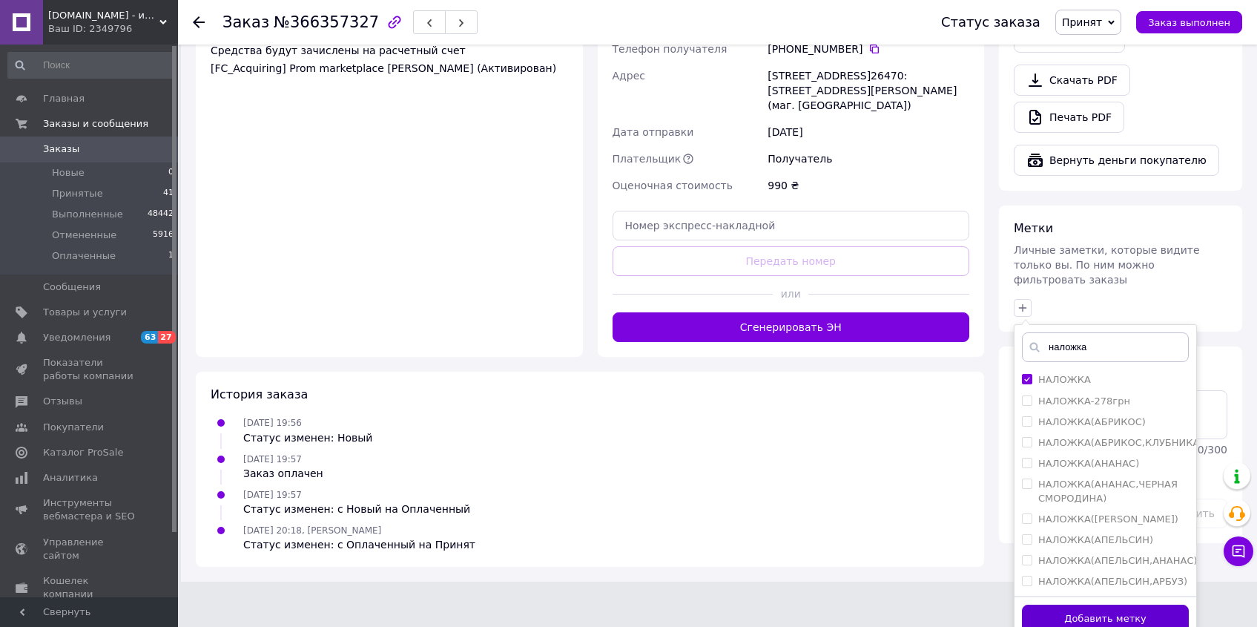
click at [1109, 604] on button "Добавить метку" at bounding box center [1105, 618] width 167 height 29
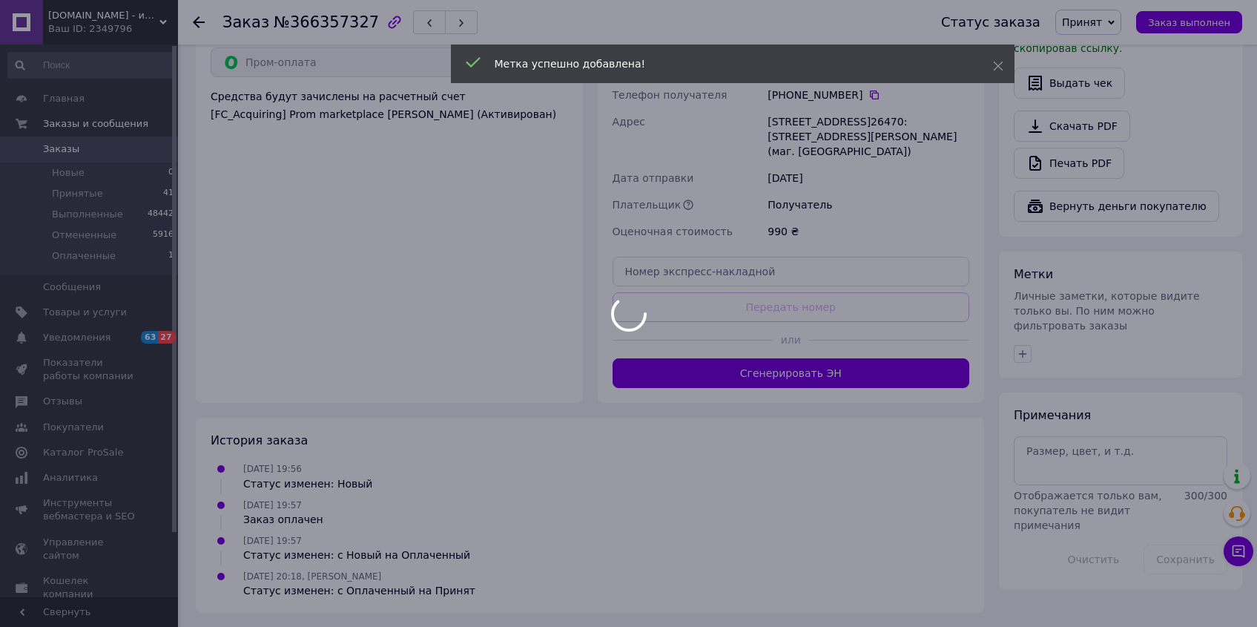
scroll to position [571, 0]
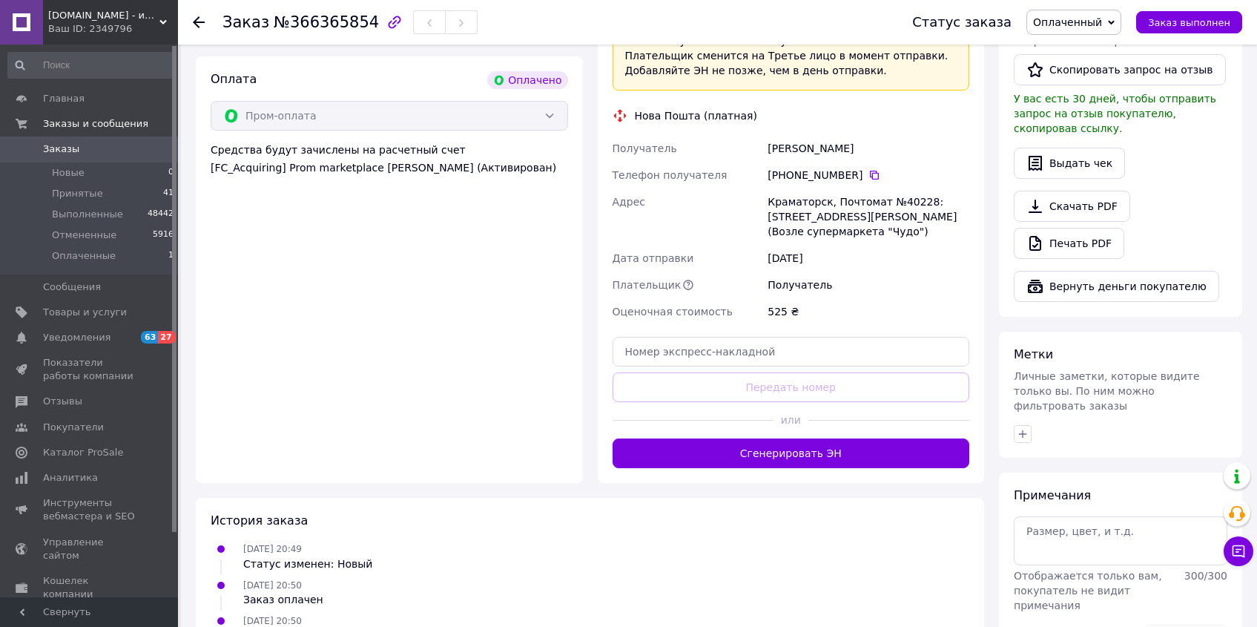
scroll to position [499, 0]
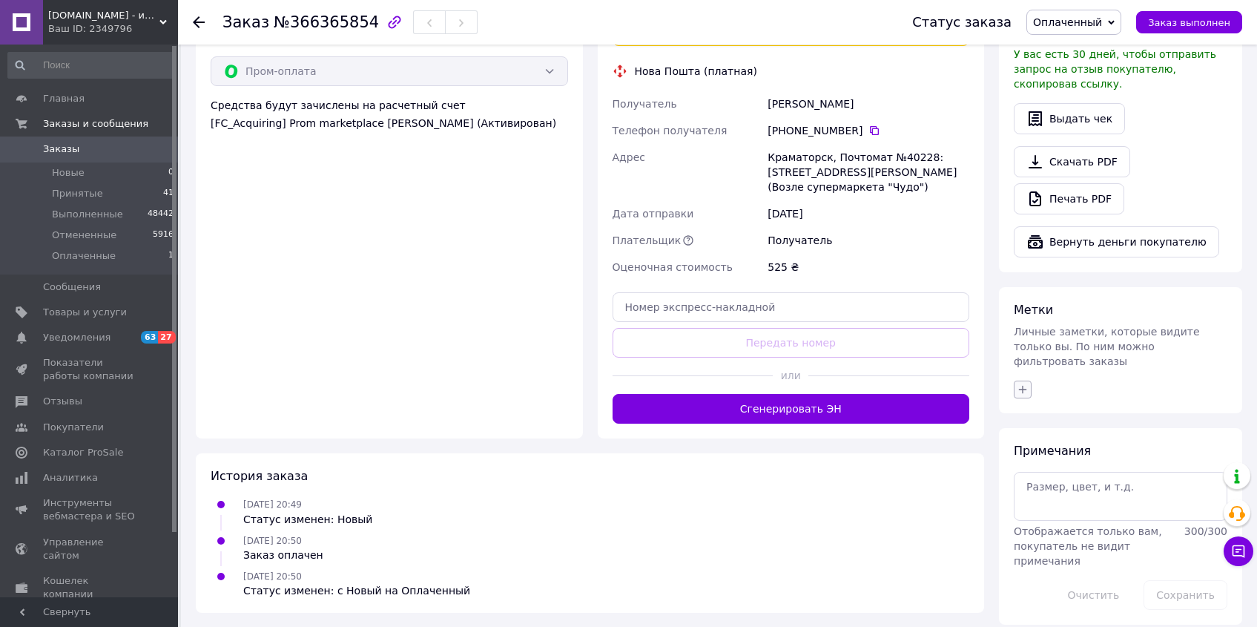
click at [1023, 383] on icon "button" at bounding box center [1023, 389] width 12 height 12
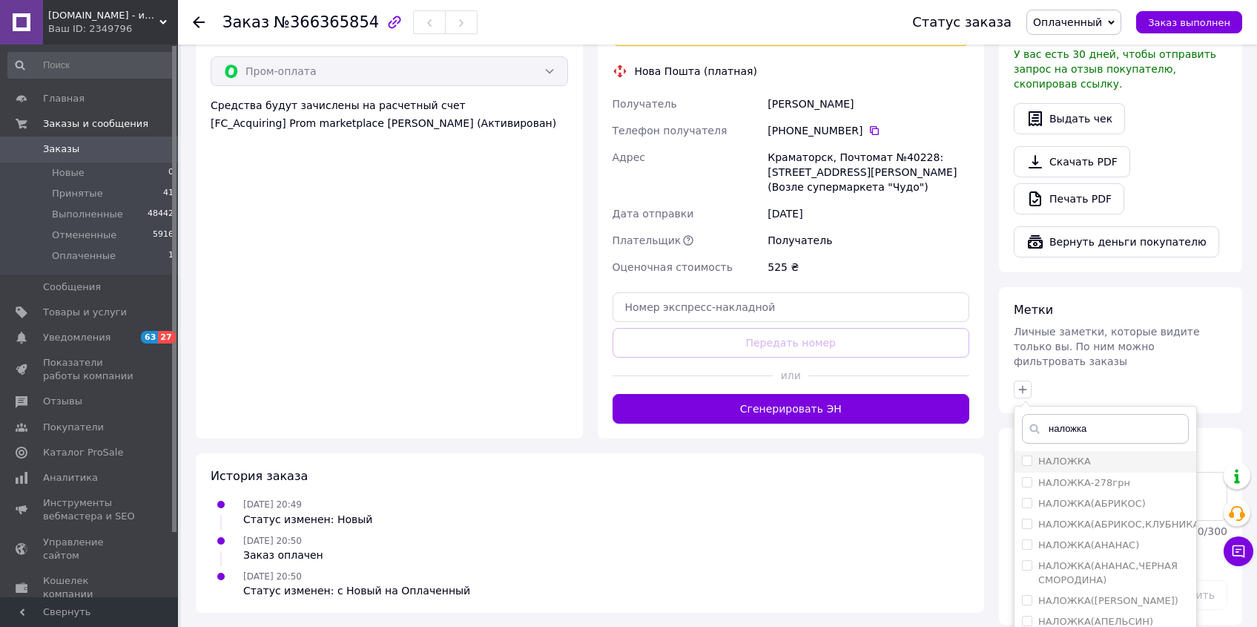
type input "наложка"
click at [1030, 455] on input "НАЛОЖКА" at bounding box center [1027, 460] width 10 height 10
checkbox input "true"
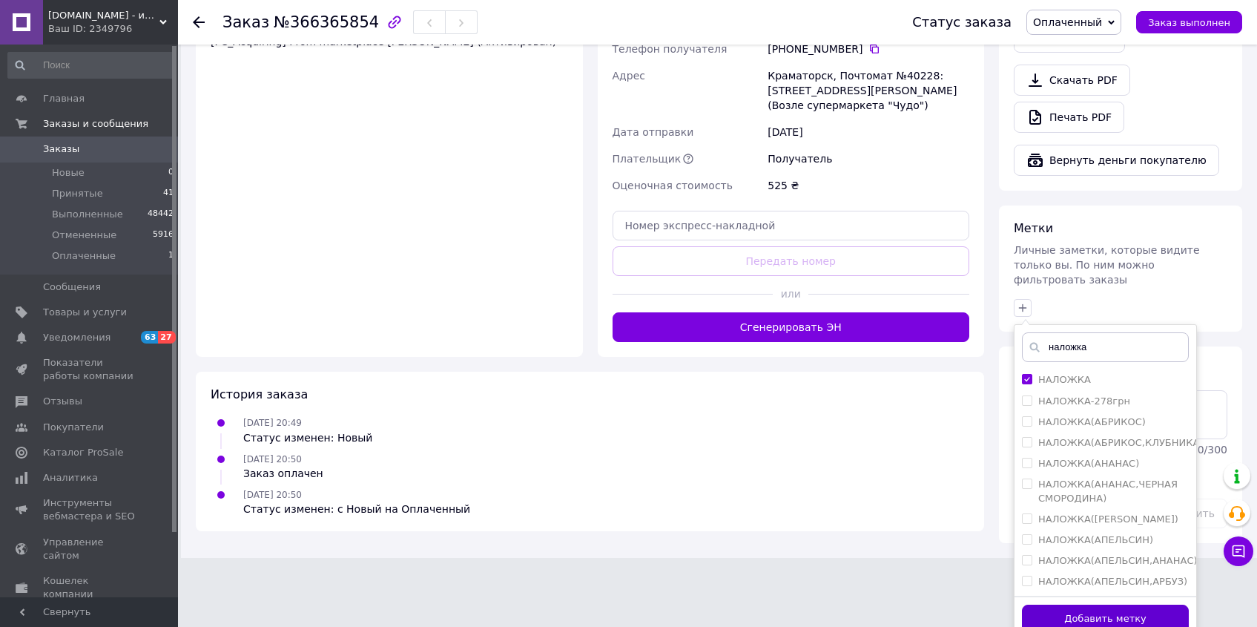
click at [1144, 605] on button "Добавить метку" at bounding box center [1105, 618] width 167 height 29
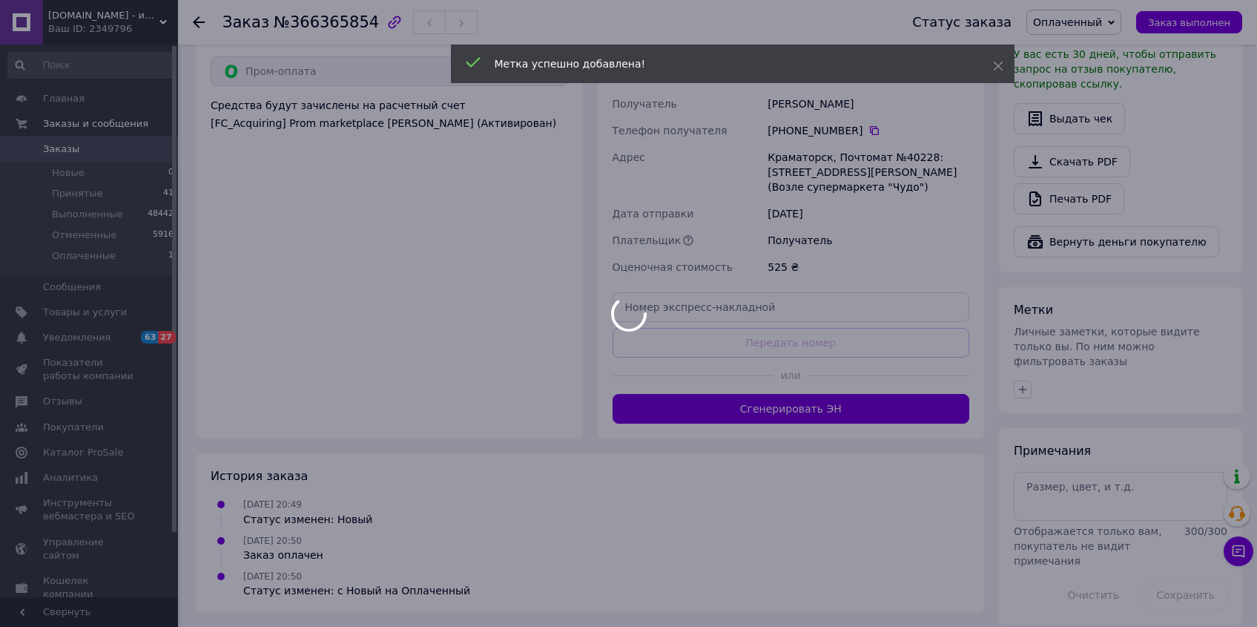
scroll to position [535, 0]
